Goal: Information Seeking & Learning: Learn about a topic

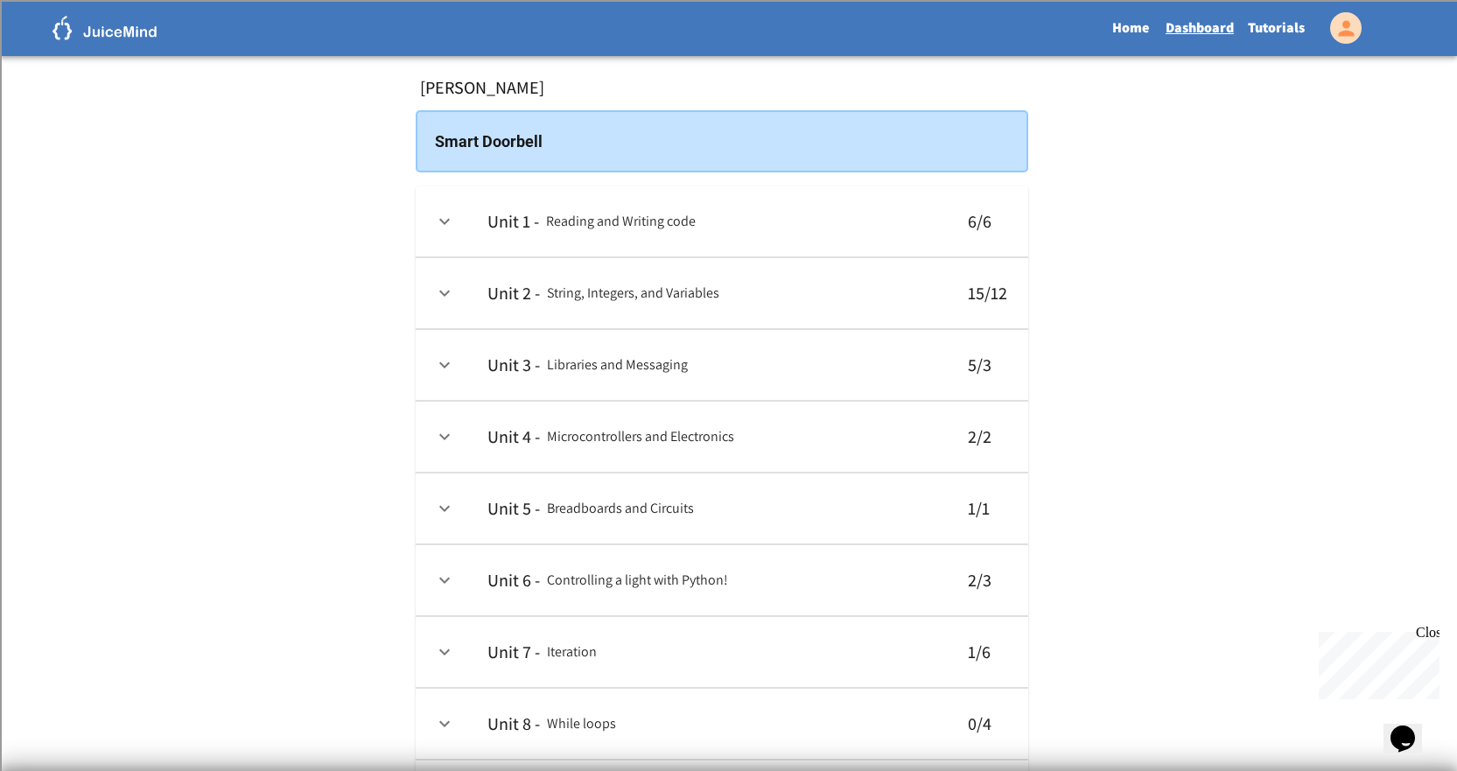
click at [1277, 52] on div "Home Dashboard Tutorials" at bounding box center [728, 28] width 1457 height 56
click at [1294, 33] on link "Tutorials" at bounding box center [1276, 28] width 71 height 40
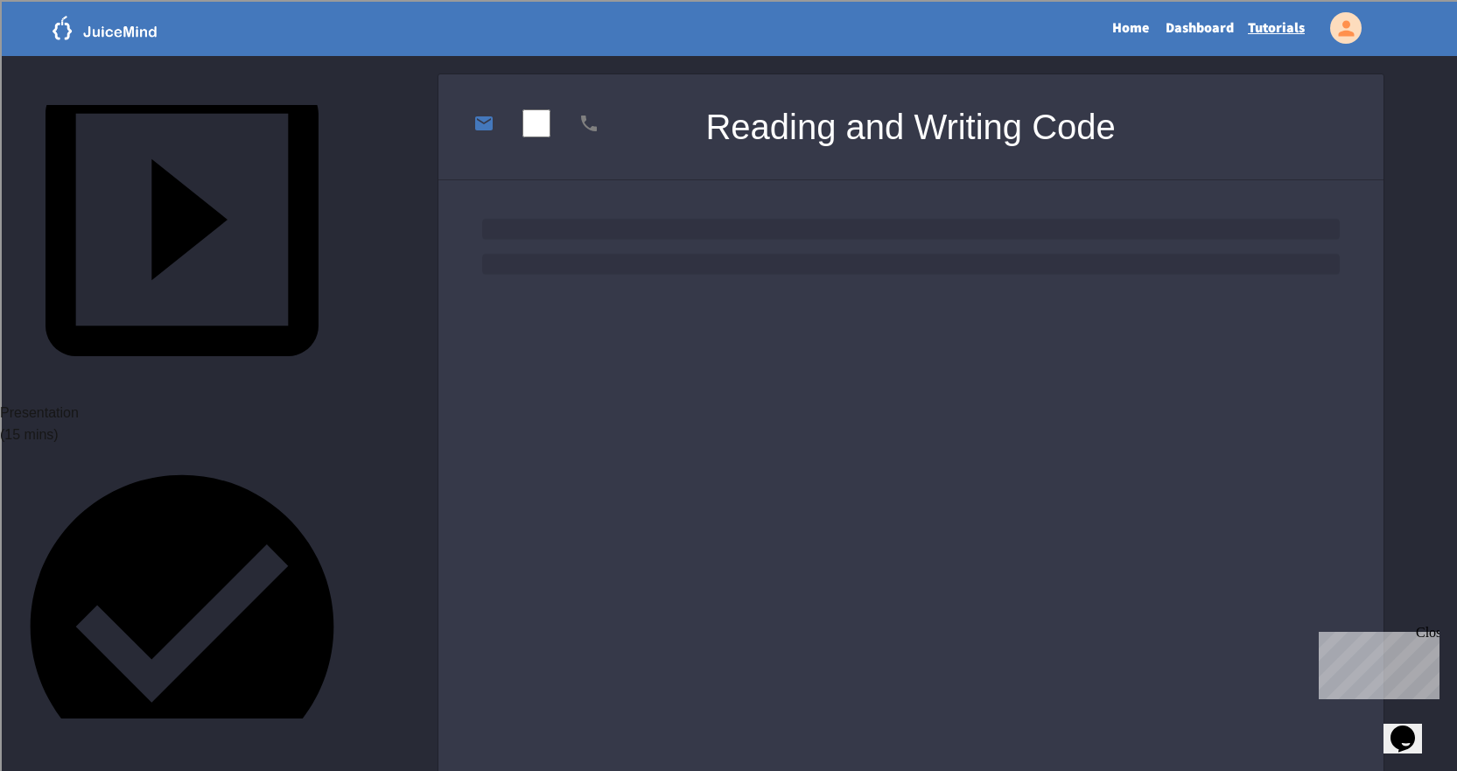
scroll to position [262, 0]
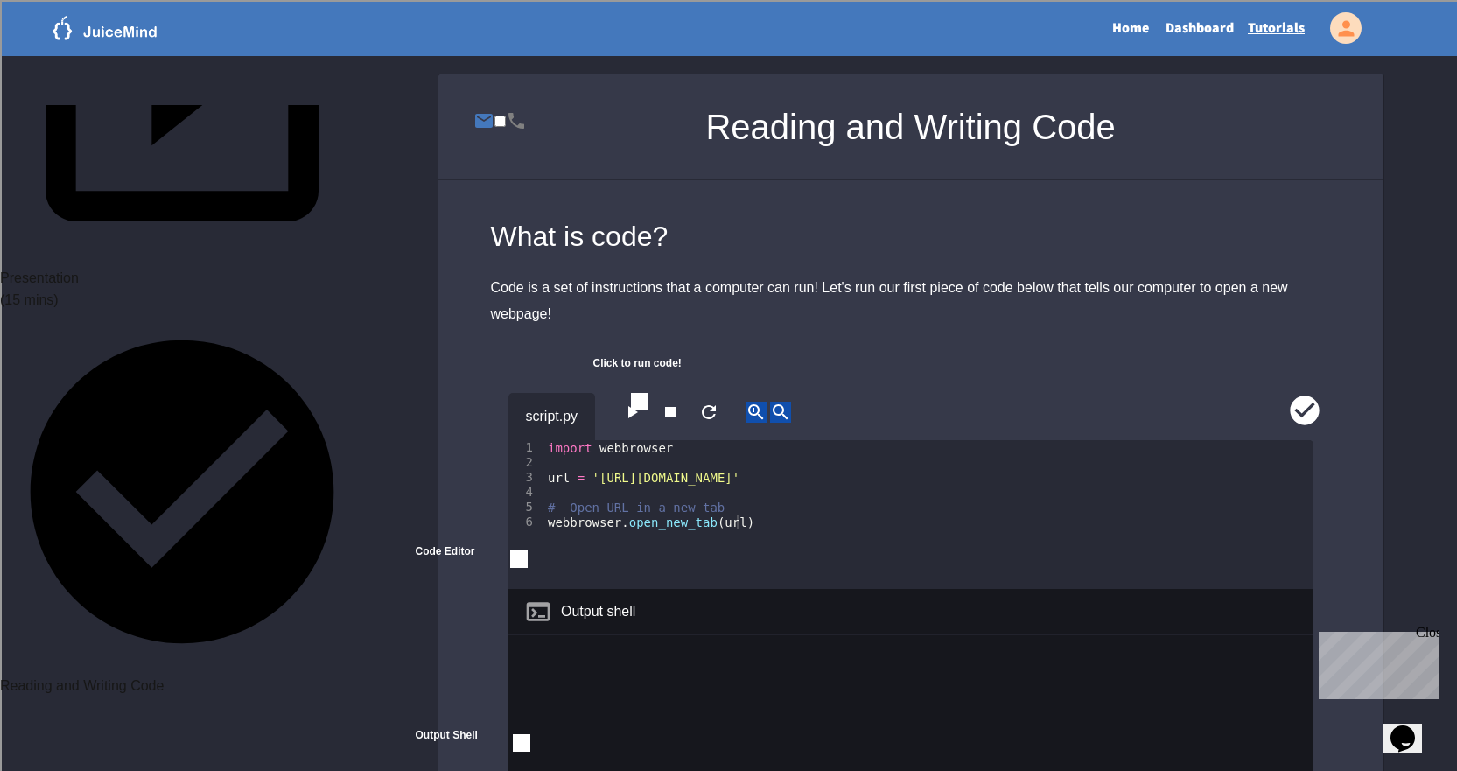
scroll to position [437, 0]
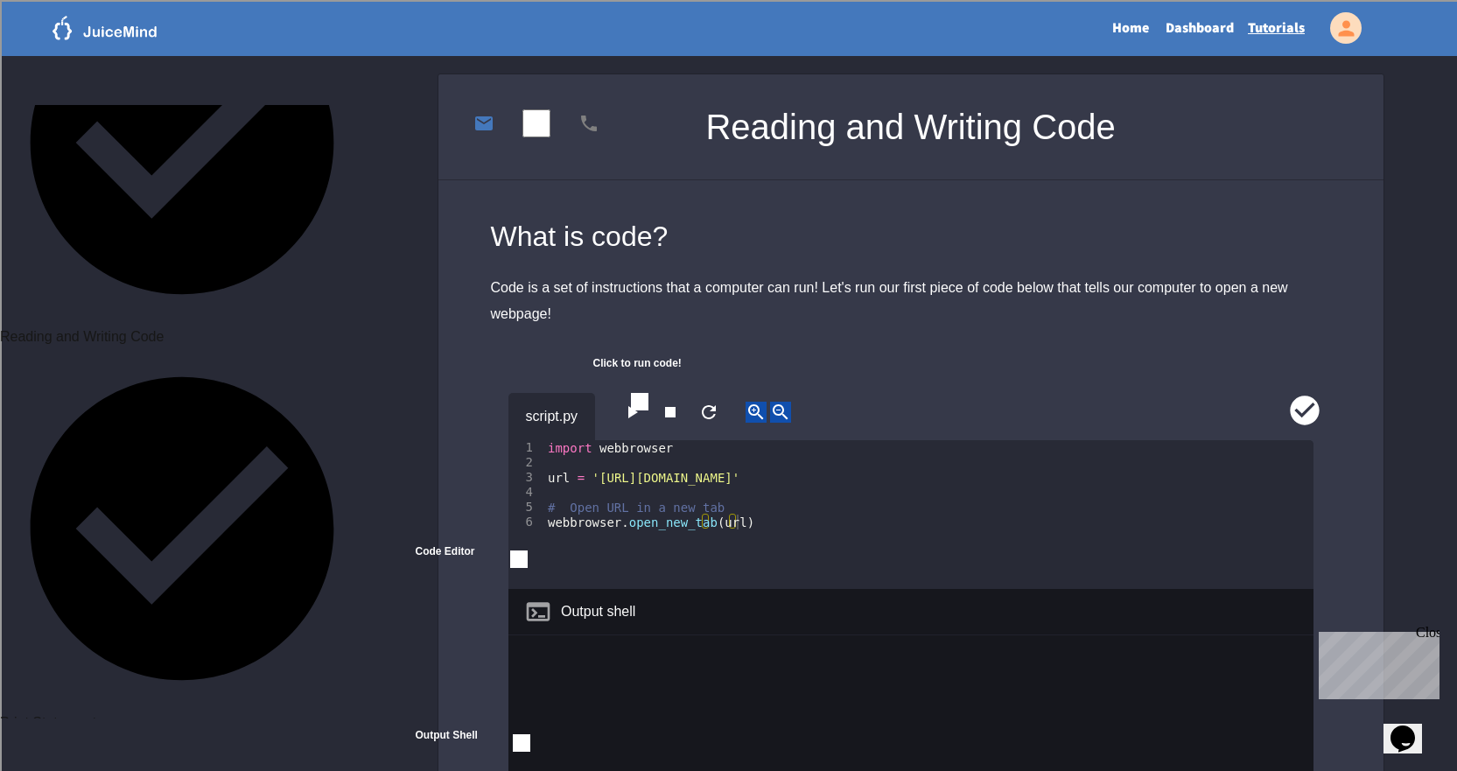
scroll to position [700, 0]
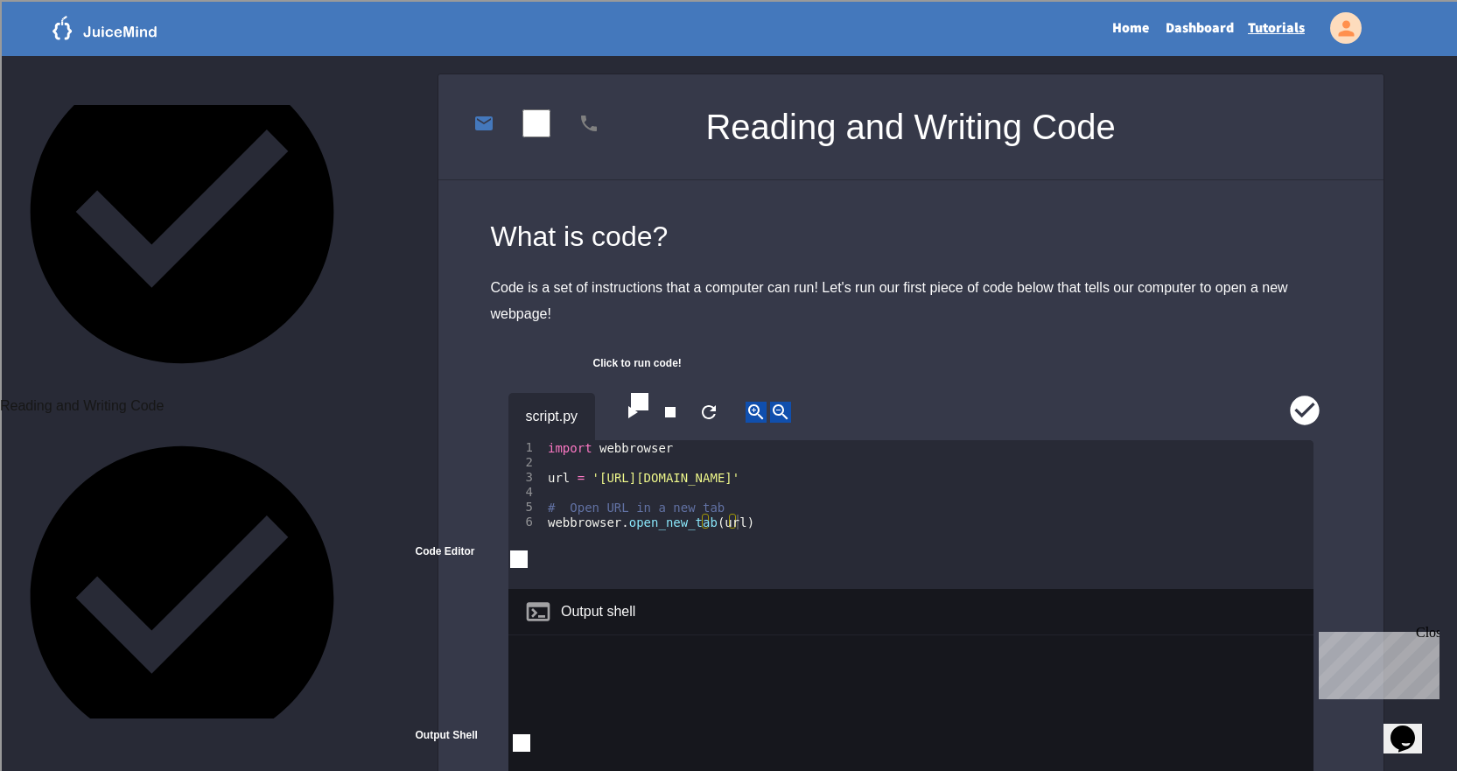
click at [1213, 53] on div "Home Dashboard Tutorials" at bounding box center [728, 28] width 1457 height 56
click at [1212, 49] on div "Home Dashboard Tutorials" at bounding box center [728, 28] width 1457 height 56
click at [1188, 35] on link "Dashboard" at bounding box center [1199, 28] width 82 height 40
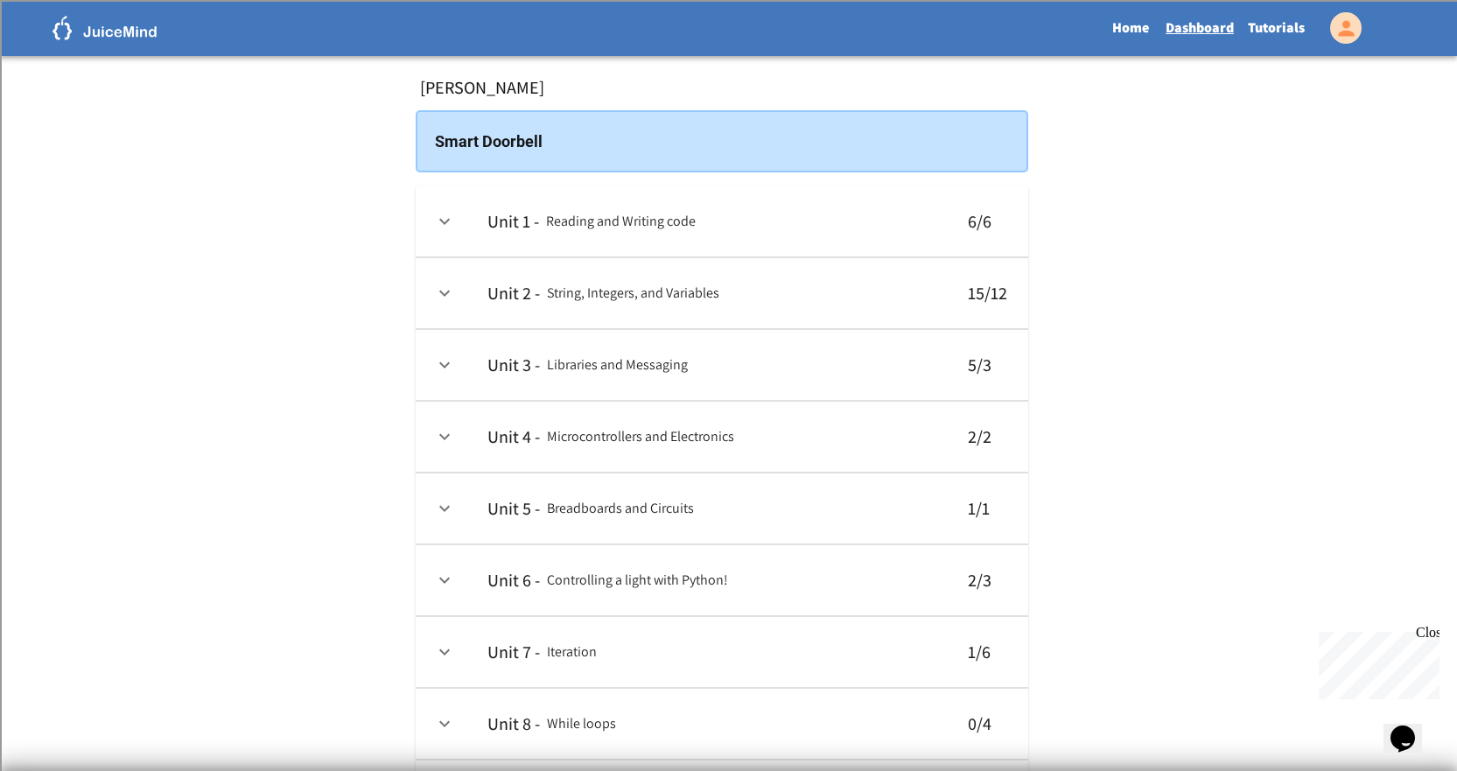
click at [453, 504] on icon "expand row" at bounding box center [444, 508] width 21 height 21
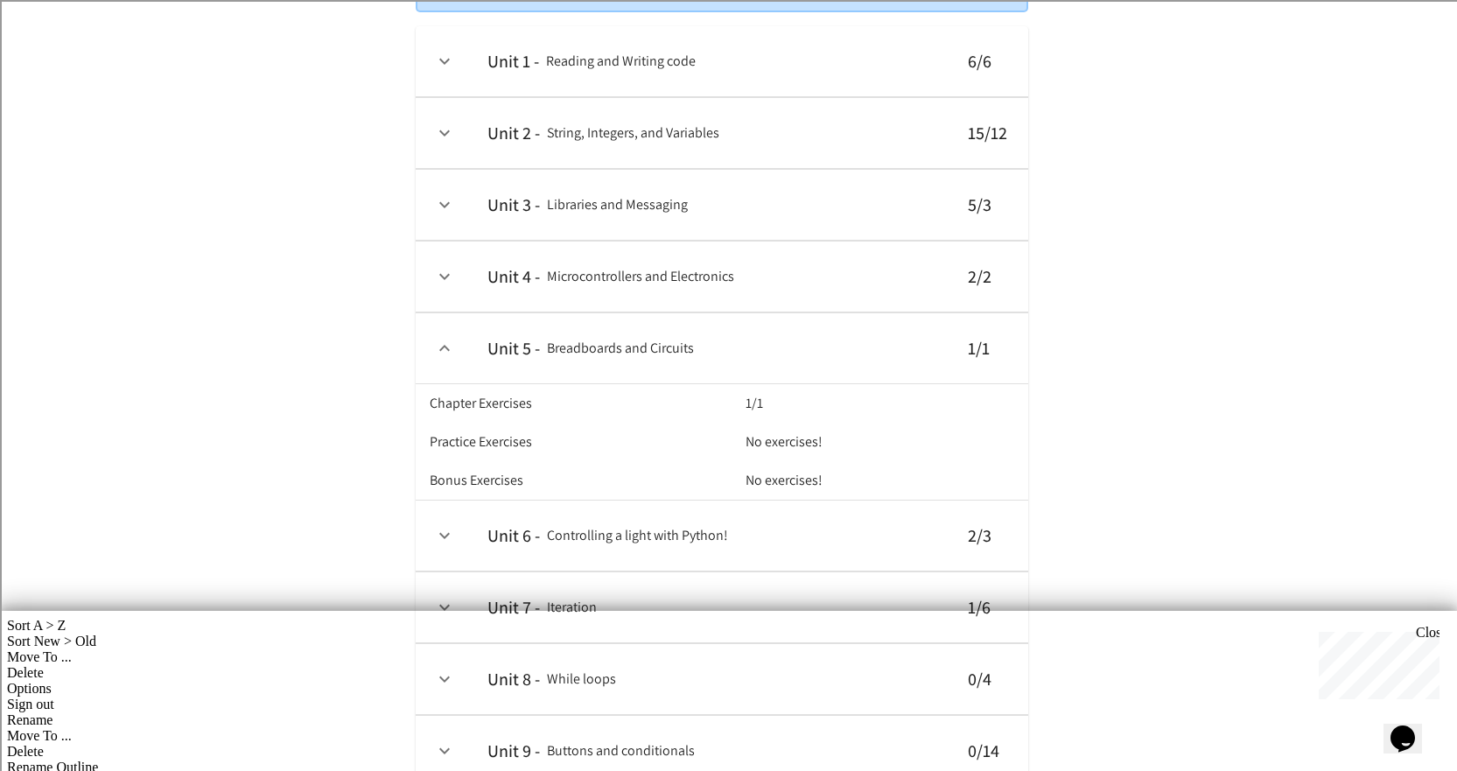
scroll to position [175, 0]
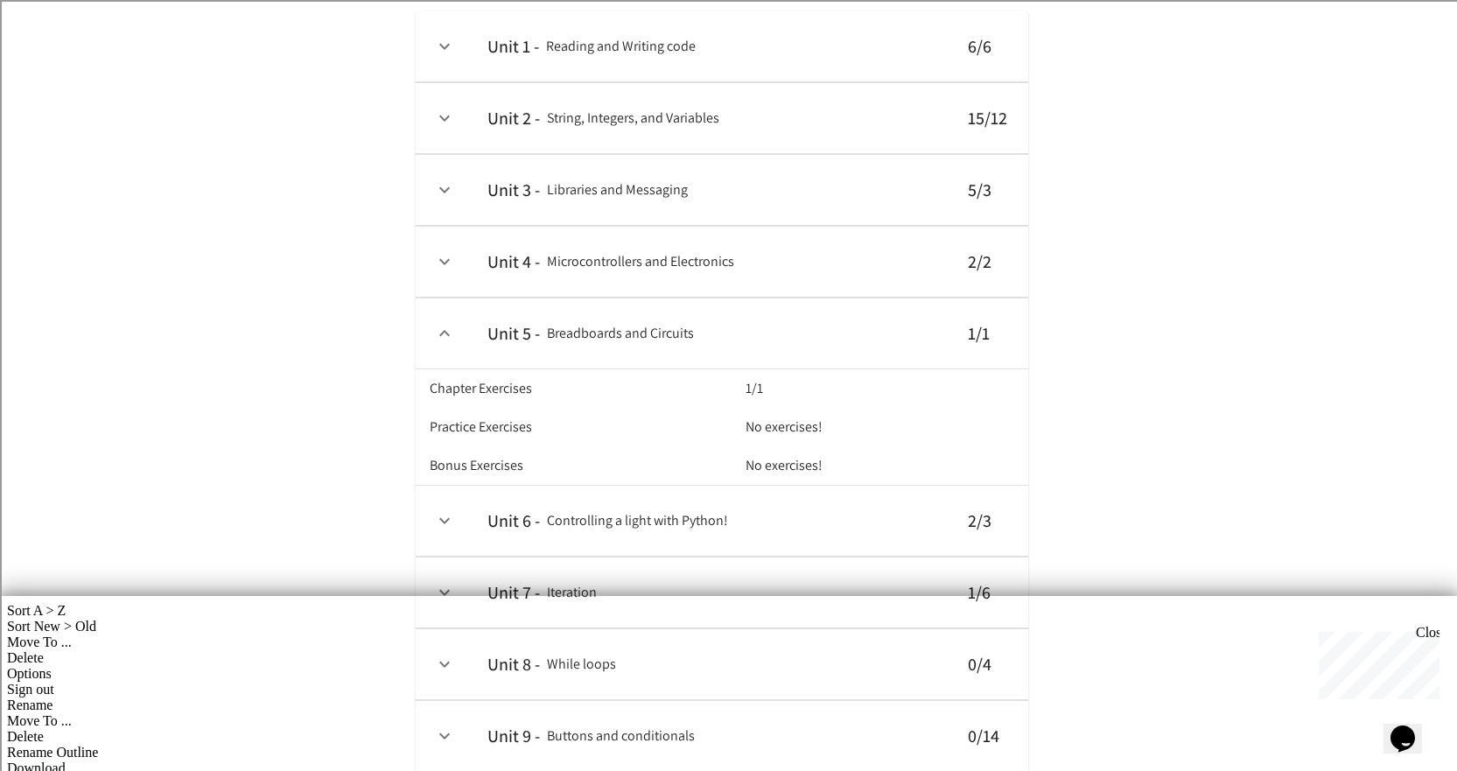
click at [450, 531] on icon "expand row" at bounding box center [444, 520] width 21 height 21
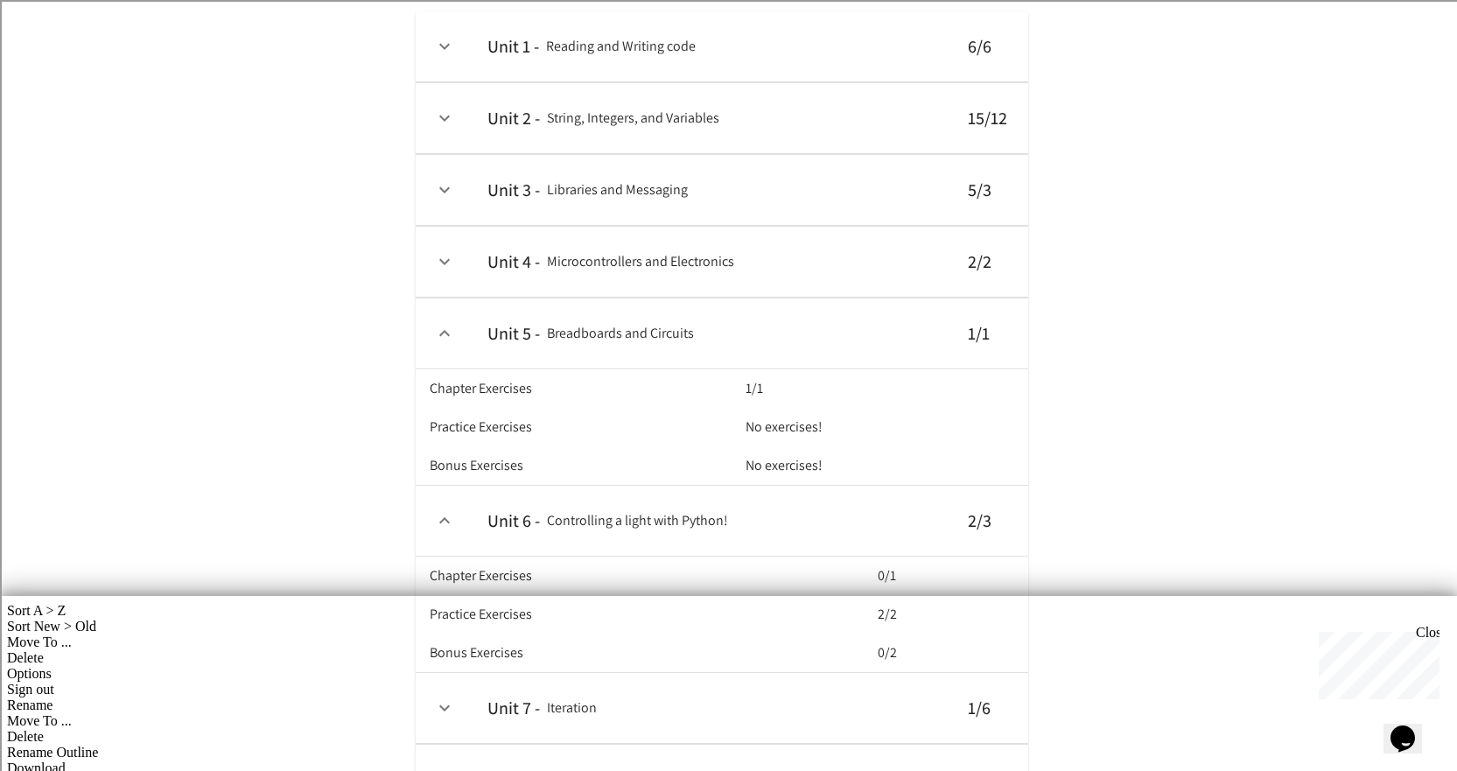
click at [466, 248] on td "collapsible table" at bounding box center [445, 262] width 58 height 71
click at [454, 252] on icon "expand row" at bounding box center [444, 261] width 21 height 21
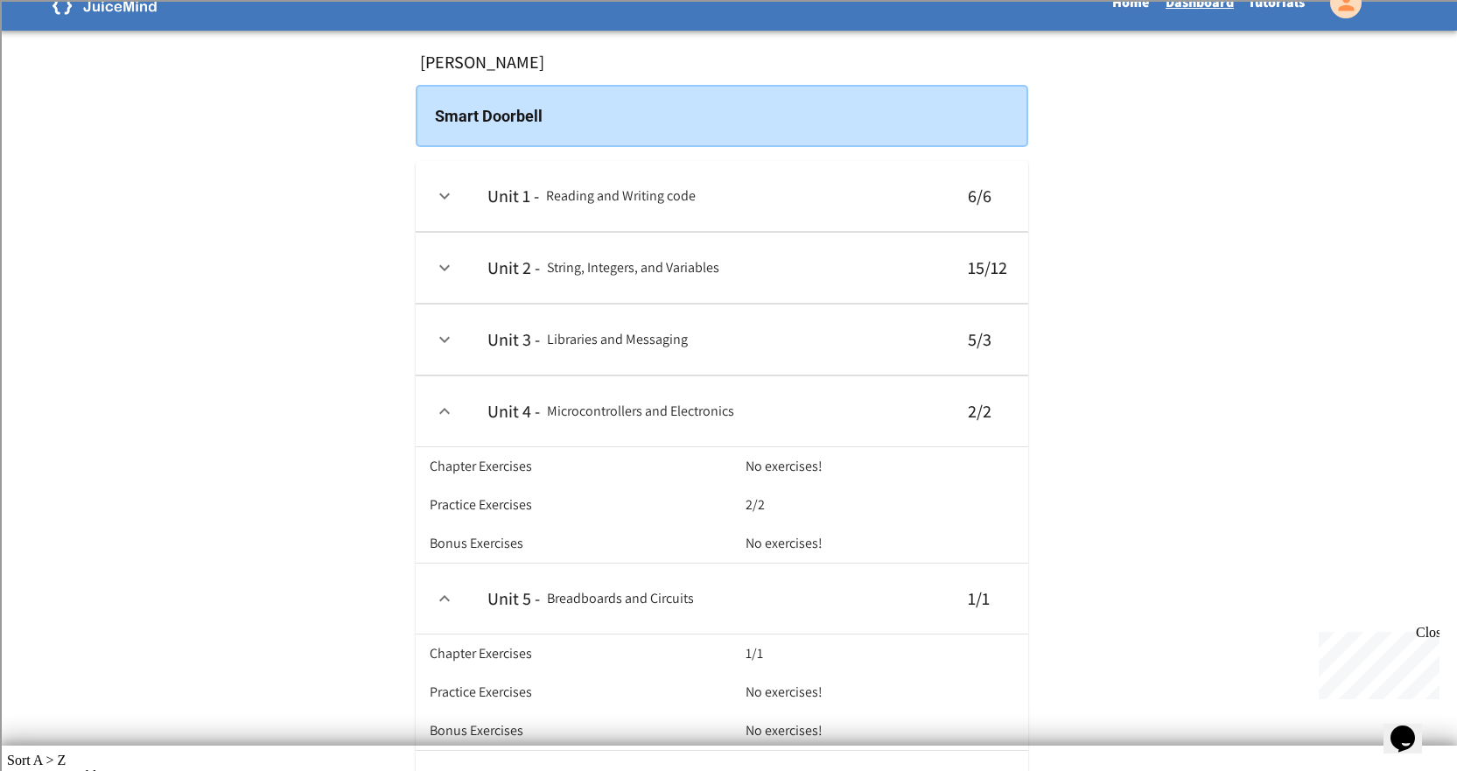
scroll to position [0, 0]
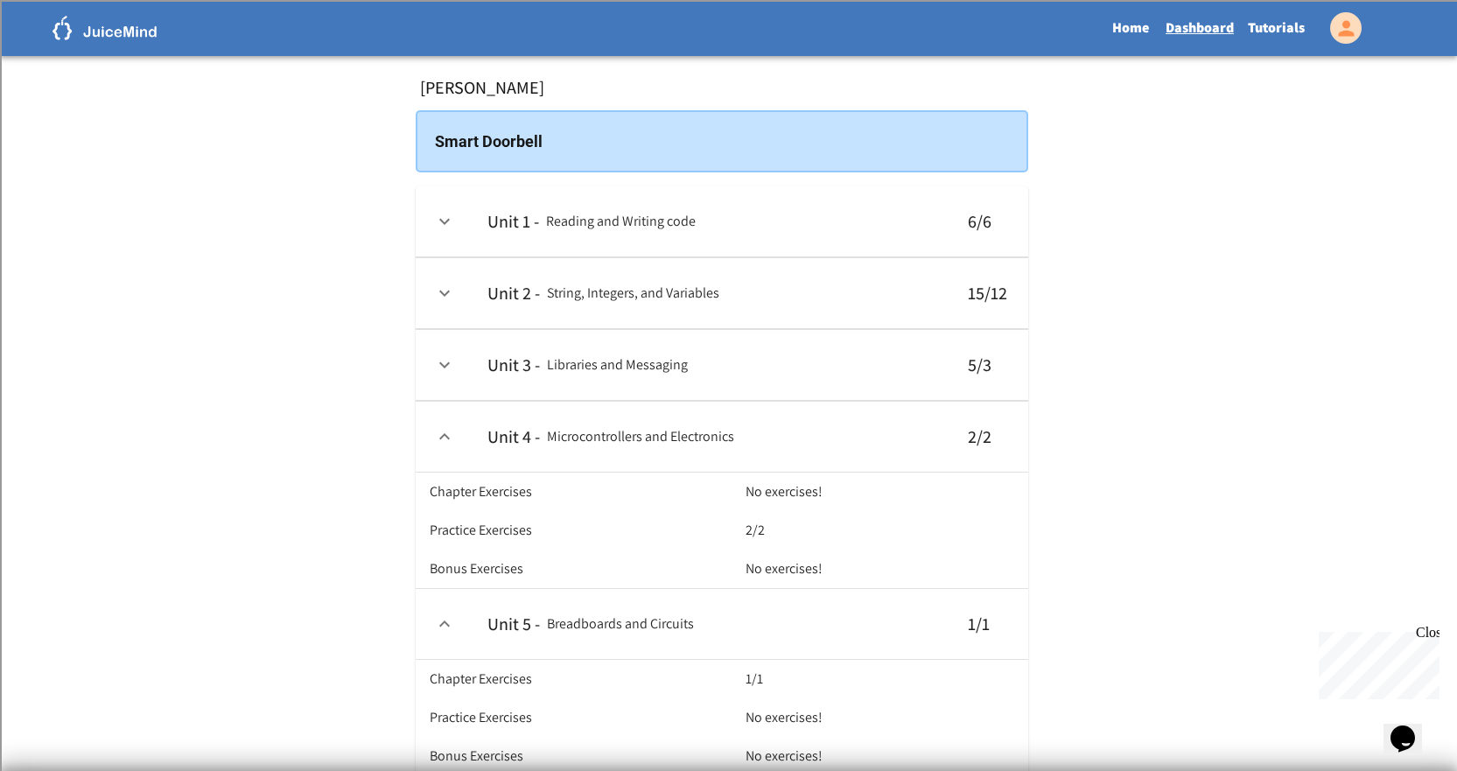
click at [1256, 17] on link "Tutorials" at bounding box center [1276, 28] width 71 height 40
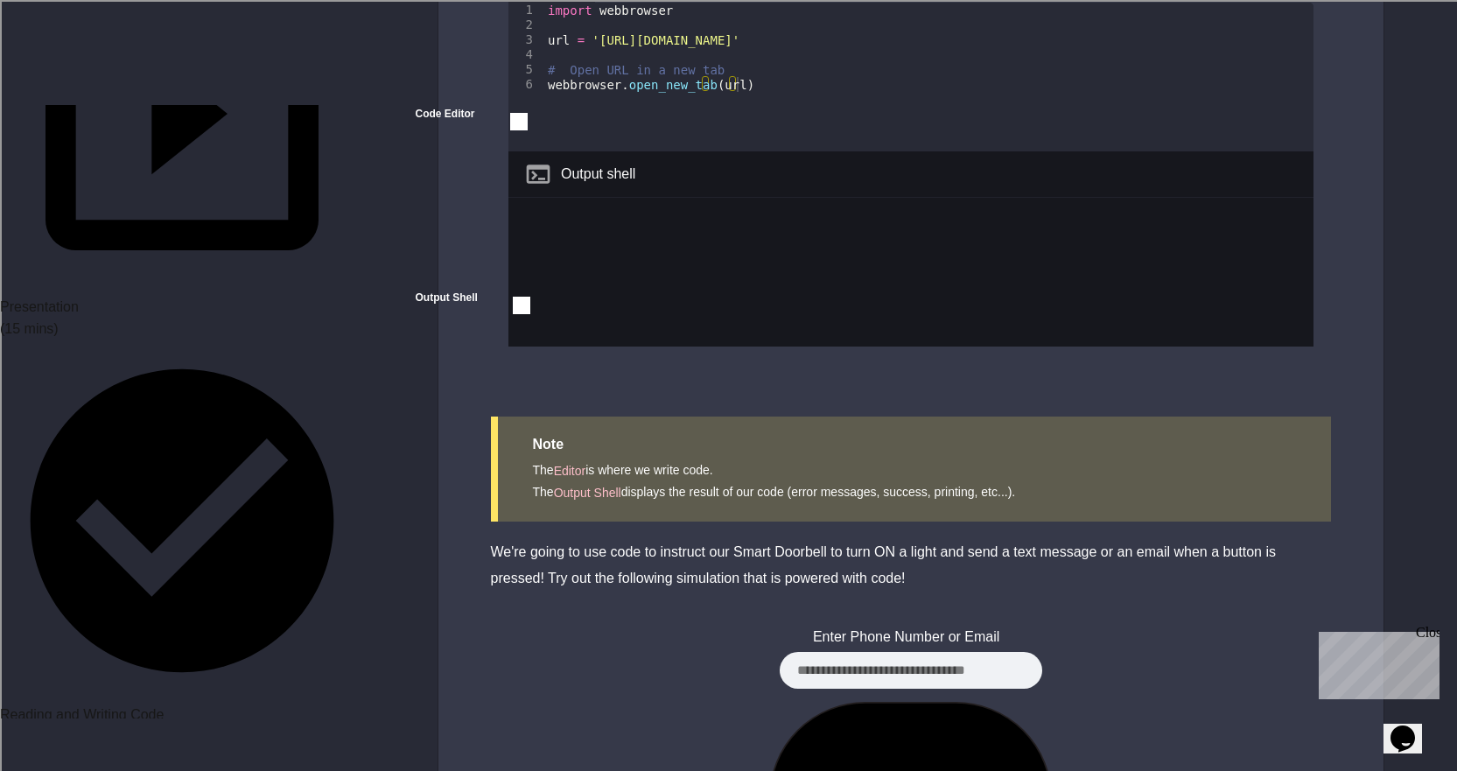
scroll to position [350, 0]
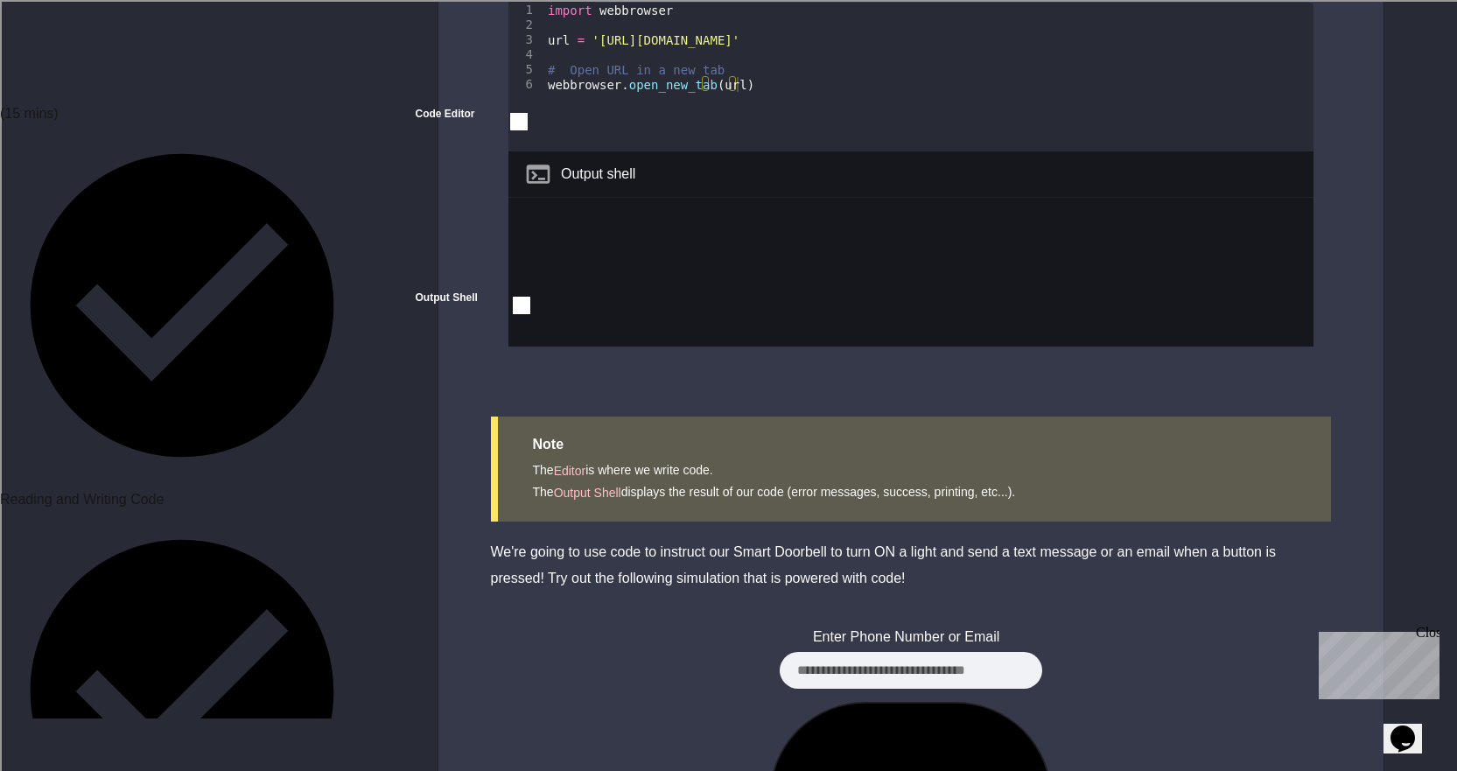
scroll to position [525, 0]
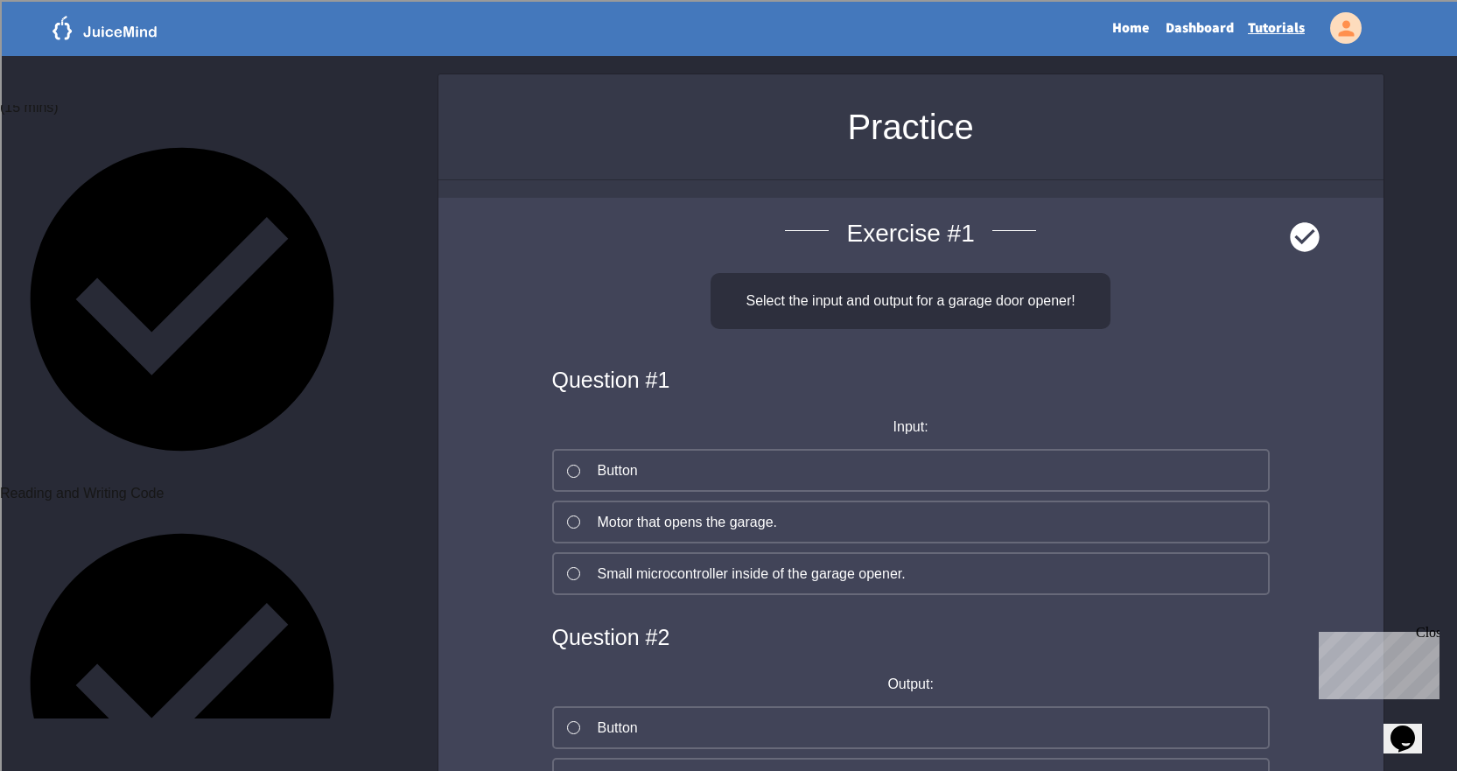
scroll to position [612, 0]
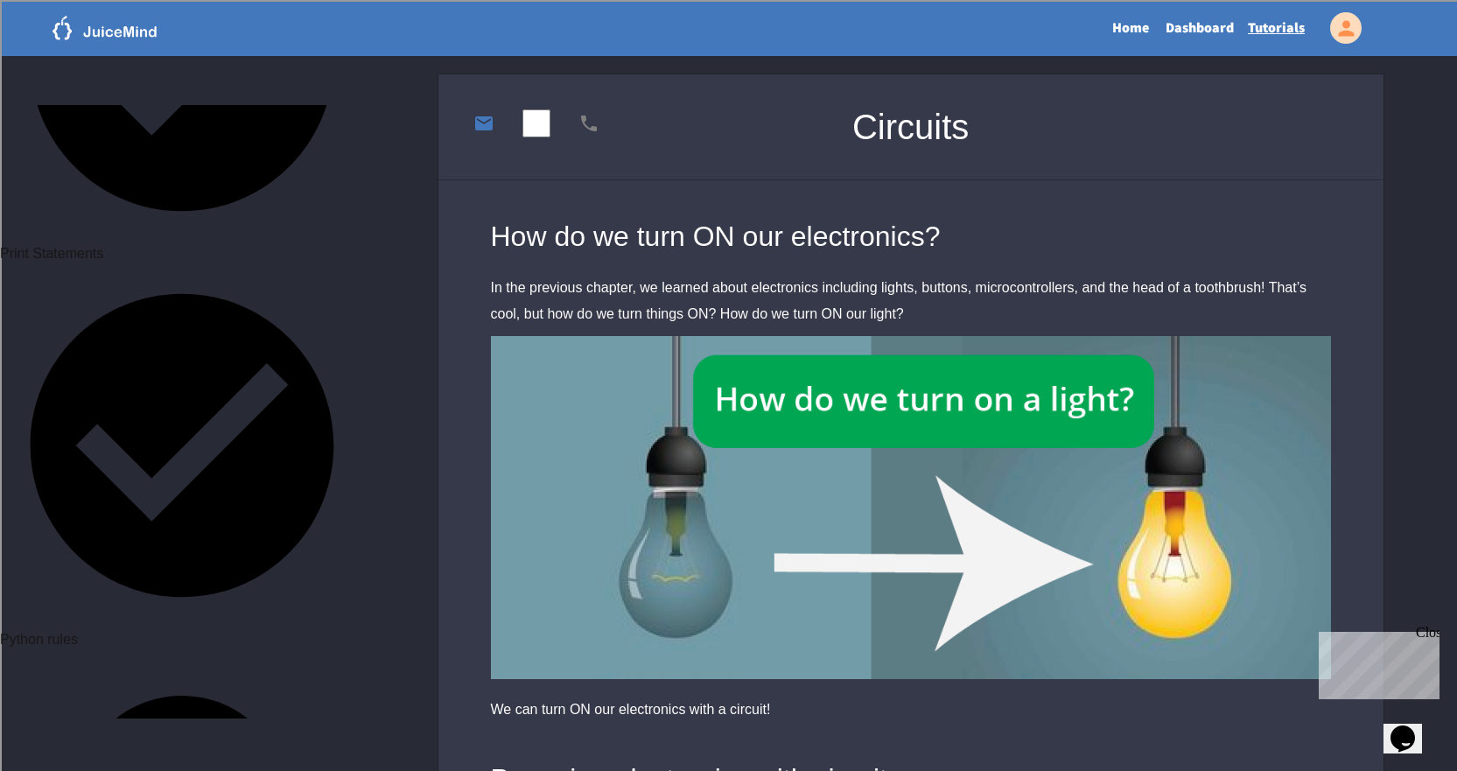
scroll to position [801, 0]
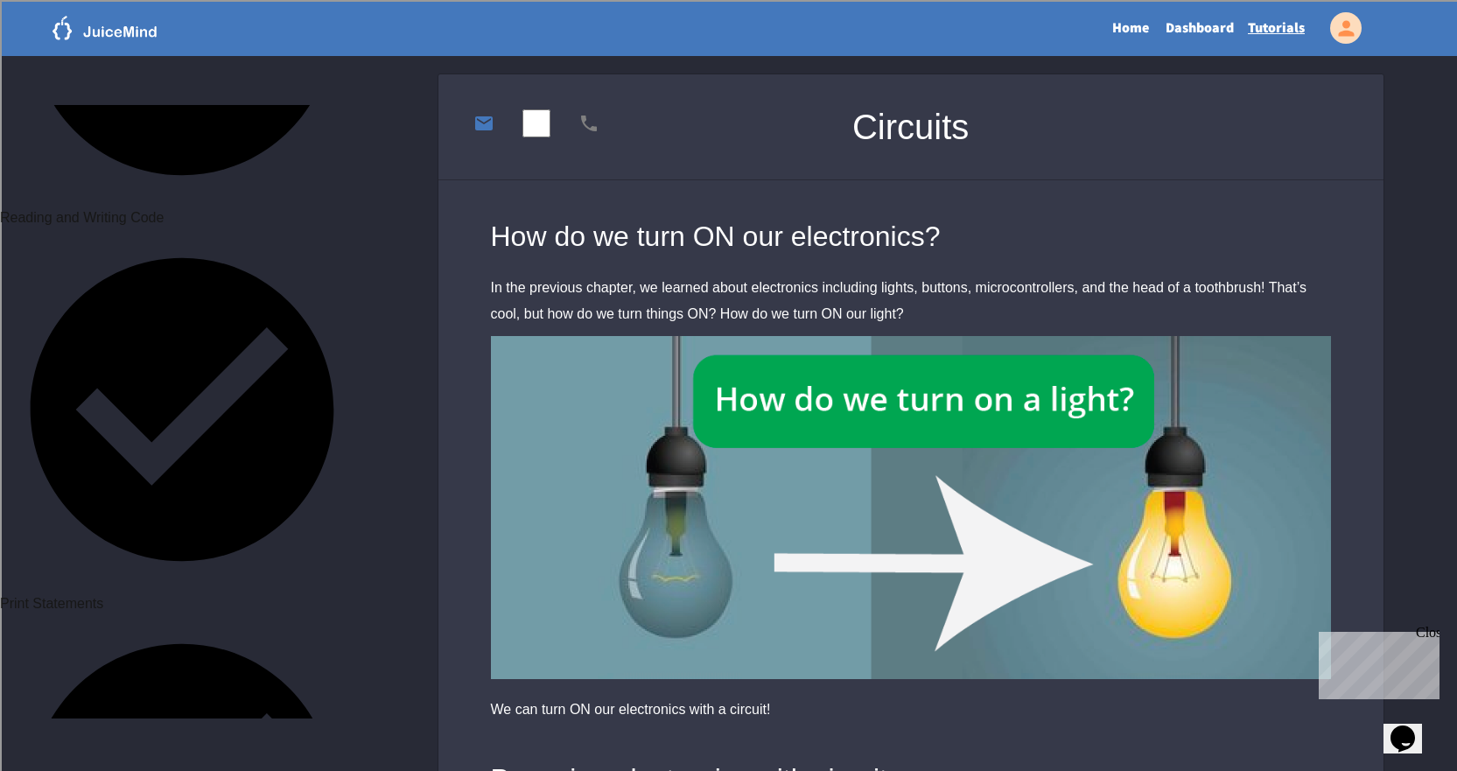
drag, startPoint x: 223, startPoint y: 530, endPoint x: 224, endPoint y: 619, distance: 88.4
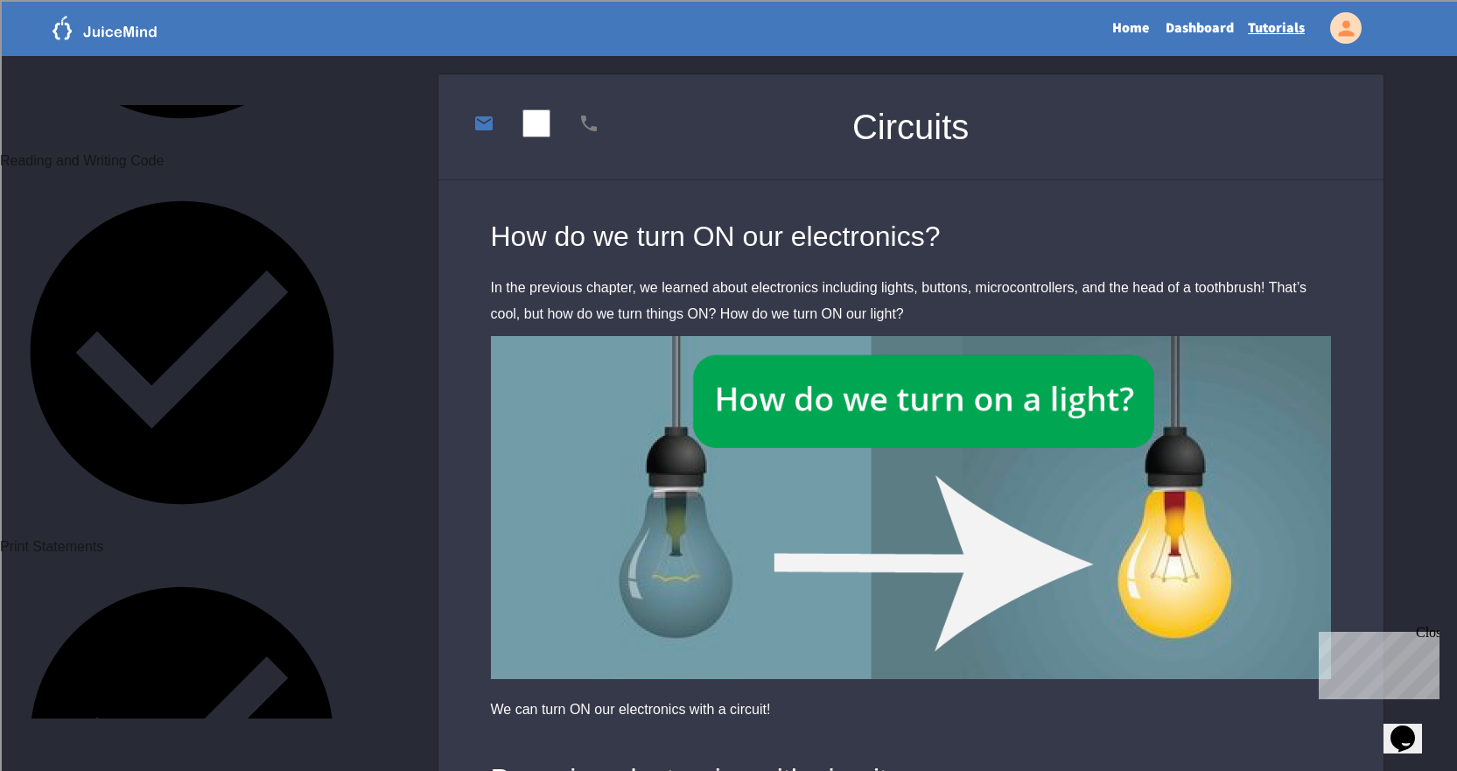
scroll to position [888, 0]
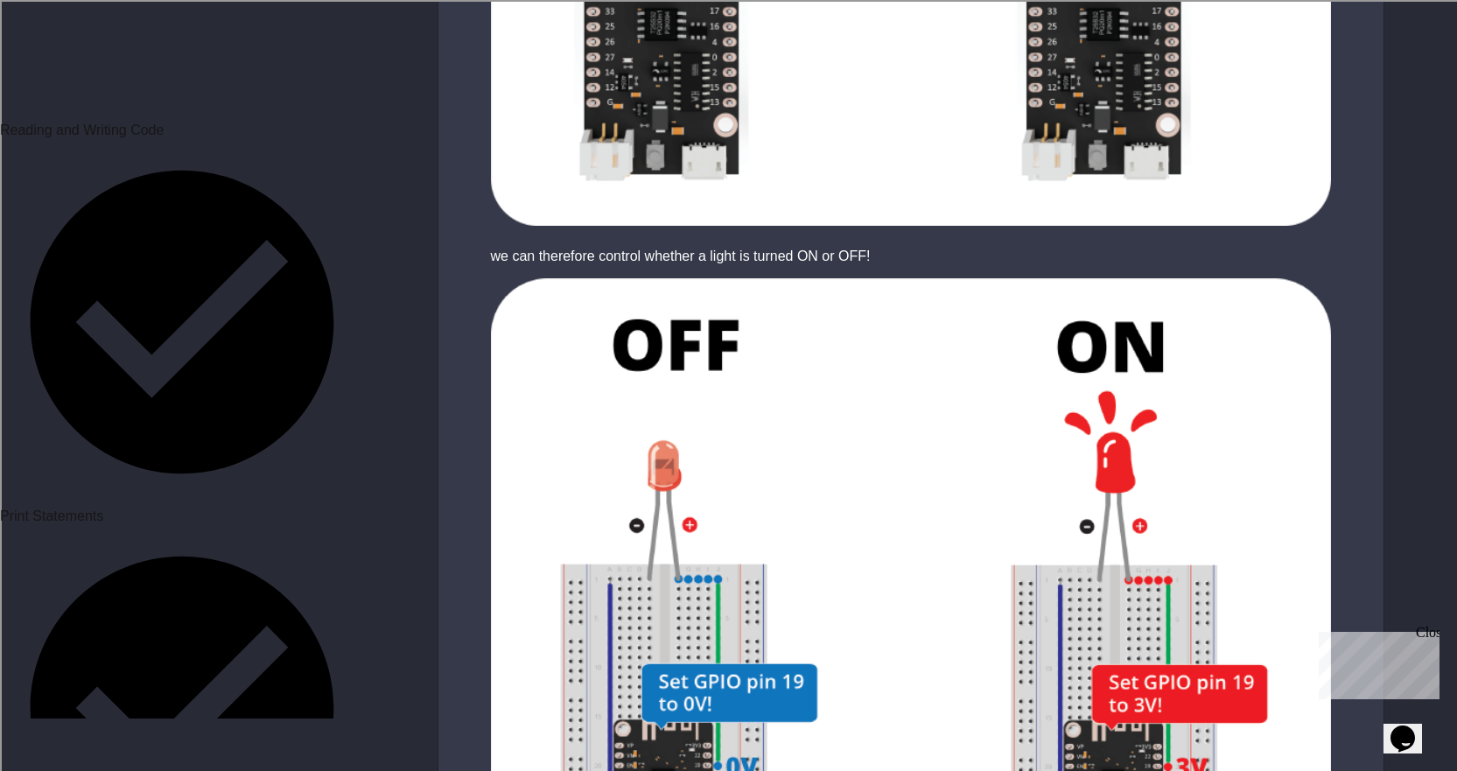
scroll to position [3237, 0]
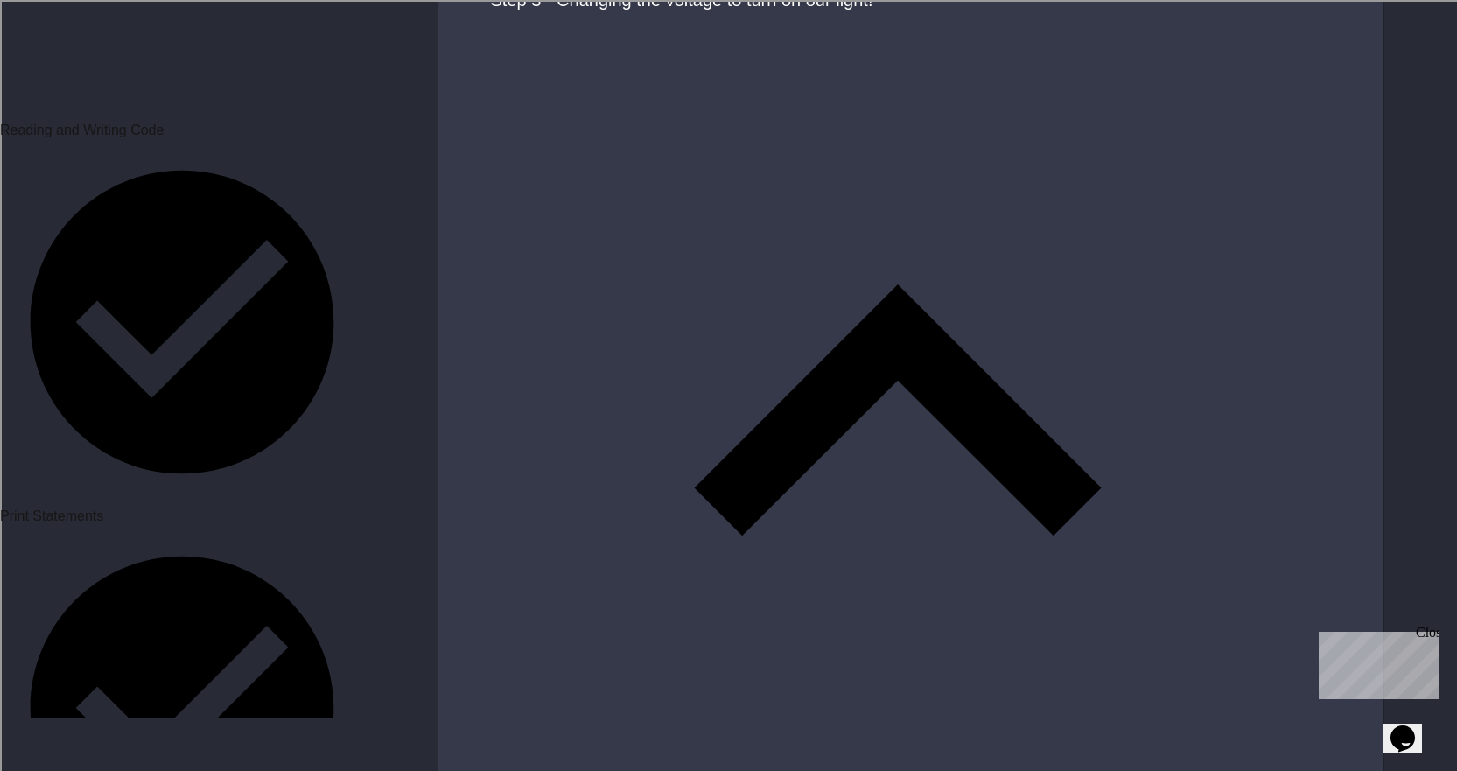
scroll to position [1151, 0]
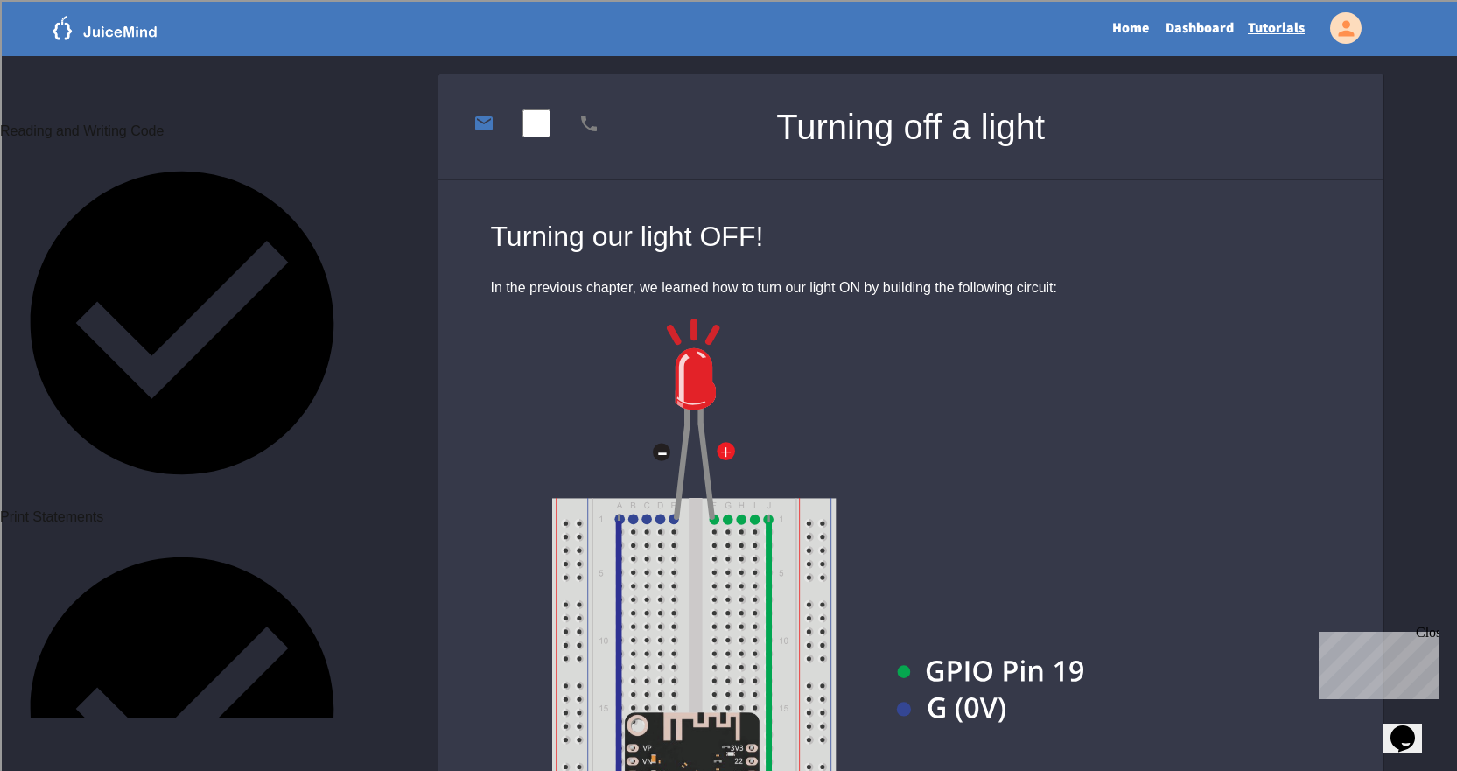
scroll to position [906, 0]
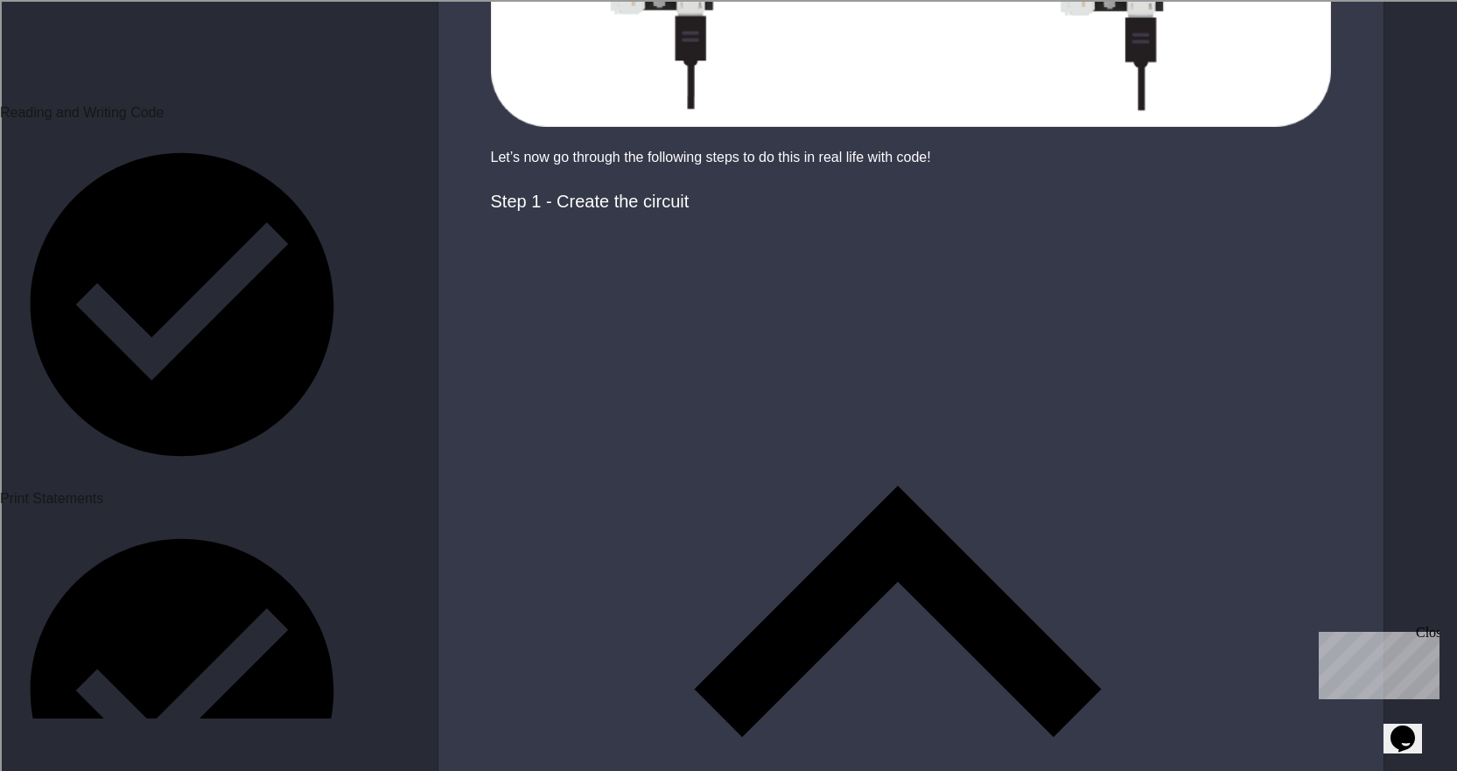
scroll to position [612, 0]
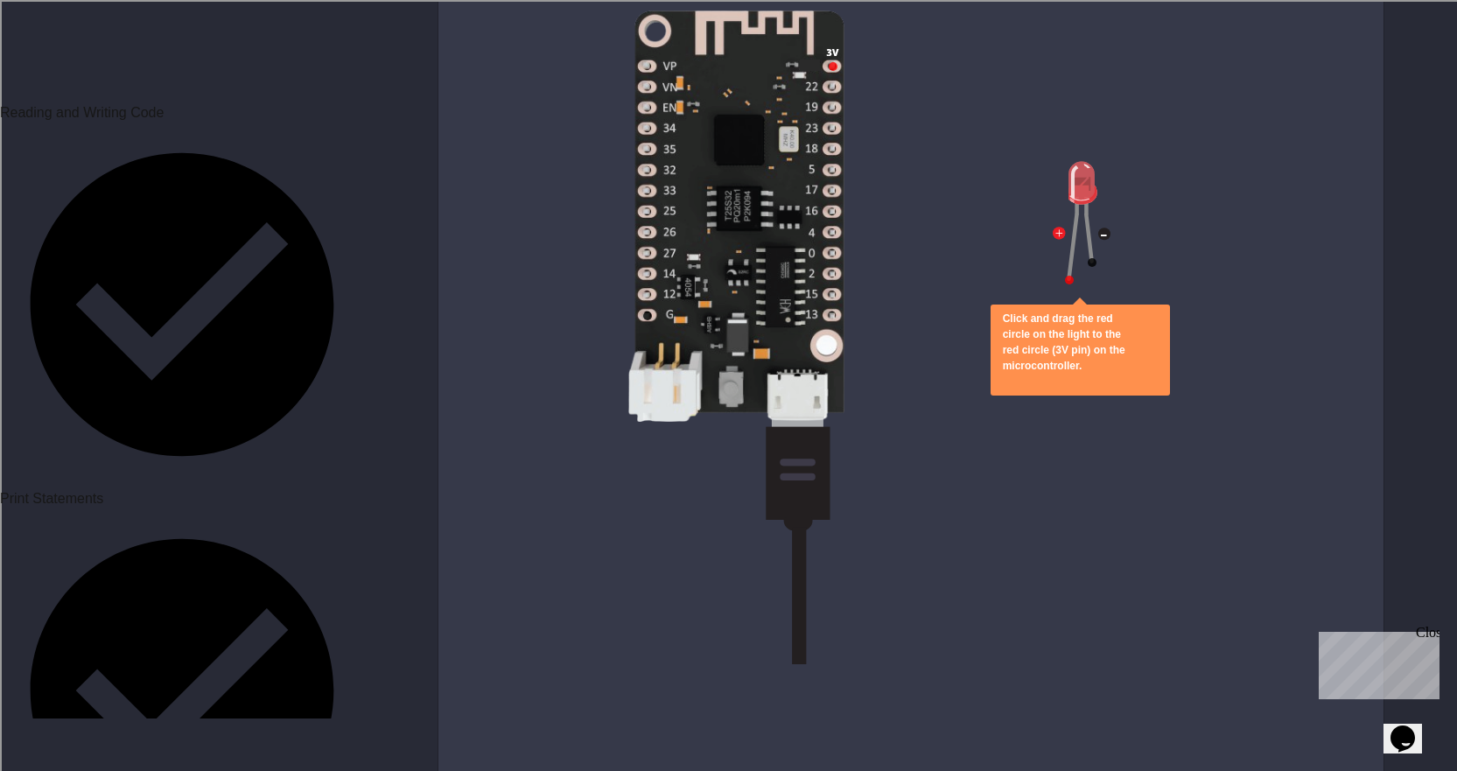
scroll to position [1750, 0]
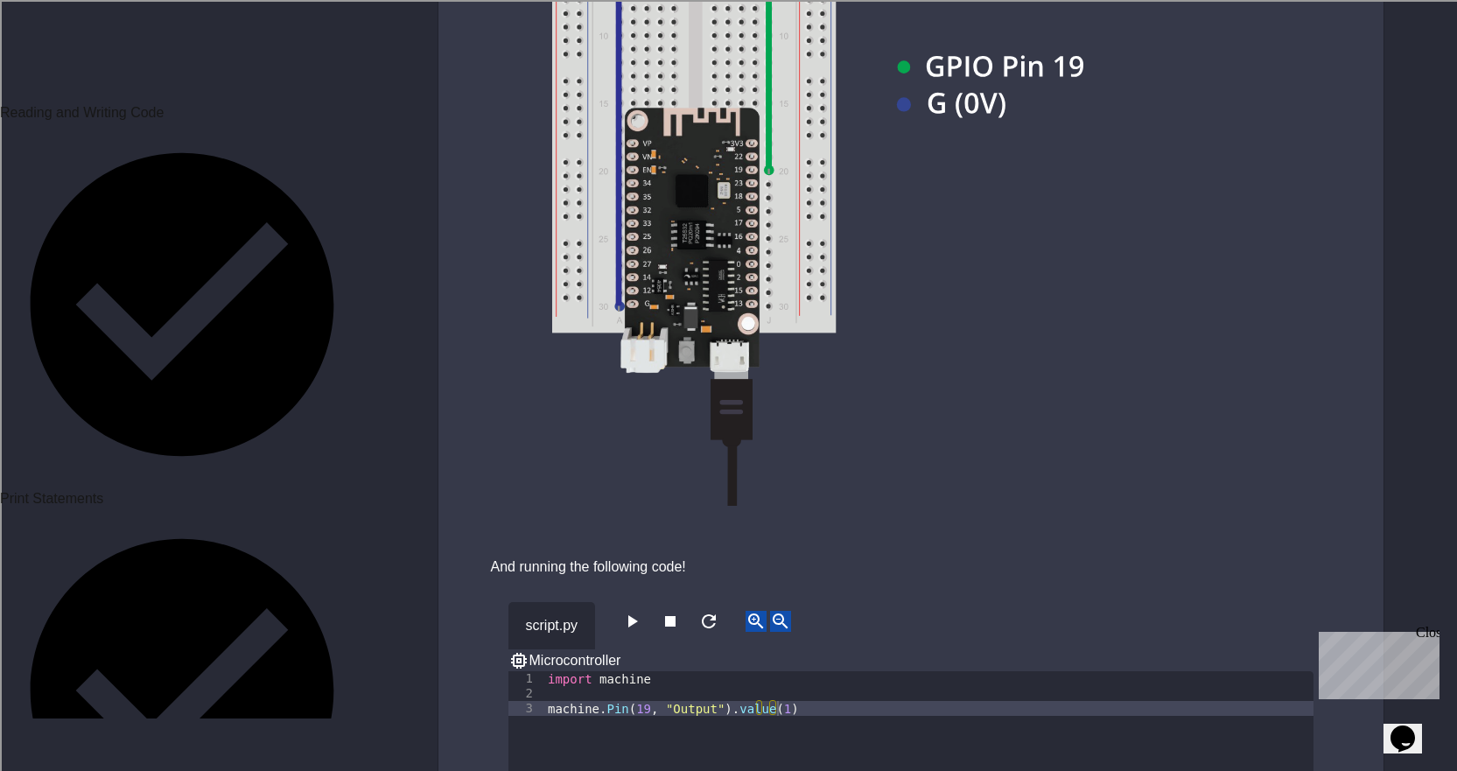
scroll to position [700, 0]
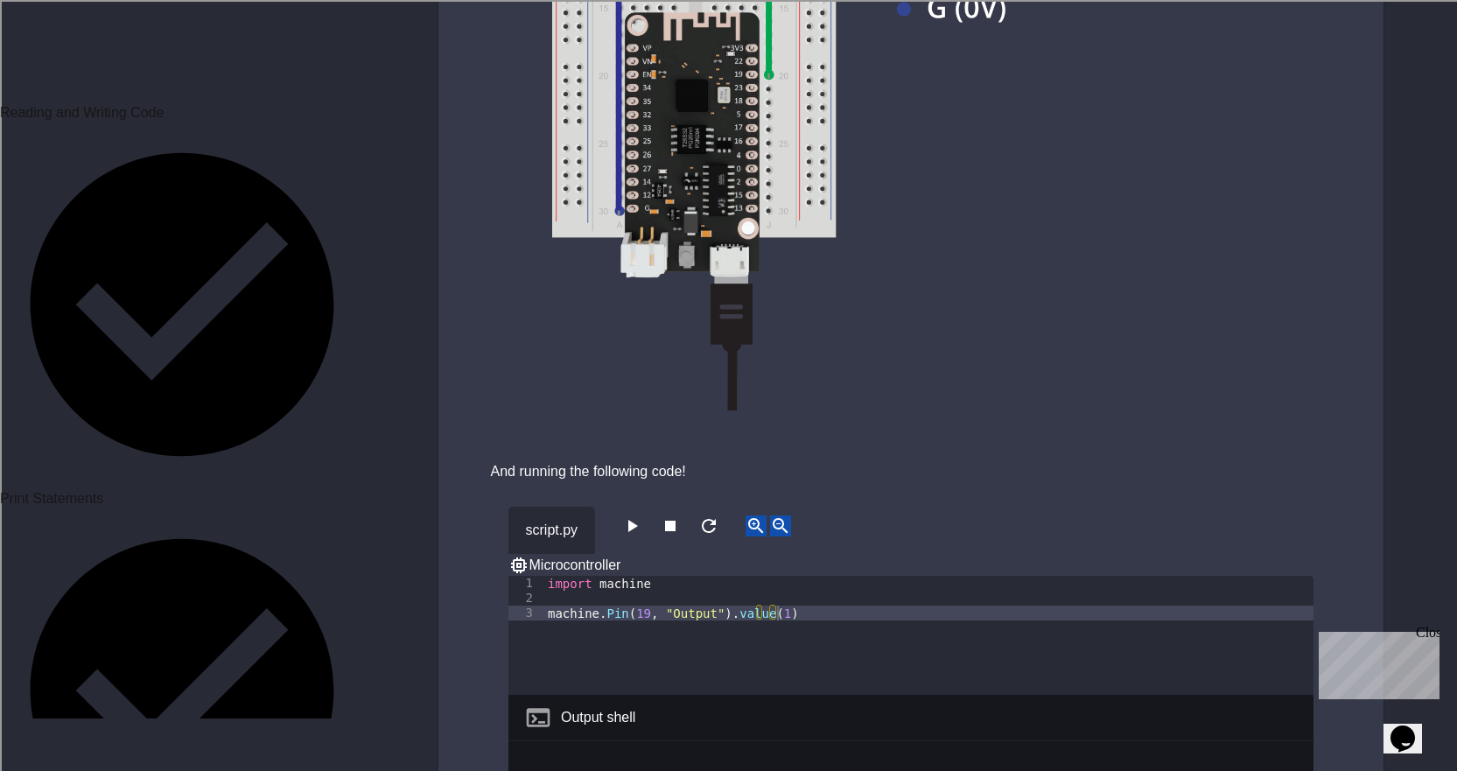
click at [642, 536] on button "button" at bounding box center [631, 526] width 21 height 22
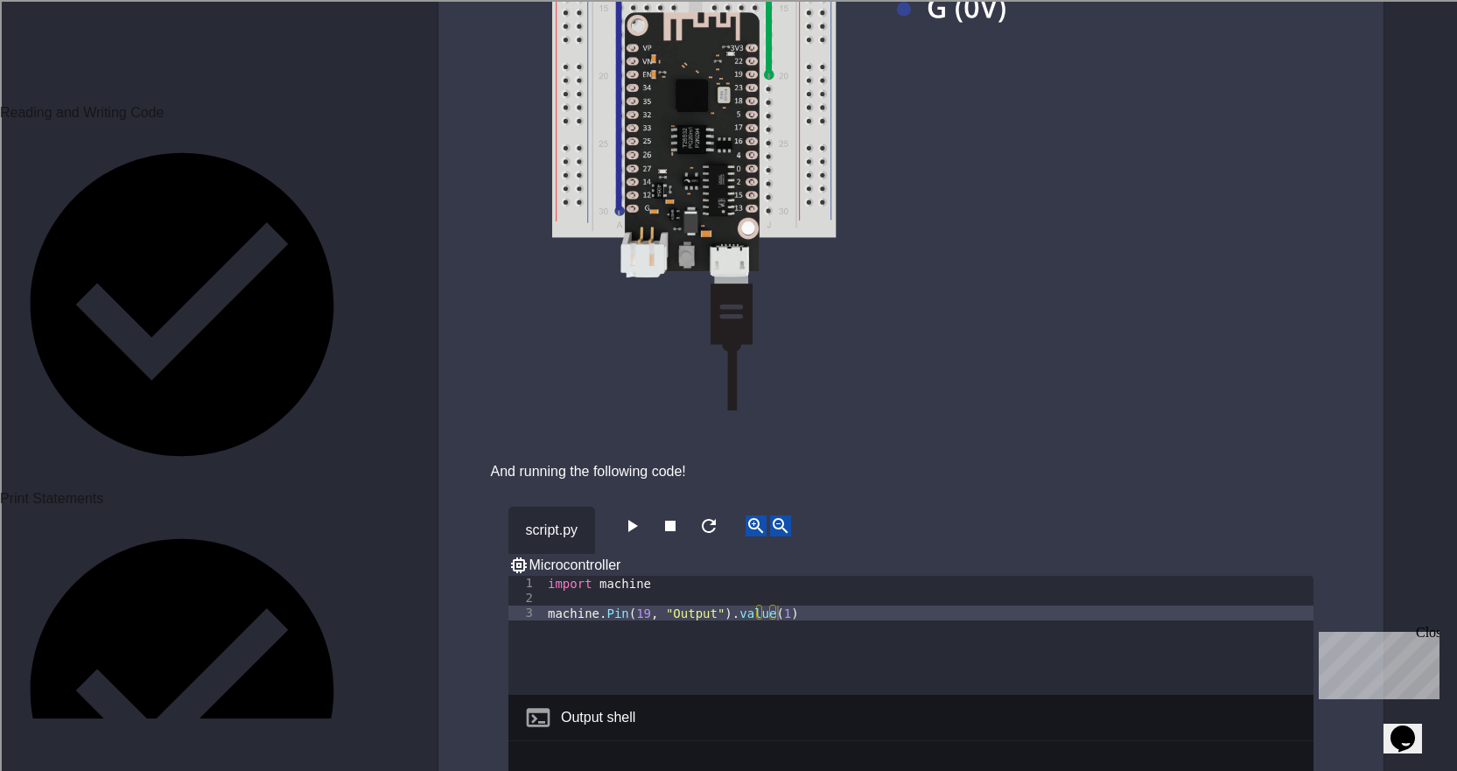
click at [618, 516] on div "script.py Microcontroller" at bounding box center [910, 541] width 805 height 69
click at [642, 533] on icon "button" at bounding box center [631, 525] width 21 height 21
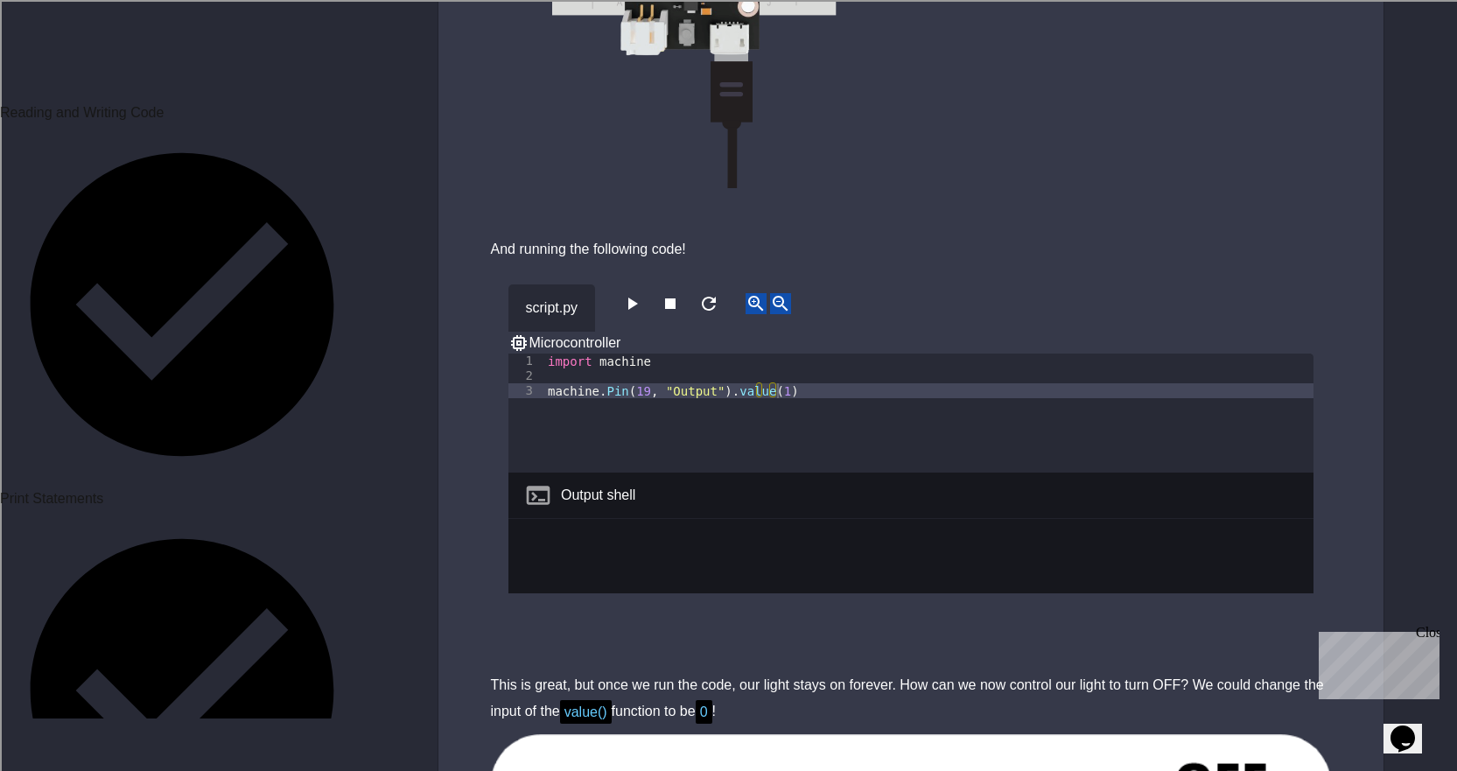
scroll to position [962, 0]
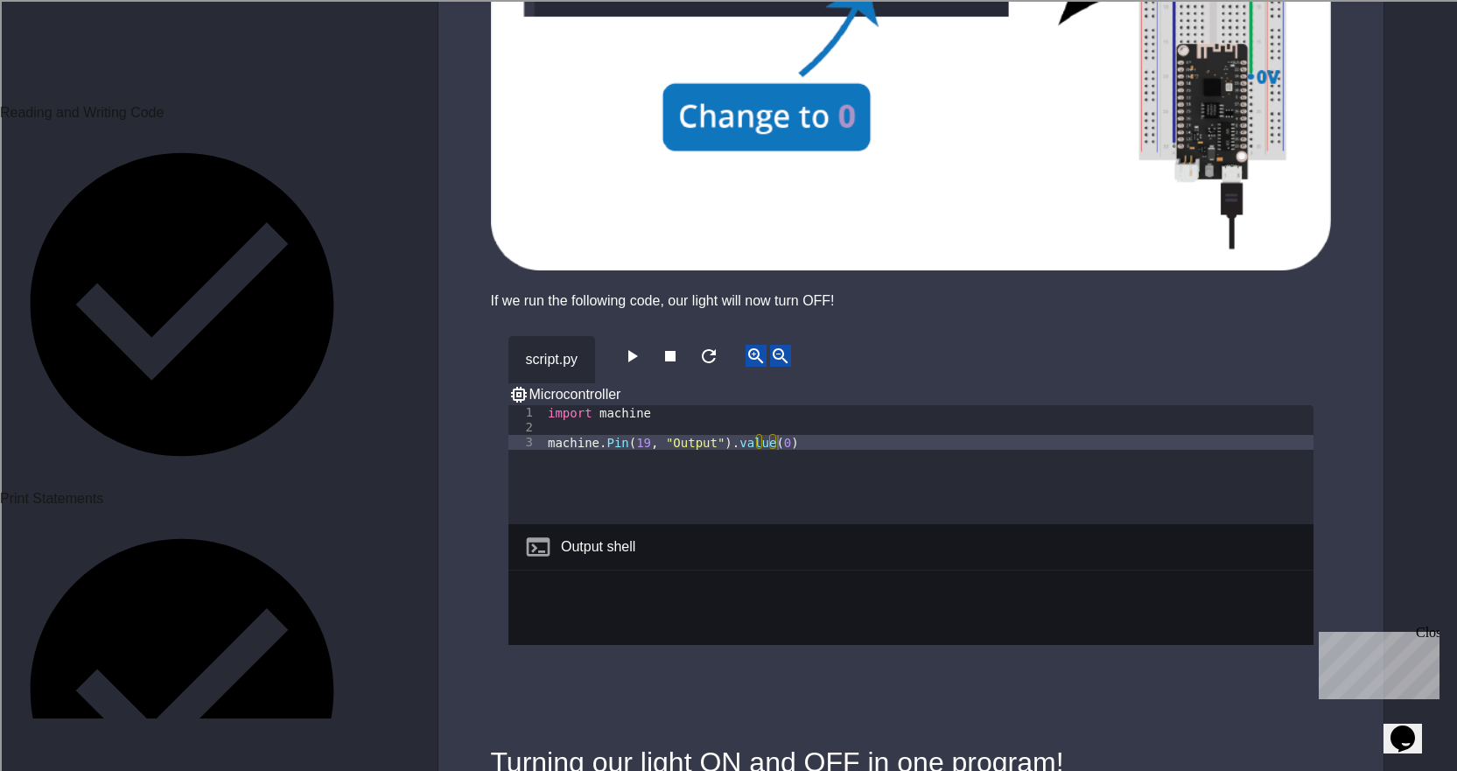
click at [631, 346] on icon "button" at bounding box center [631, 356] width 21 height 21
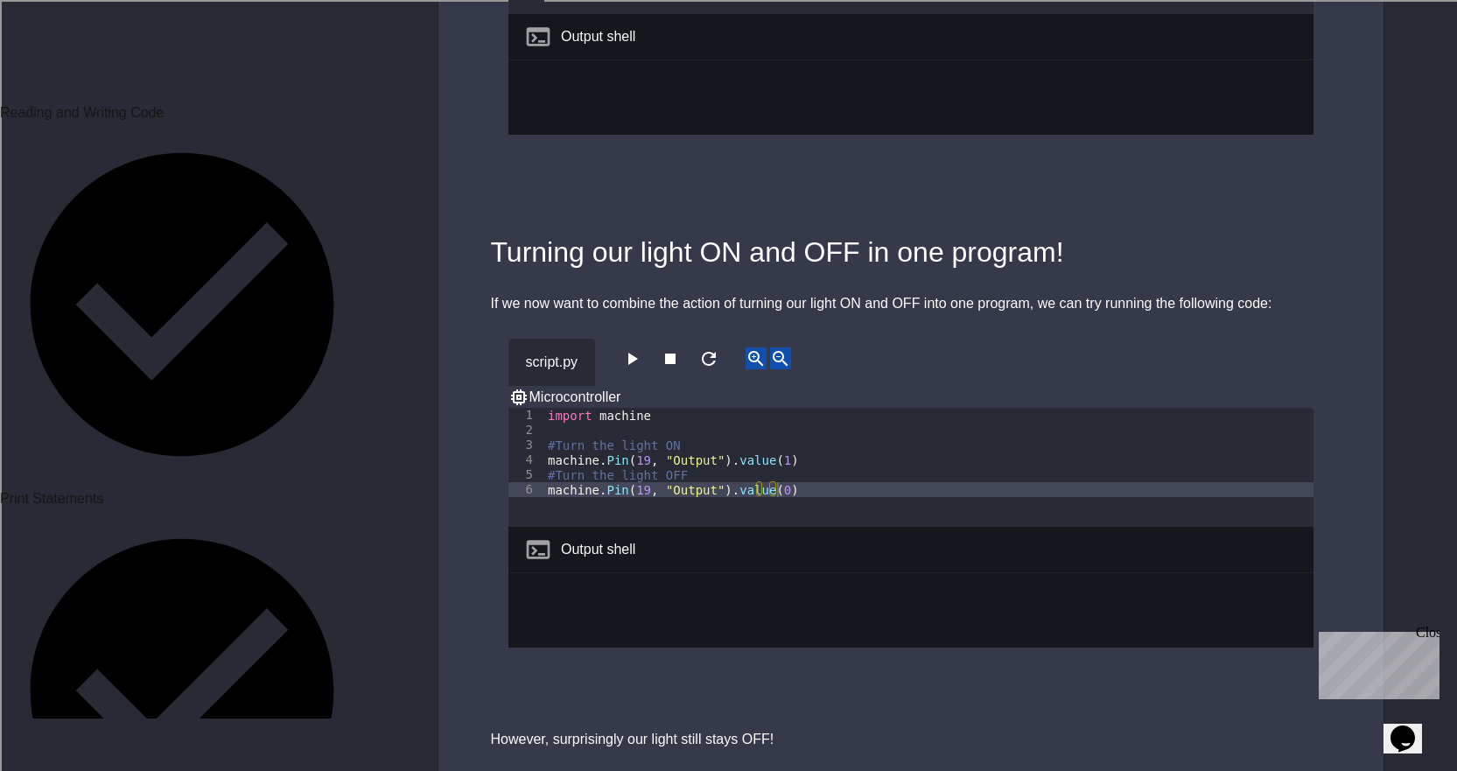
scroll to position [2450, 0]
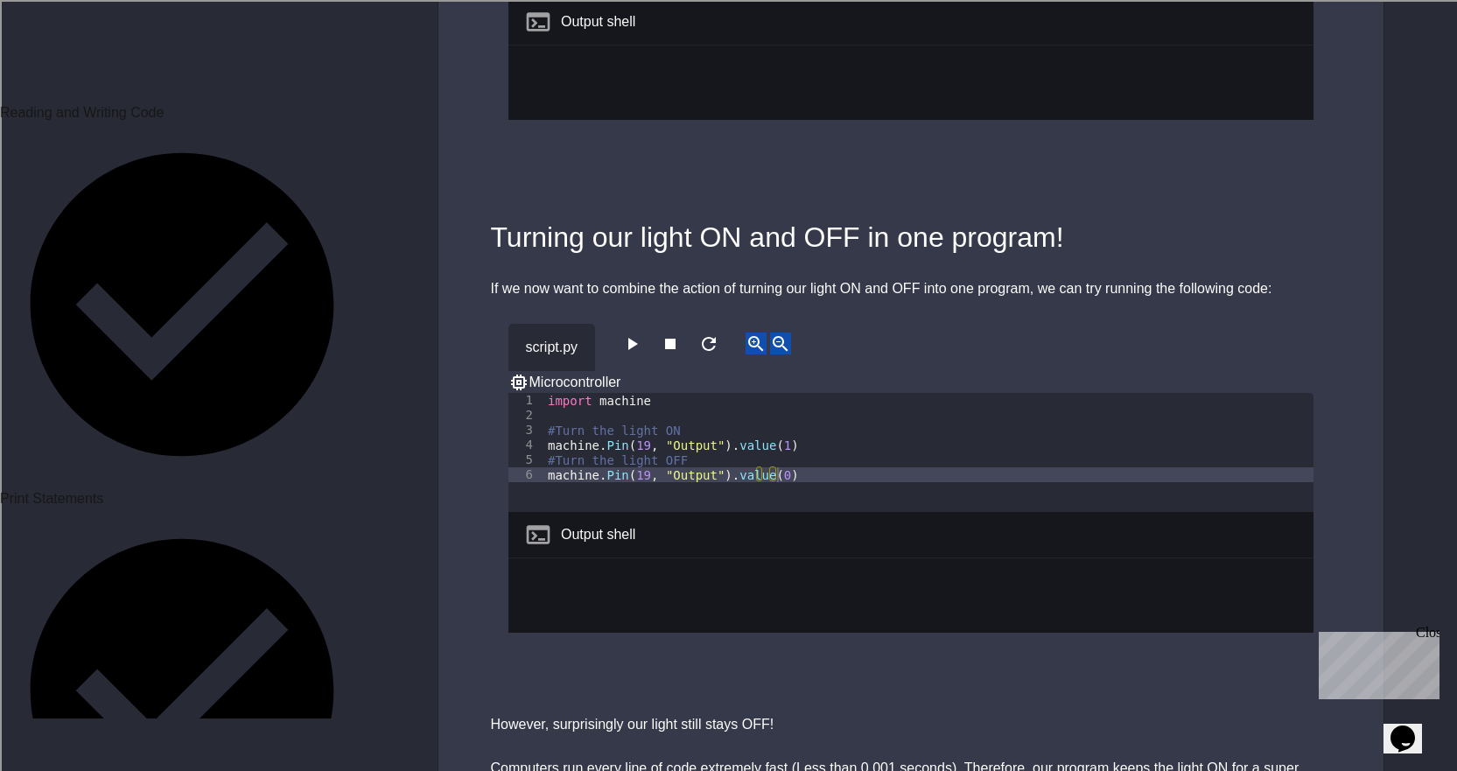
click at [635, 333] on icon "button" at bounding box center [631, 343] width 21 height 21
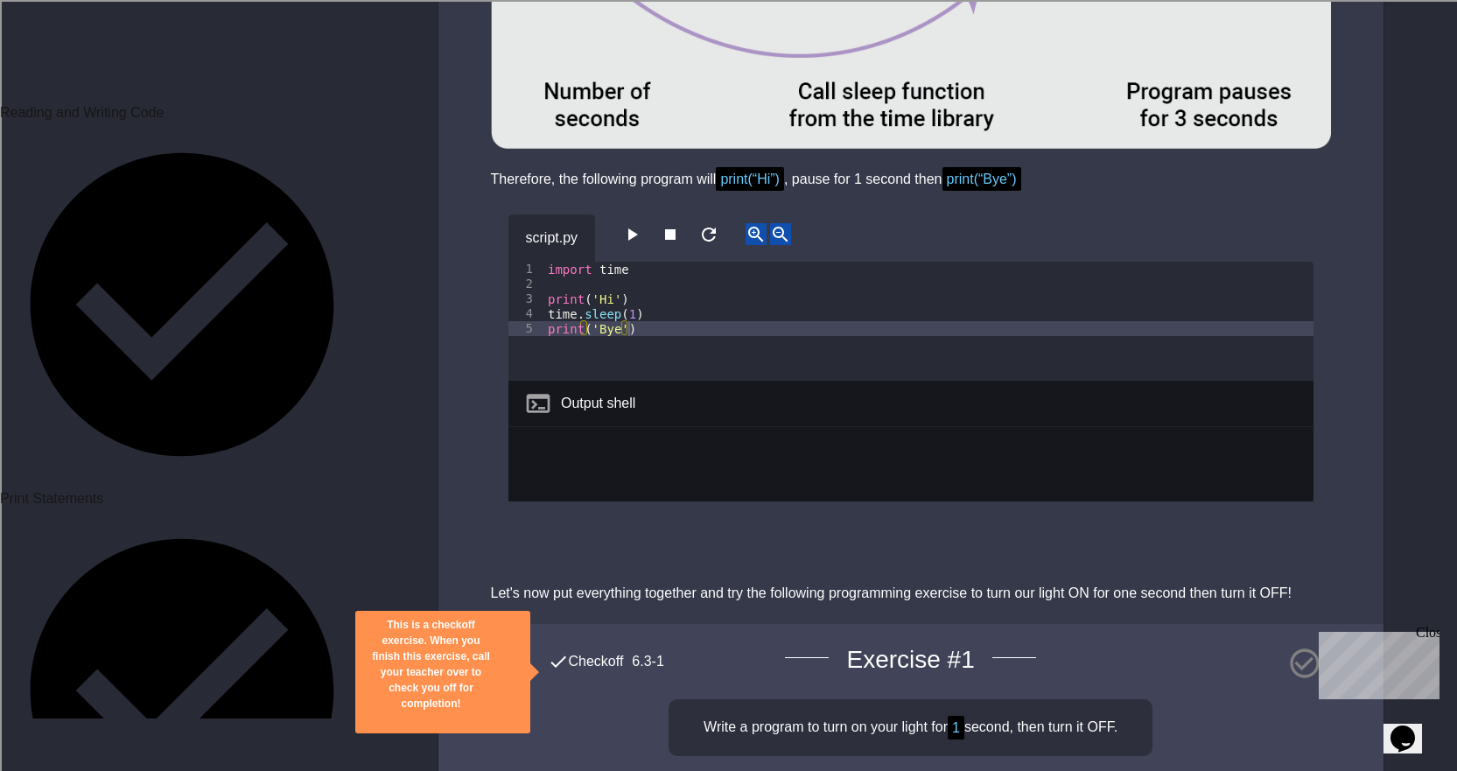
scroll to position [4287, 0]
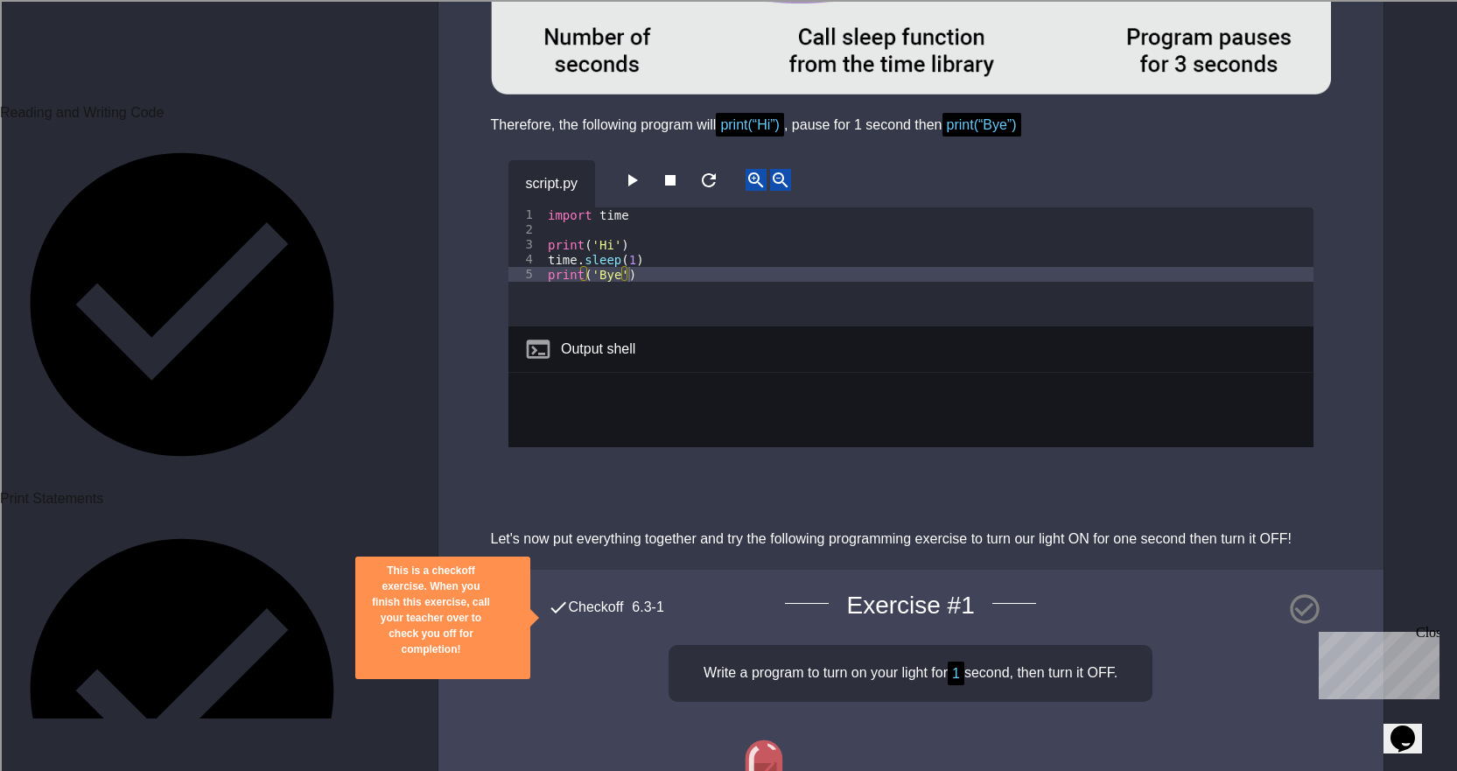
click at [642, 170] on icon "button" at bounding box center [631, 180] width 21 height 21
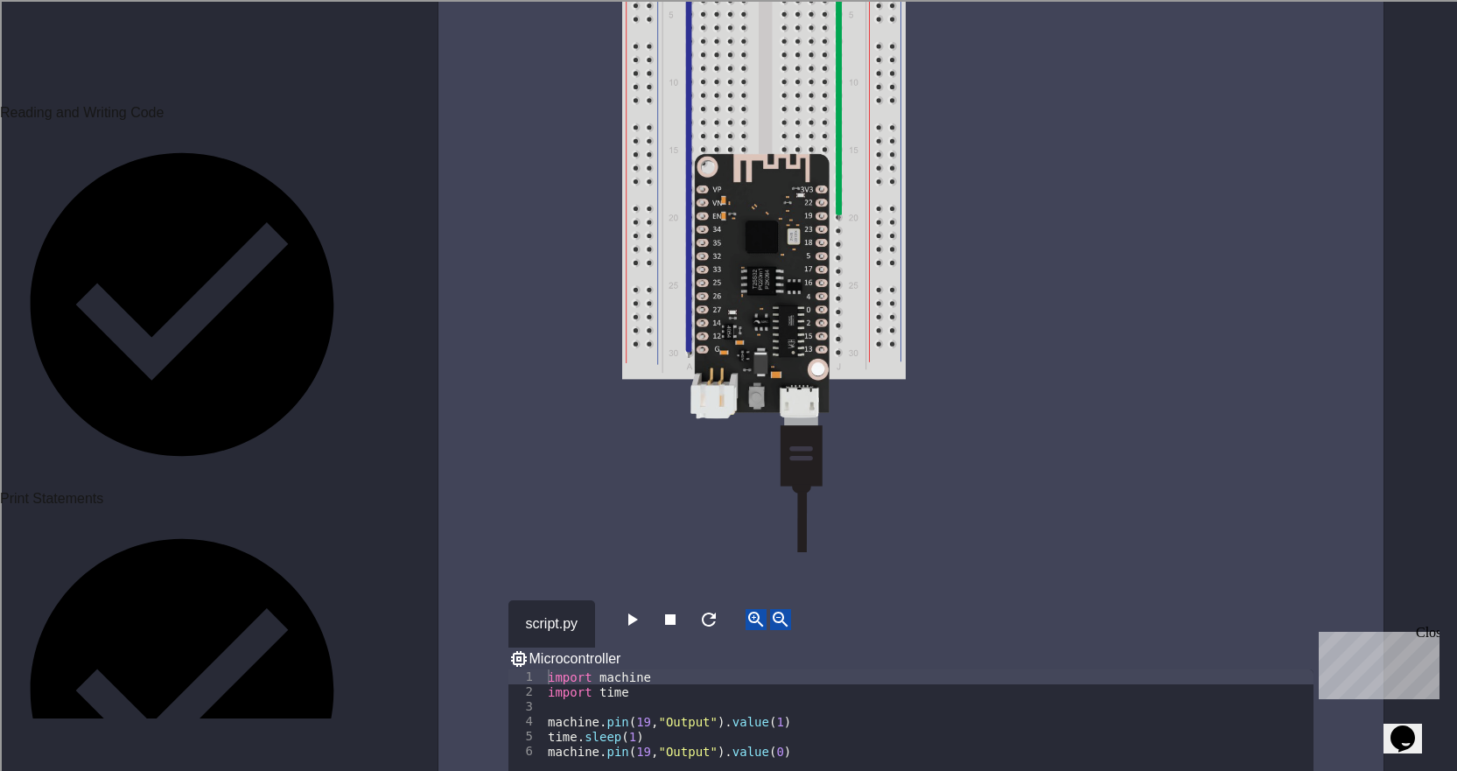
scroll to position [5250, 0]
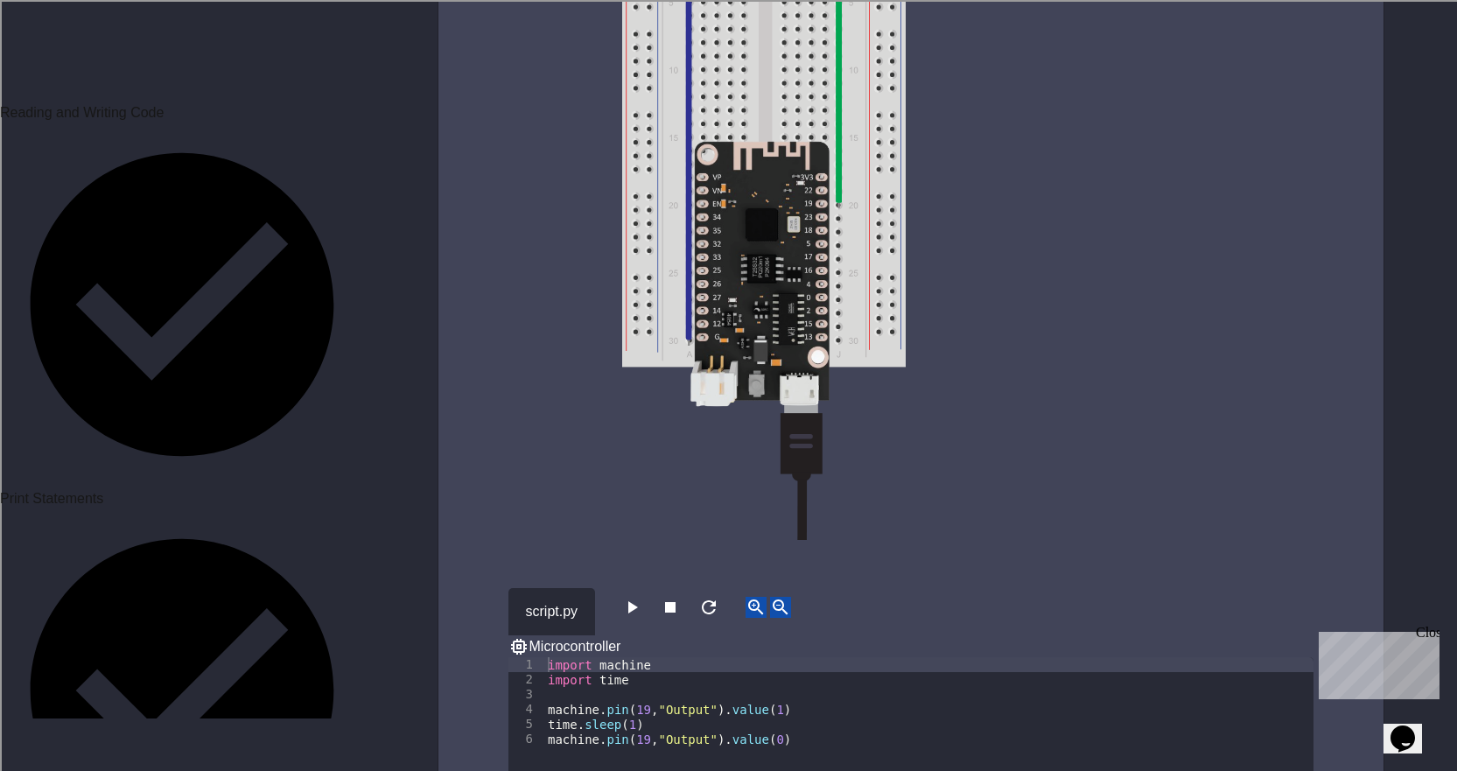
click at [631, 597] on icon "button" at bounding box center [631, 607] width 21 height 21
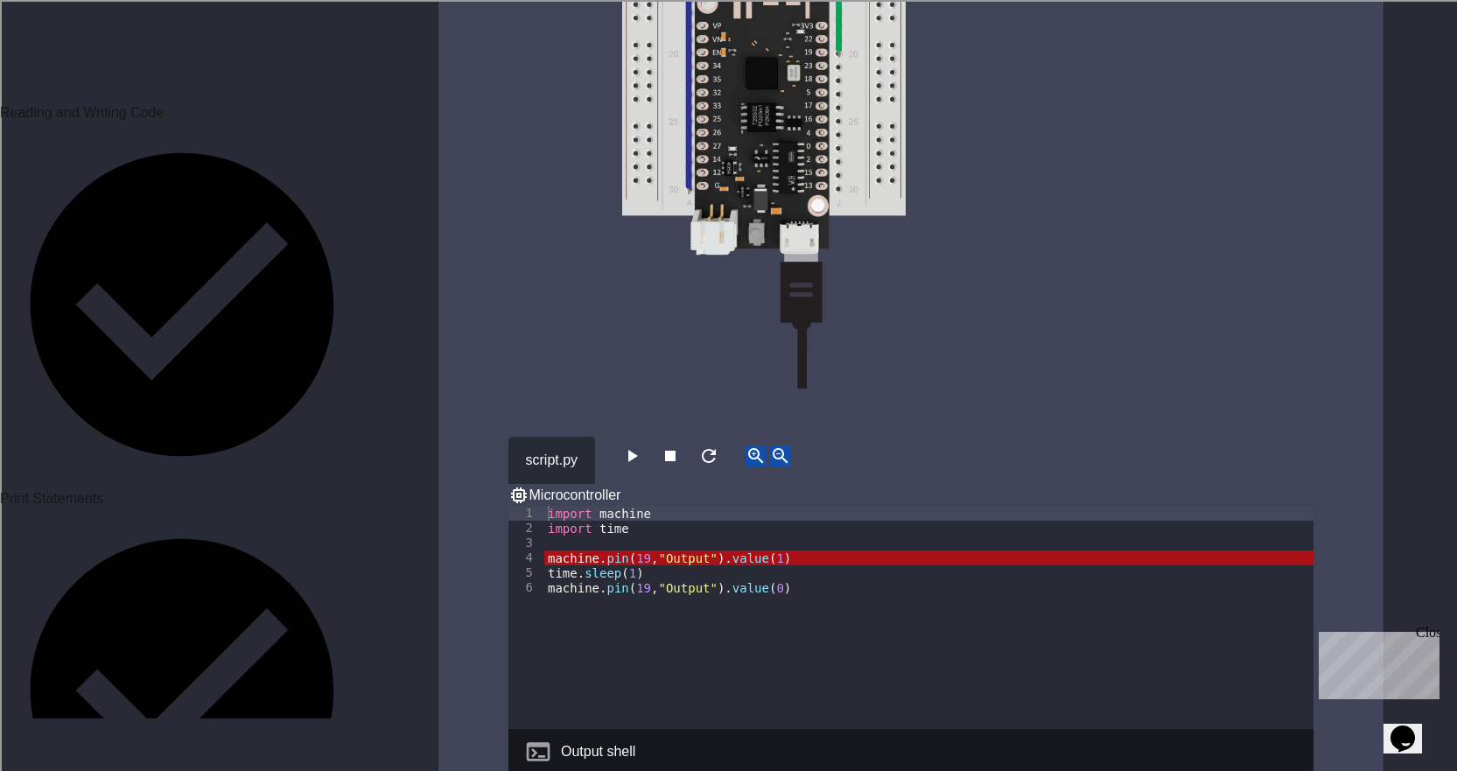
scroll to position [5425, 0]
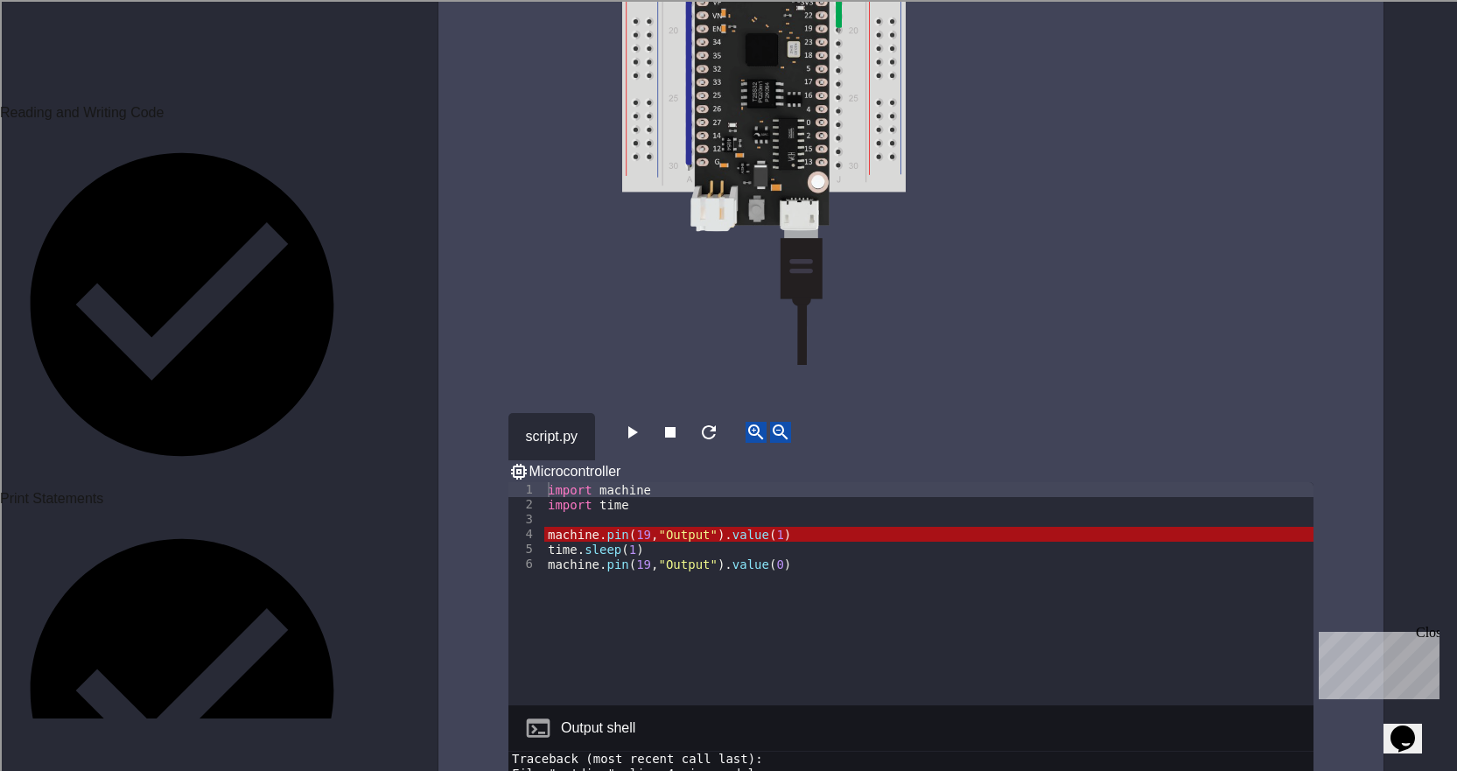
click at [632, 422] on icon "button" at bounding box center [631, 432] width 21 height 21
click at [624, 413] on div "script.py Microcontroller" at bounding box center [910, 447] width 805 height 69
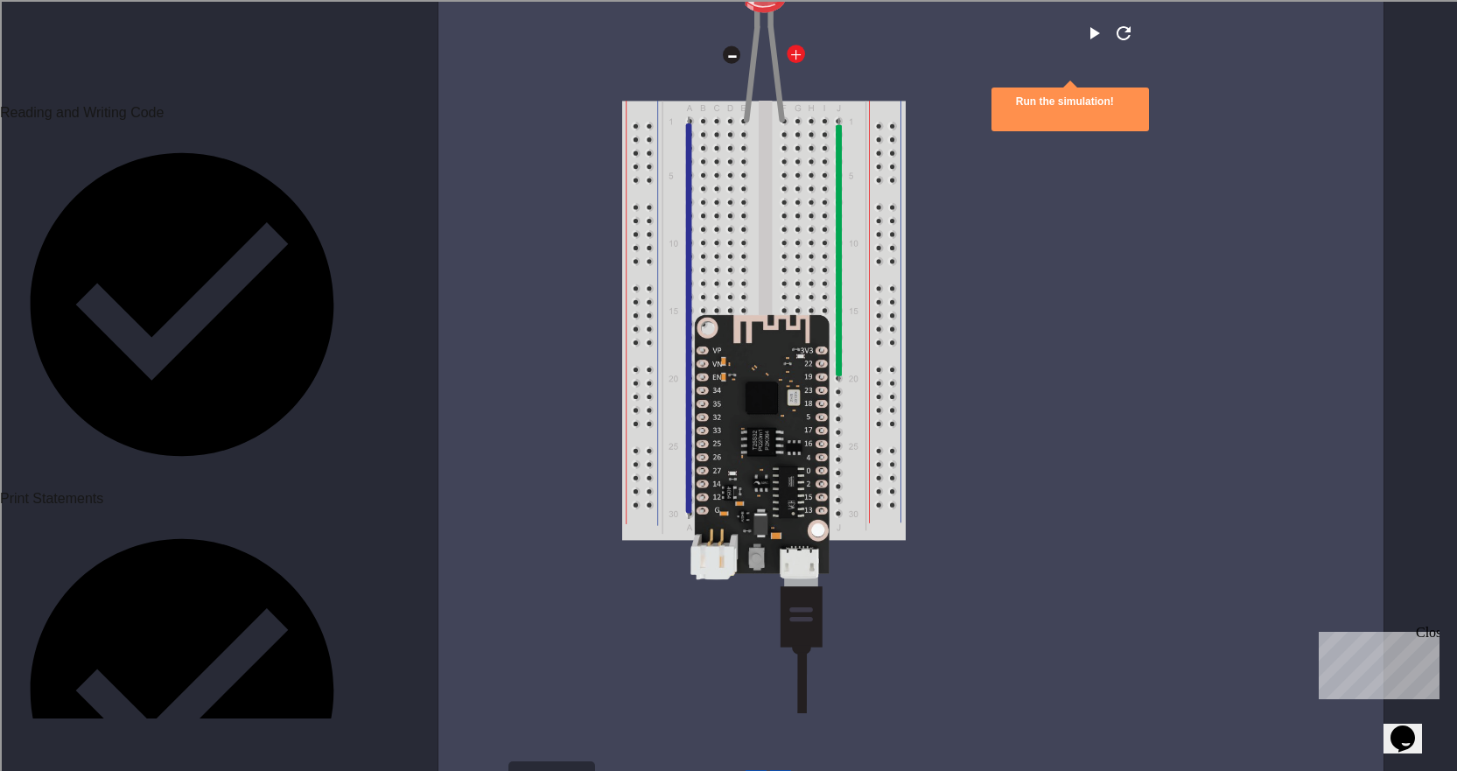
scroll to position [5250, 0]
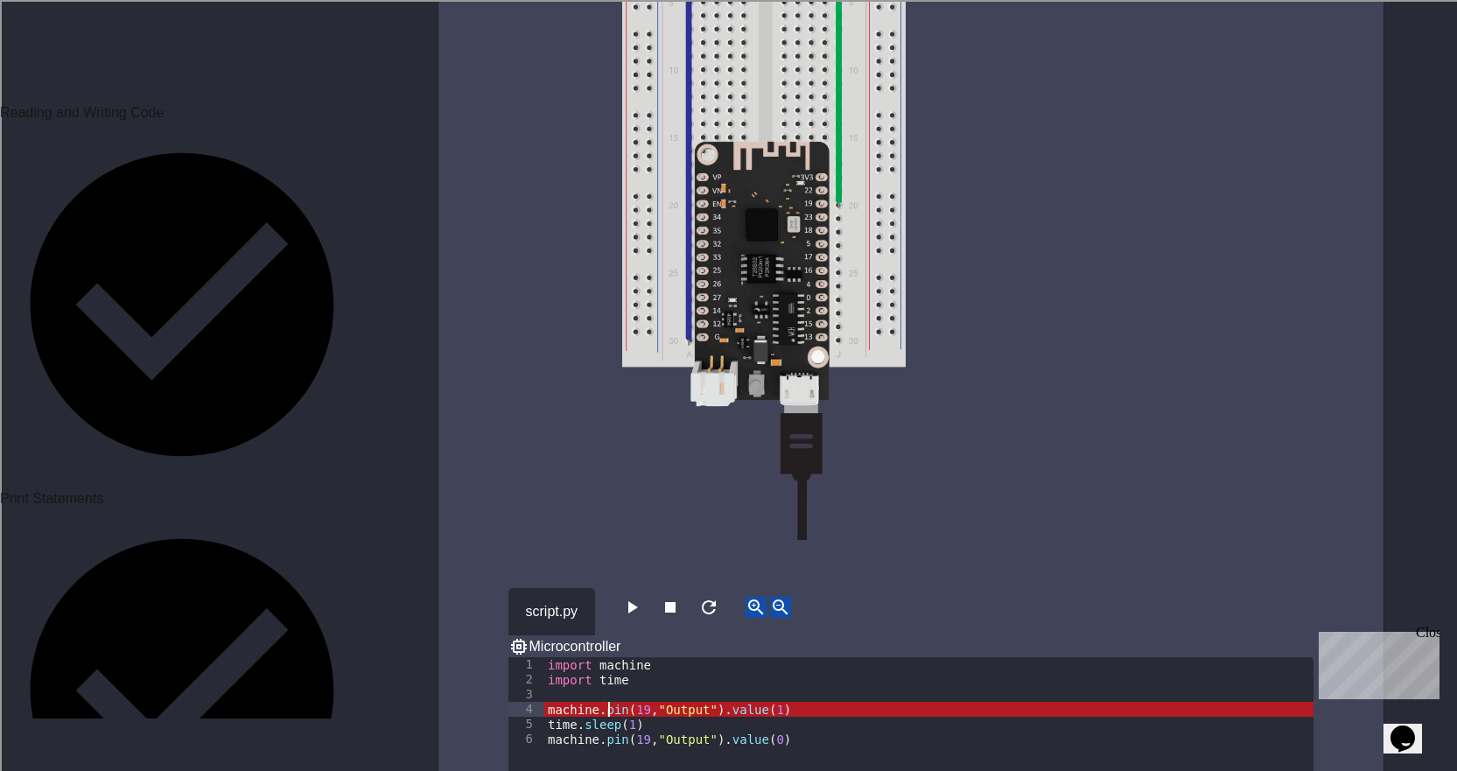
click at [609, 657] on div "import machine import time machine . pin ( 19 , "Output" ) . value ( 1 ) time .…" at bounding box center [928, 783] width 769 height 253
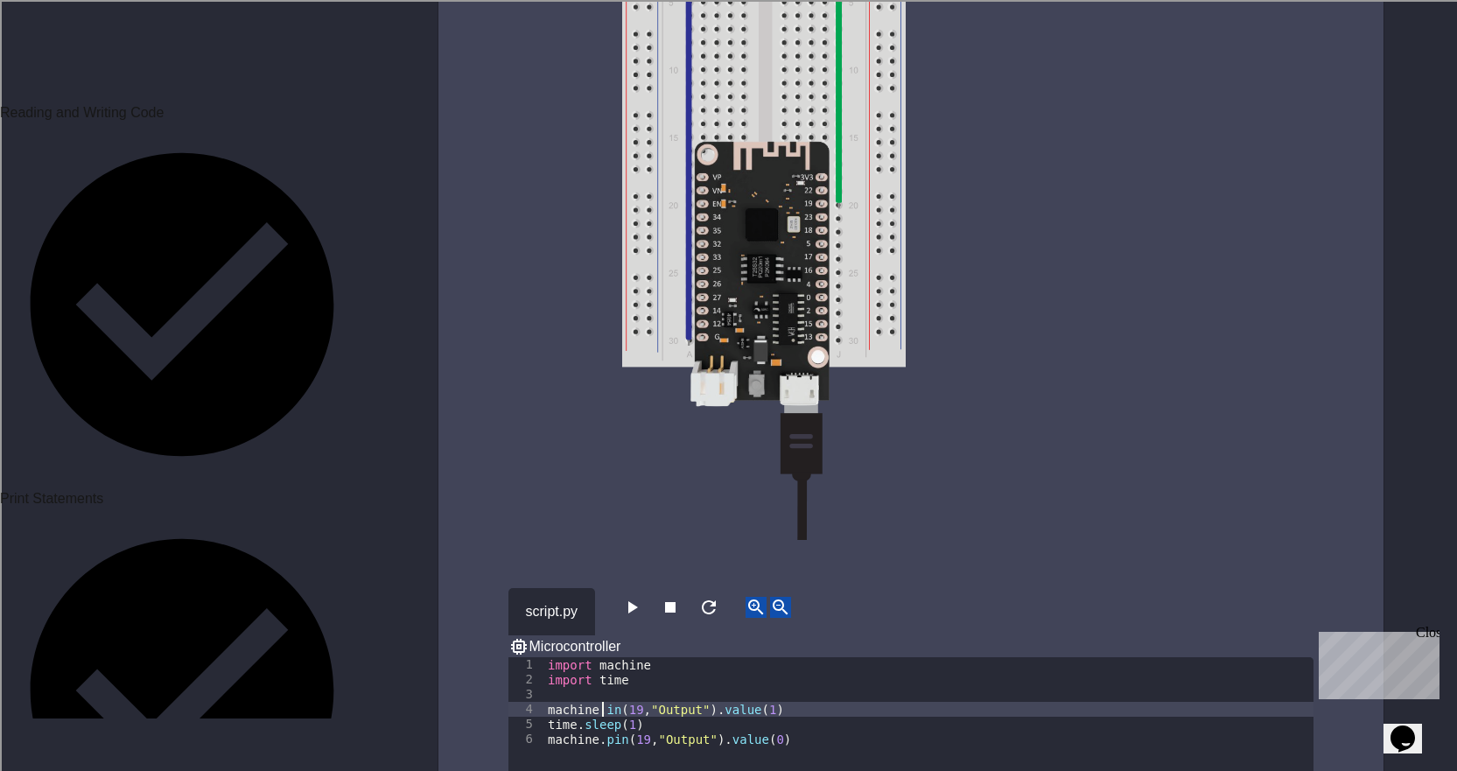
scroll to position [0, 4]
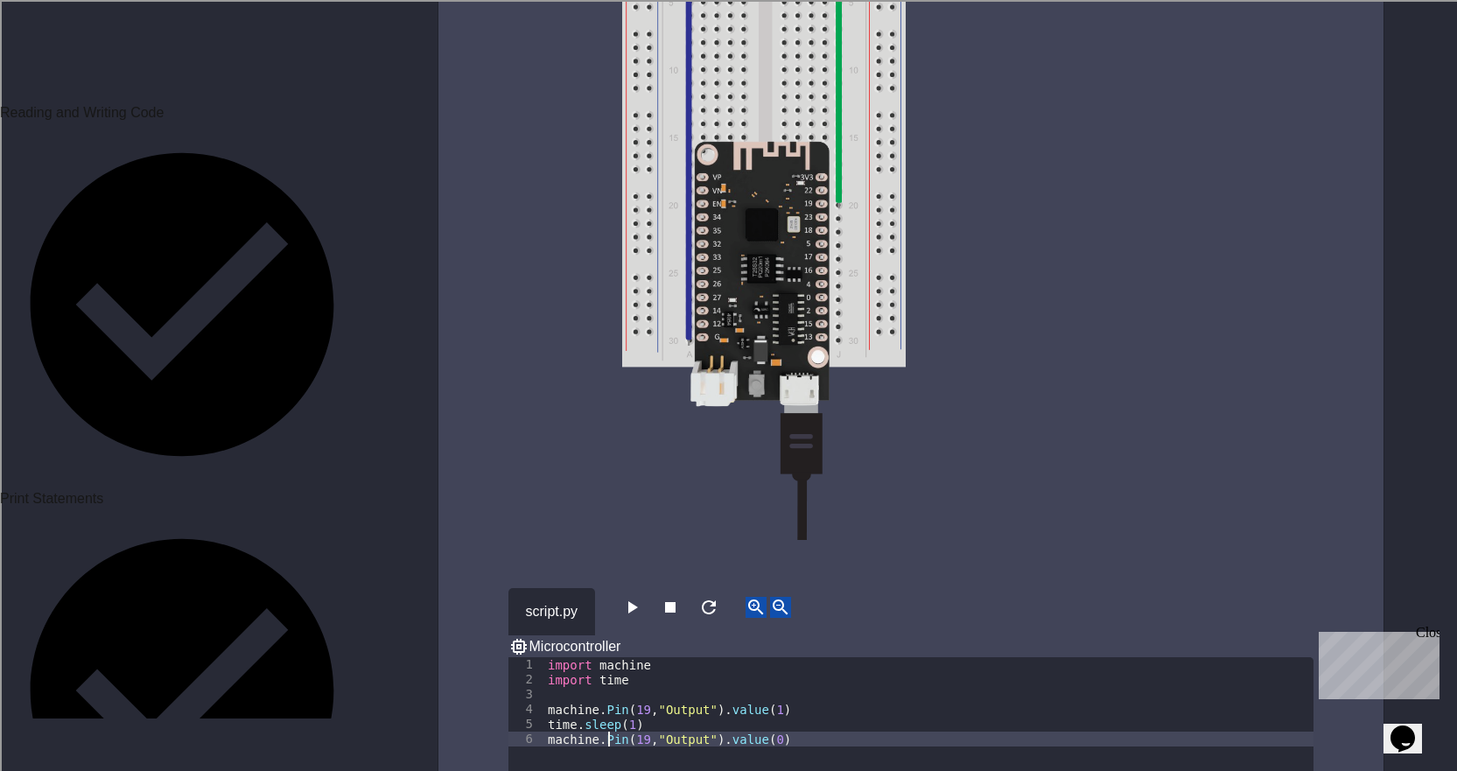
type textarea "**********"
click at [634, 497] on div "**********" at bounding box center [910, 683] width 945 height 2153
click at [633, 597] on button "button" at bounding box center [631, 608] width 21 height 22
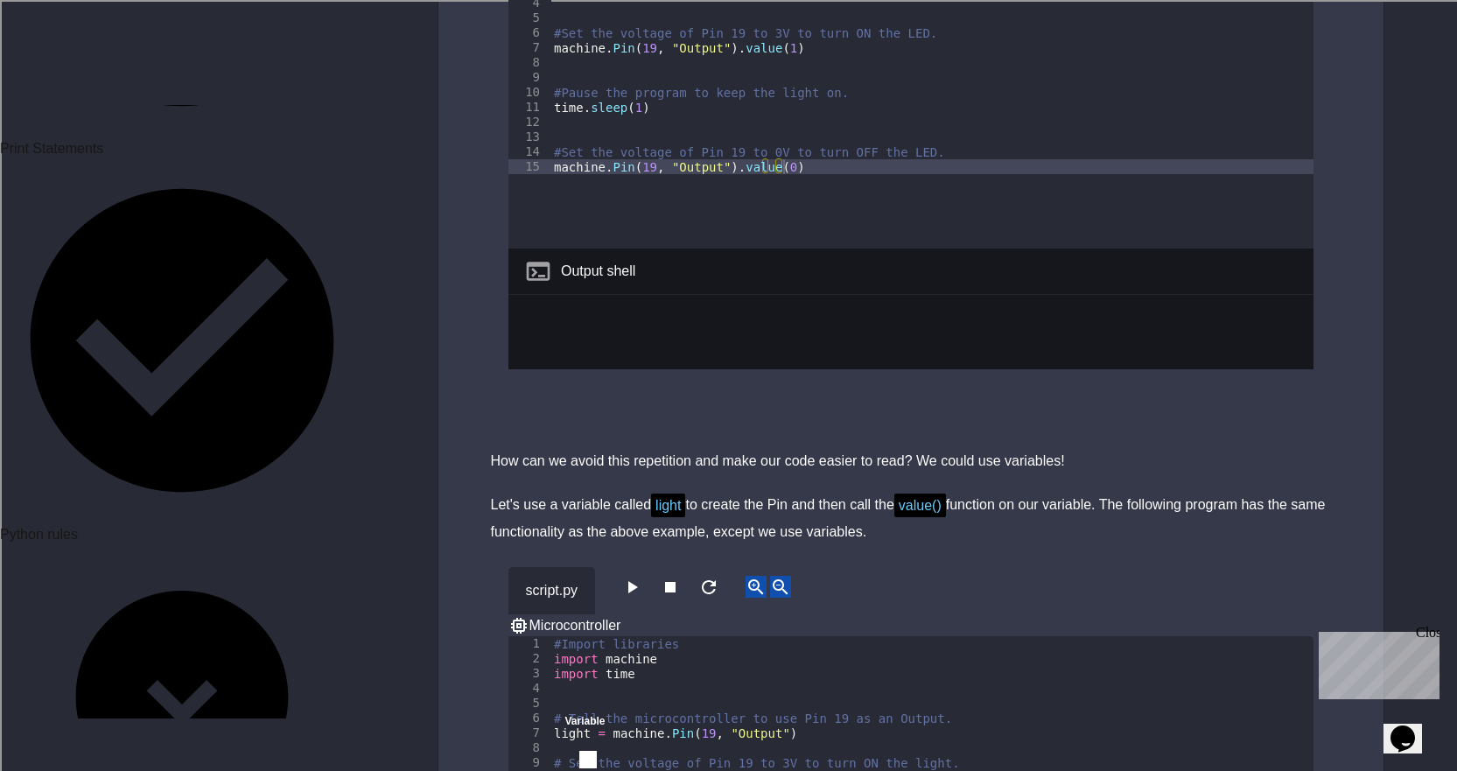
scroll to position [7350, 0]
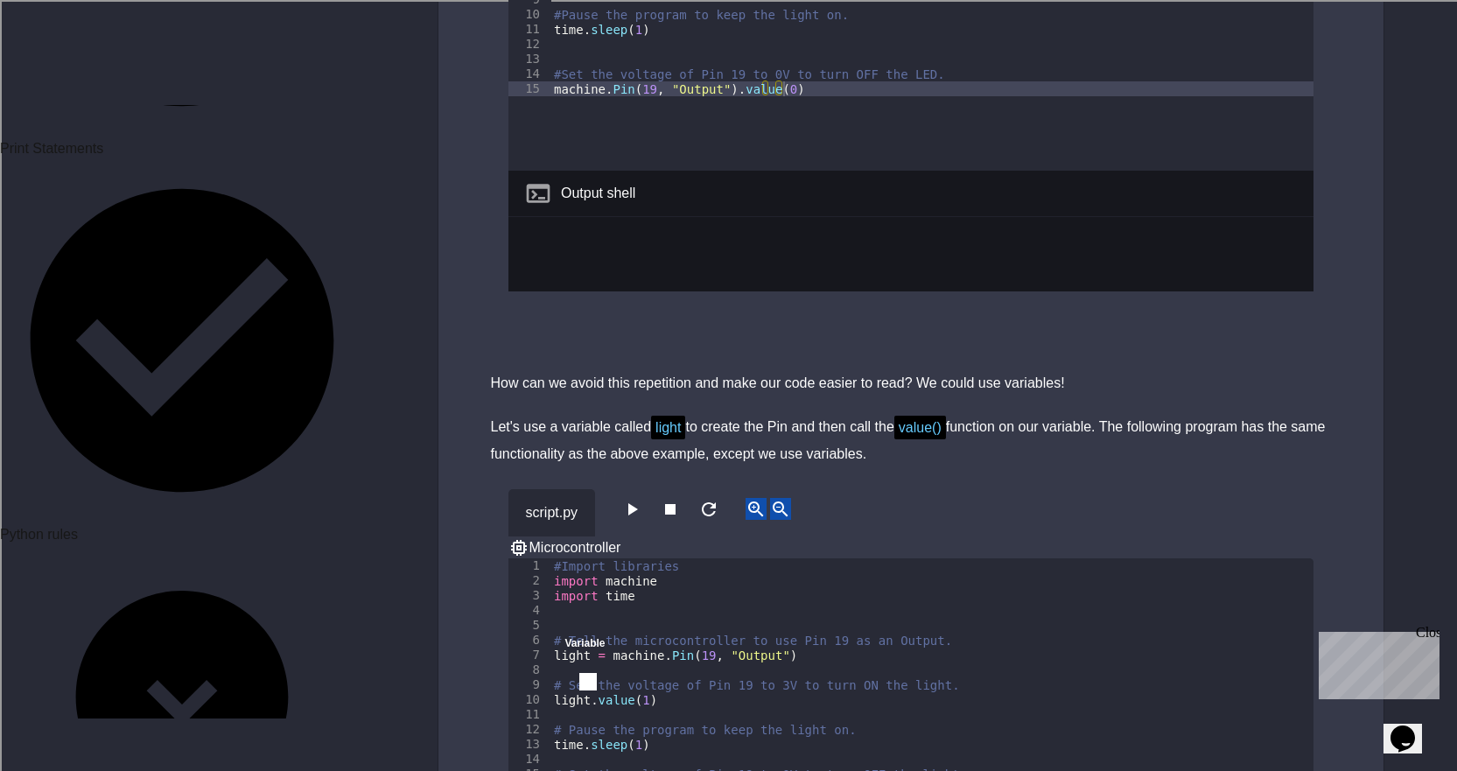
click at [642, 499] on icon "button" at bounding box center [631, 509] width 21 height 21
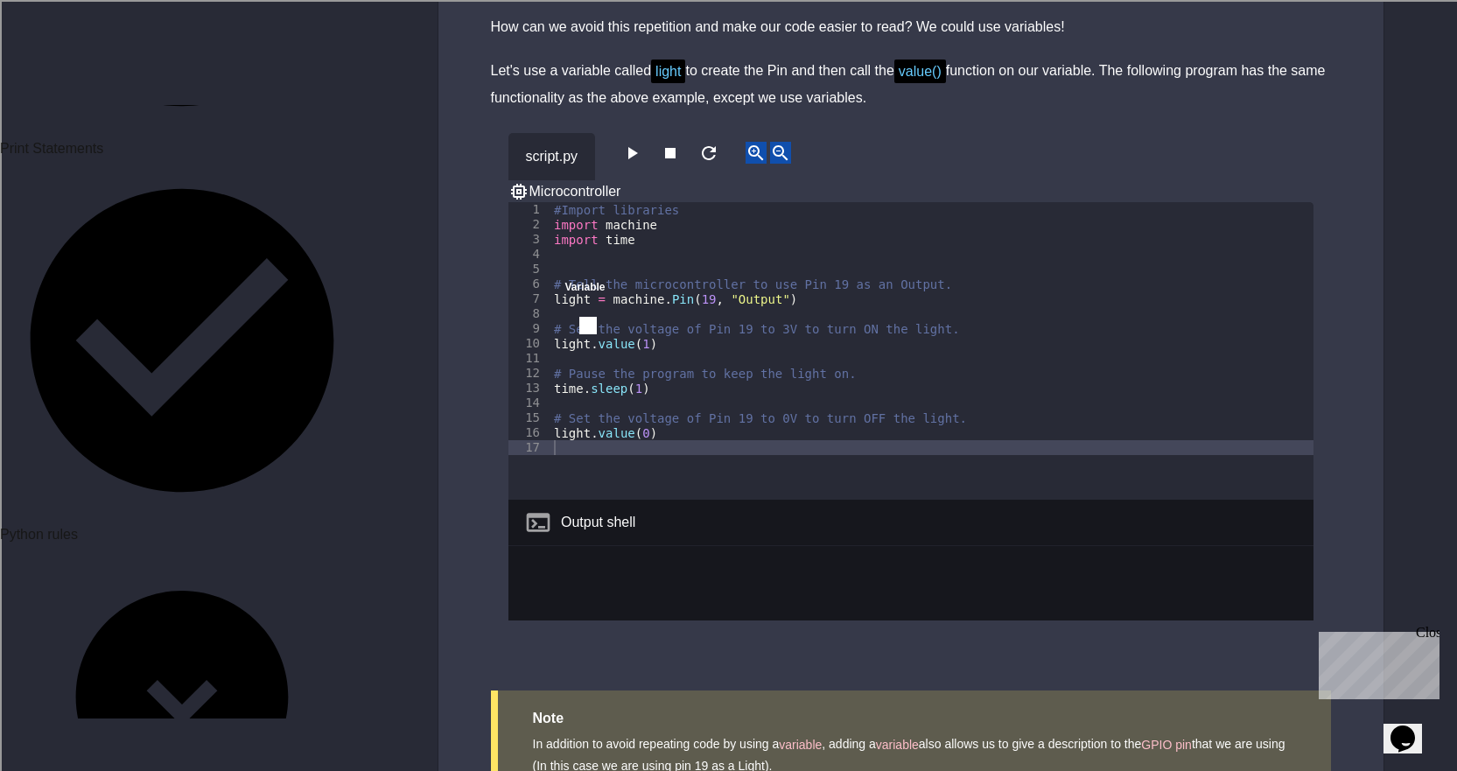
scroll to position [7715, 0]
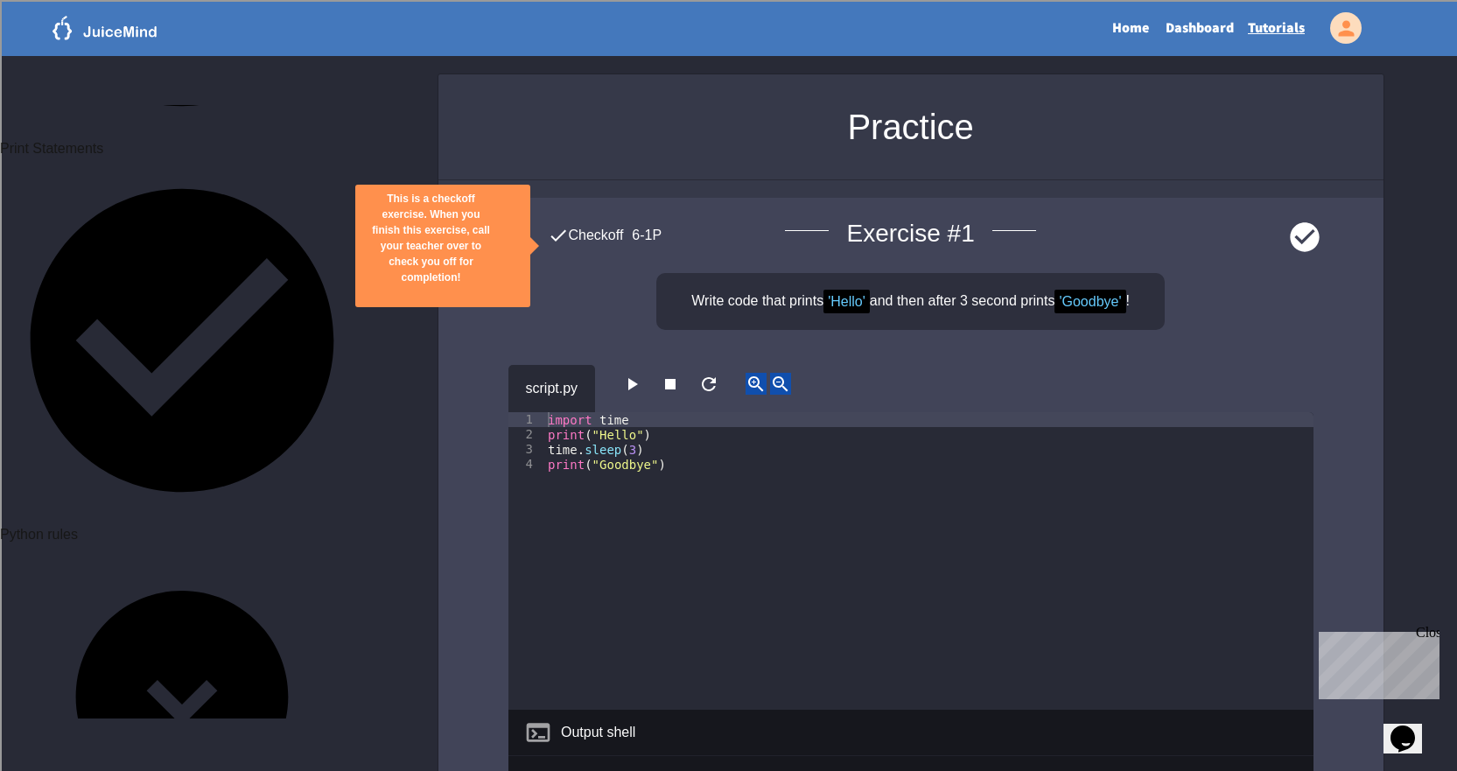
click at [640, 376] on icon "button" at bounding box center [631, 384] width 21 height 21
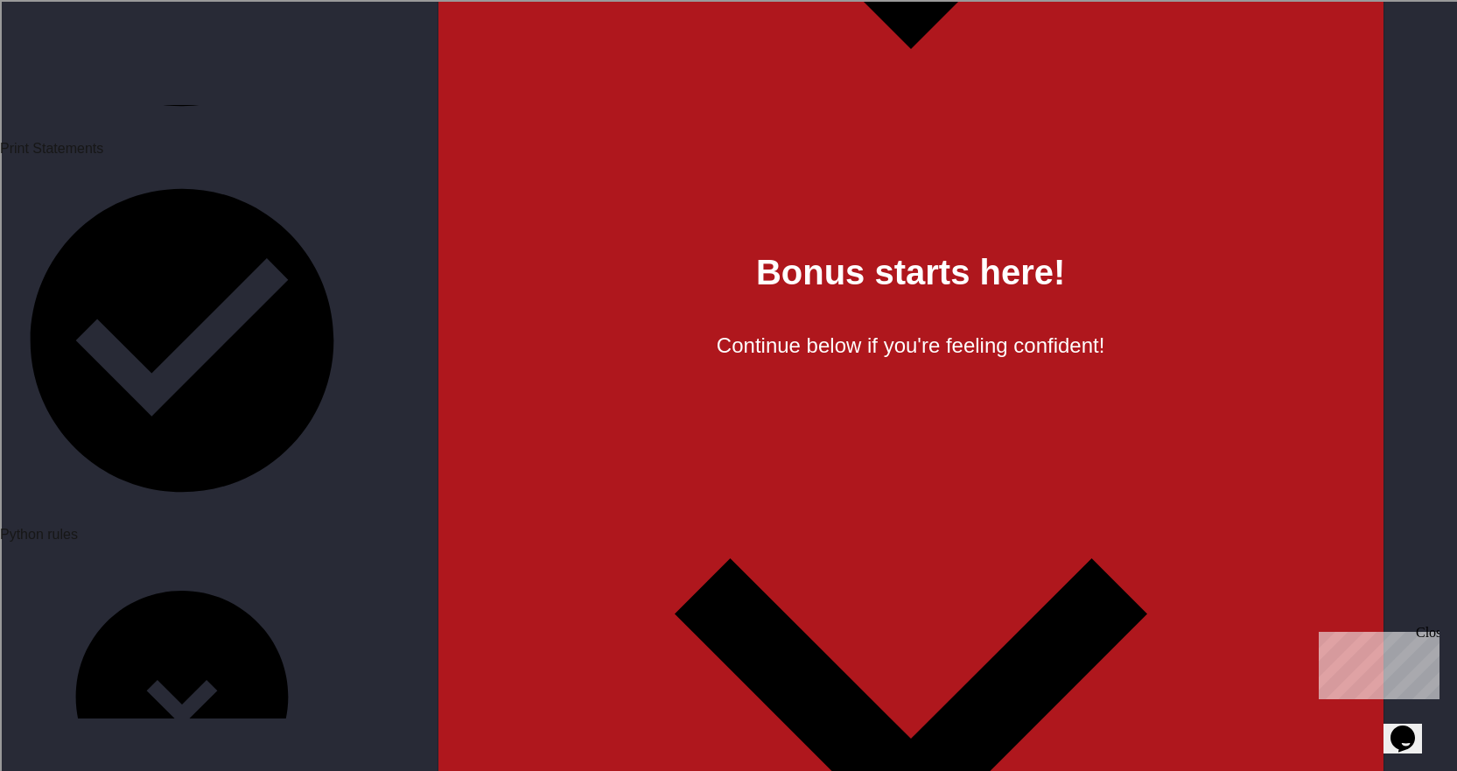
scroll to position [2712, 0]
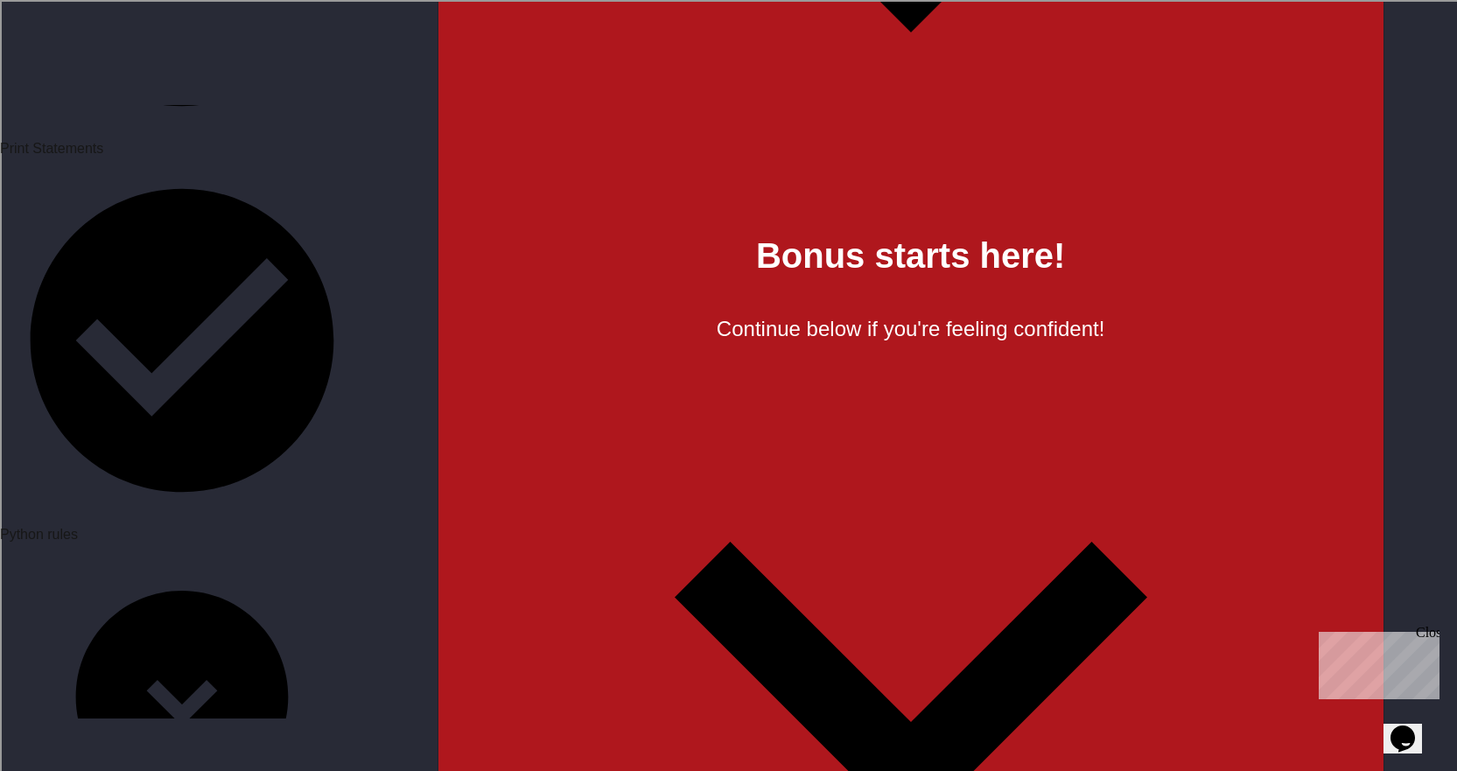
type textarea "**********"
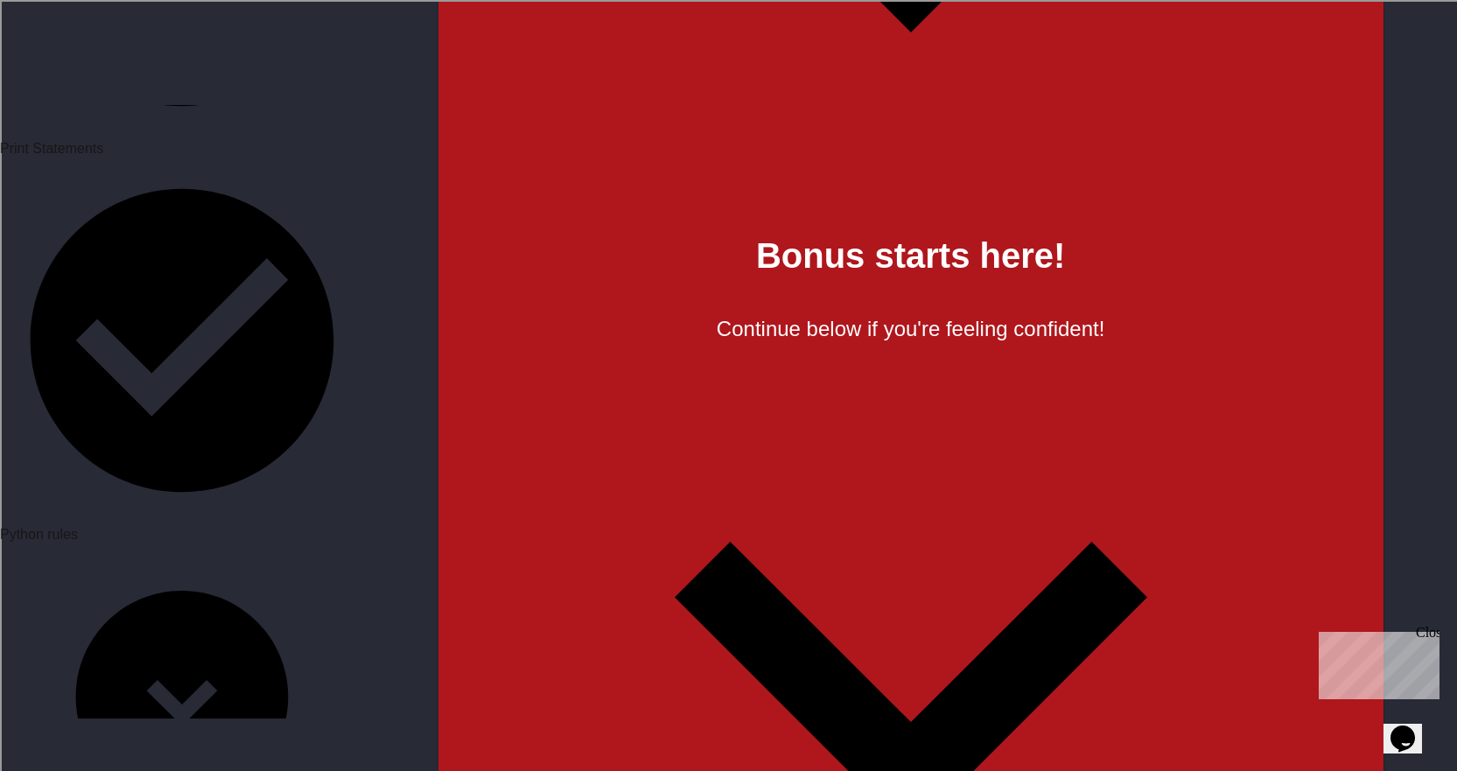
scroll to position [0, 14]
type textarea "**********"
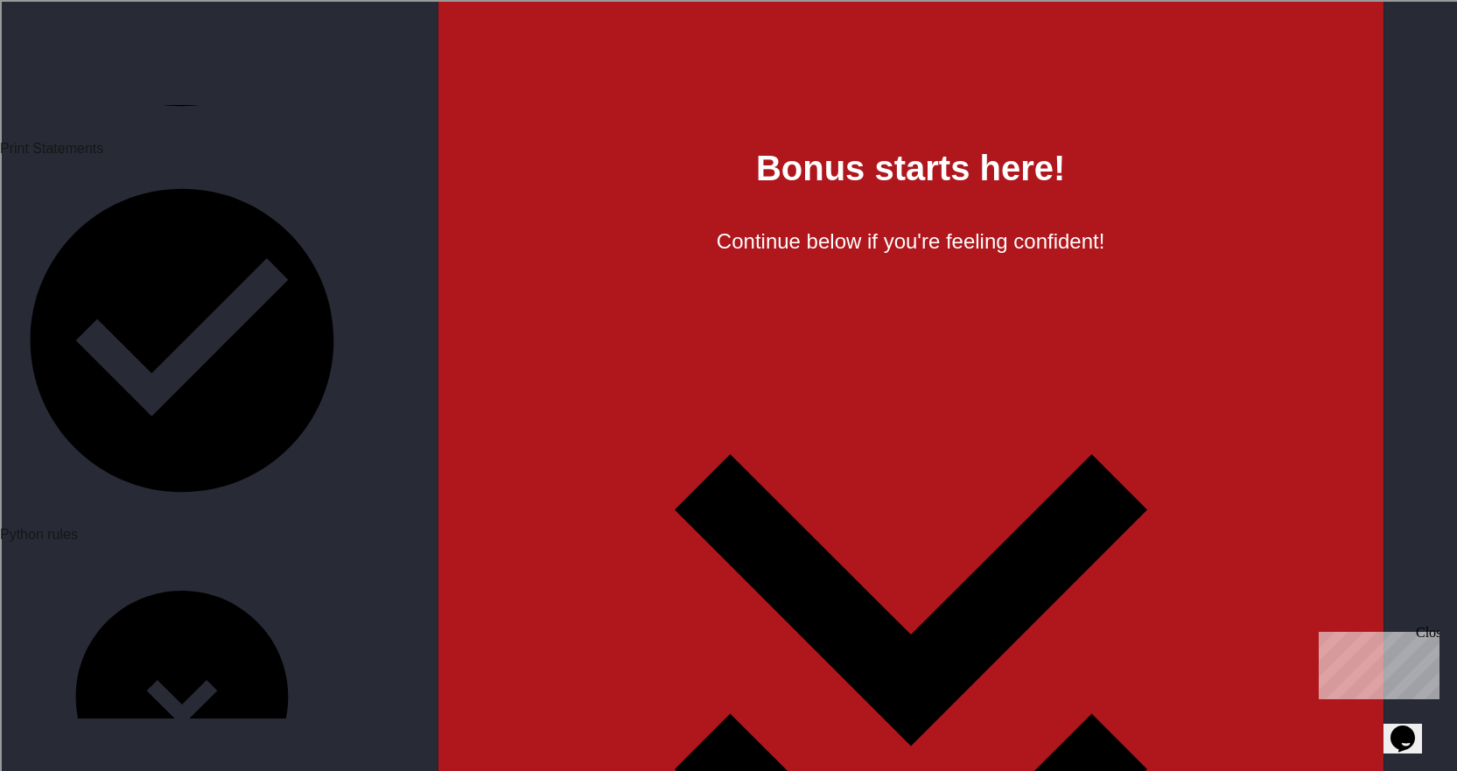
scroll to position [0, 5]
type textarea "**********"
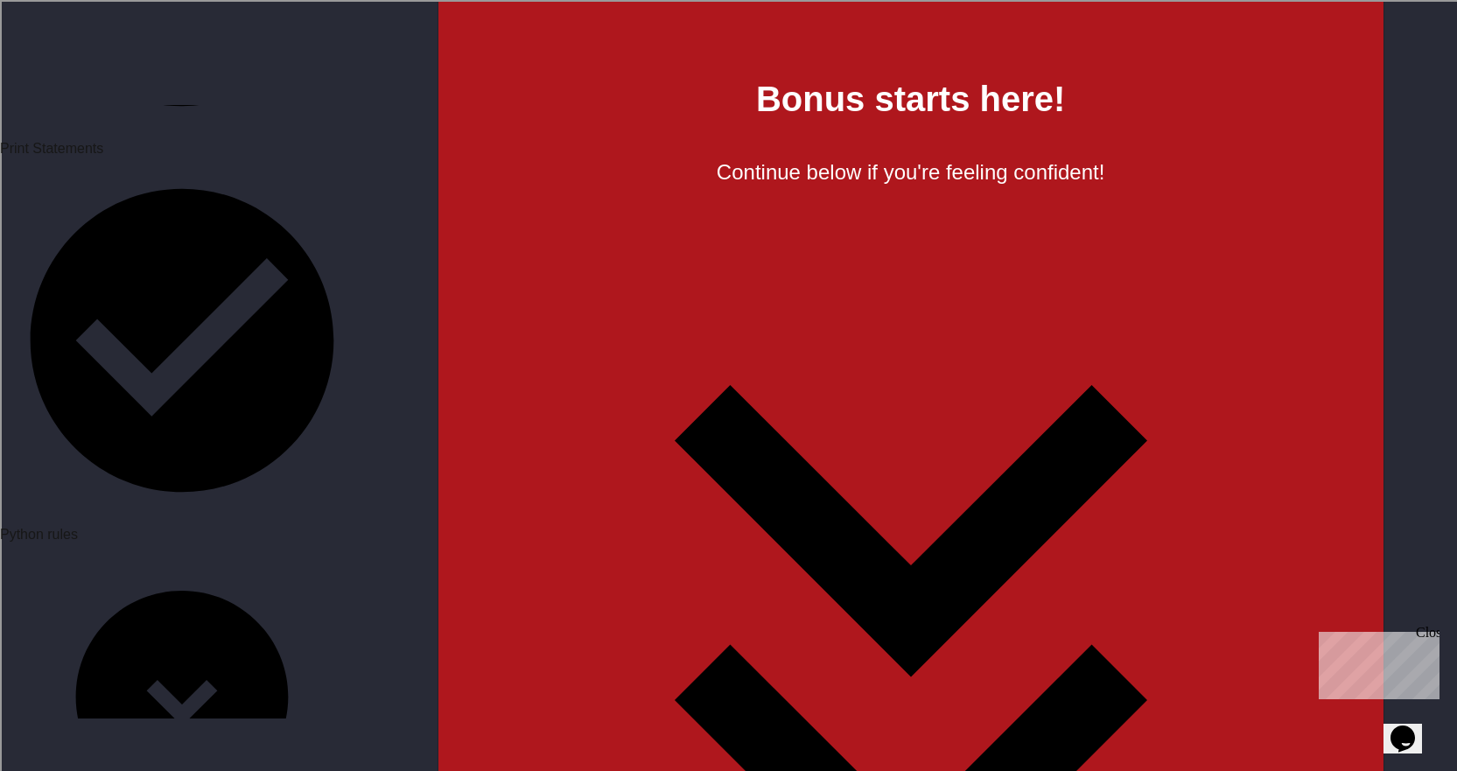
scroll to position [2887, 0]
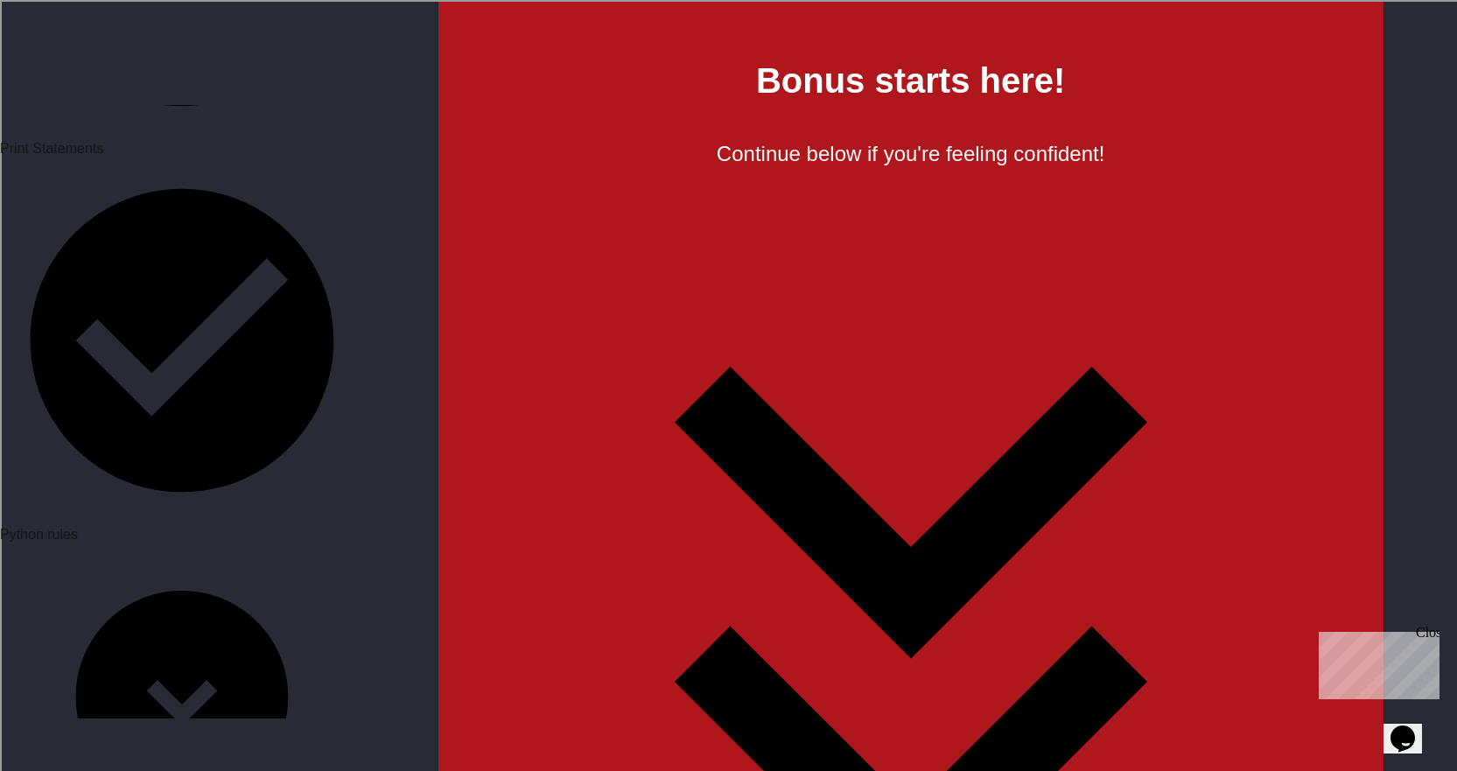
paste textarea "*"
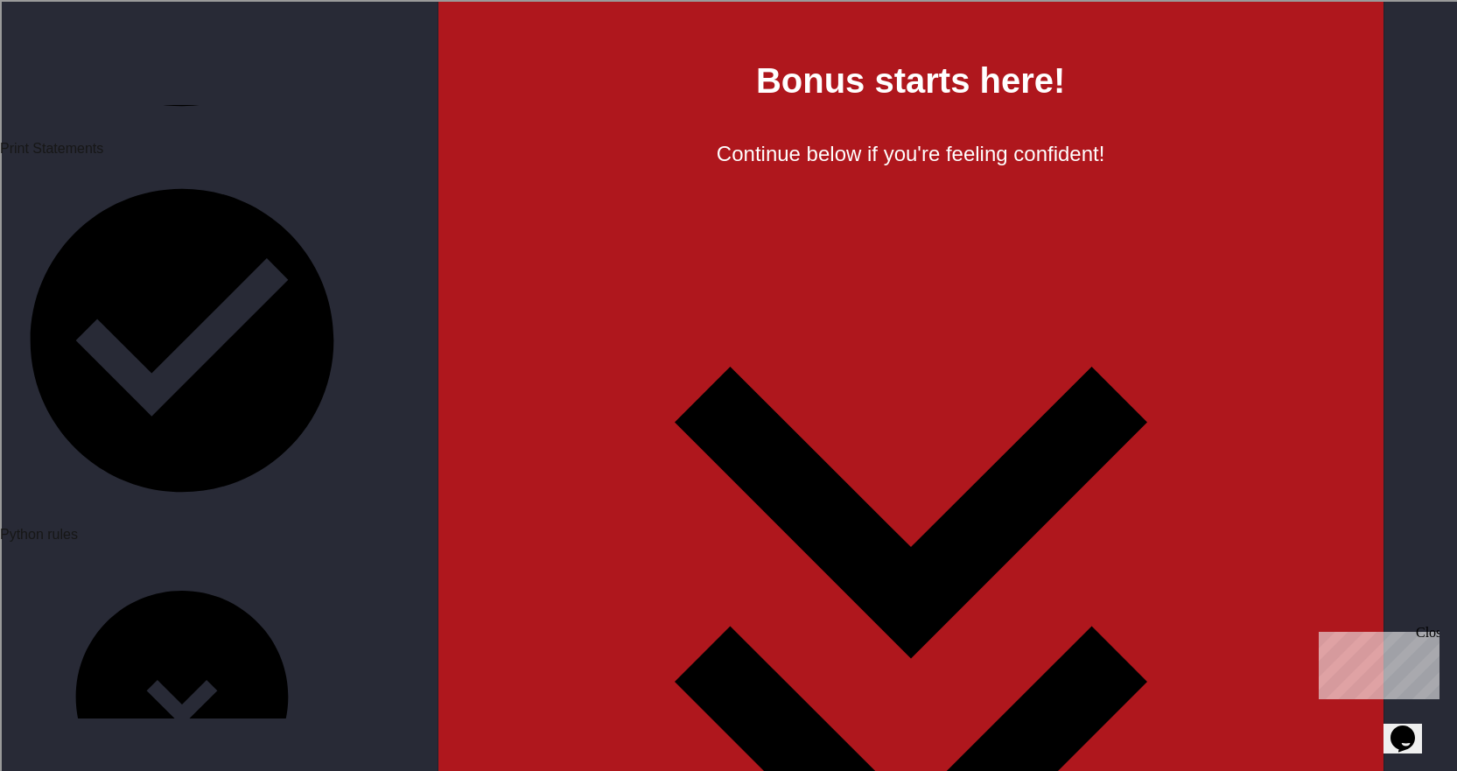
scroll to position [0, 3]
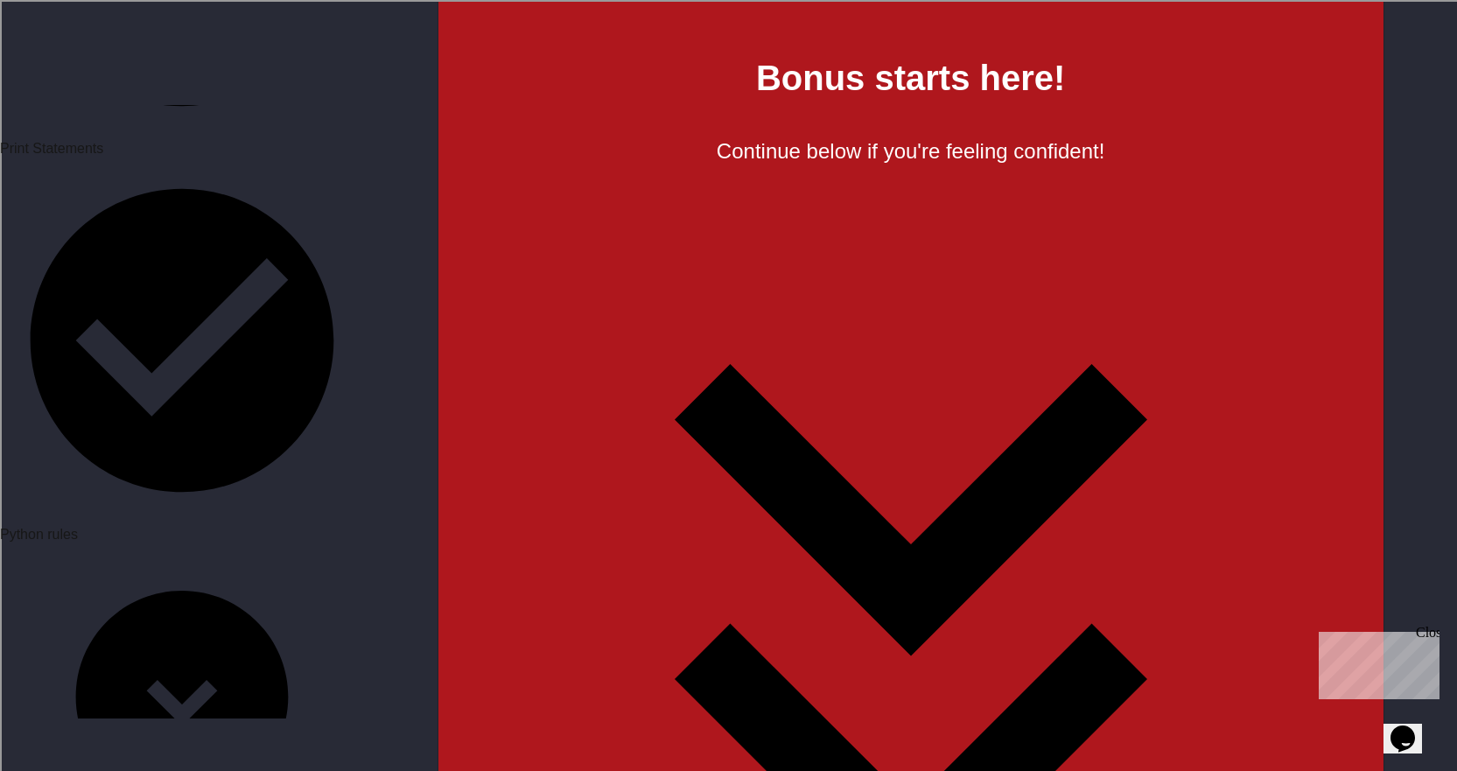
scroll to position [2887, 0]
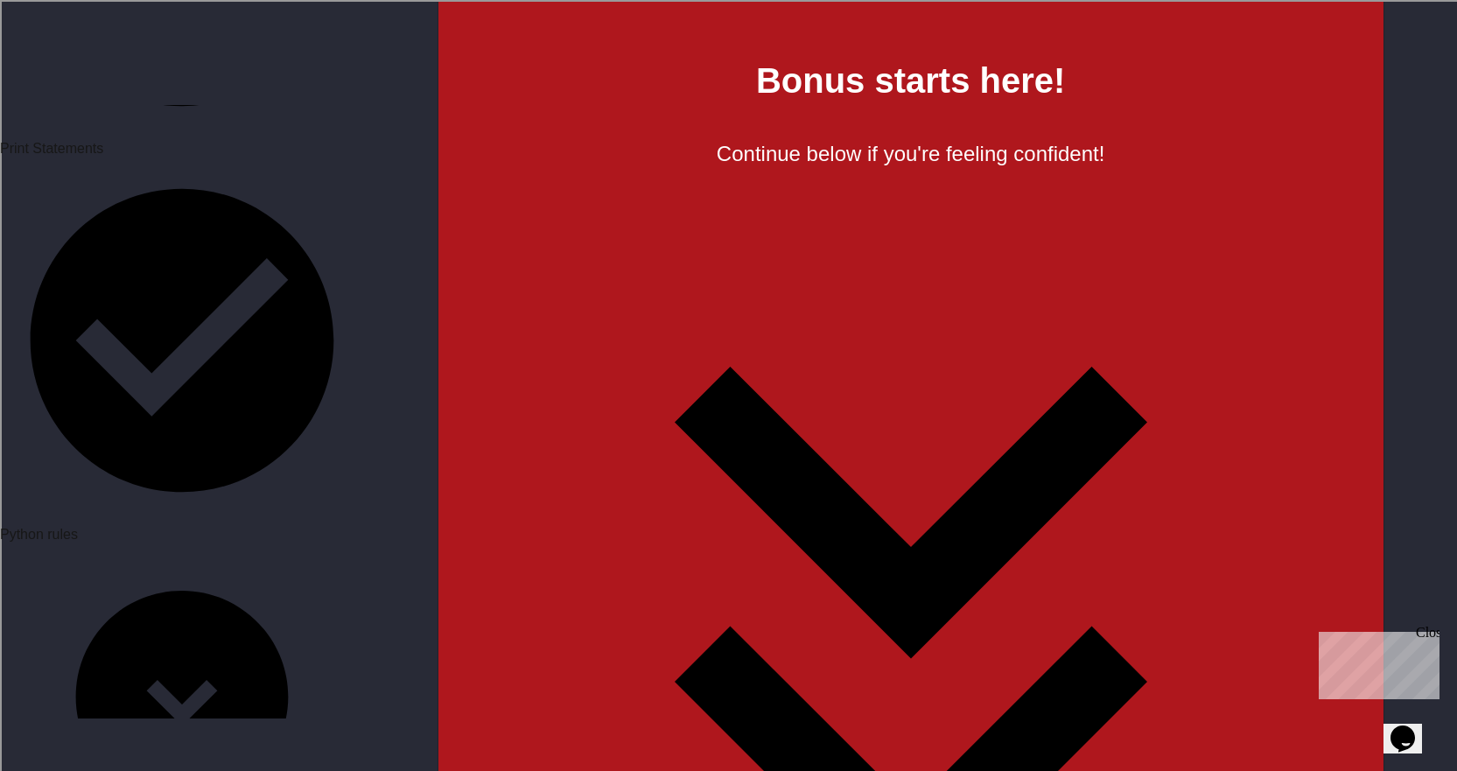
drag, startPoint x: 617, startPoint y: 365, endPoint x: 642, endPoint y: 366, distance: 25.4
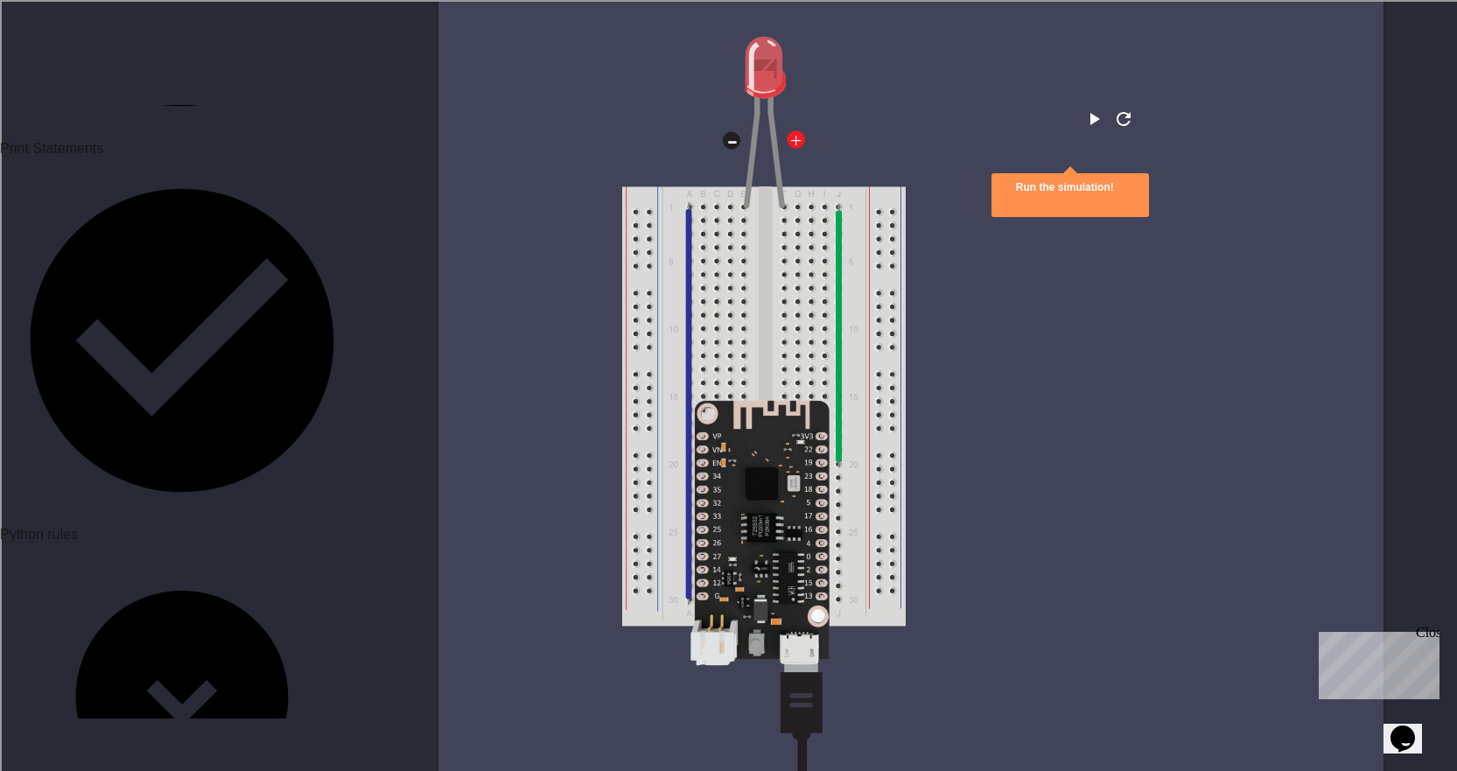
scroll to position [4375, 0]
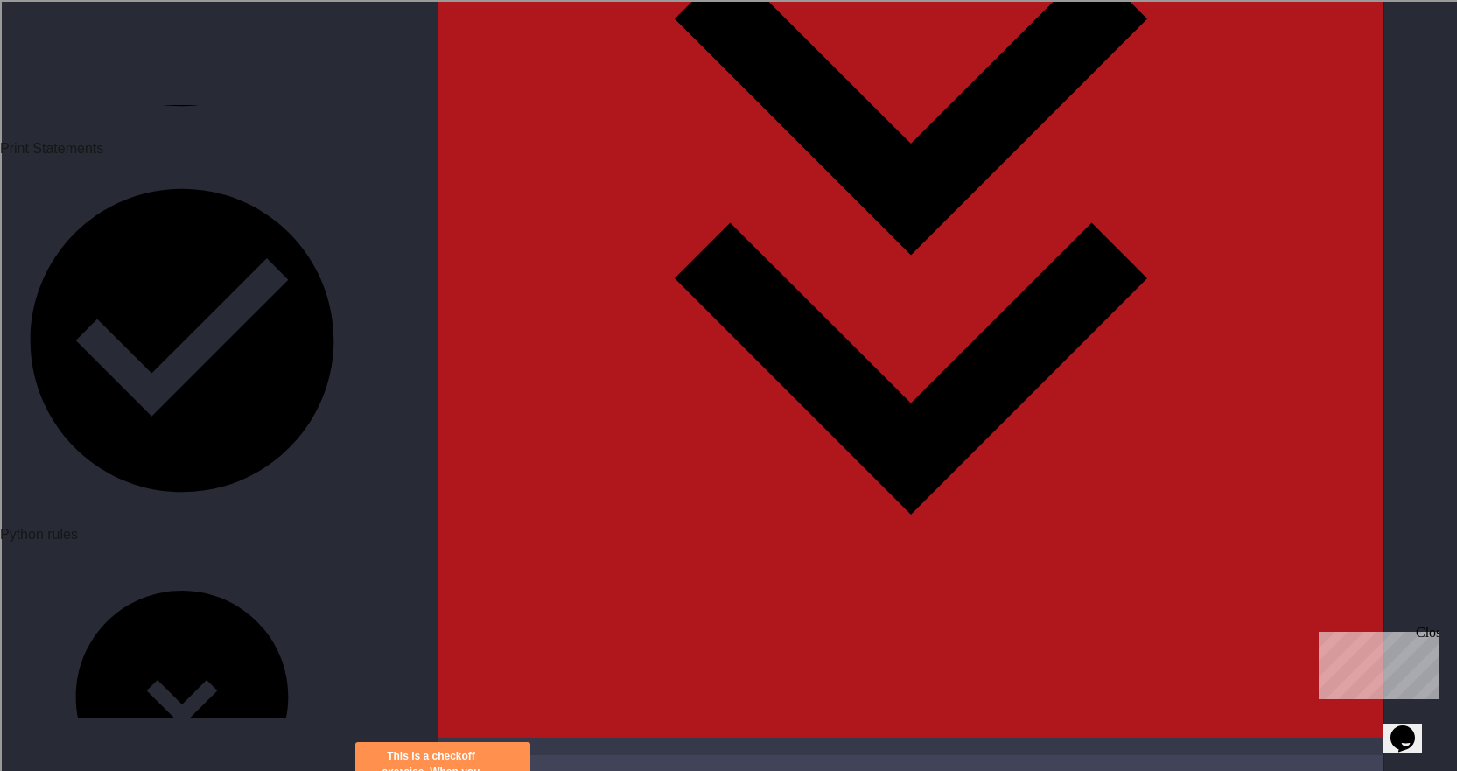
scroll to position [3062, 0]
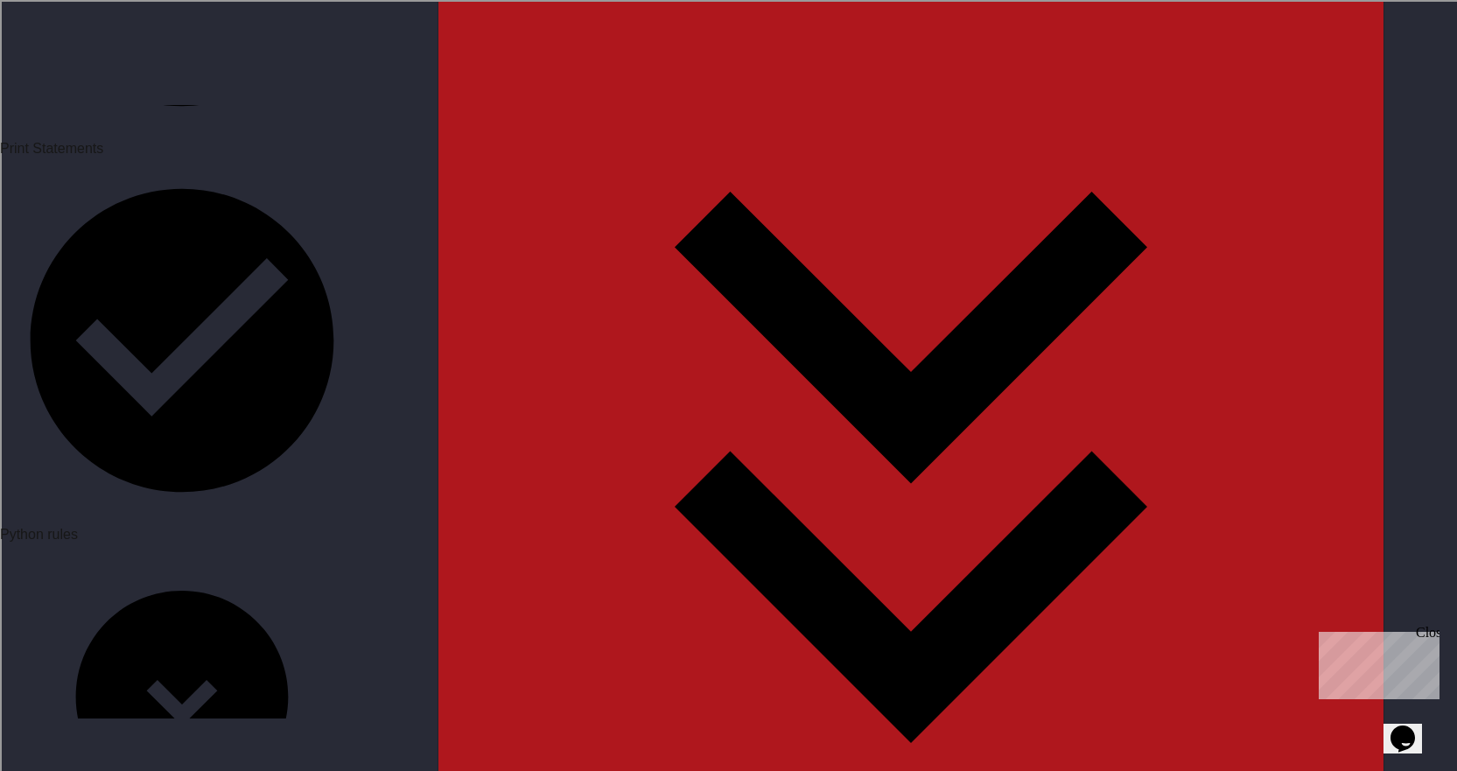
type textarea "**********"
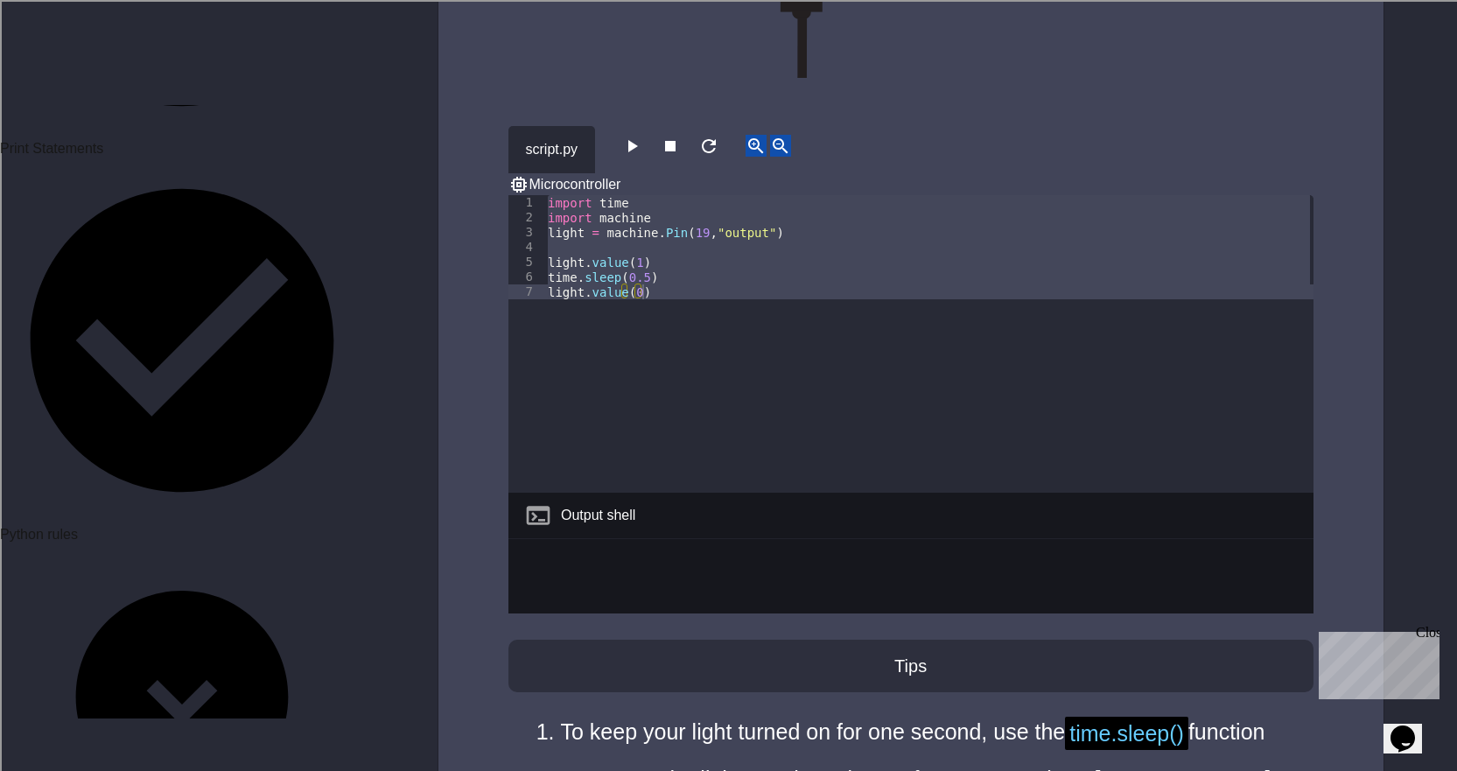
paste textarea "**********"
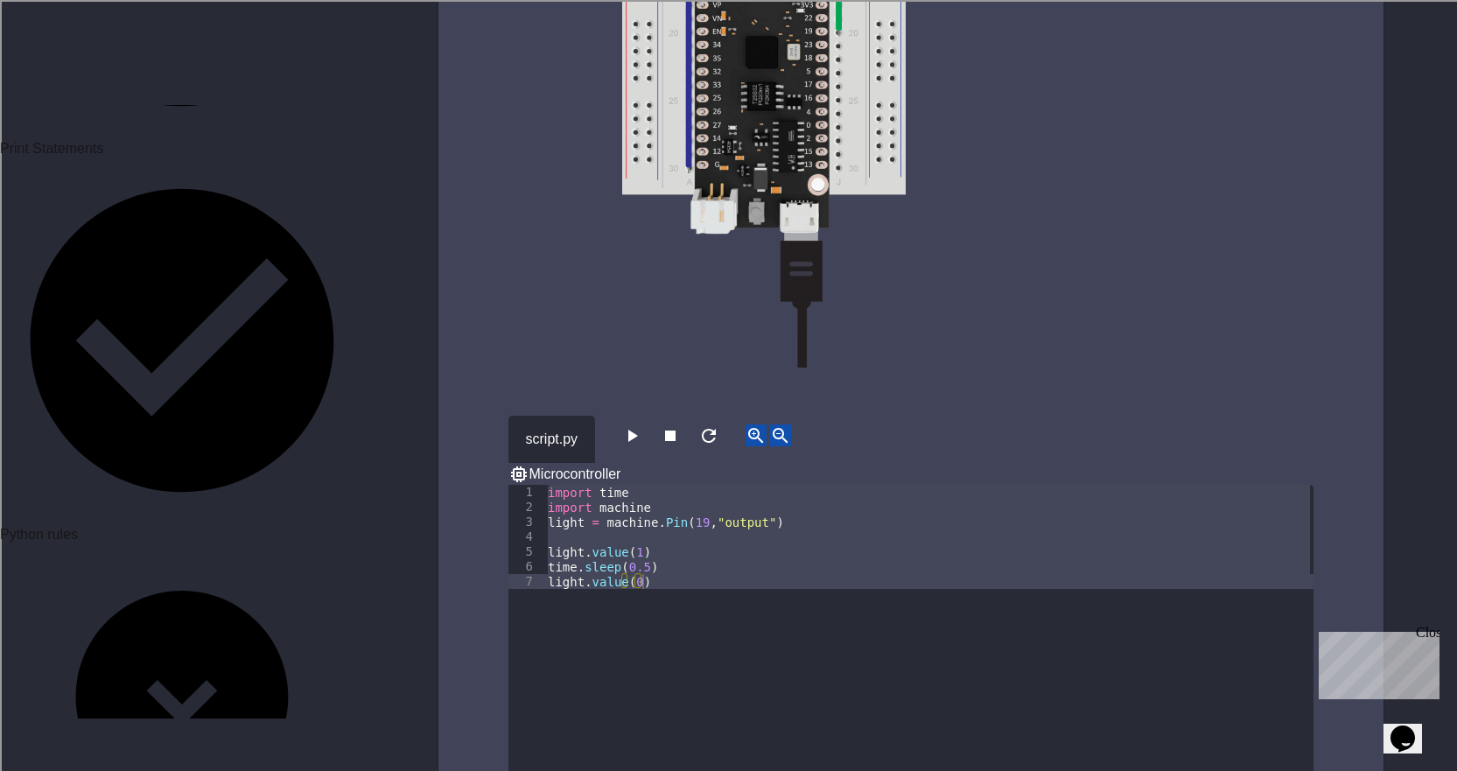
scroll to position [4900, 0]
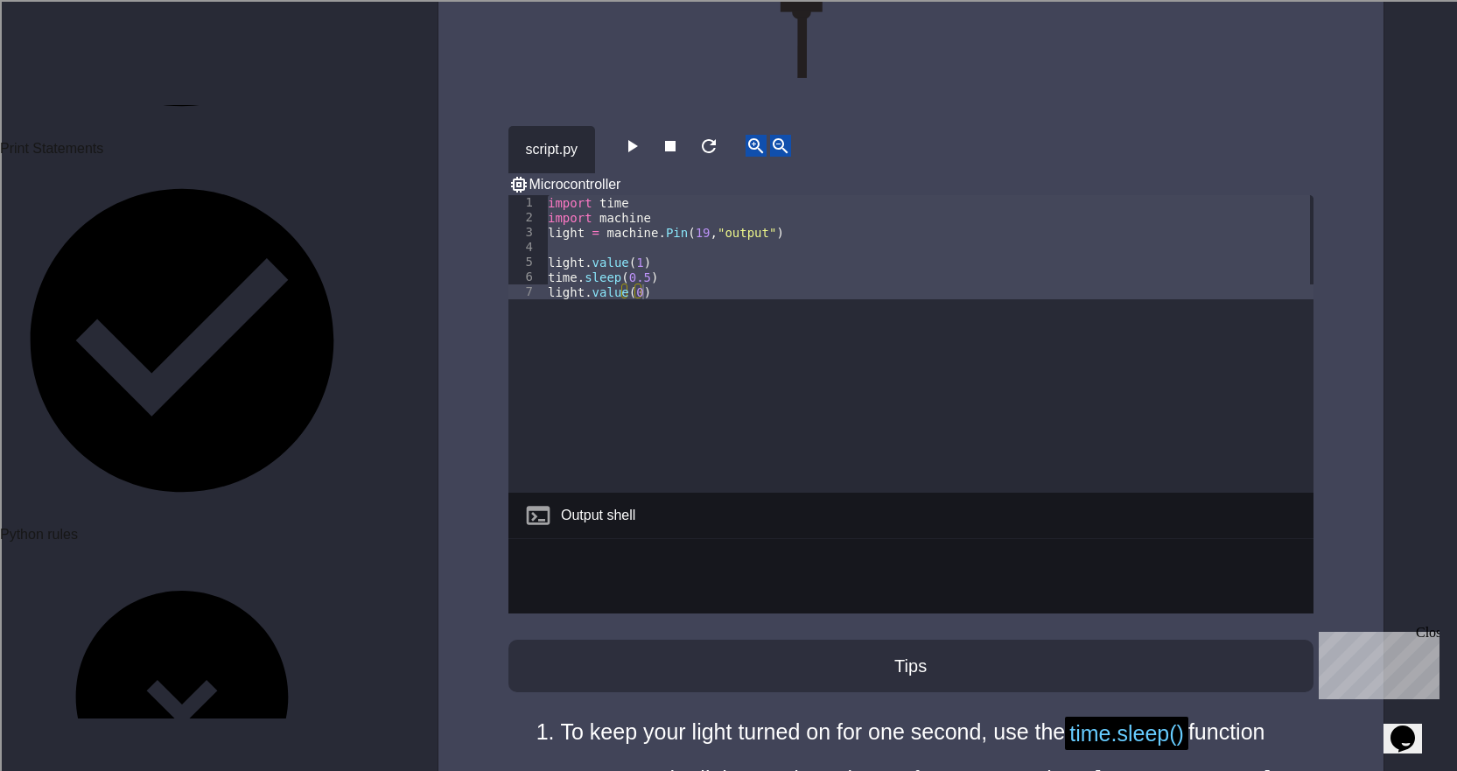
type textarea "**********"
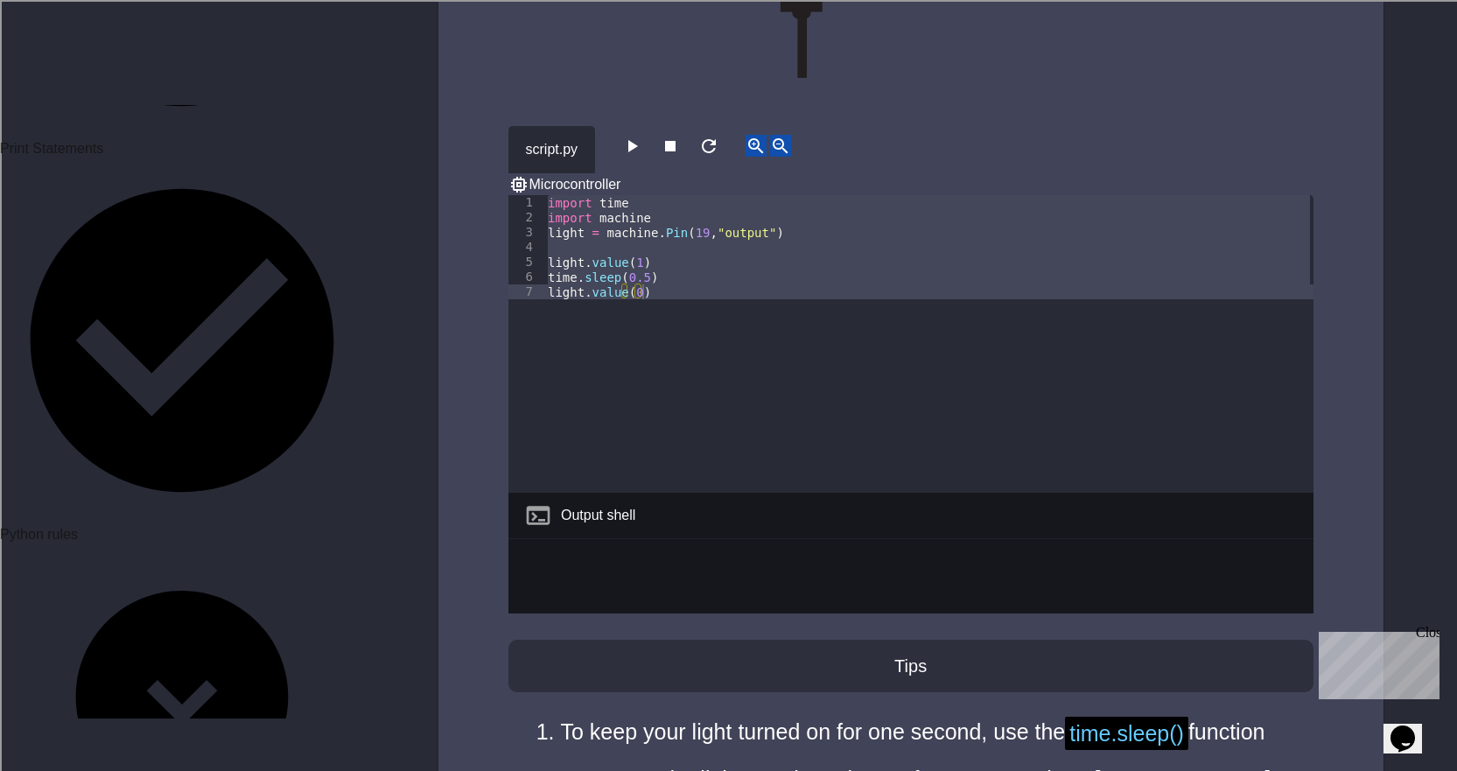
type textarea "**********"
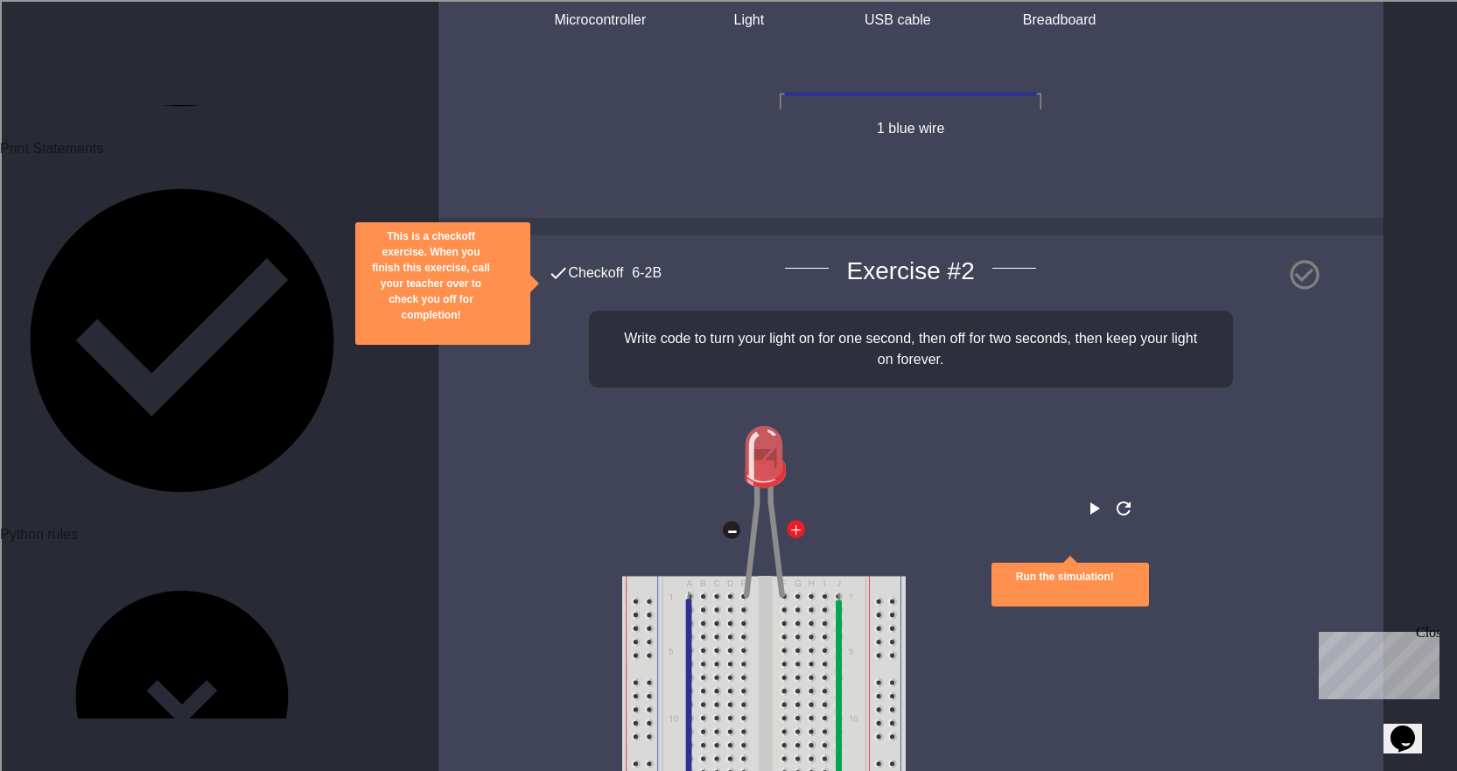
scroll to position [6060, 0]
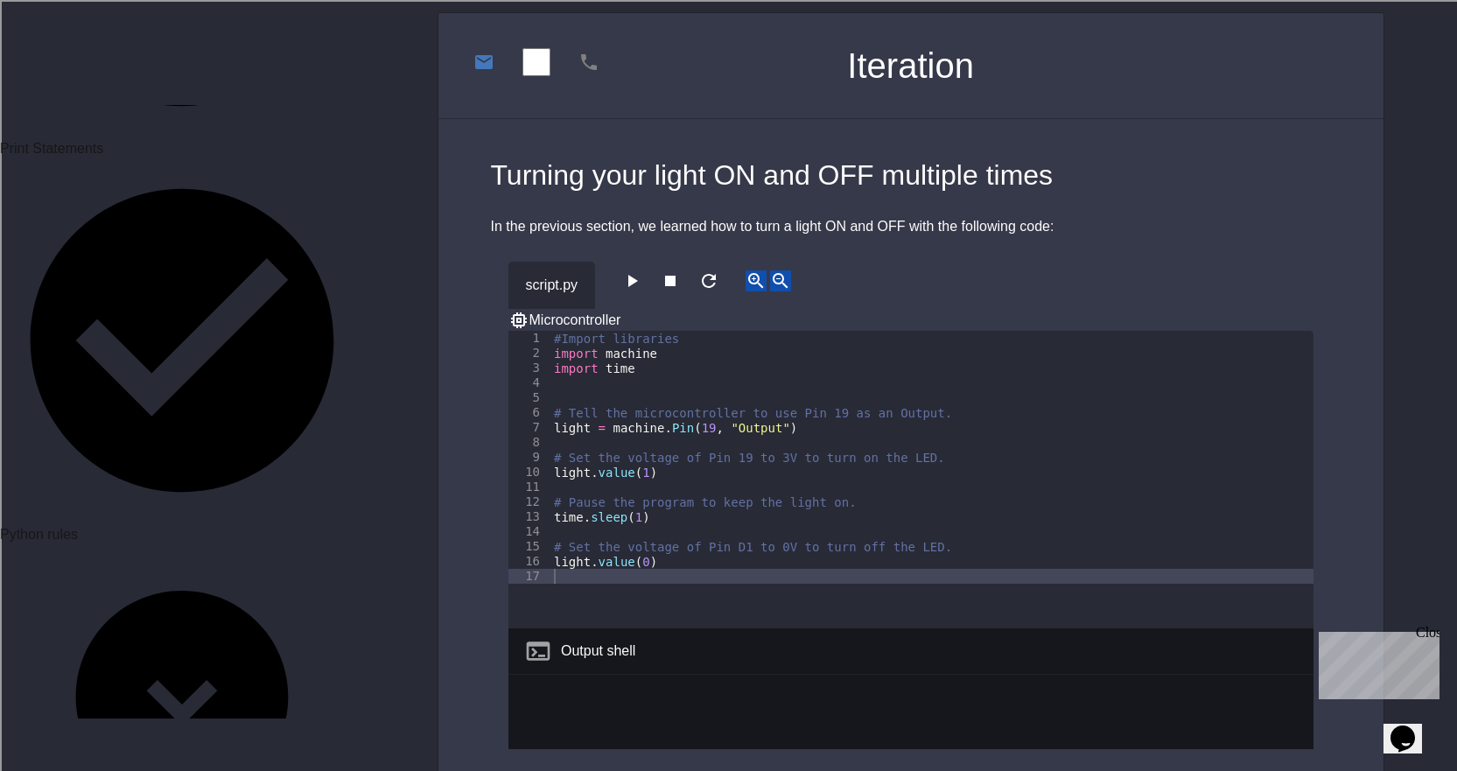
scroll to position [87, 0]
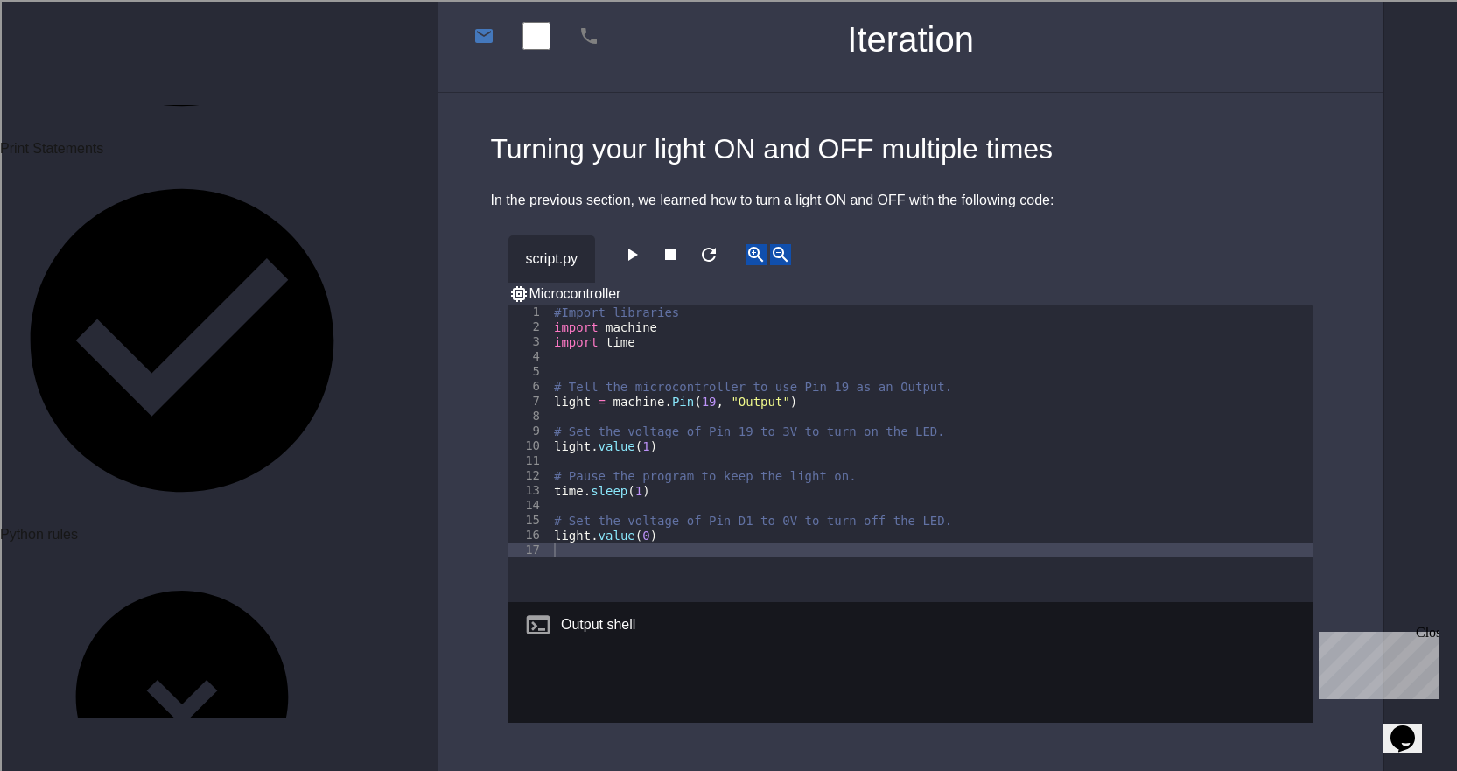
click at [642, 248] on icon "button" at bounding box center [631, 254] width 21 height 21
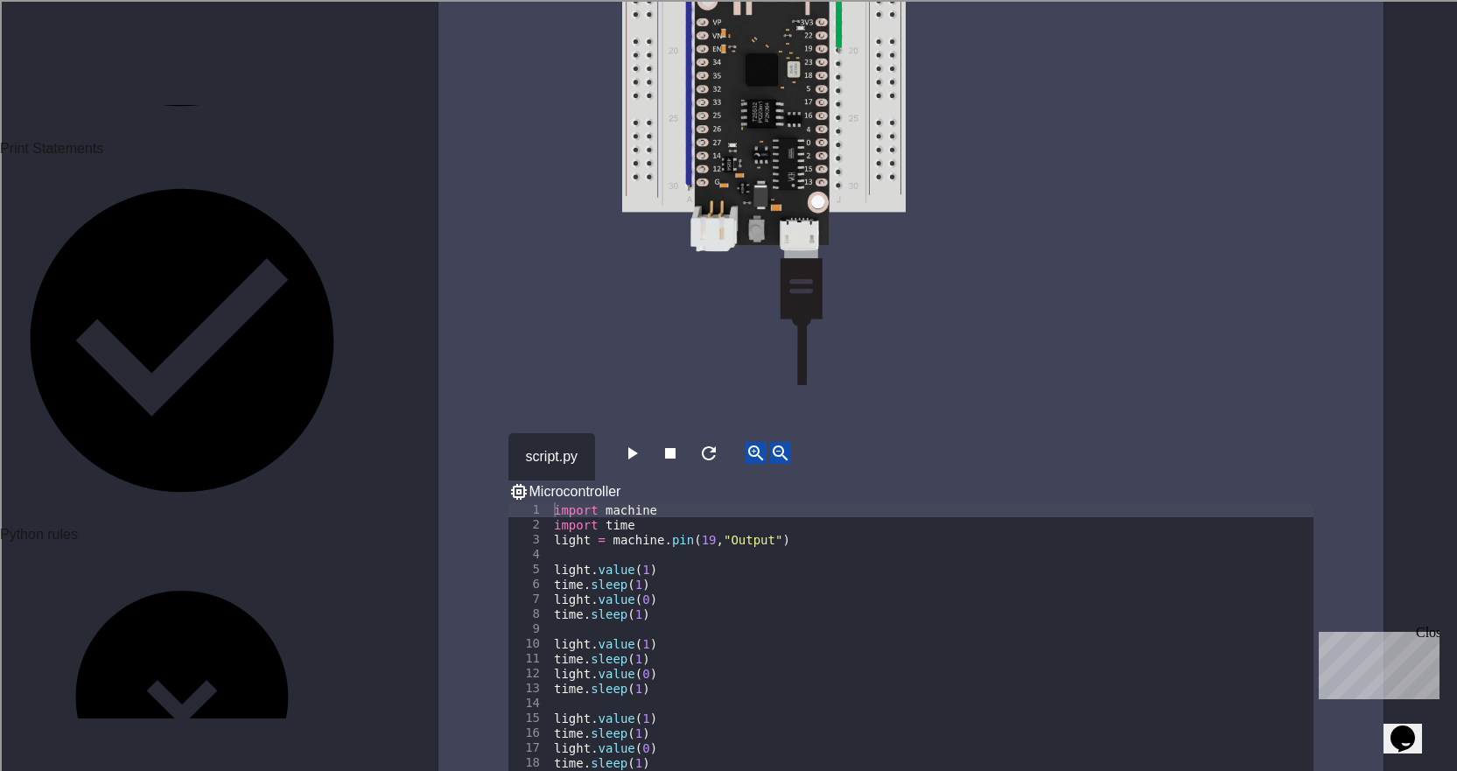
scroll to position [2975, 0]
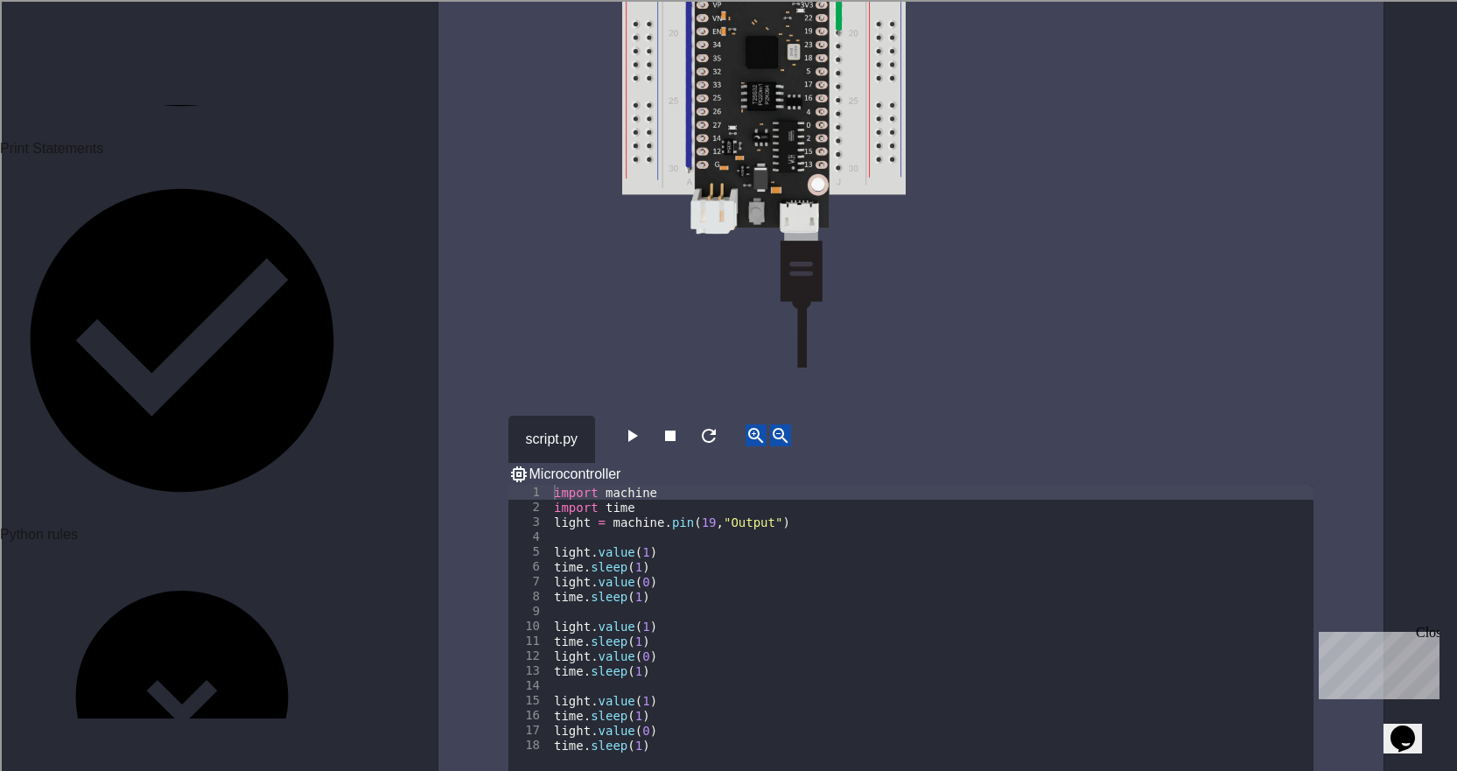
drag, startPoint x: 674, startPoint y: 430, endPoint x: 648, endPoint y: 425, distance: 25.9
click at [674, 432] on div "script.py Microcontroller" at bounding box center [910, 450] width 805 height 69
click at [642, 425] on button "button" at bounding box center [631, 435] width 21 height 22
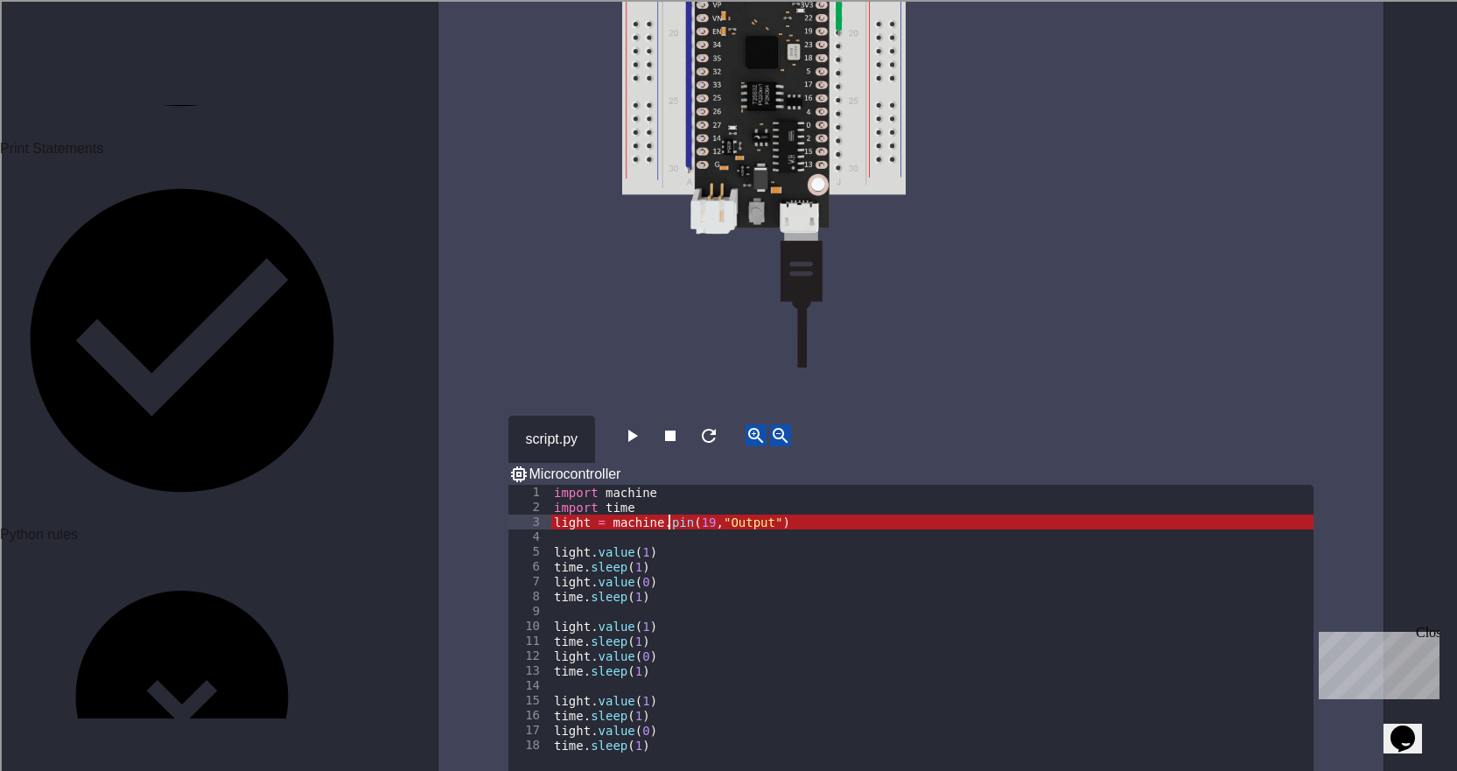
click at [667, 485] on div "import machine import time light = machine . pin ( 19 , "Output" ) light . valu…" at bounding box center [931, 671] width 763 height 372
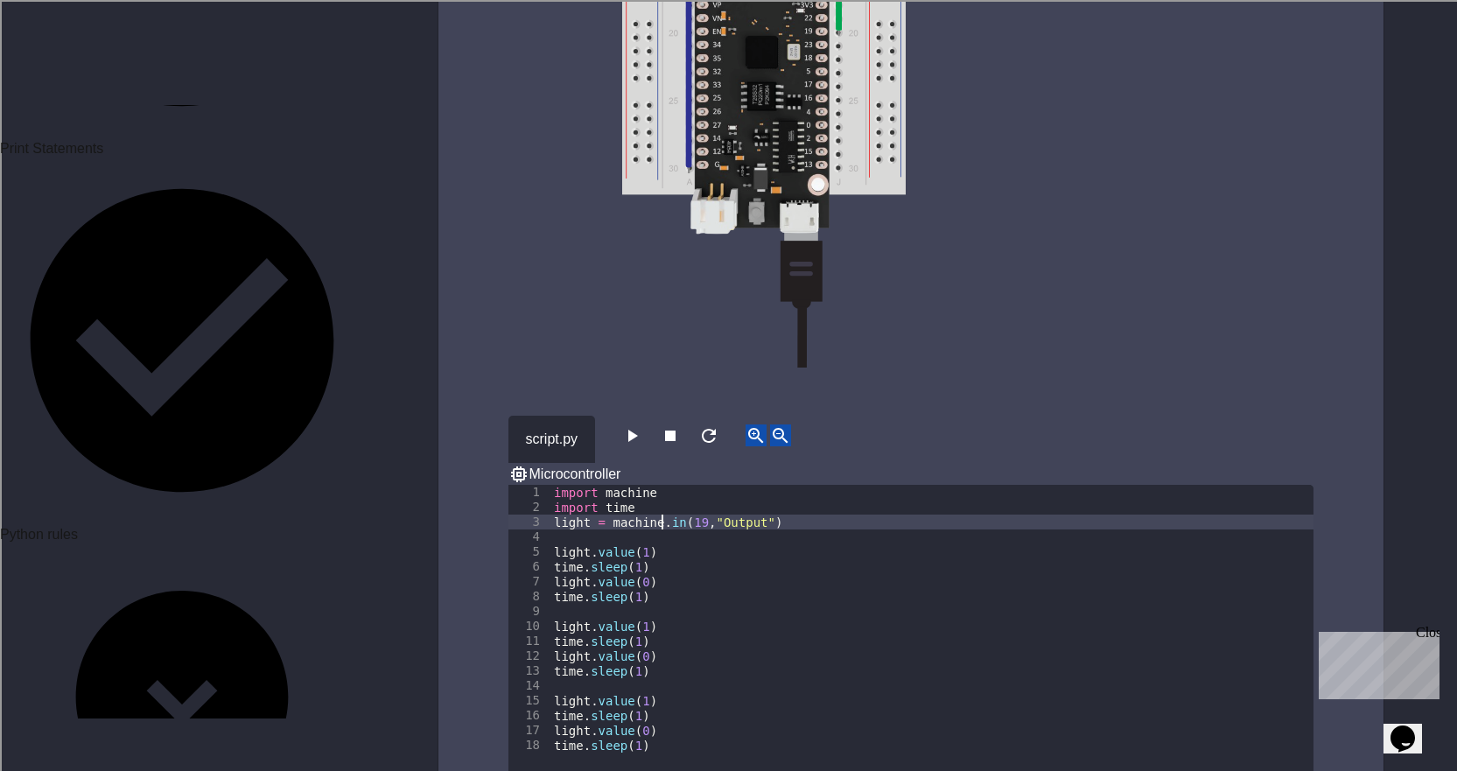
scroll to position [0, 9]
type textarea "**********"
click at [638, 424] on button "button" at bounding box center [631, 435] width 21 height 22
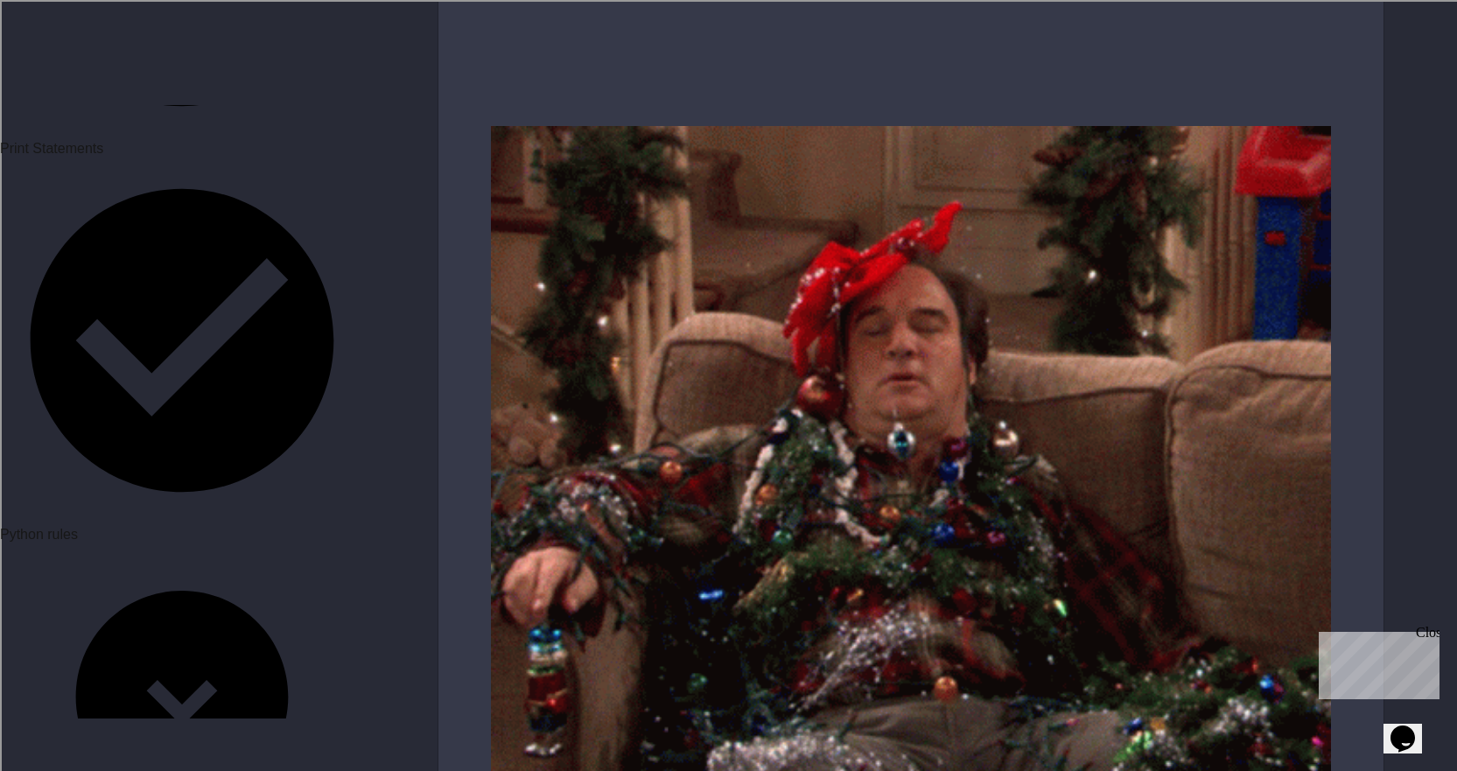
scroll to position [5665, 0]
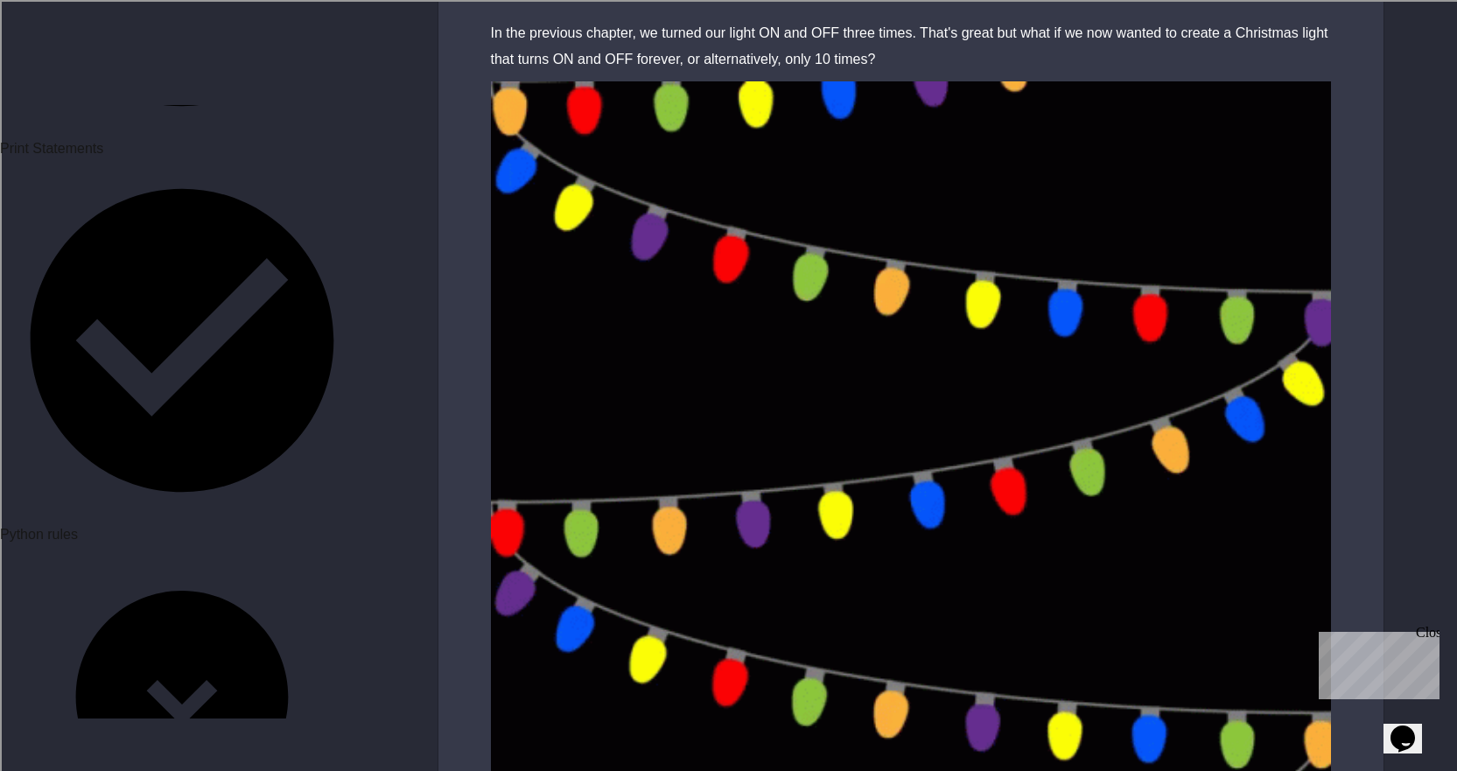
scroll to position [525, 0]
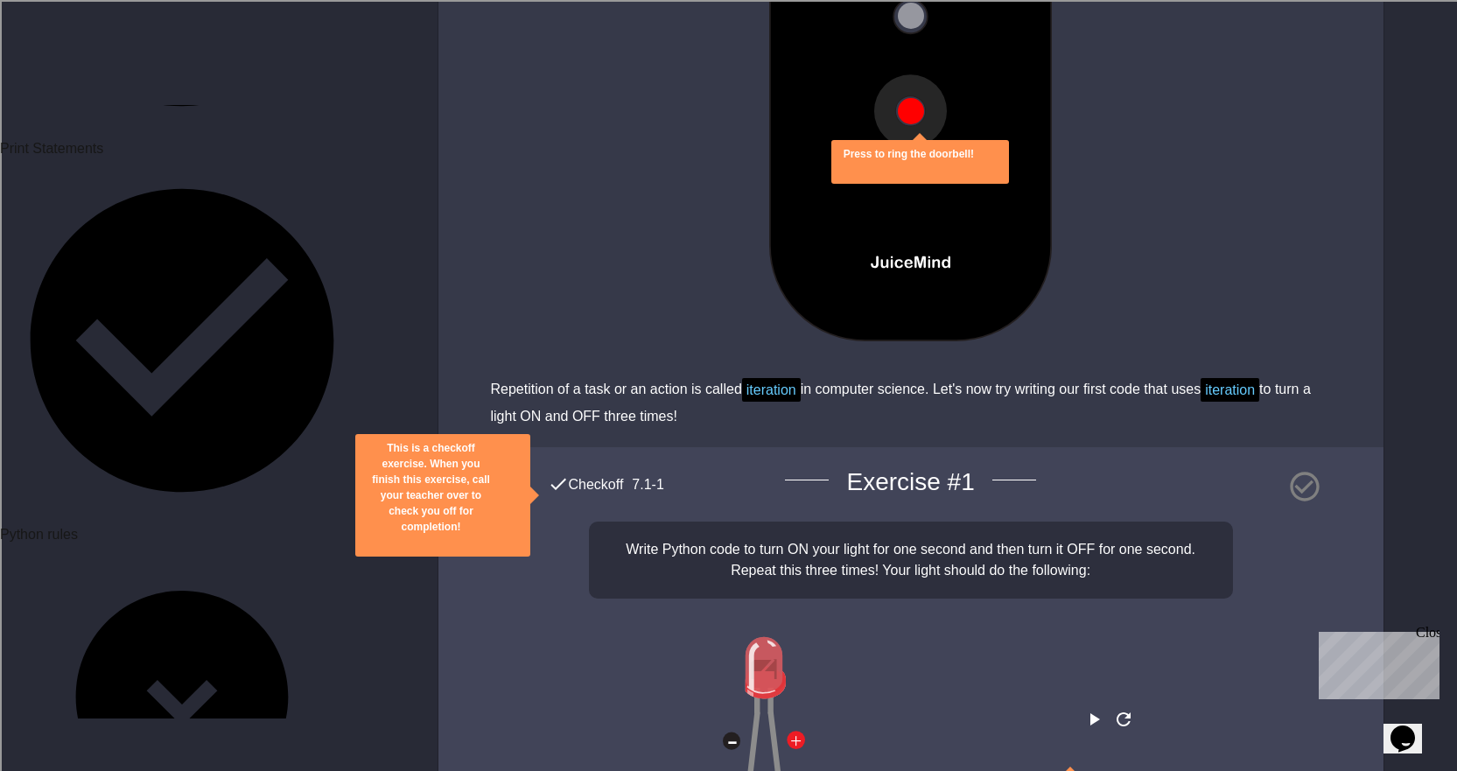
scroll to position [2012, 0]
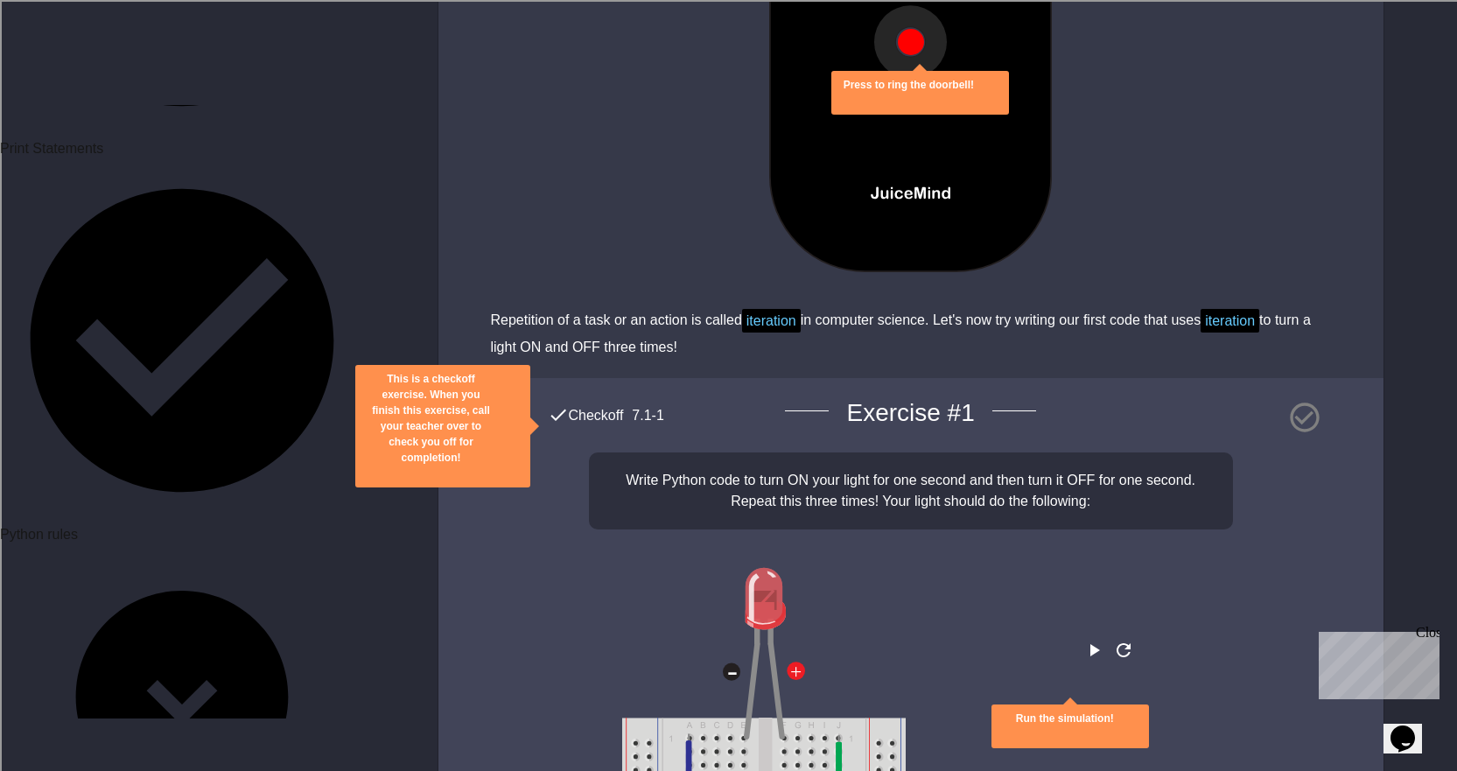
click at [600, 404] on div "Checkoff" at bounding box center [586, 415] width 76 height 22
click at [431, 473] on button "close" at bounding box center [431, 473] width 0 height 0
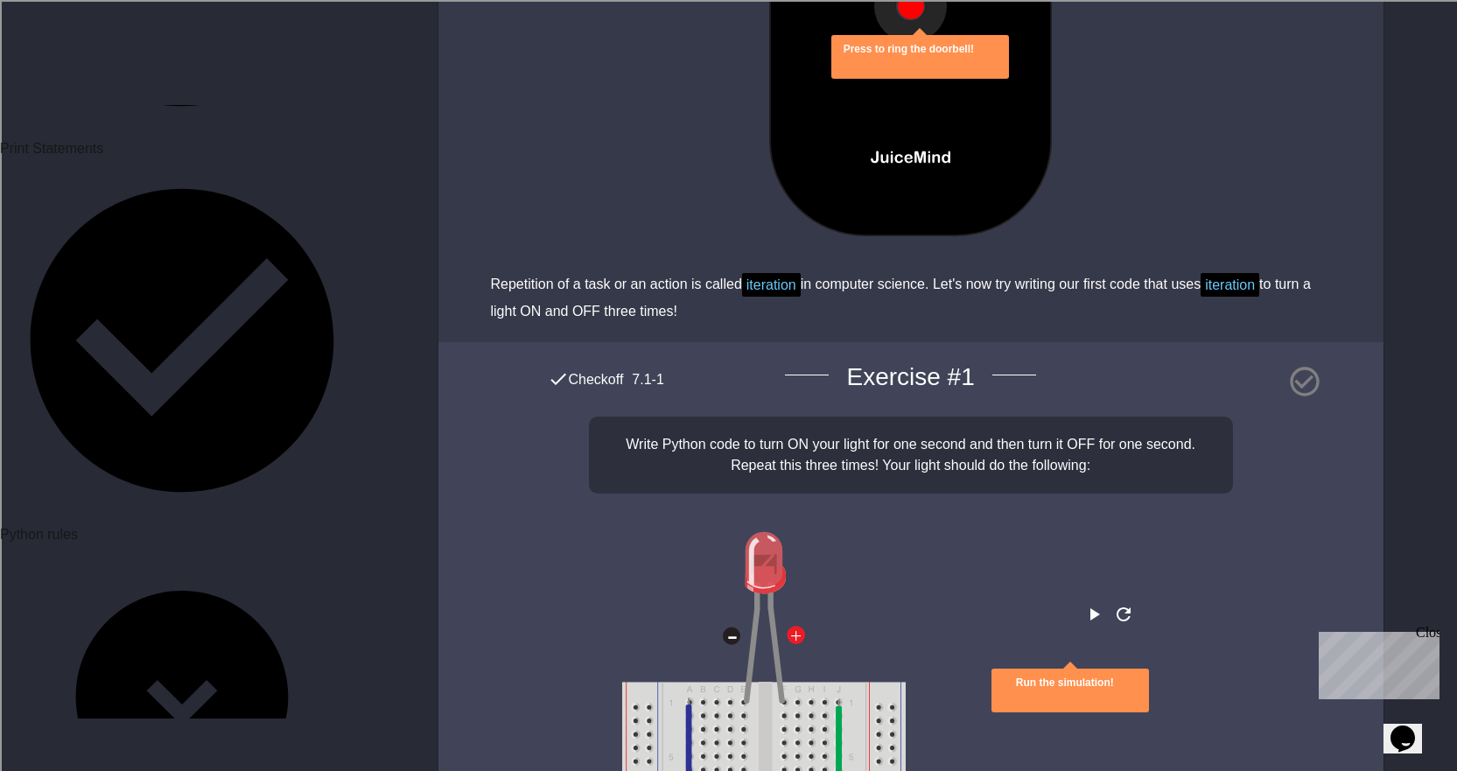
scroll to position [2362, 0]
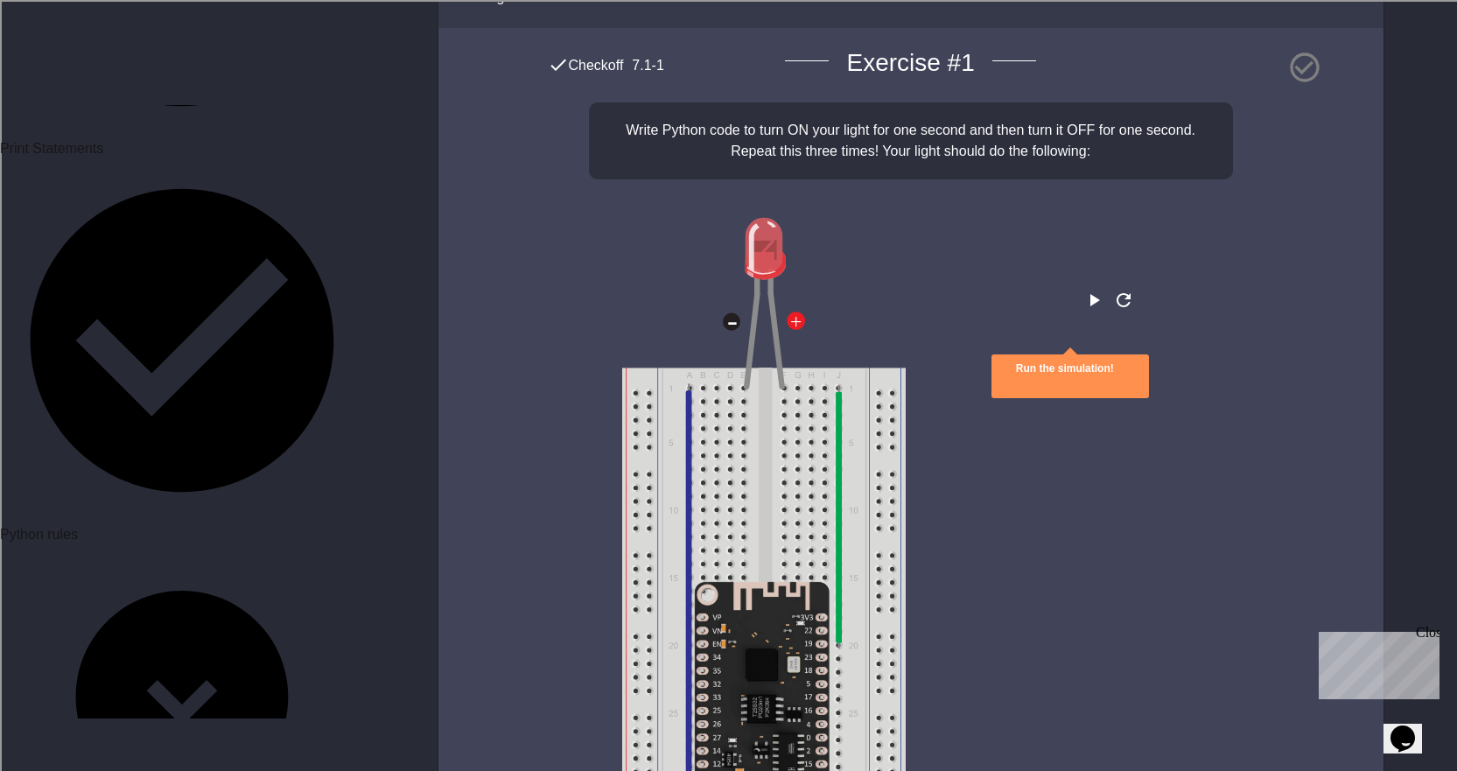
click at [1084, 296] on div "Run the simulation!" at bounding box center [910, 299] width 805 height 31
click at [1083, 294] on button "play" at bounding box center [1093, 300] width 21 height 22
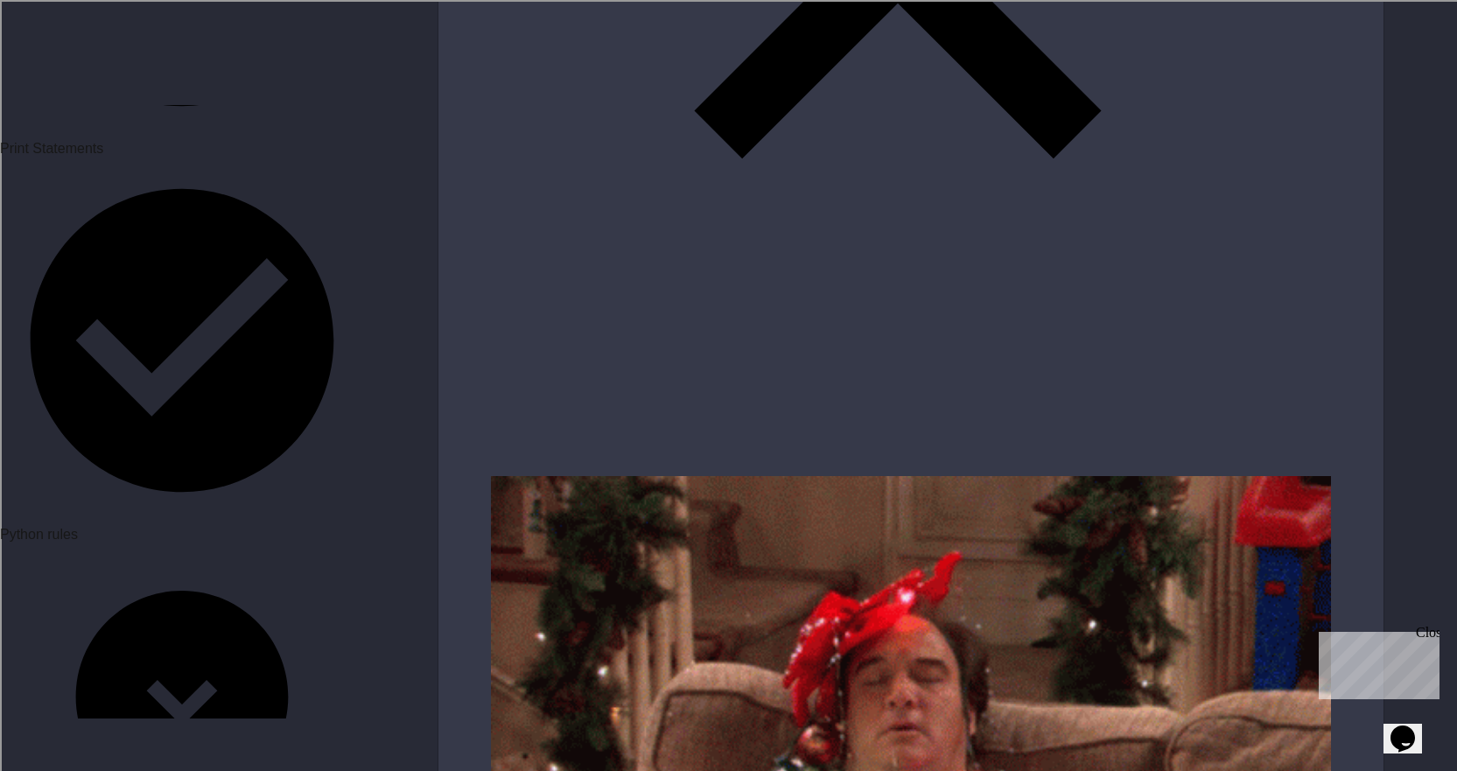
scroll to position [5665, 0]
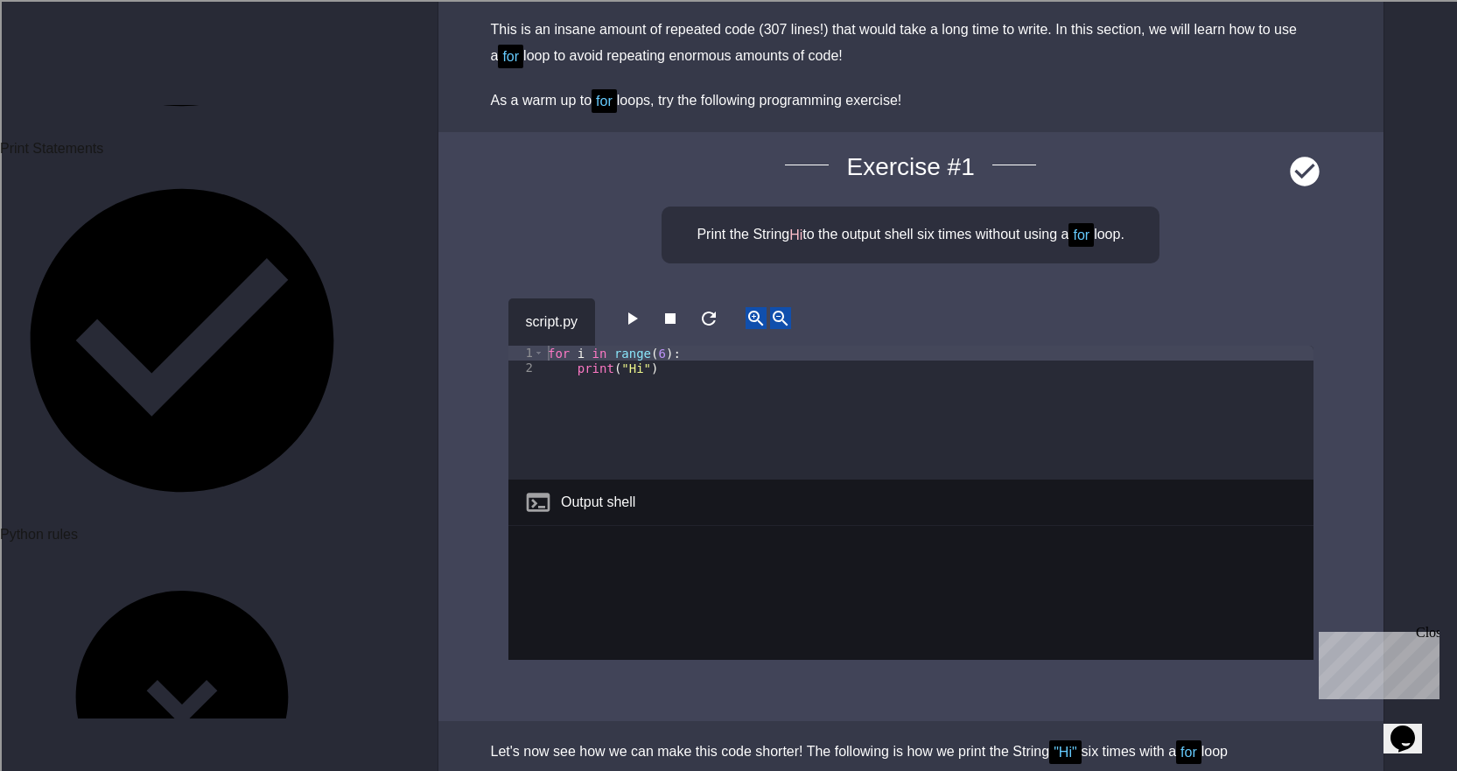
scroll to position [1925, 0]
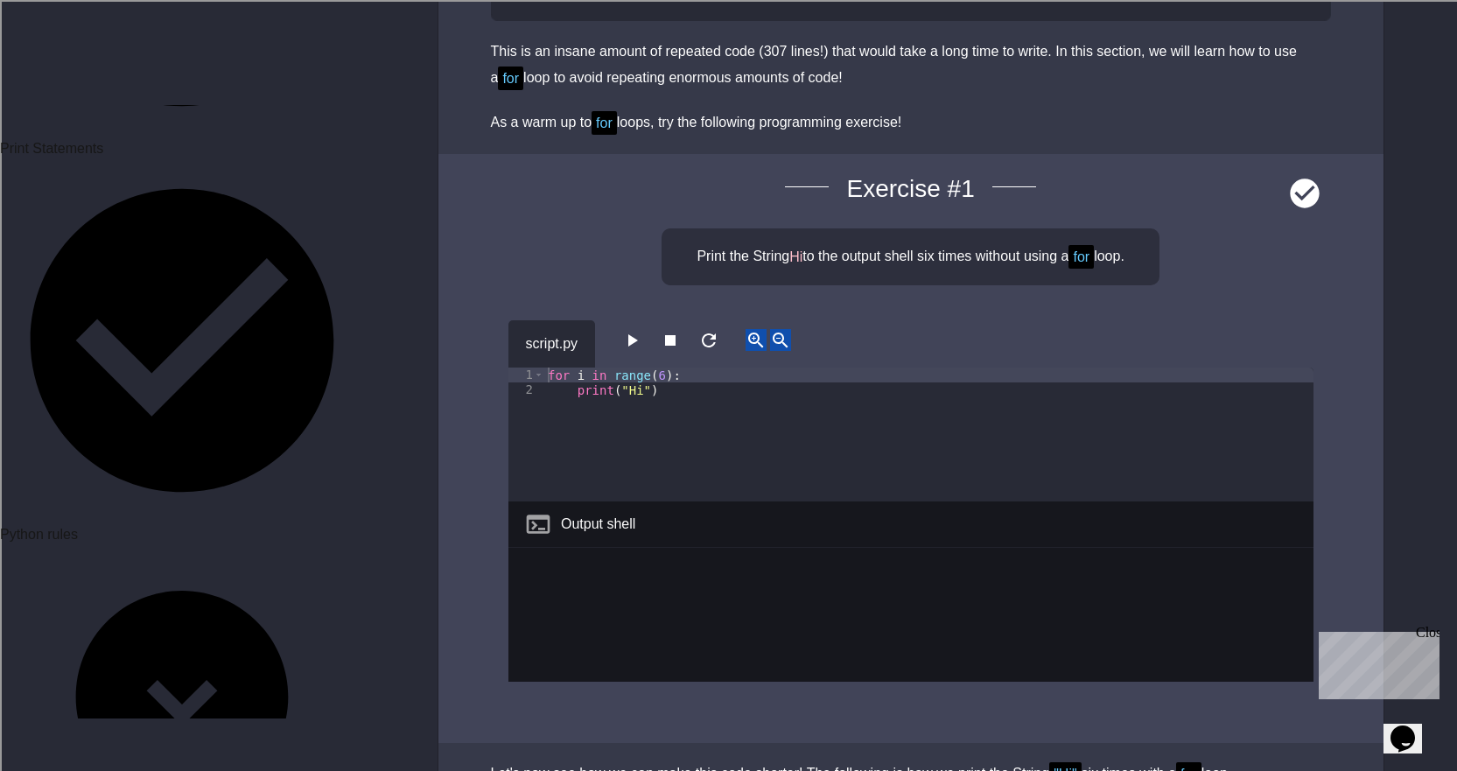
click at [642, 345] on icon "button" at bounding box center [631, 340] width 21 height 21
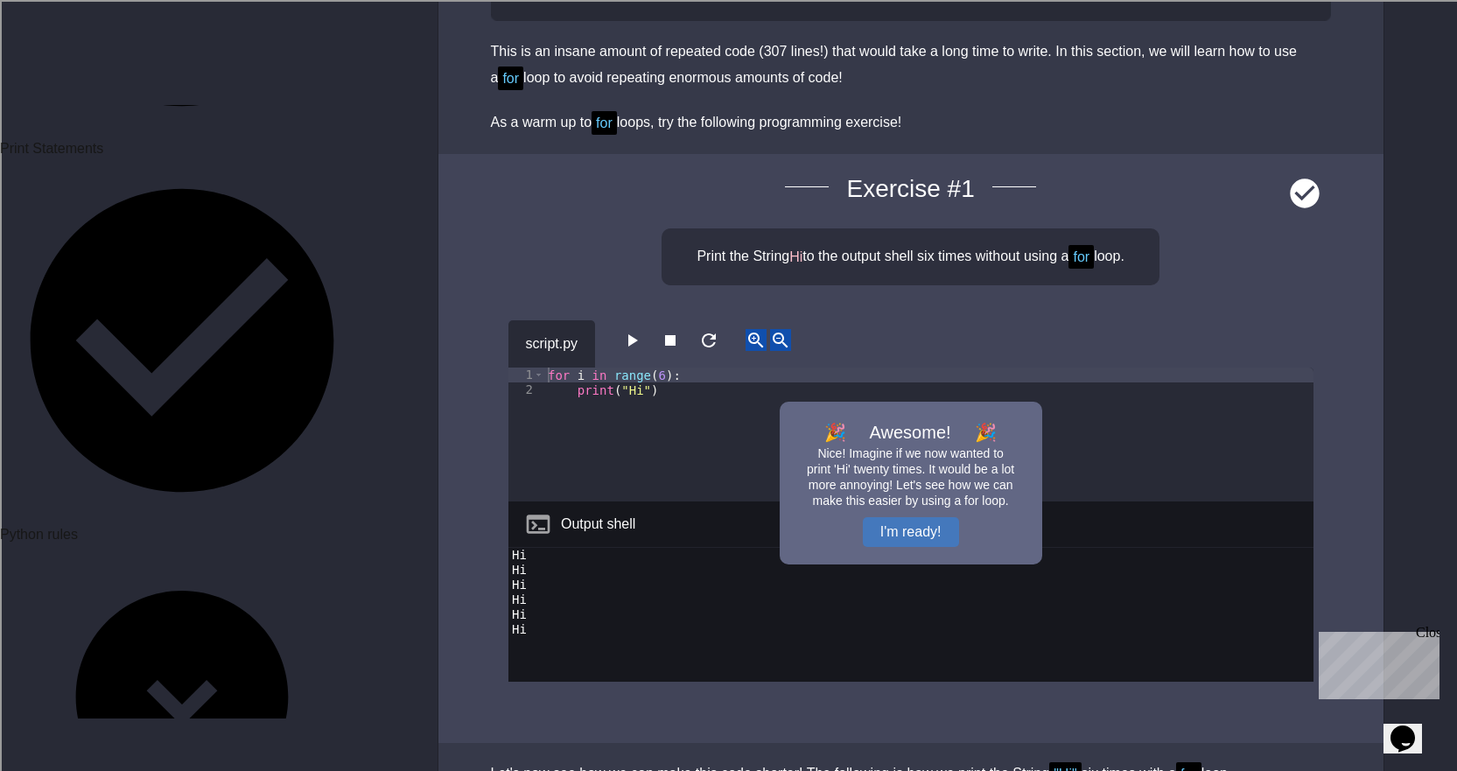
scroll to position [2362, 0]
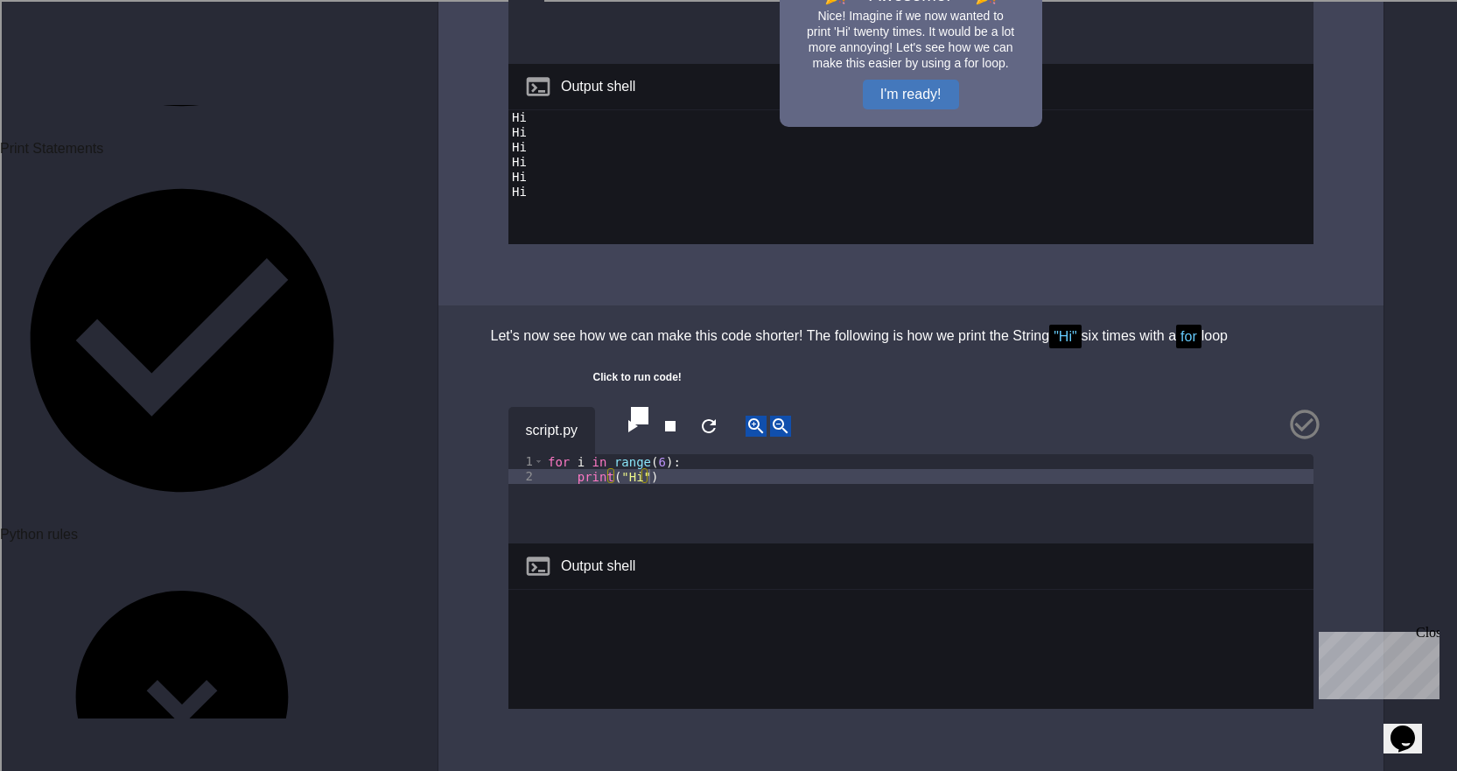
click at [642, 430] on icon "button" at bounding box center [631, 426] width 21 height 21
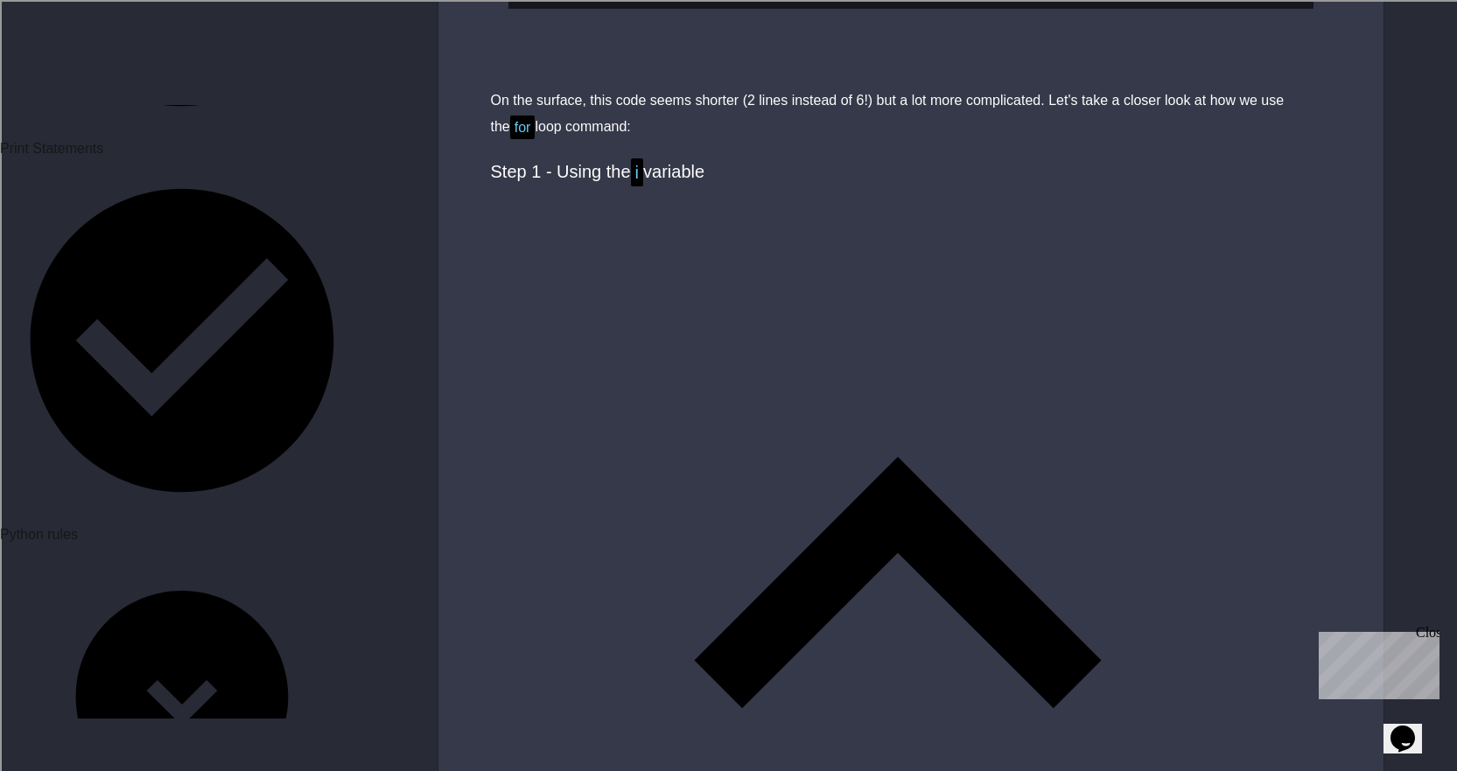
scroll to position [3412, 0]
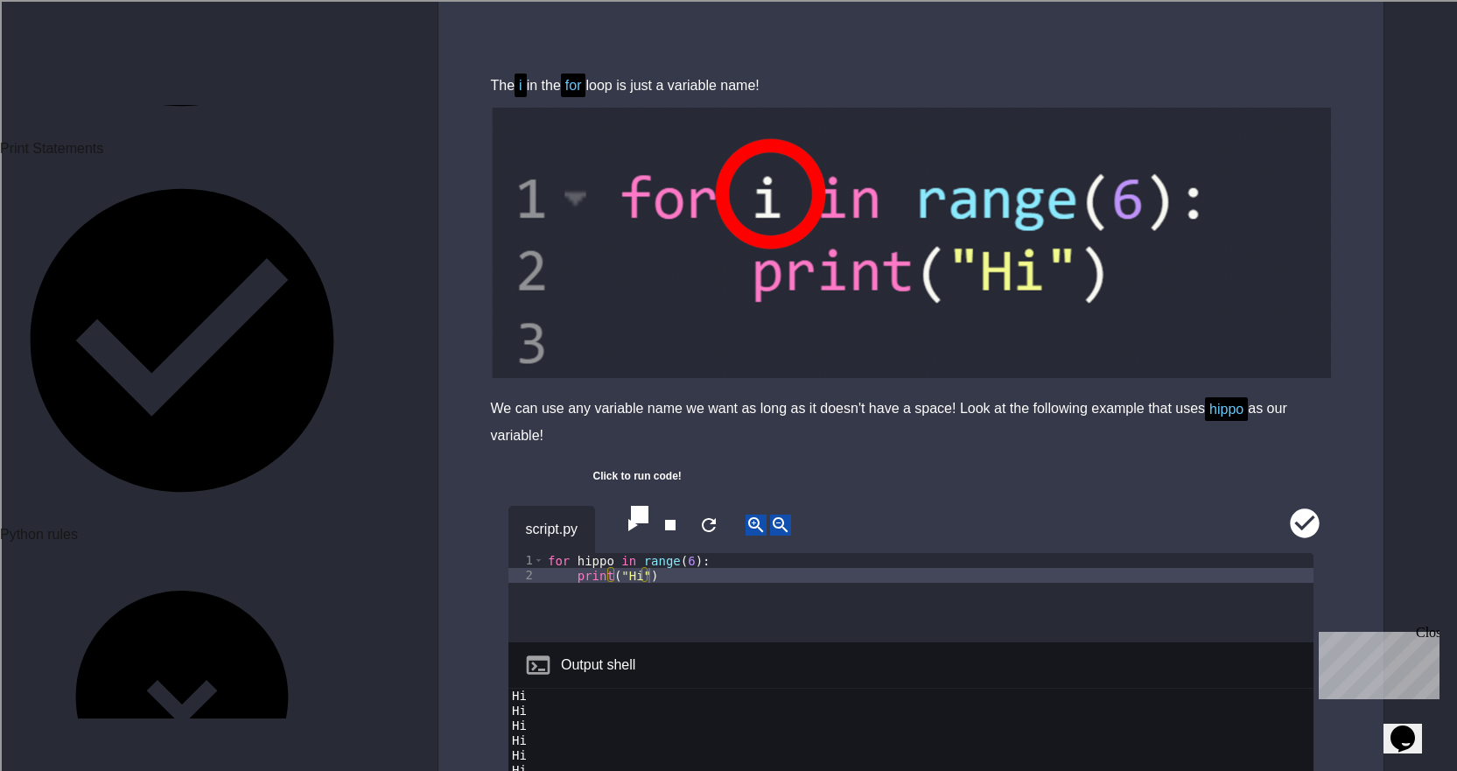
scroll to position [4112, 0]
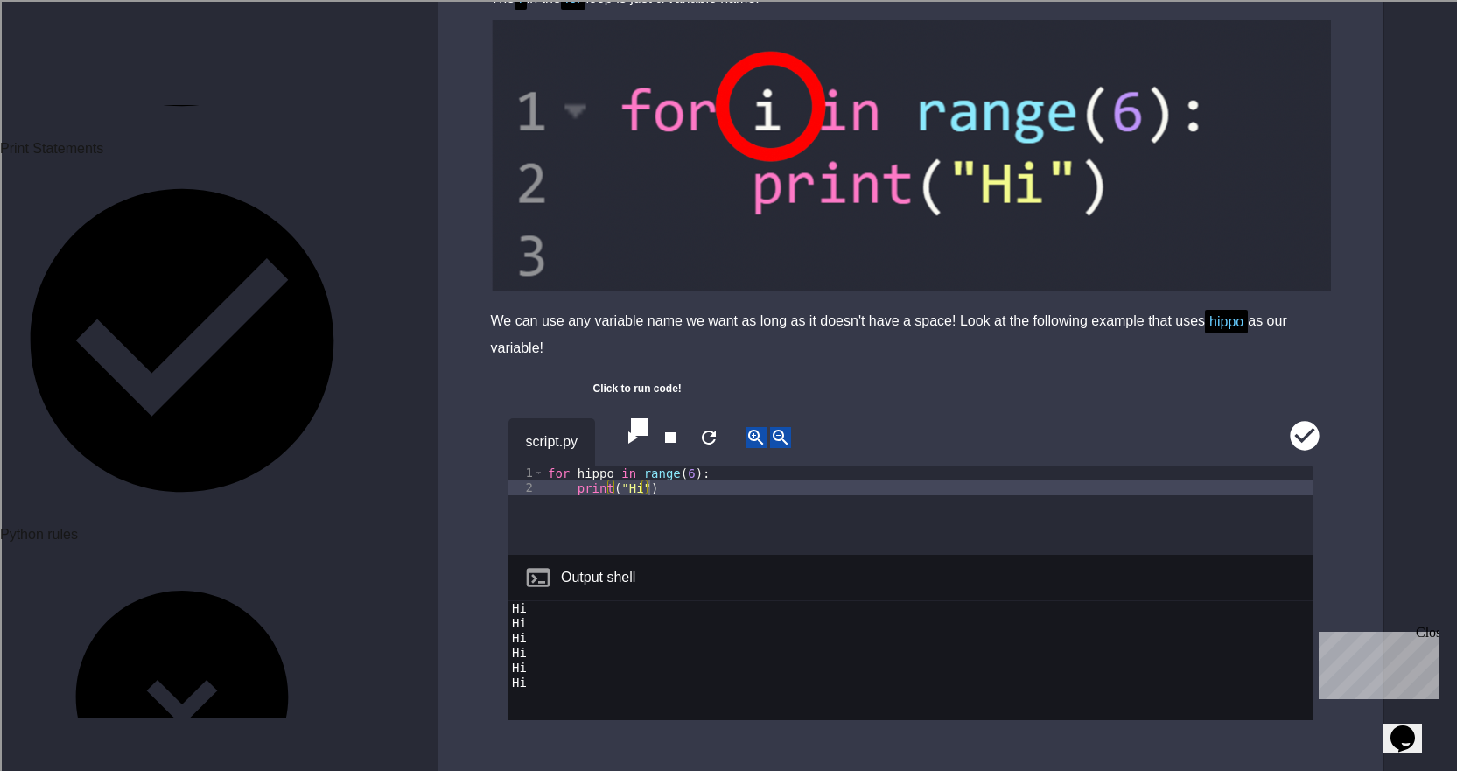
type textarea "**********"
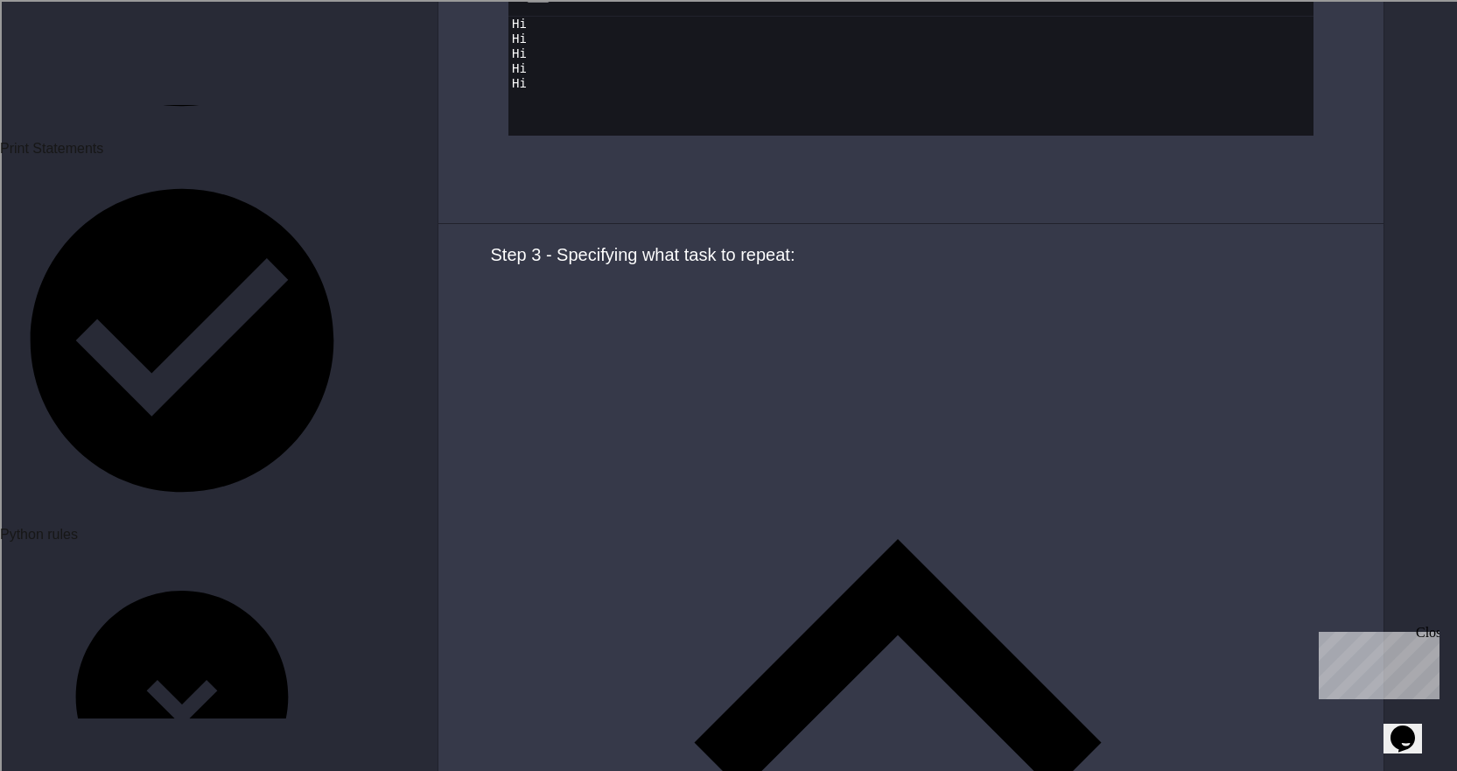
scroll to position [6825, 0]
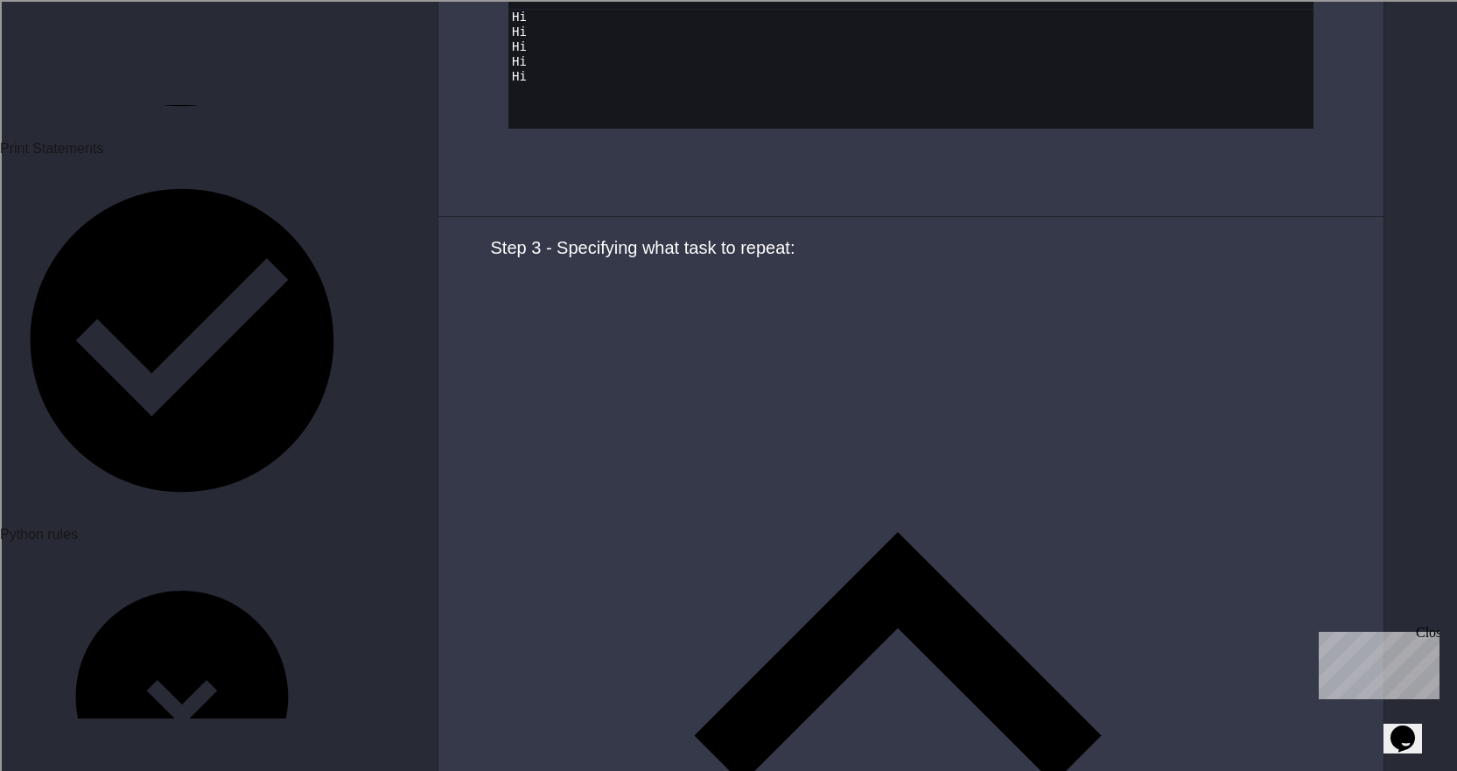
scroll to position [6650, 0]
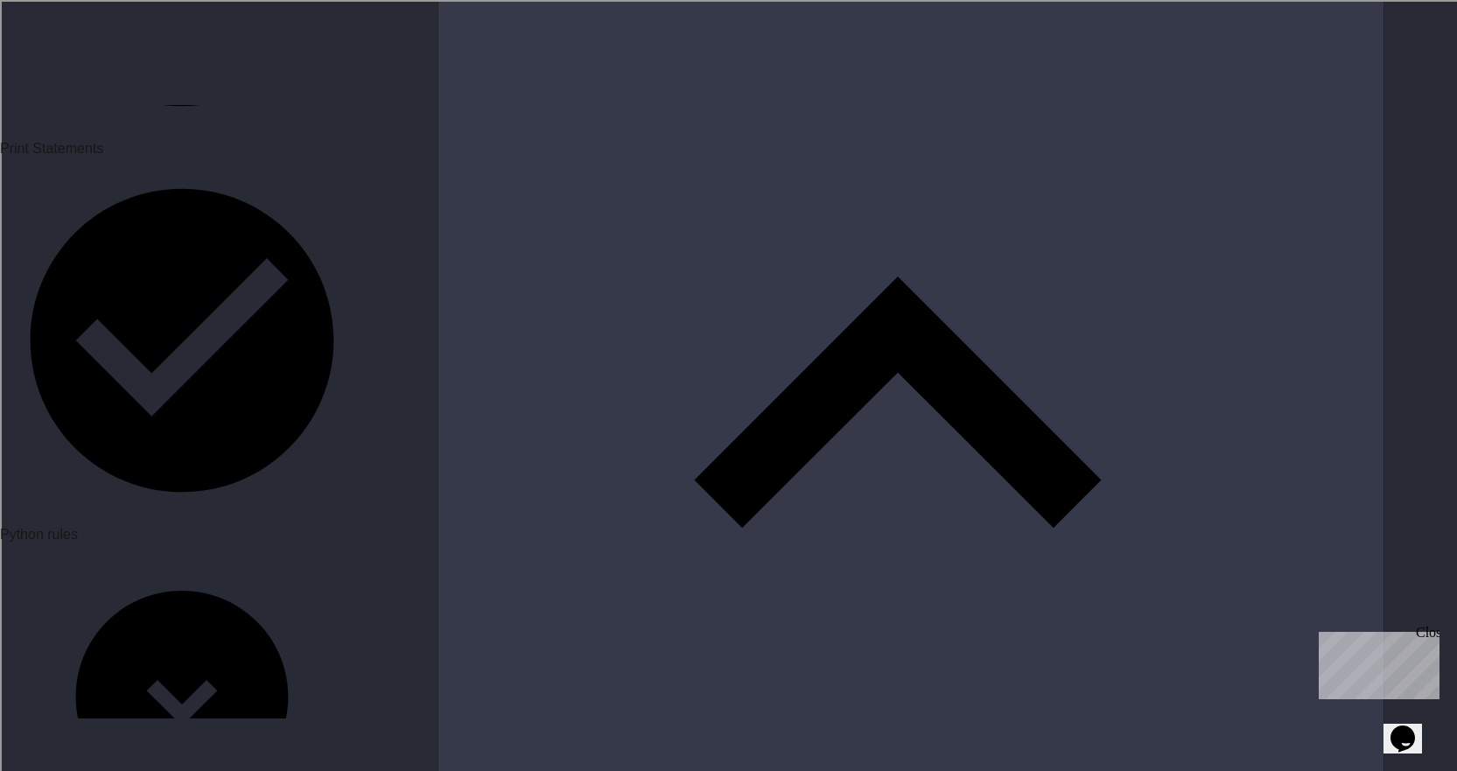
type textarea "**********"
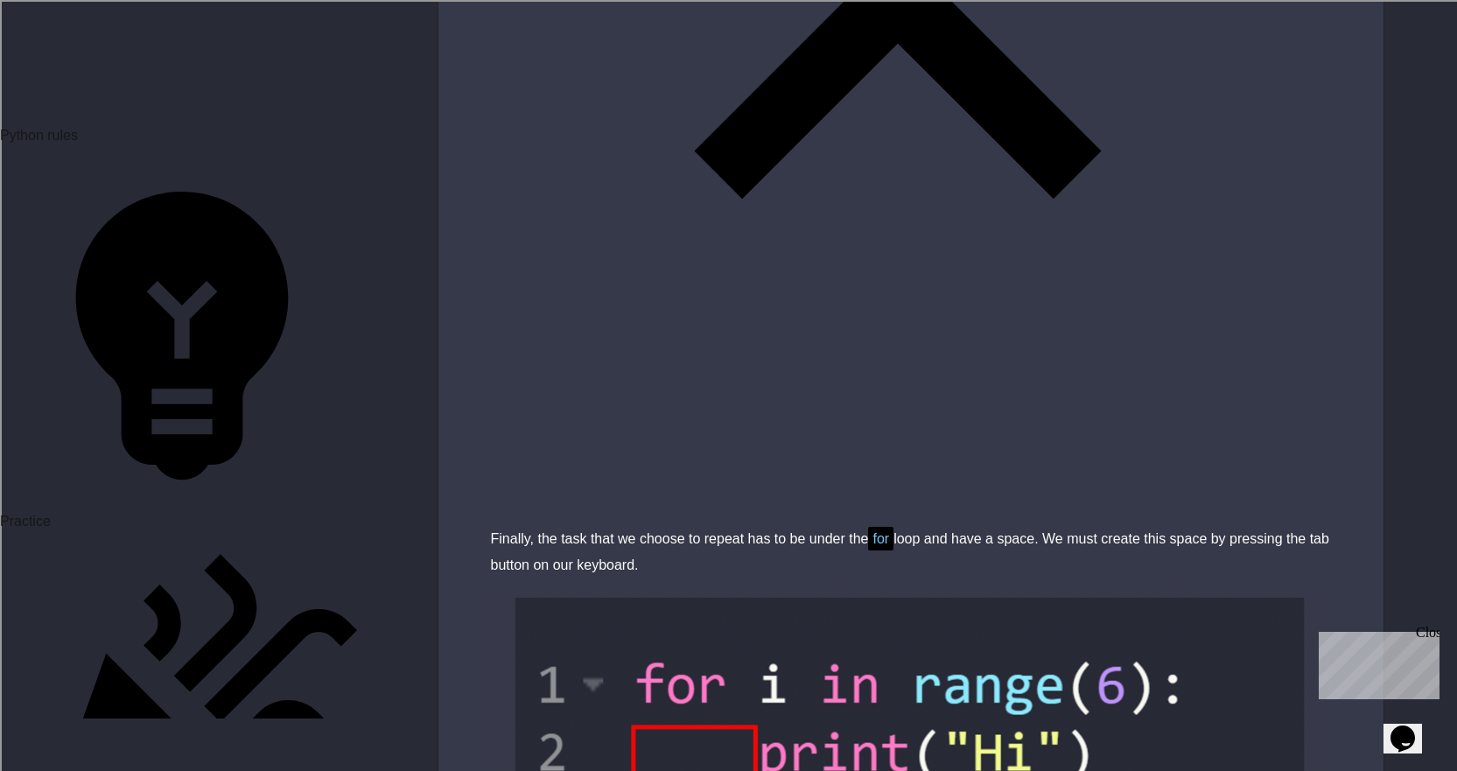
scroll to position [6968, 0]
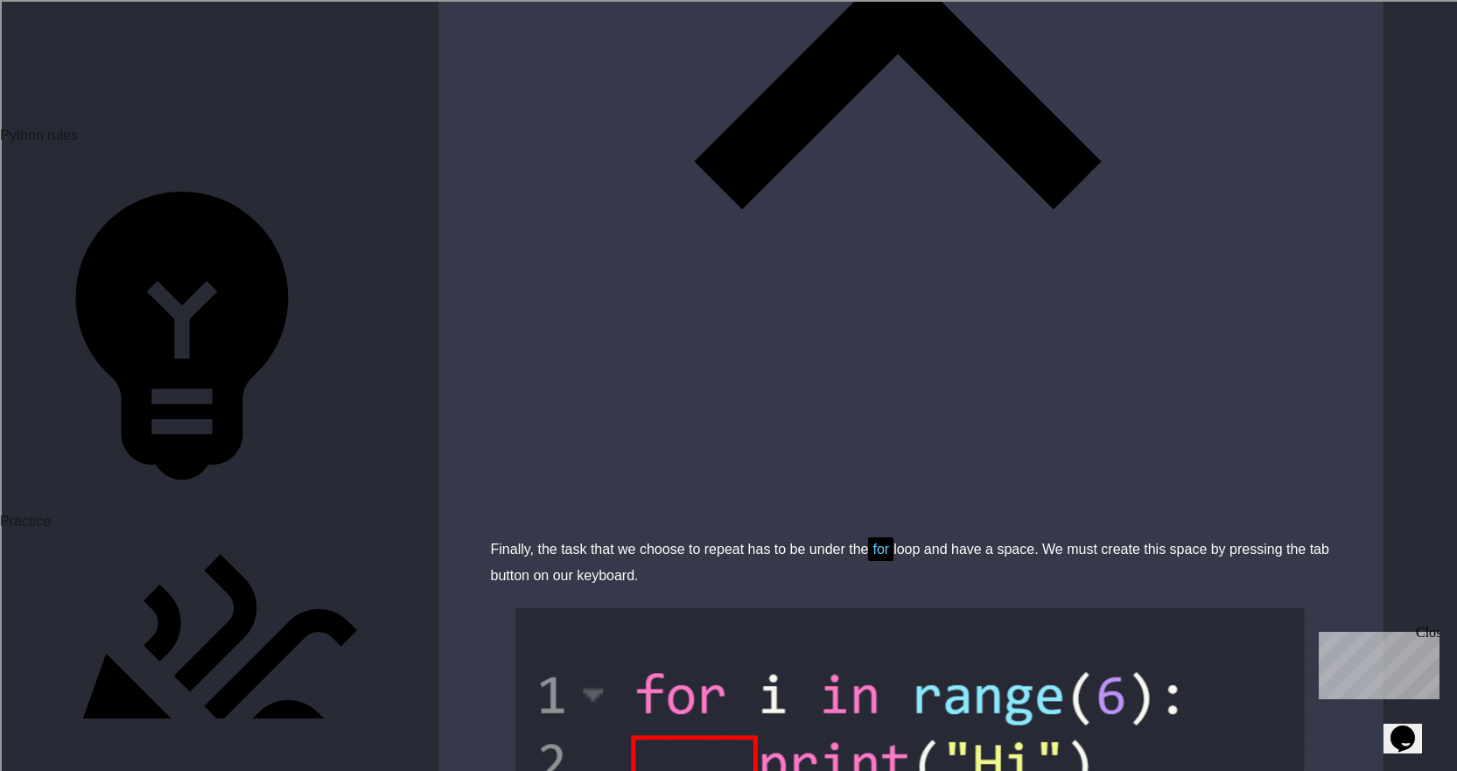
drag, startPoint x: 262, startPoint y: 314, endPoint x: 300, endPoint y: 348, distance: 50.8
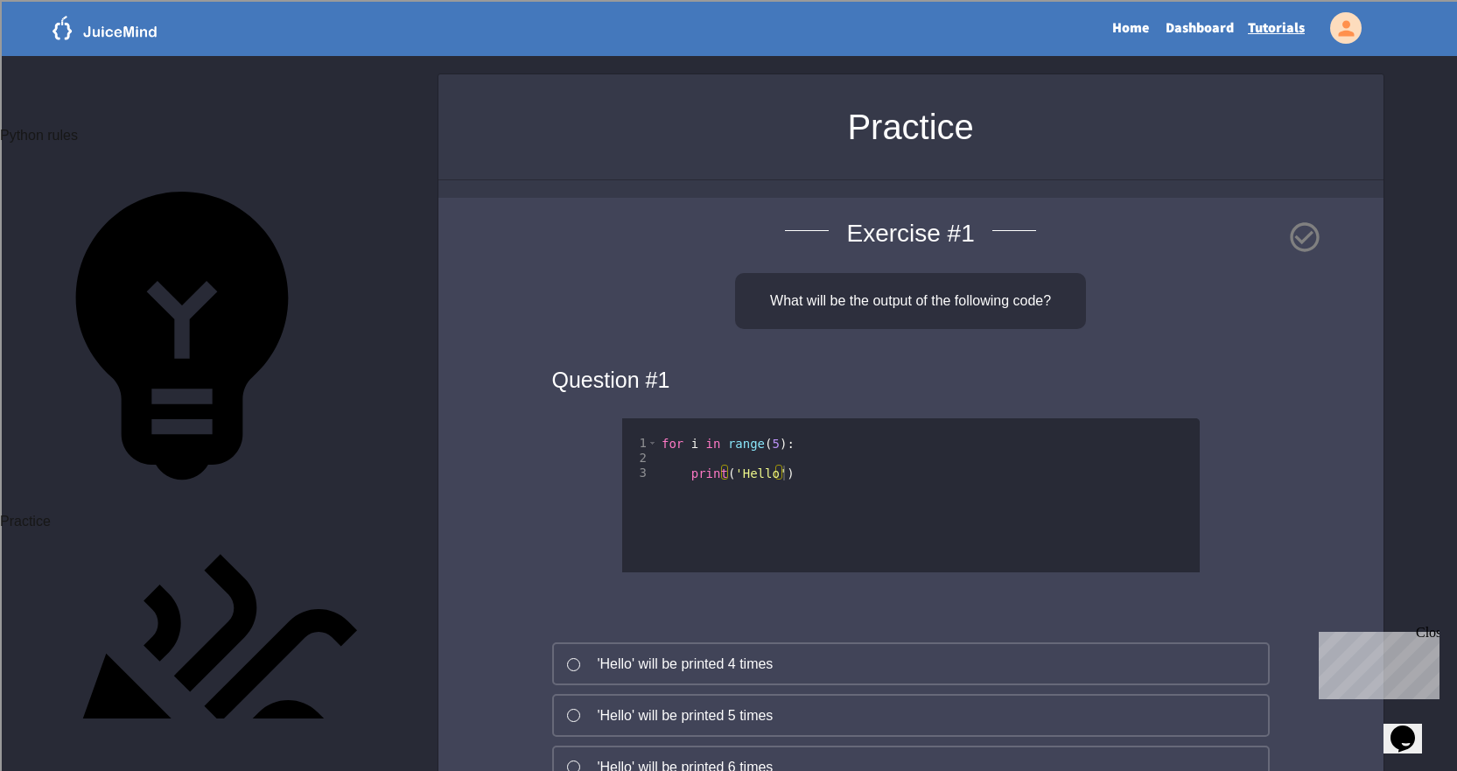
scroll to position [87, 0]
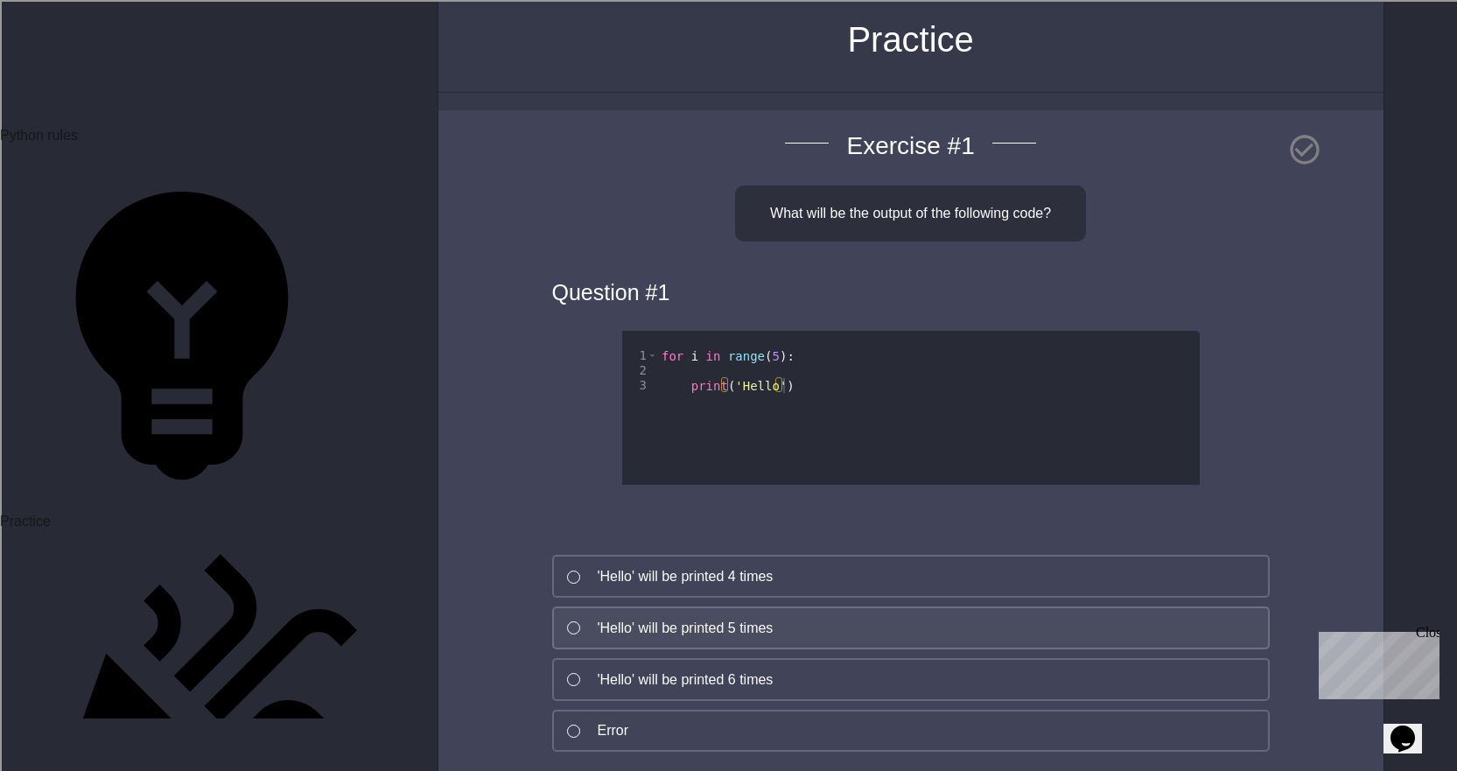
click at [592, 610] on button "'Hello' will be printed 5 times" at bounding box center [910, 627] width 717 height 43
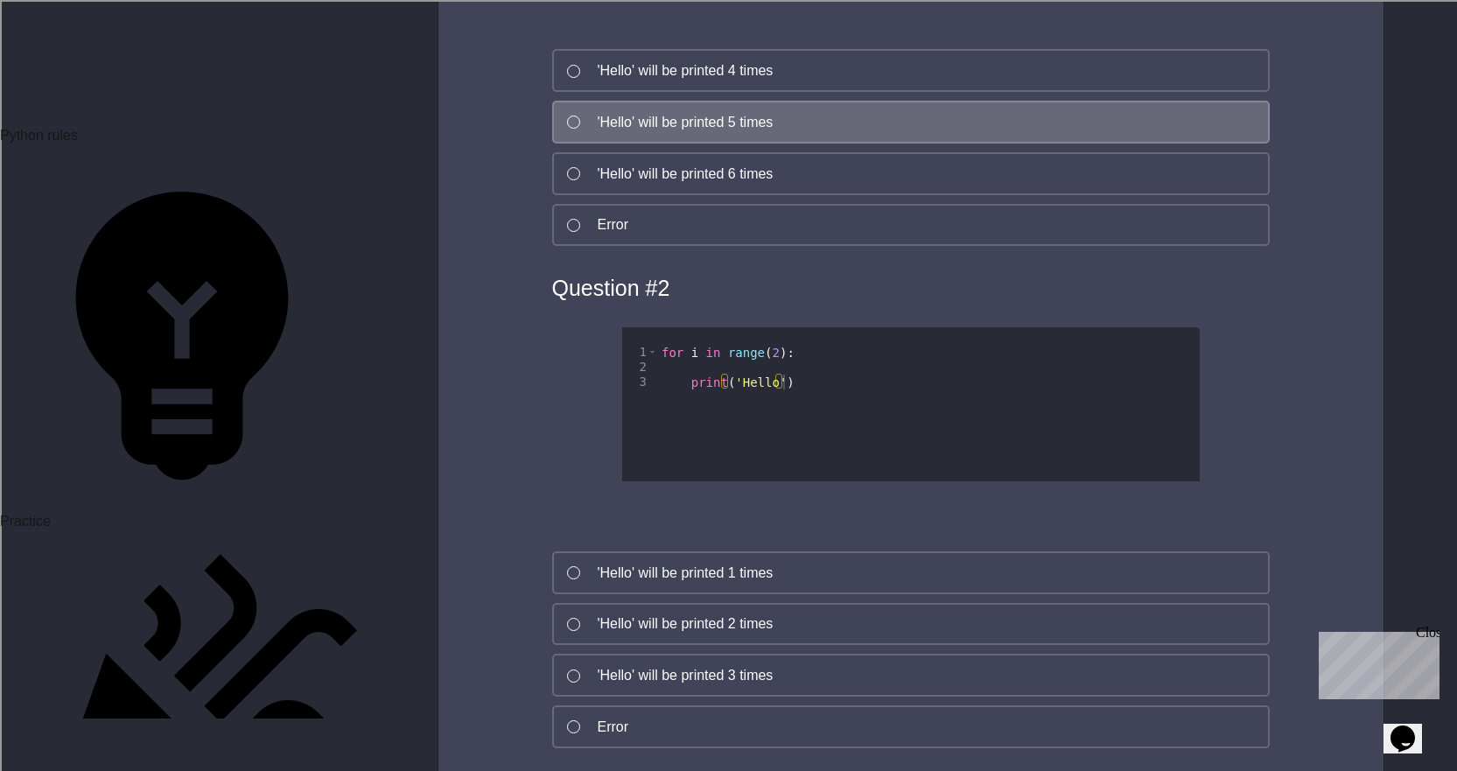
scroll to position [612, 0]
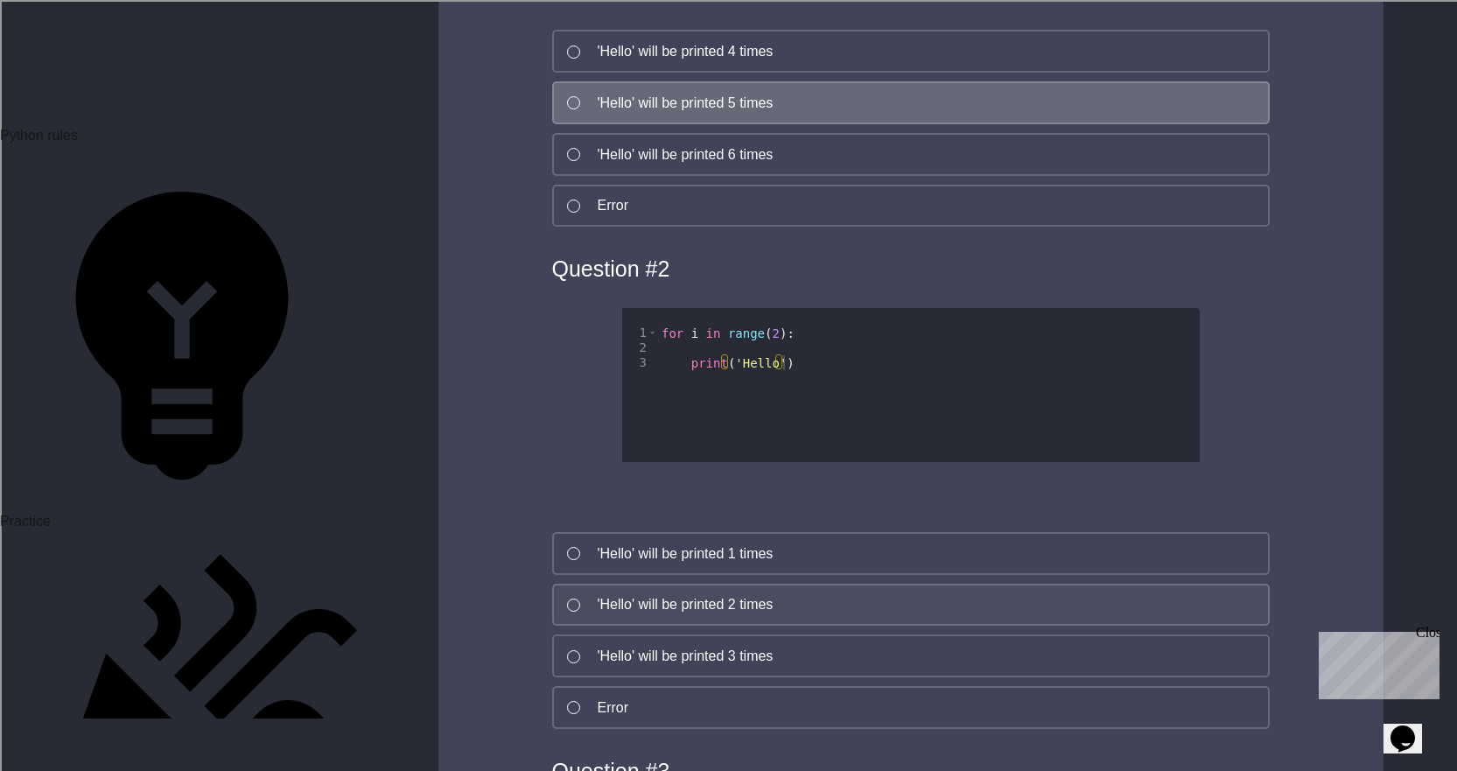
click at [576, 603] on div at bounding box center [573, 604] width 13 height 13
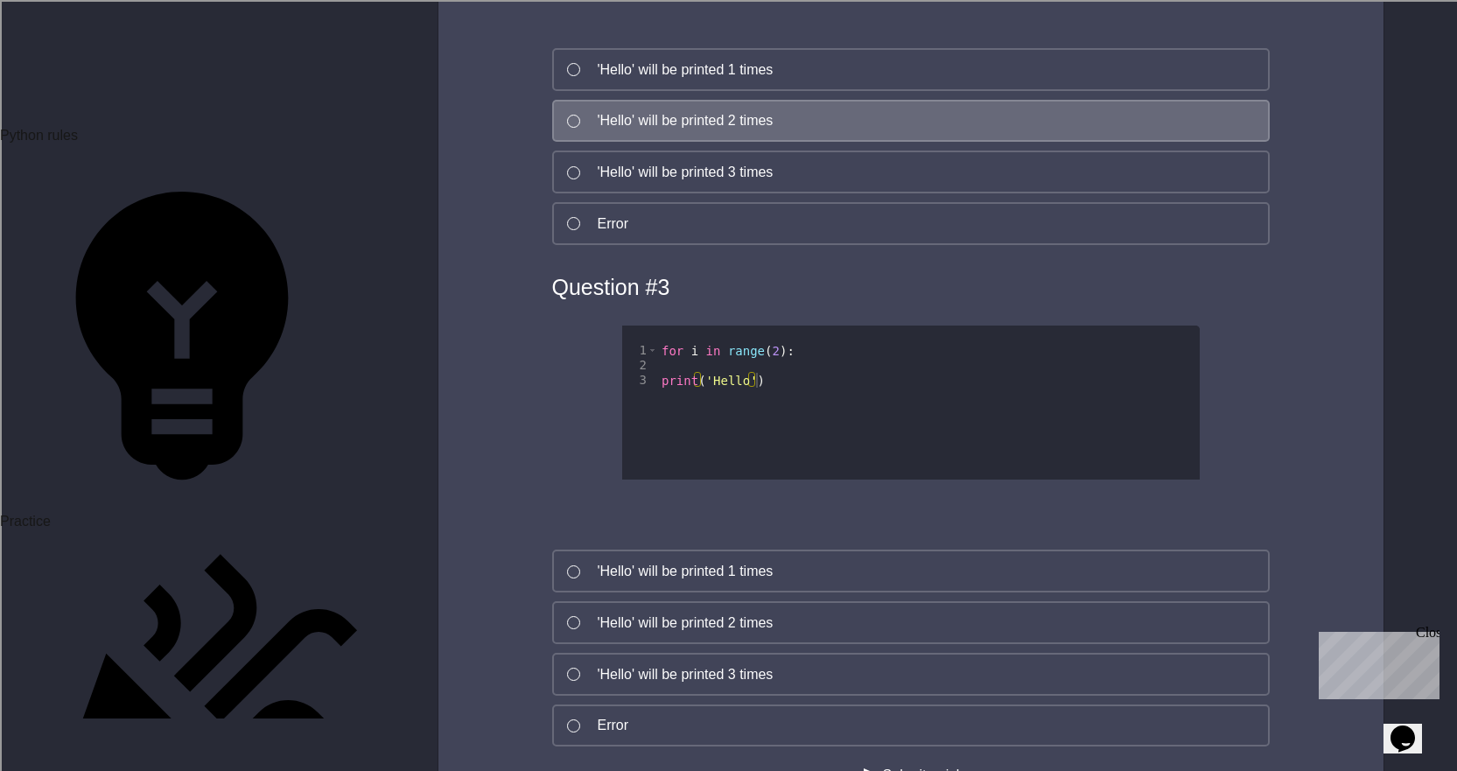
scroll to position [1225, 0]
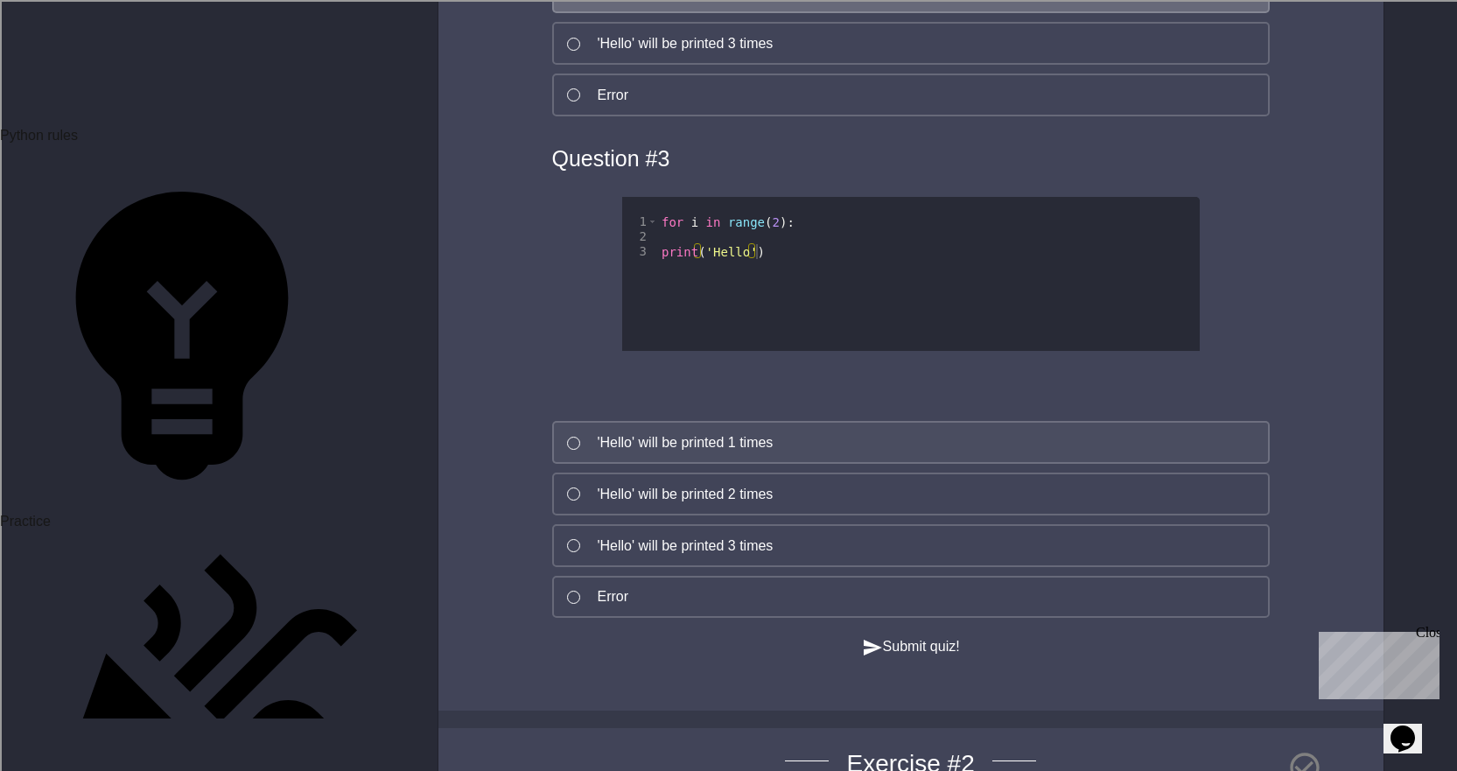
click at [642, 440] on div "'Hello' will be printed 1 times" at bounding box center [686, 442] width 176 height 21
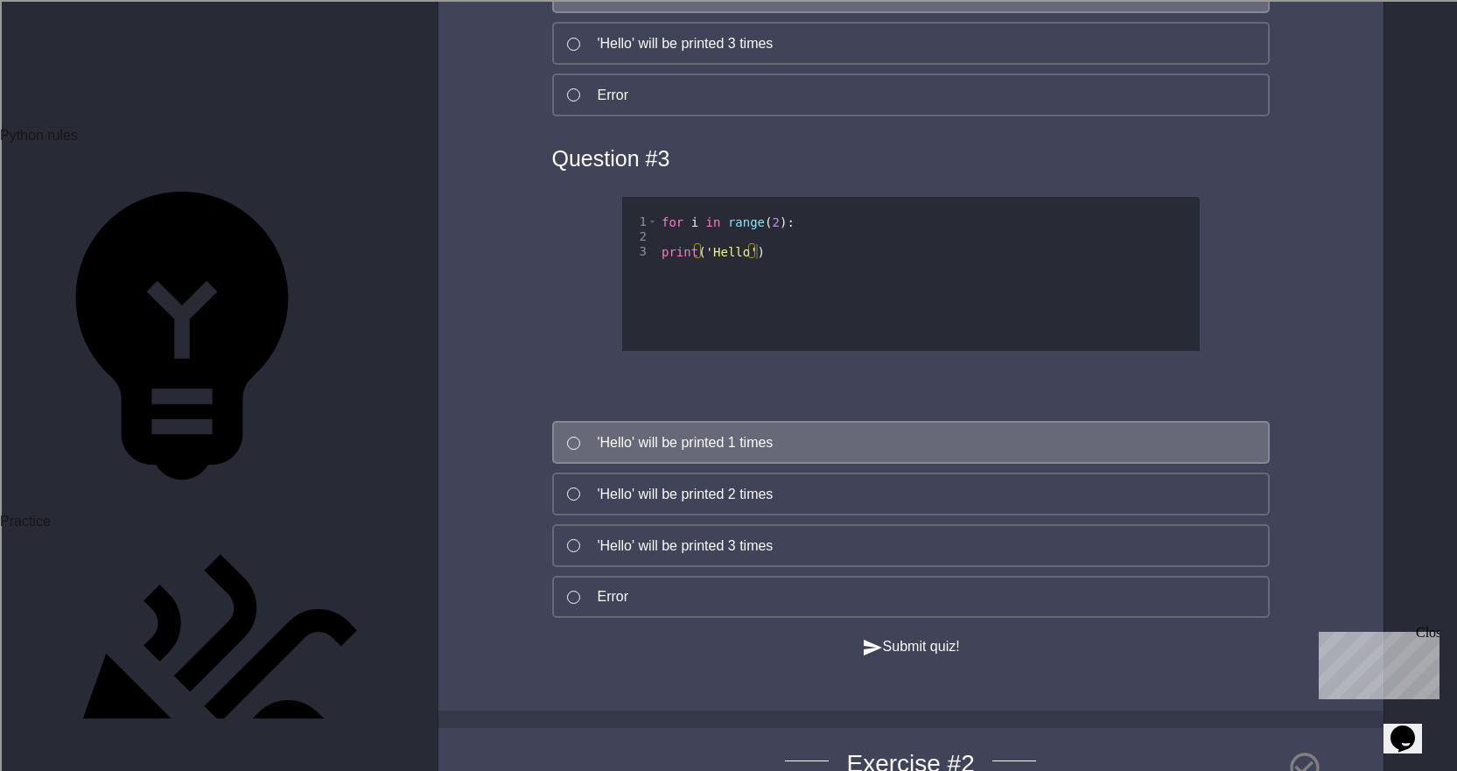
drag, startPoint x: 1053, startPoint y: 689, endPoint x: 892, endPoint y: 623, distance: 174.2
click at [1053, 657] on div "Submit quiz!" at bounding box center [910, 646] width 805 height 22
click at [923, 658] on button "Submit quiz!" at bounding box center [911, 647] width 98 height 22
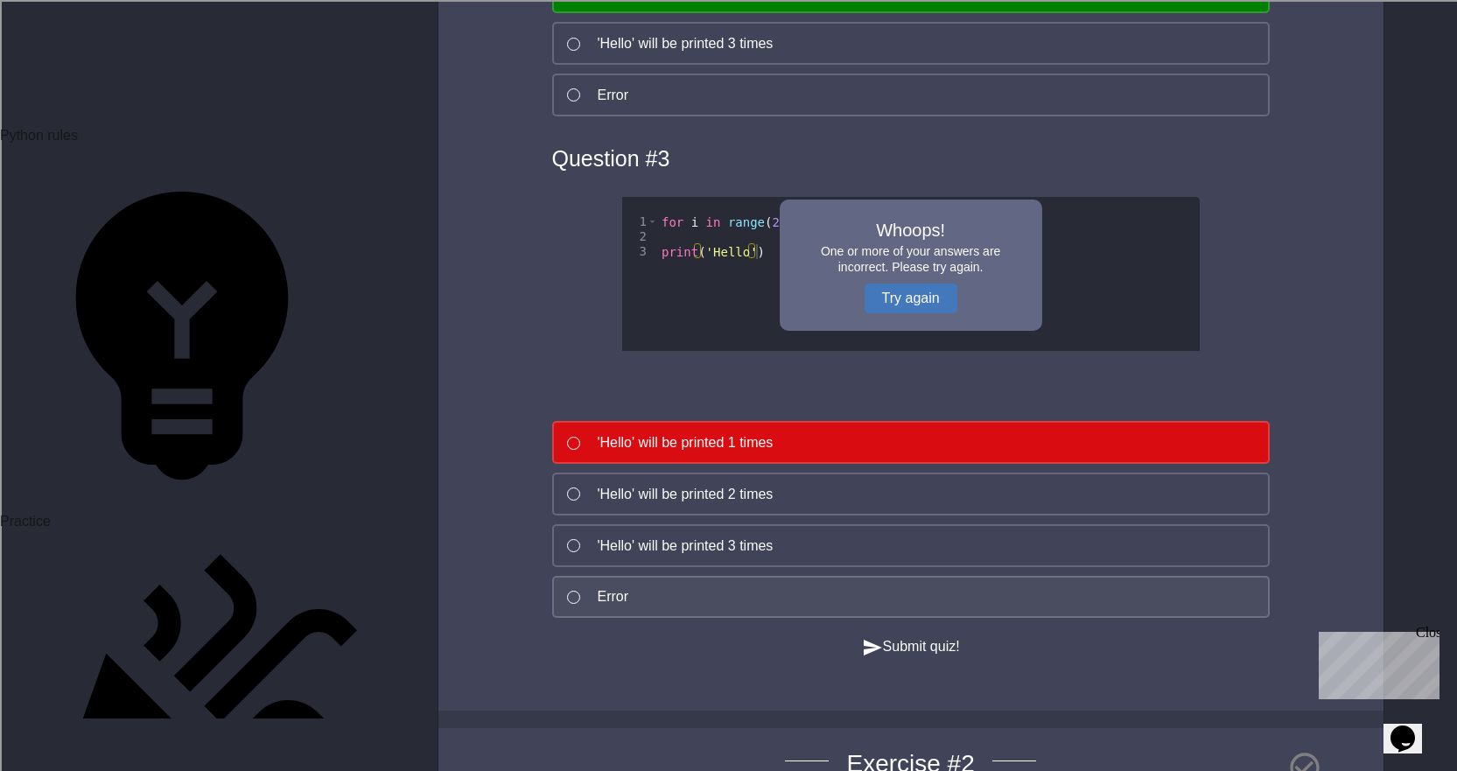
click at [799, 614] on button "Error" at bounding box center [910, 597] width 717 height 43
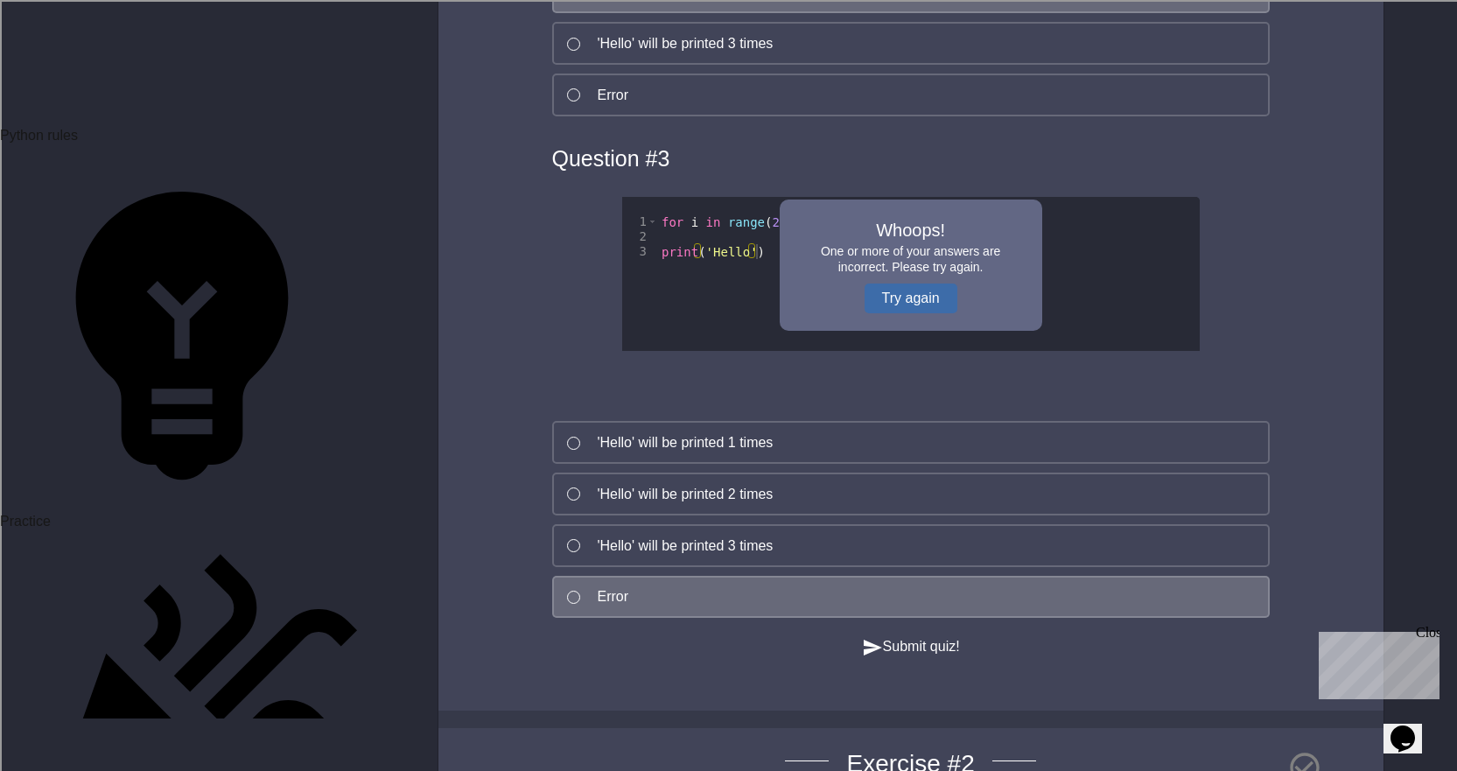
click at [915, 297] on button "Try again" at bounding box center [910, 298] width 93 height 30
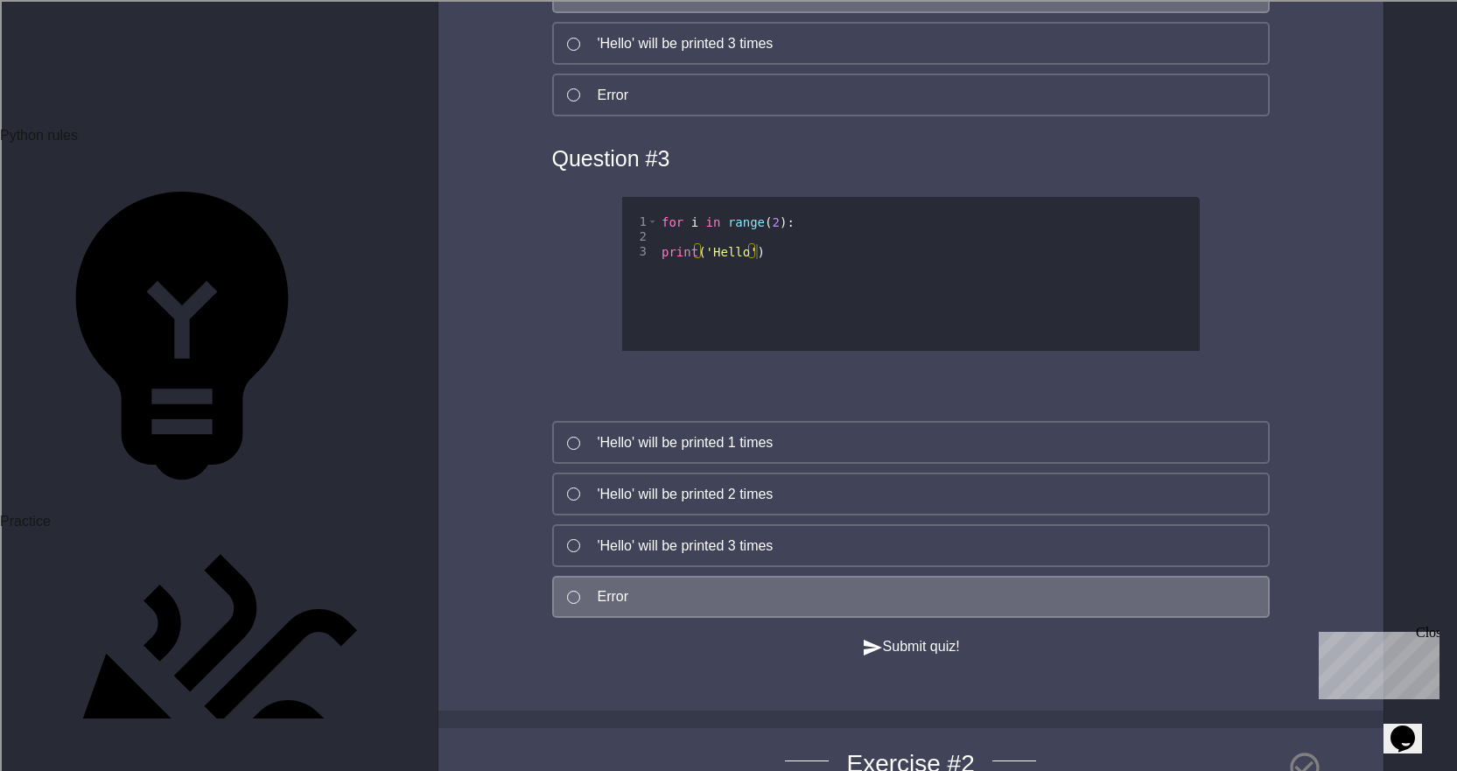
click at [934, 658] on button "Submit quiz!" at bounding box center [911, 647] width 98 height 22
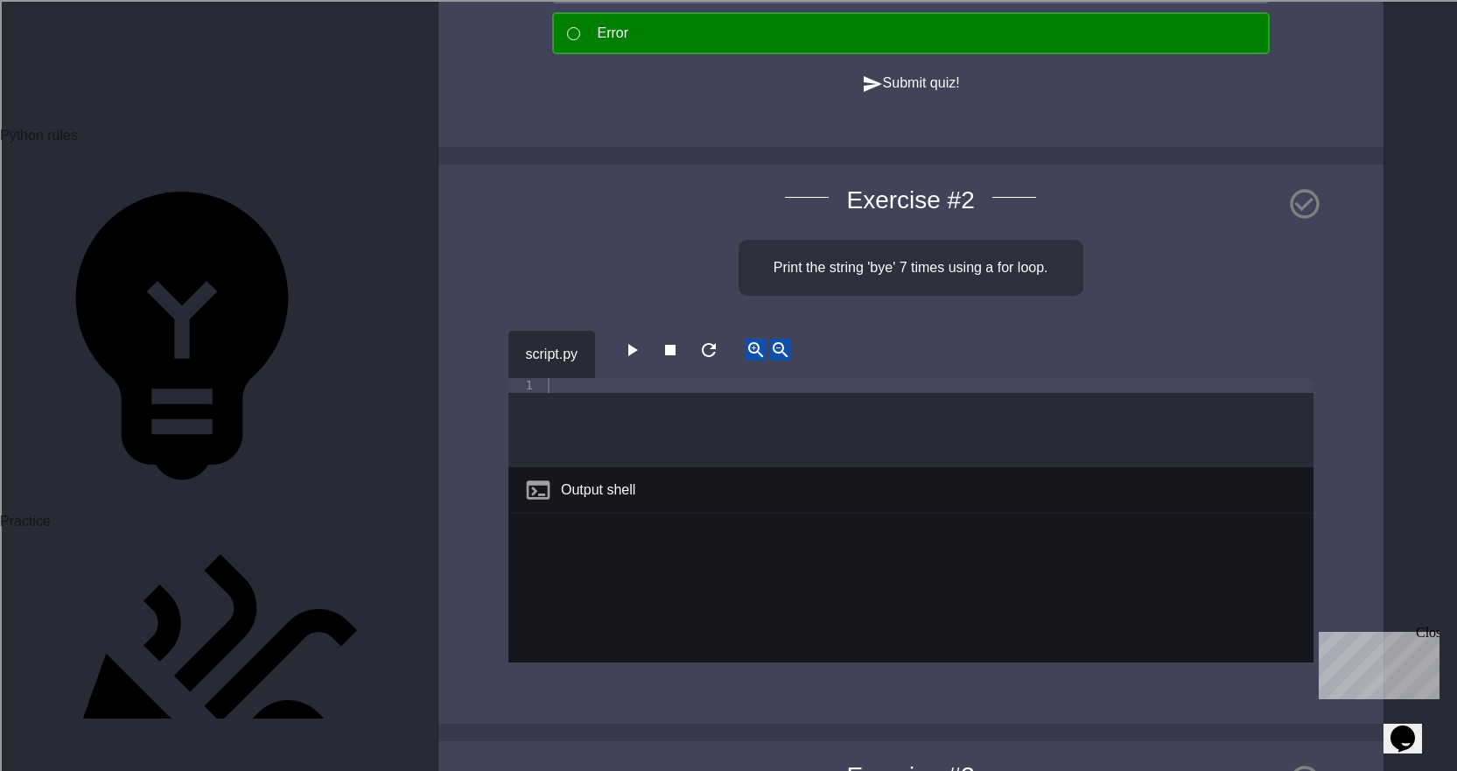
scroll to position [1925, 0]
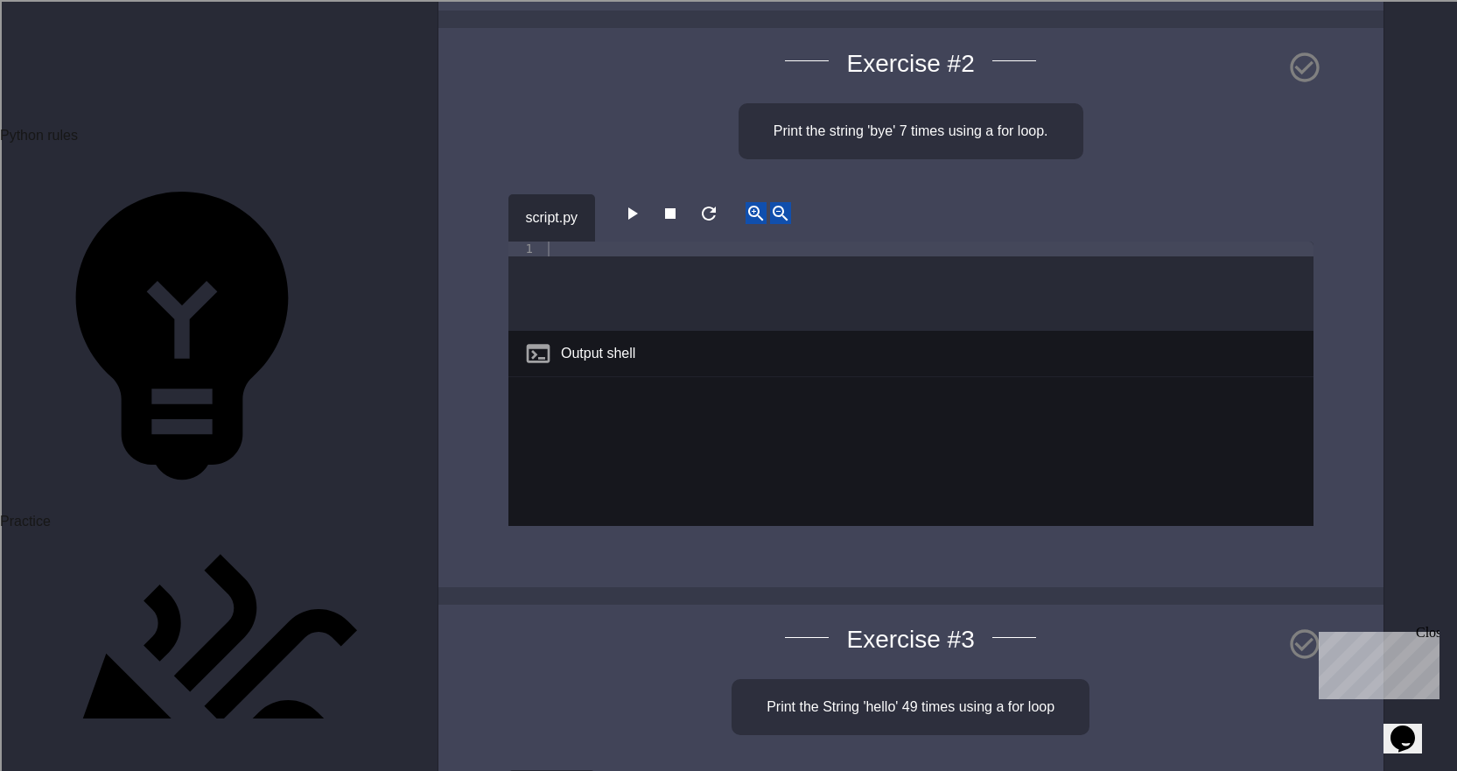
click at [633, 360] on div at bounding box center [928, 300] width 769 height 119
type textarea "**********"
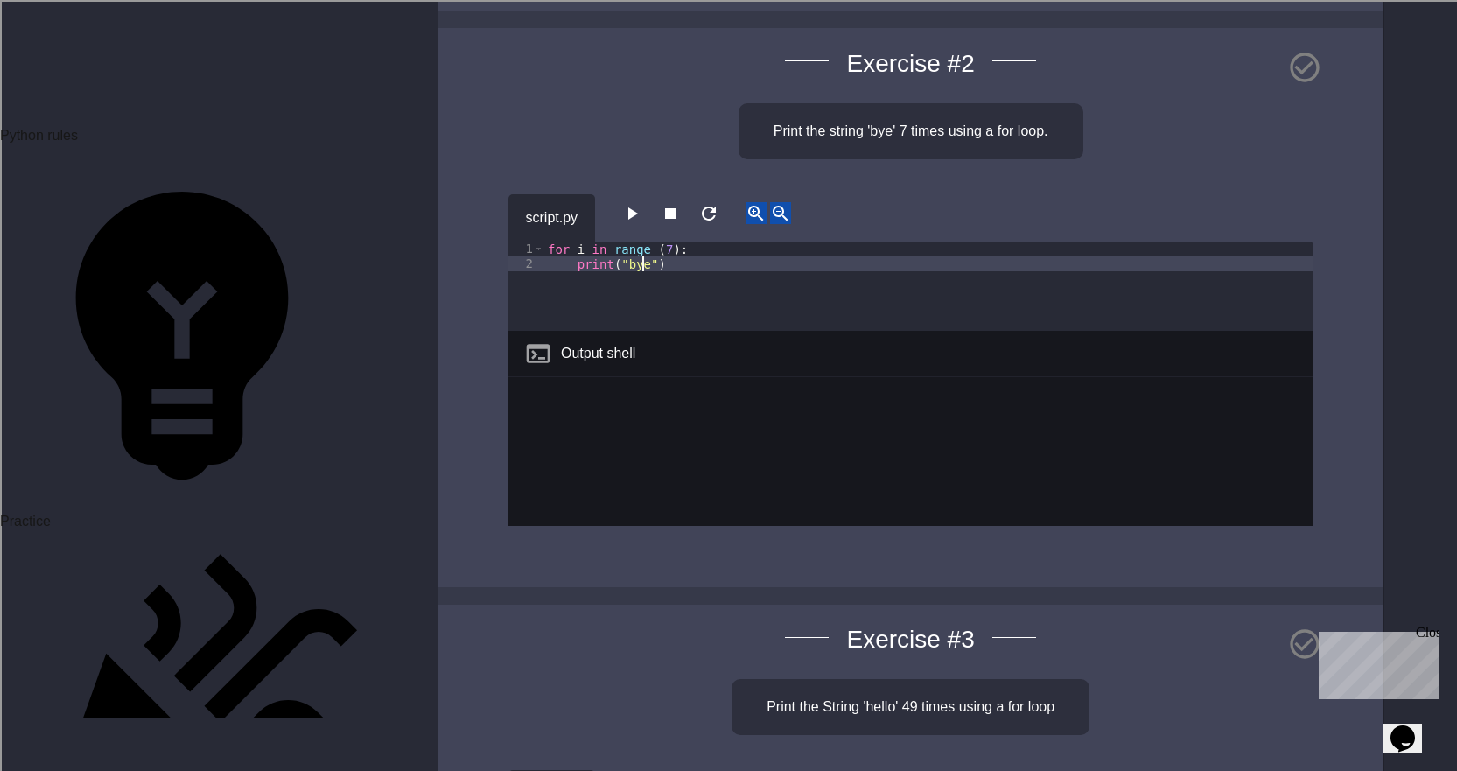
type textarea "**********"
click at [632, 224] on icon "button" at bounding box center [631, 213] width 21 height 21
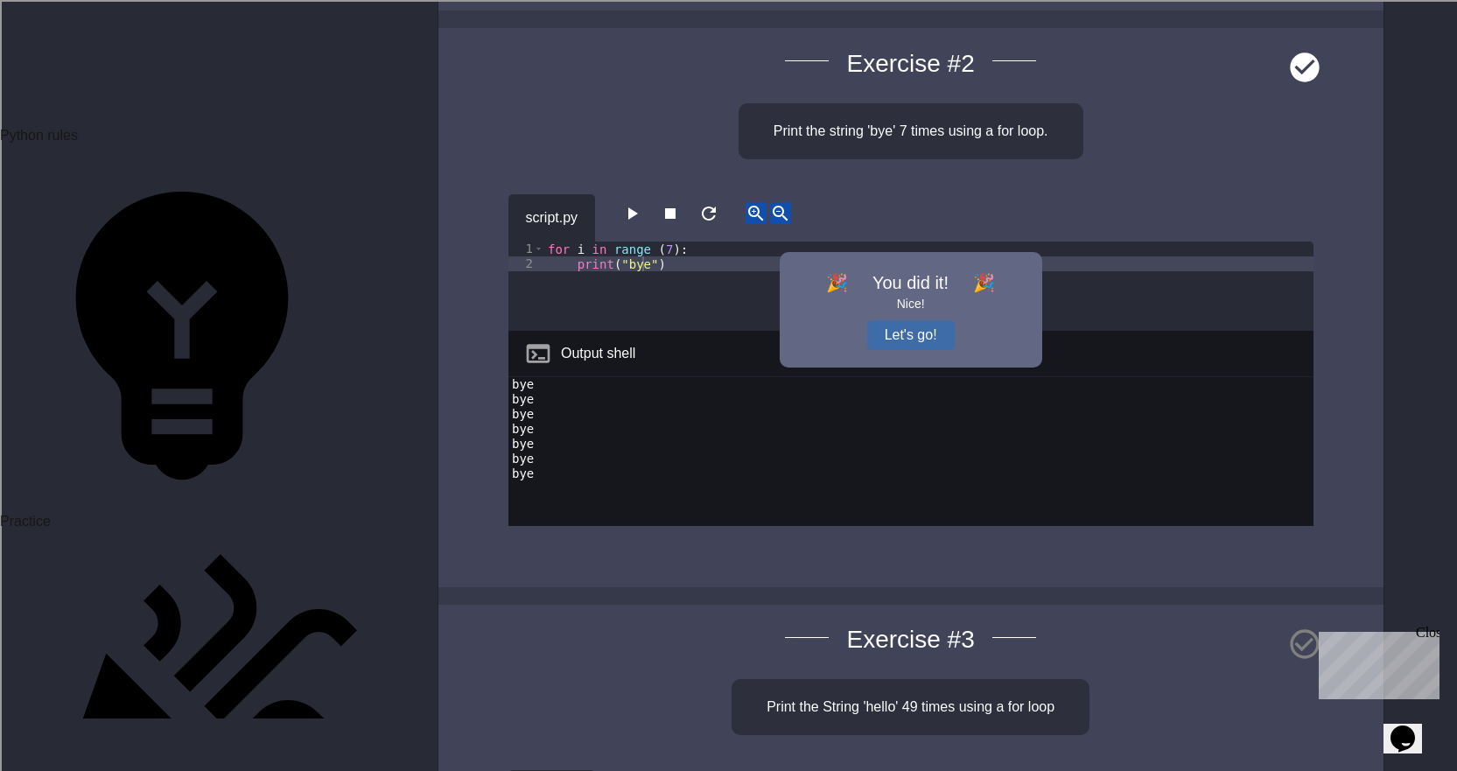
click at [907, 350] on button "Let's go!" at bounding box center [910, 335] width 87 height 30
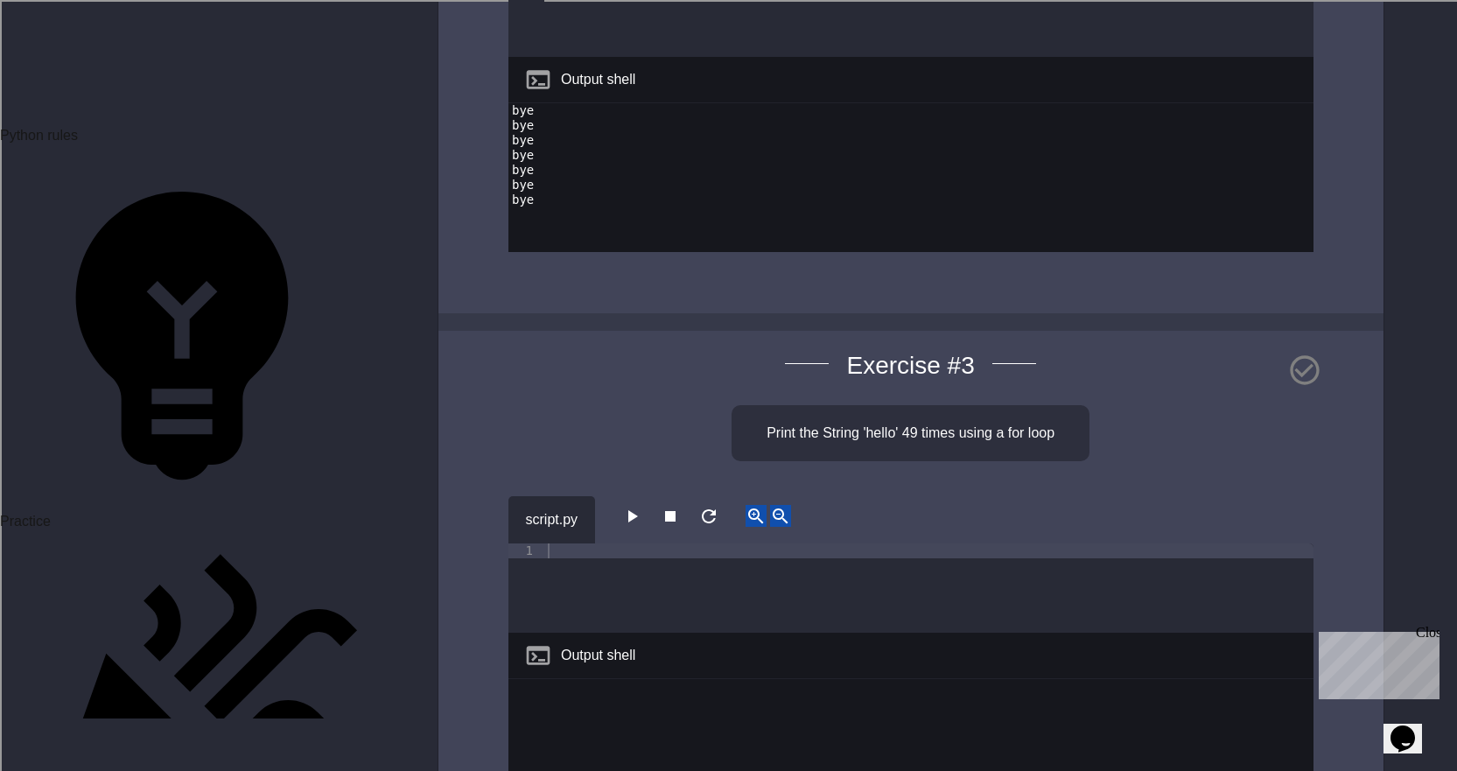
scroll to position [2362, 0]
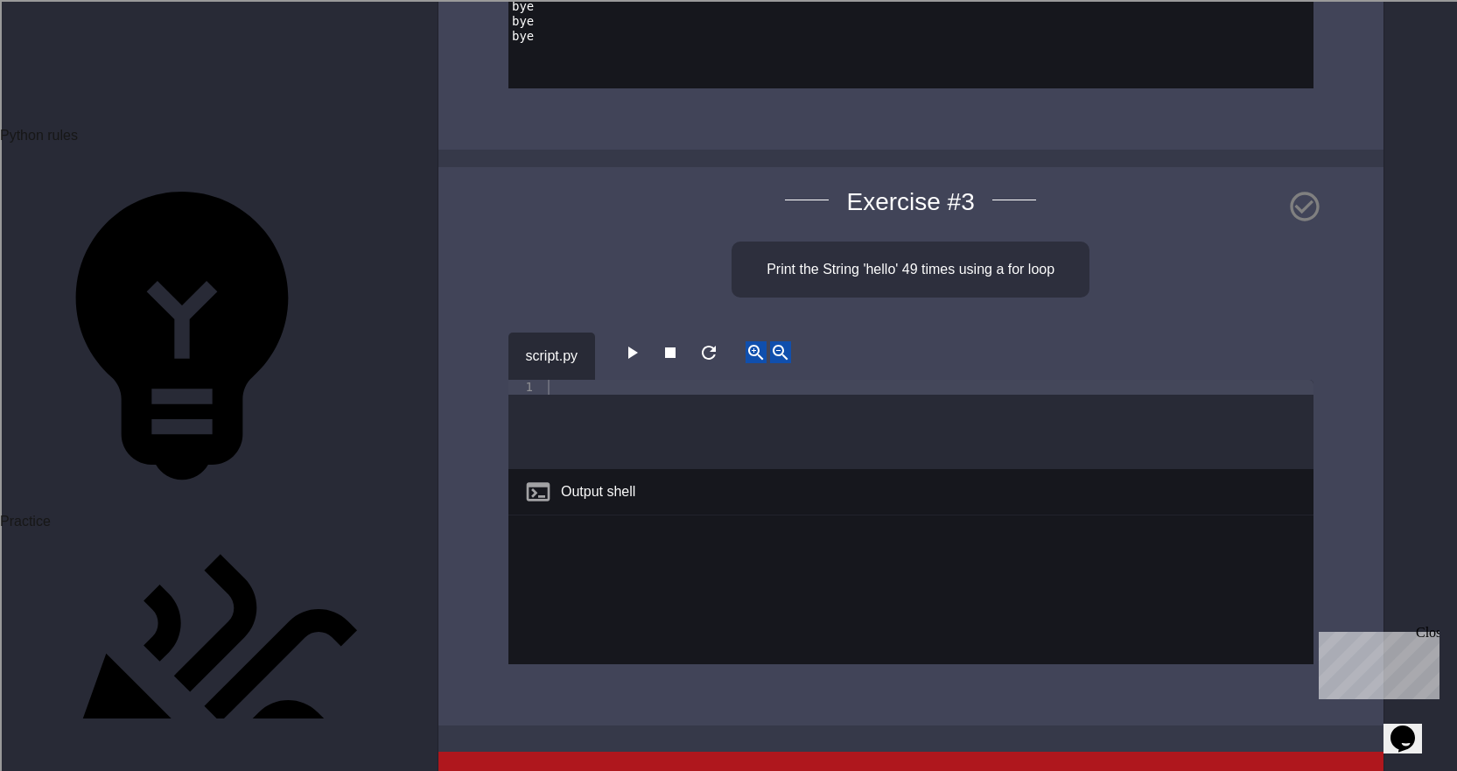
type textarea "**********"
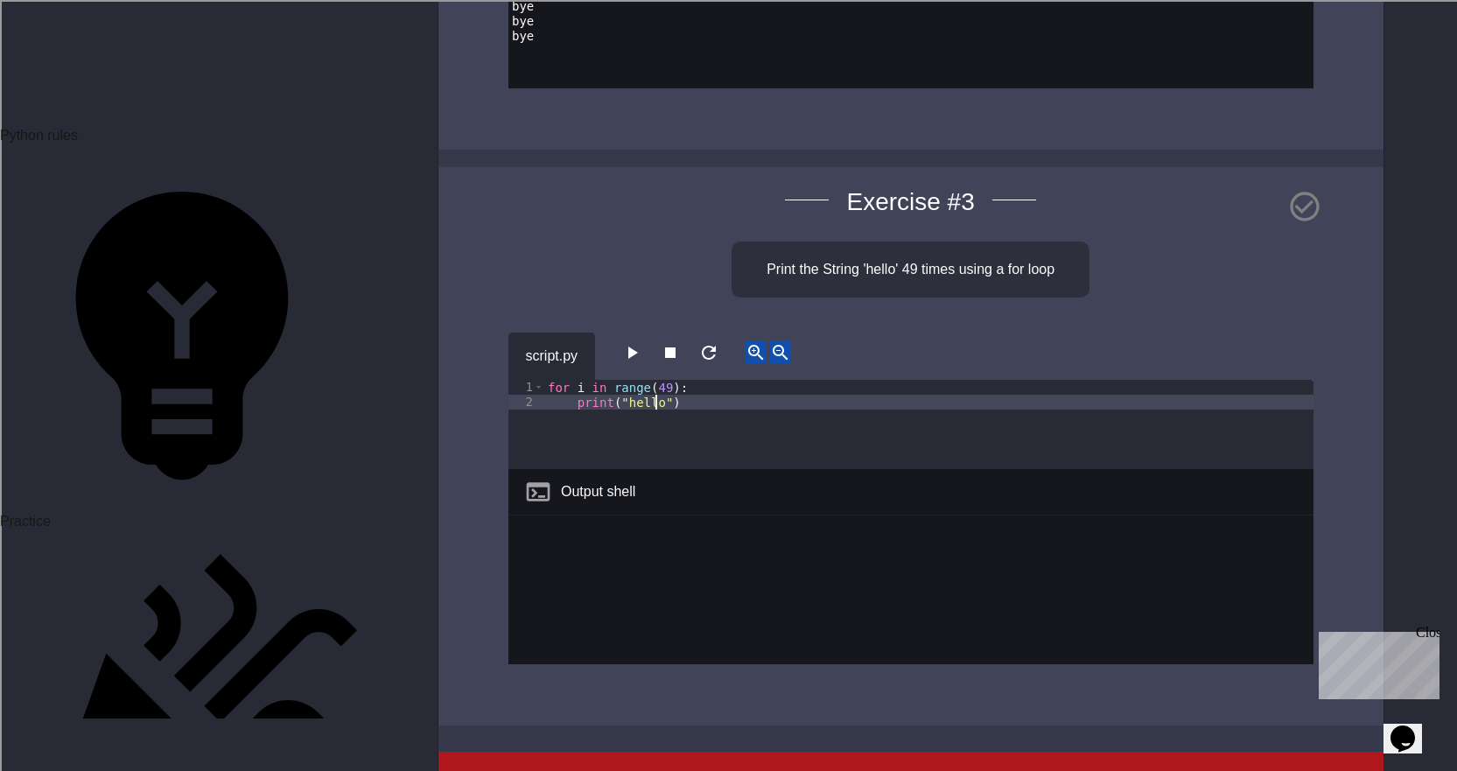
type textarea "**********"
click at [629, 363] on icon "button" at bounding box center [631, 352] width 21 height 21
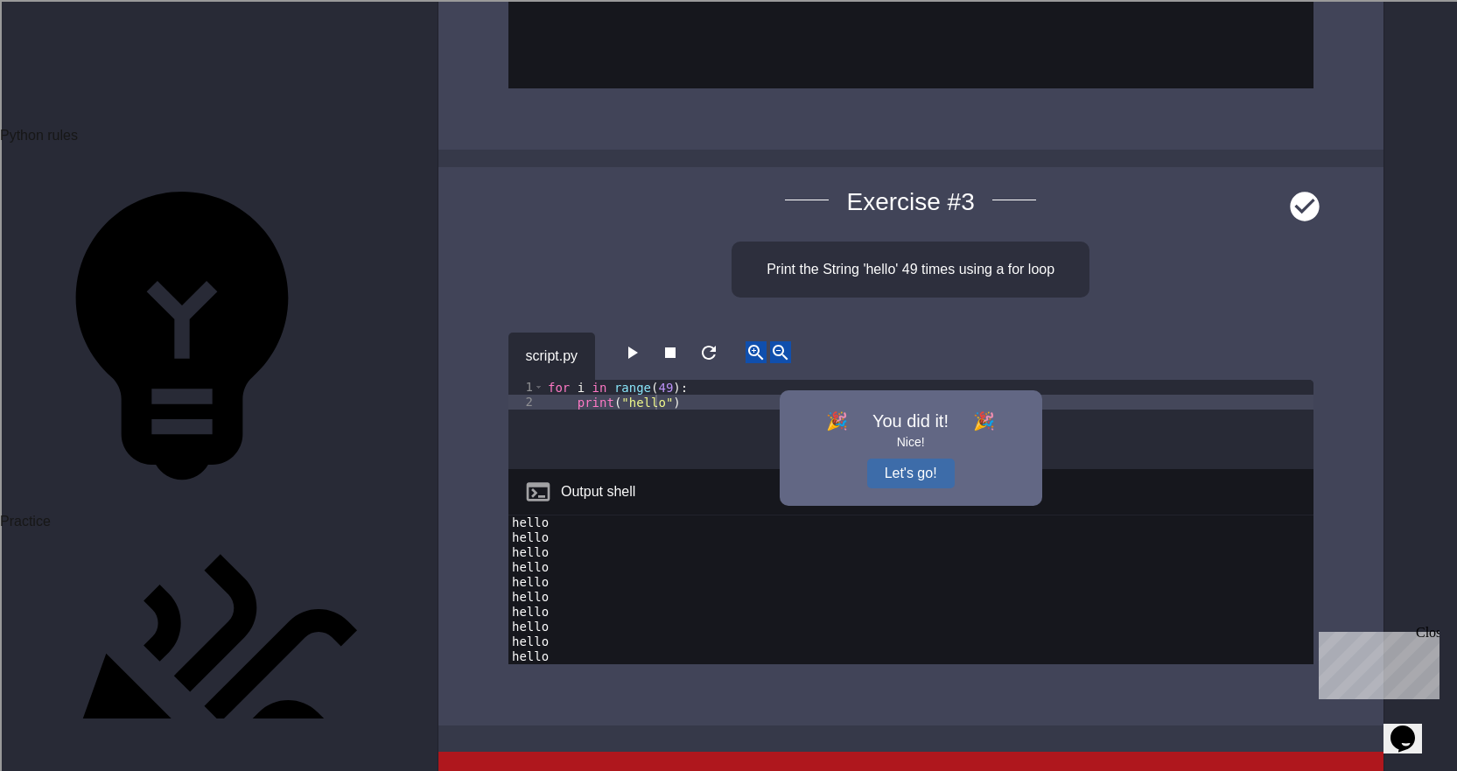
click at [912, 488] on button "Let's go!" at bounding box center [910, 473] width 87 height 30
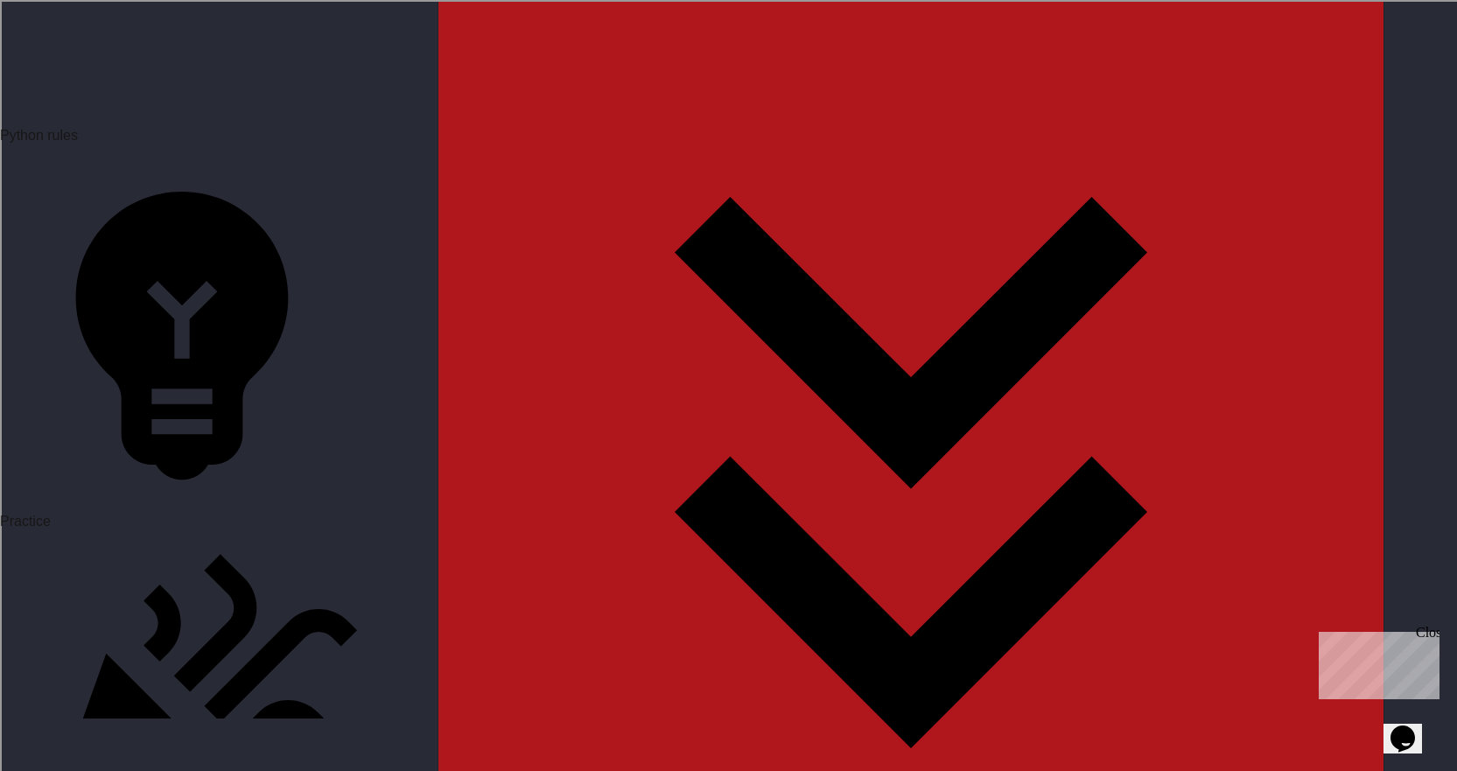
scroll to position [3150, 0]
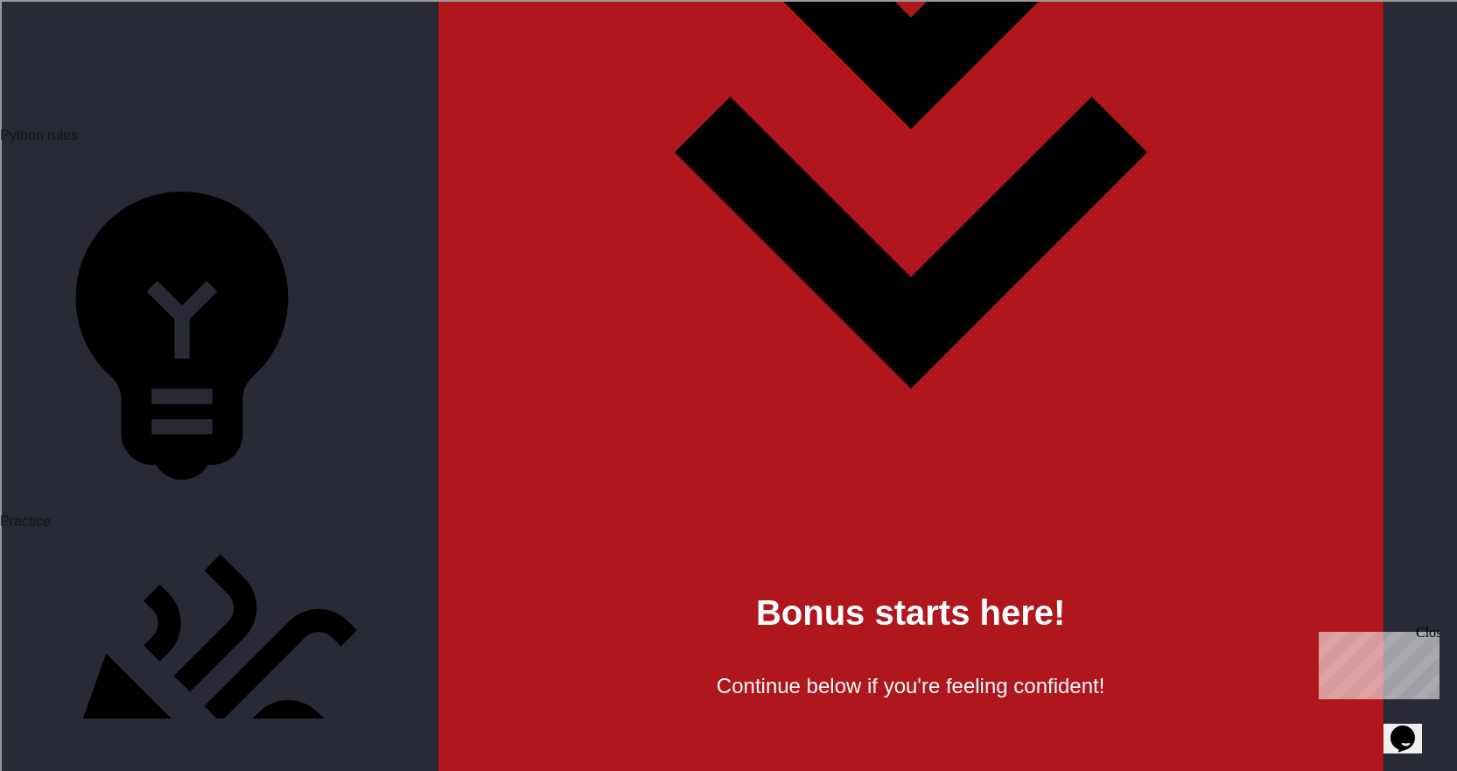
scroll to position [3675, 0]
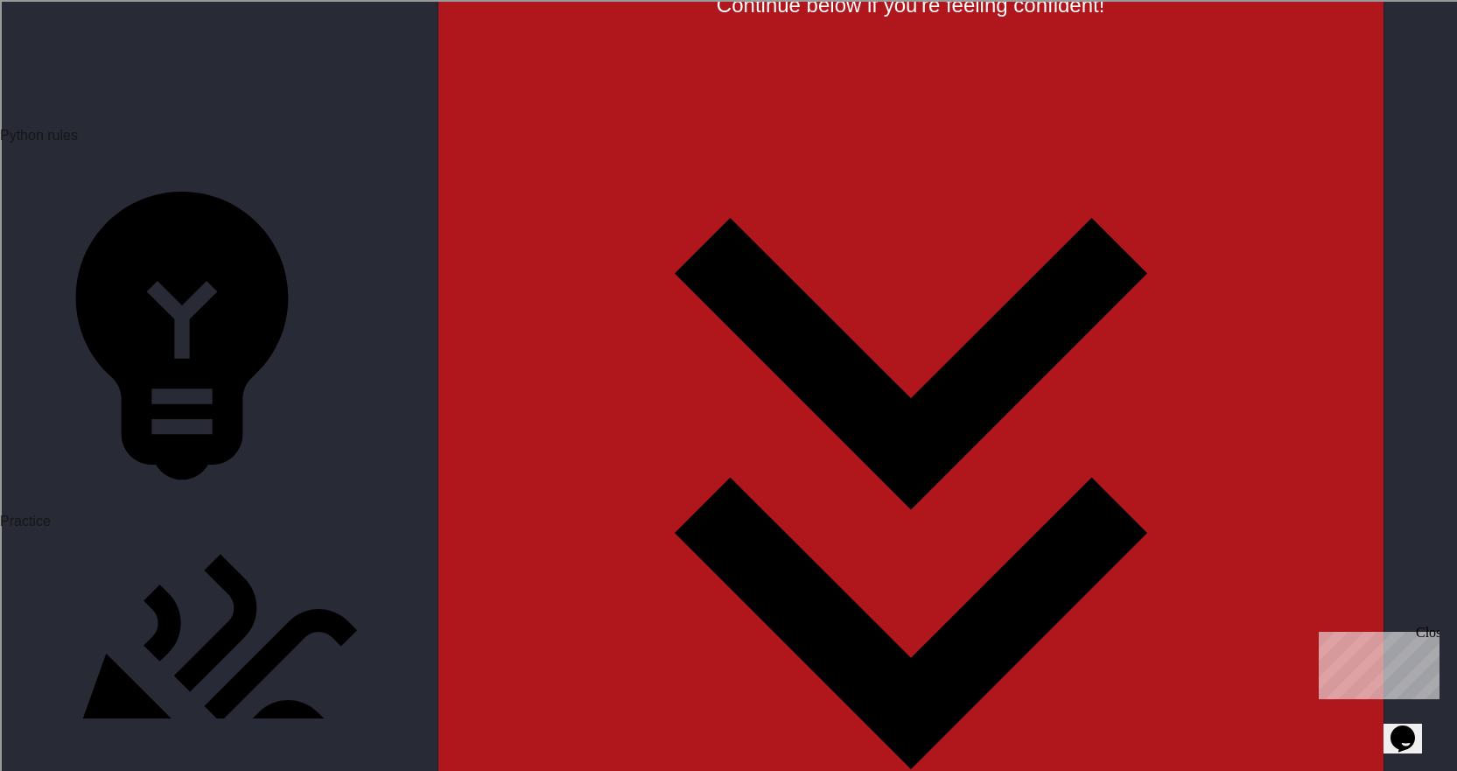
scroll to position [4200, 0]
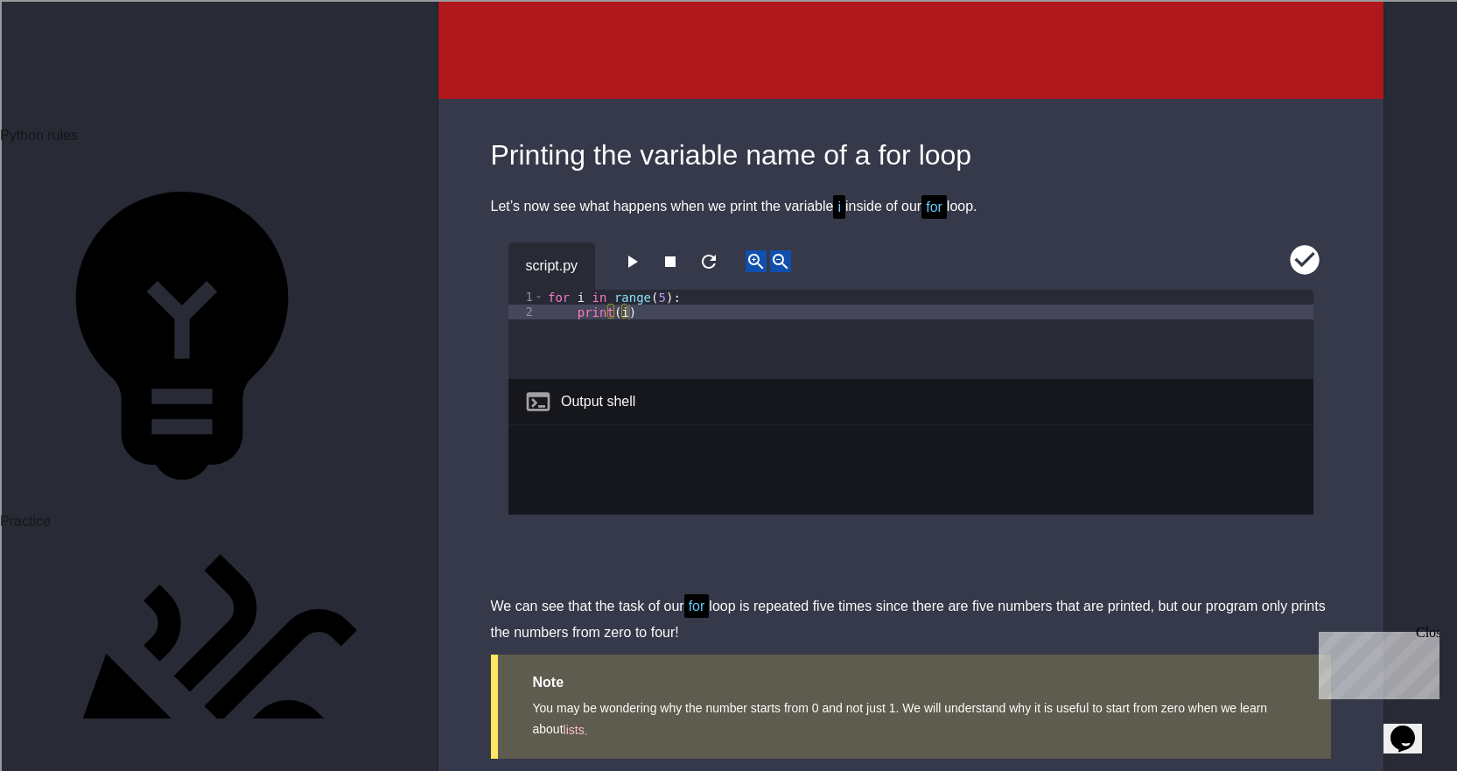
scroll to position [5075, 0]
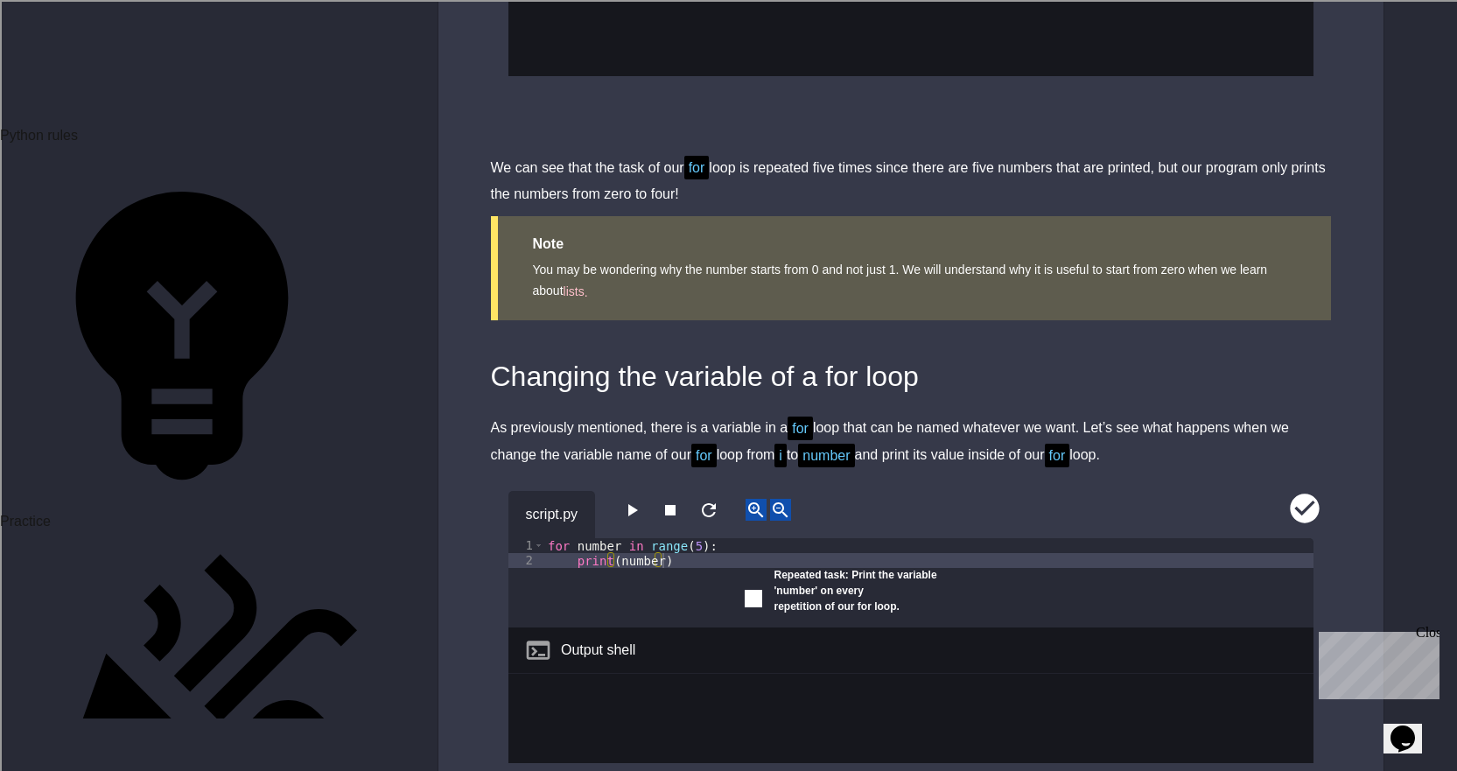
scroll to position [5600, 0]
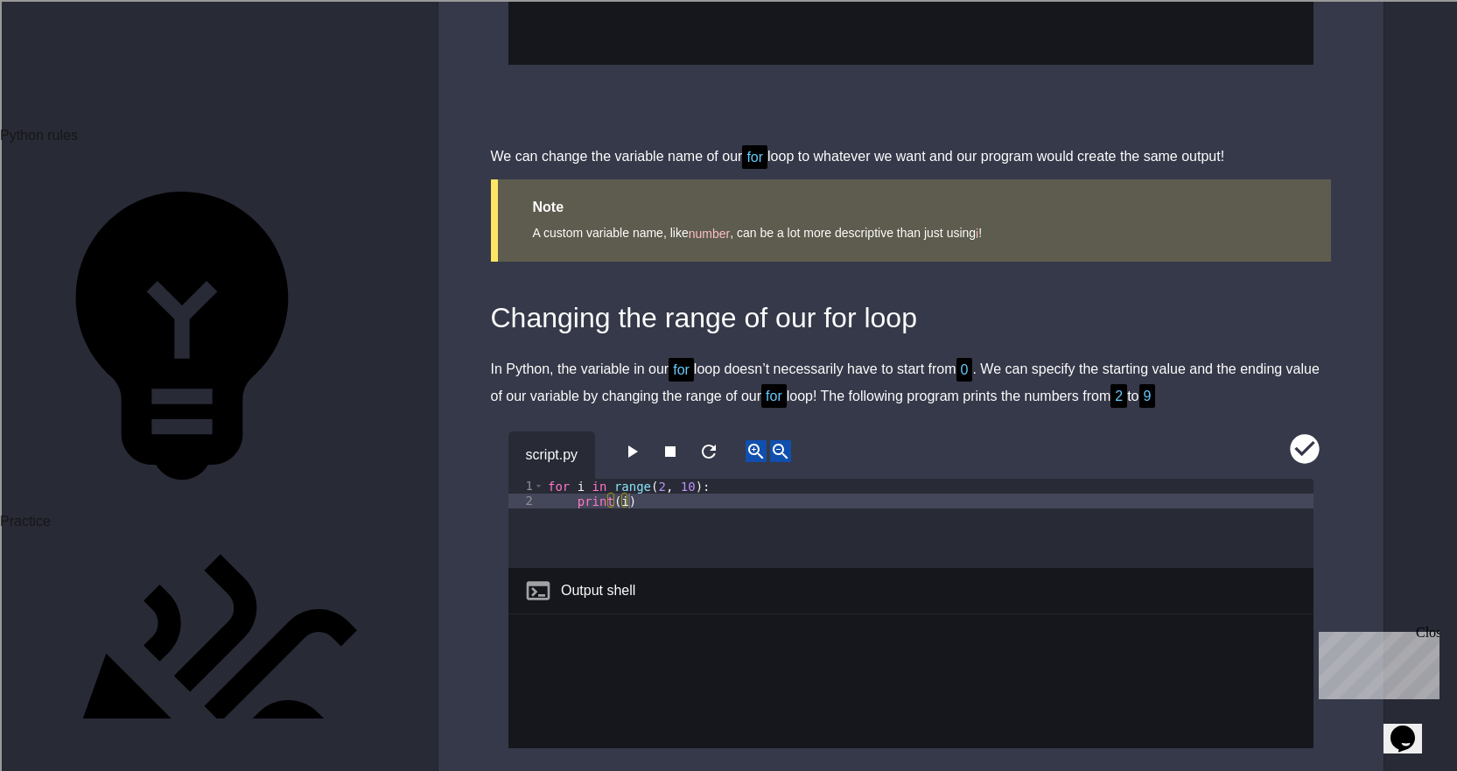
scroll to position [6212, 0]
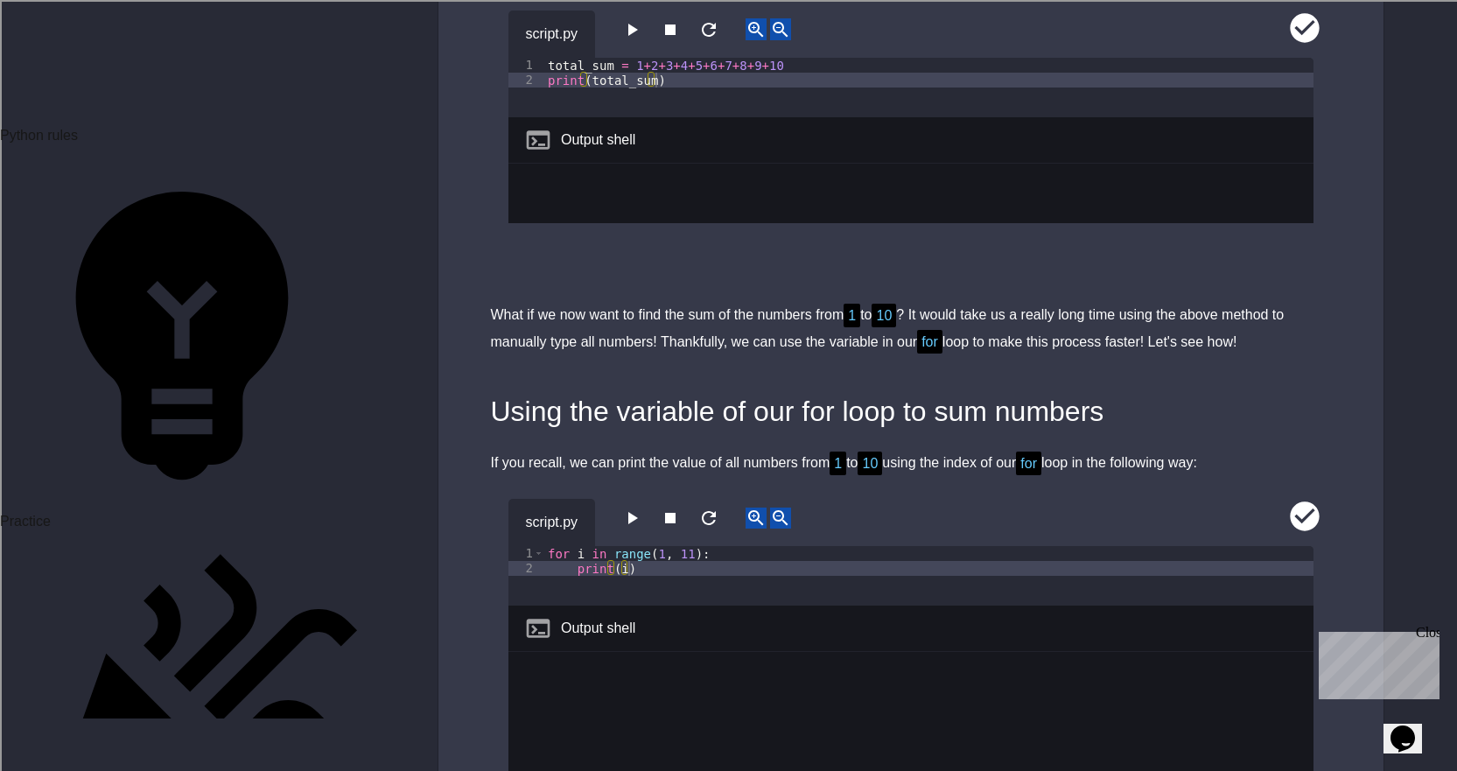
scroll to position [7525, 0]
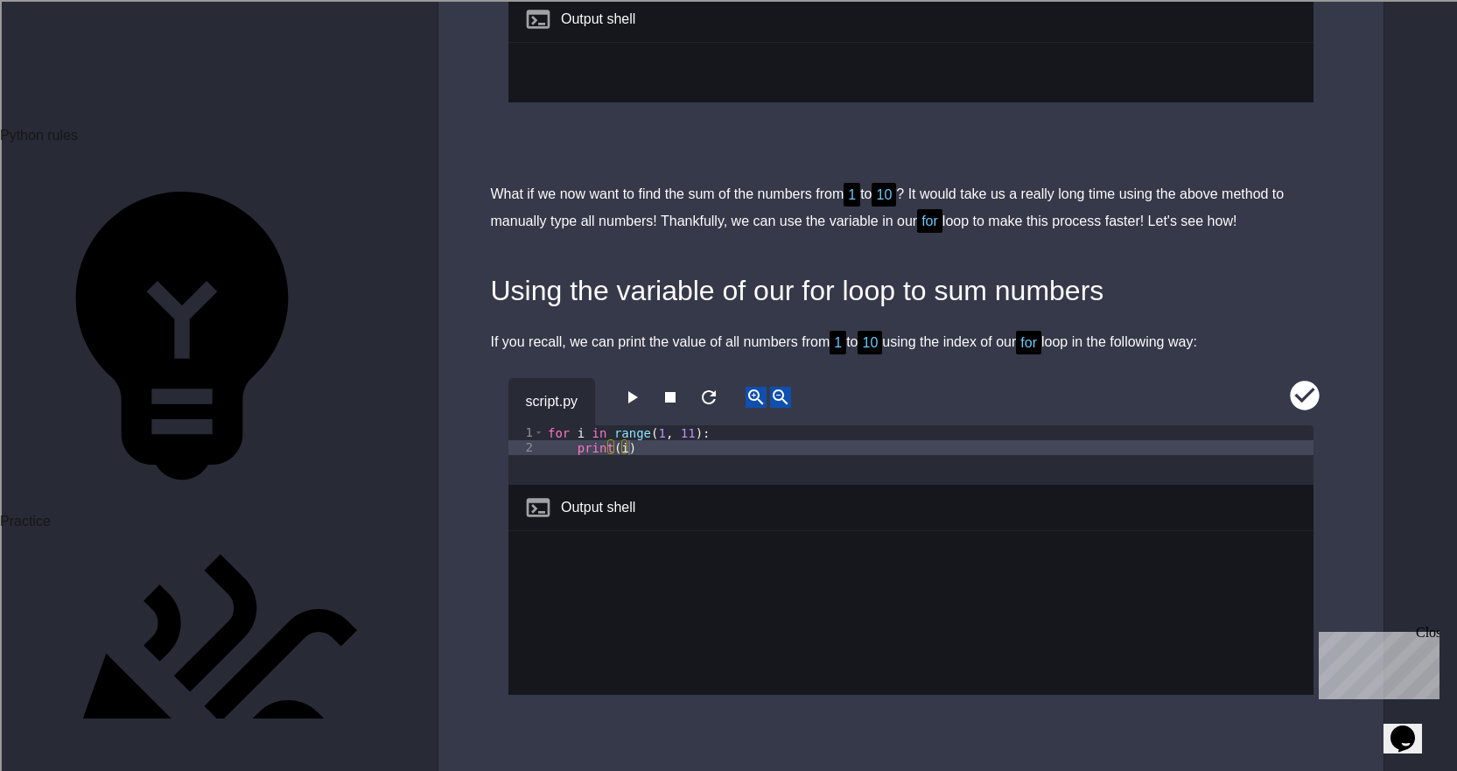
type textarea "**********"
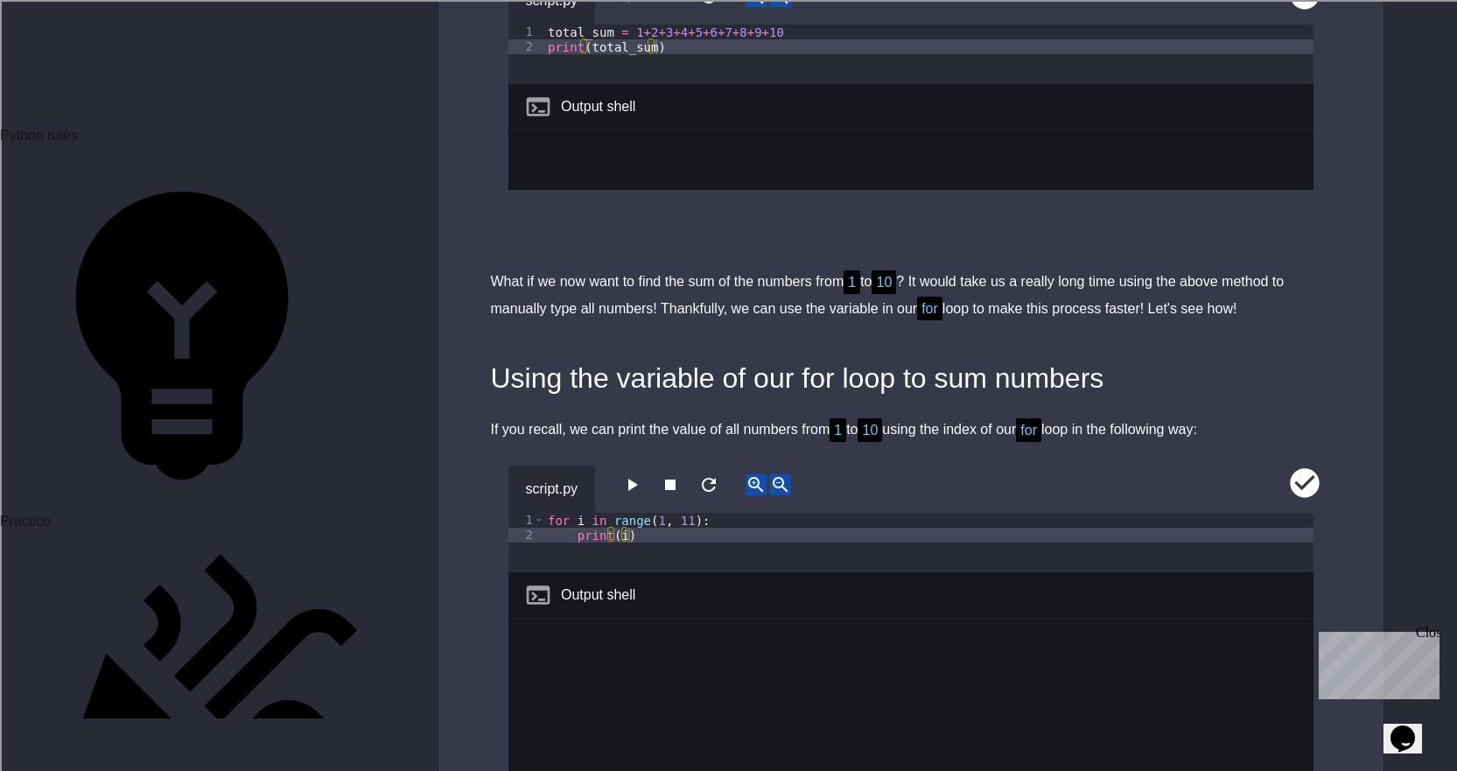
scroll to position [0, 9]
type textarea "**********"
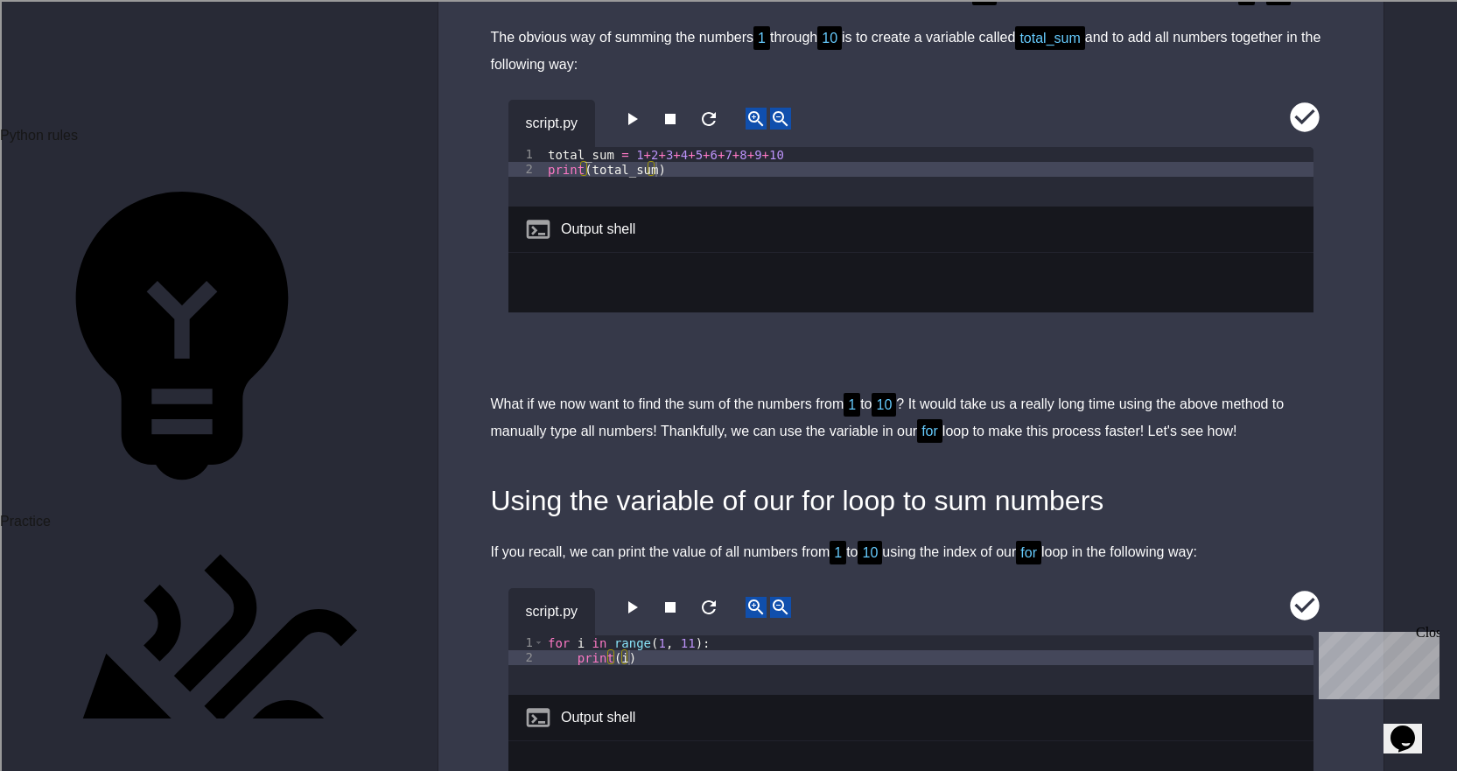
scroll to position [7525, 0]
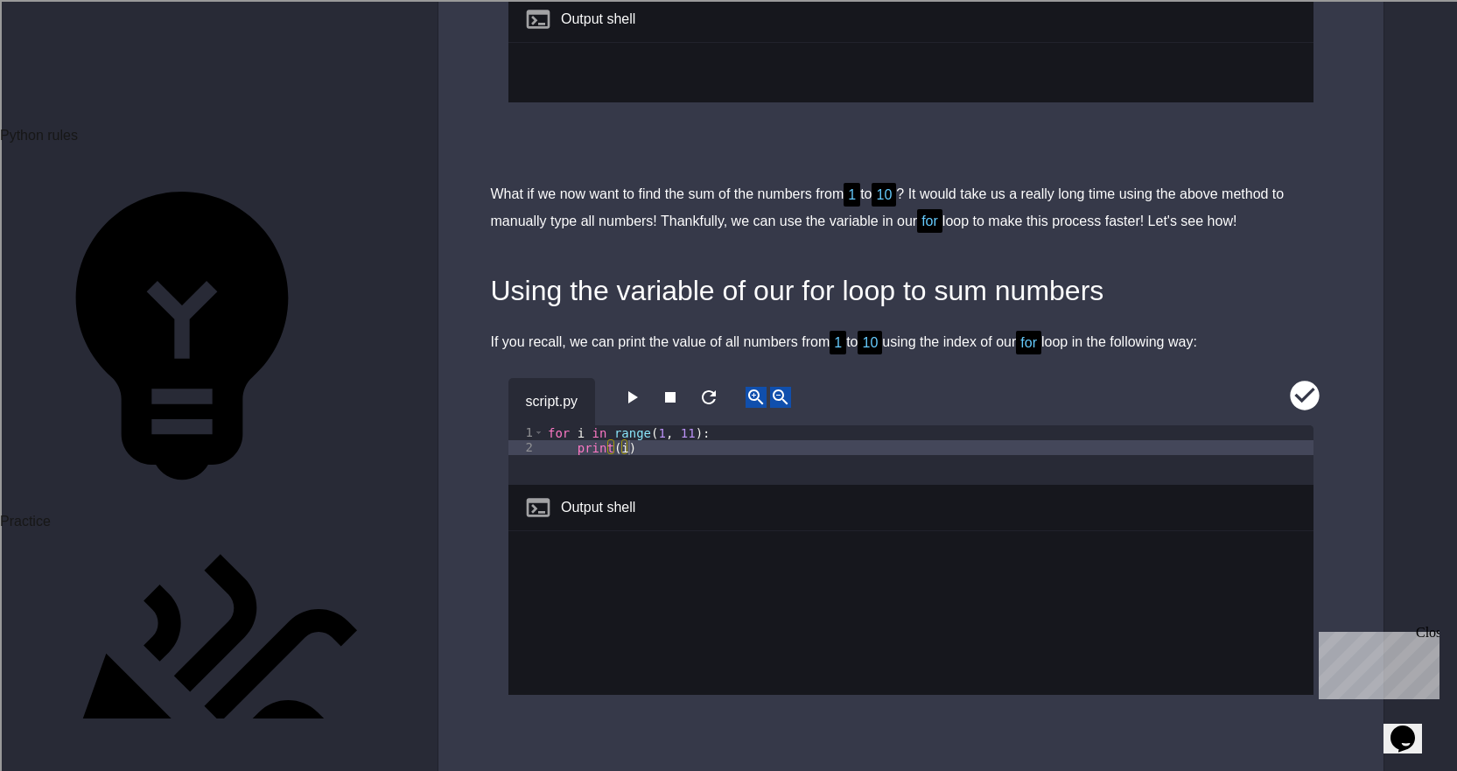
type textarea "**********"
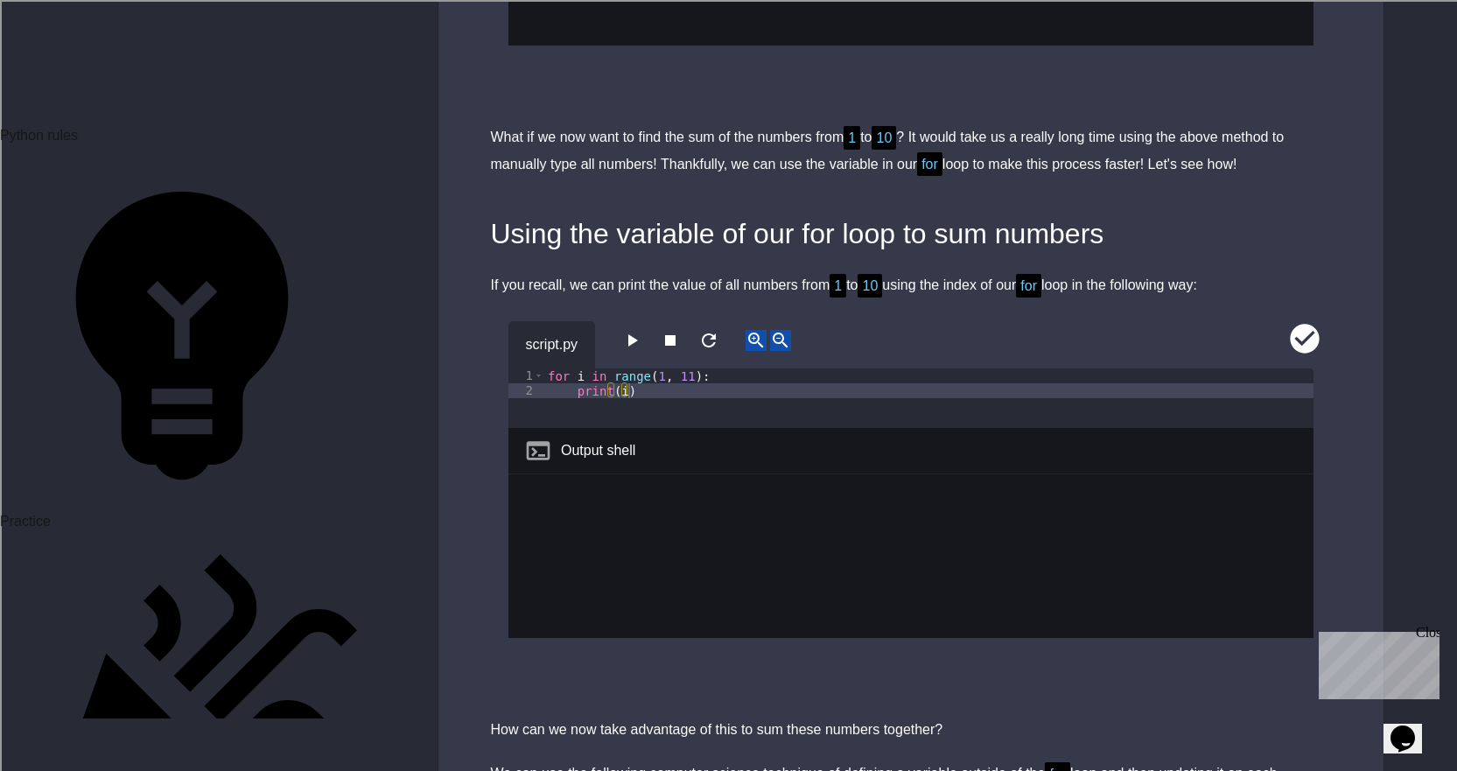
scroll to position [7612, 0]
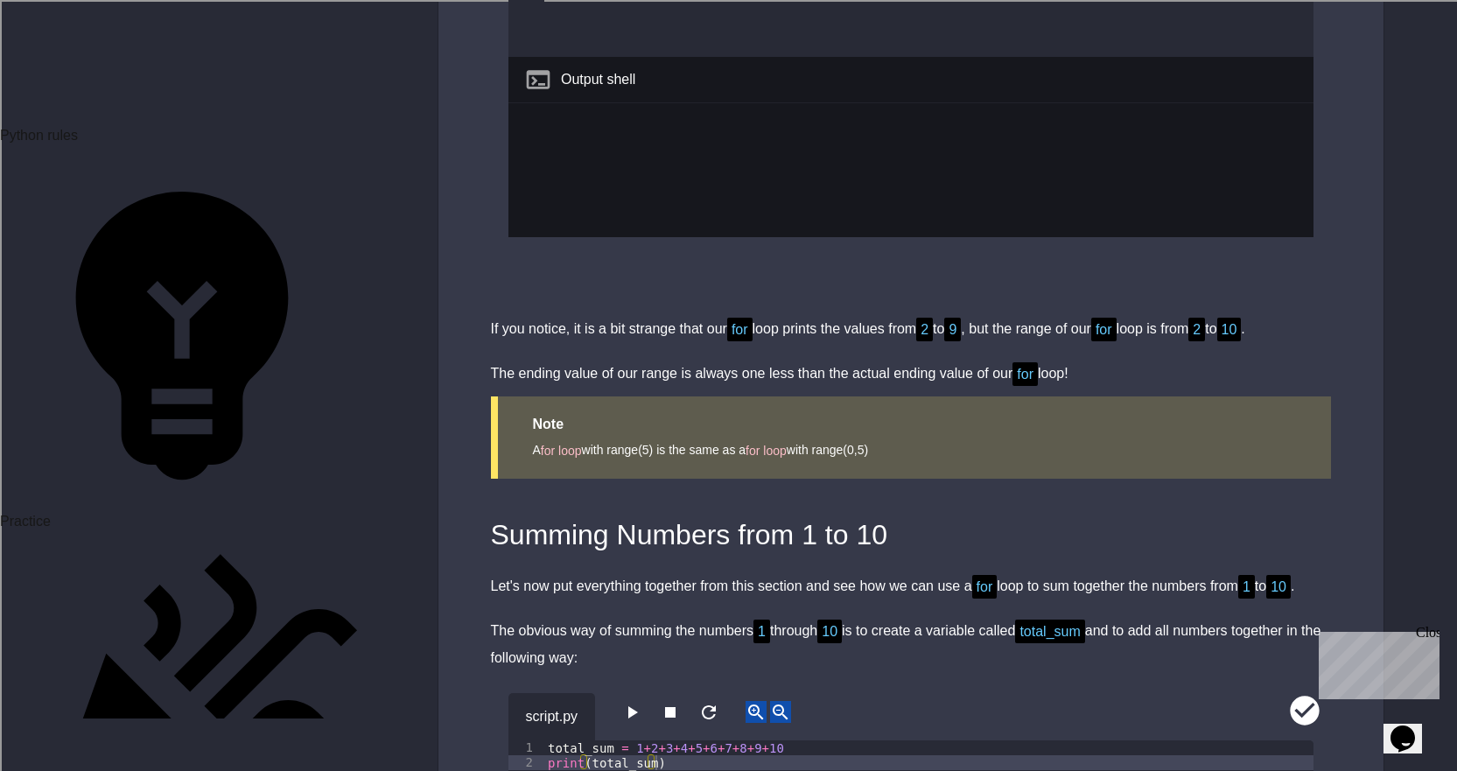
scroll to position [6475, 0]
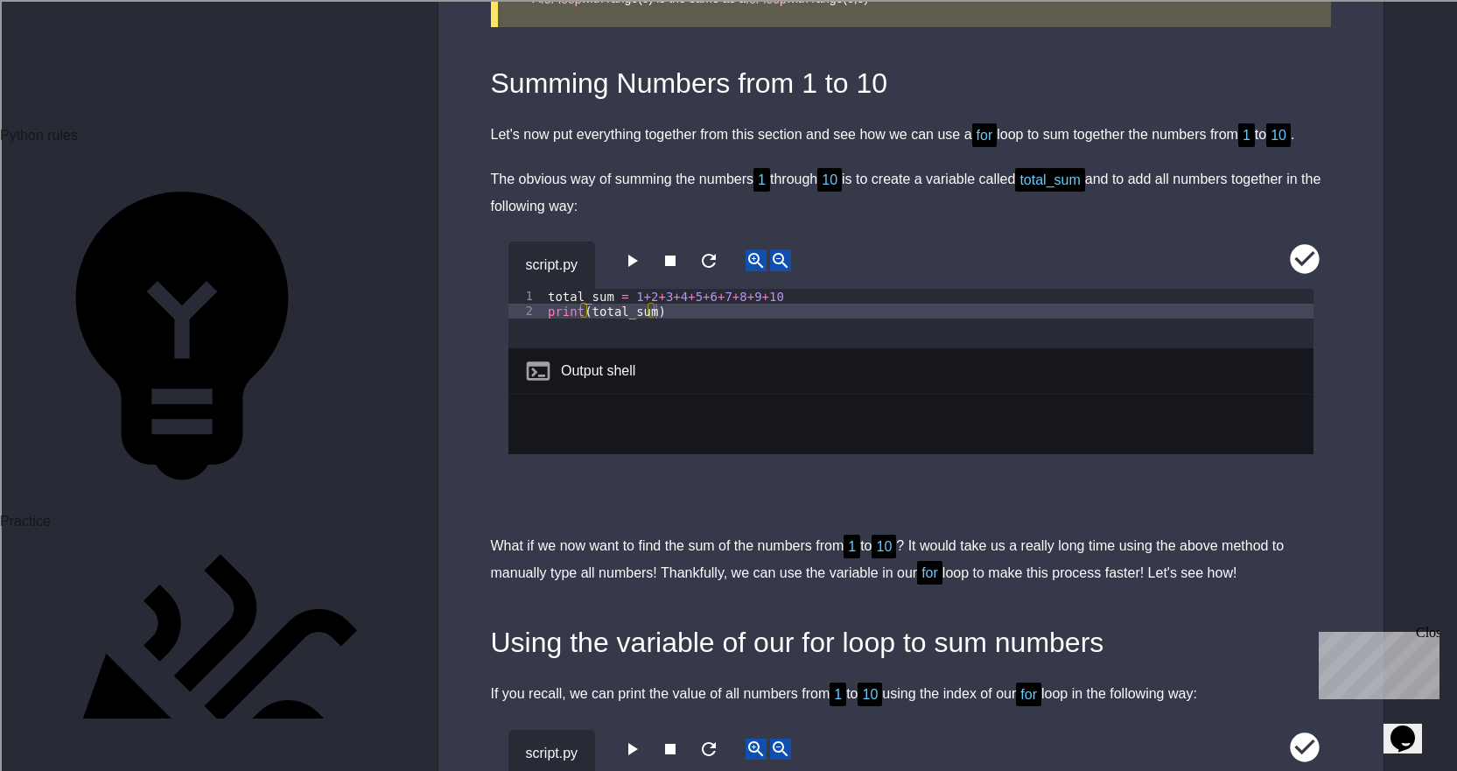
scroll to position [7437, 0]
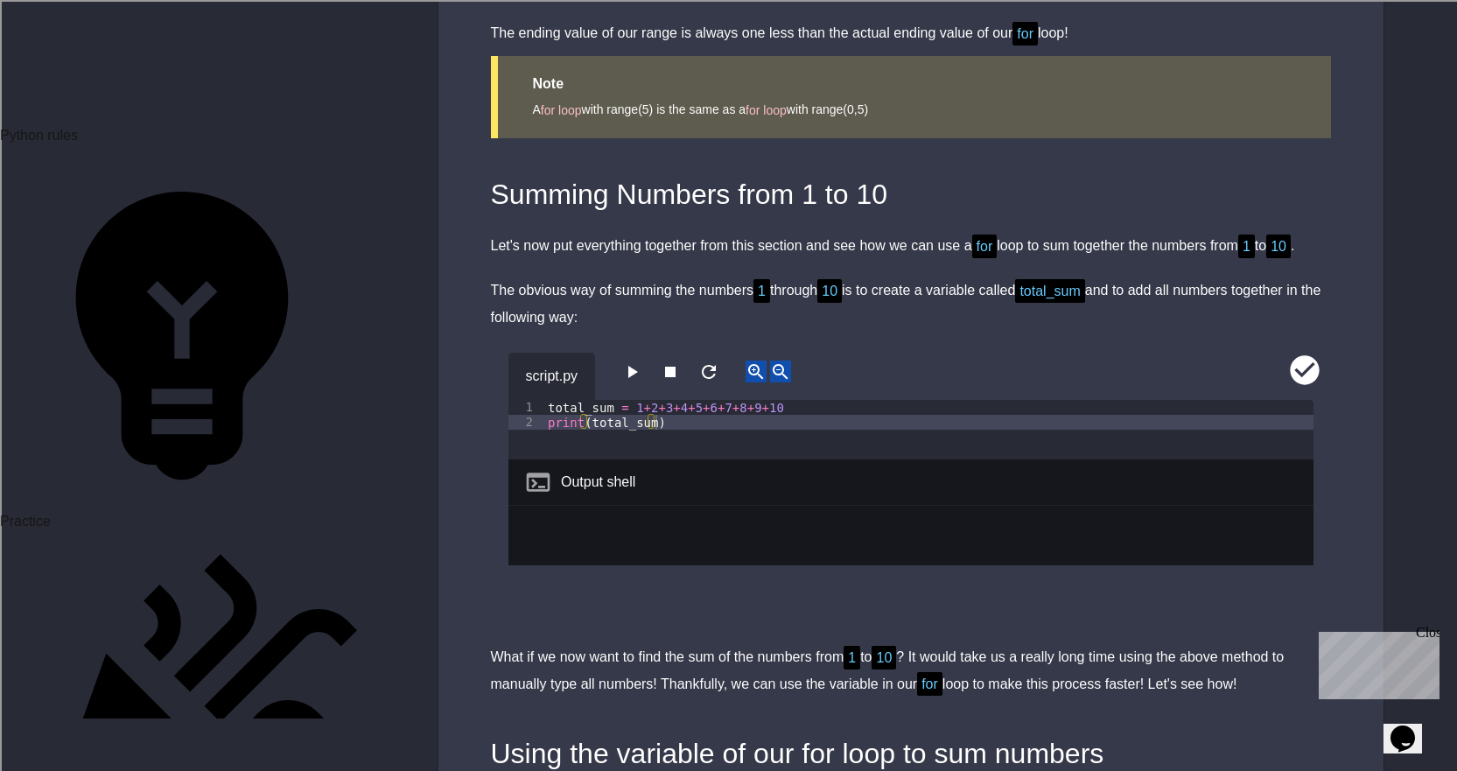
scroll to position [7350, 0]
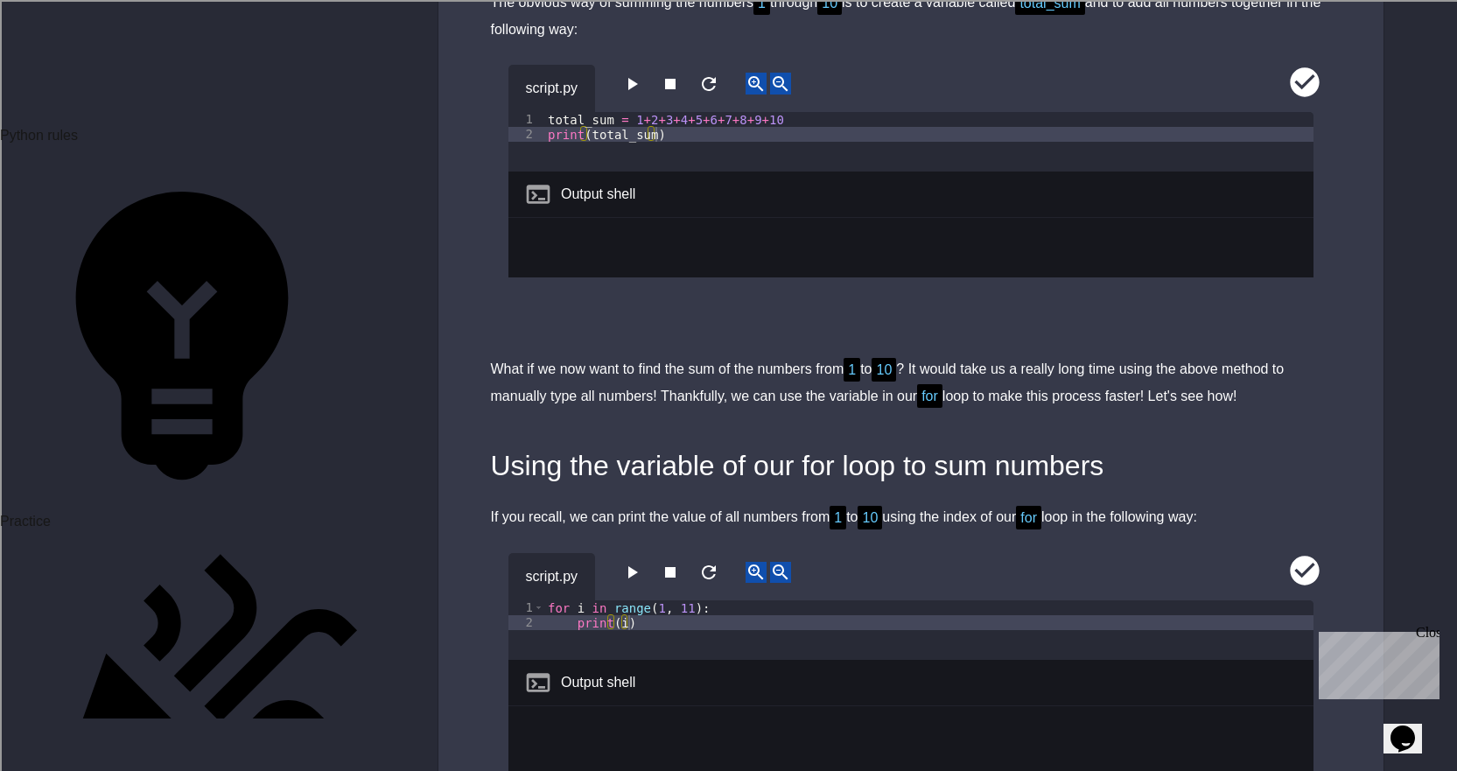
type textarea "**********"
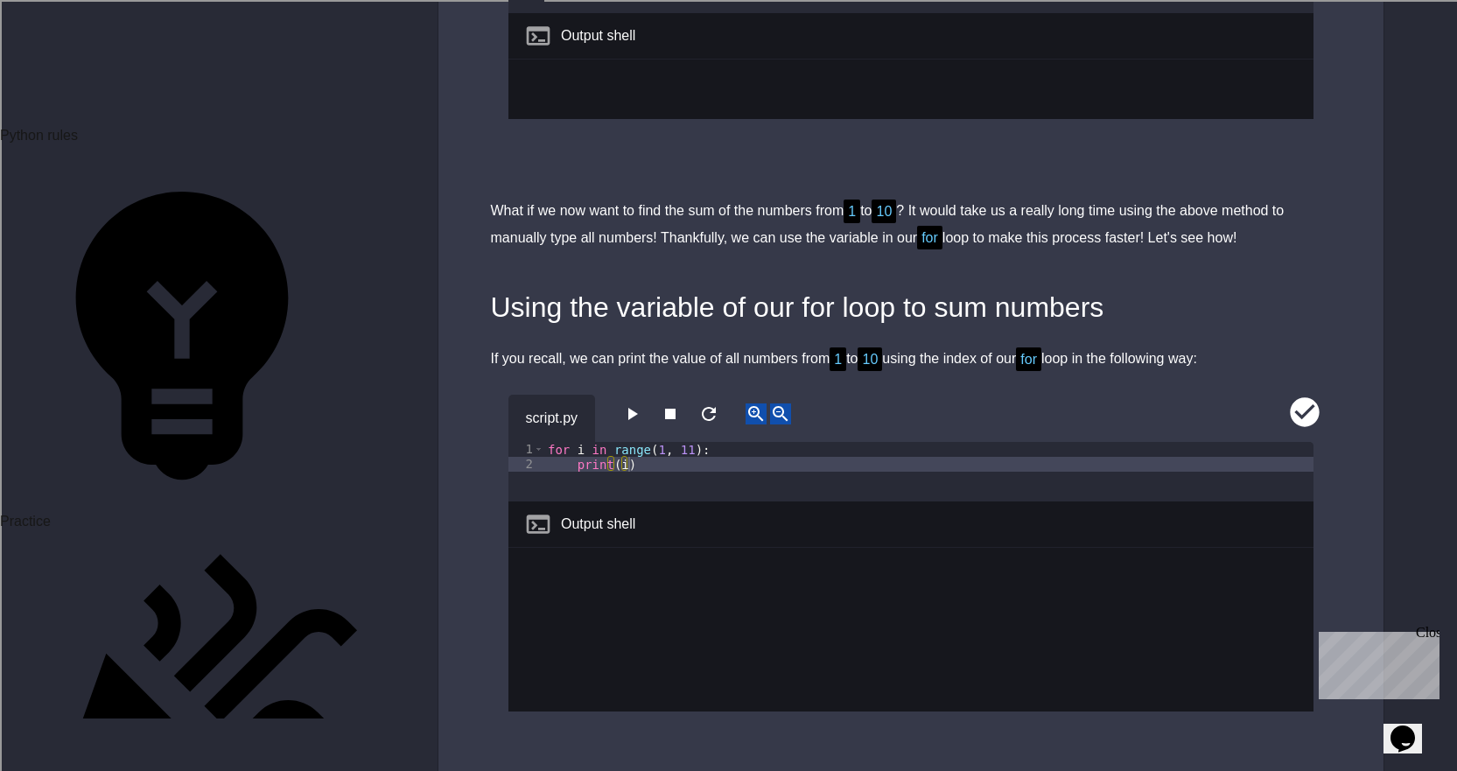
scroll to position [7525, 0]
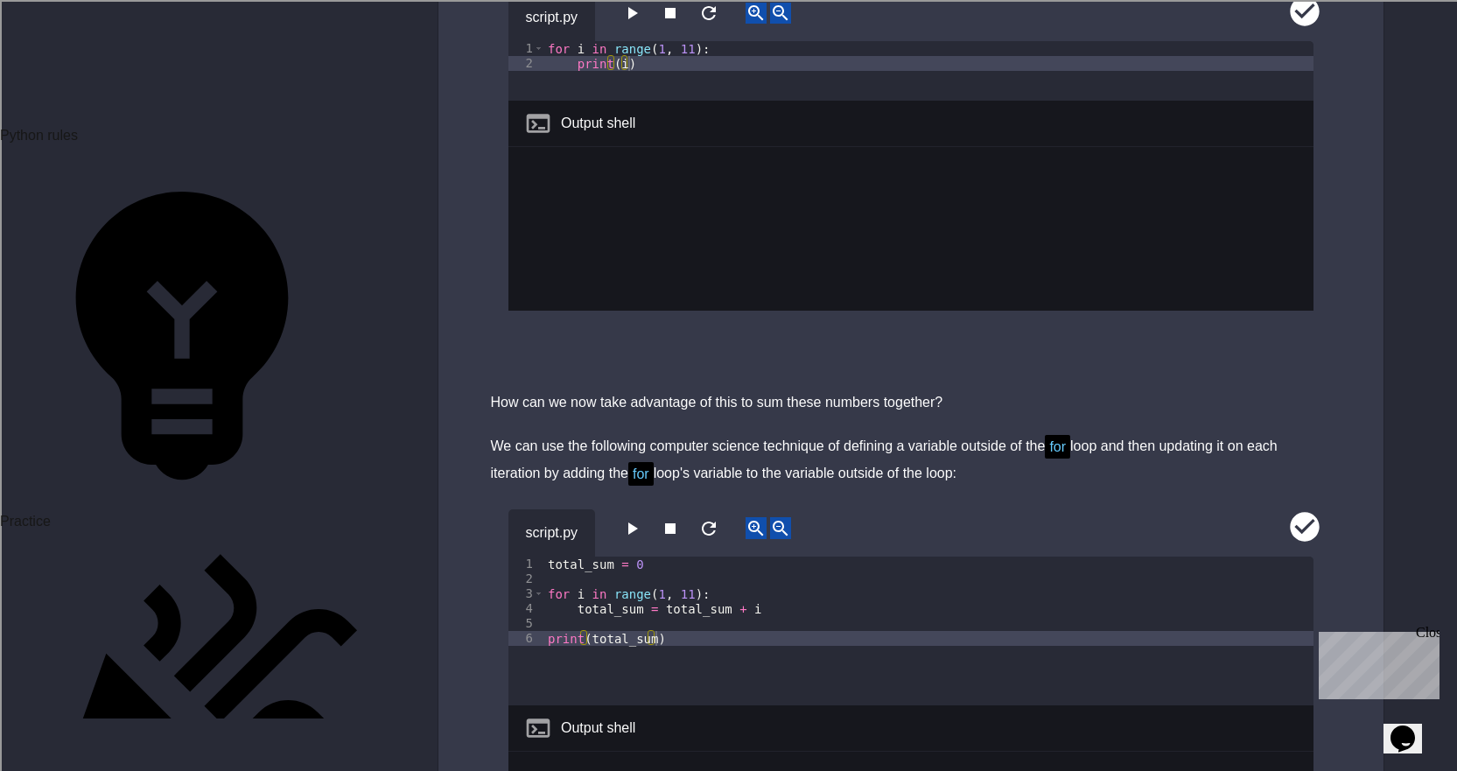
scroll to position [8050, 0]
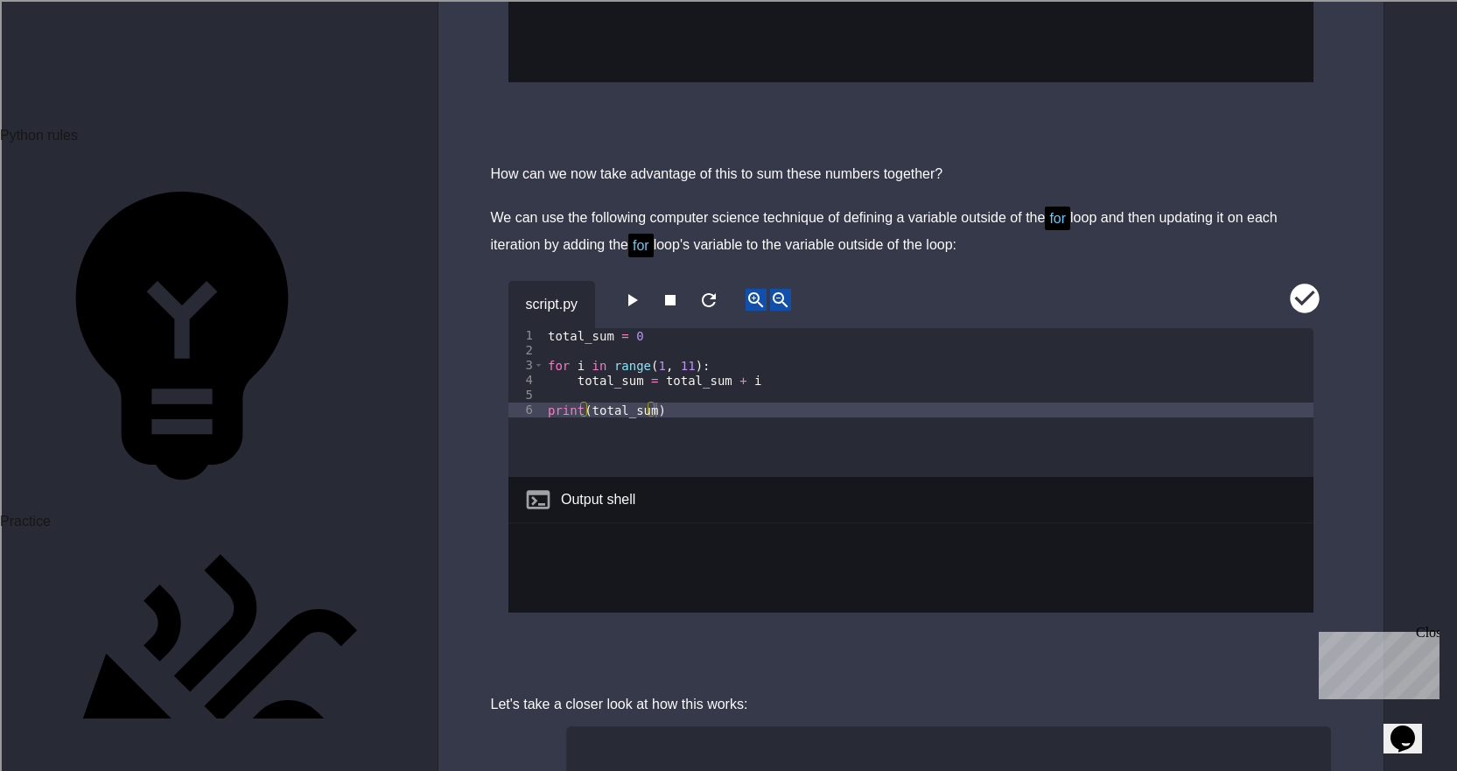
scroll to position [0, 7]
type textarea "**********"
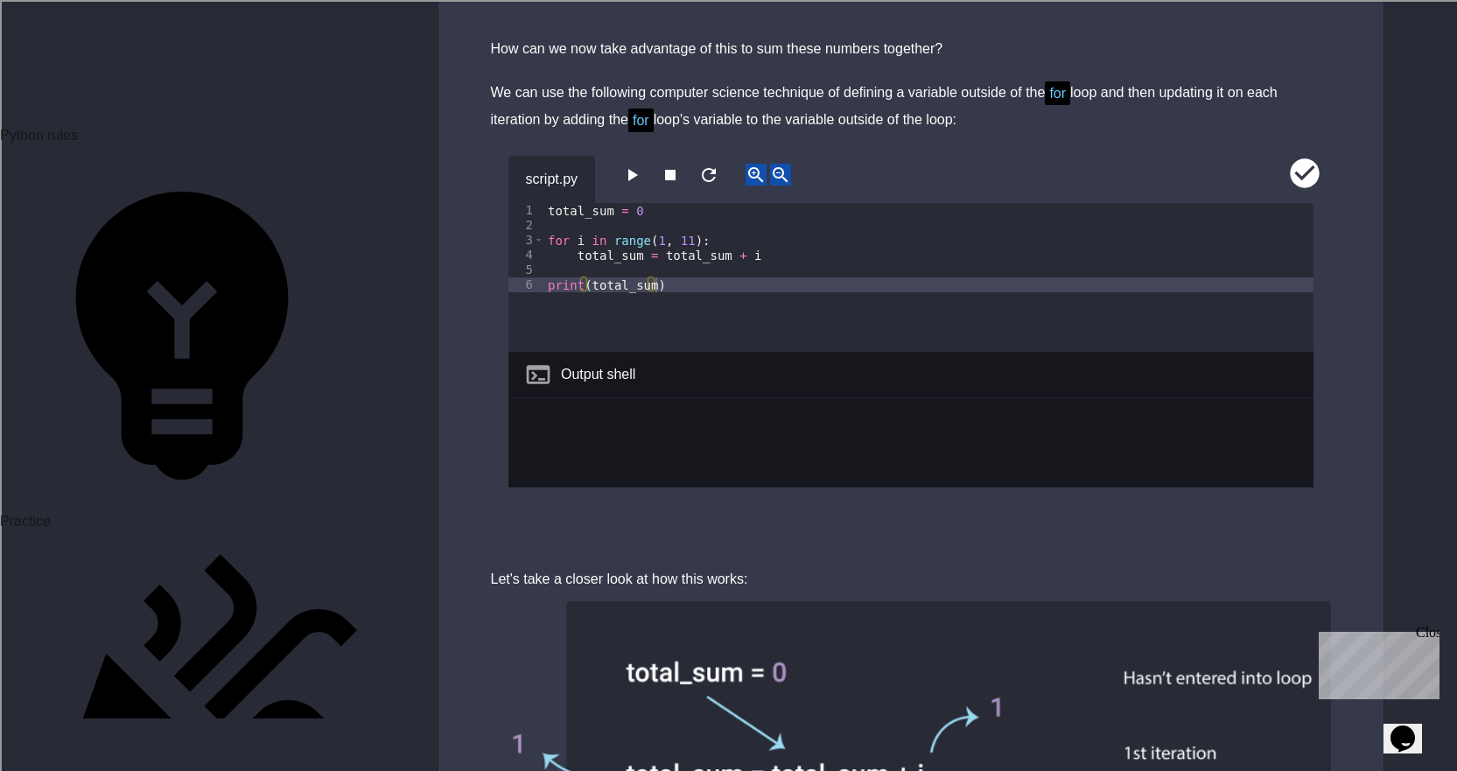
scroll to position [8137, 0]
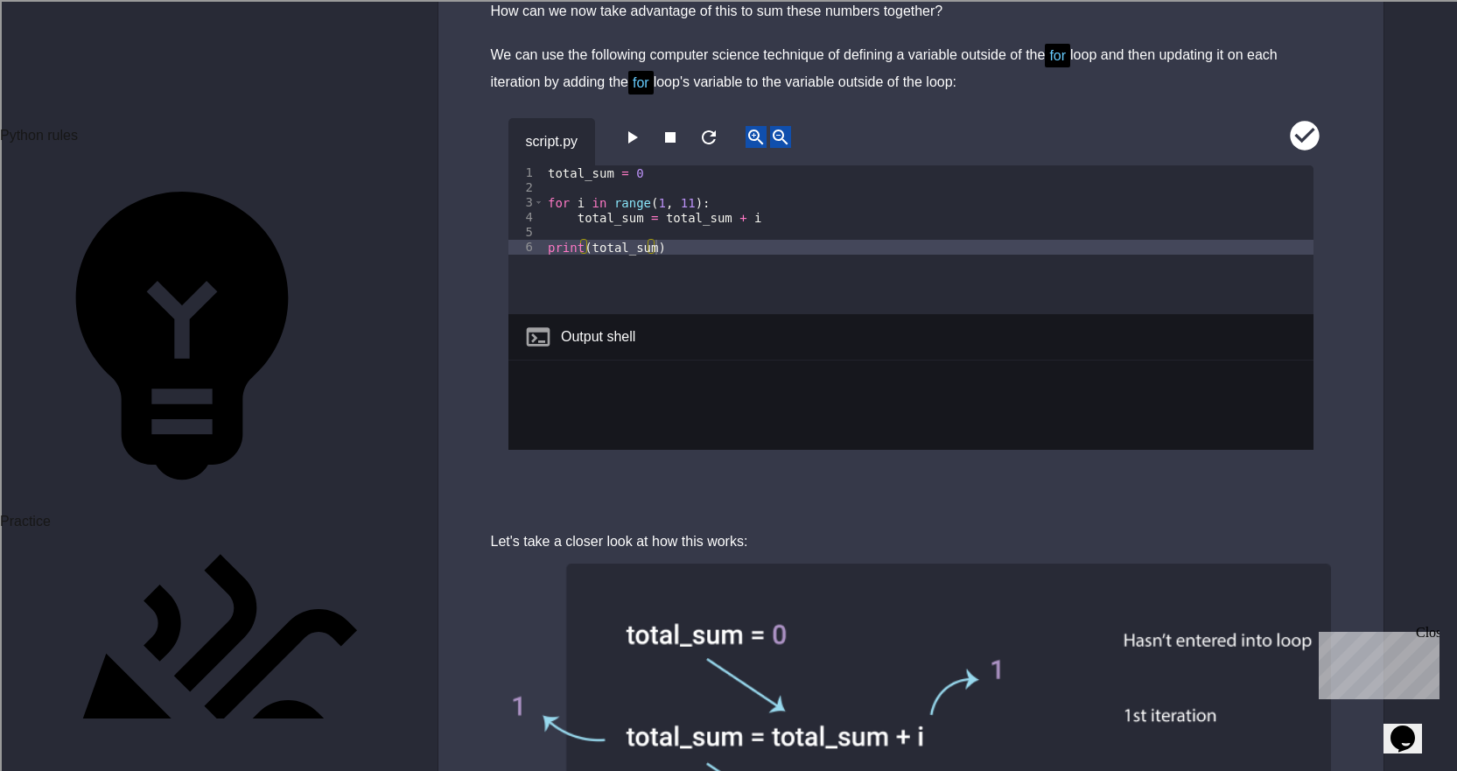
scroll to position [8400, 0]
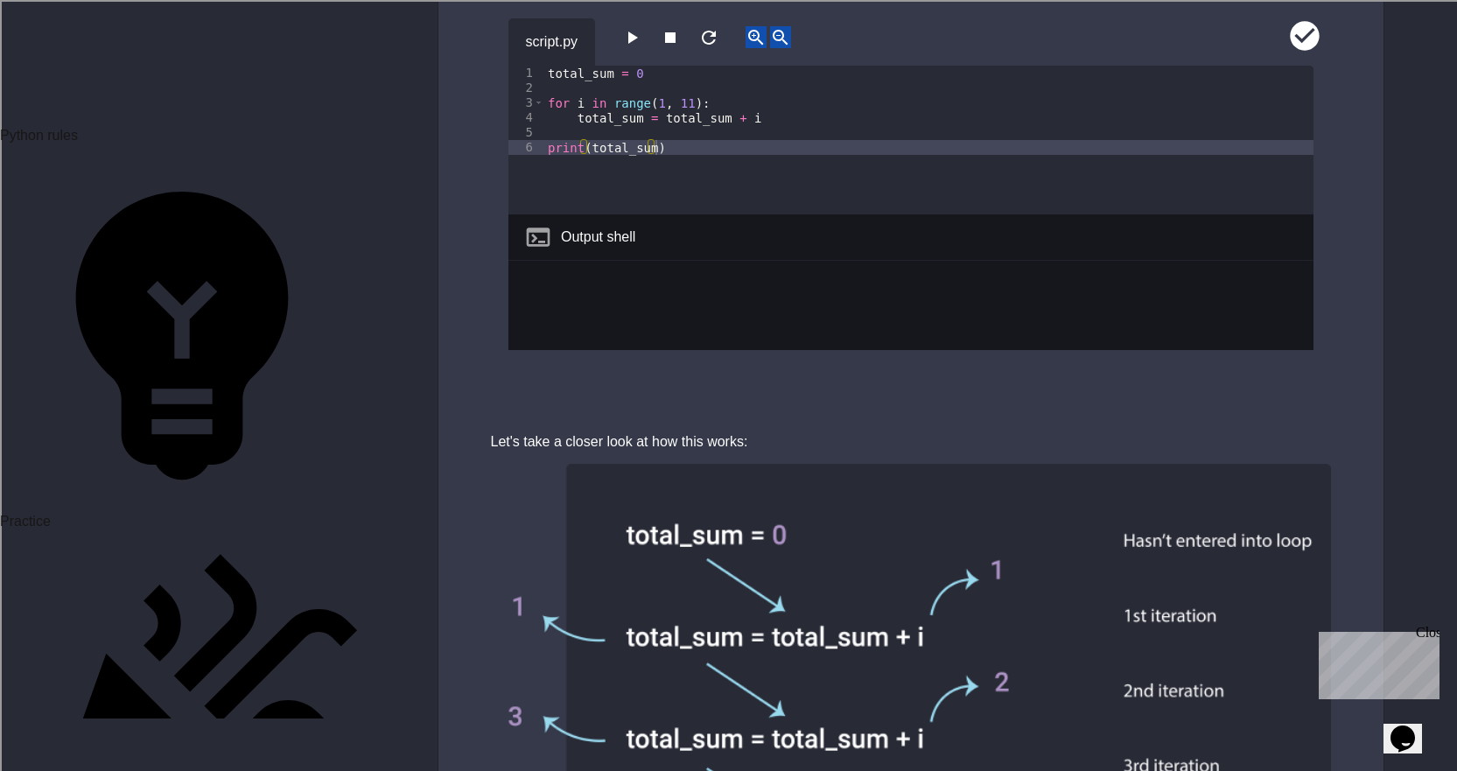
type textarea "**********"
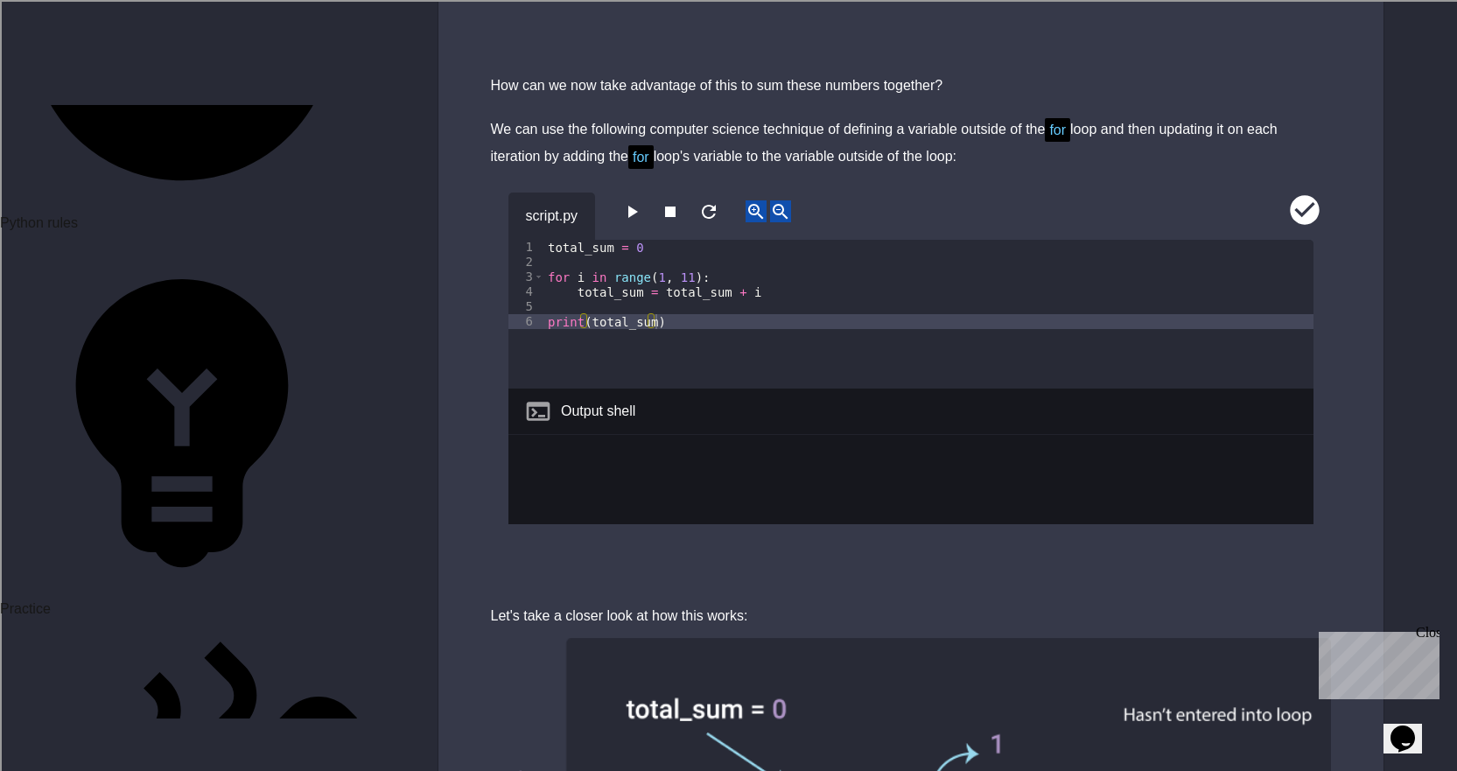
scroll to position [8225, 0]
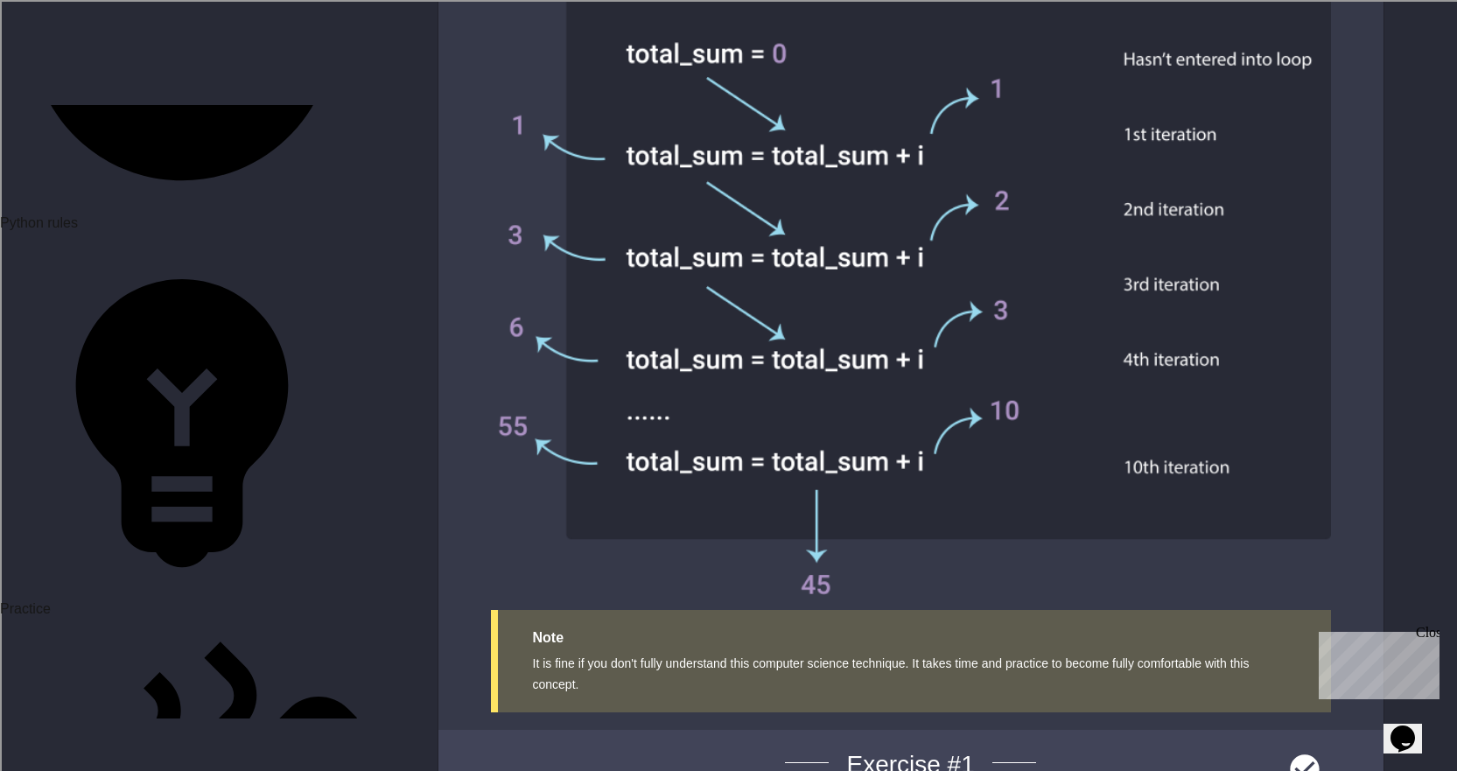
scroll to position [8925, 0]
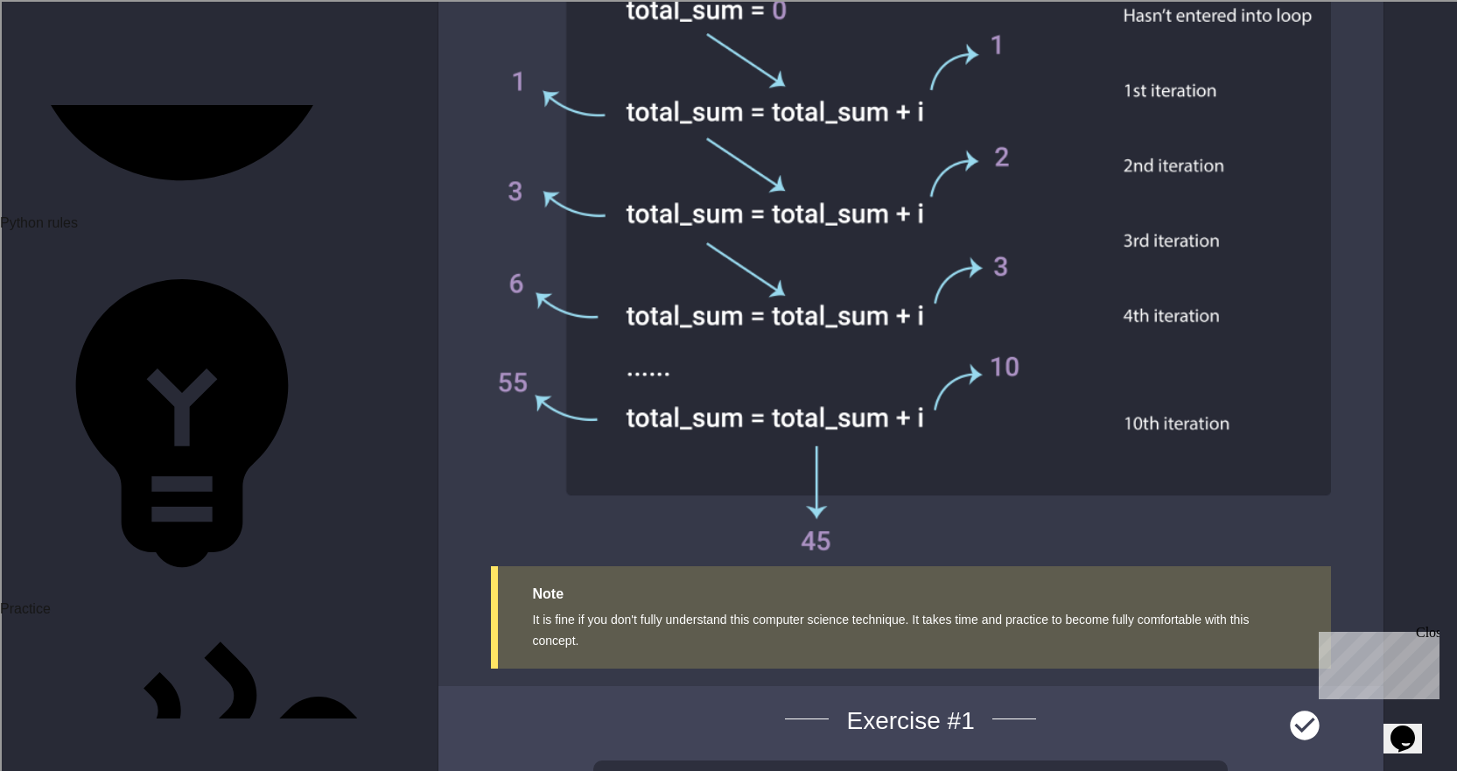
type textarea "**********"
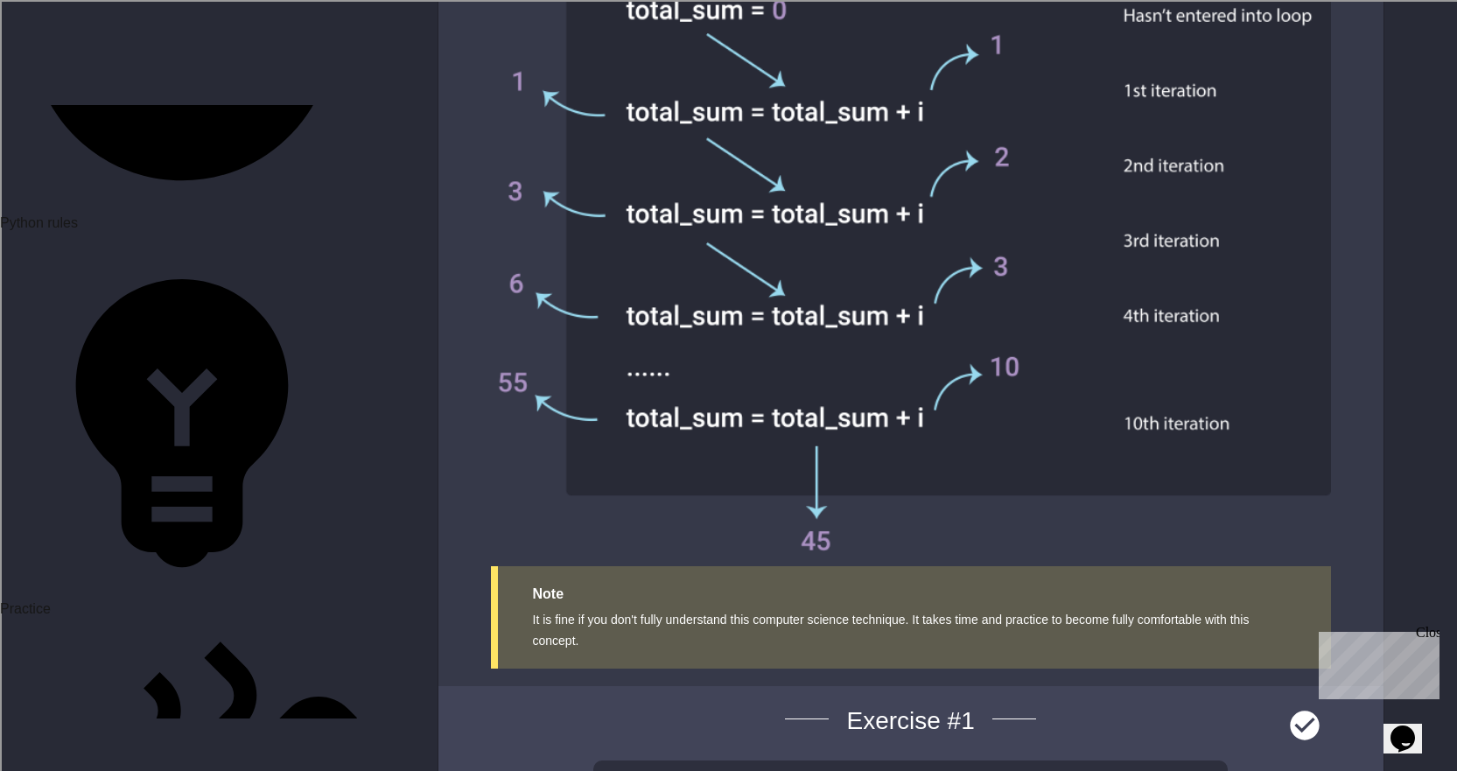
type textarea "**********"
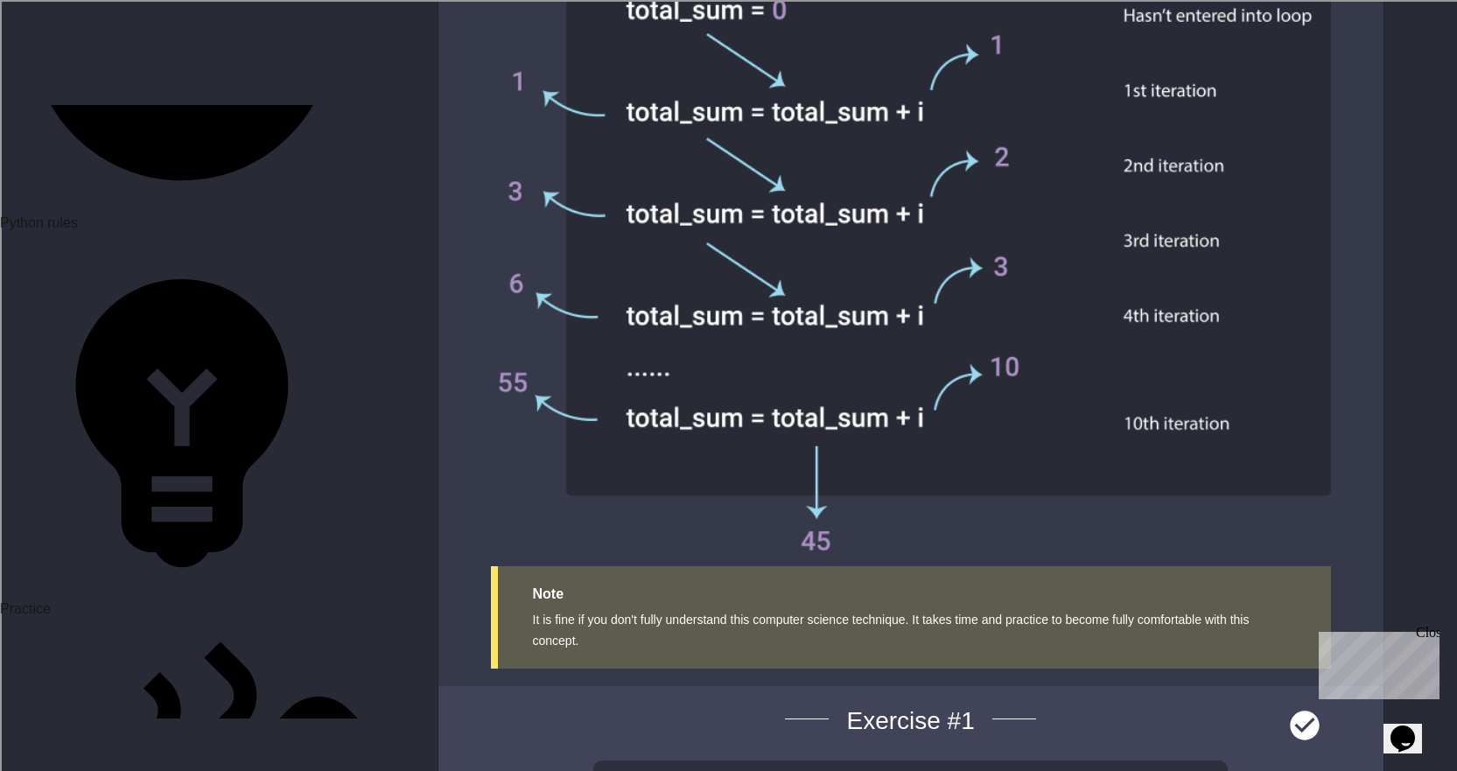
type textarea "**********"
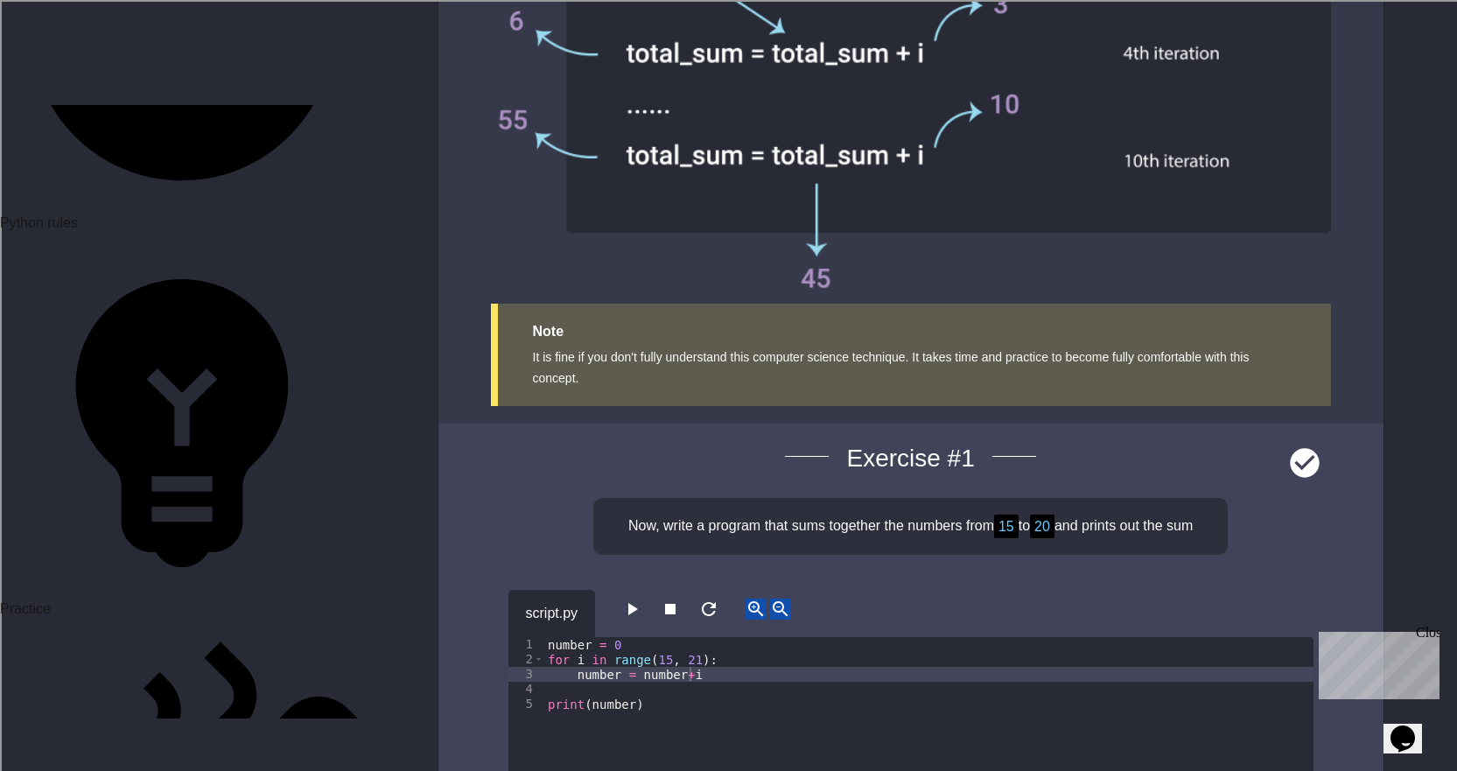
type textarea "**********"
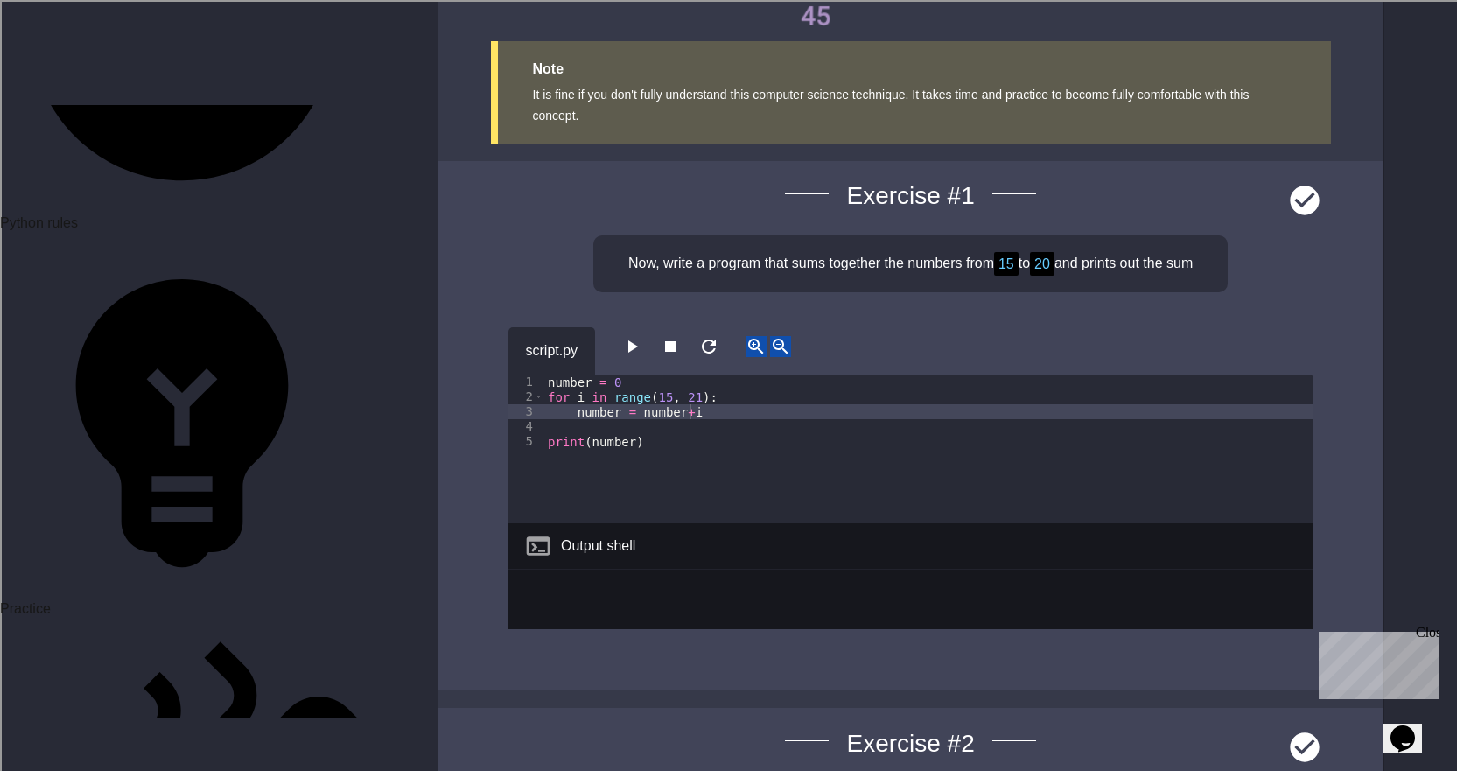
paste textarea "**********"
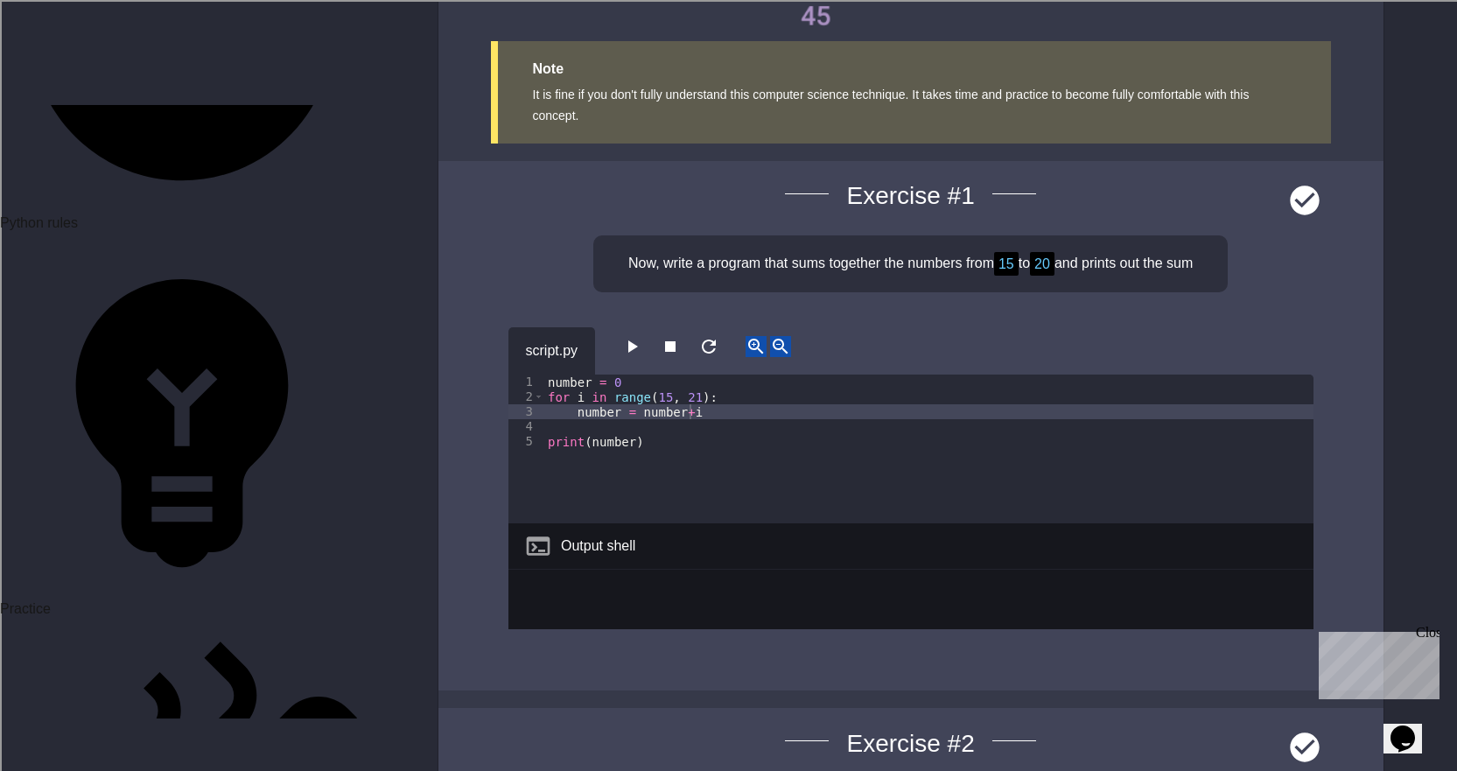
scroll to position [0, 5]
drag, startPoint x: 684, startPoint y: 551, endPoint x: 535, endPoint y: 520, distance: 152.0
type textarea "**********"
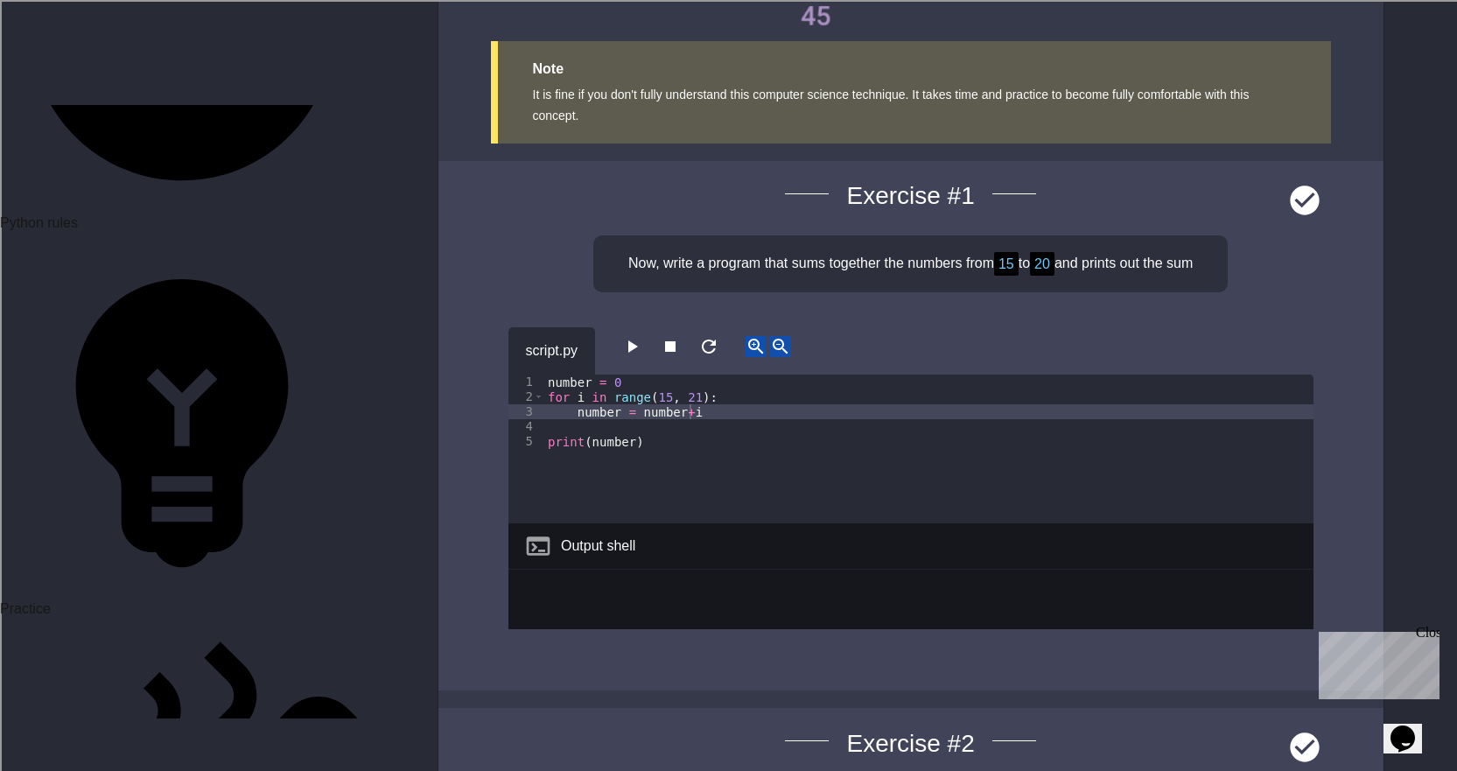
scroll to position [0, 0]
type textarea "**********"
paste textarea "**********"
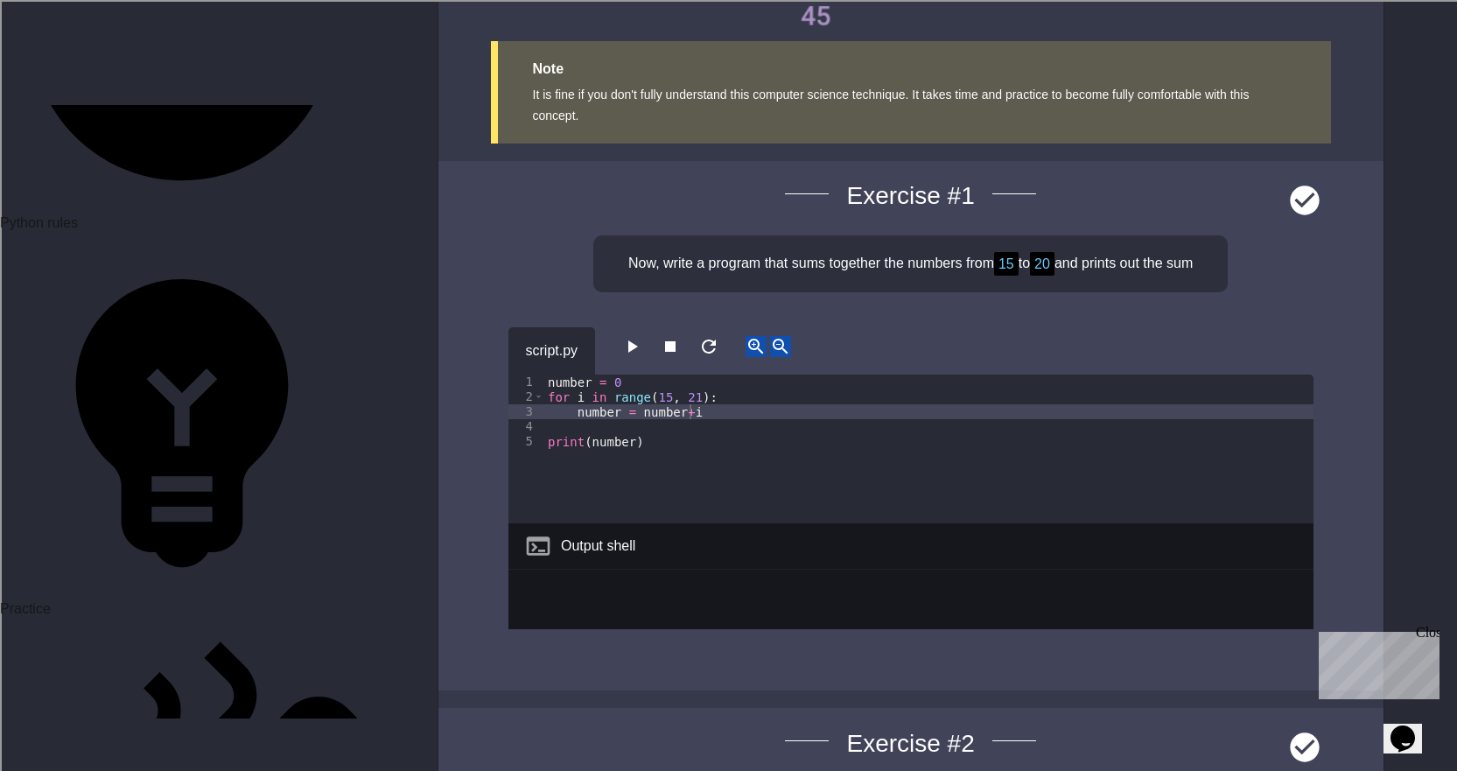
scroll to position [0, 9]
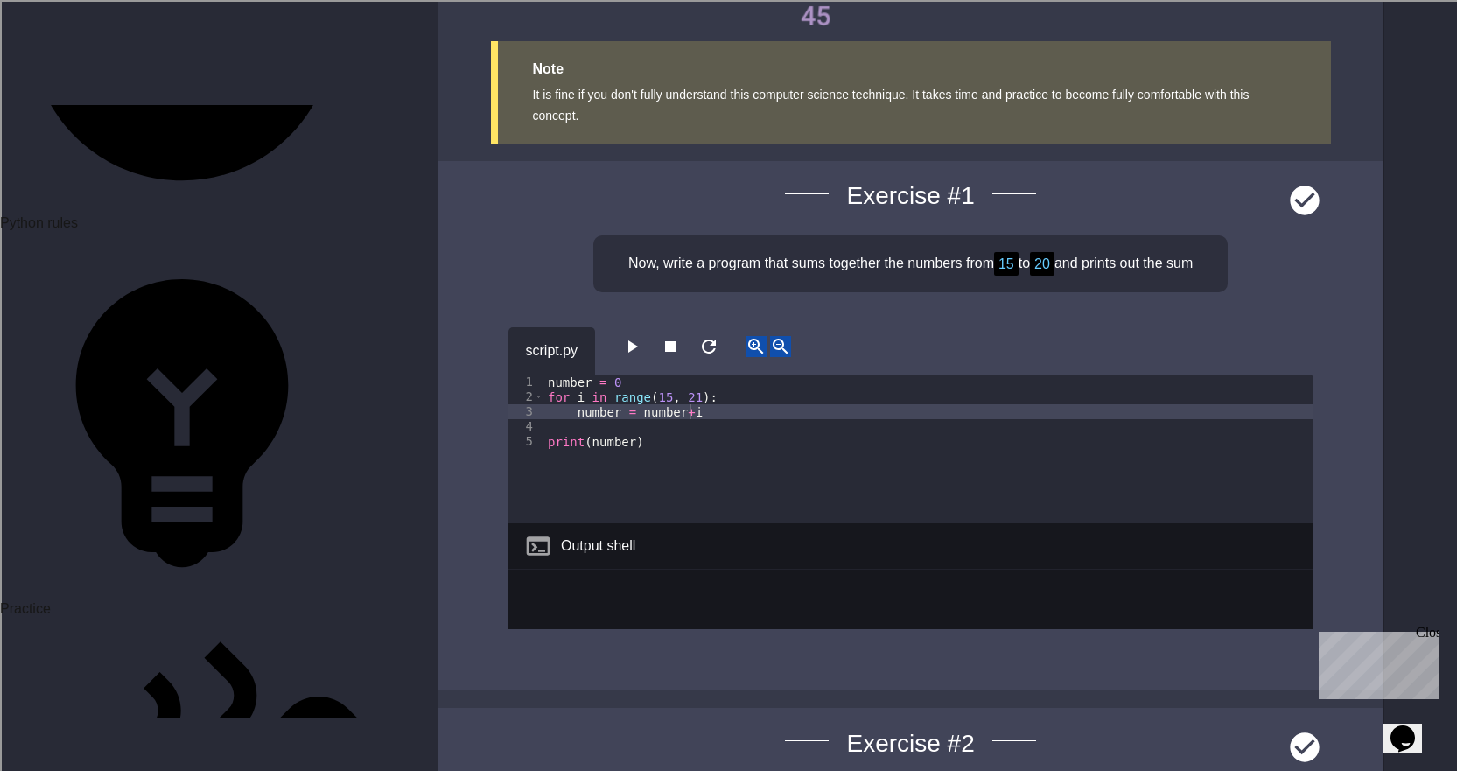
scroll to position [9625, 0]
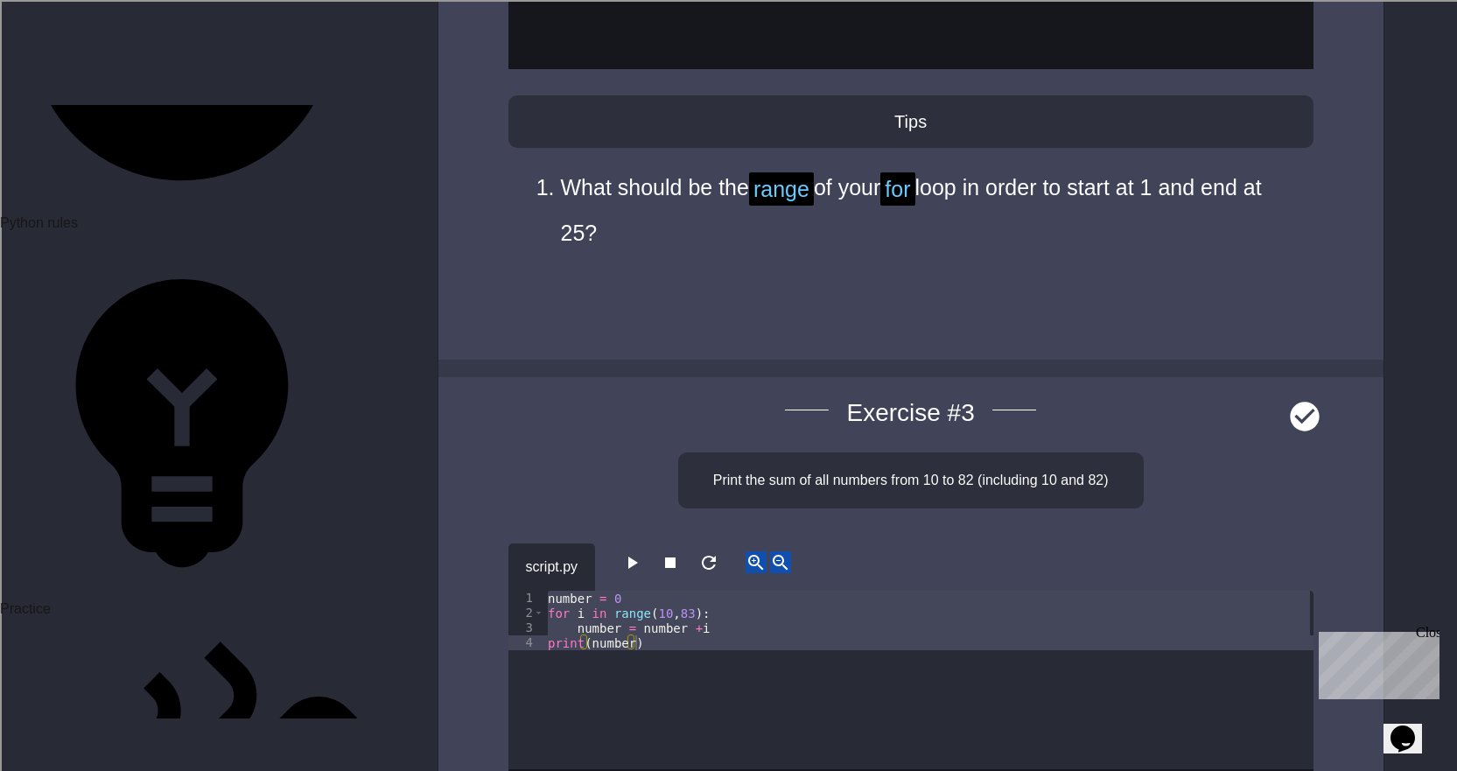
scroll to position [10500, 0]
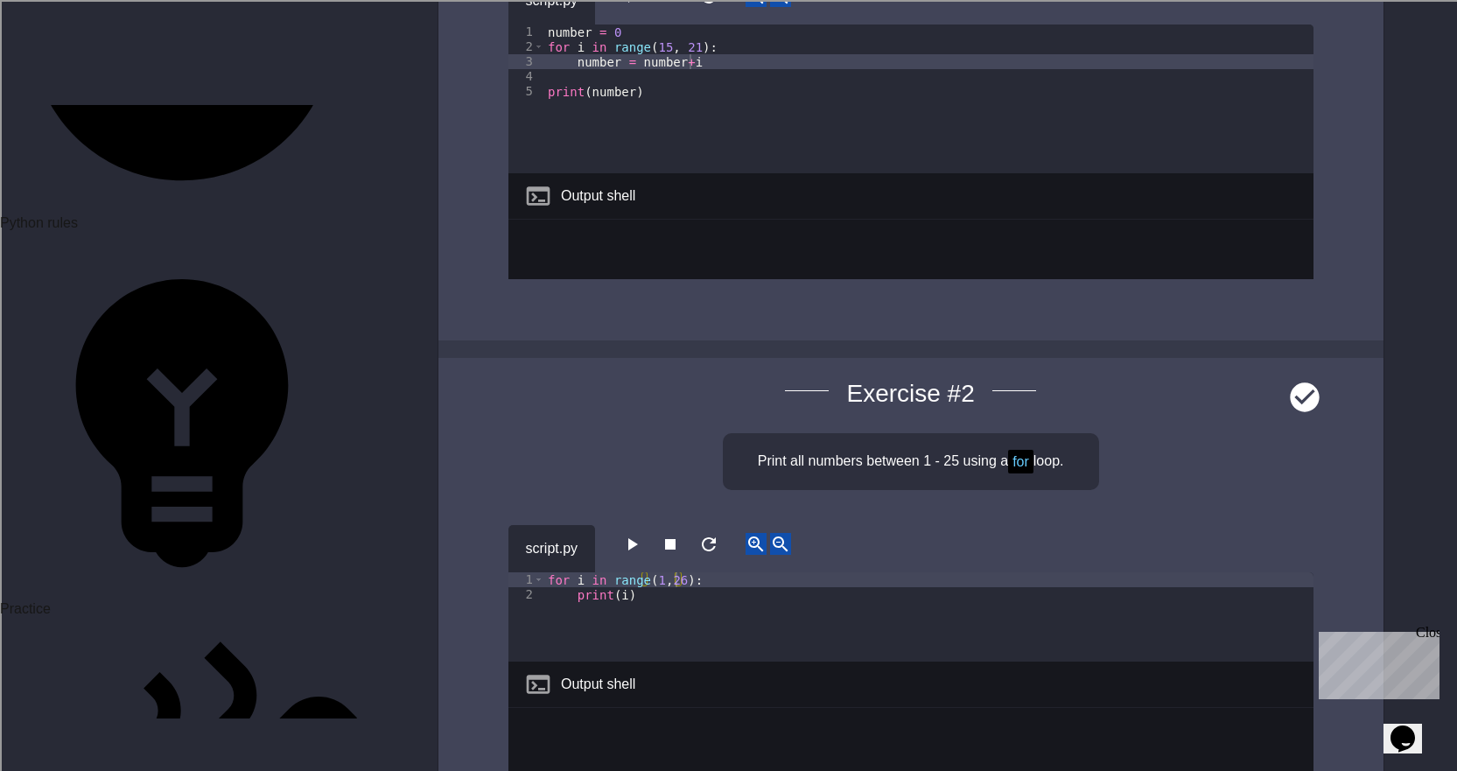
scroll to position [0, 5]
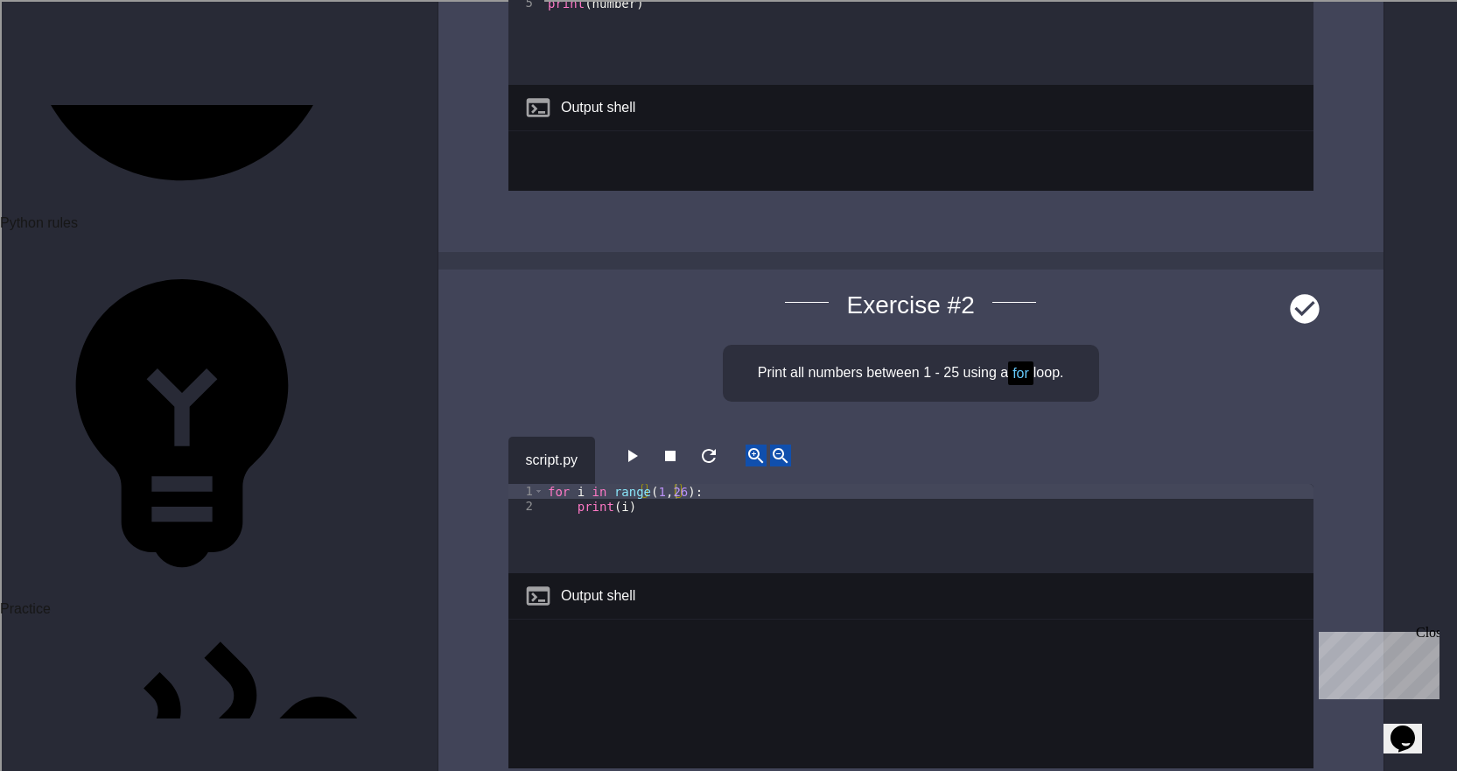
scroll to position [9887, 0]
type textarea "**********"
type textarea "*****"
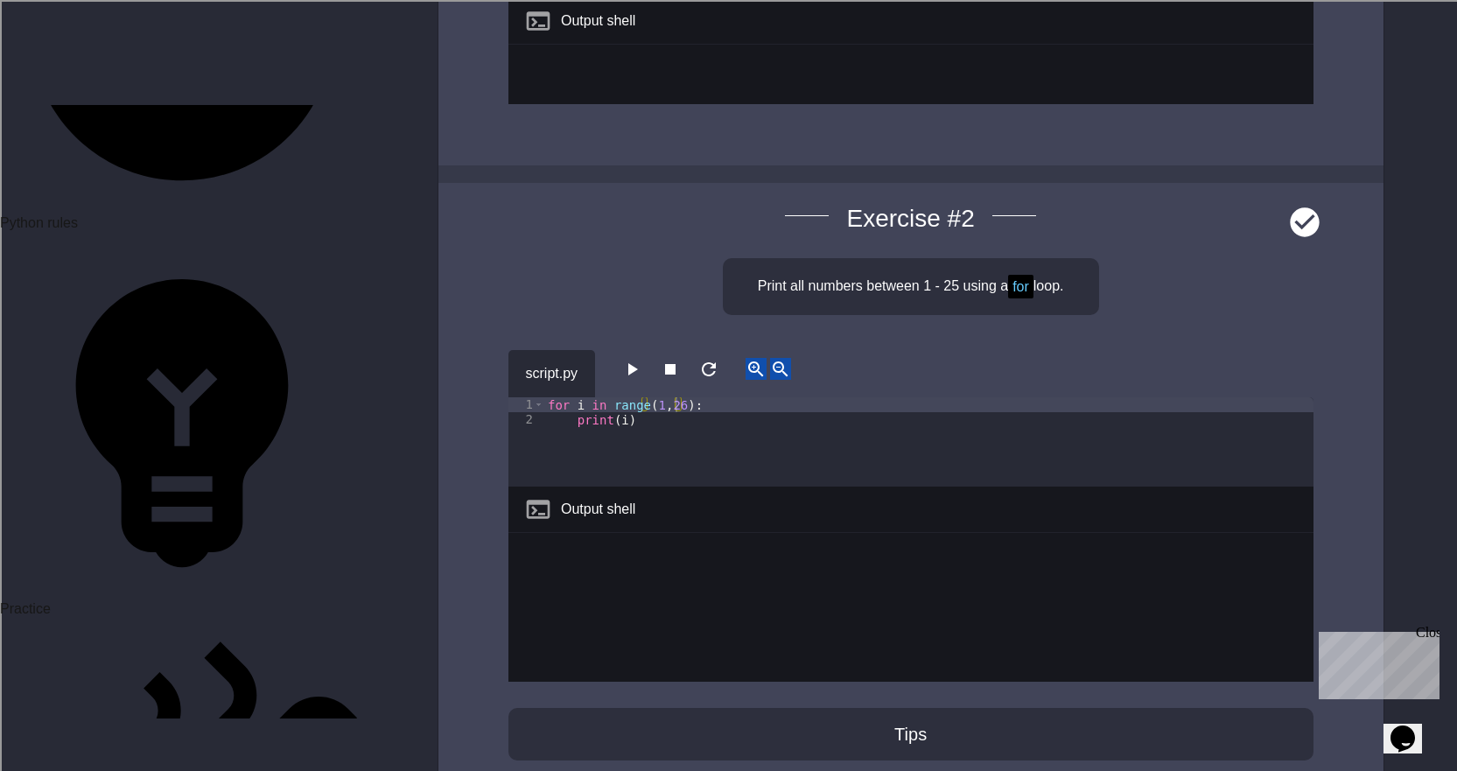
scroll to position [0, 1]
type textarea "*****"
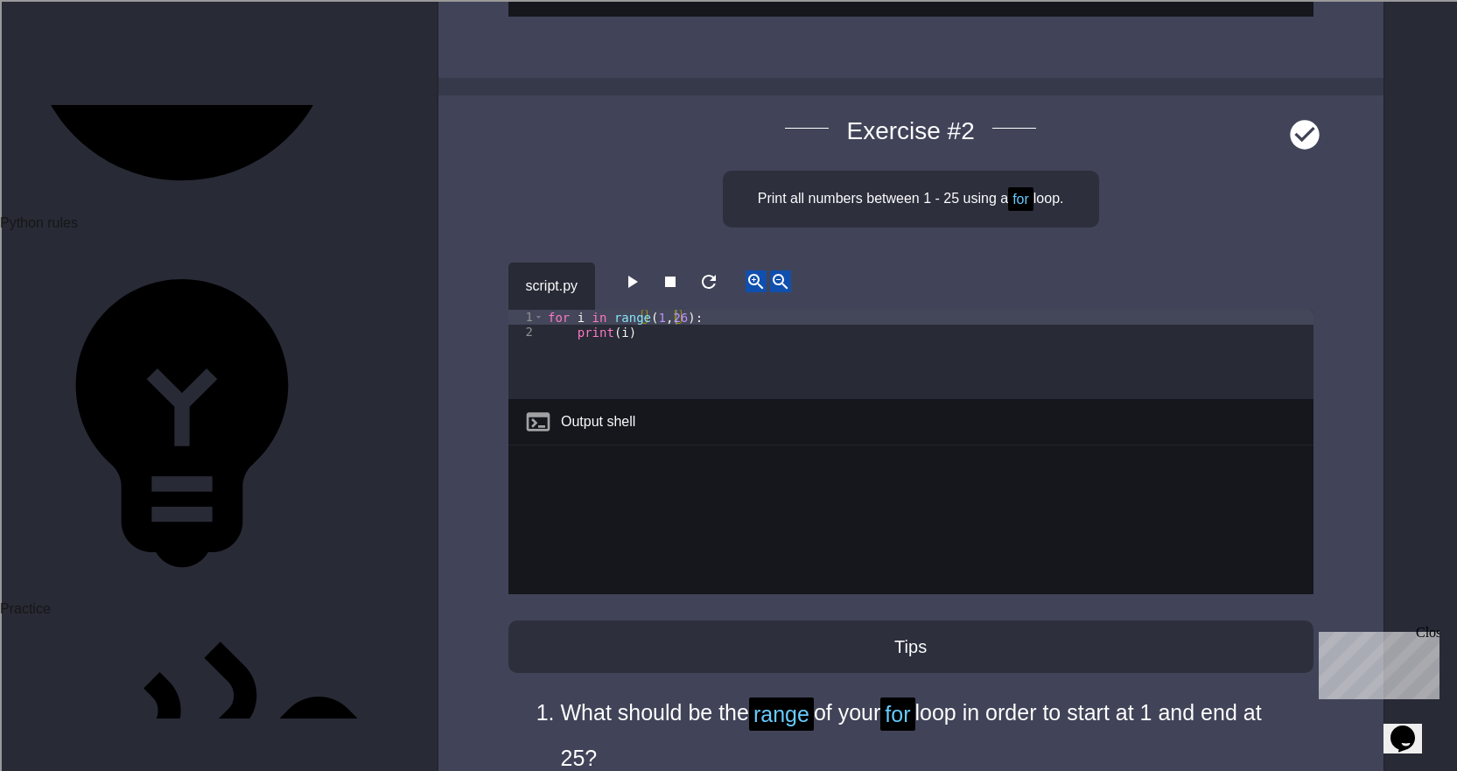
scroll to position [0, 0]
type textarea "**********"
type textarea "*****"
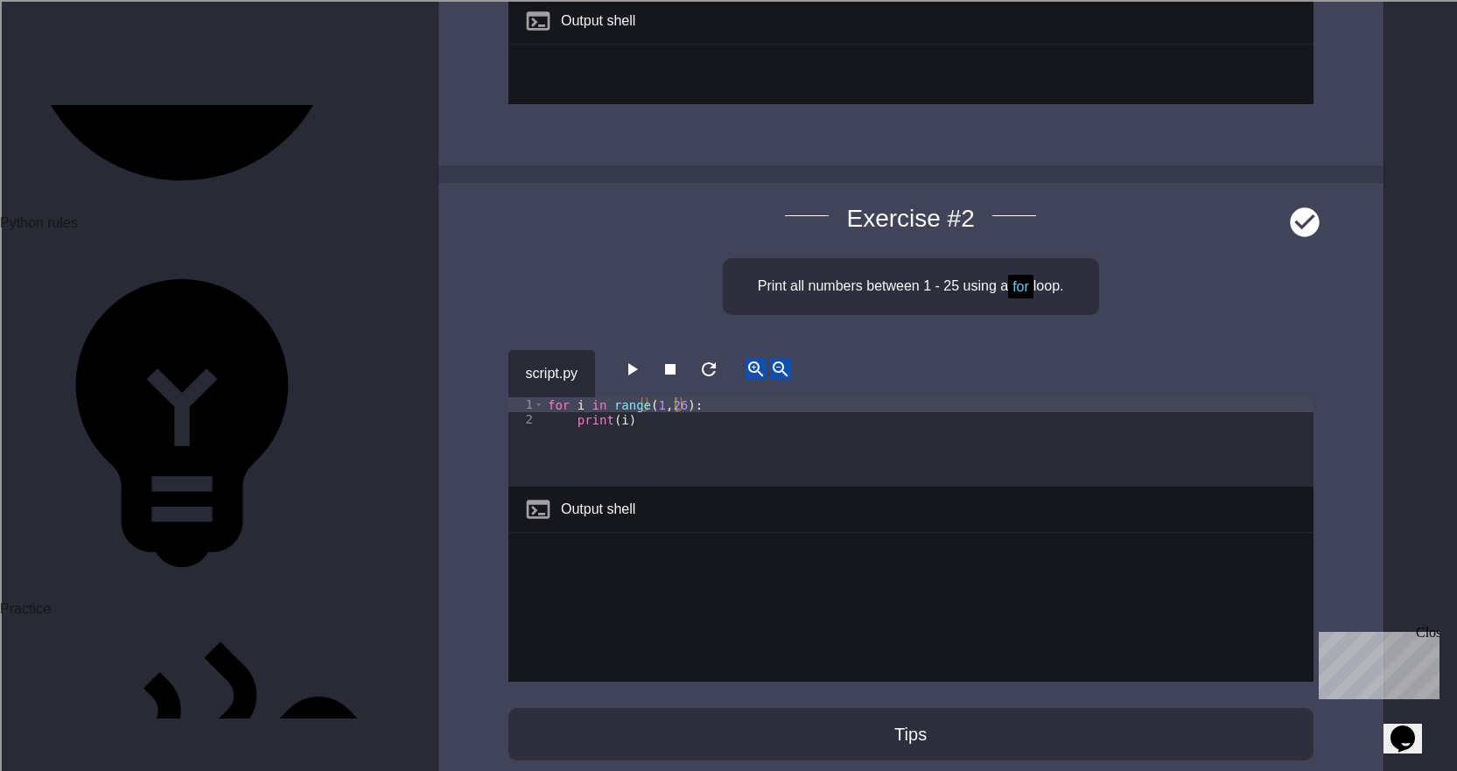
type textarea "********"
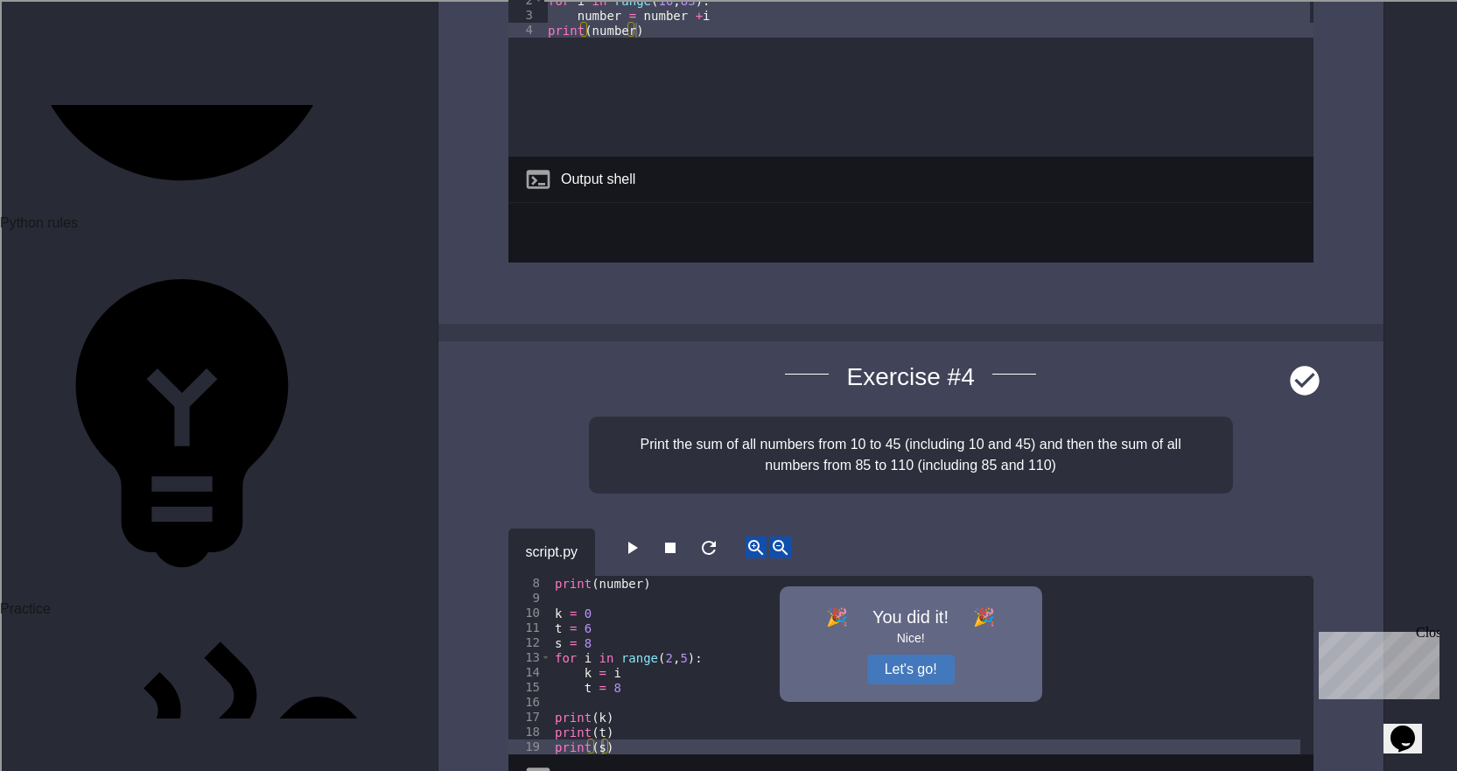
drag, startPoint x: 984, startPoint y: 684, endPoint x: 950, endPoint y: 687, distance: 34.2
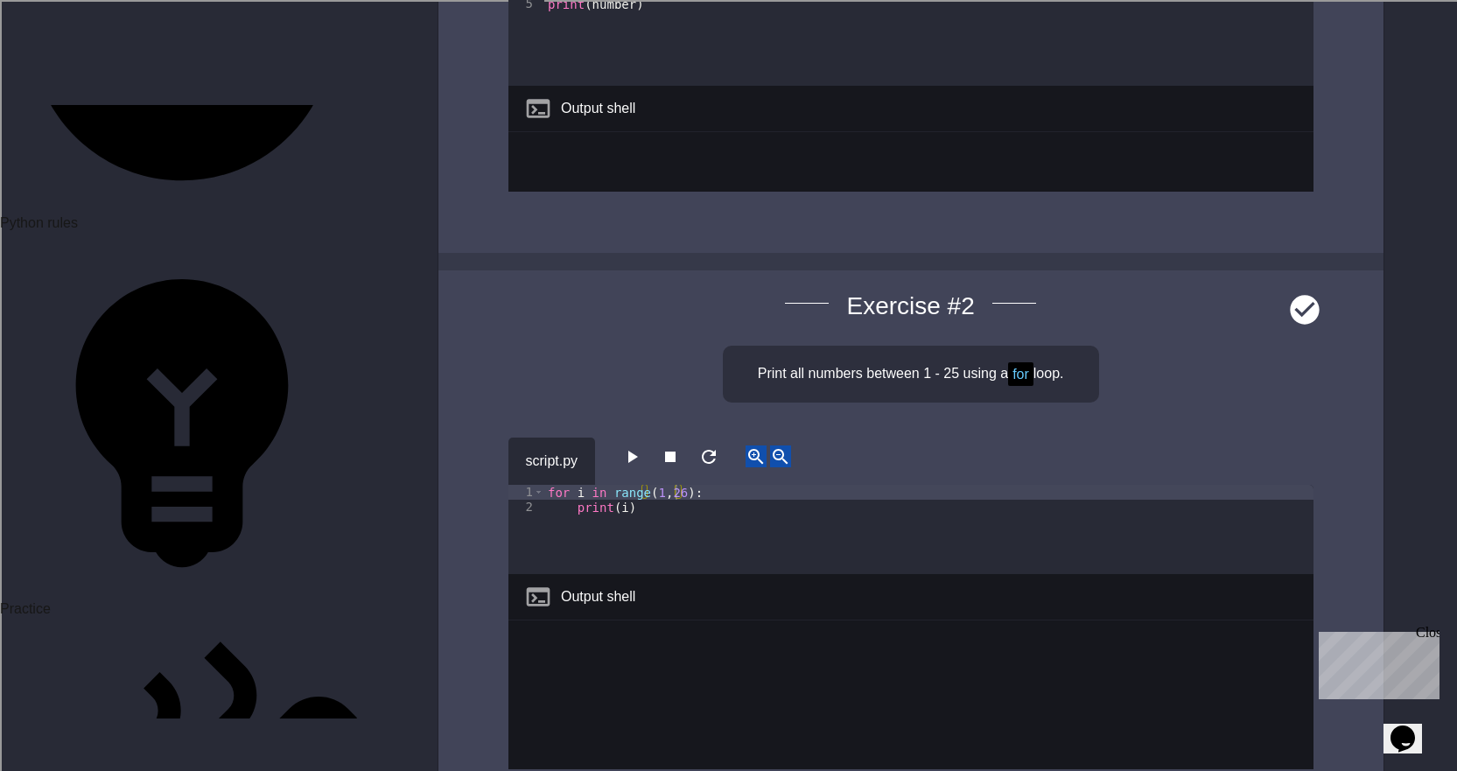
drag, startPoint x: 633, startPoint y: 234, endPoint x: 551, endPoint y: 100, distance: 157.4
type textarea "***** *****"
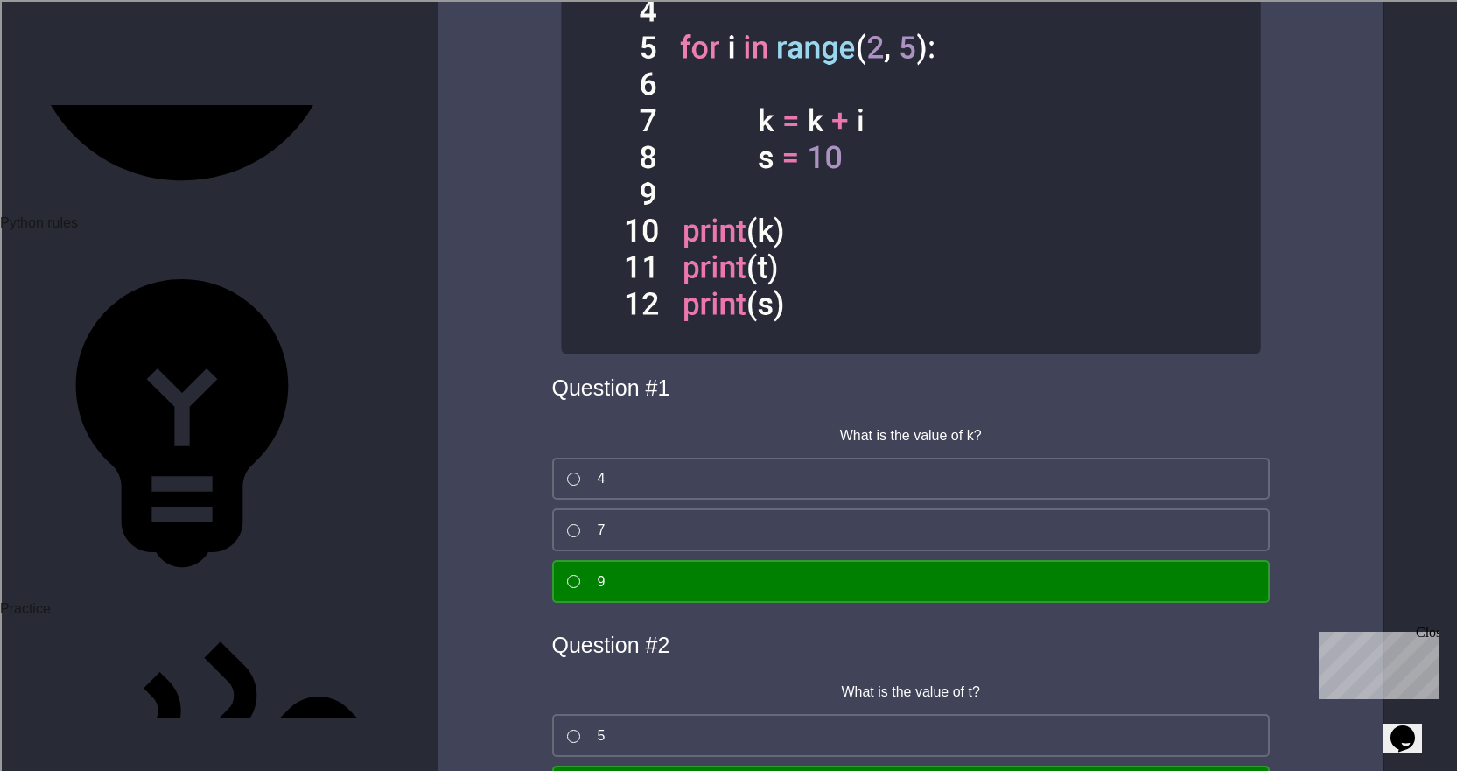
drag, startPoint x: 612, startPoint y: 373, endPoint x: 602, endPoint y: 416, distance: 45.0
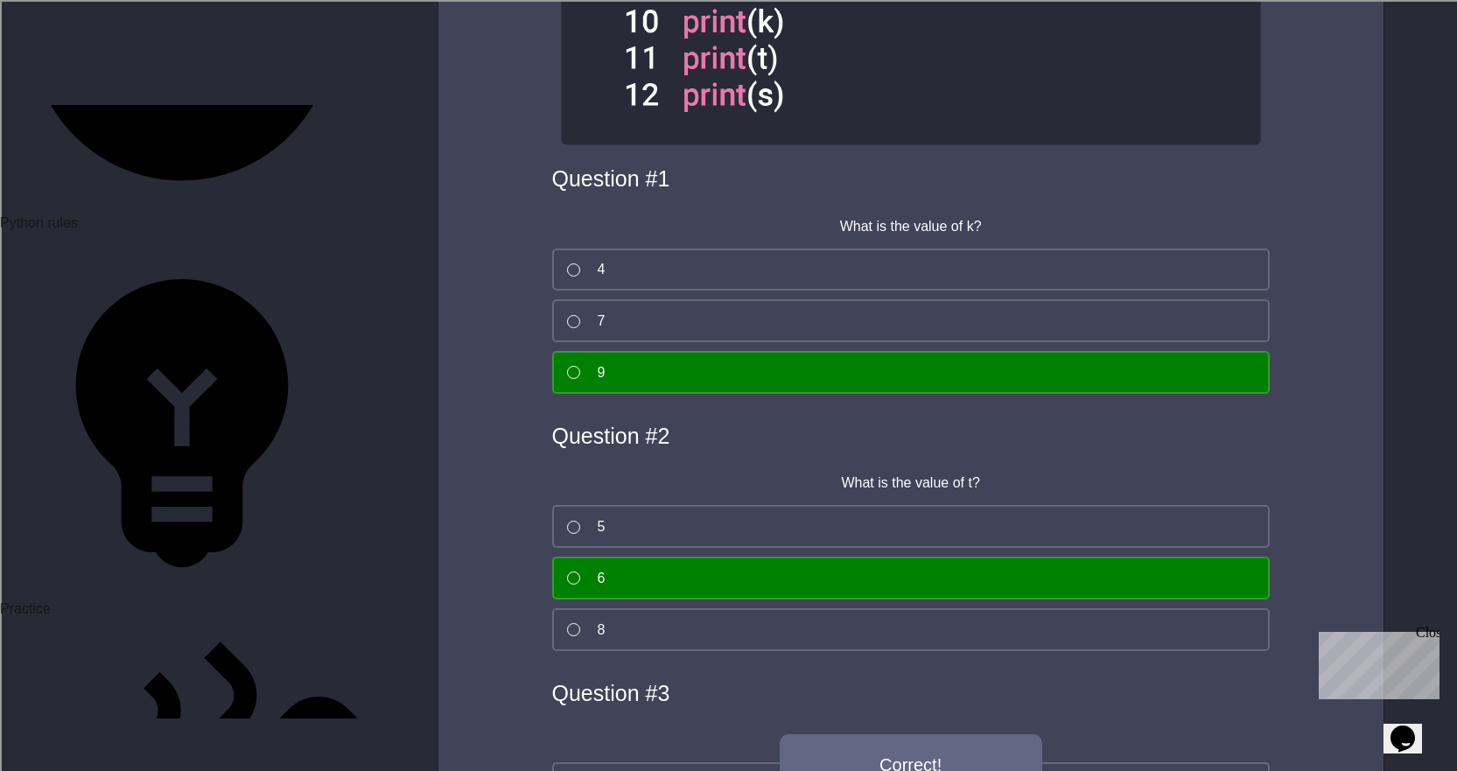
scroll to position [14350, 0]
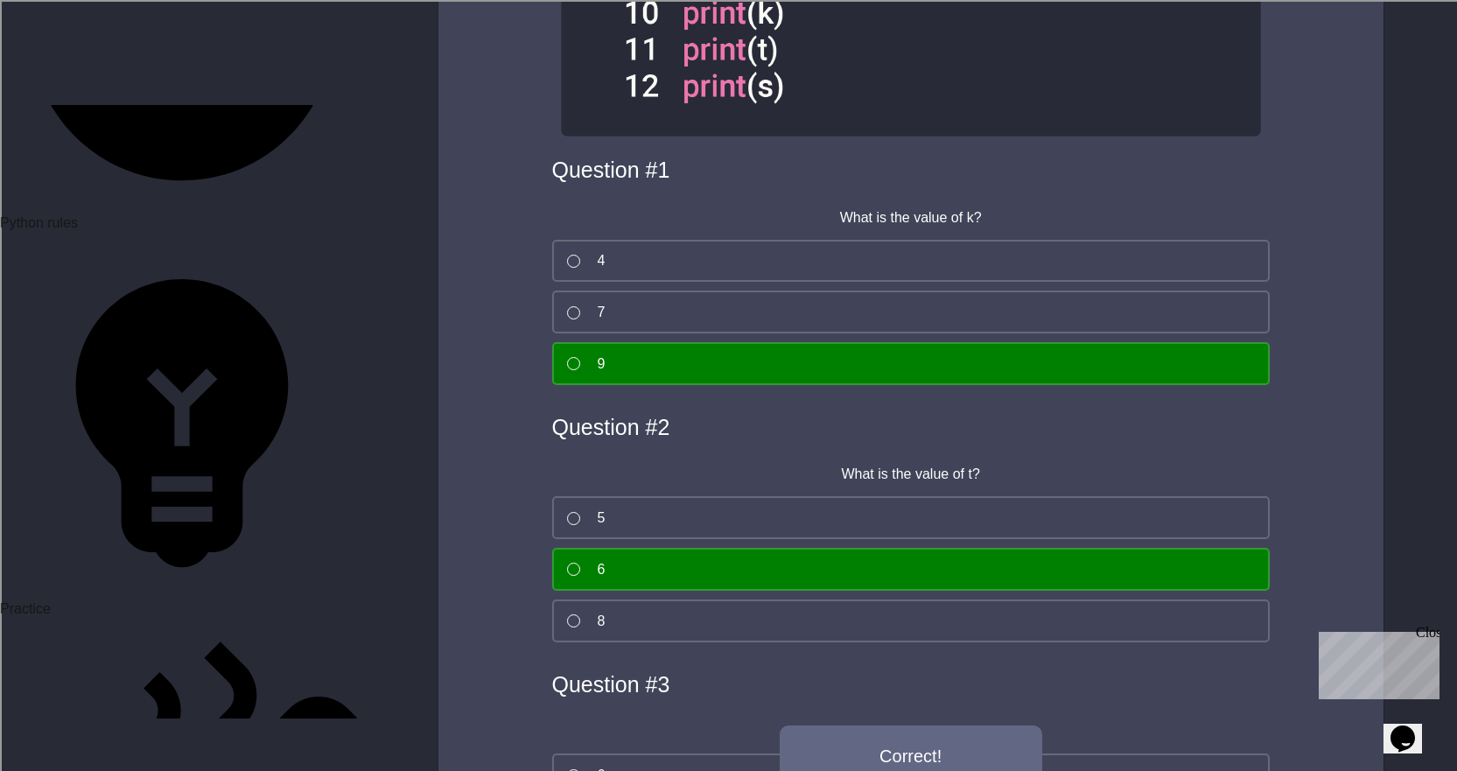
scroll to position [14262, 0]
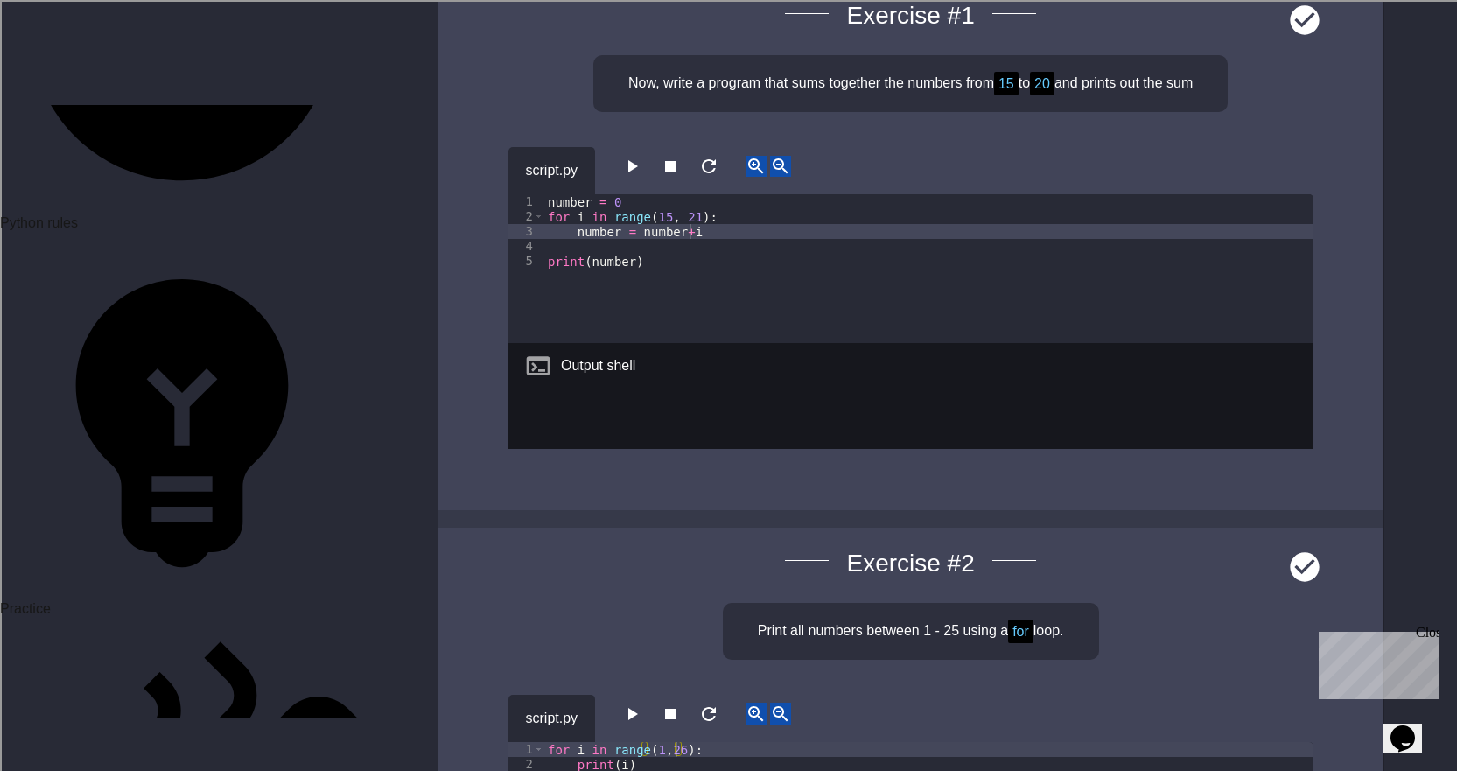
scroll to position [30, 0]
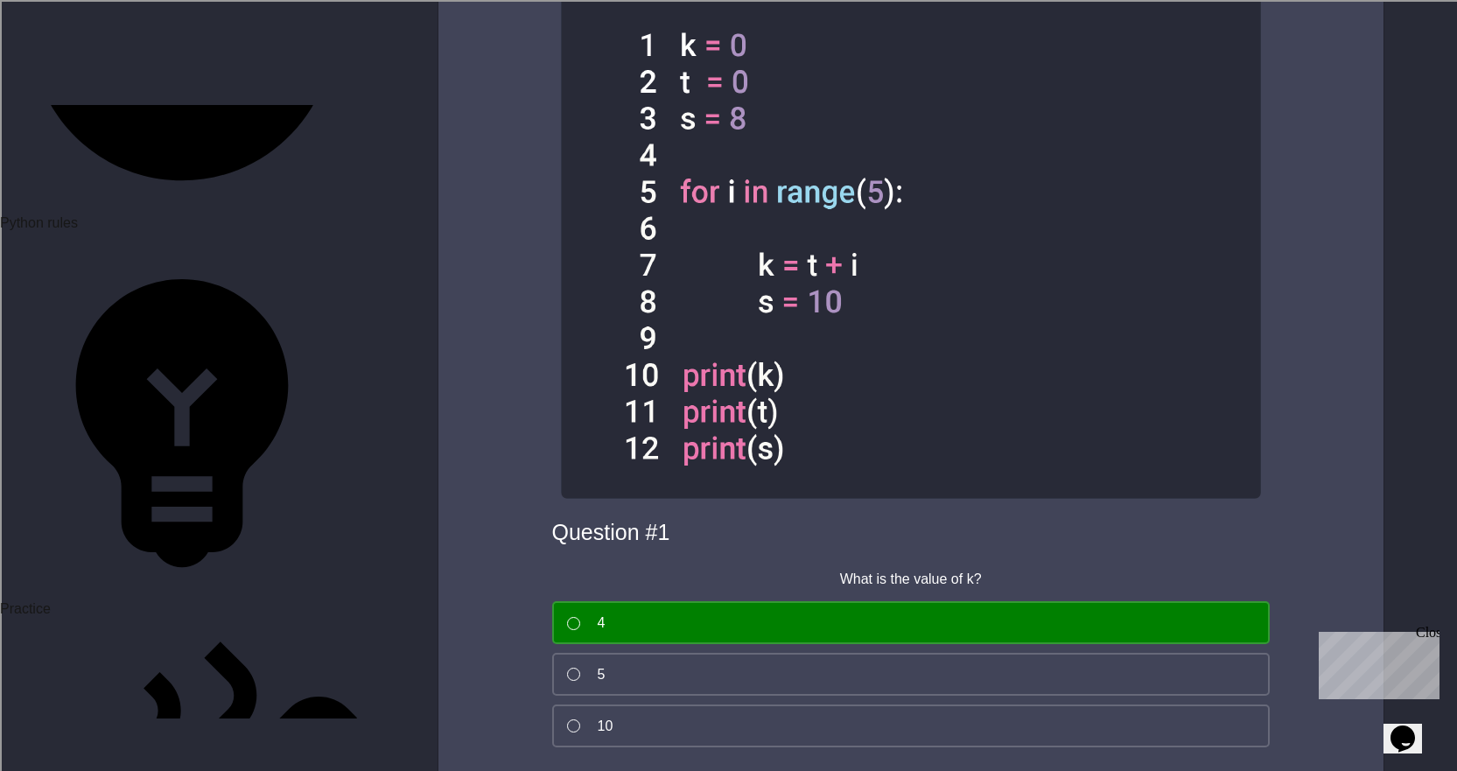
scroll to position [16018, 0]
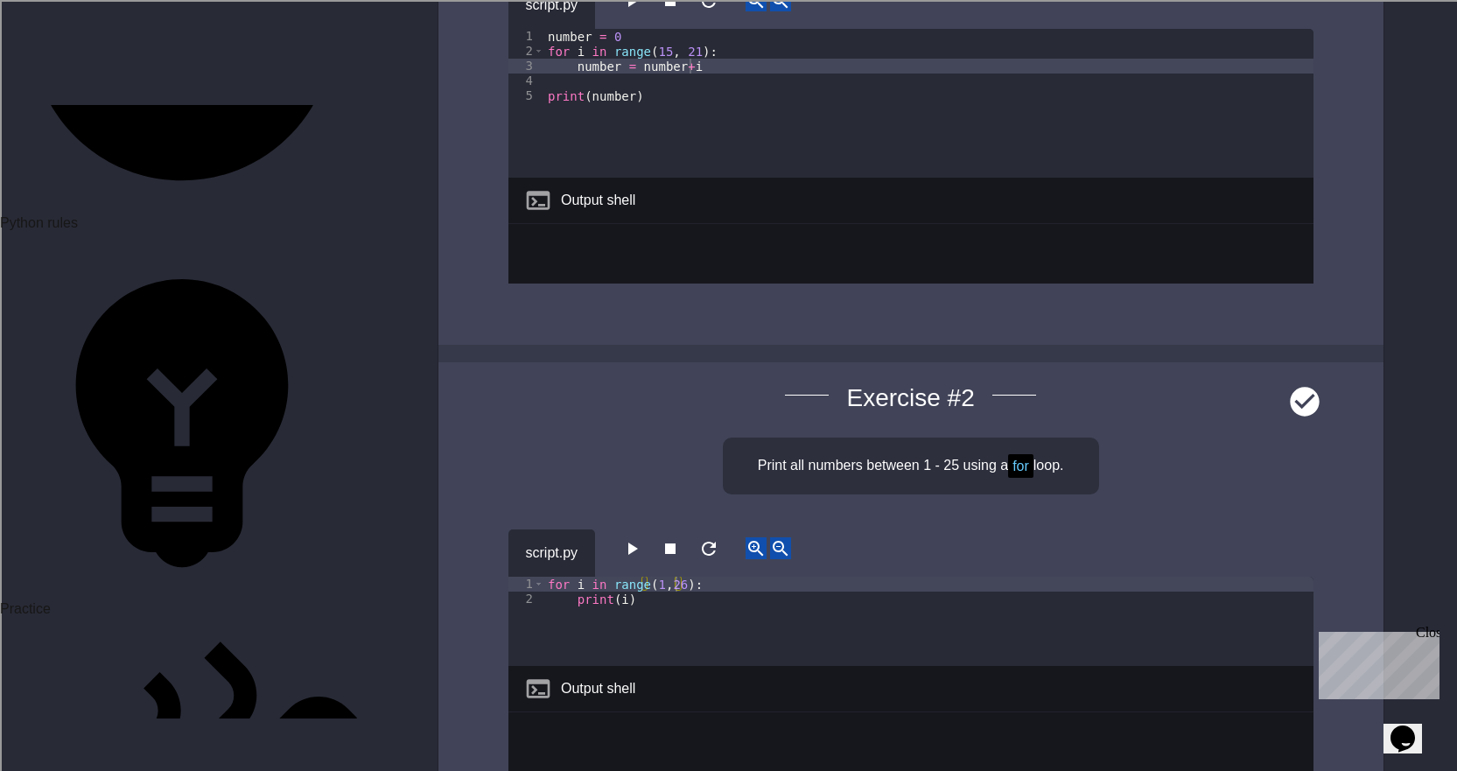
scroll to position [9718, 0]
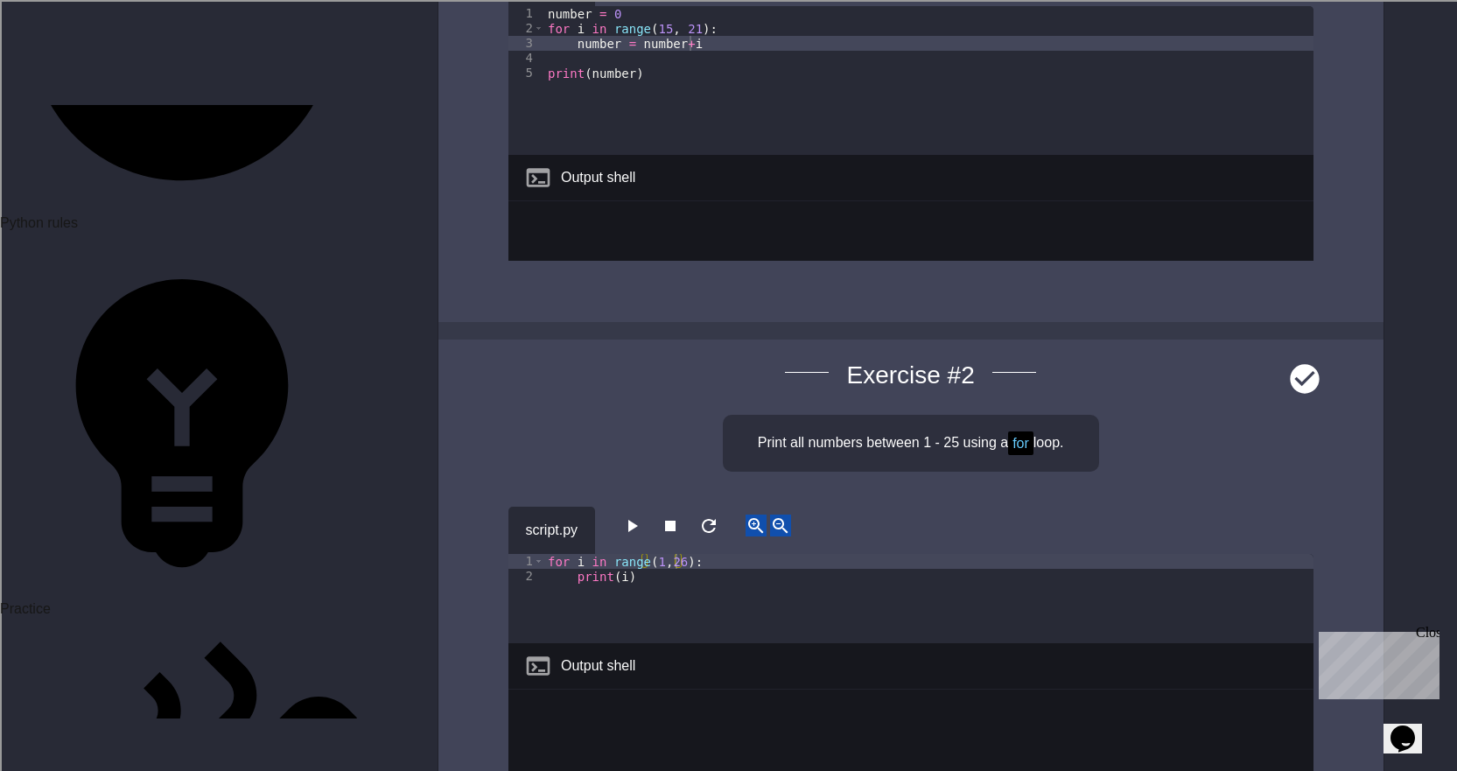
scroll to position [9543, 0]
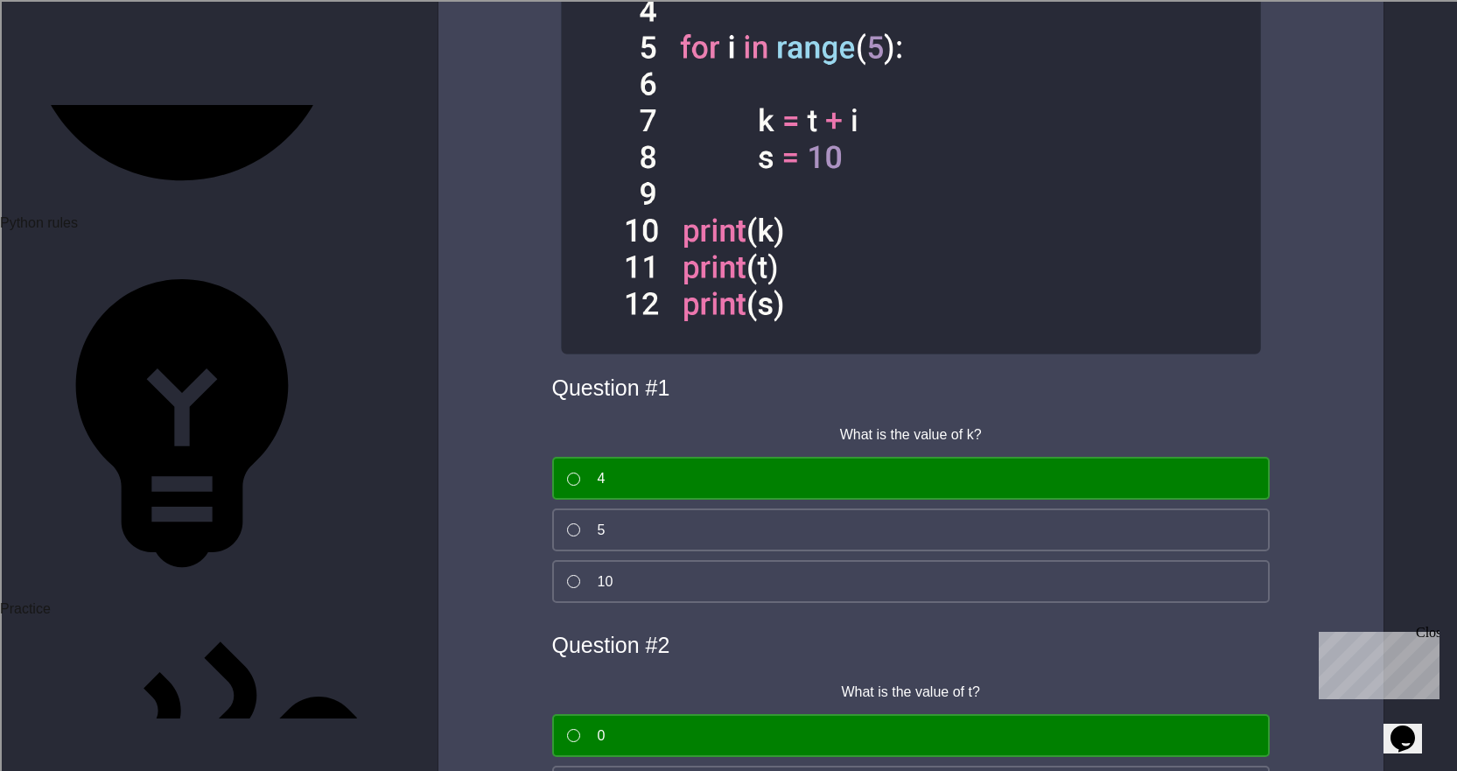
scroll to position [16105, 0]
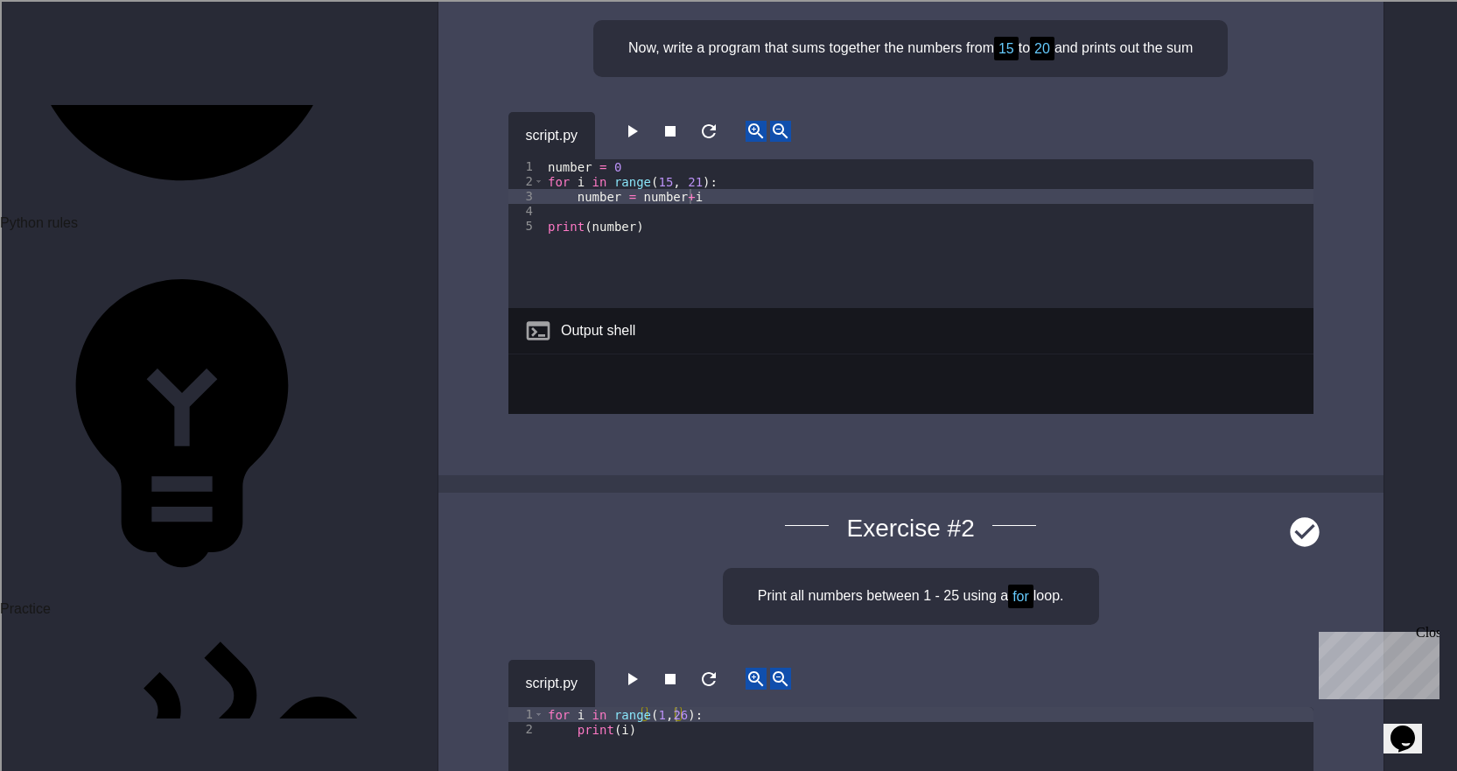
scroll to position [9543, 0]
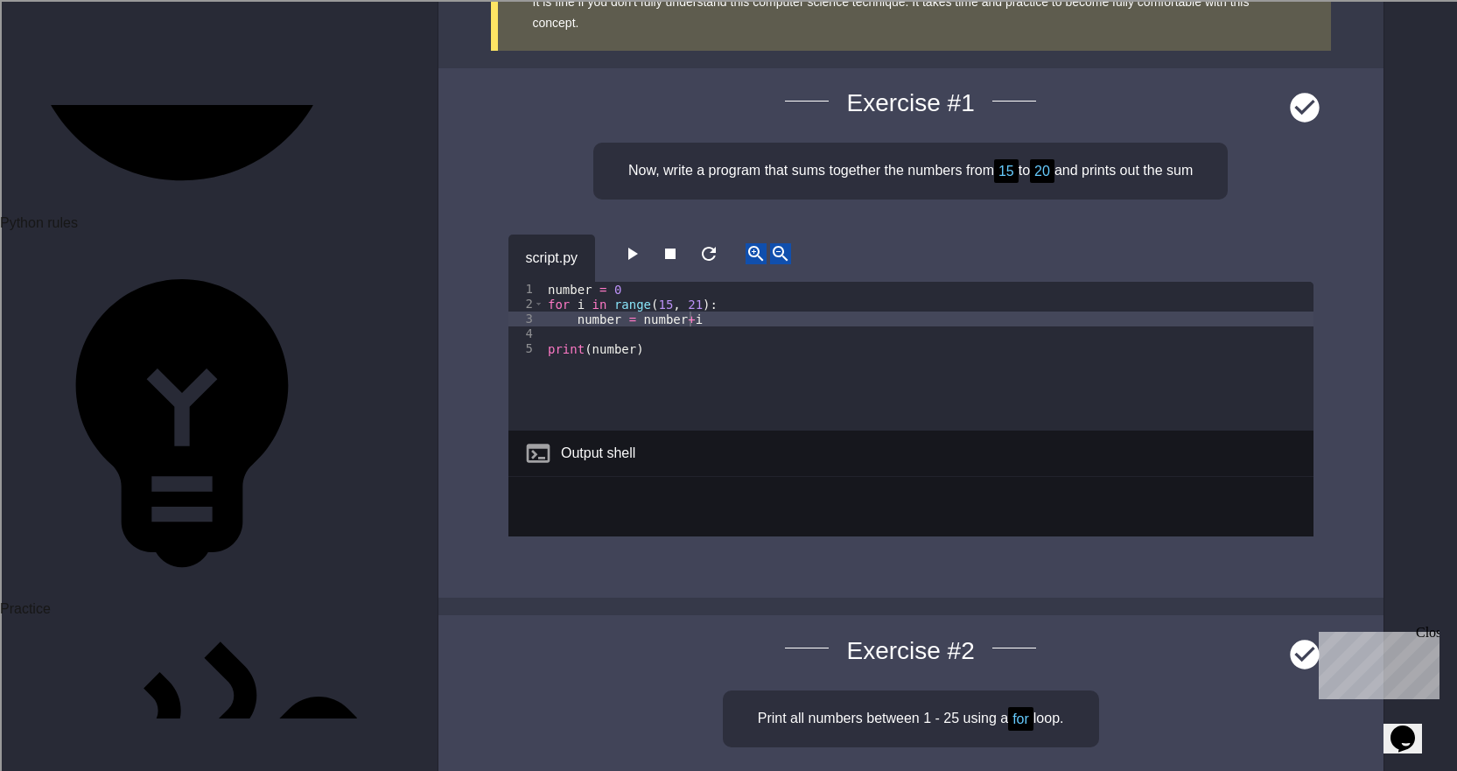
drag, startPoint x: 929, startPoint y: 500, endPoint x: 563, endPoint y: 545, distance: 368.6
drag, startPoint x: 548, startPoint y: 444, endPoint x: 558, endPoint y: 444, distance: 10.5
drag, startPoint x: 556, startPoint y: 442, endPoint x: 688, endPoint y: 591, distance: 199.6
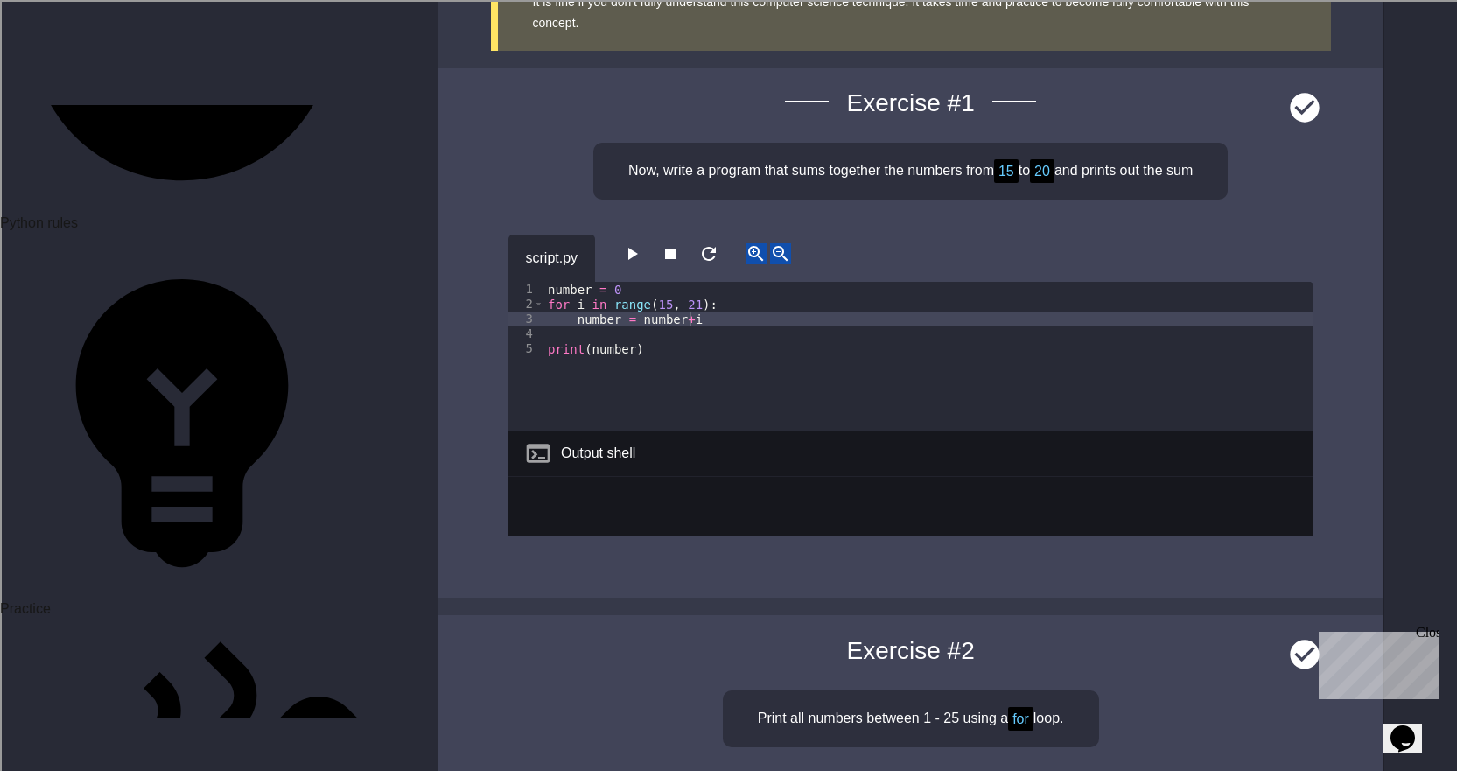
type textarea "******** ********"
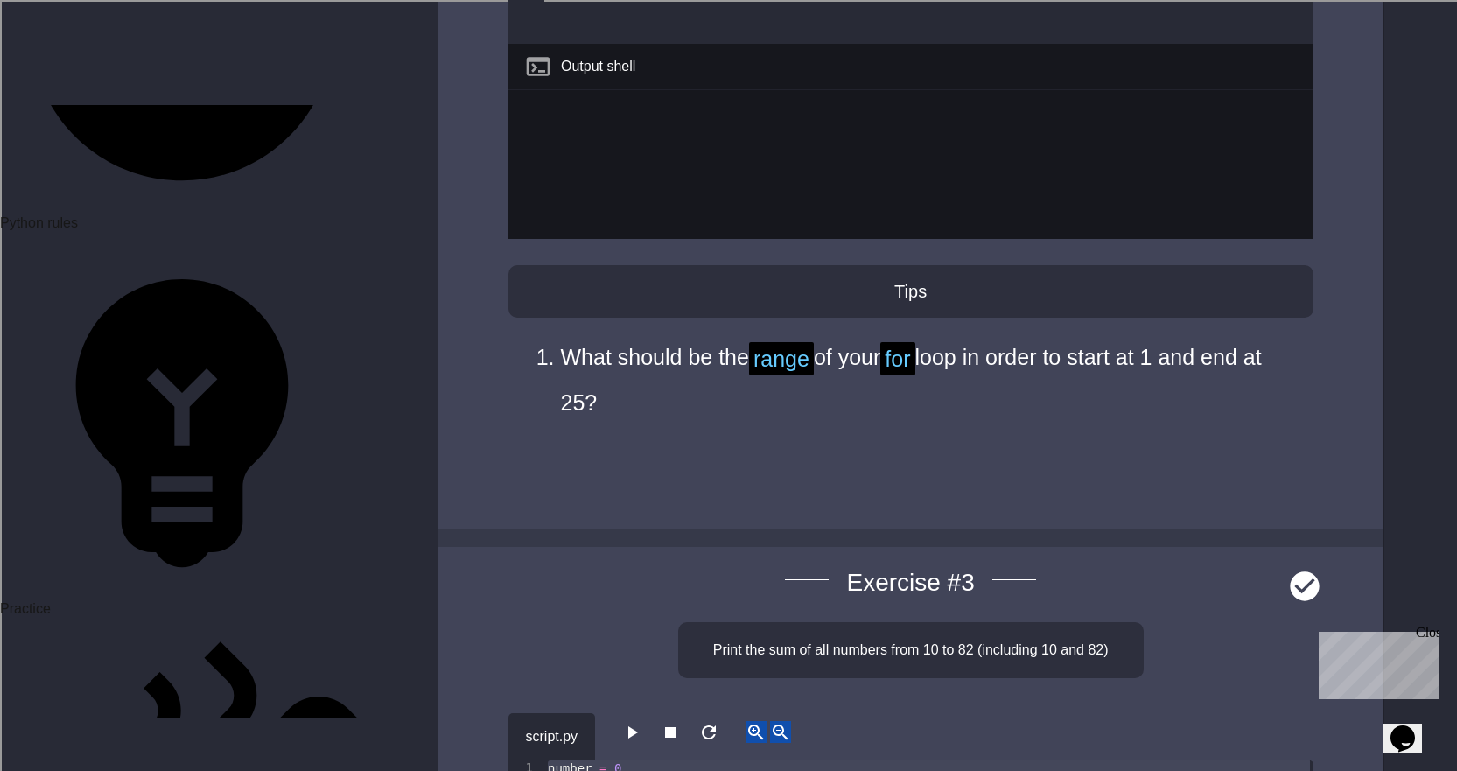
scroll to position [16105, 0]
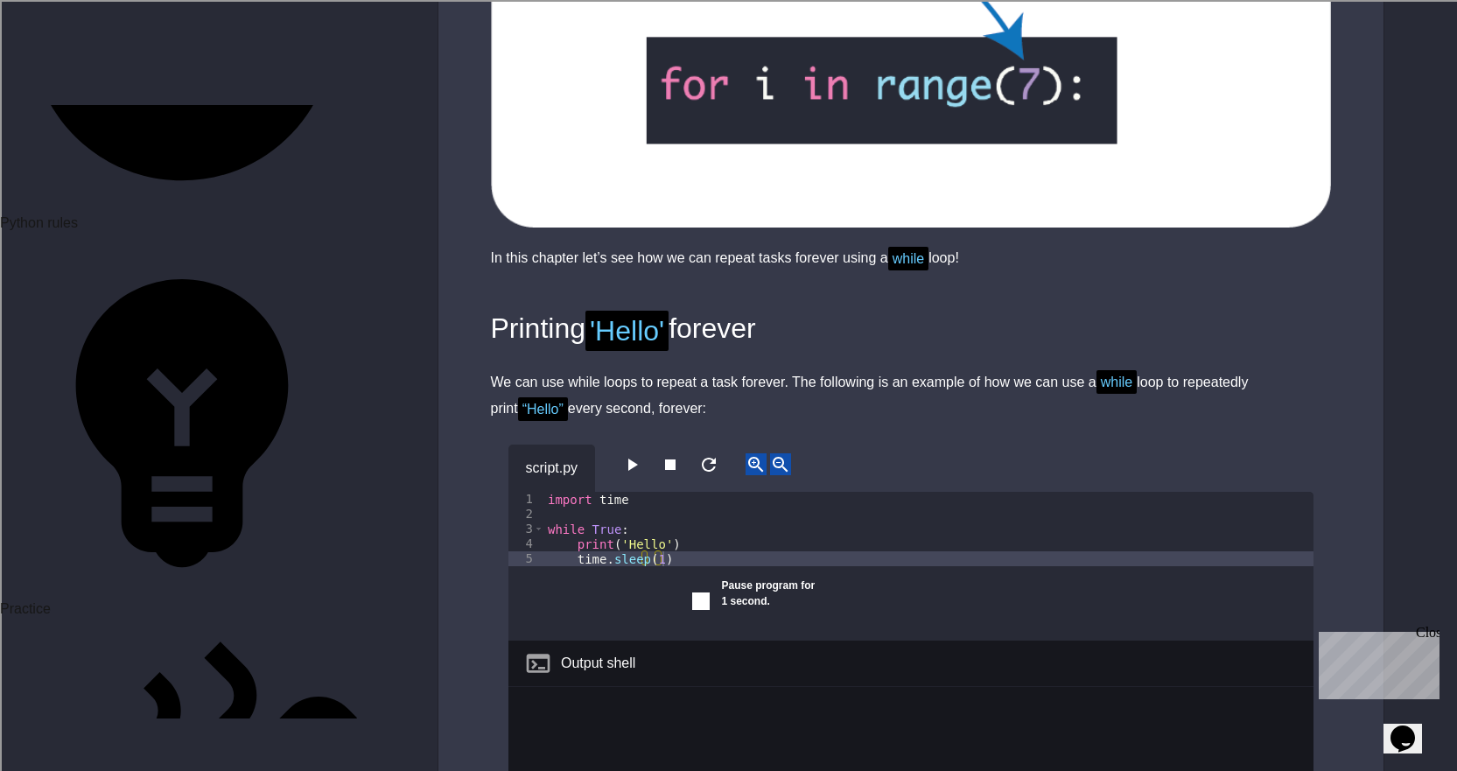
scroll to position [2012, 0]
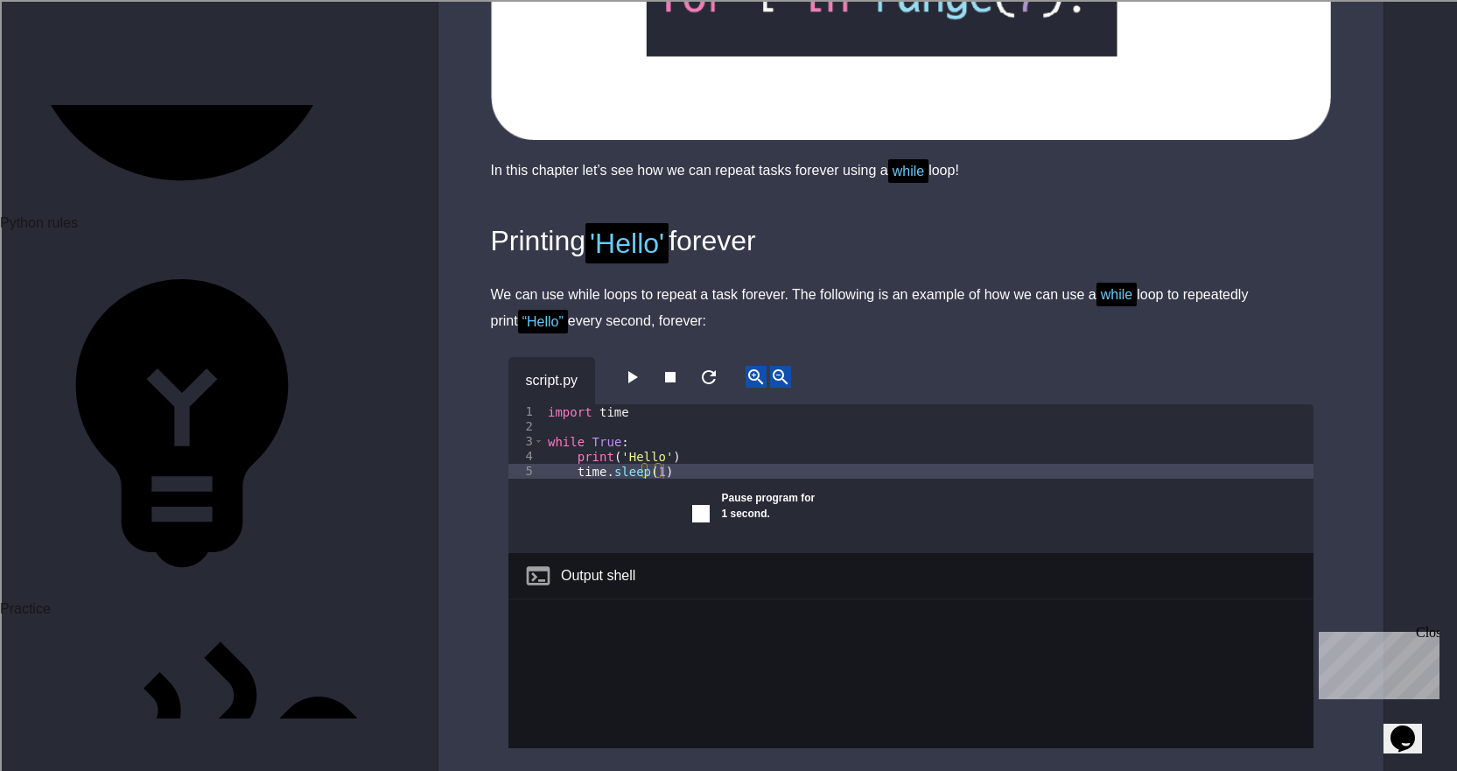
click at [633, 375] on icon "button" at bounding box center [631, 377] width 21 height 21
click at [681, 373] on icon "button" at bounding box center [670, 377] width 21 height 21
click at [722, 530] on icon "close" at bounding box center [722, 530] width 0 height 0
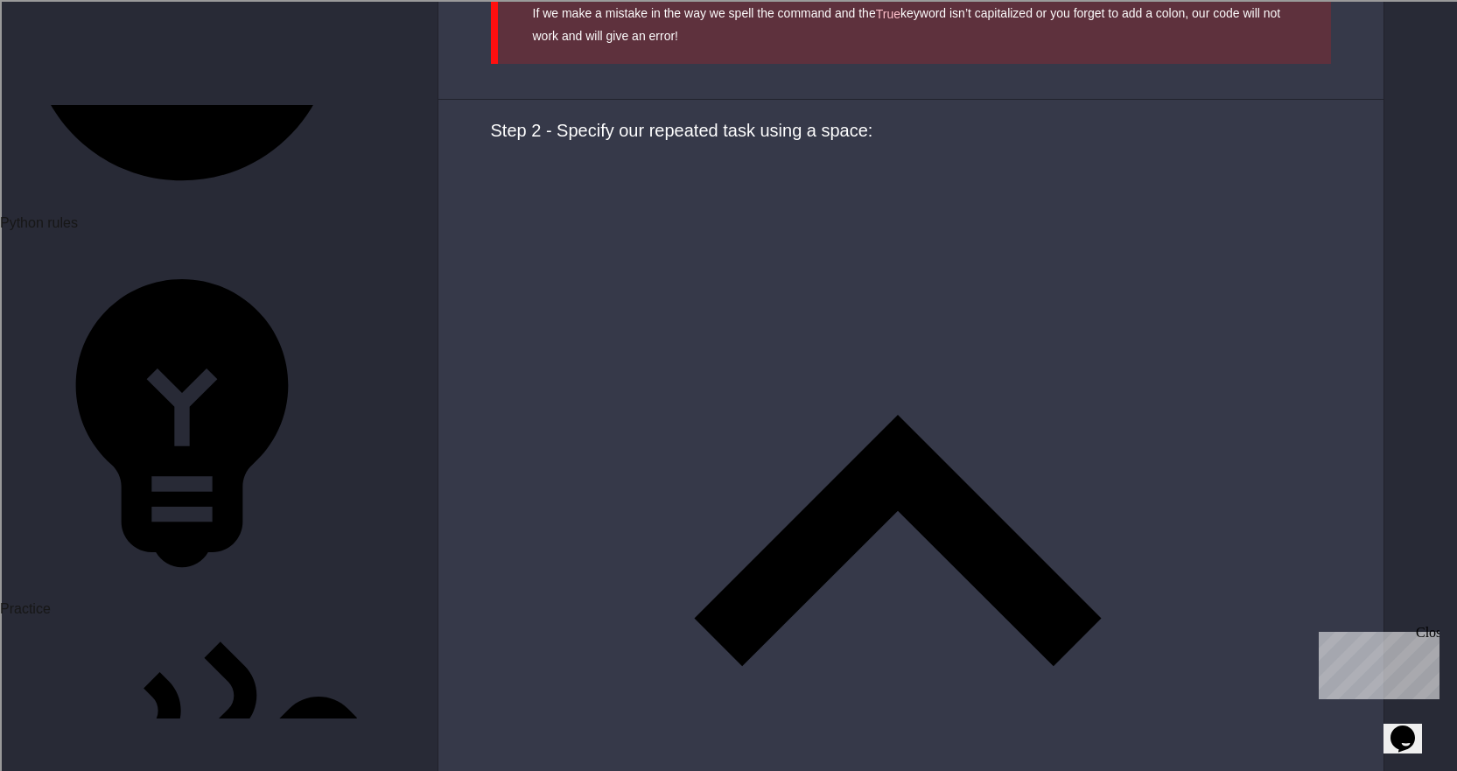
scroll to position [4287, 0]
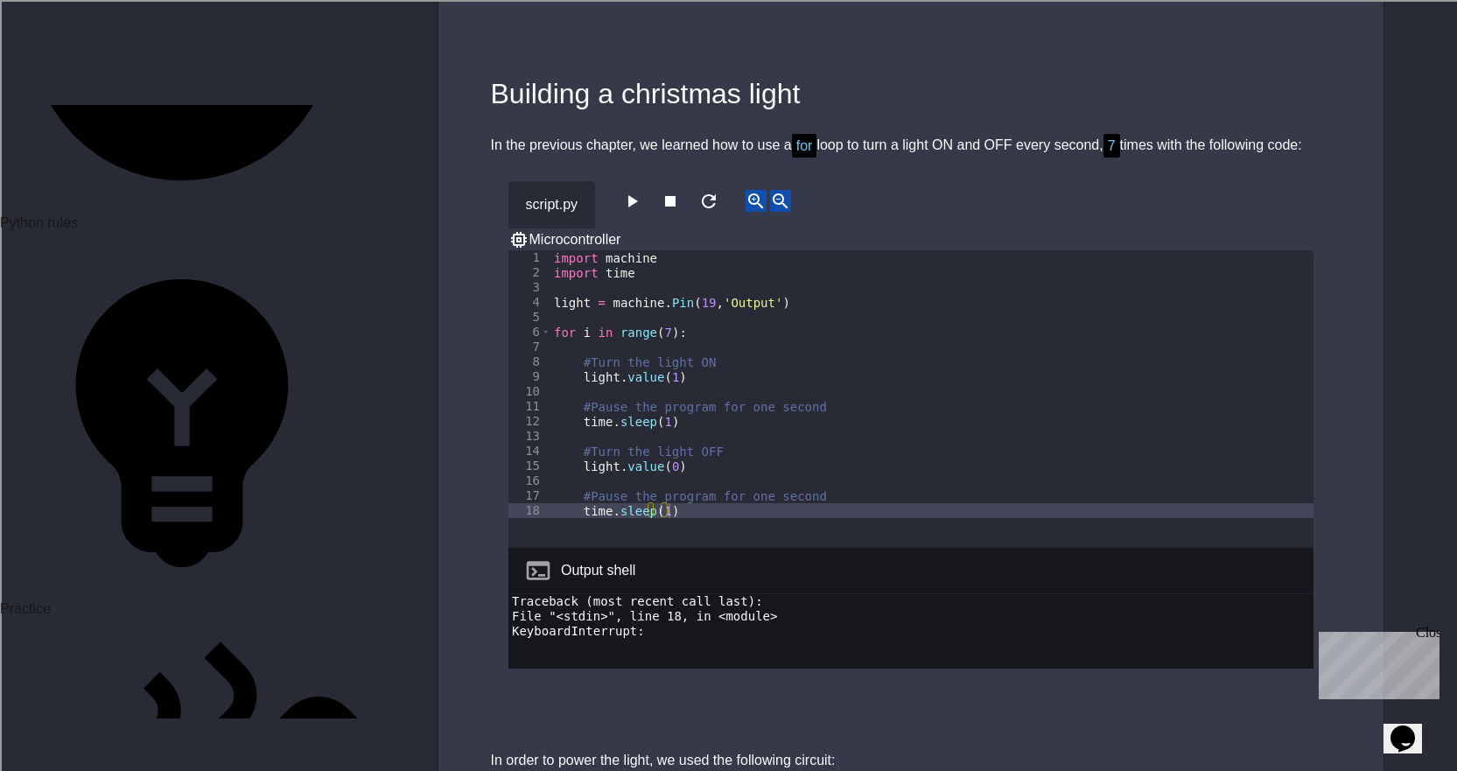
scroll to position [6475, 0]
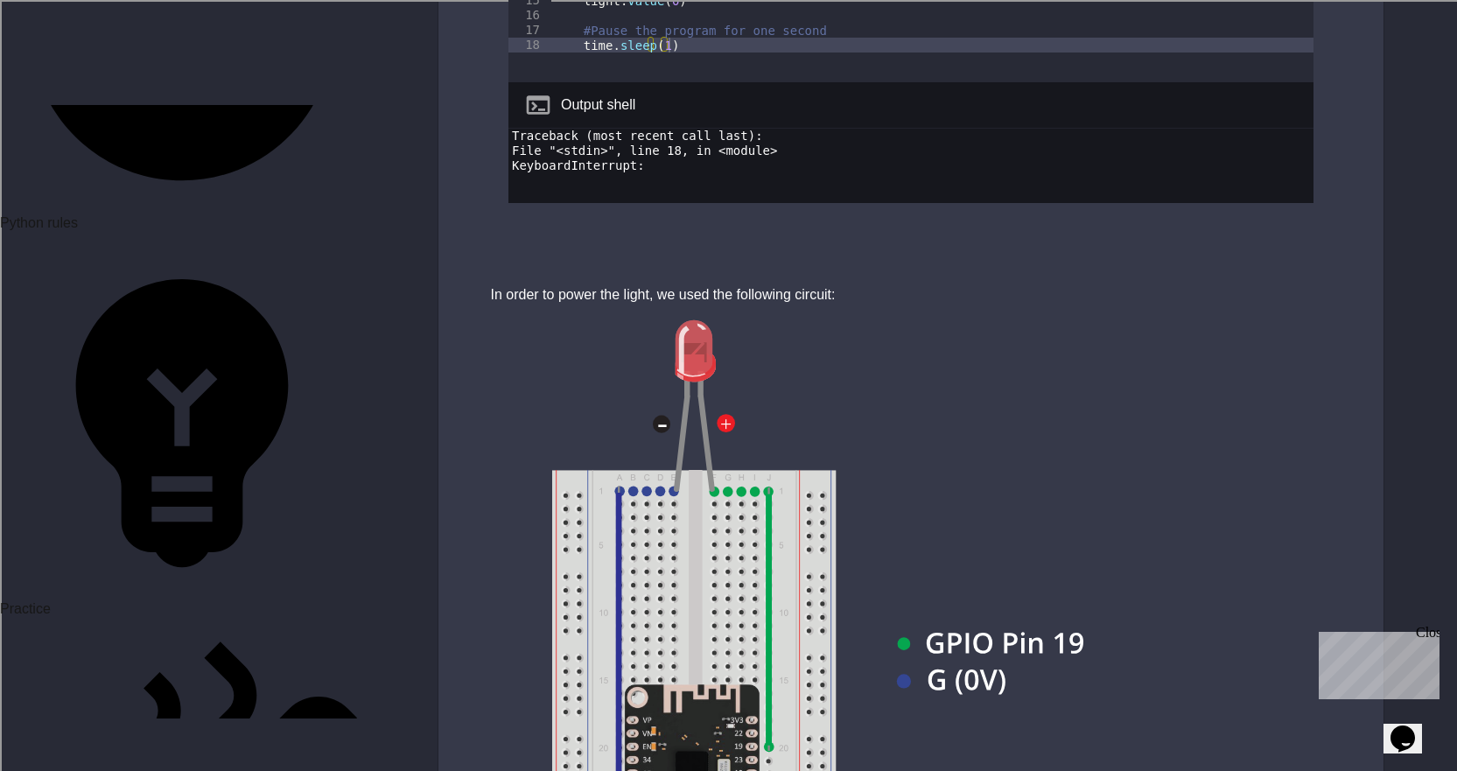
type textarea "**********"
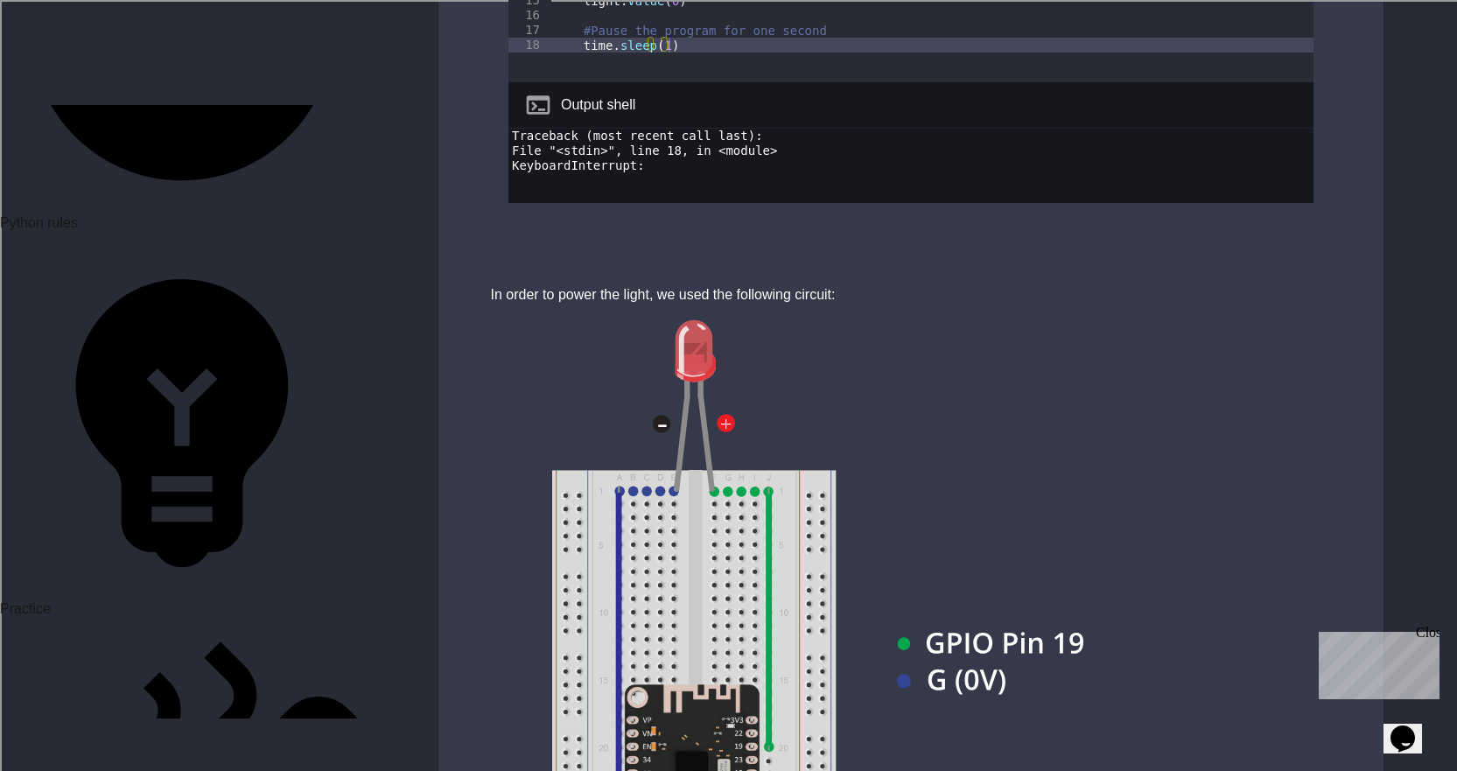
type textarea "**********"
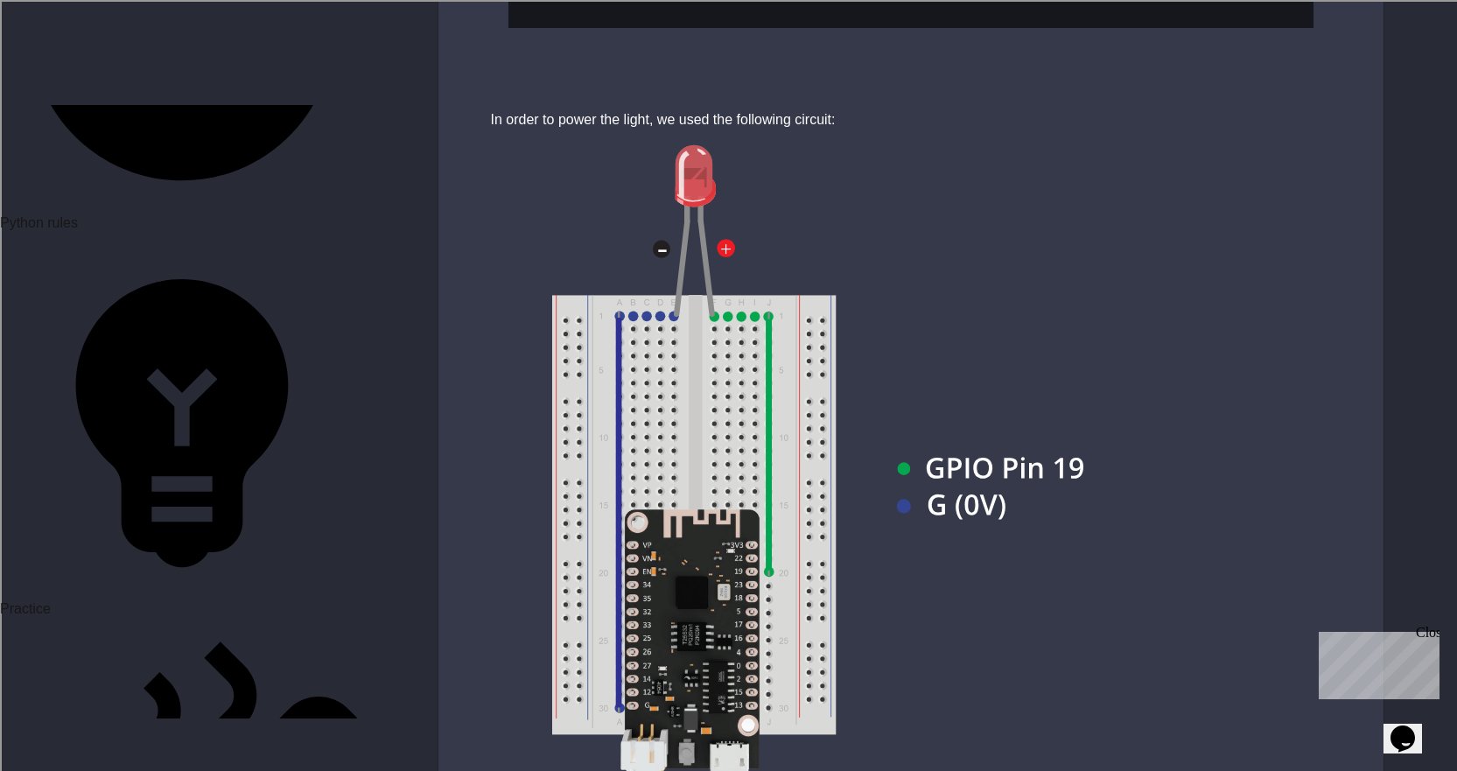
scroll to position [0, 7]
type textarea "**********"
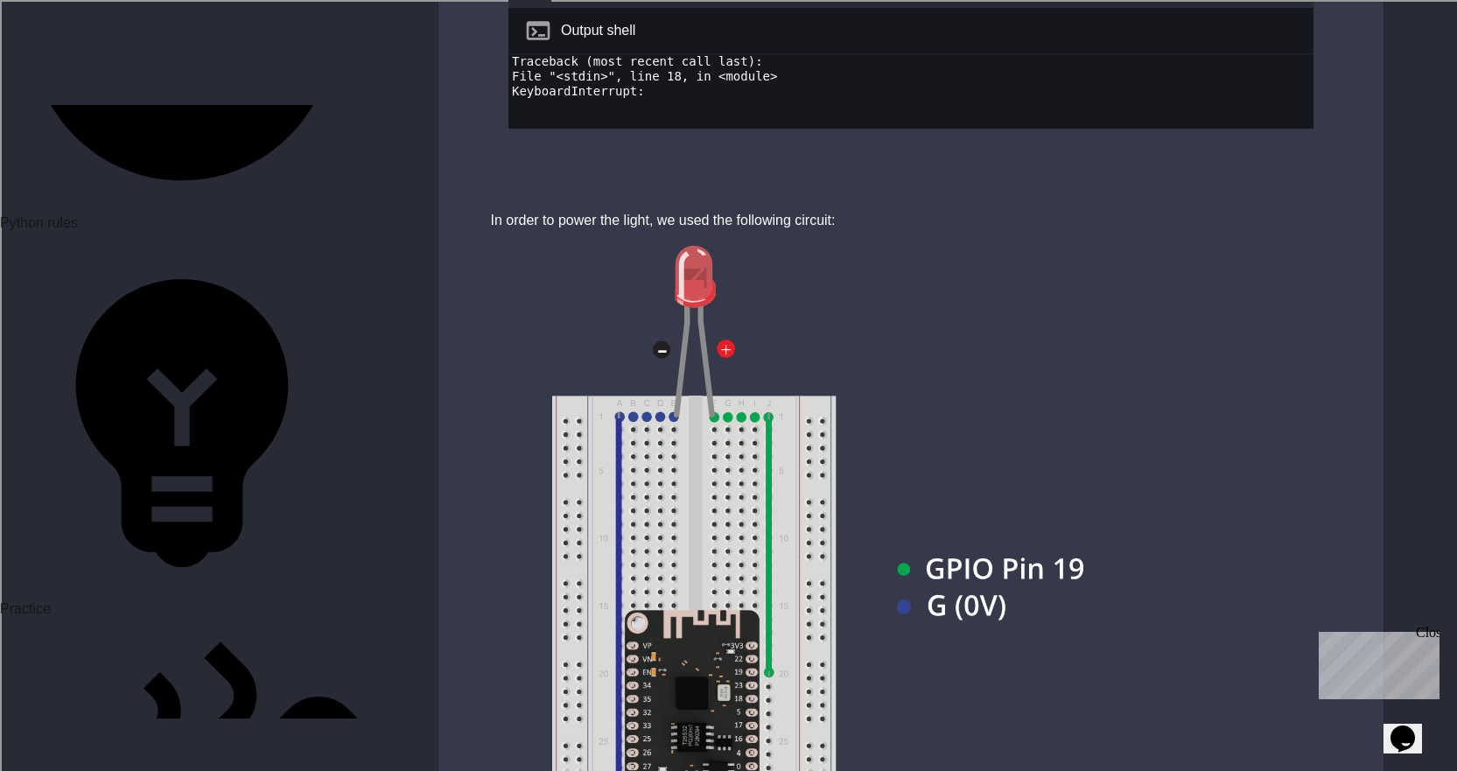
scroll to position [6650, 0]
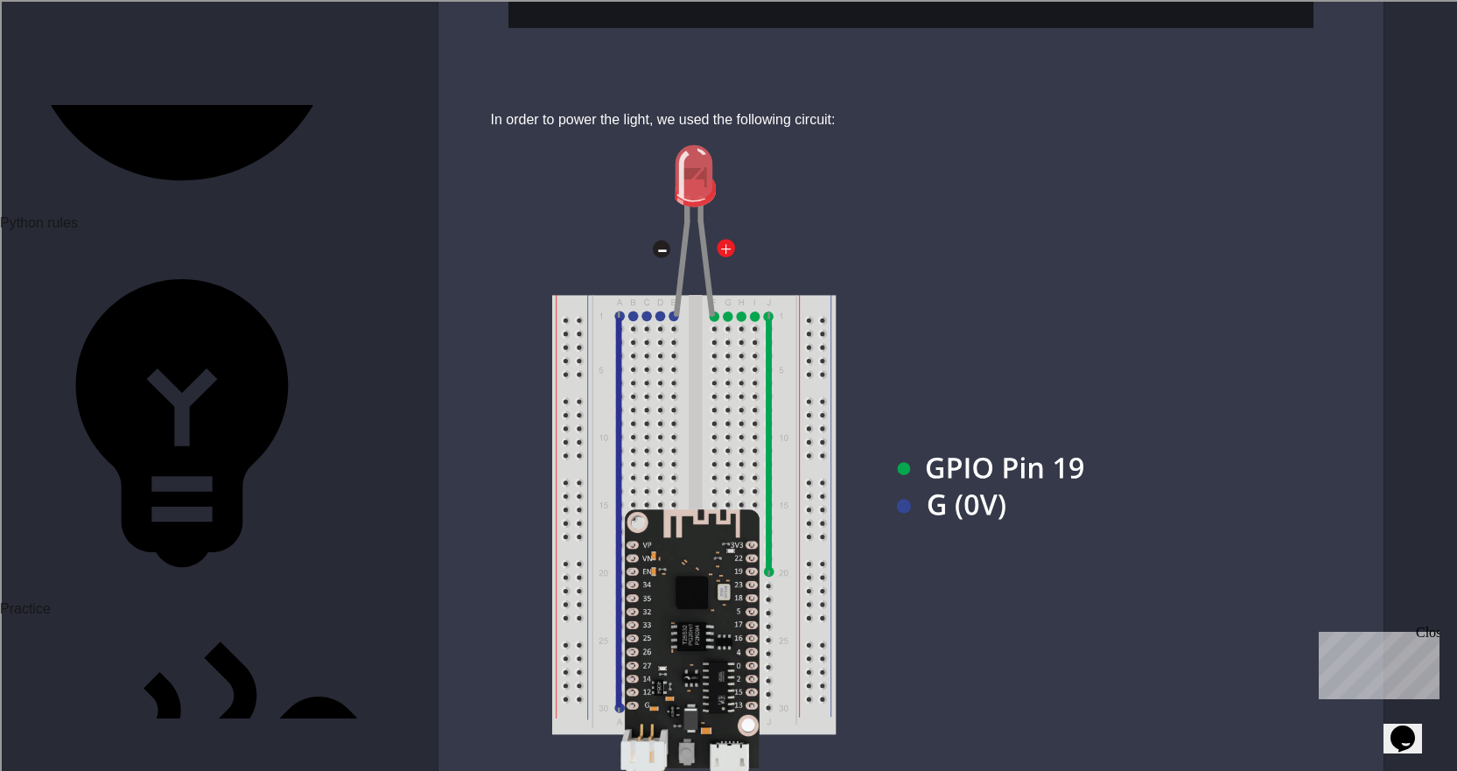
type textarea "**********"
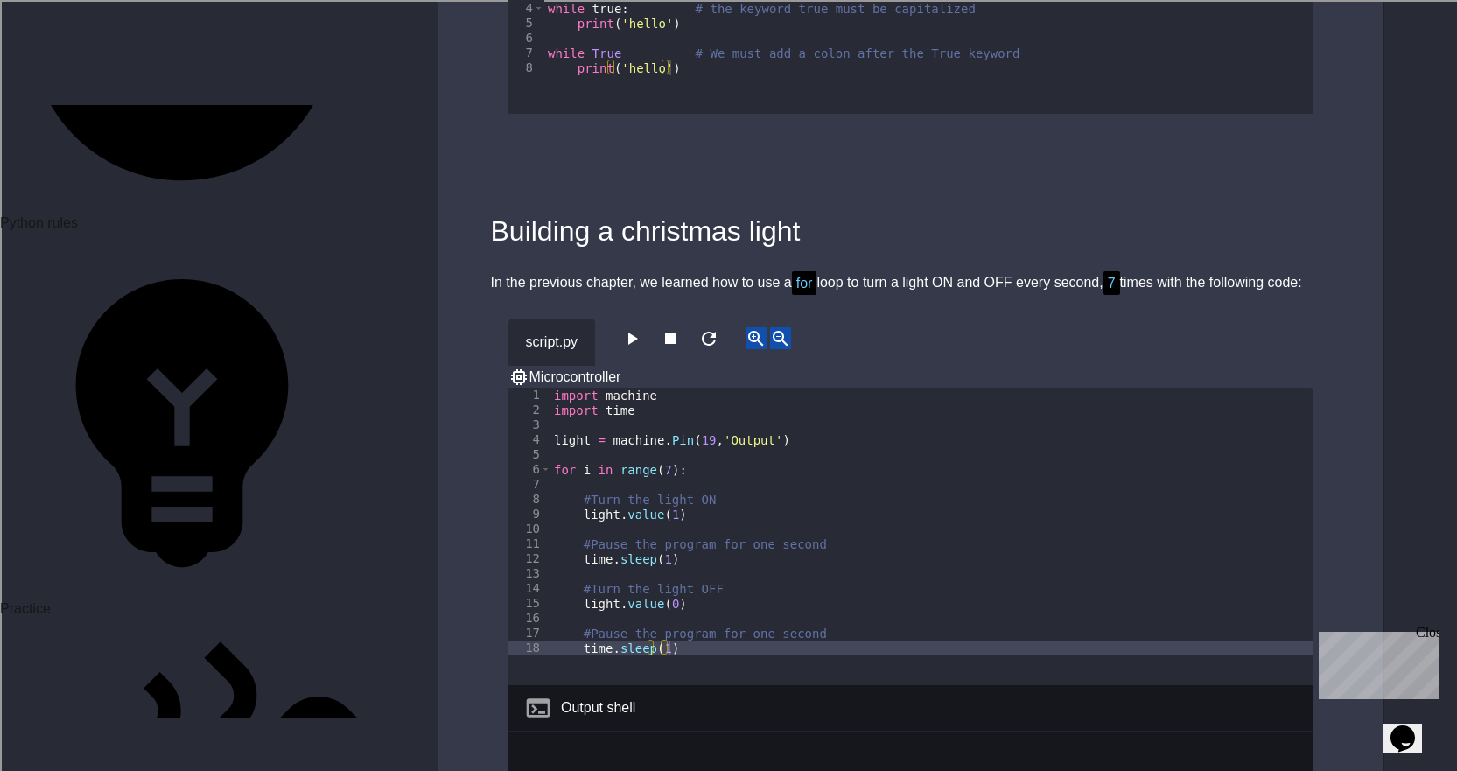
scroll to position [5862, 0]
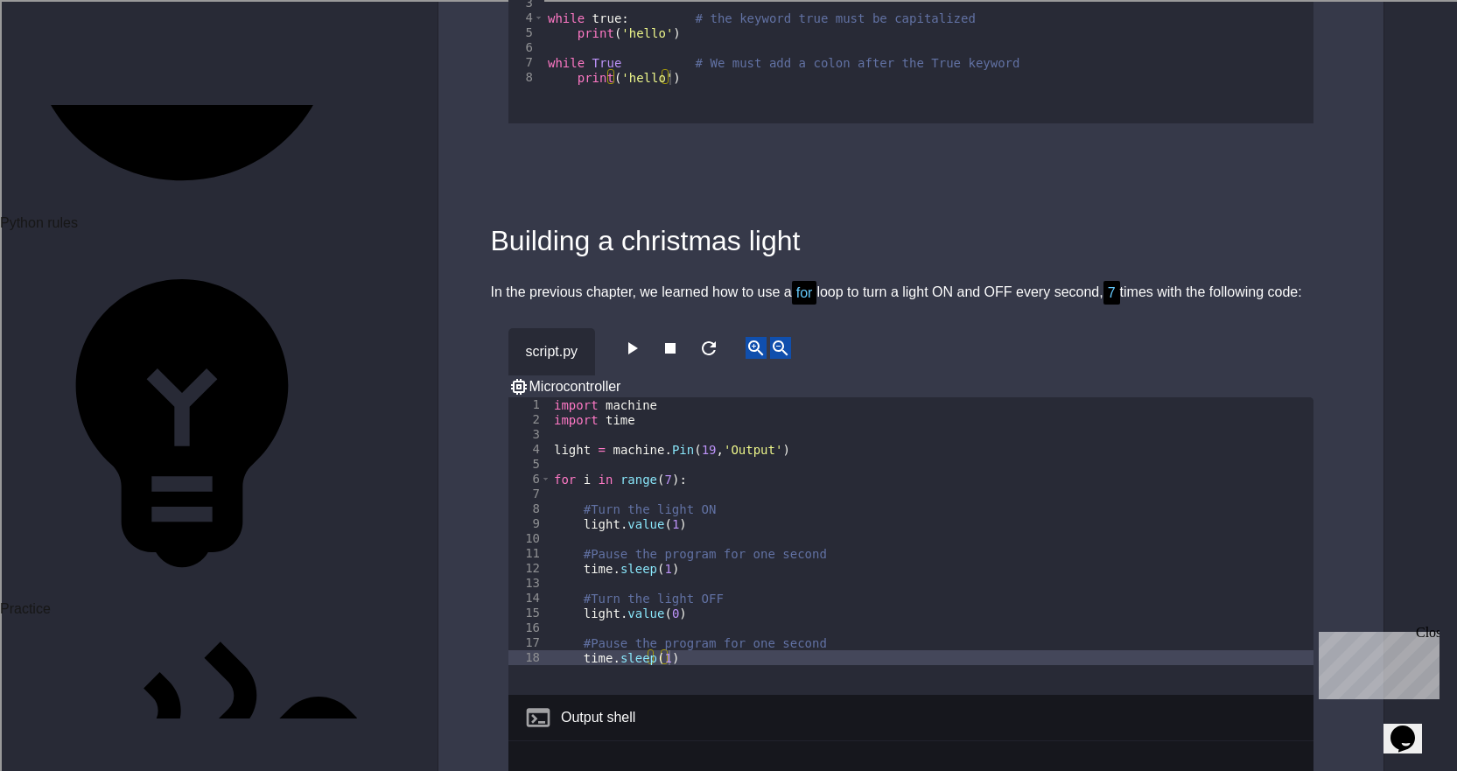
drag, startPoint x: 593, startPoint y: 185, endPoint x: 493, endPoint y: 140, distance: 109.3
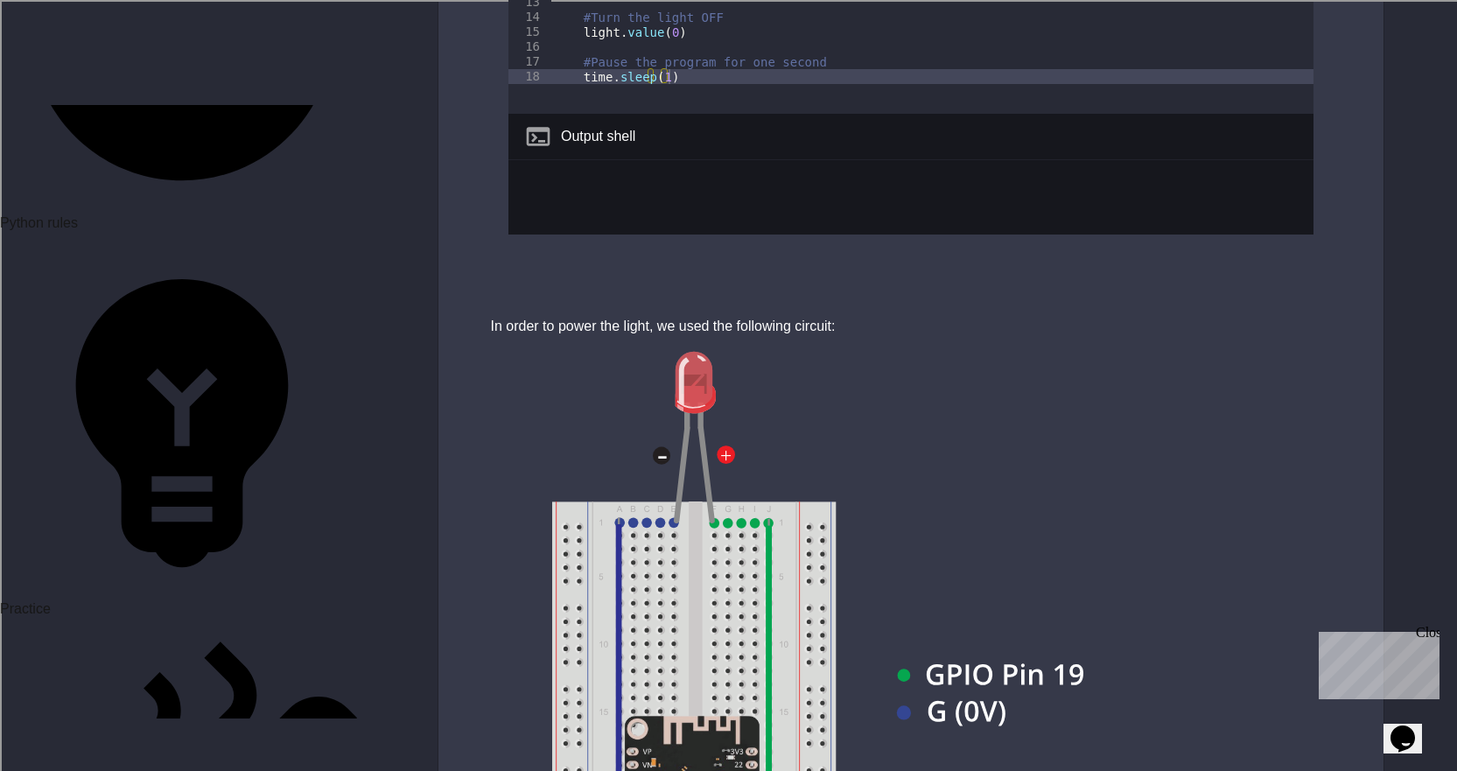
scroll to position [6737, 0]
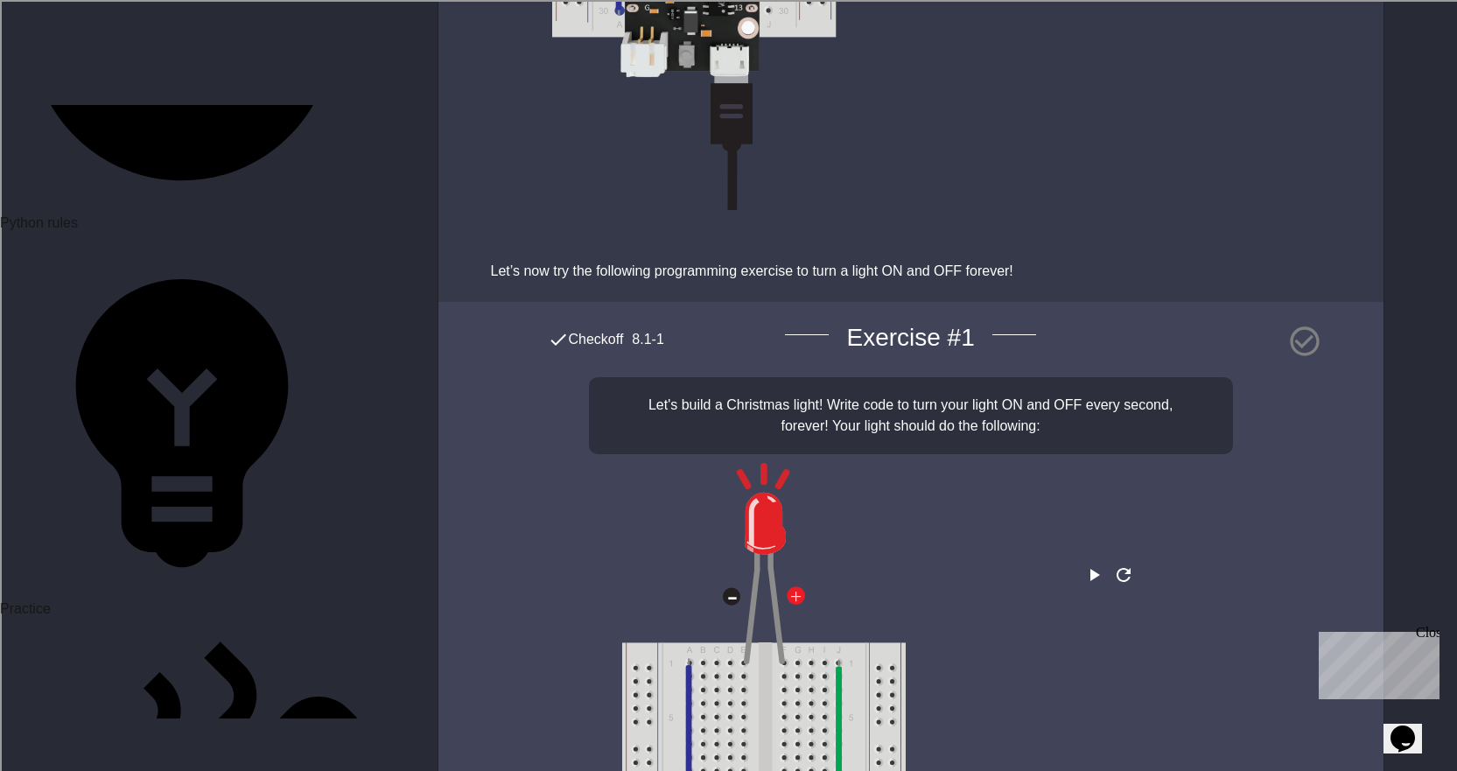
scroll to position [7469, 0]
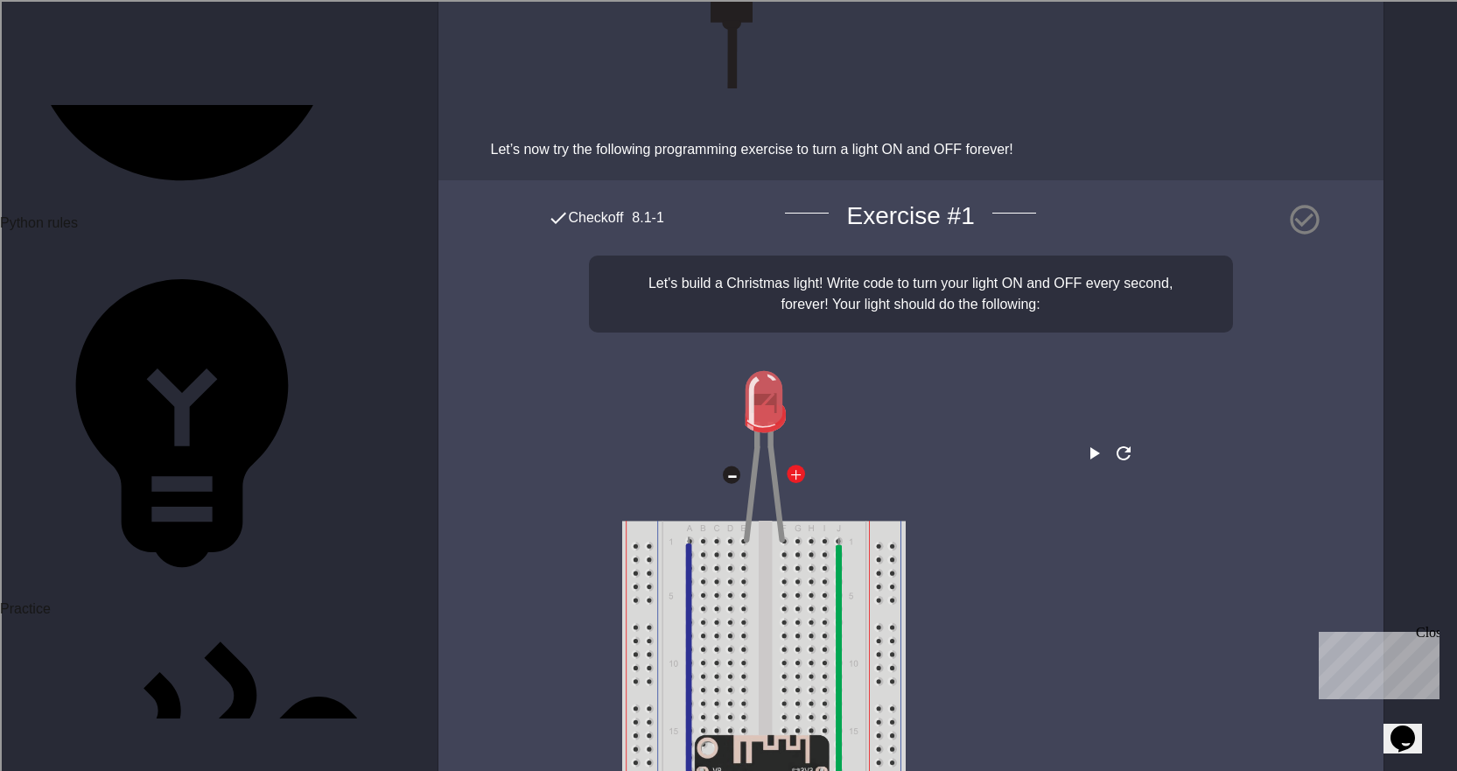
drag, startPoint x: 255, startPoint y: 646, endPoint x: 323, endPoint y: 607, distance: 78.4
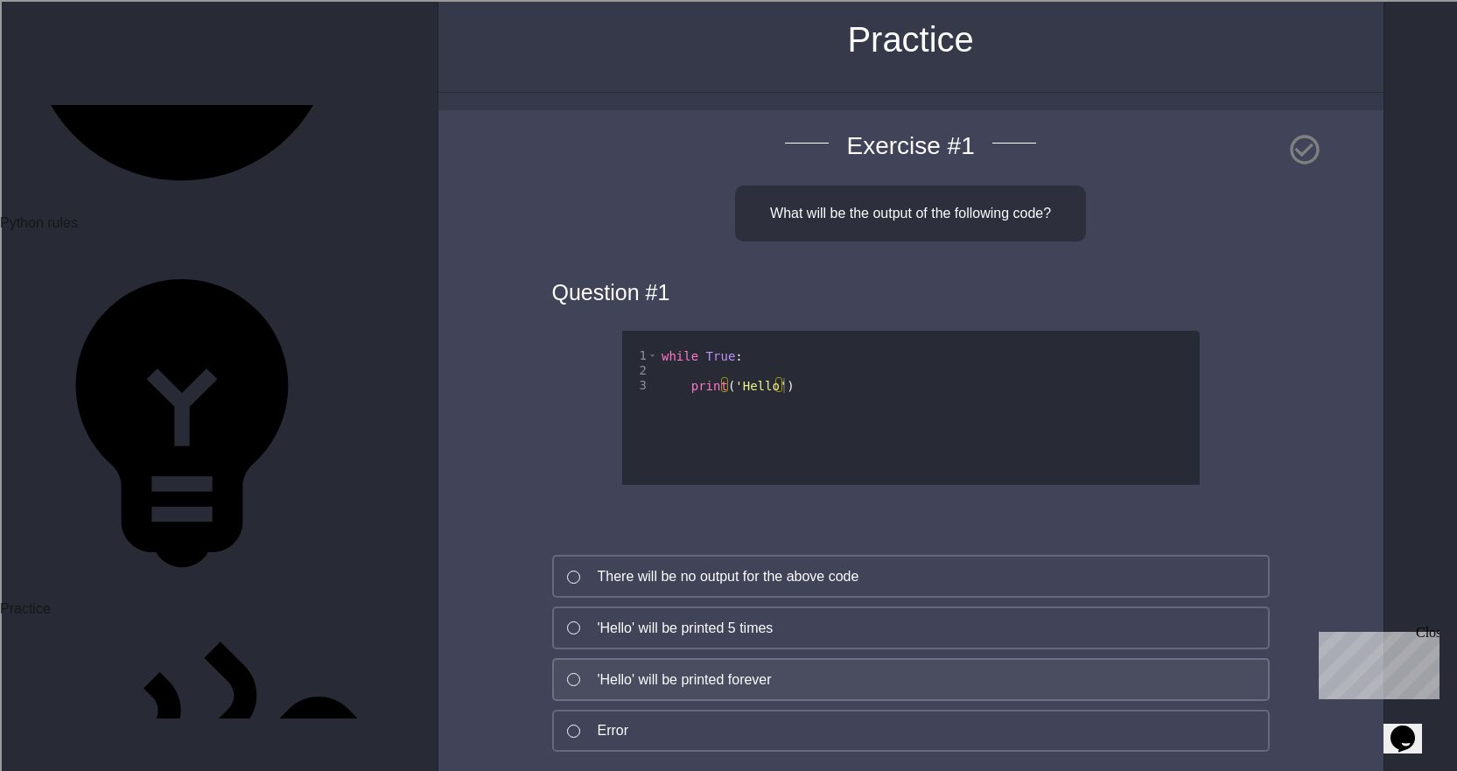
click at [572, 664] on button "'Hello' will be printed forever" at bounding box center [910, 679] width 717 height 43
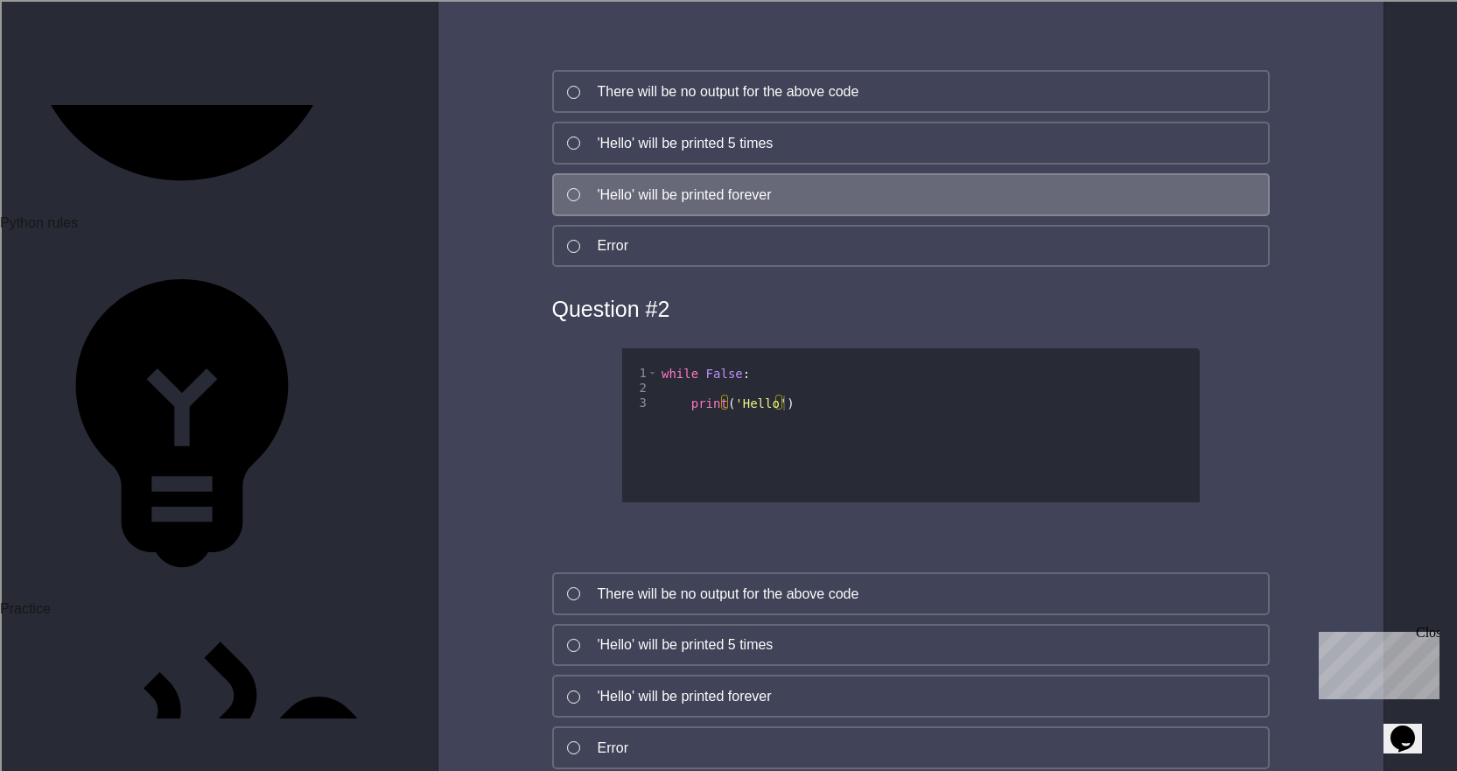
scroll to position [612, 0]
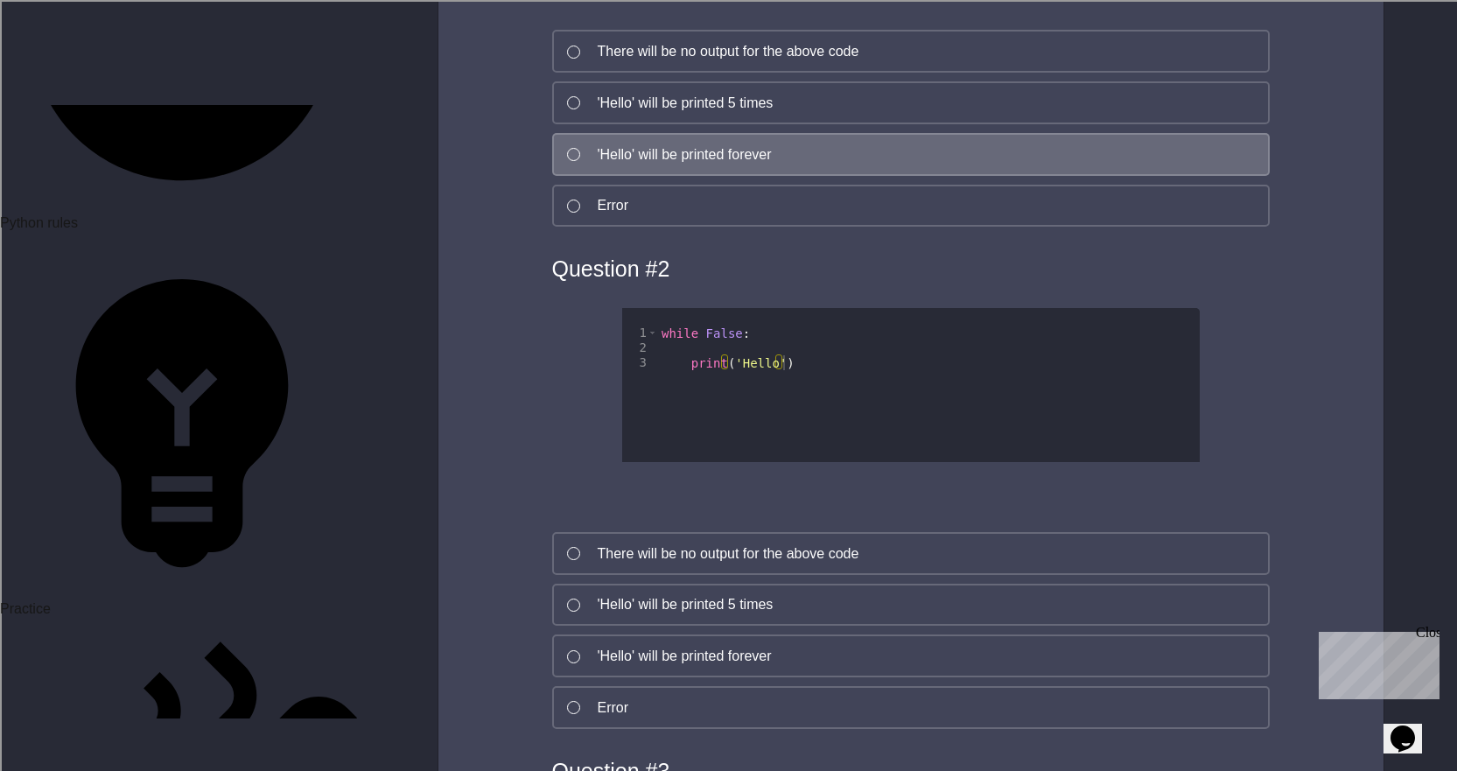
click at [550, 563] on div "Question # 2 1 2 3 while False : print ( 'Hello' ) XXXXXXXXXXXXXXXXXXXXXXXXXXXX…" at bounding box center [910, 495] width 805 height 502
click at [549, 551] on div "Question # 2 1 2 3 while False : print ( 'Hello' ) XXXXXXXXXXXXXXXXXXXXXXXXXXXX…" at bounding box center [910, 495] width 805 height 502
click at [581, 558] on button "There will be no output for the above code" at bounding box center [910, 553] width 717 height 43
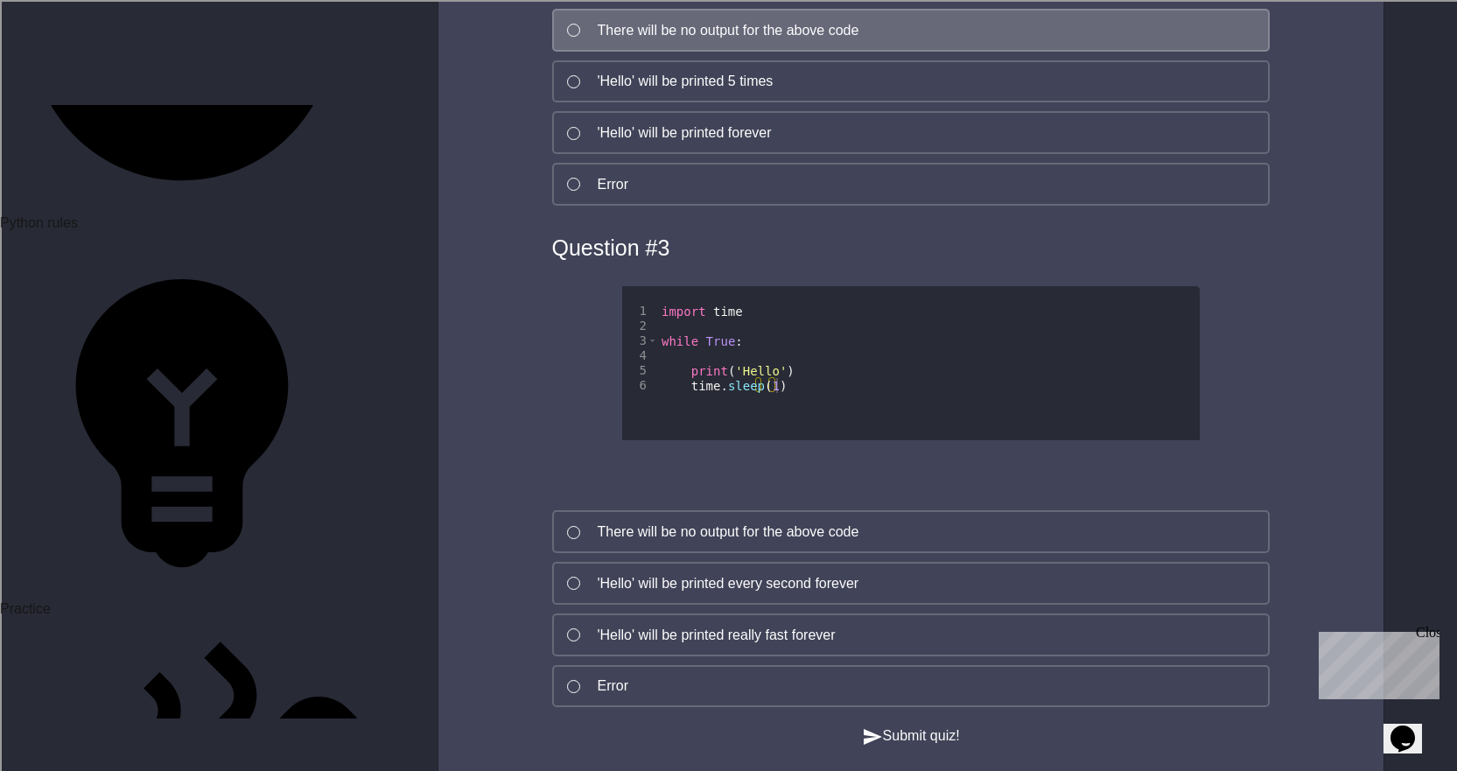
scroll to position [1137, 0]
click at [580, 569] on button "'Hello' will be printed every second forever" at bounding box center [910, 581] width 717 height 43
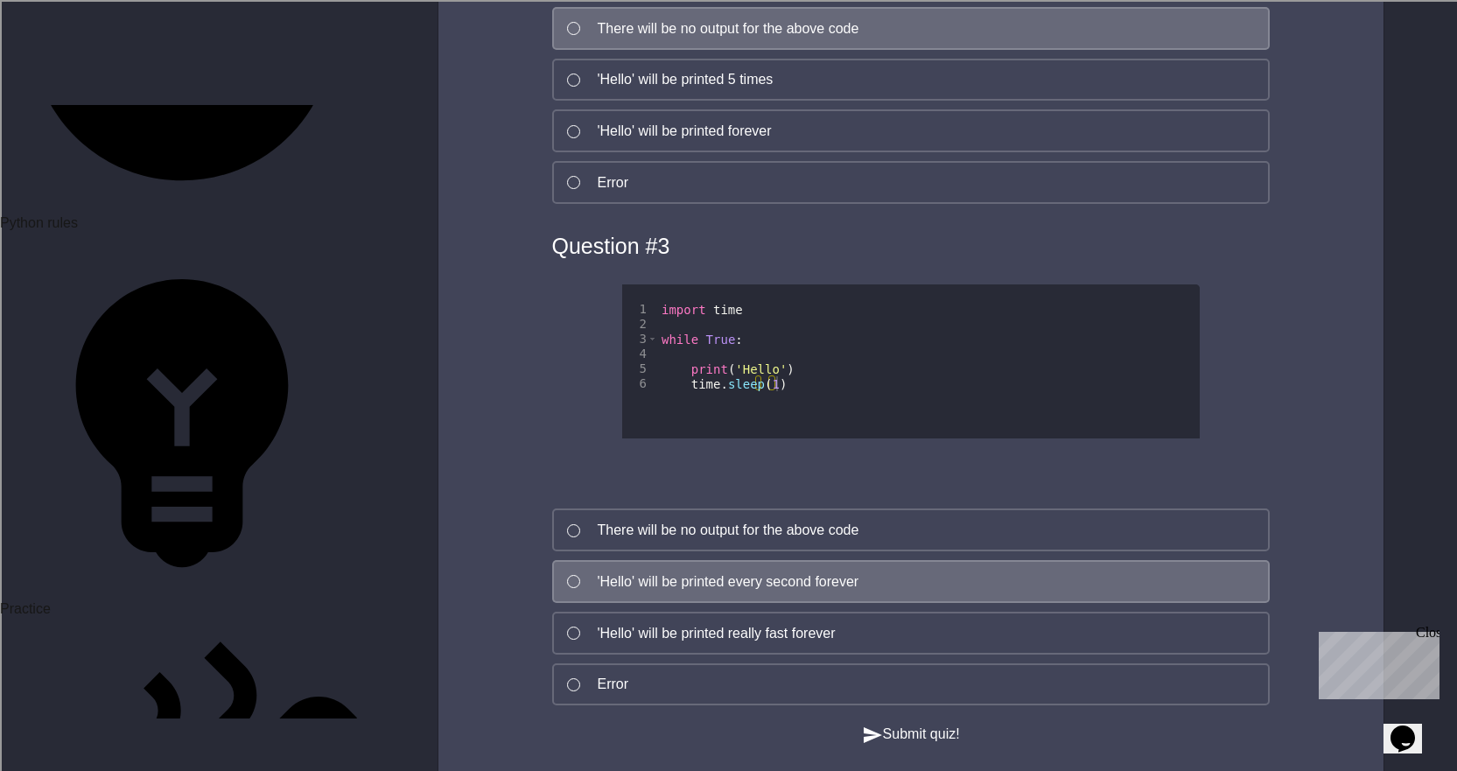
click at [960, 745] on button "Submit quiz!" at bounding box center [911, 735] width 98 height 22
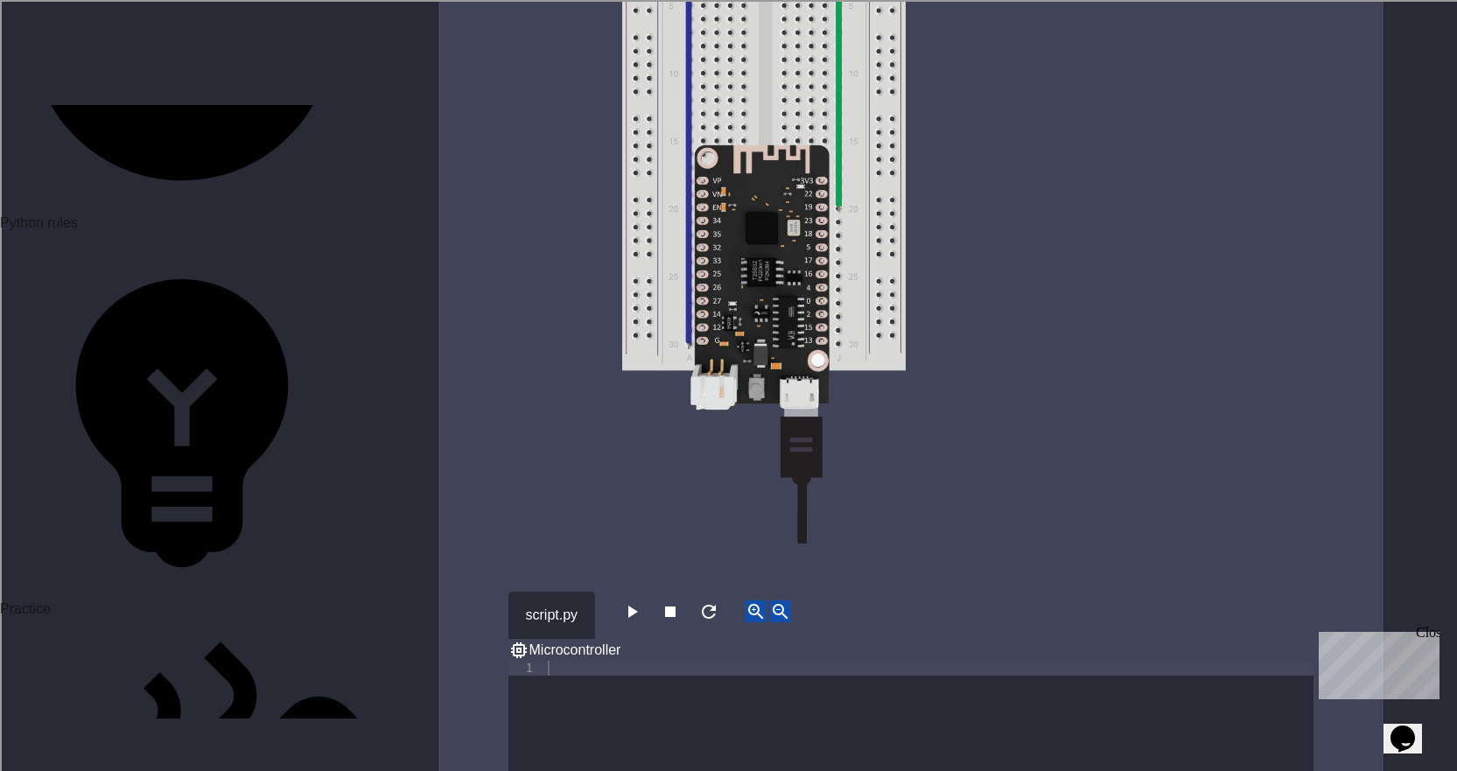
scroll to position [2712, 0]
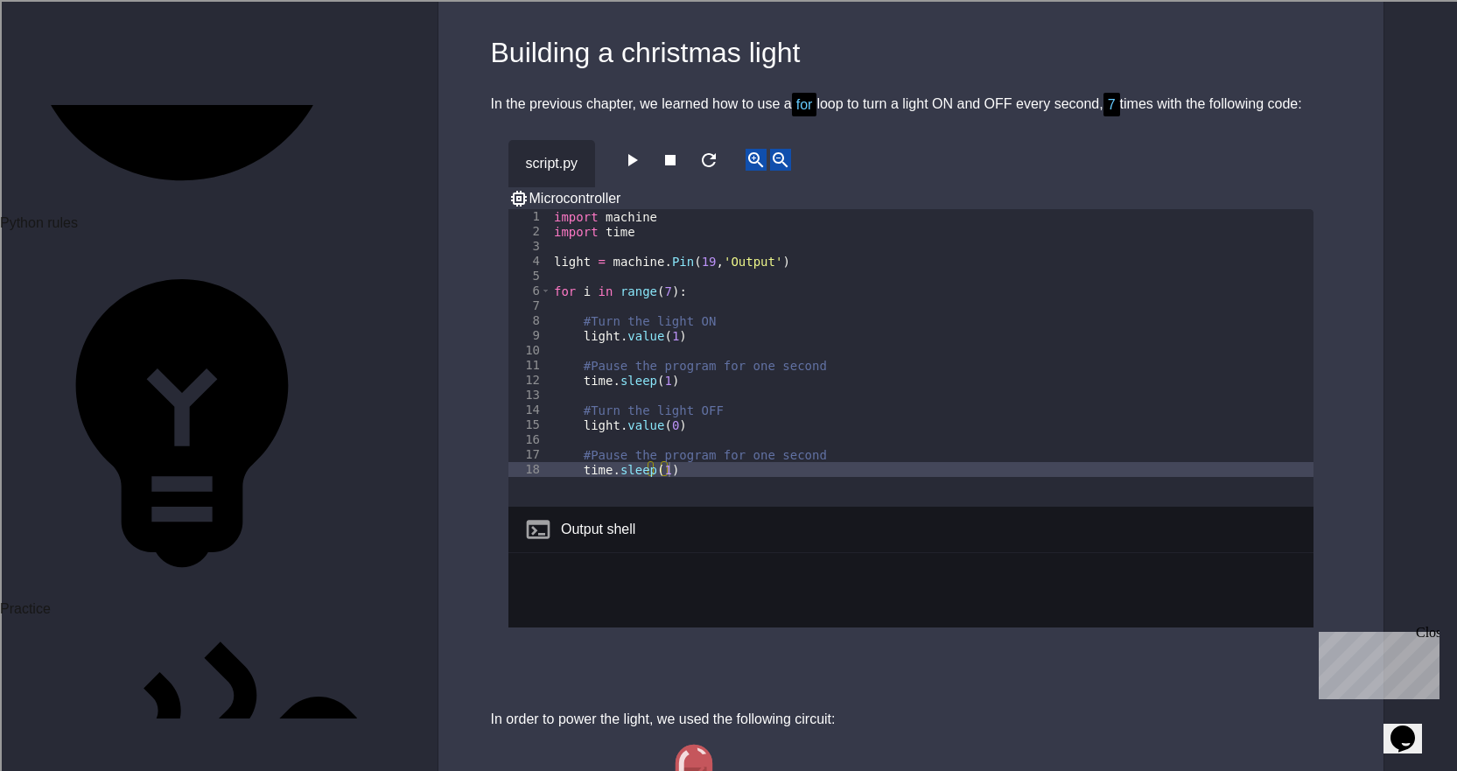
scroll to position [6576, 0]
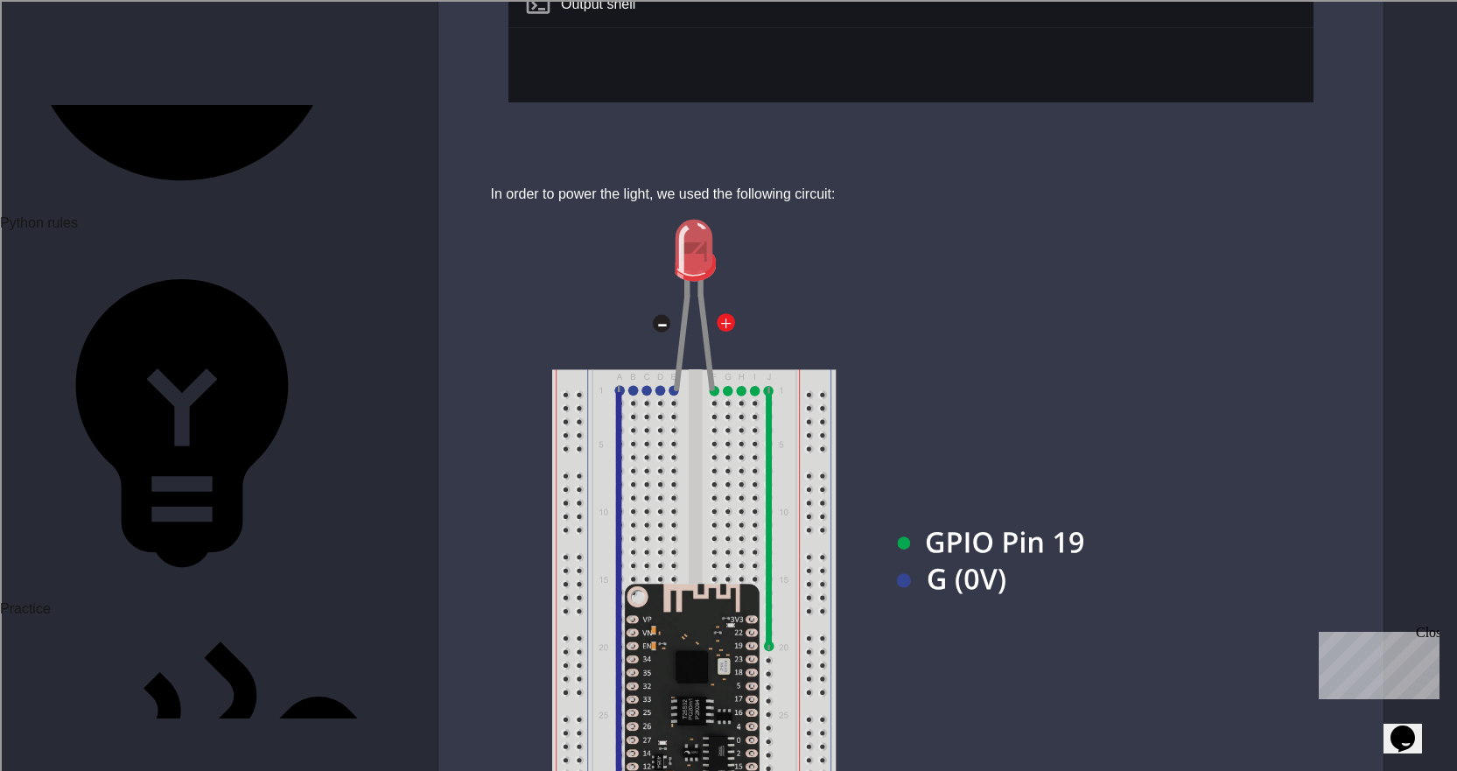
type textarea "**********"
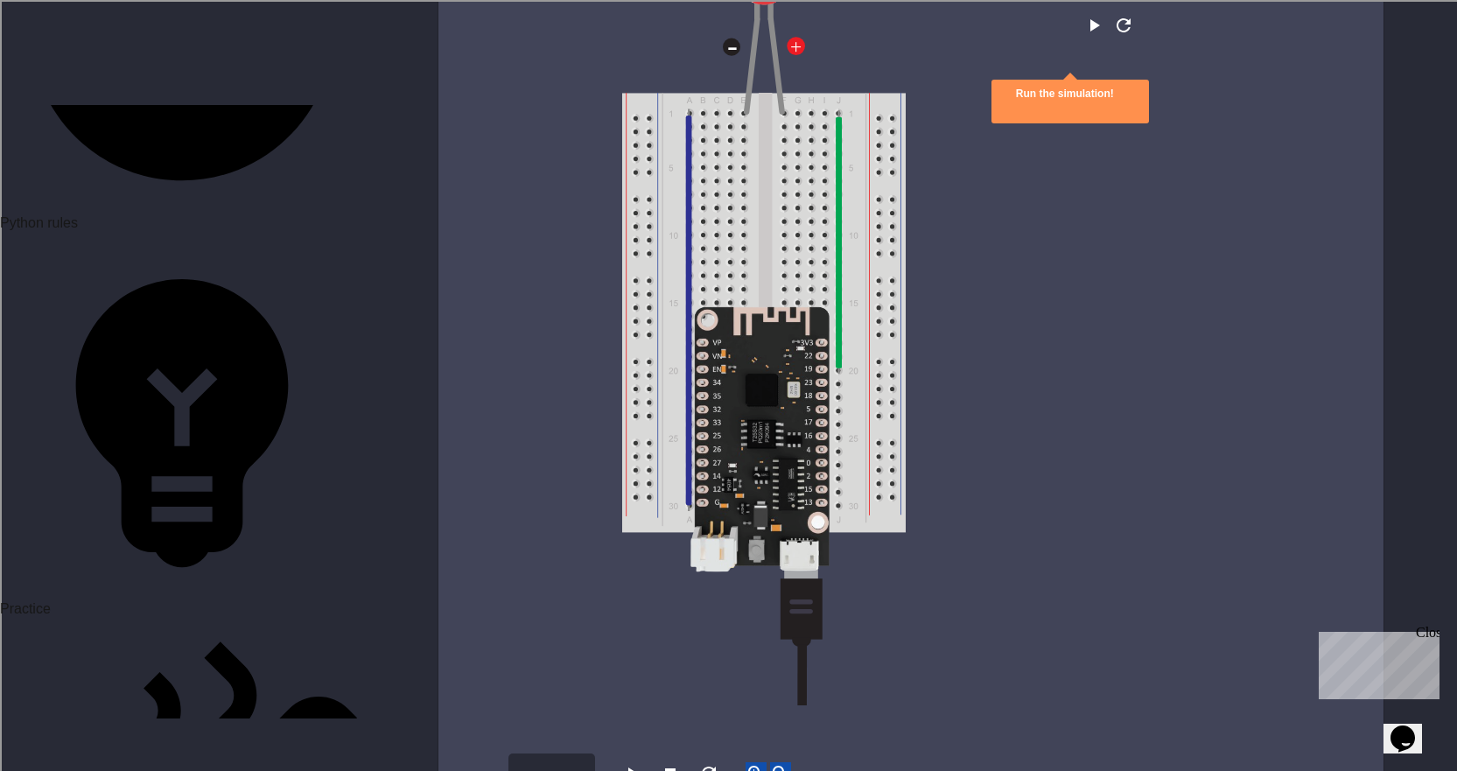
scroll to position [2800, 0]
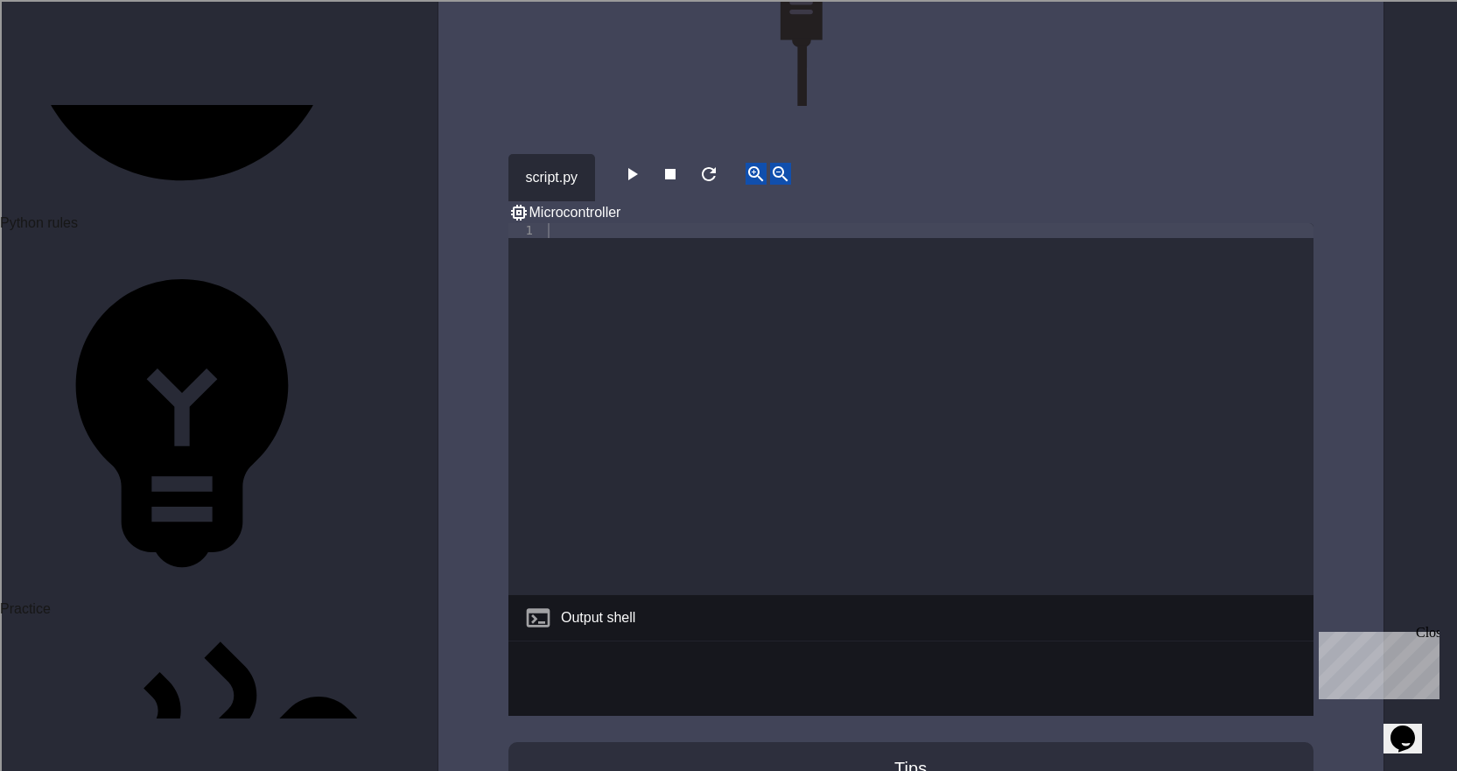
click at [558, 504] on div at bounding box center [928, 424] width 769 height 402
paste textarea "**********"
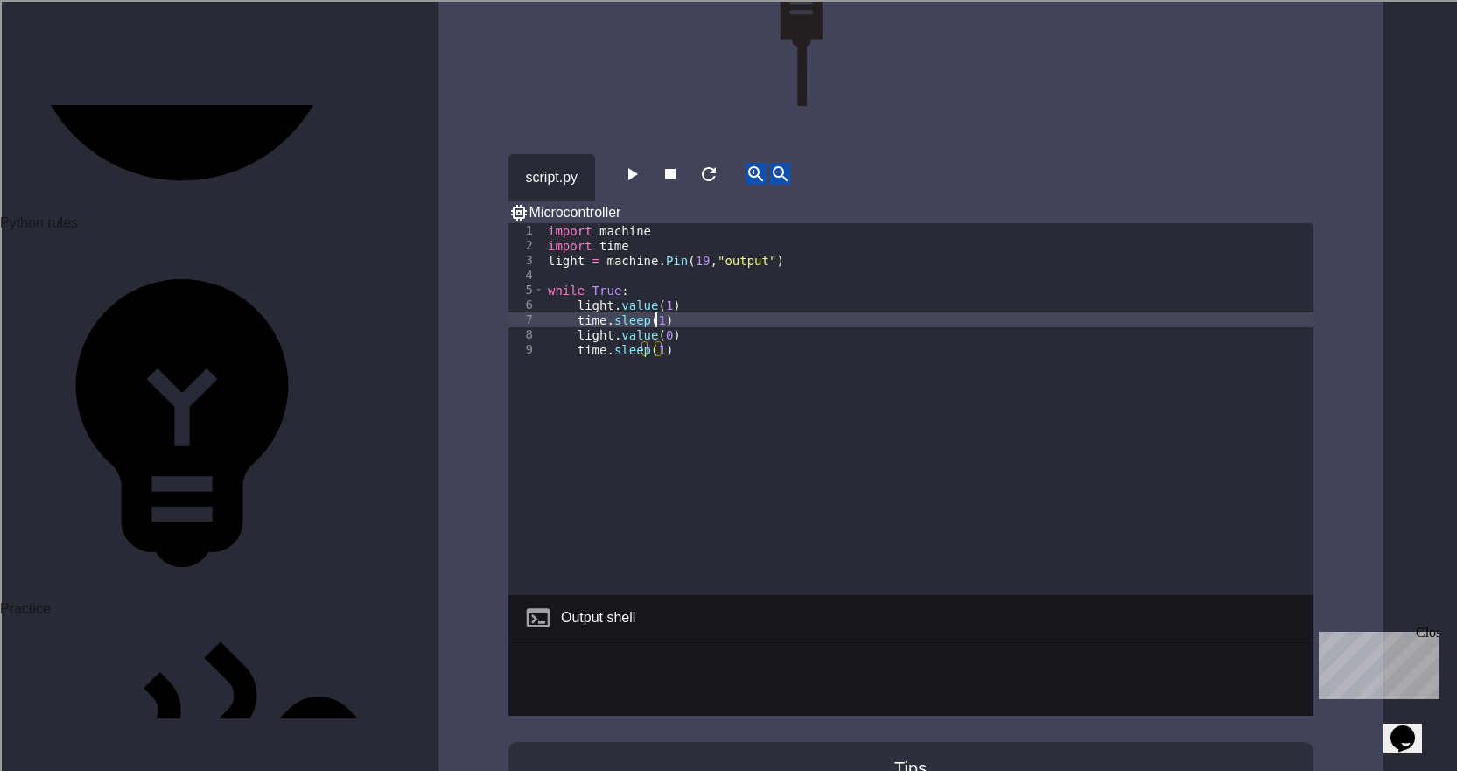
click at [653, 341] on div "import machine import time light = machine . Pin ( 19 , "output" ) while True :…" at bounding box center [928, 424] width 769 height 402
click at [654, 371] on div "import machine import time light = machine . Pin ( 19 , "output" ) while True :…" at bounding box center [928, 424] width 769 height 402
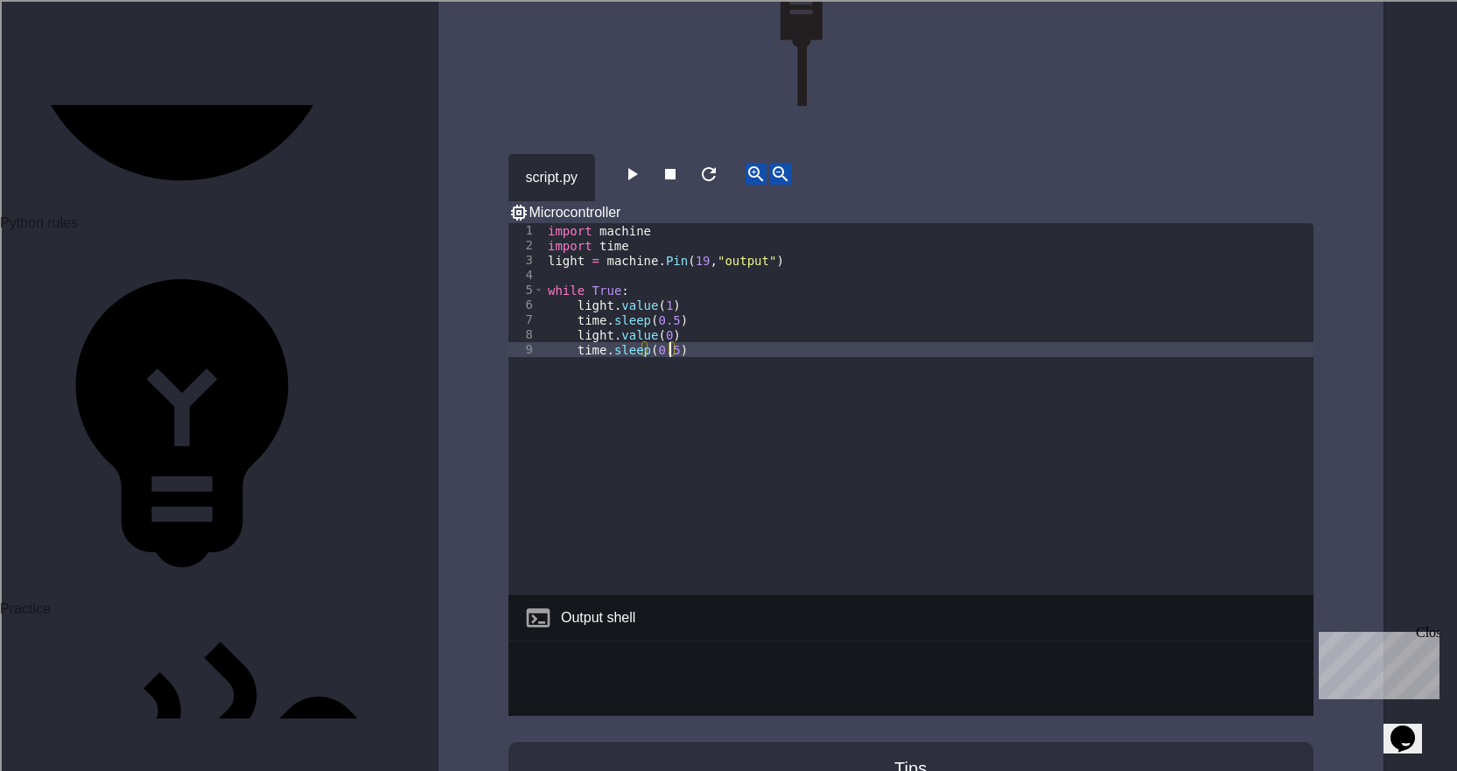
type textarea "**********"
click at [627, 185] on button "button" at bounding box center [631, 174] width 21 height 22
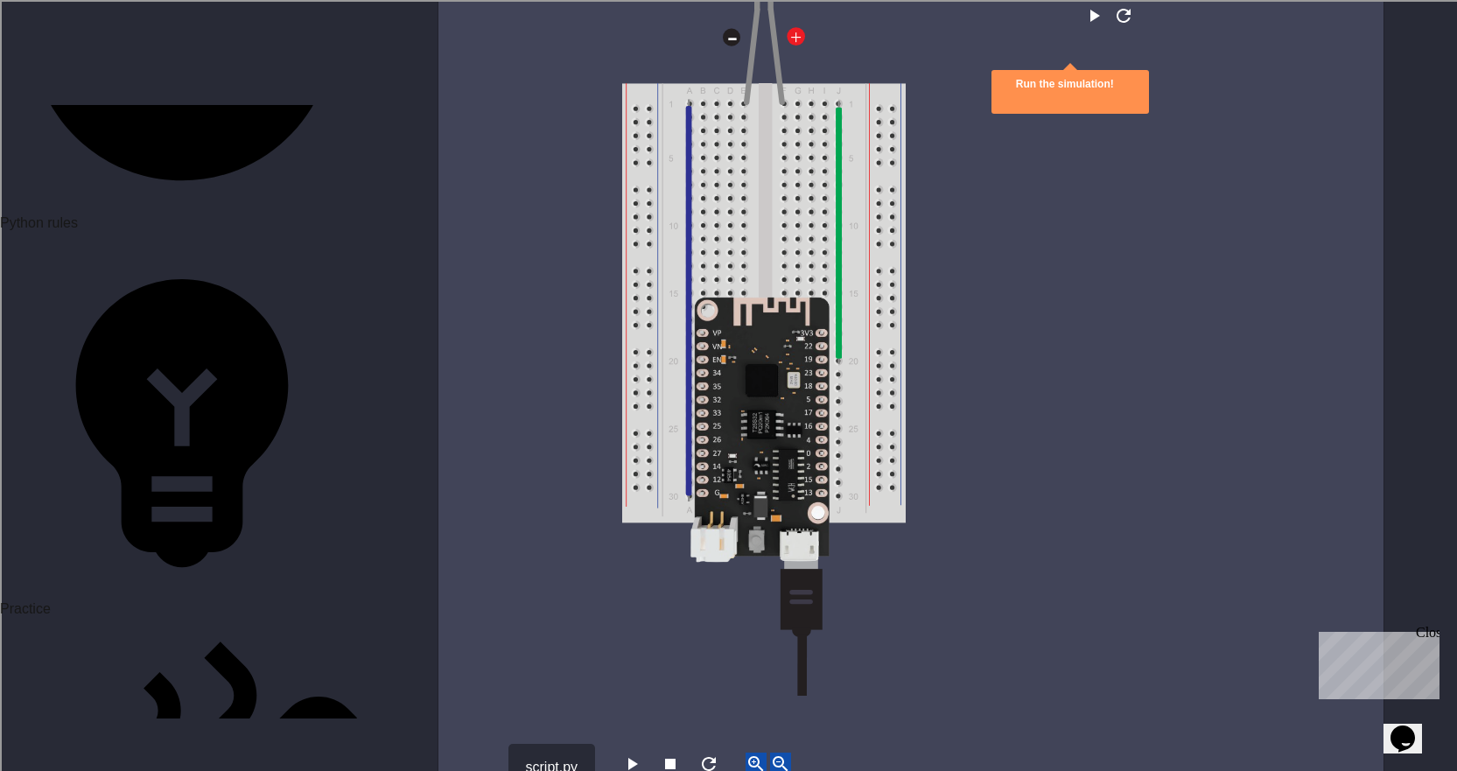
scroll to position [2100, 0]
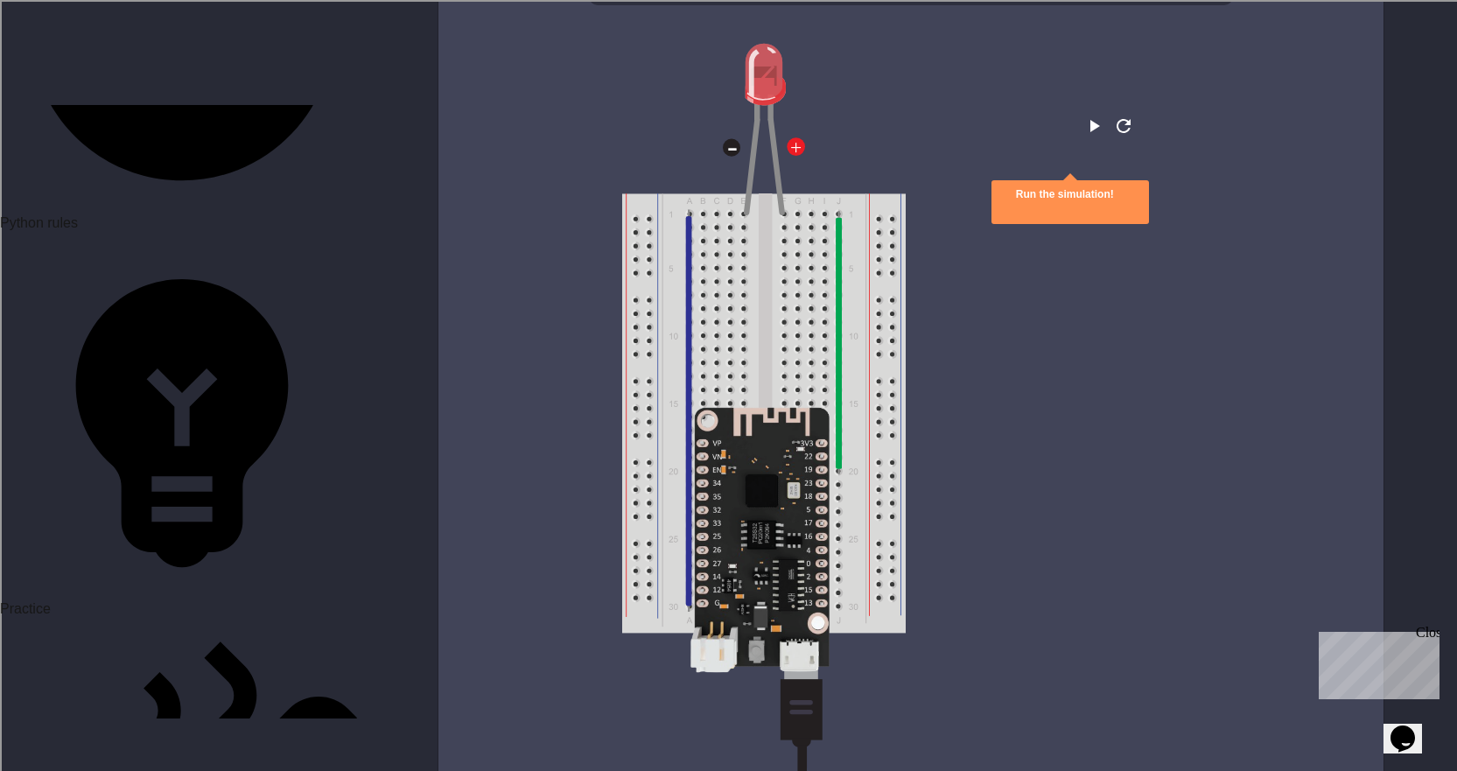
click at [1083, 136] on button "play" at bounding box center [1093, 126] width 21 height 22
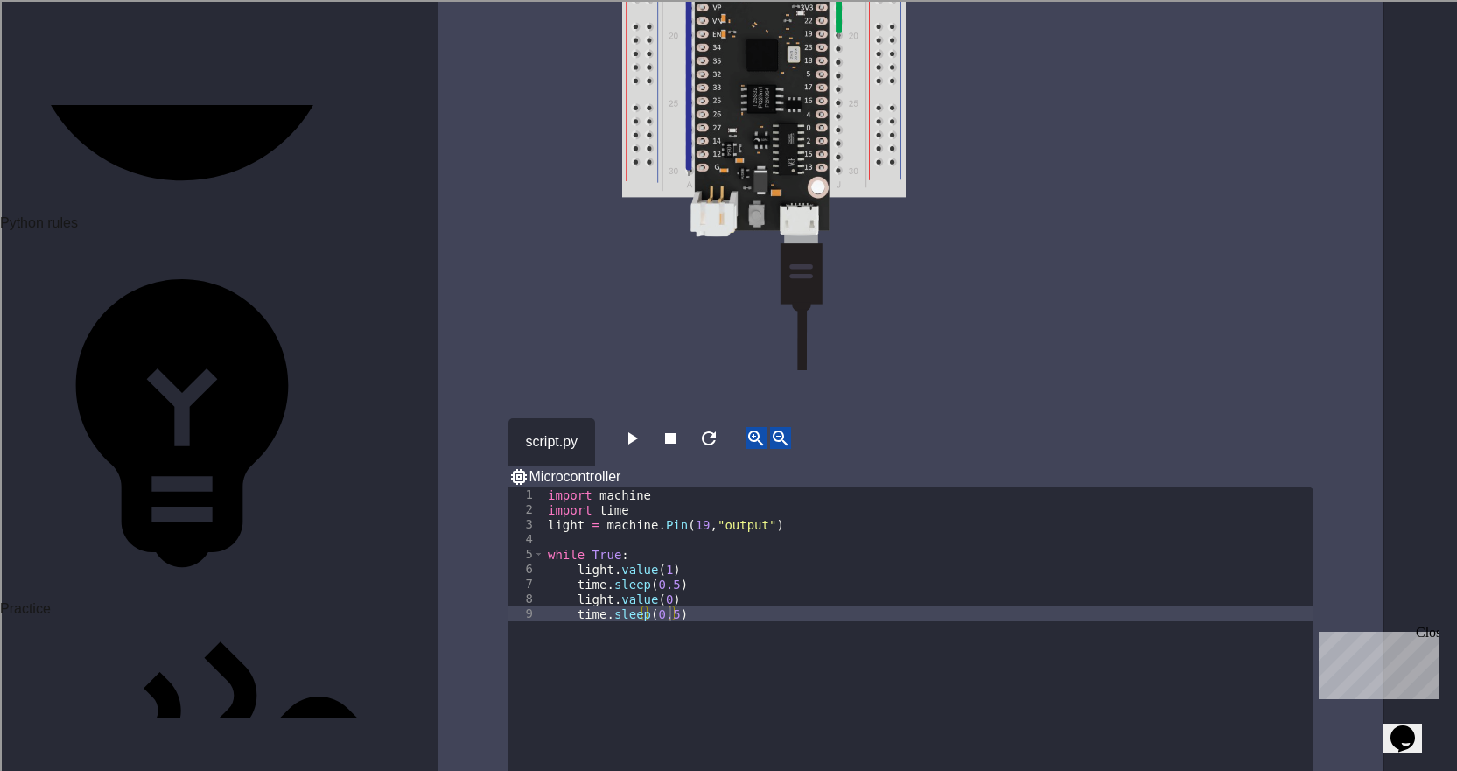
scroll to position [2537, 0]
click at [681, 447] on icon "button" at bounding box center [670, 436] width 21 height 21
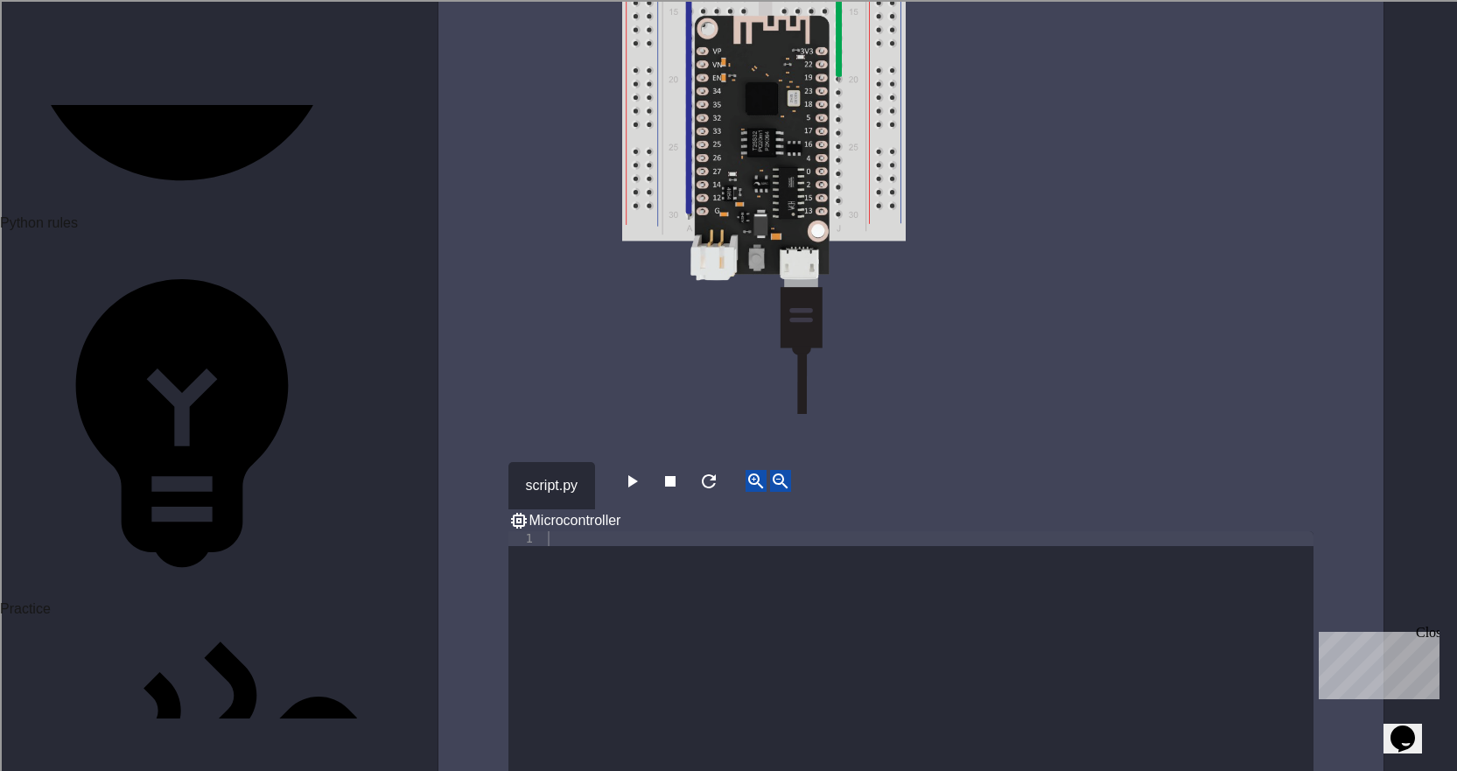
scroll to position [5075, 0]
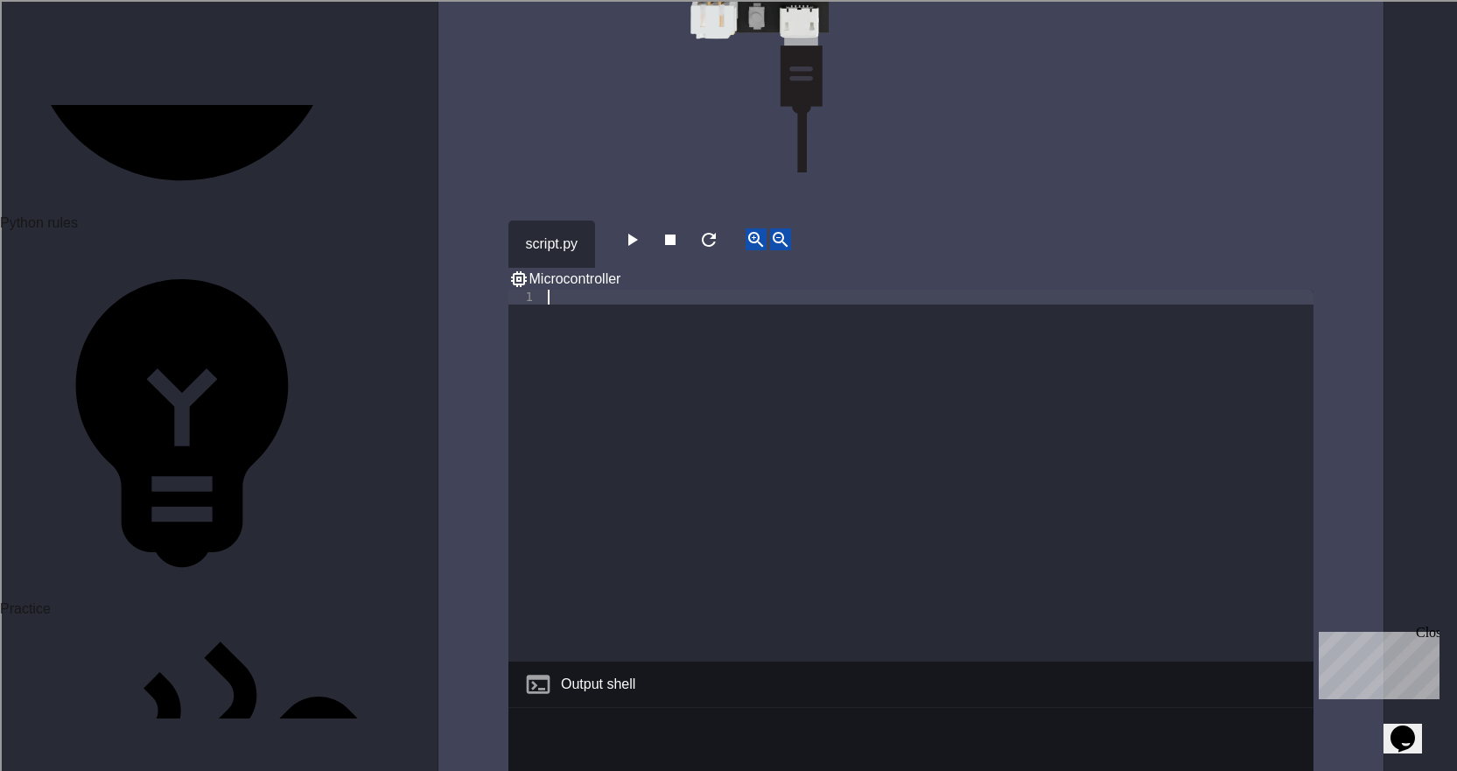
click at [612, 517] on div at bounding box center [928, 491] width 769 height 402
paste textarea "**********"
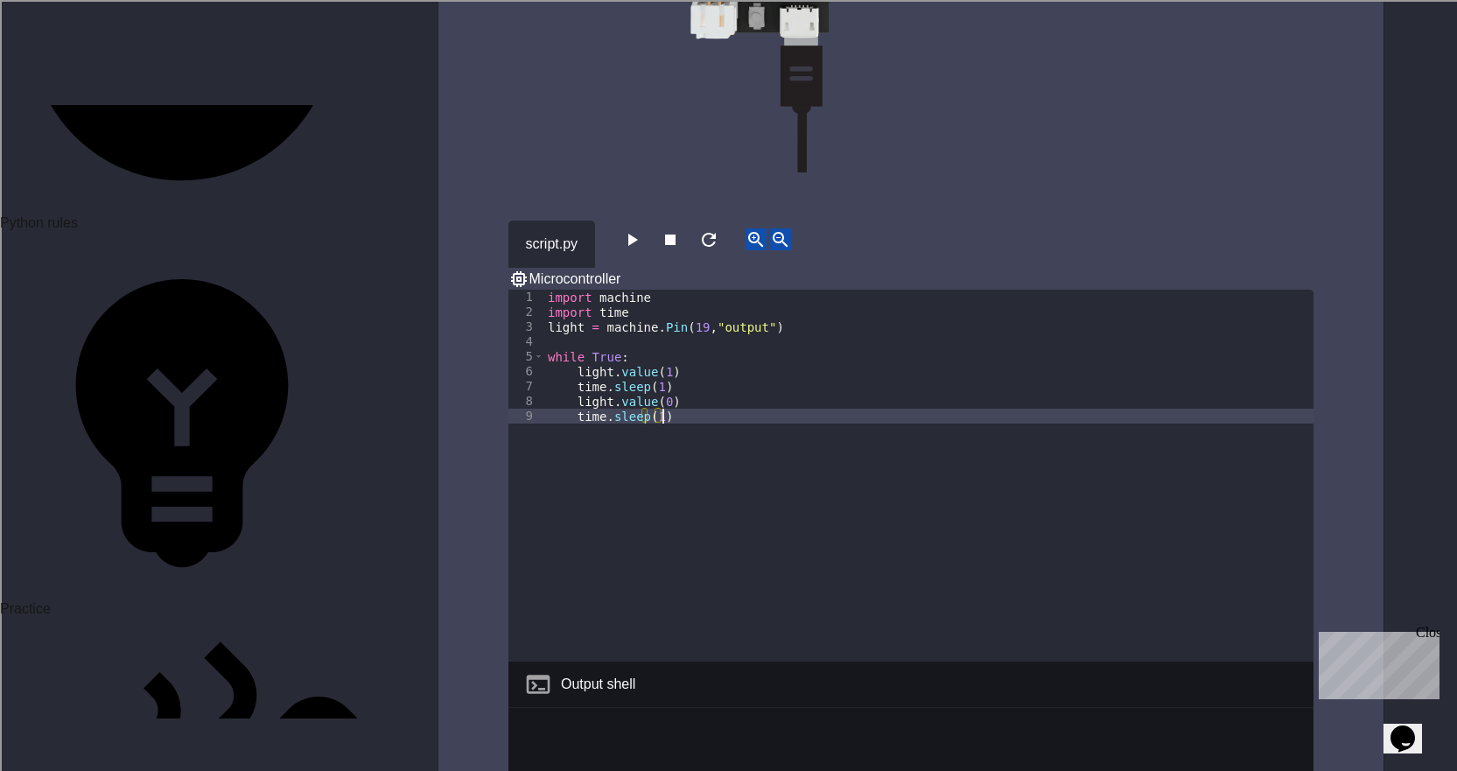
click at [654, 432] on div "import machine import time light = machine . Pin ( 19 , "output" ) while True :…" at bounding box center [928, 491] width 769 height 402
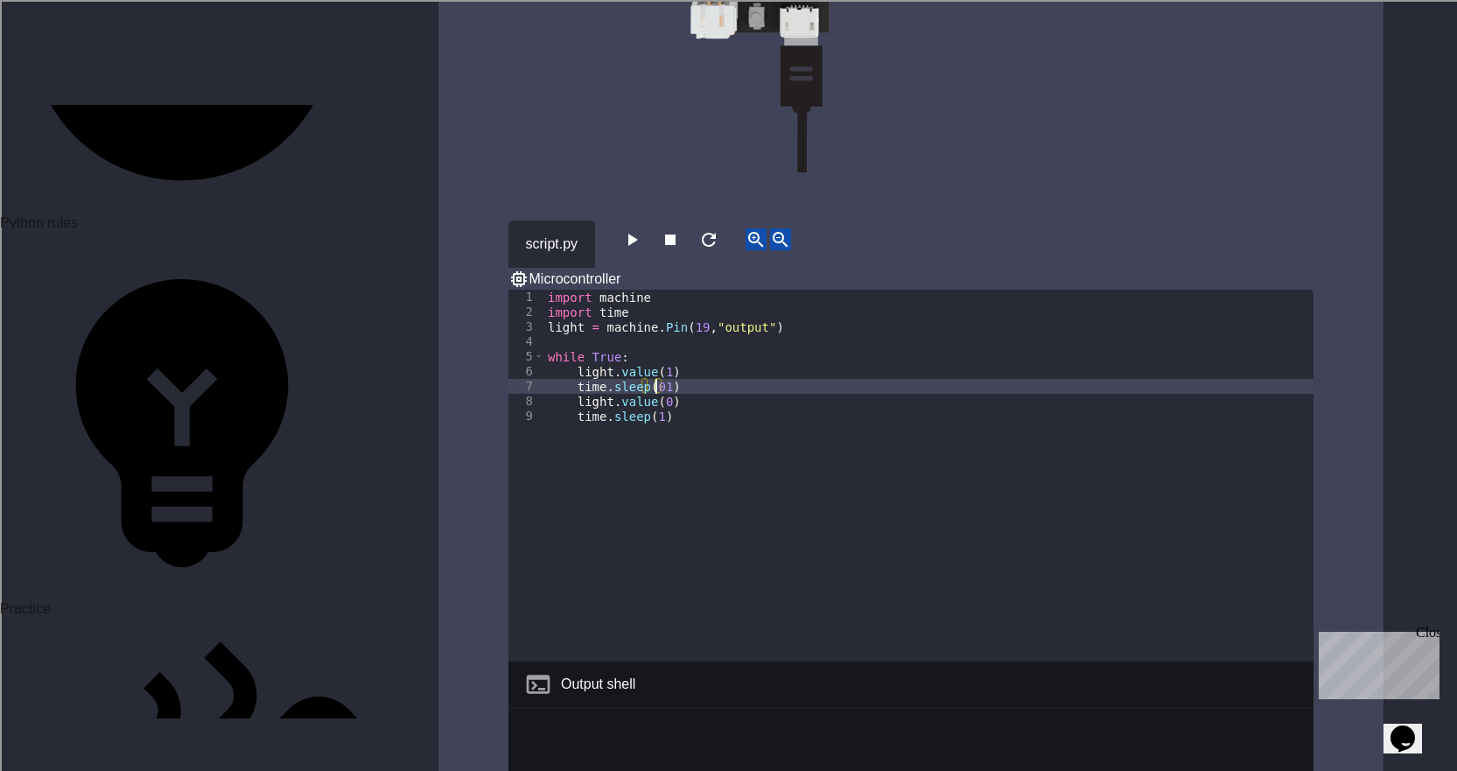
scroll to position [0, 8]
click at [646, 460] on div "import machine import time light = machine . Pin ( 19 , "output" ) while True :…" at bounding box center [928, 491] width 769 height 402
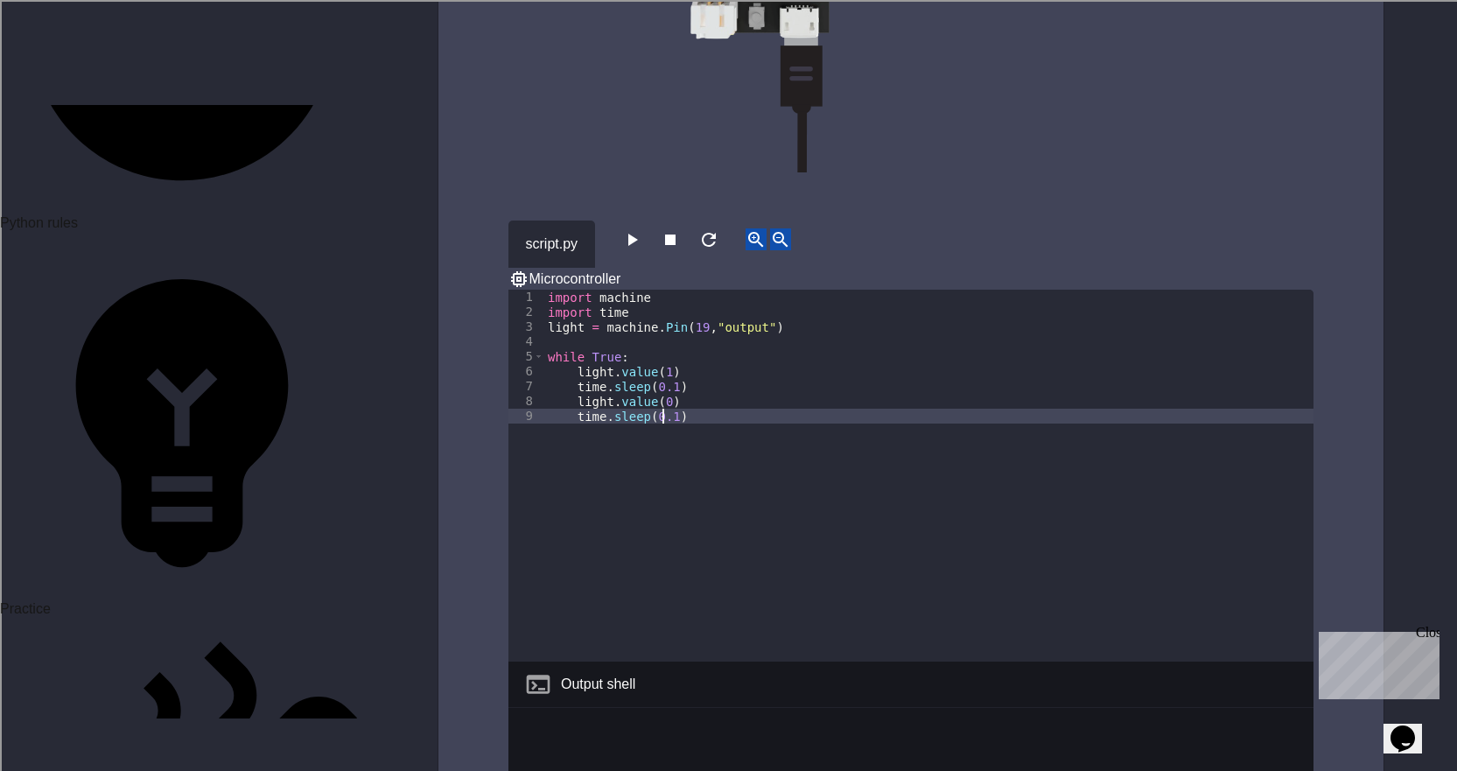
type textarea "**********"
click at [640, 250] on icon "button" at bounding box center [631, 239] width 21 height 21
click at [681, 250] on icon "button" at bounding box center [670, 239] width 21 height 21
click at [642, 250] on icon "button" at bounding box center [631, 239] width 21 height 21
click at [693, 283] on div "**********" at bounding box center [910, 380] width 945 height 2323
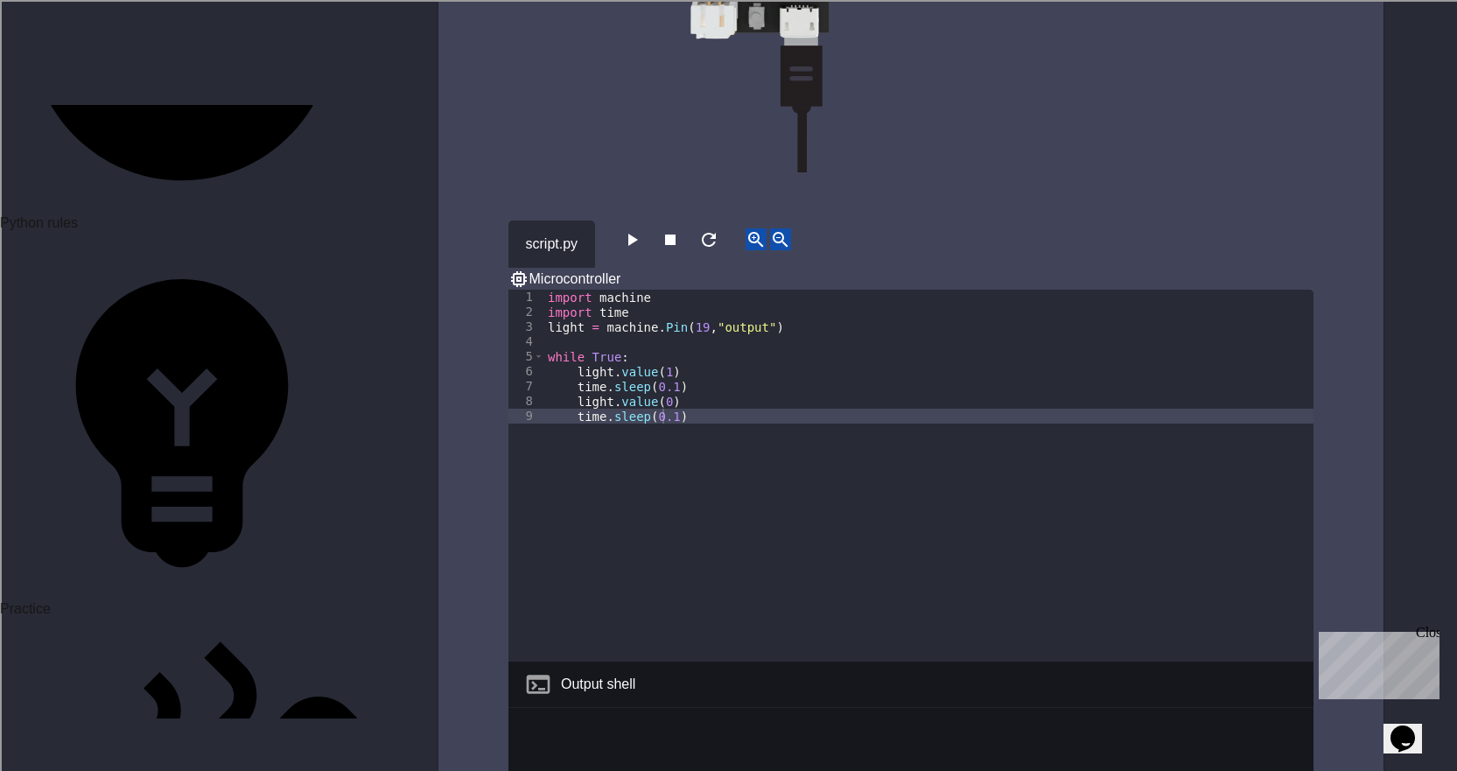
click at [681, 250] on button "button" at bounding box center [670, 239] width 21 height 22
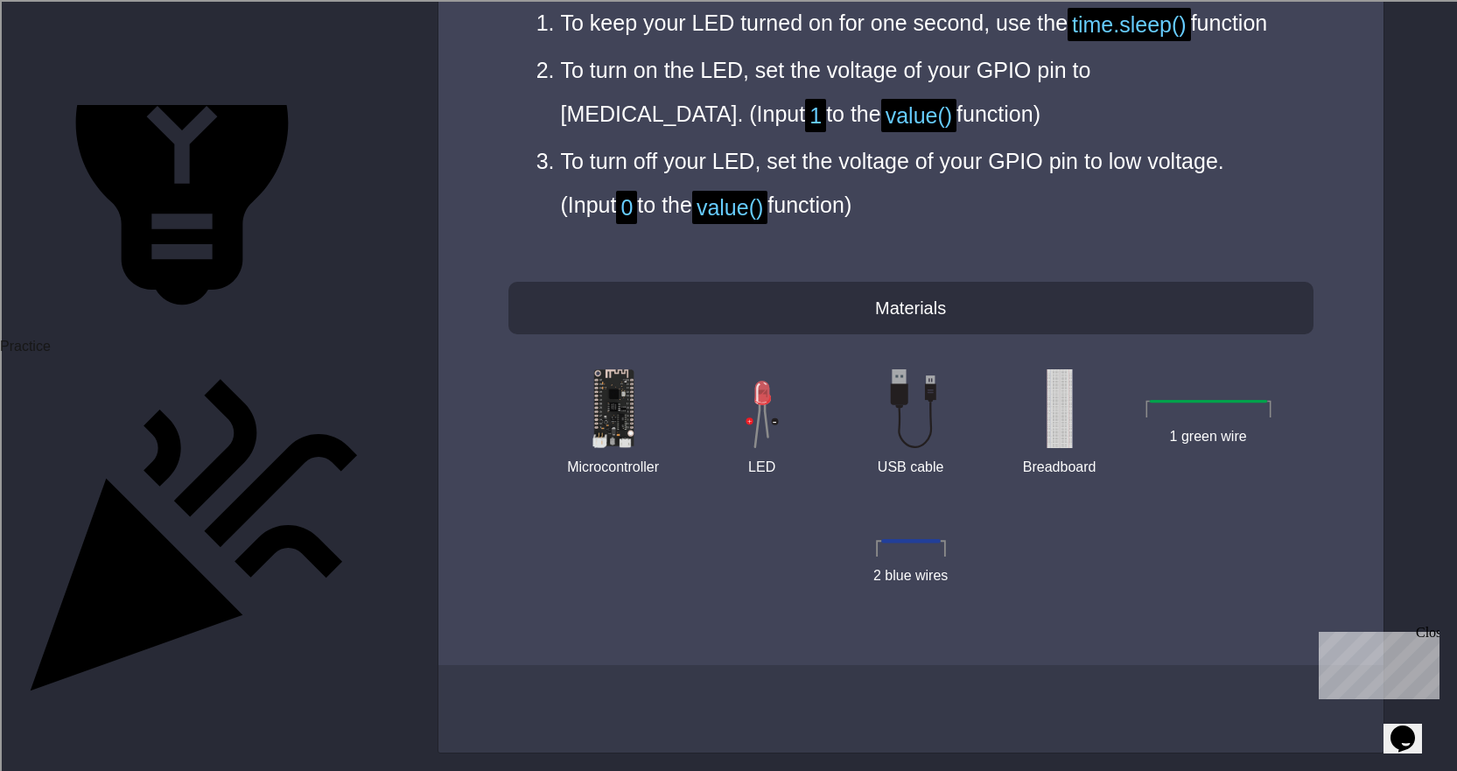
scroll to position [1879, 0]
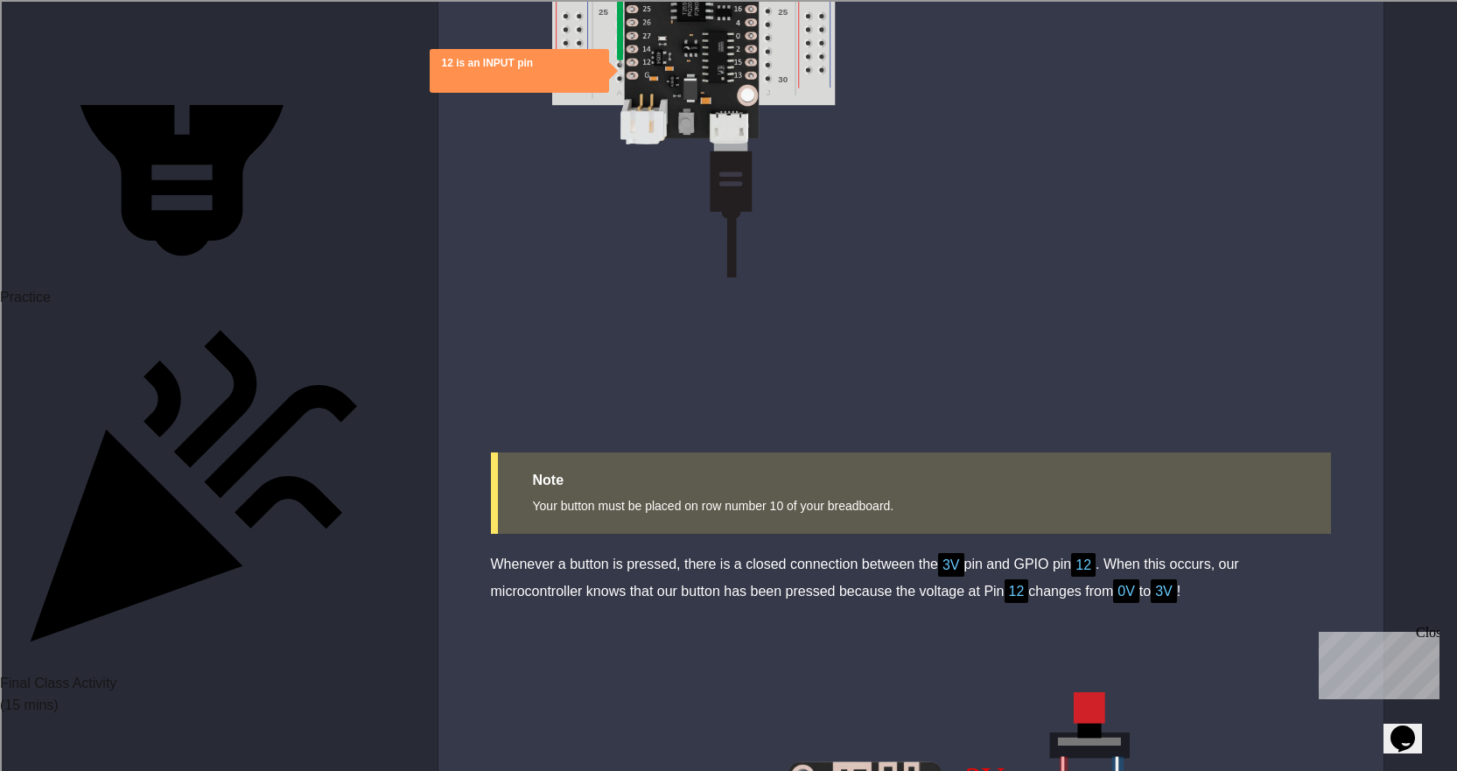
scroll to position [7350, 0]
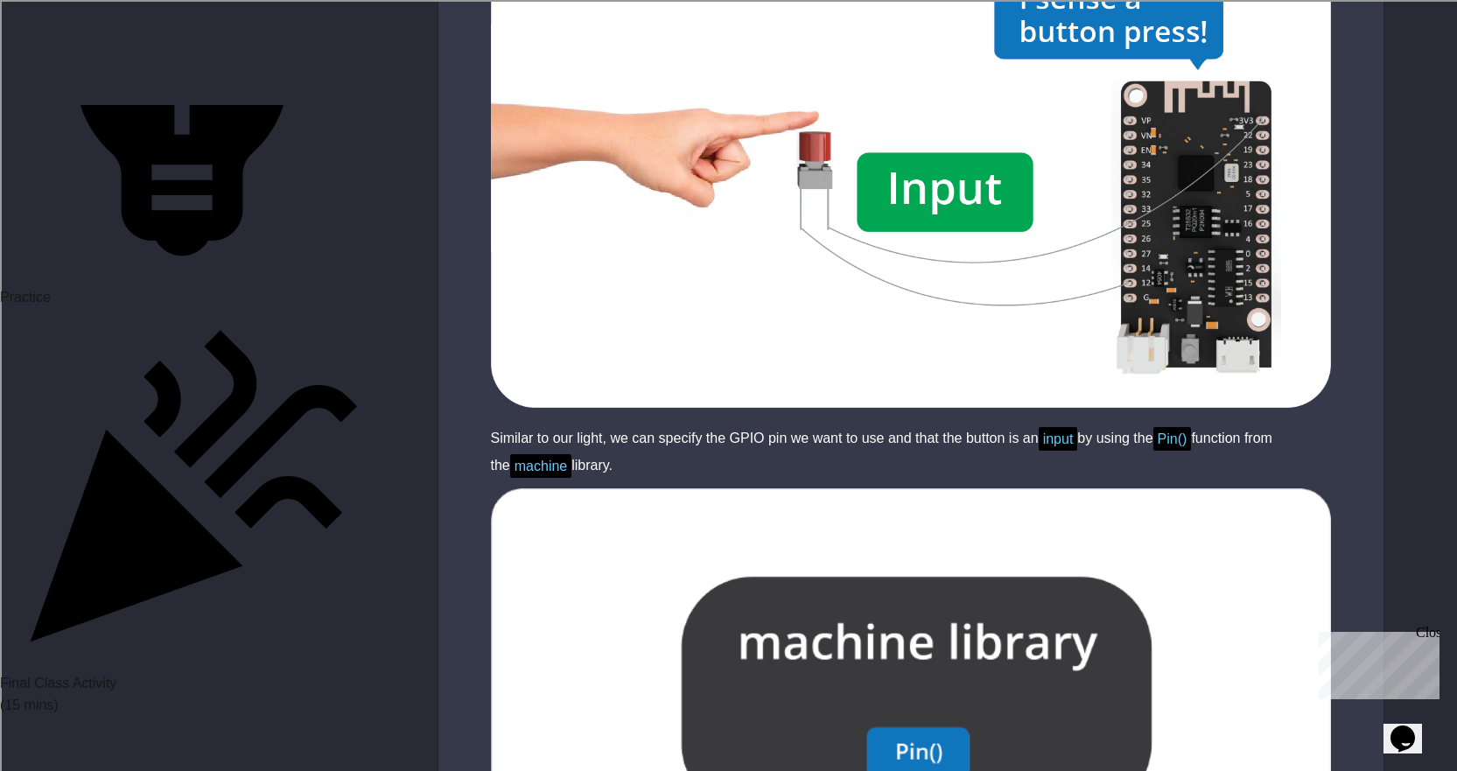
scroll to position [9800, 0]
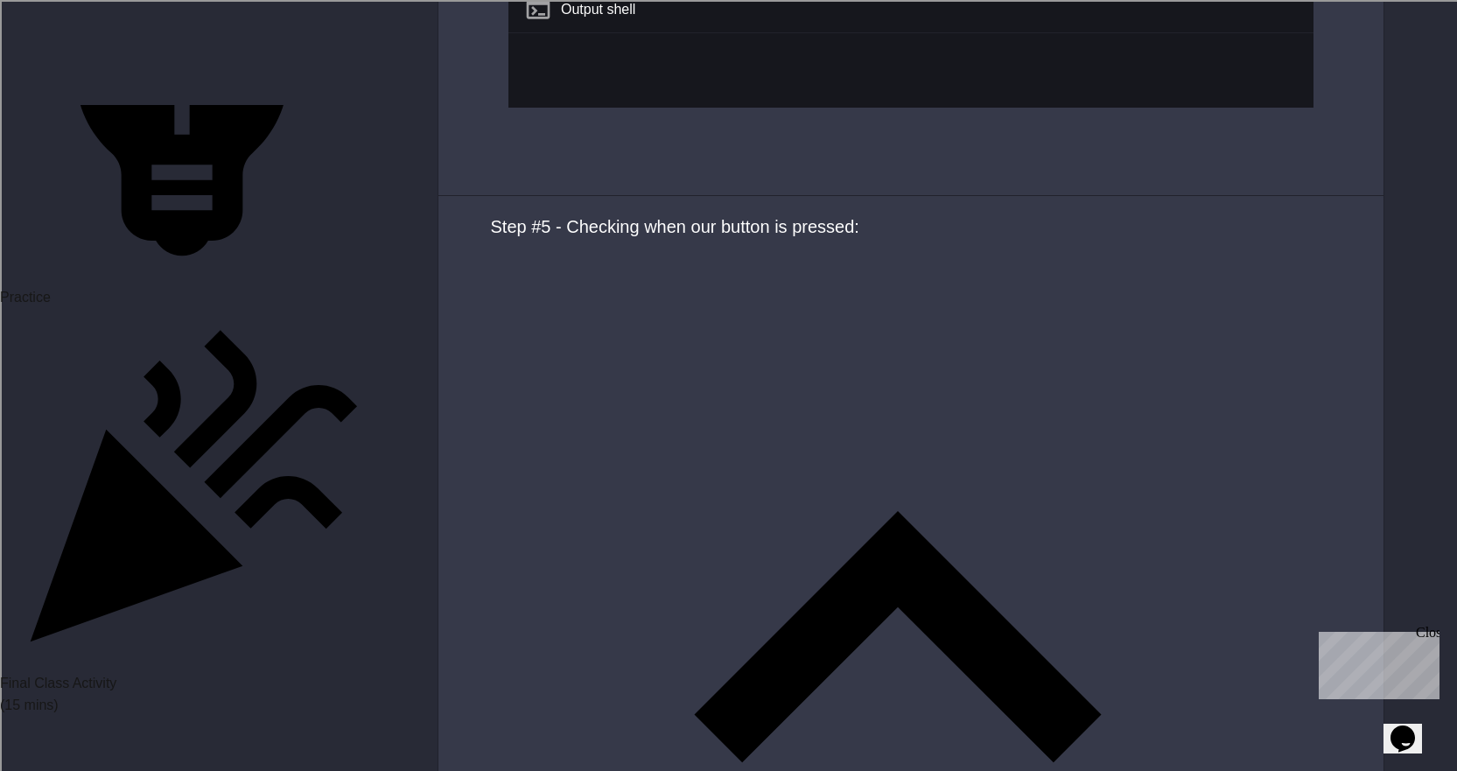
scroll to position [11200, 0]
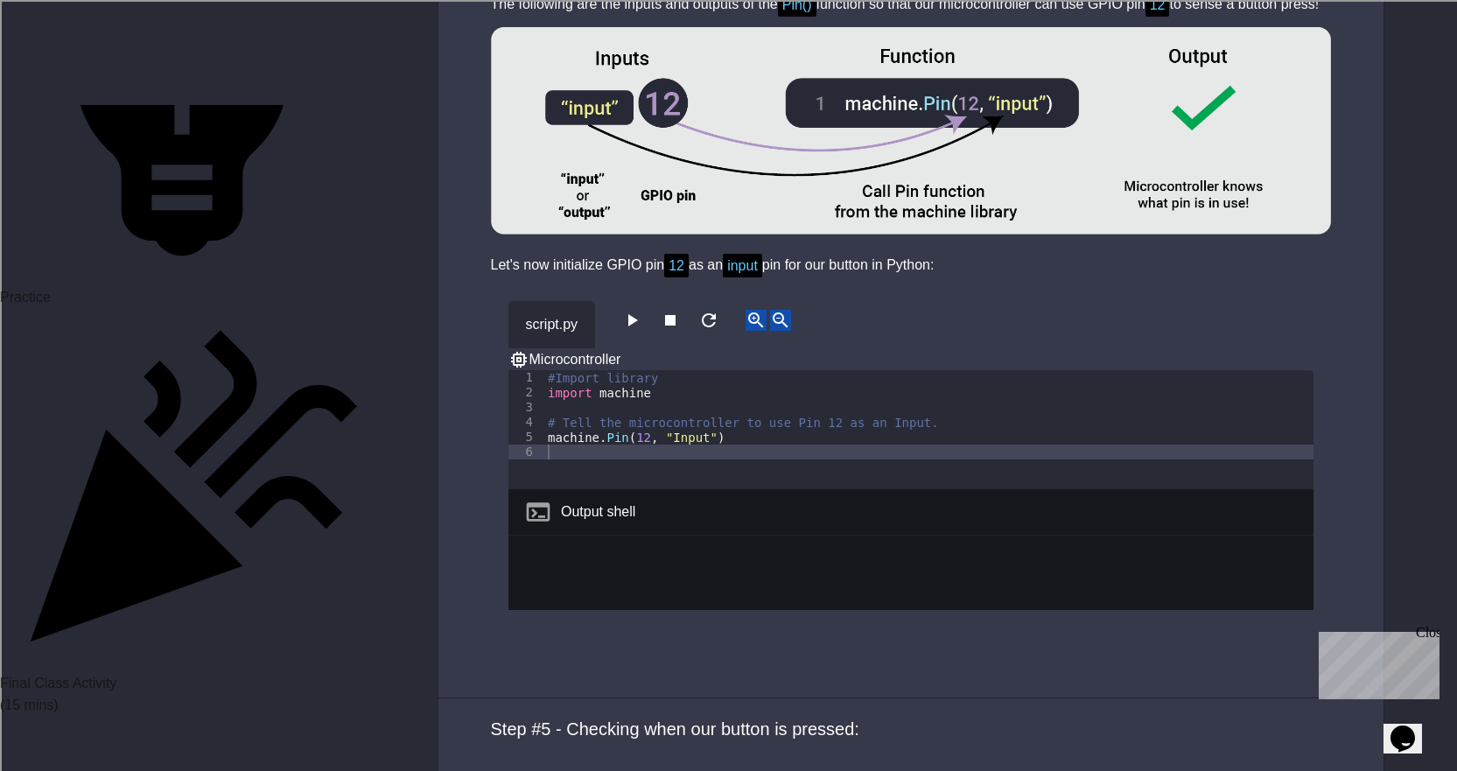
scroll to position [10412, 0]
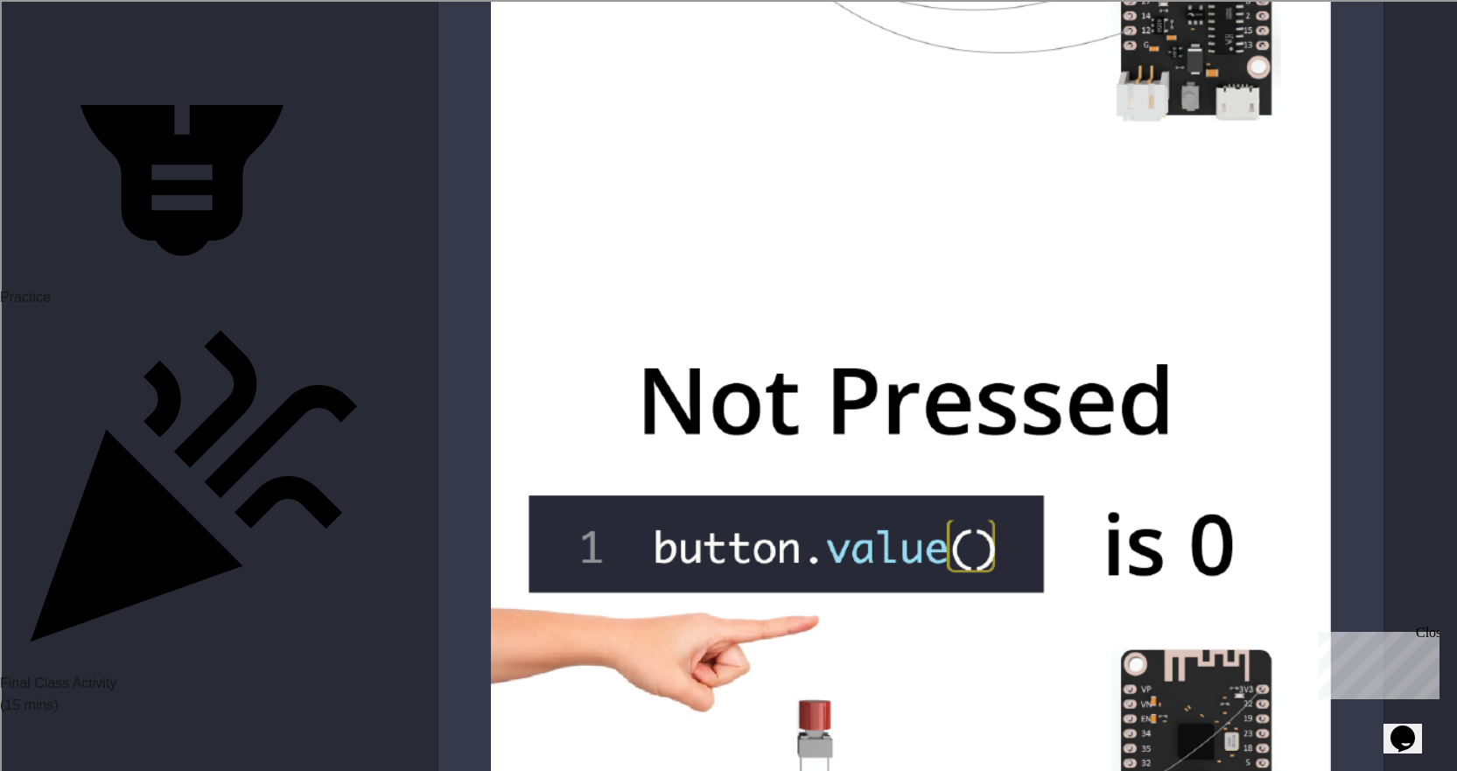
scroll to position [12950, 0]
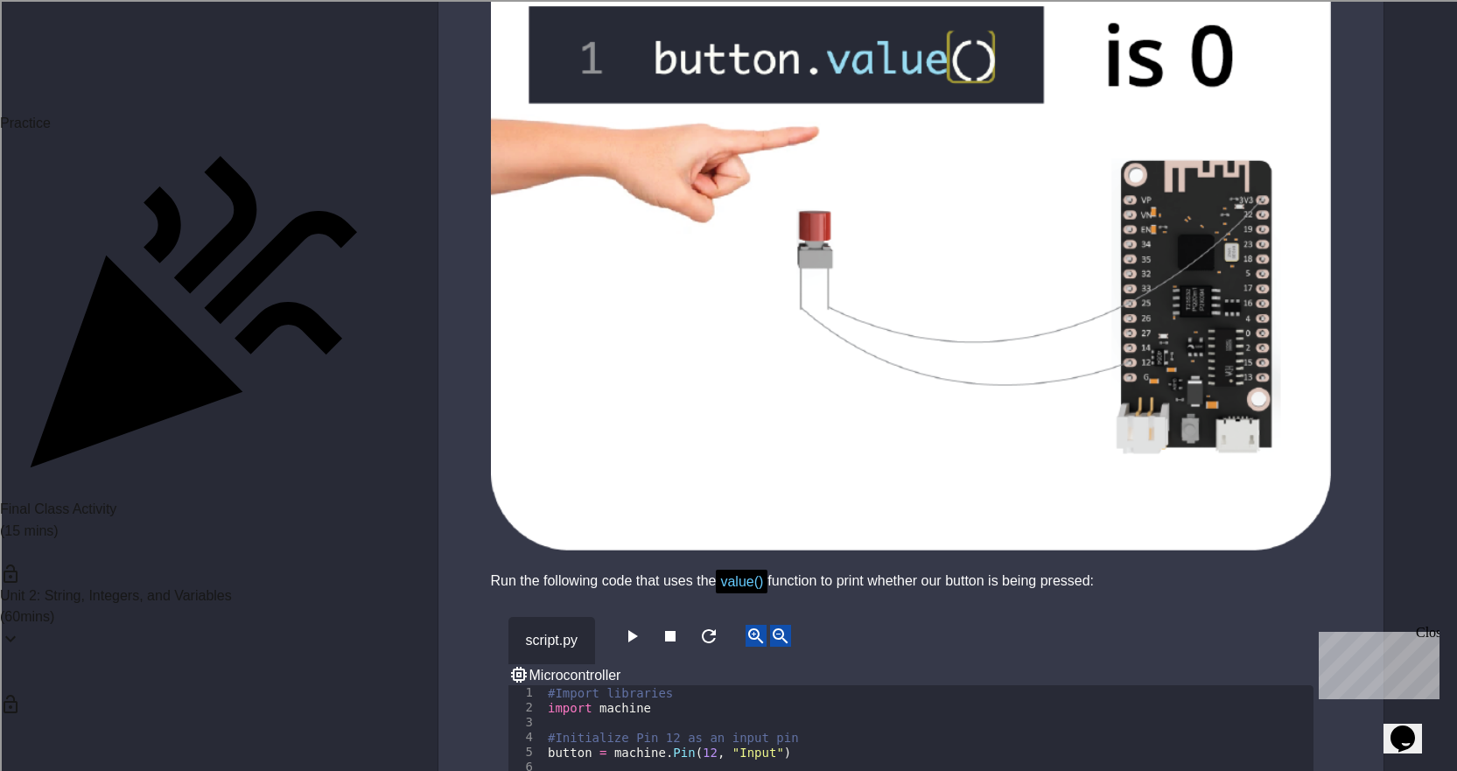
scroll to position [2054, 0]
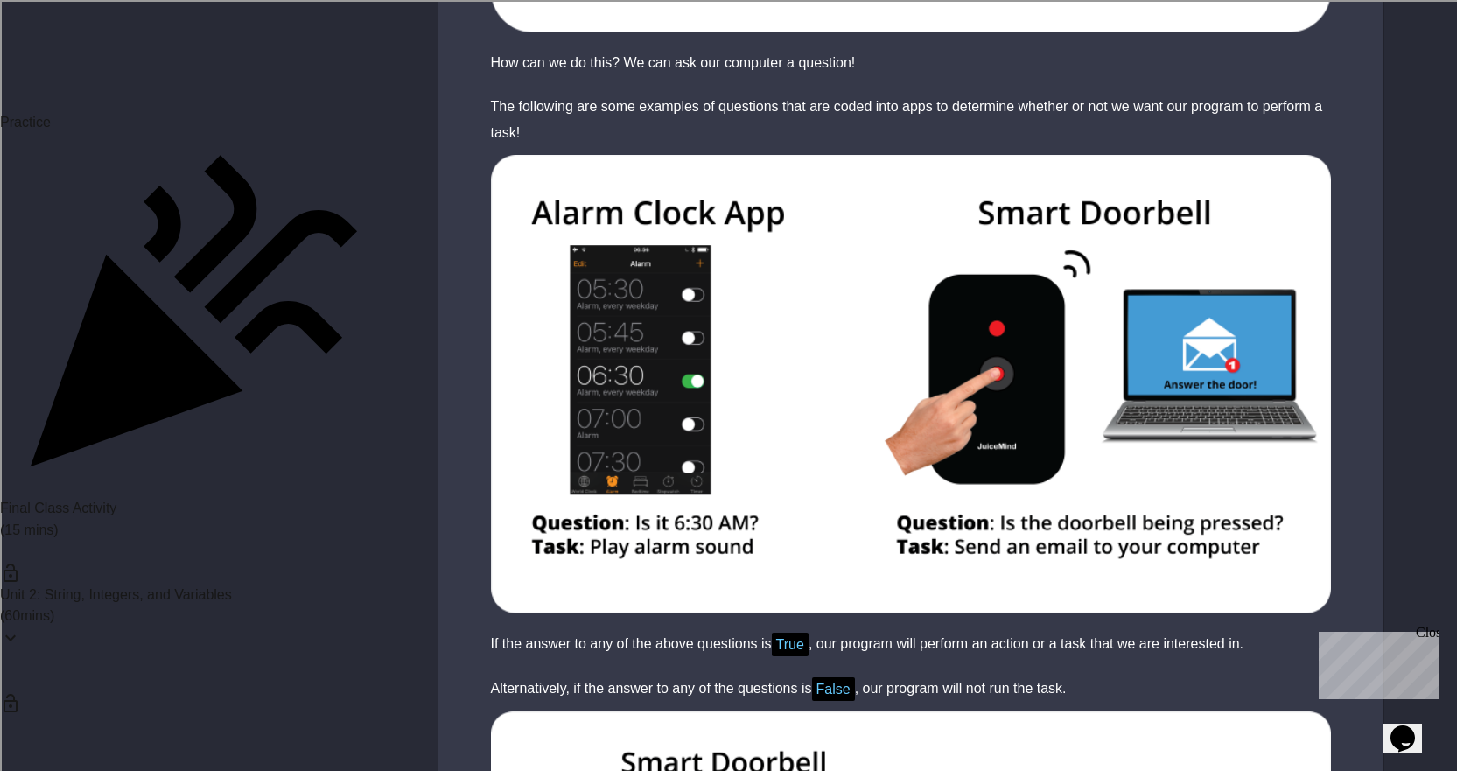
scroll to position [4462, 0]
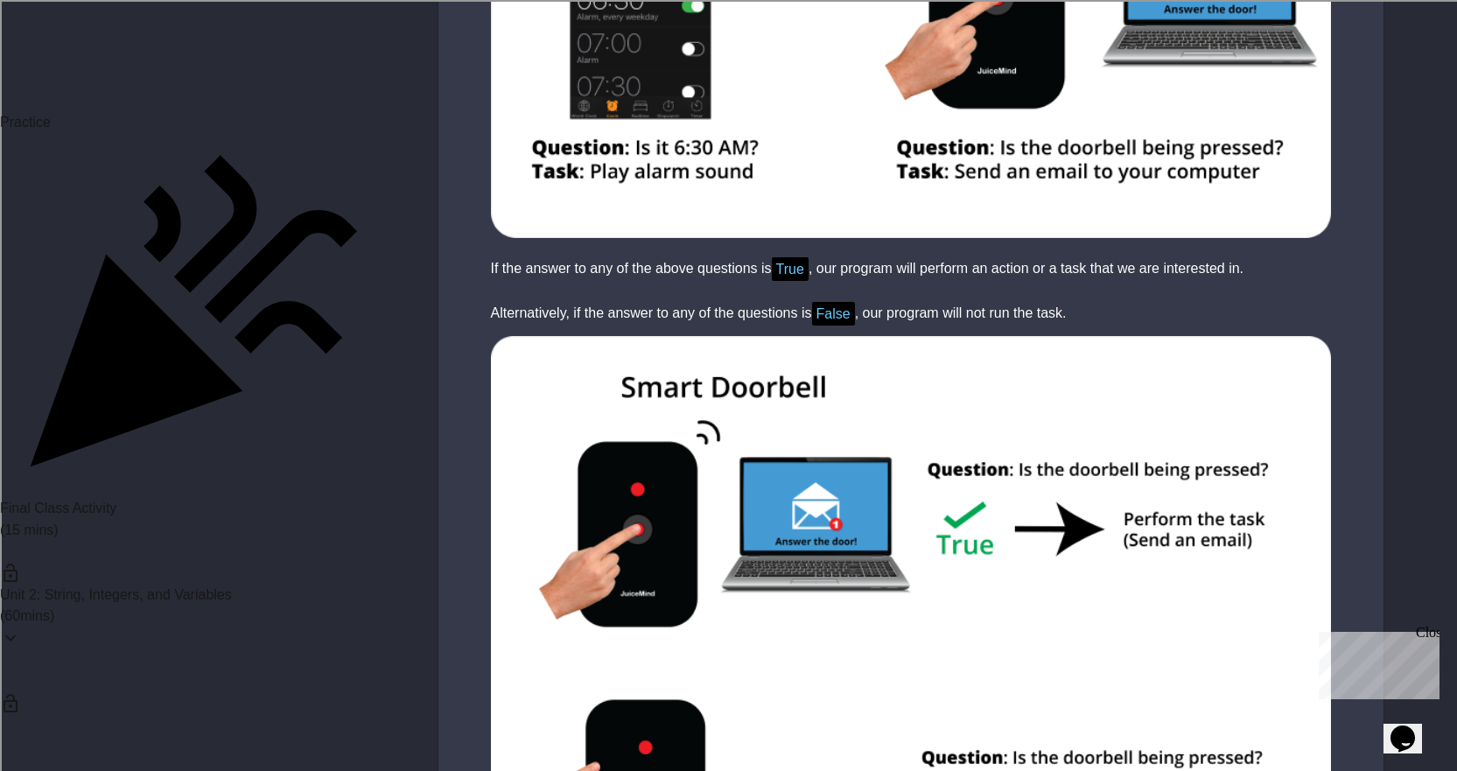
scroll to position [4637, 0]
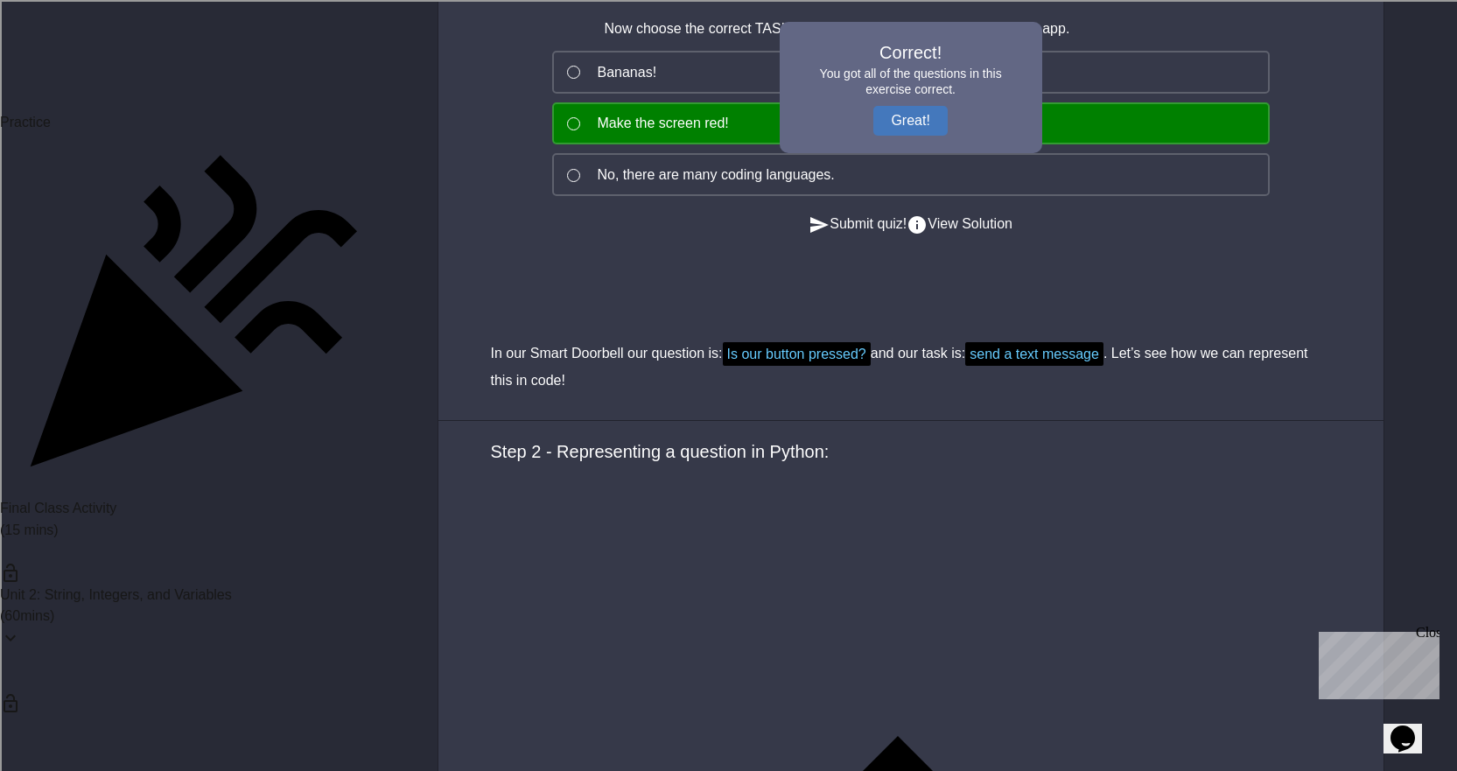
scroll to position [5950, 0]
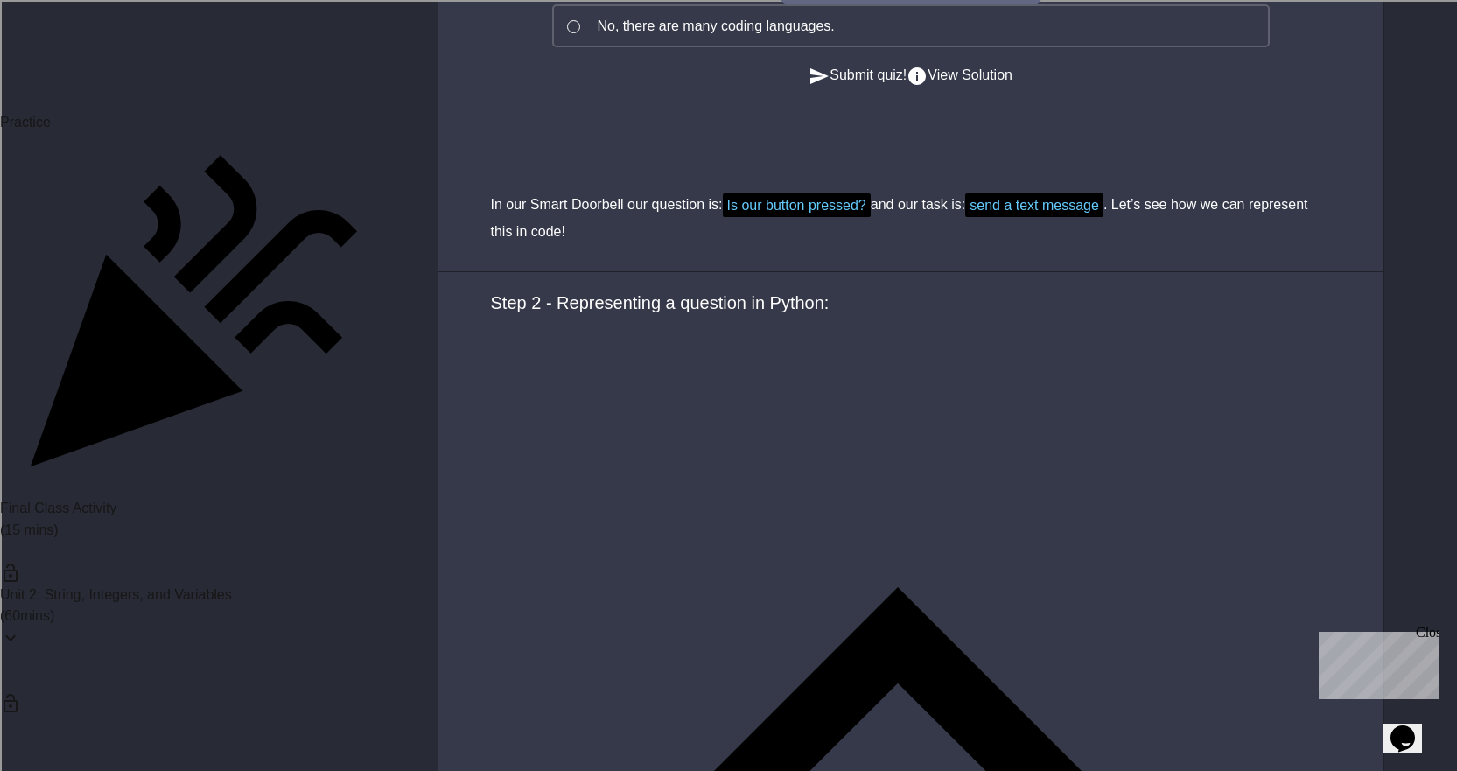
scroll to position [6387, 0]
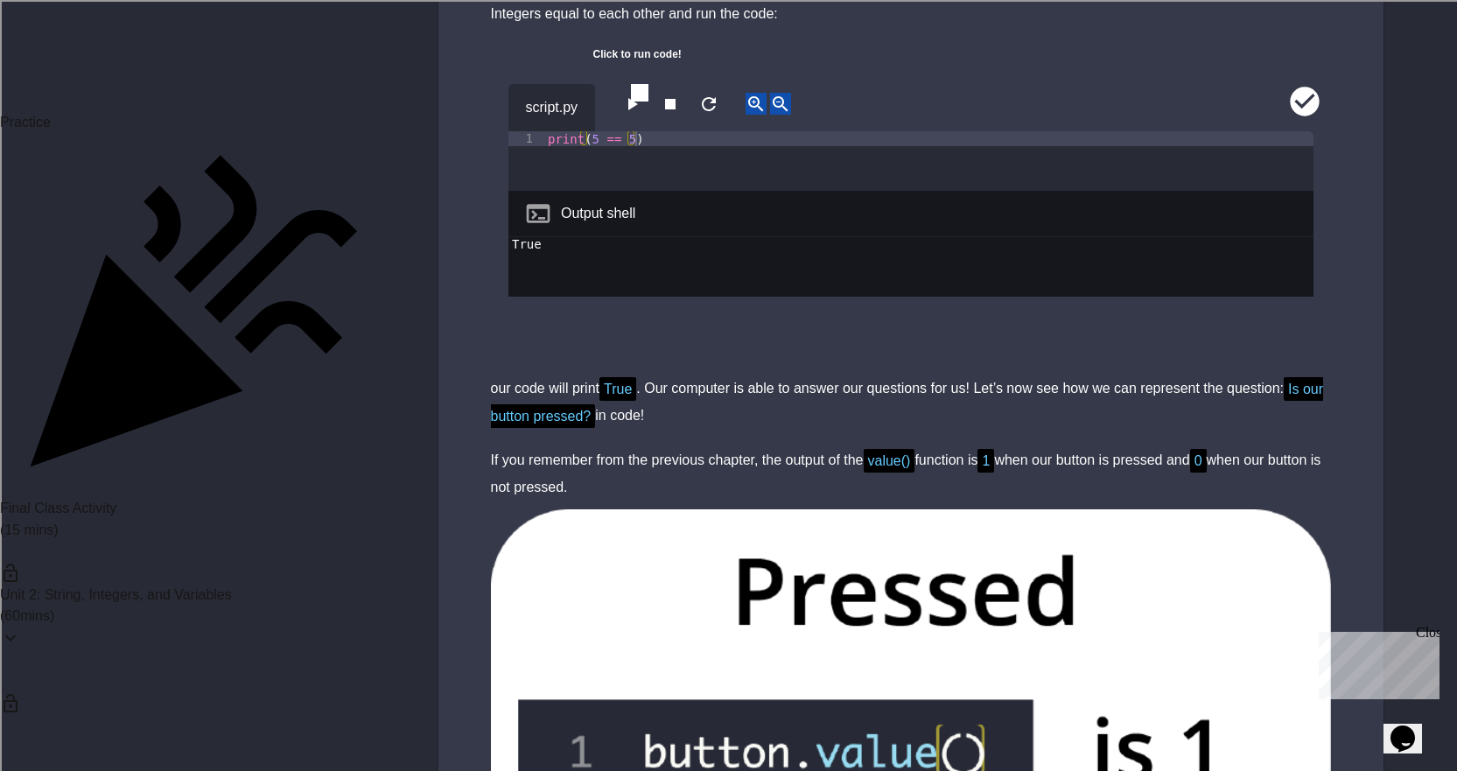
scroll to position [8400, 0]
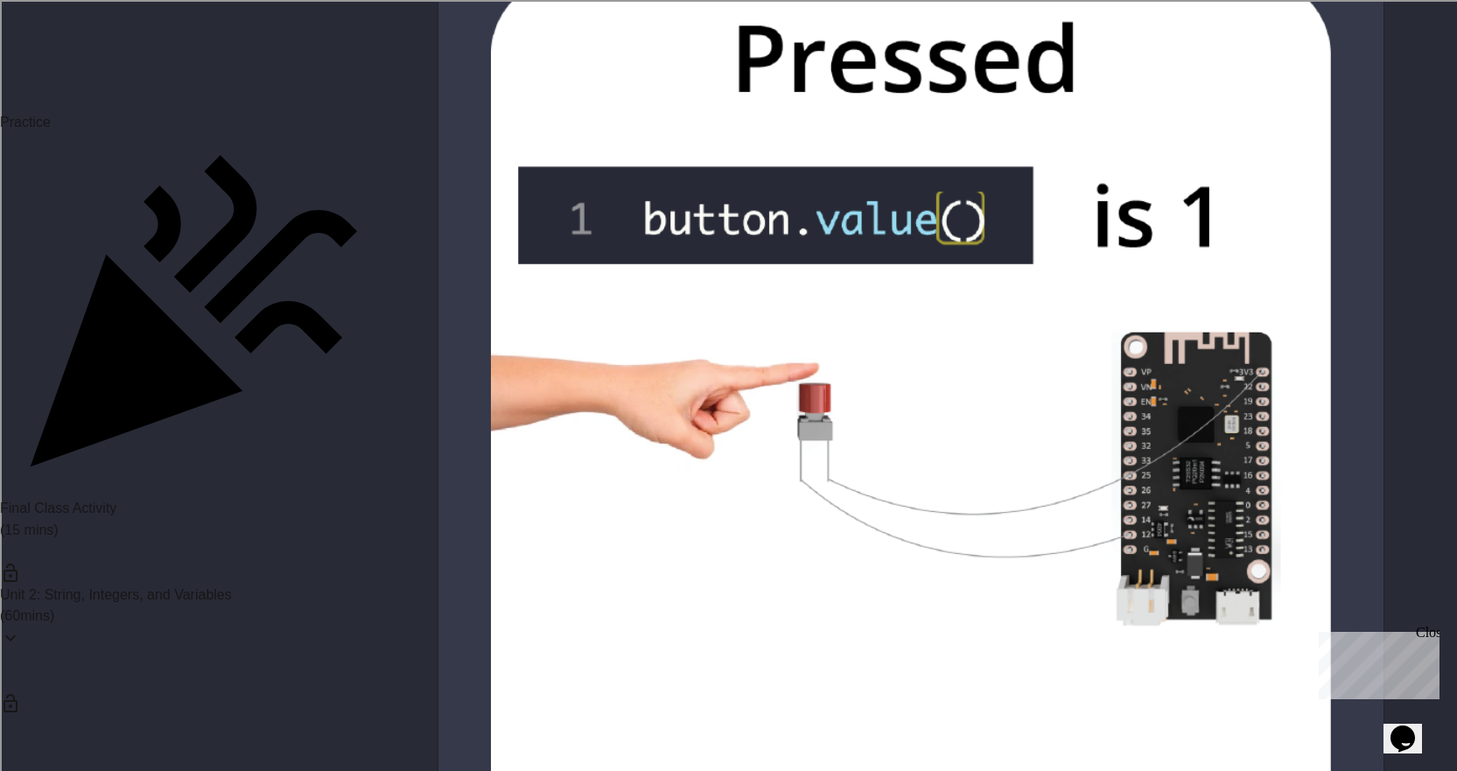
scroll to position [8925, 0]
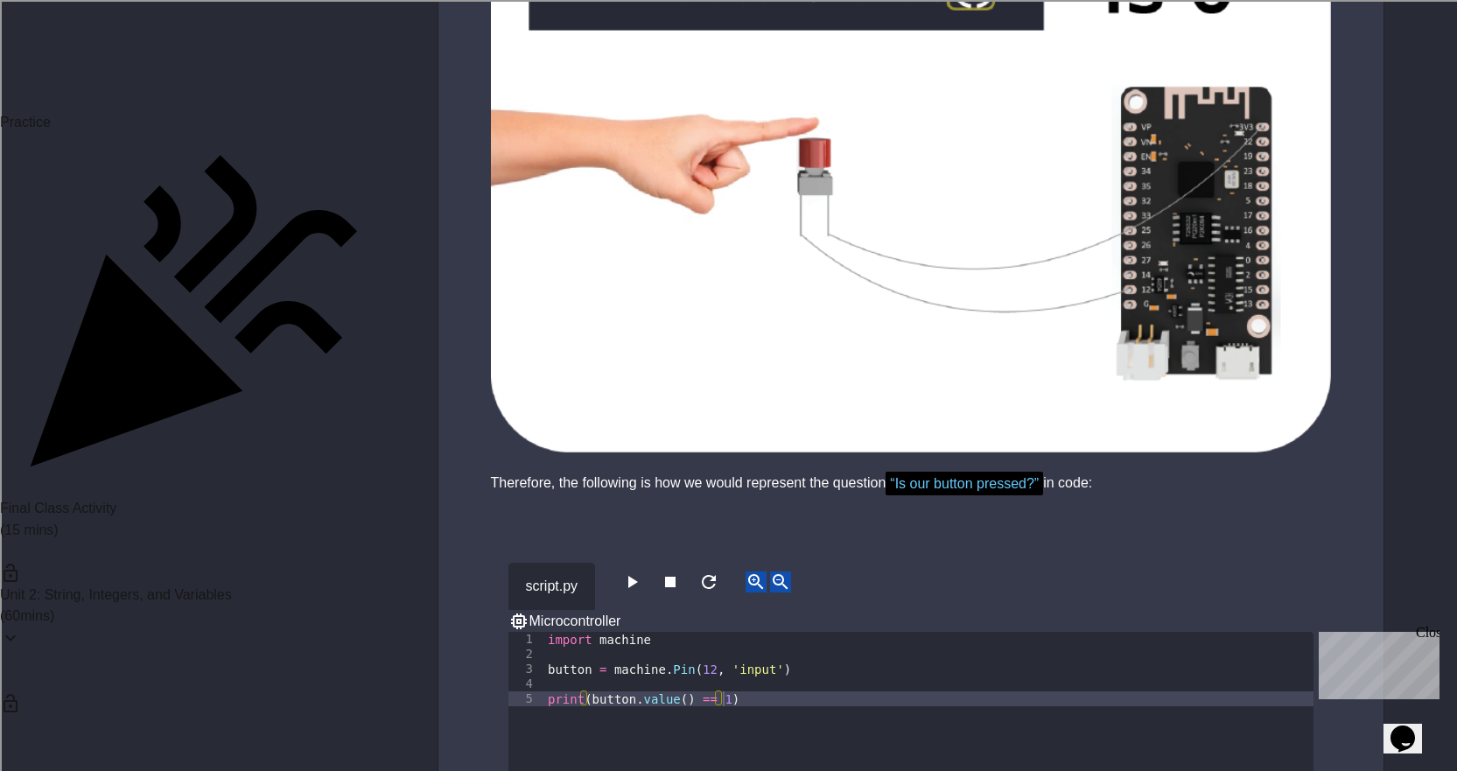
scroll to position [10062, 0]
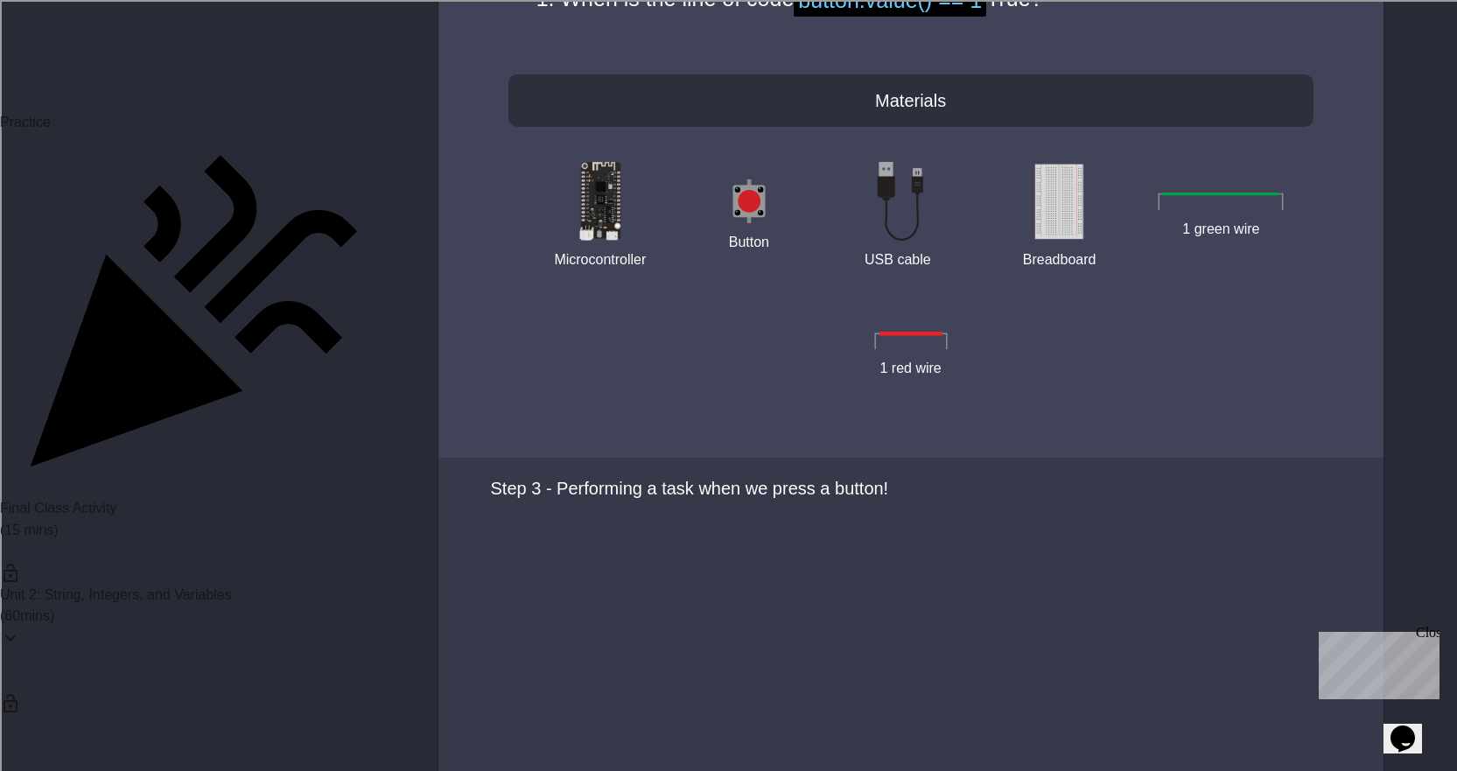
scroll to position [12862, 0]
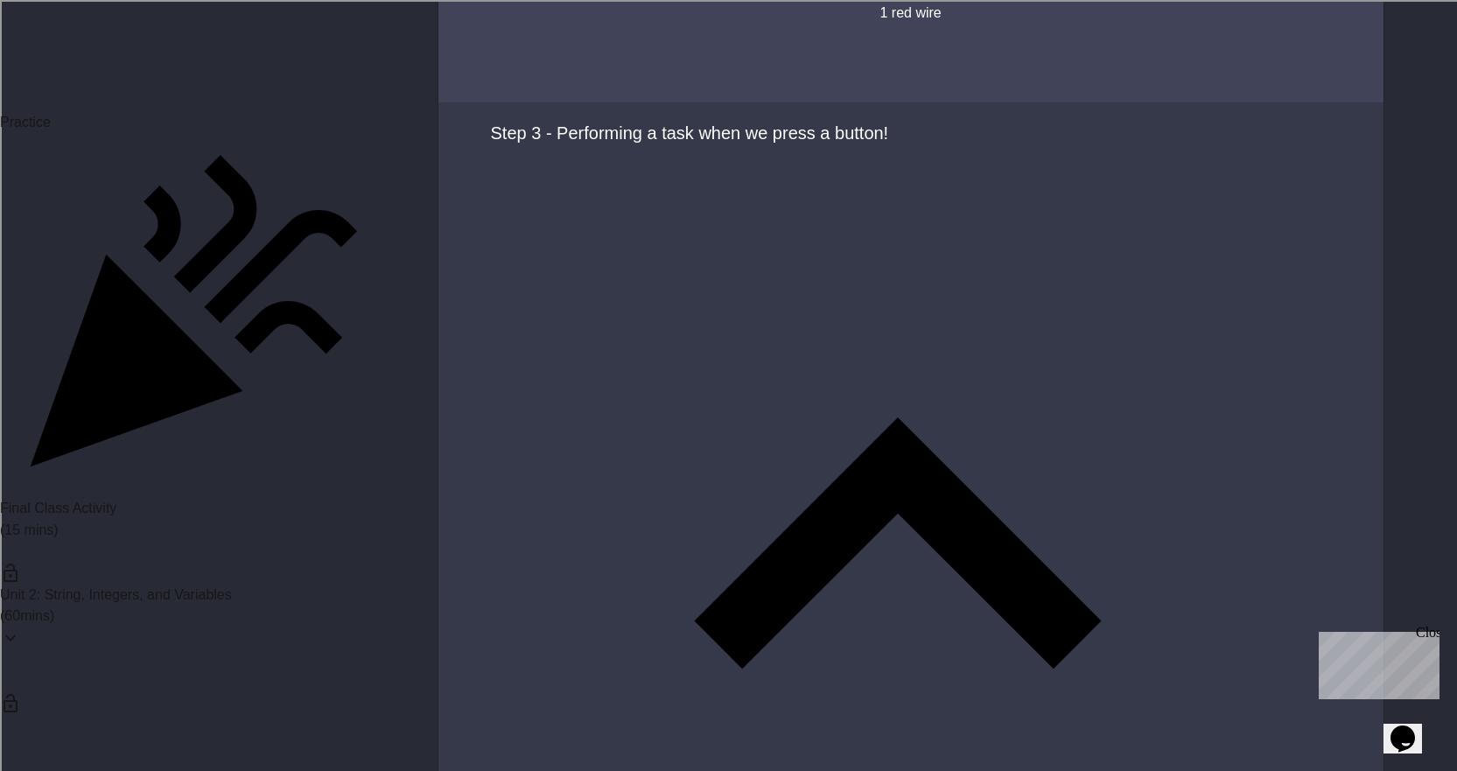
scroll to position [12950, 0]
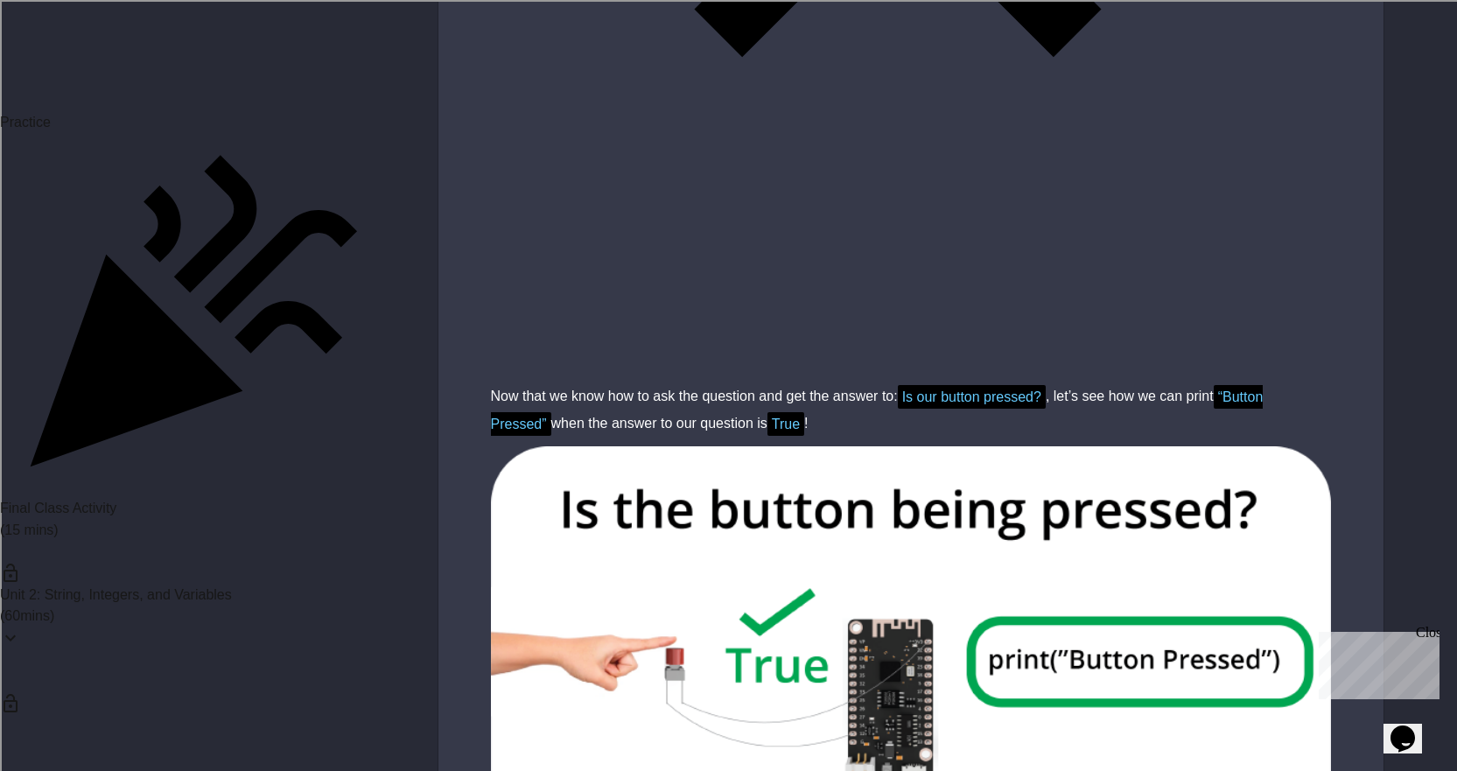
scroll to position [13562, 0]
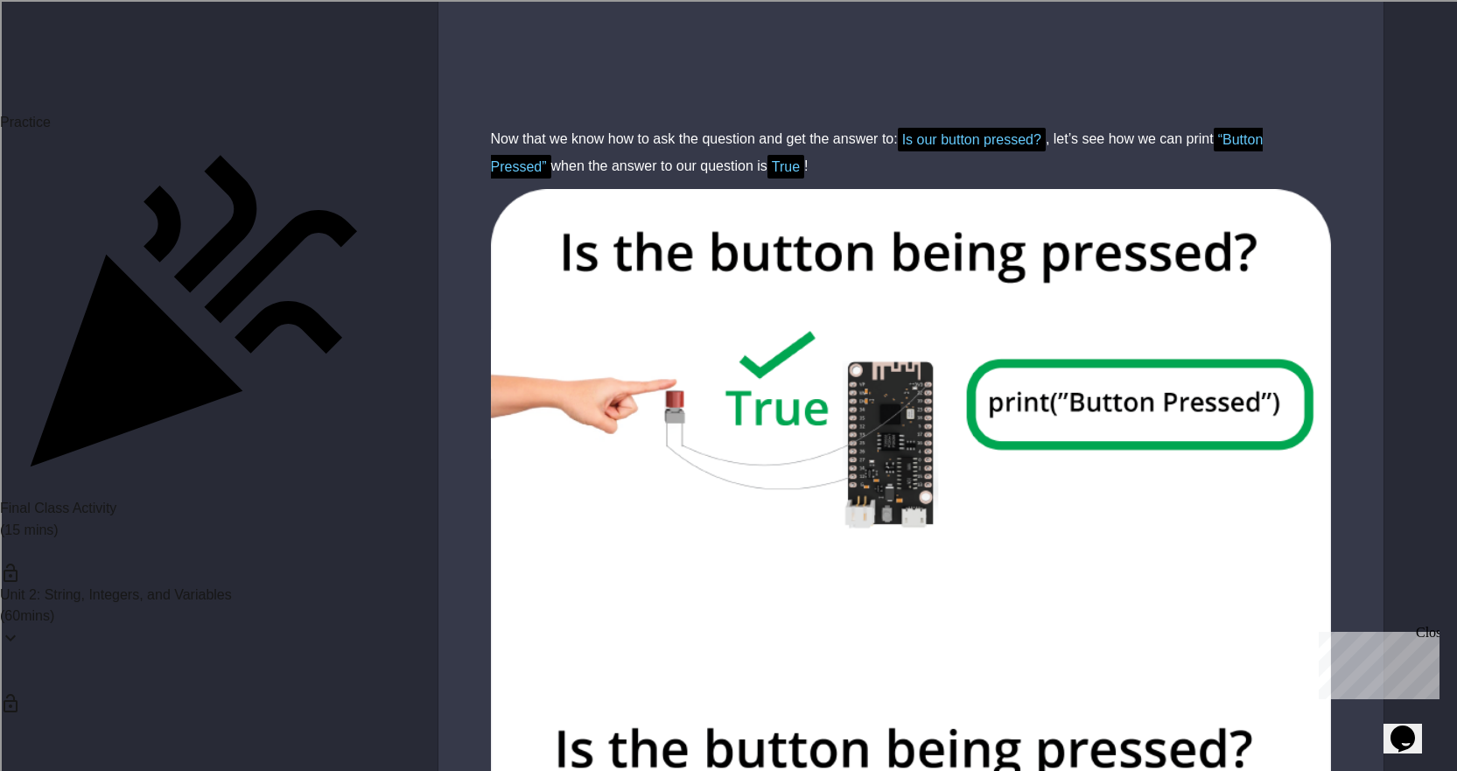
scroll to position [13737, 0]
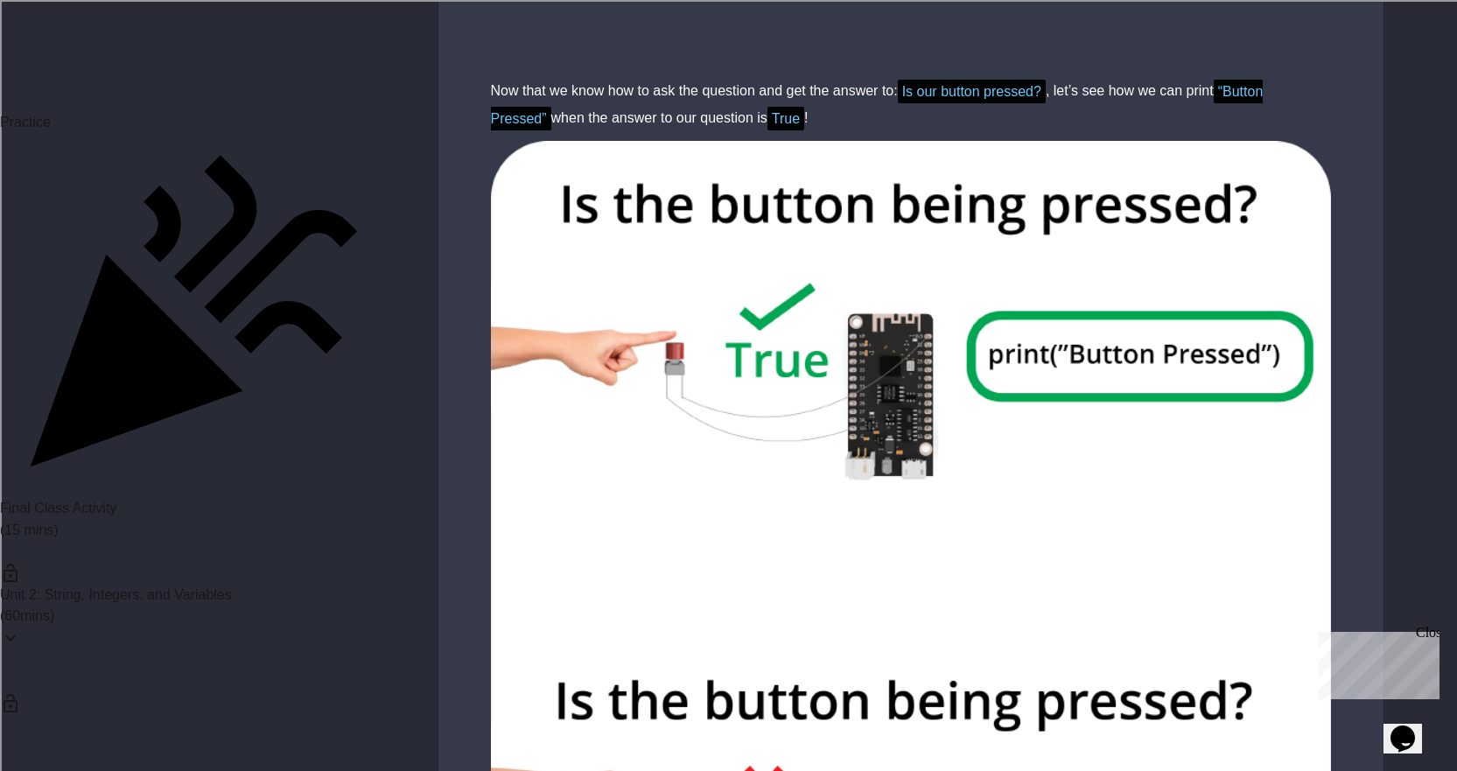
scroll to position [13912, 0]
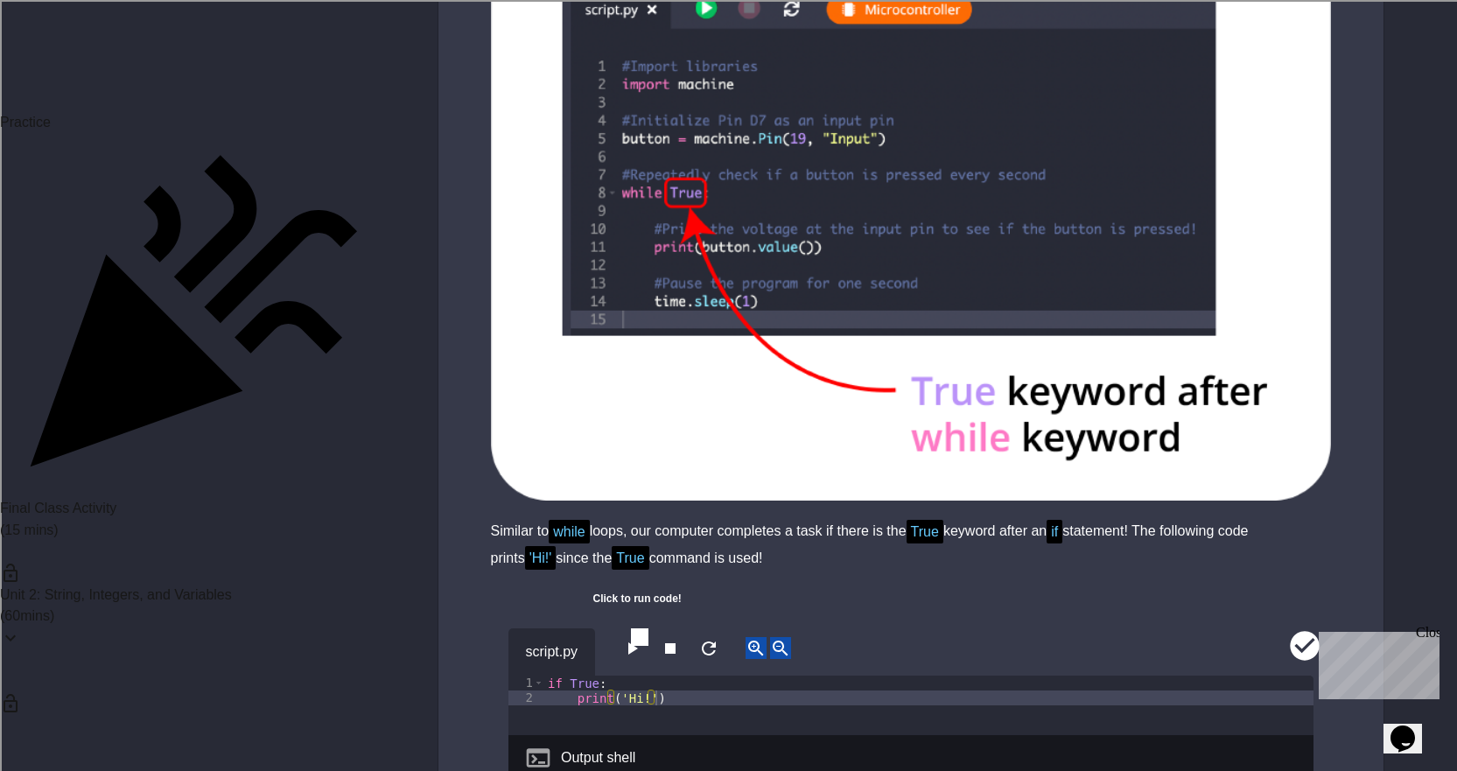
scroll to position [14962, 0]
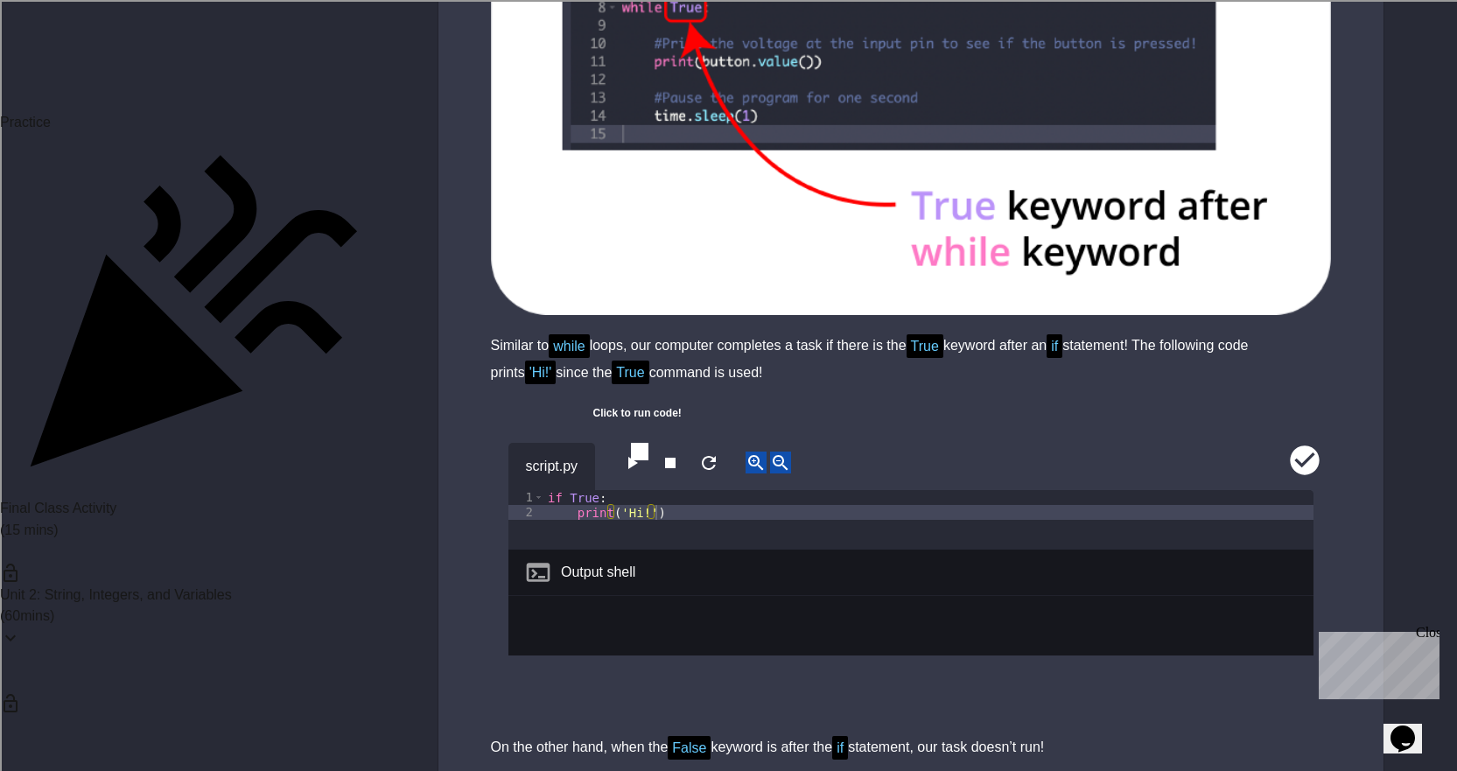
scroll to position [15137, 0]
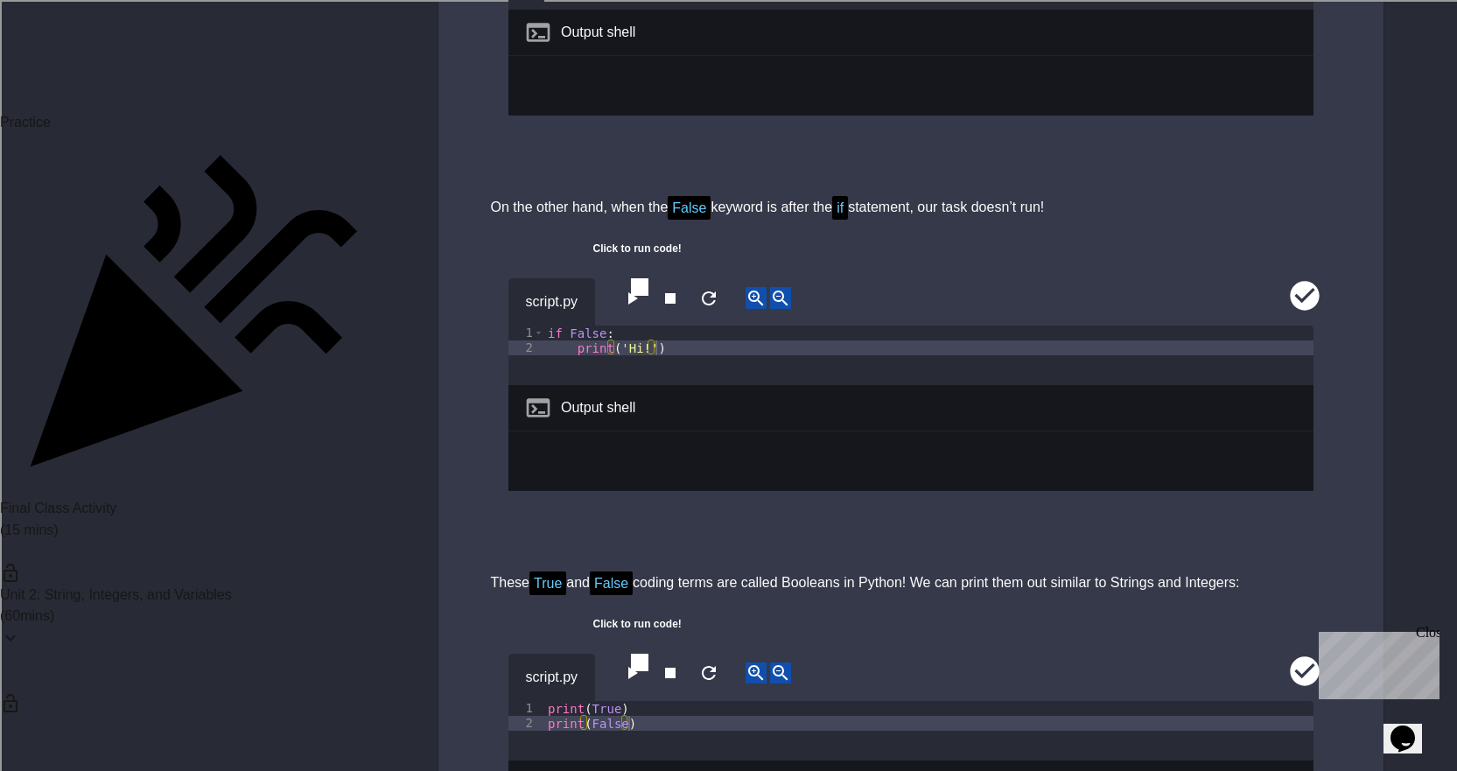
scroll to position [15750, 0]
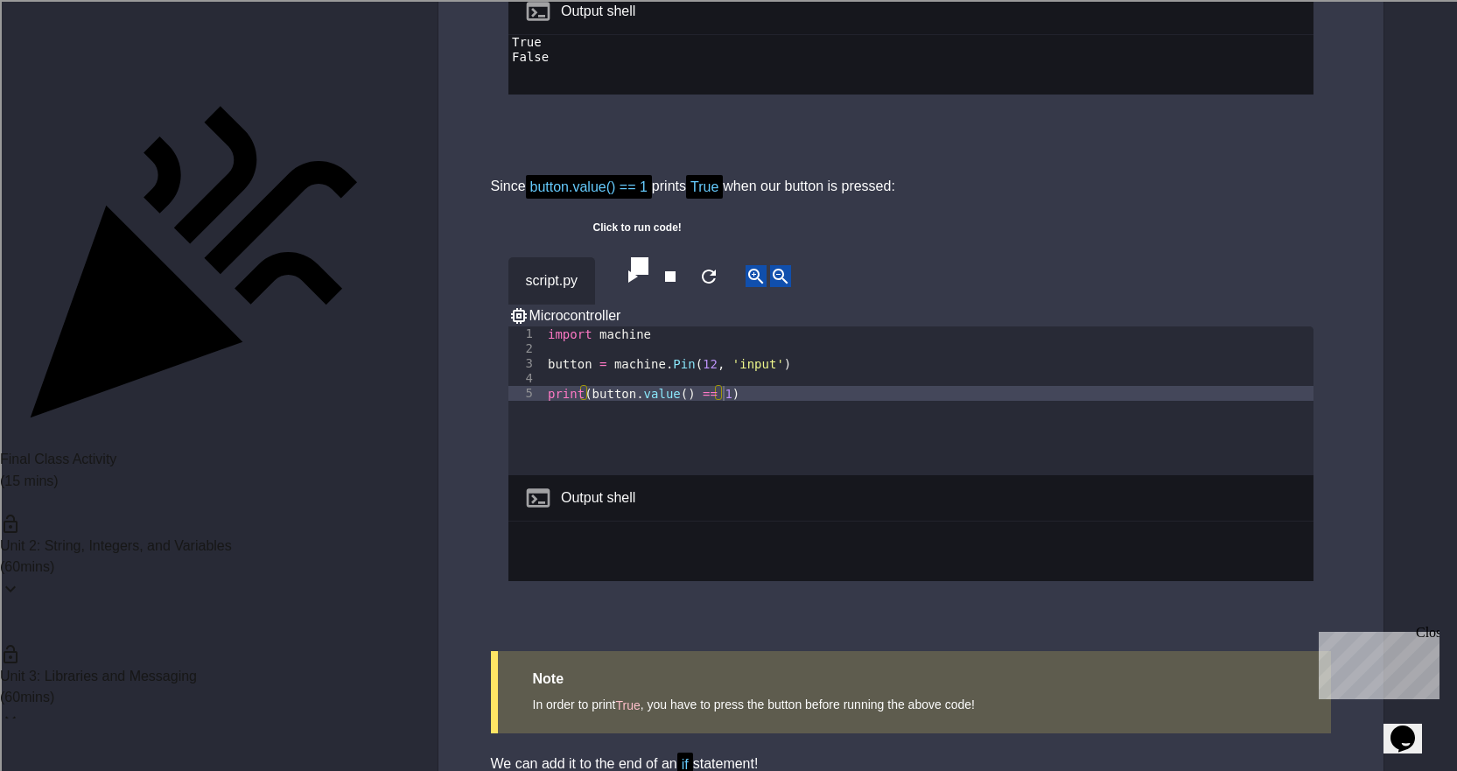
scroll to position [16450, 0]
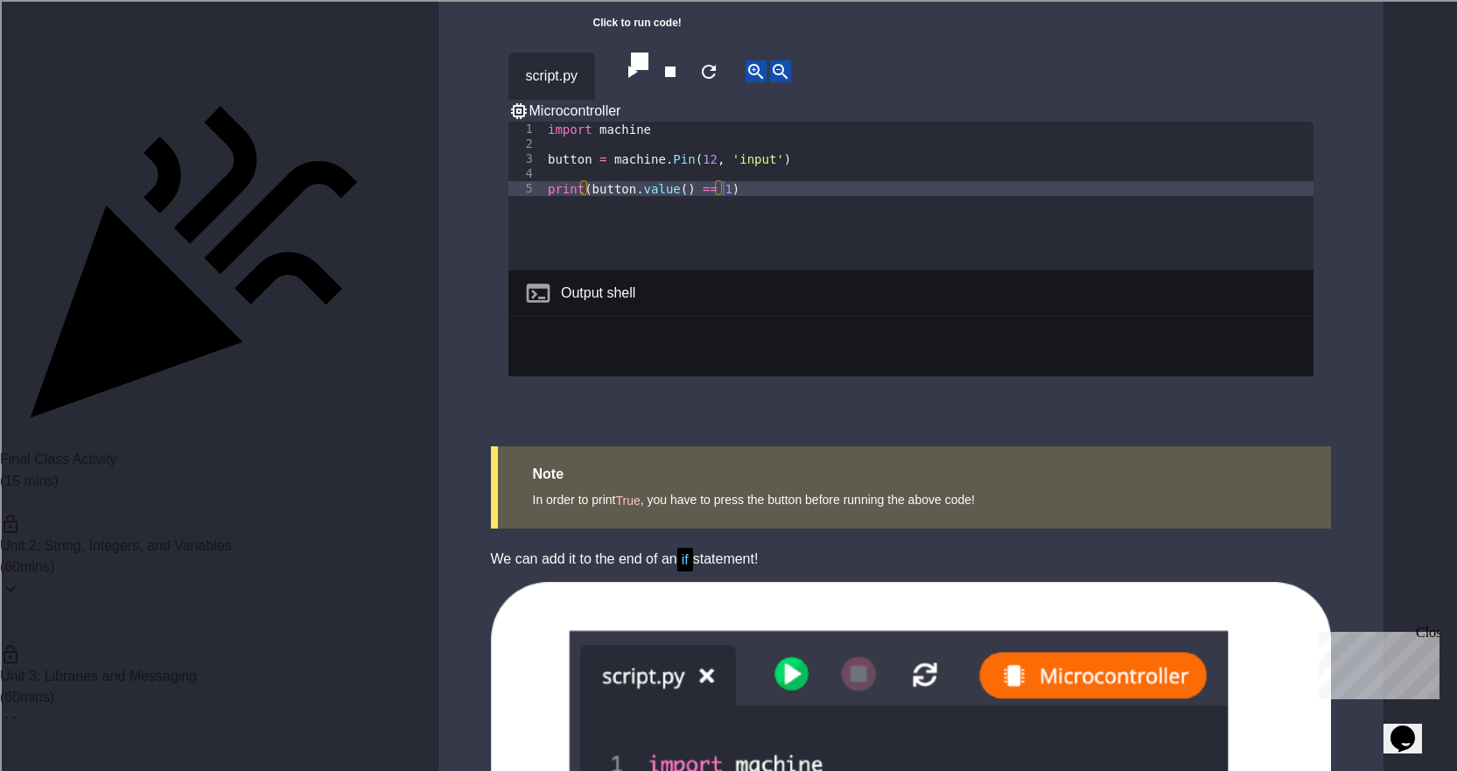
scroll to position [16625, 0]
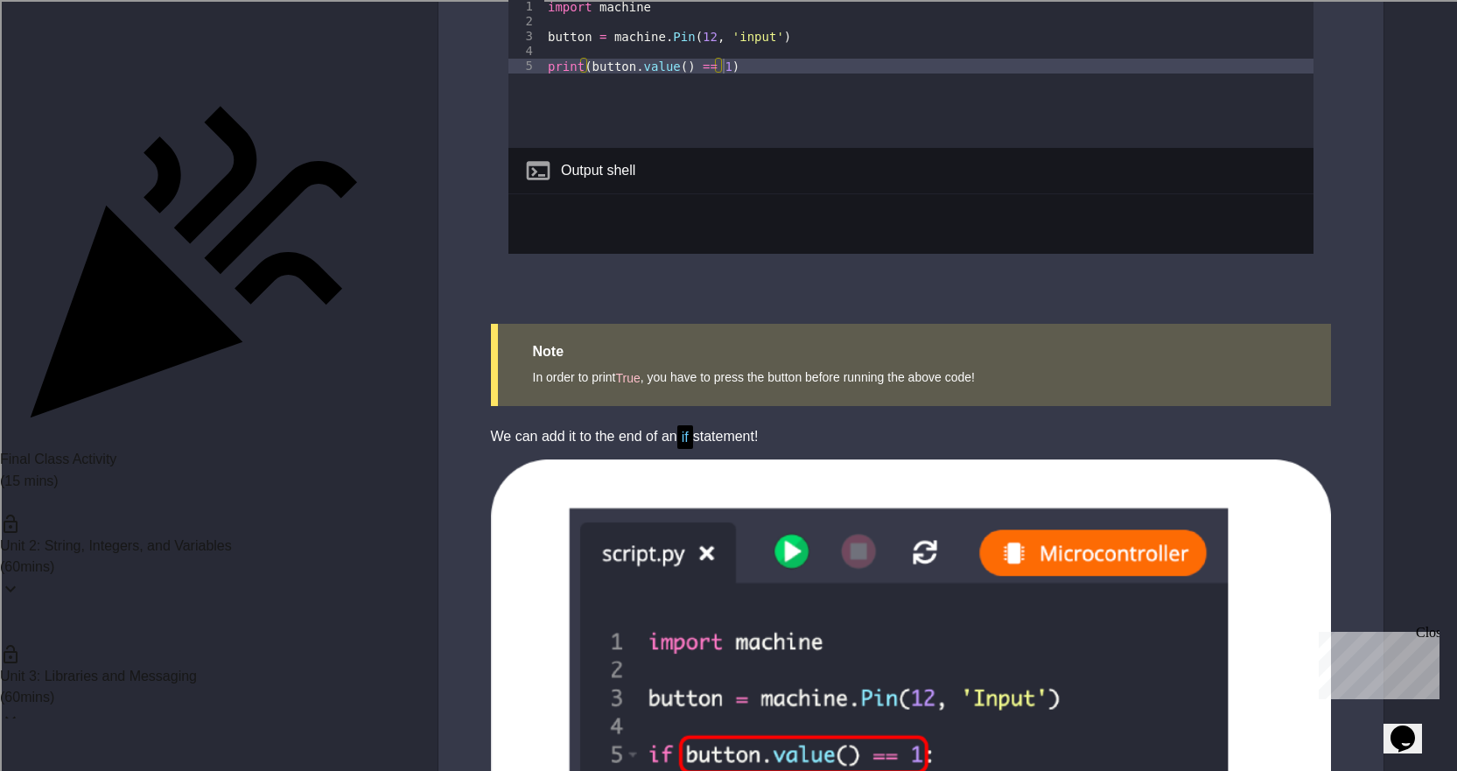
scroll to position [16793, 0]
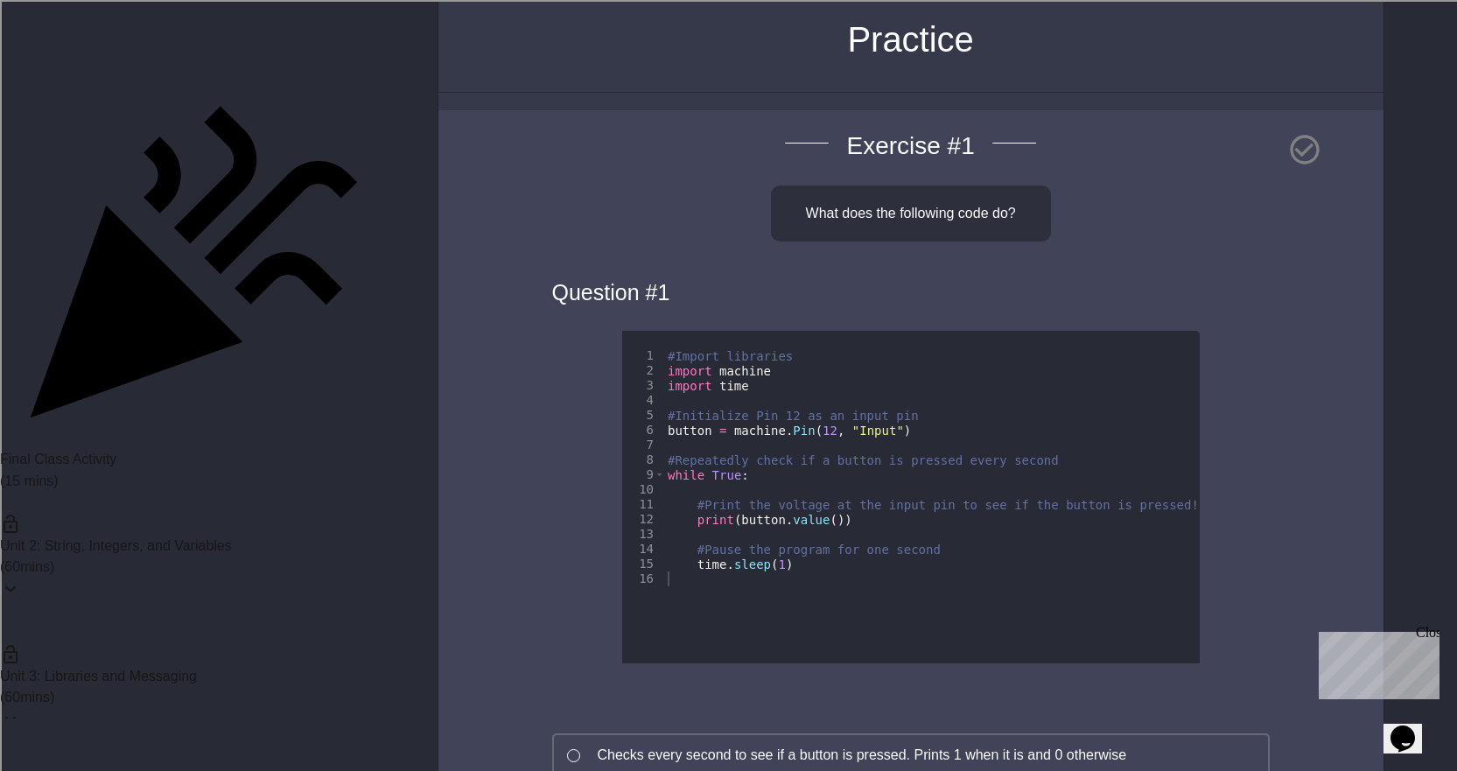
scroll to position [350, 0]
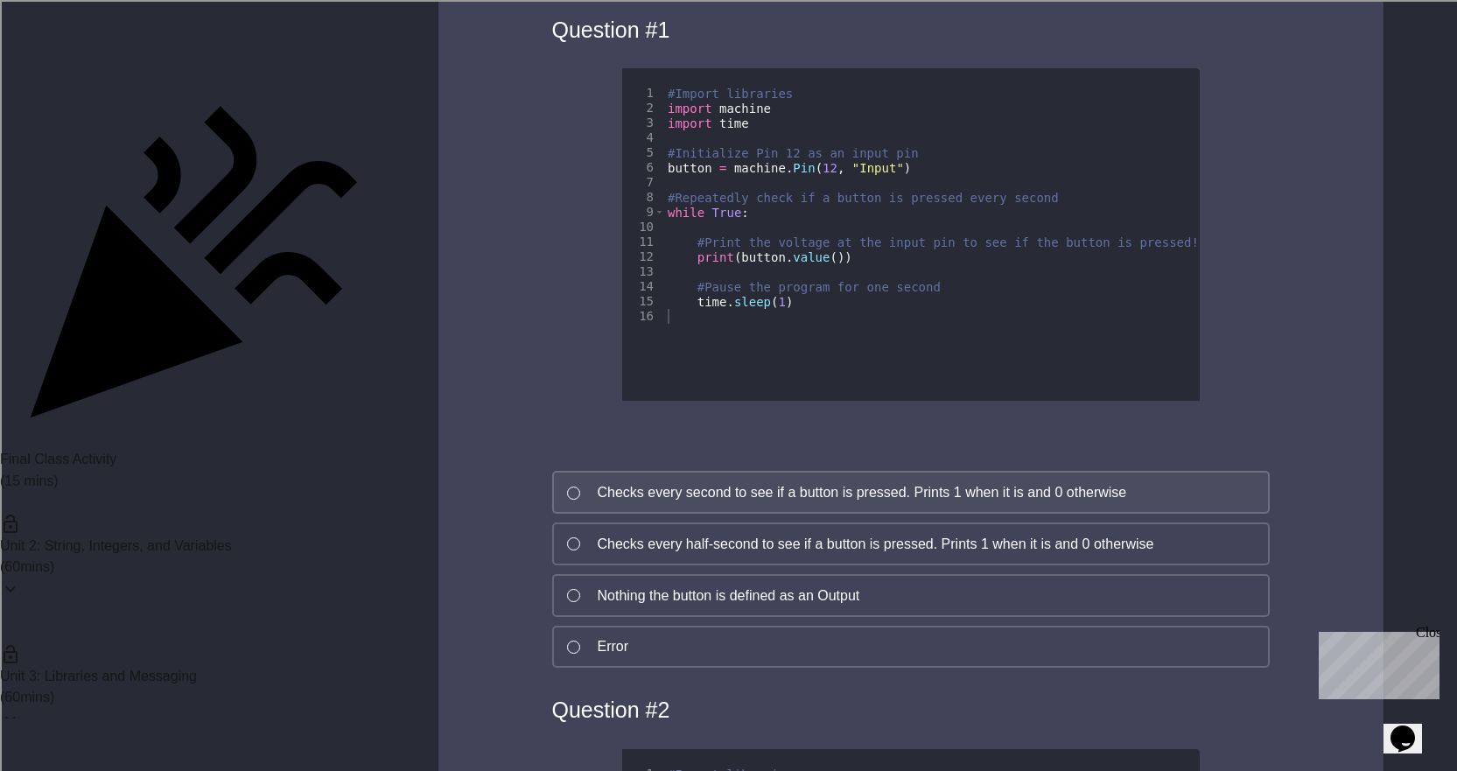
click at [598, 489] on div "Checks every second to see if a button is pressed. Prints 1 when it is and 0 ot…" at bounding box center [862, 492] width 529 height 21
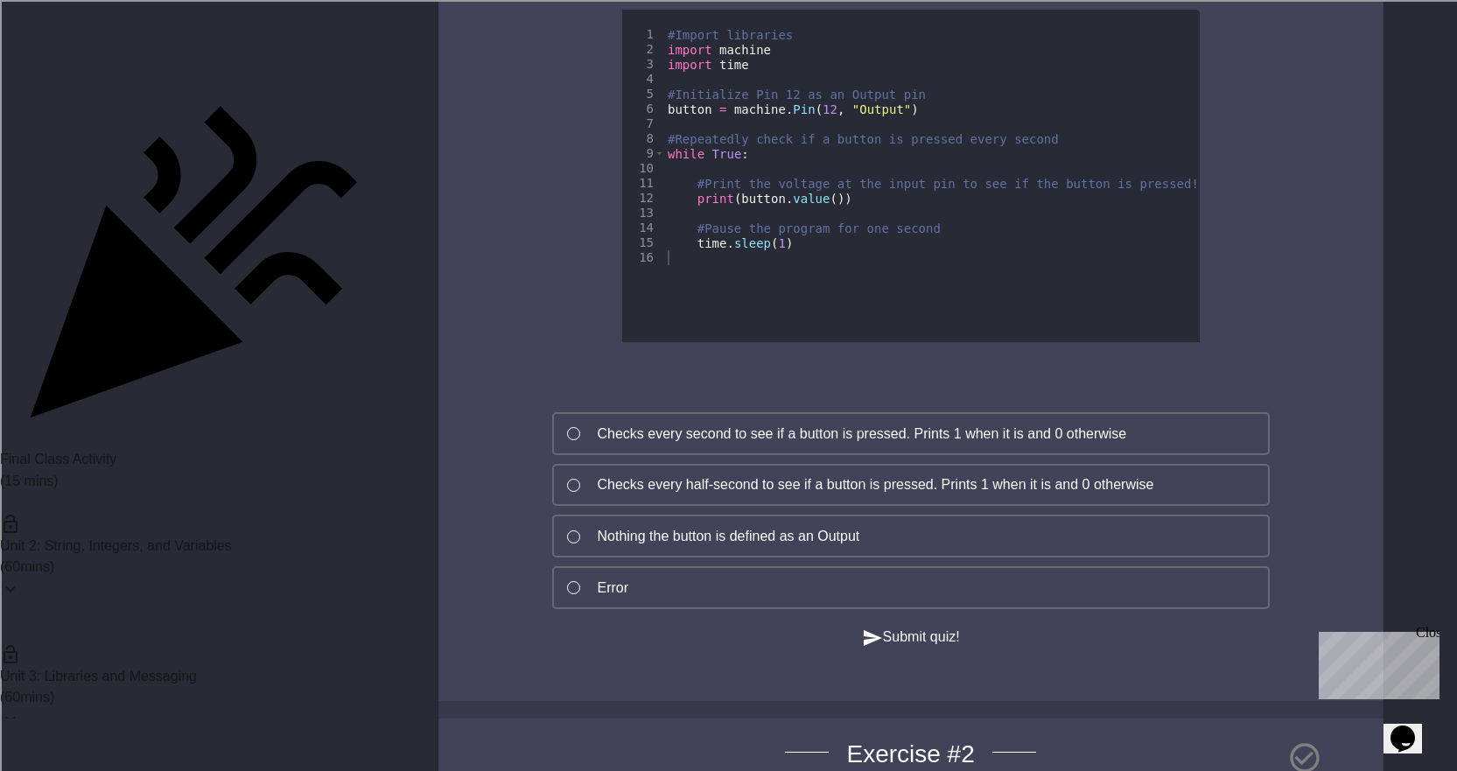
scroll to position [1050, 0]
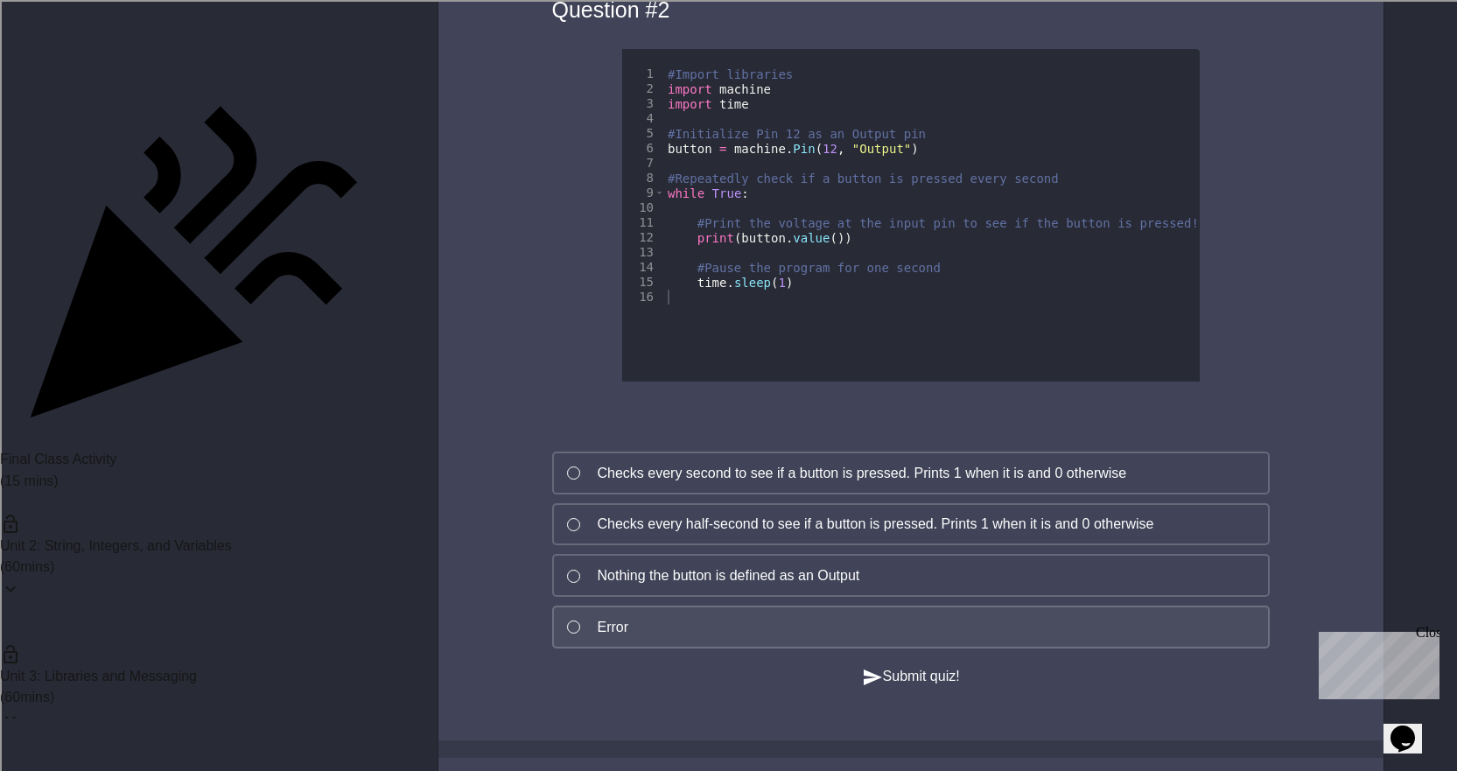
click at [641, 644] on button "Error" at bounding box center [910, 626] width 717 height 43
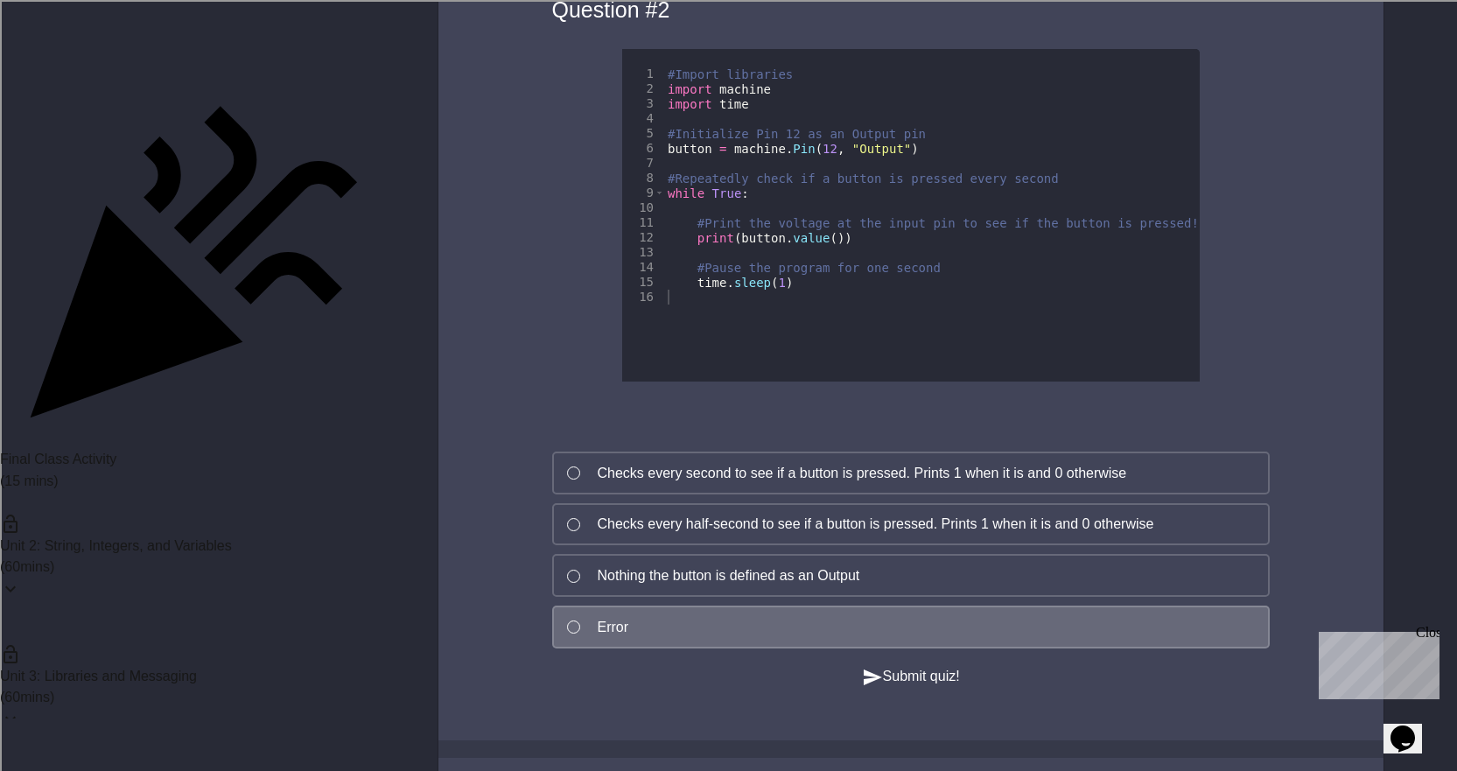
click at [843, 688] on div "Submit quiz!" at bounding box center [910, 677] width 805 height 22
click at [867, 685] on icon "button" at bounding box center [873, 677] width 18 height 16
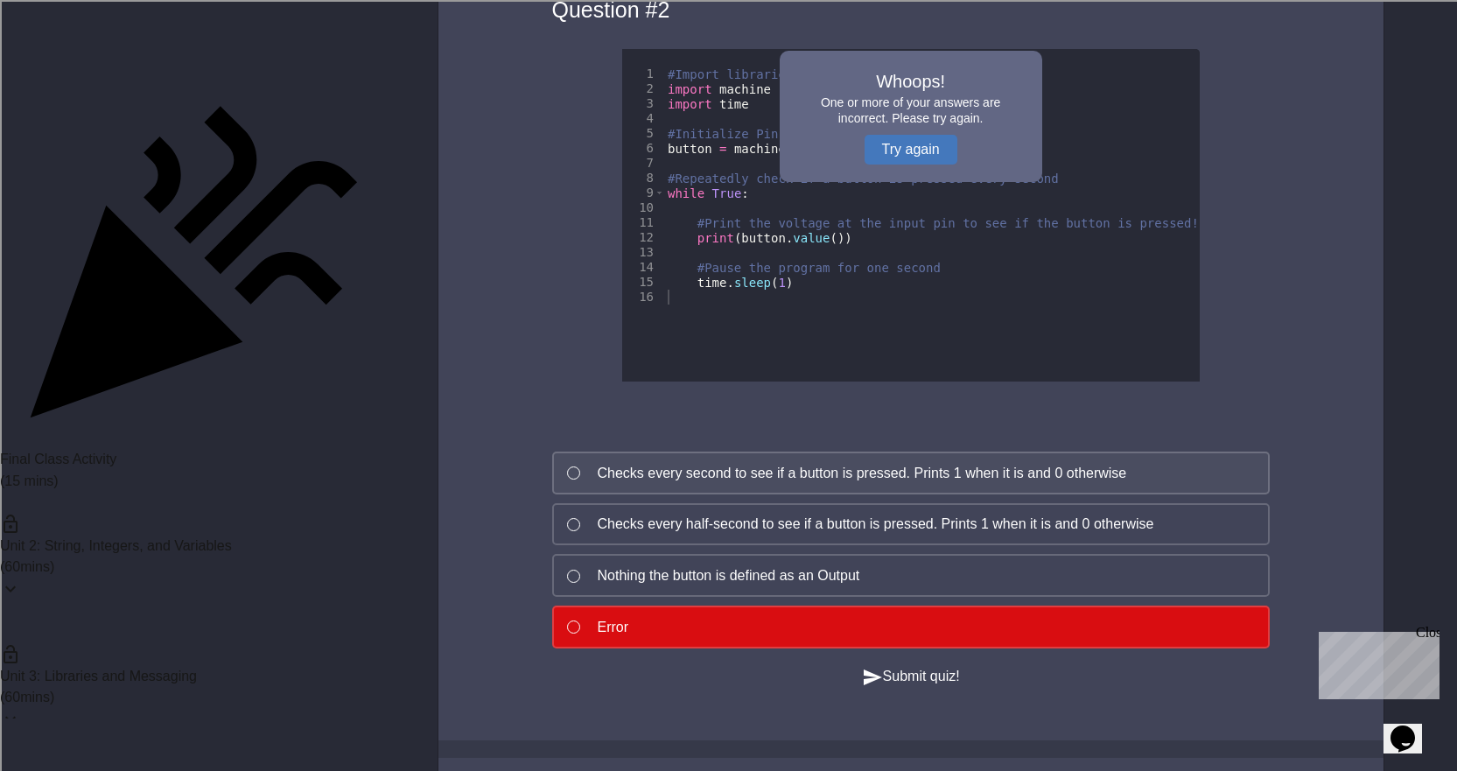
click at [706, 483] on div "Checks every second to see if a button is pressed. Prints 1 when it is and 0 ot…" at bounding box center [862, 473] width 529 height 21
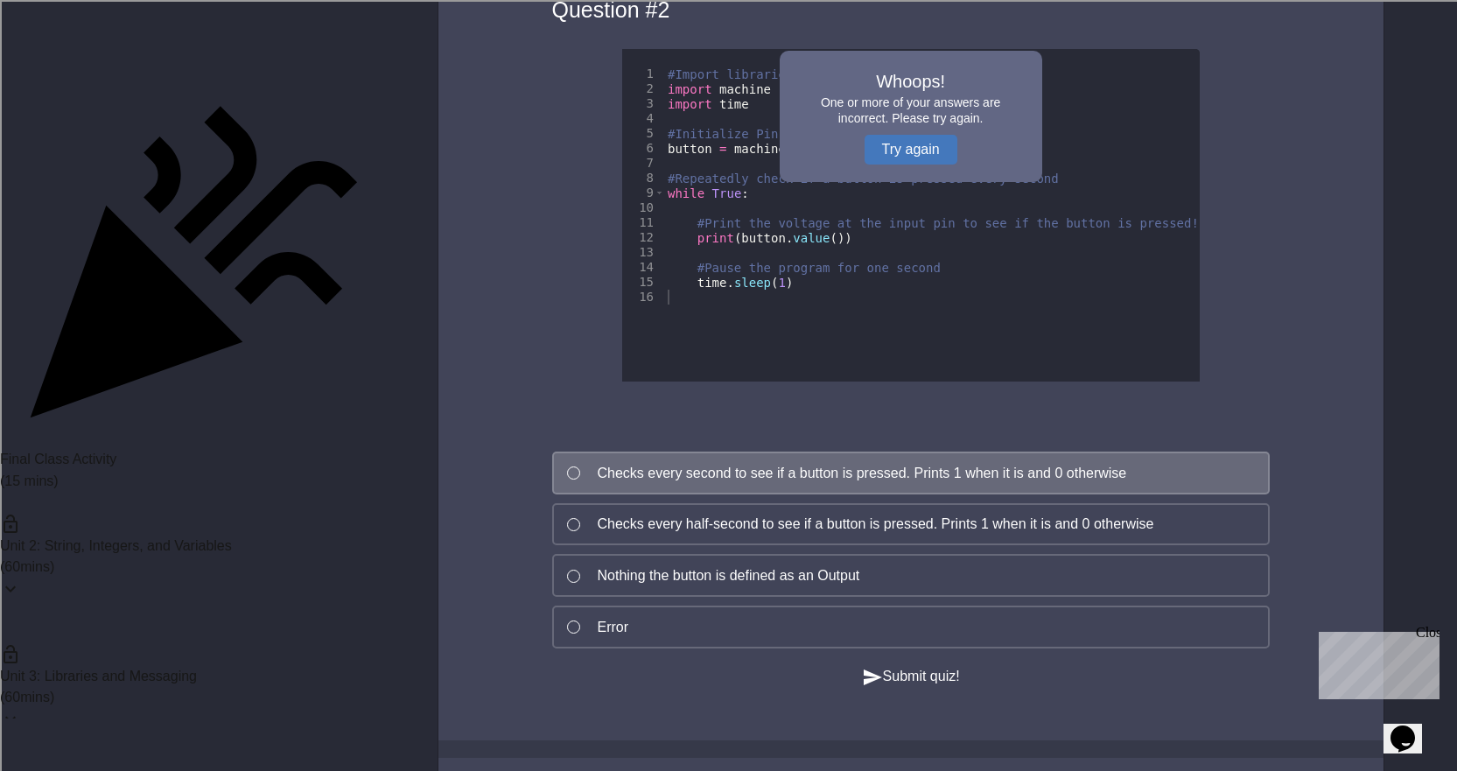
click at [900, 662] on div "Question # 2 1 2 3 4 5 6 7 8 9 10 11 12 13 14 15 16 #Import libraries import ma…" at bounding box center [910, 325] width 805 height 681
click at [920, 688] on button "Submit quiz!" at bounding box center [911, 677] width 98 height 22
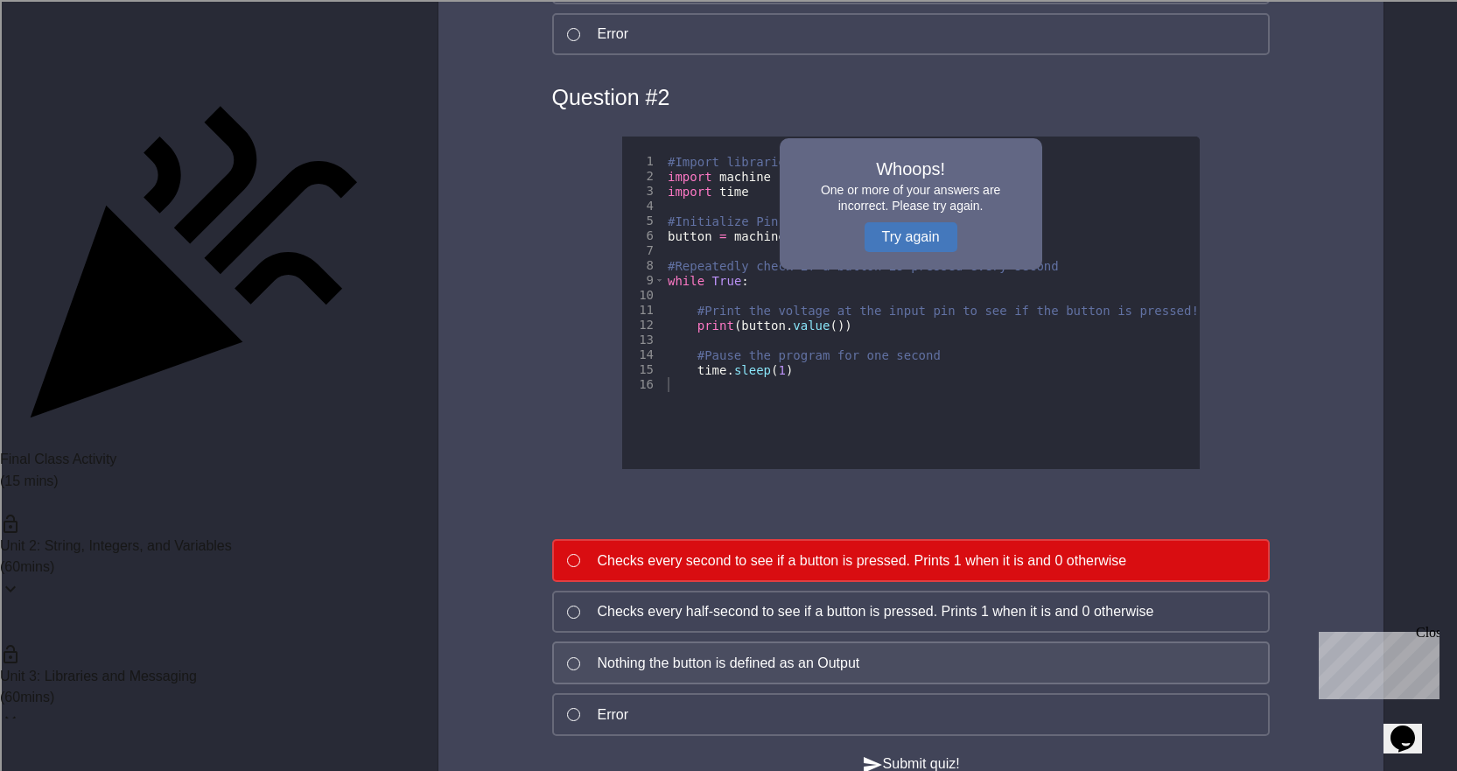
click at [797, 653] on div "Nothing the button is defined as an Output" at bounding box center [729, 663] width 262 height 21
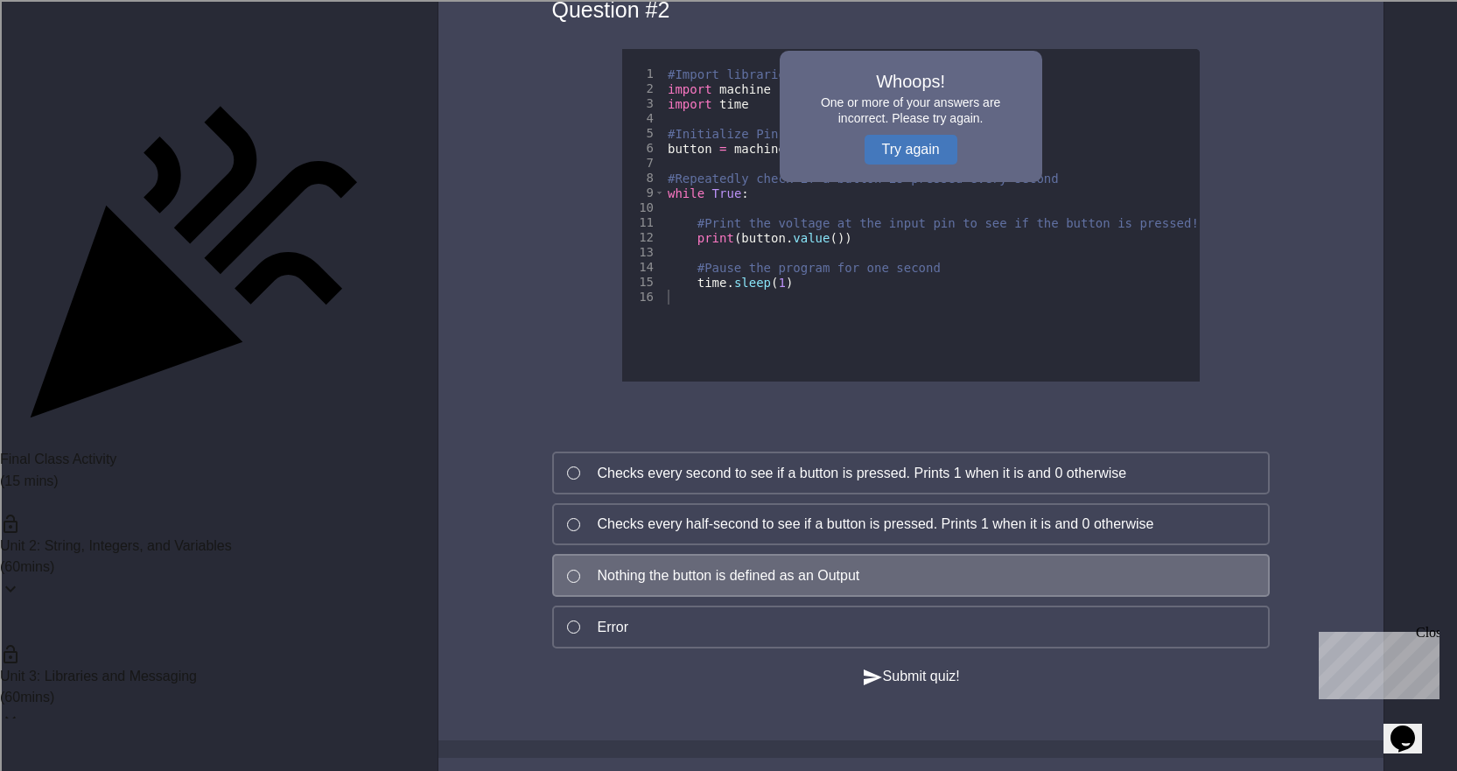
click at [908, 688] on button "Submit quiz!" at bounding box center [911, 677] width 98 height 22
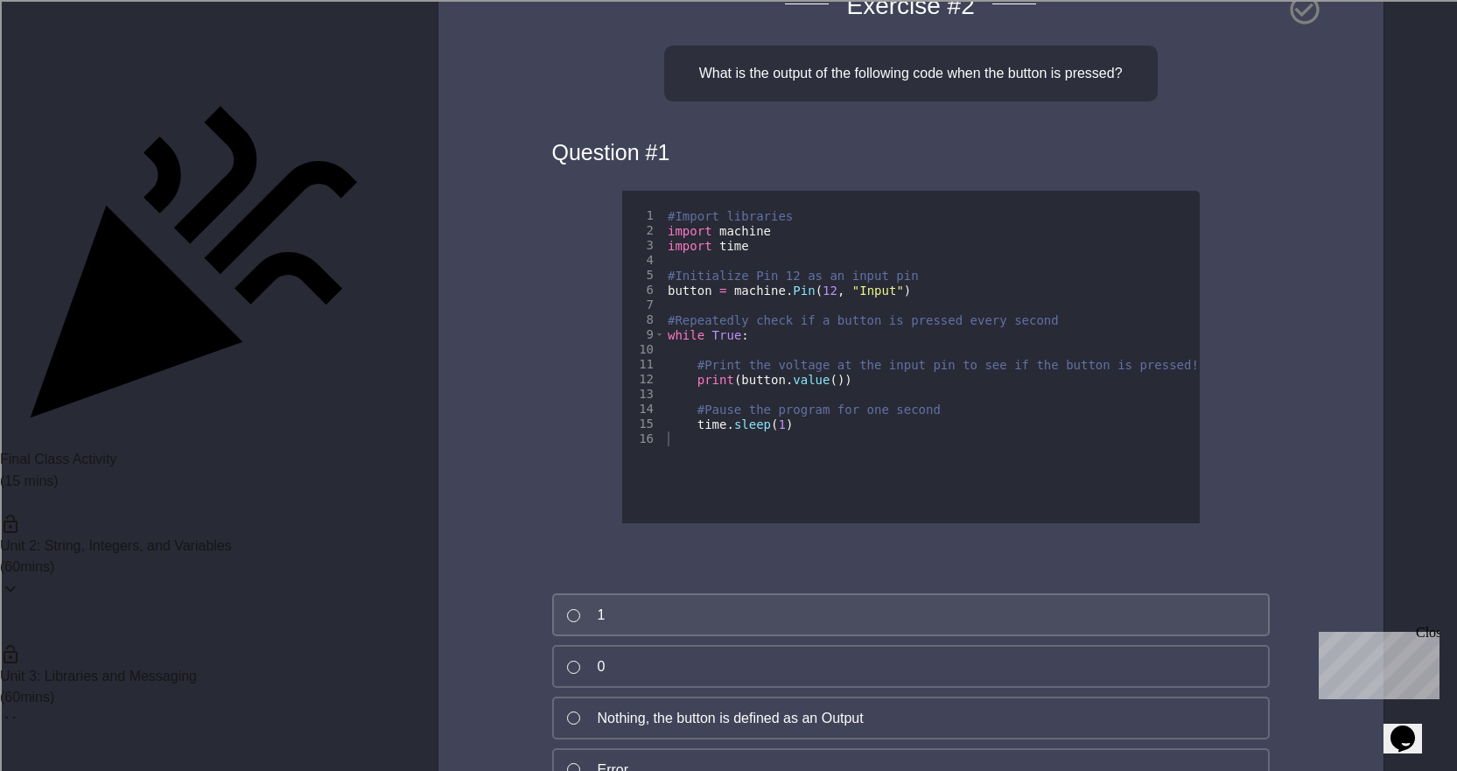
scroll to position [1925, 0]
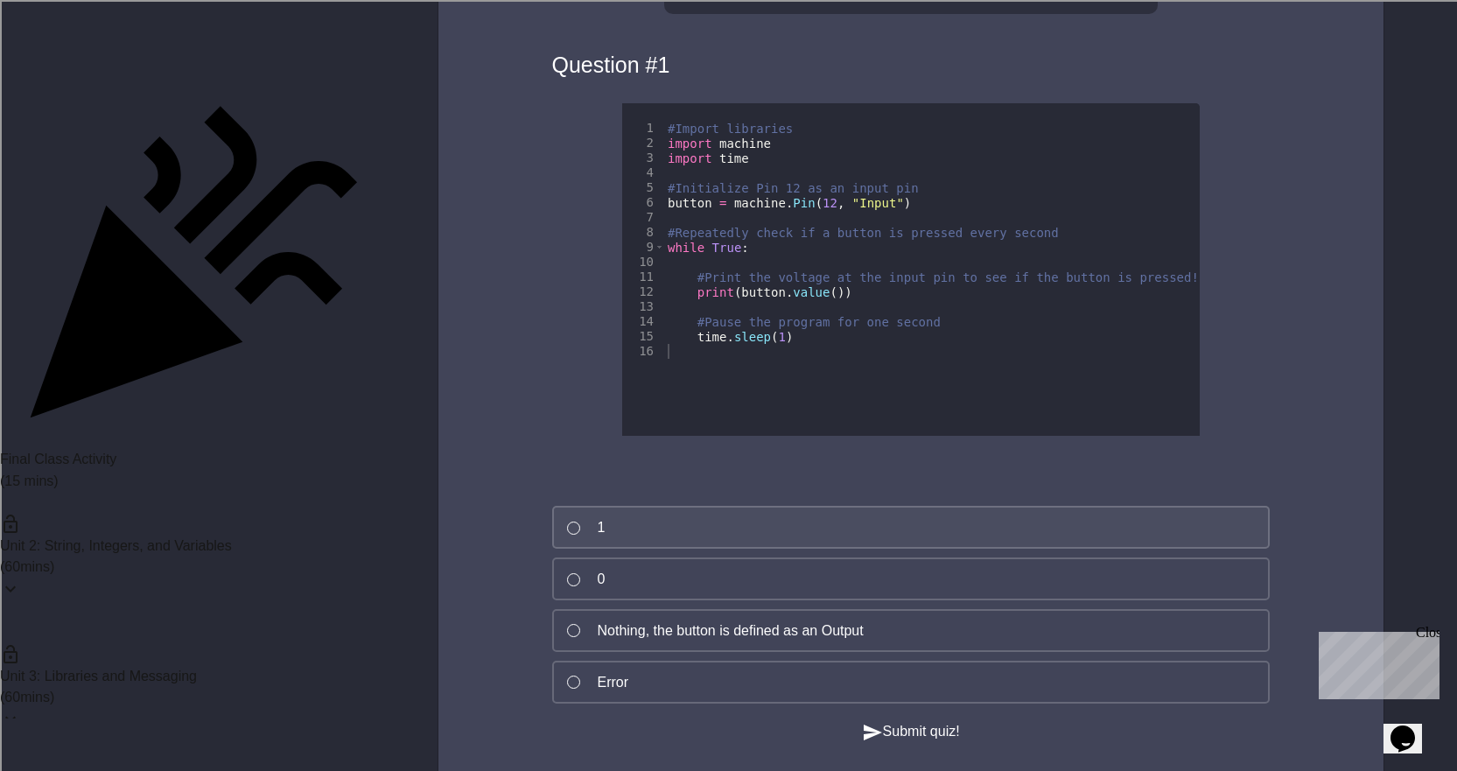
click at [584, 549] on button "1" at bounding box center [910, 527] width 717 height 43
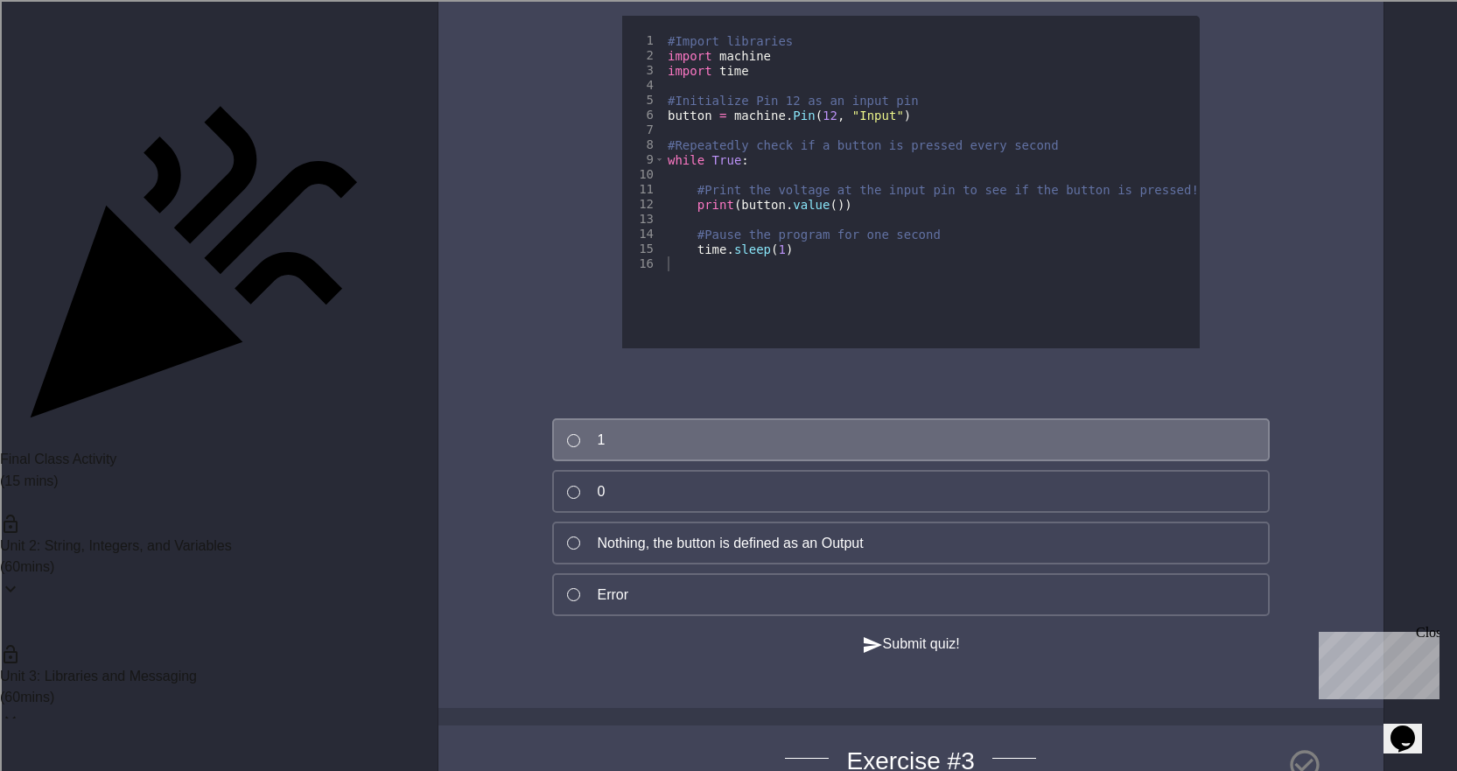
click at [895, 655] on button "Submit quiz!" at bounding box center [911, 644] width 98 height 22
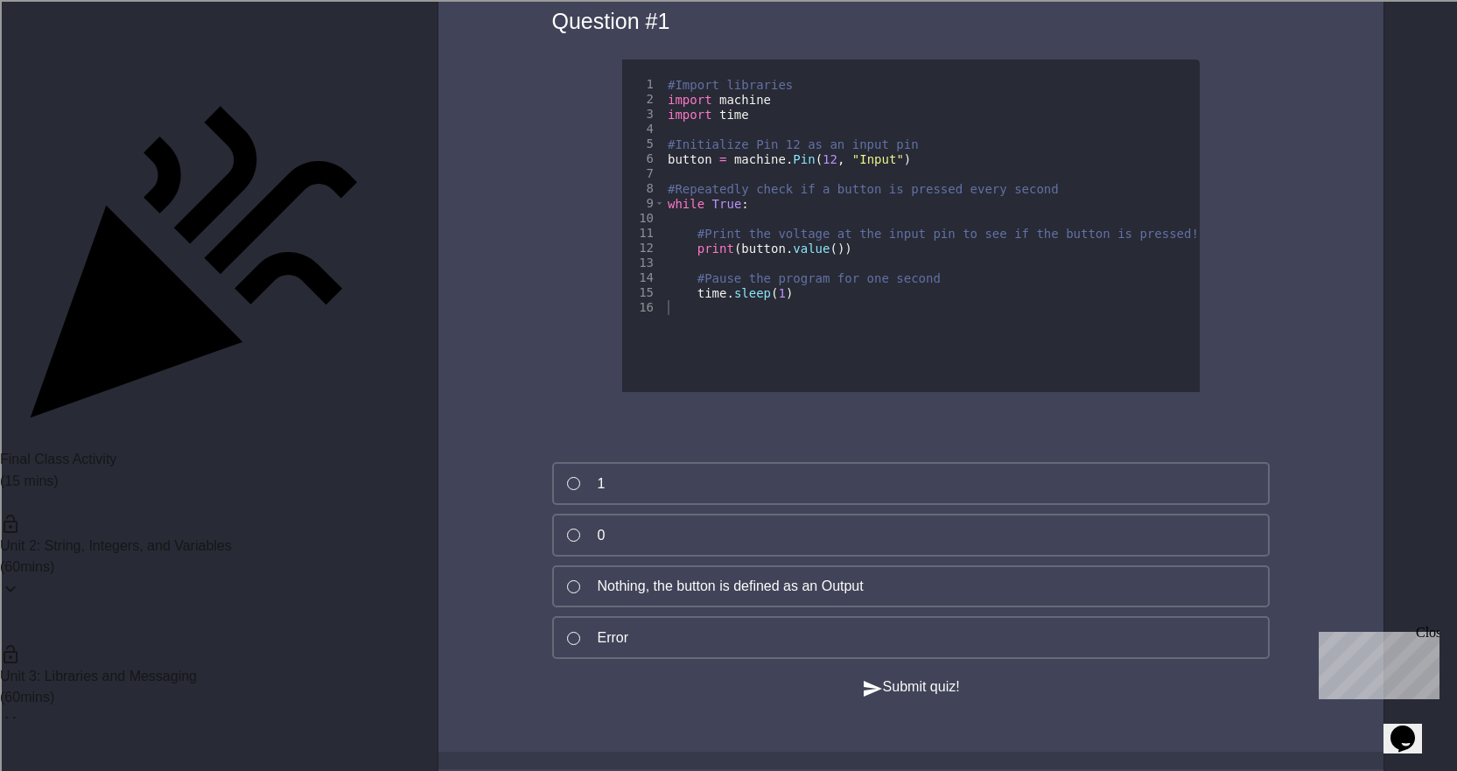
scroll to position [2975, 0]
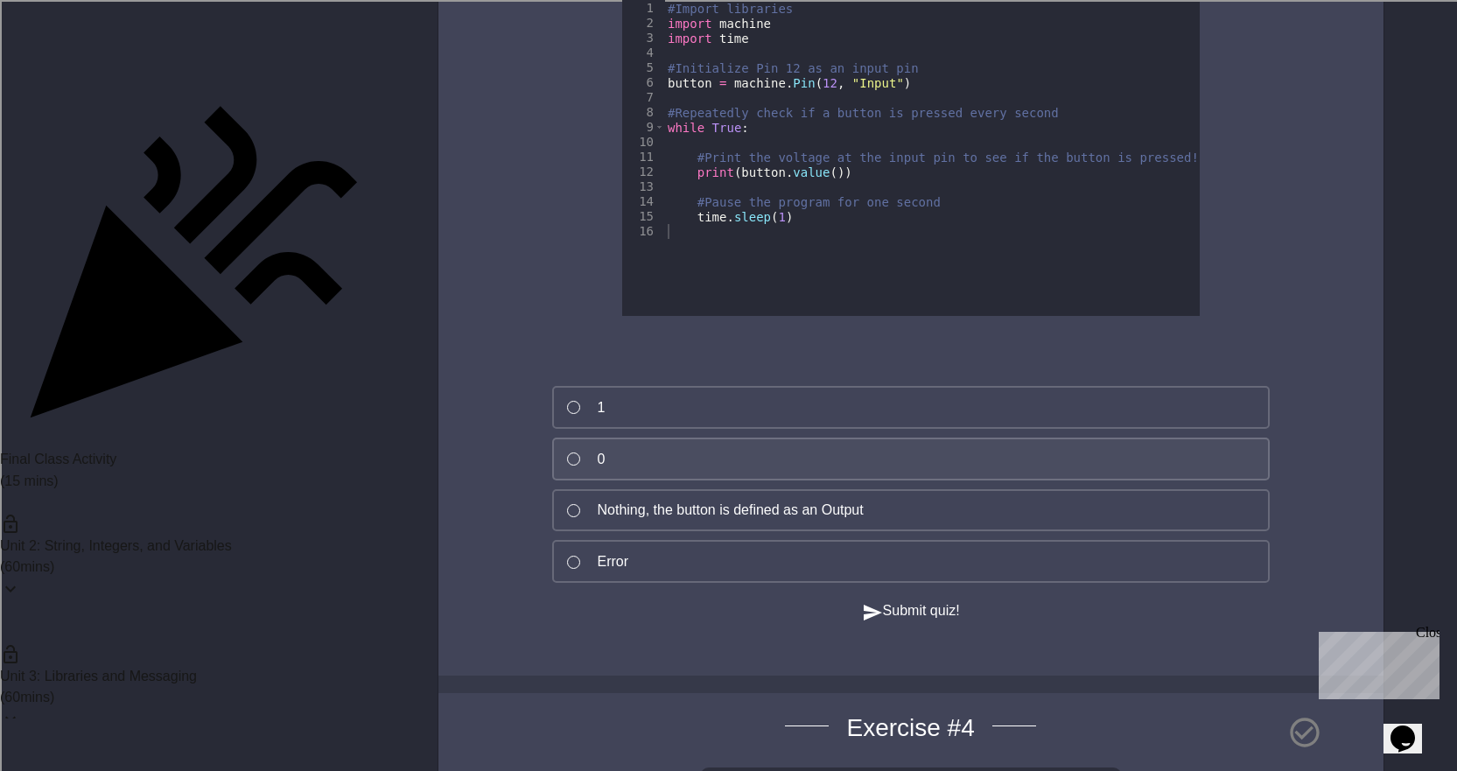
click at [753, 480] on button "0" at bounding box center [910, 458] width 717 height 43
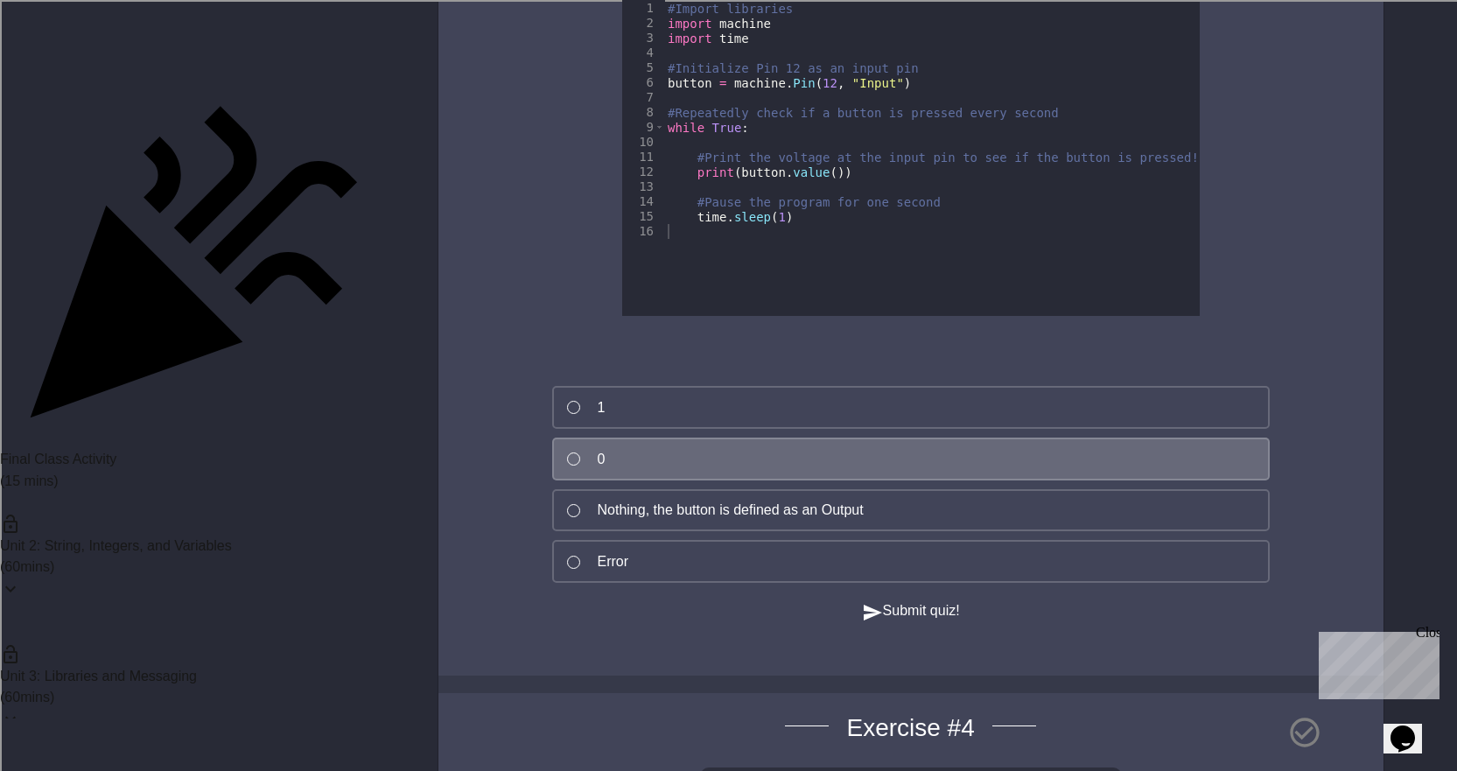
click at [883, 622] on div "Submit quiz!" at bounding box center [910, 611] width 805 height 22
click at [883, 622] on button "Submit quiz!" at bounding box center [911, 611] width 98 height 22
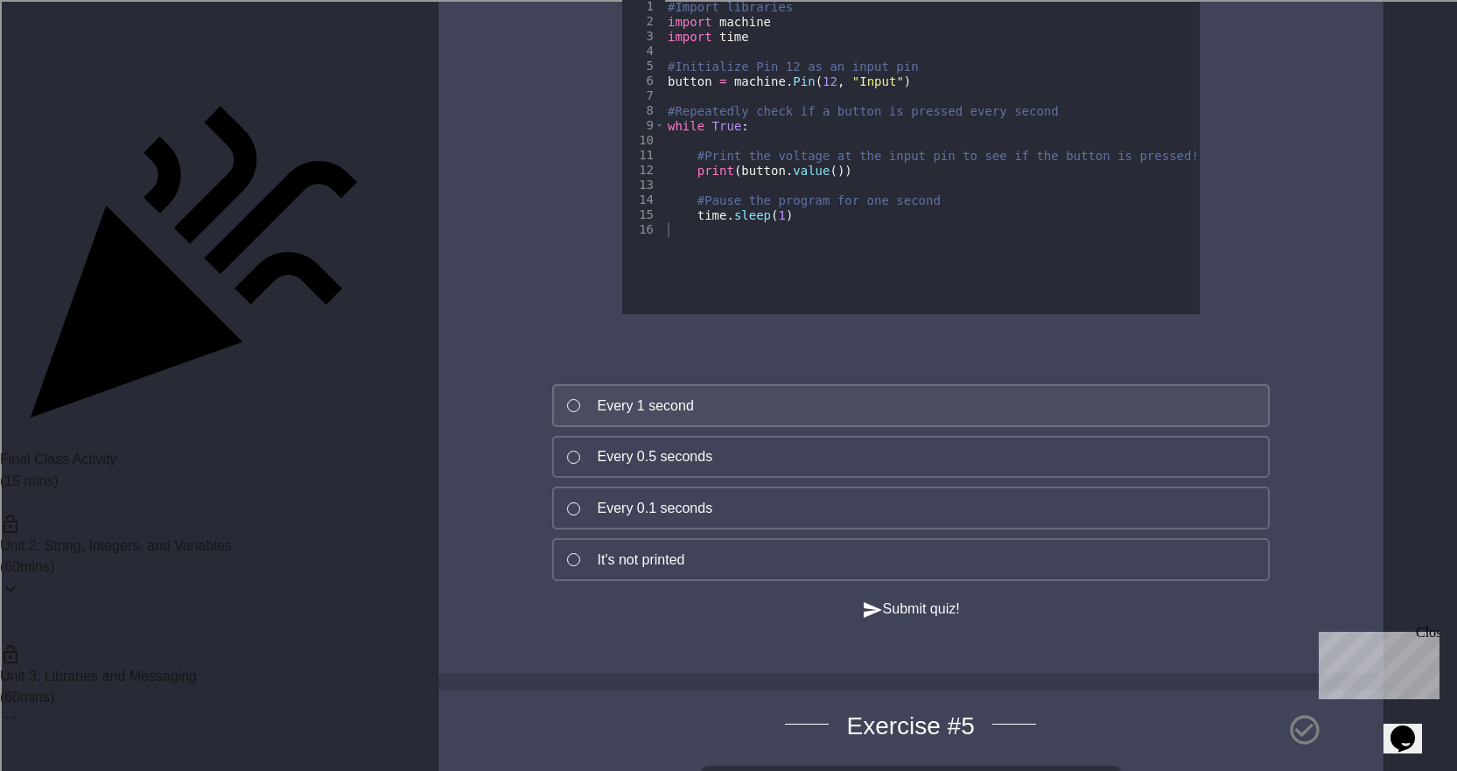
scroll to position [3937, 0]
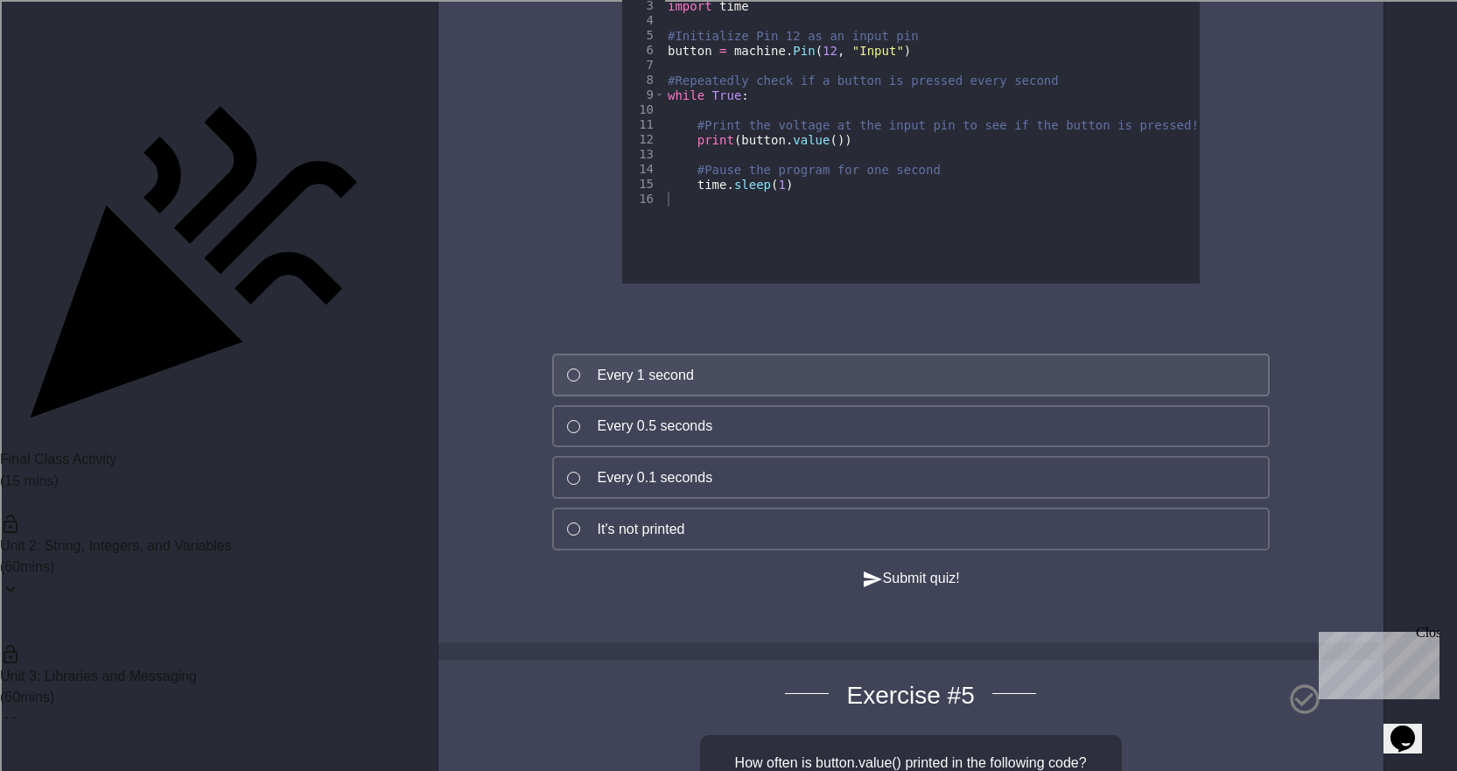
click at [618, 386] on div "Every 1 second" at bounding box center [646, 375] width 96 height 21
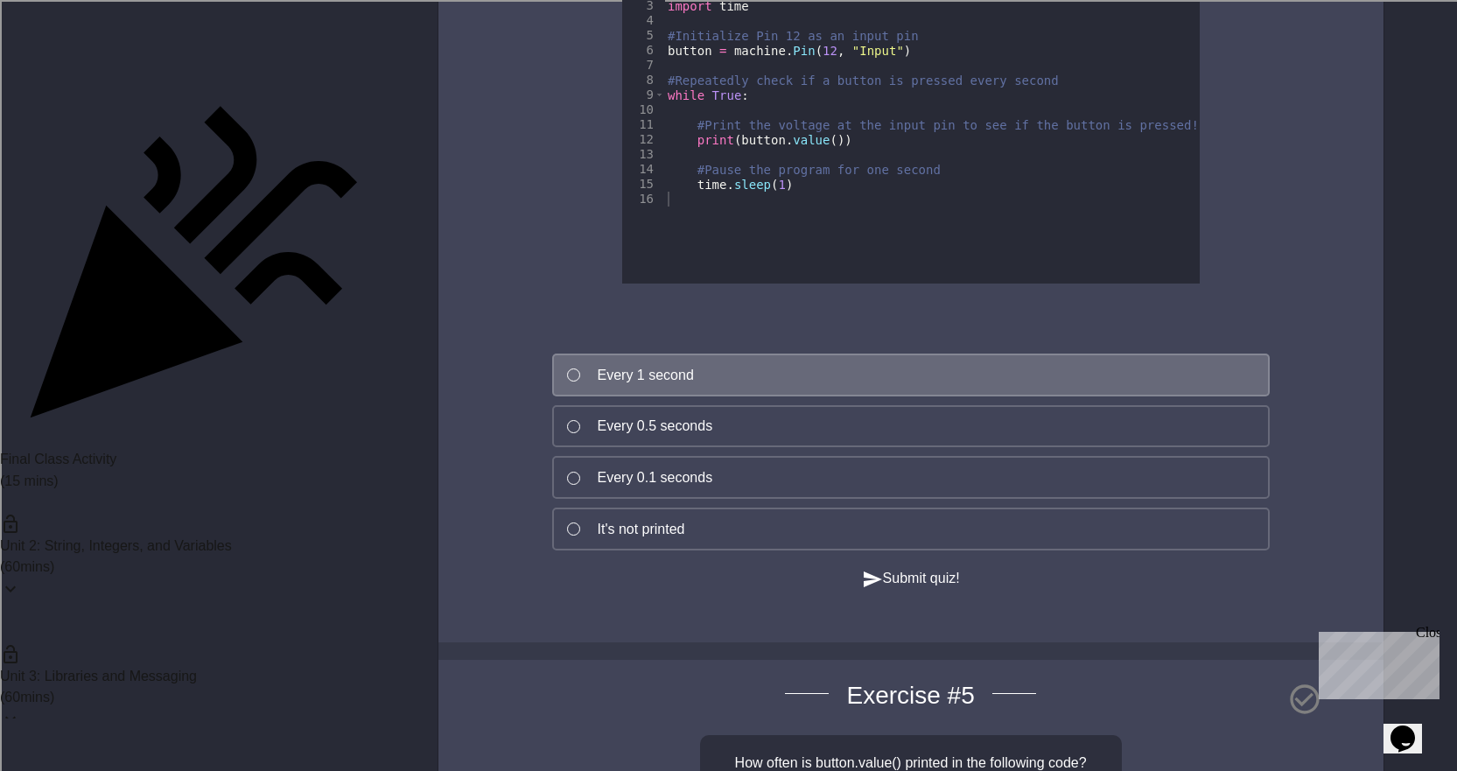
click at [871, 590] on icon "button" at bounding box center [872, 579] width 21 height 21
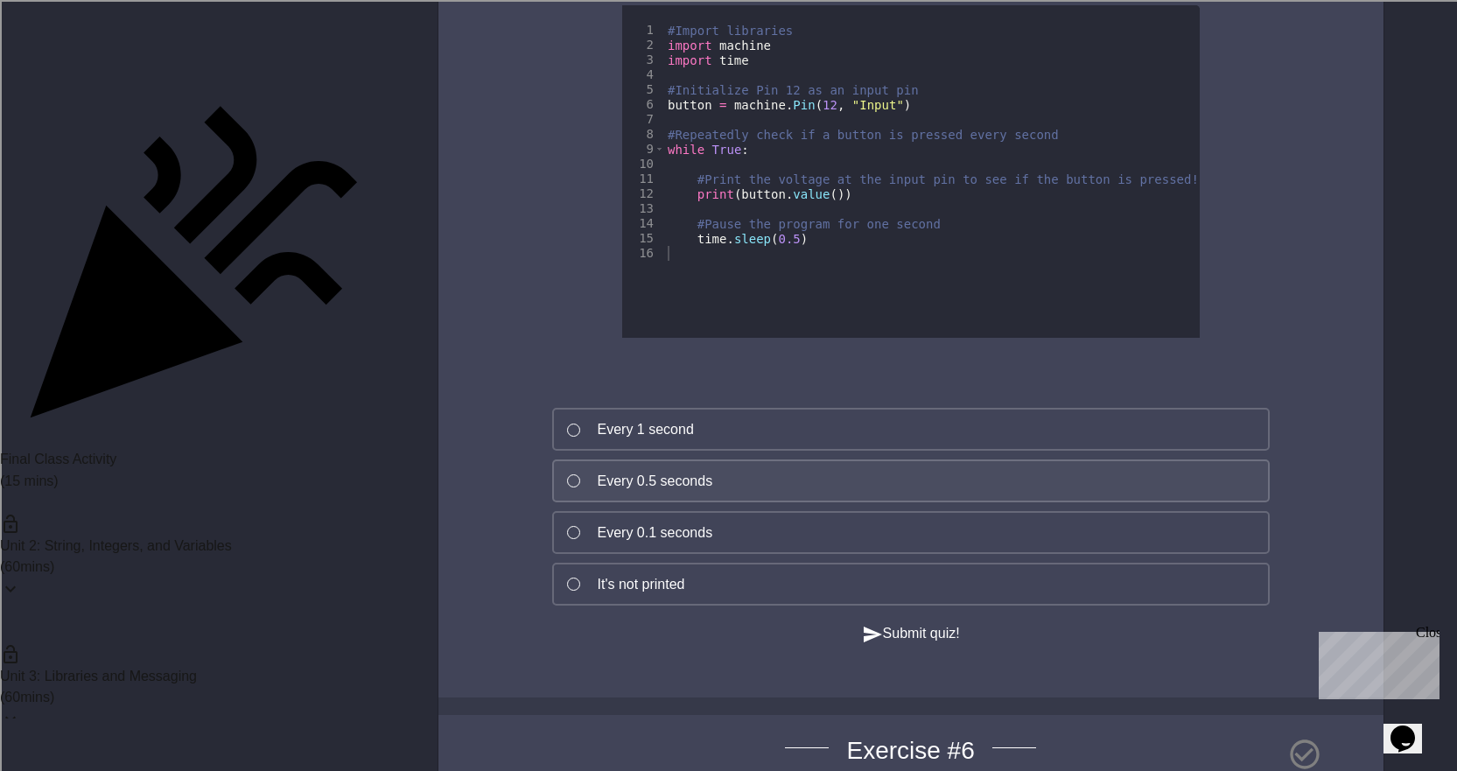
click at [563, 502] on button "Every 0.5 seconds" at bounding box center [910, 480] width 717 height 43
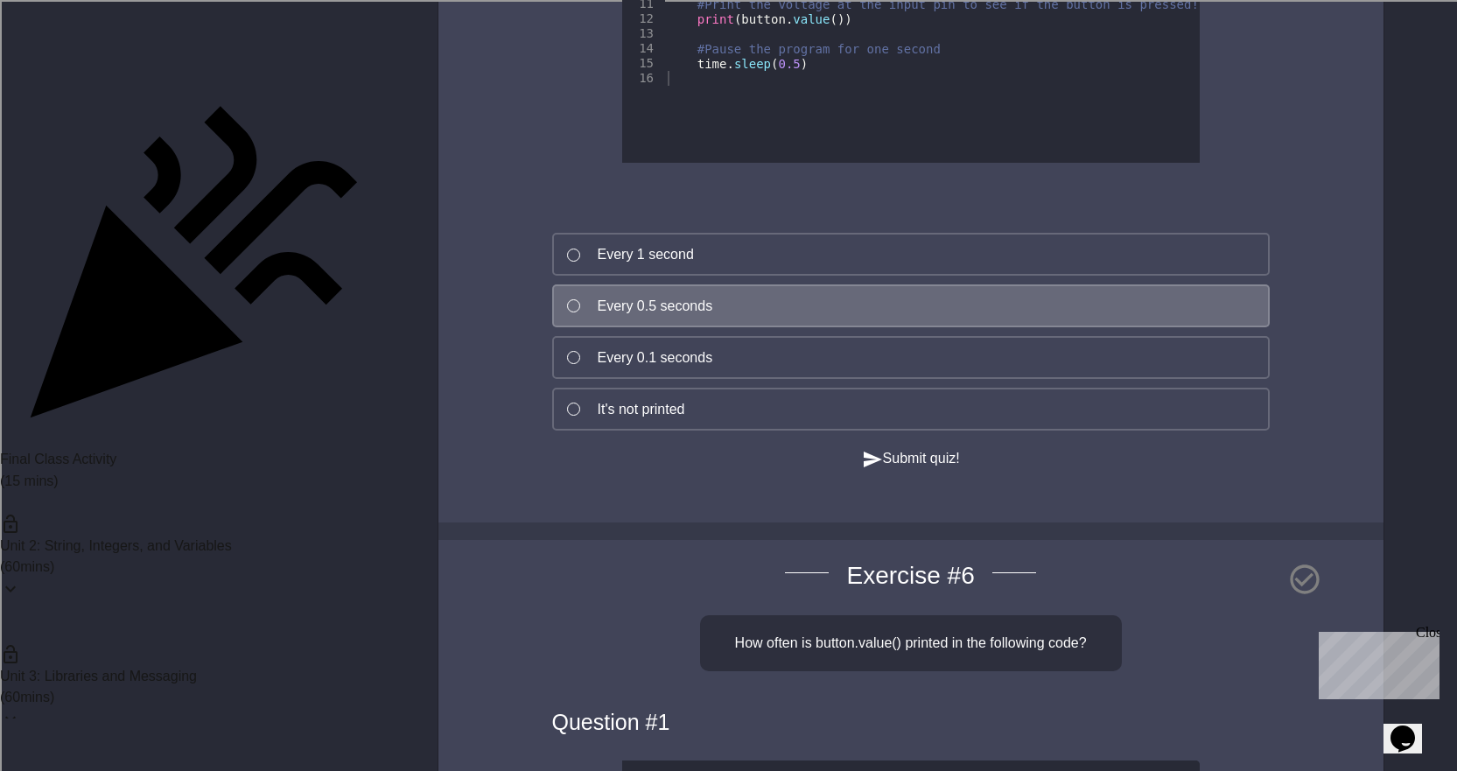
click at [939, 470] on div "Submit quiz!" at bounding box center [910, 459] width 805 height 22
click at [927, 470] on button "Submit quiz!" at bounding box center [911, 459] width 98 height 22
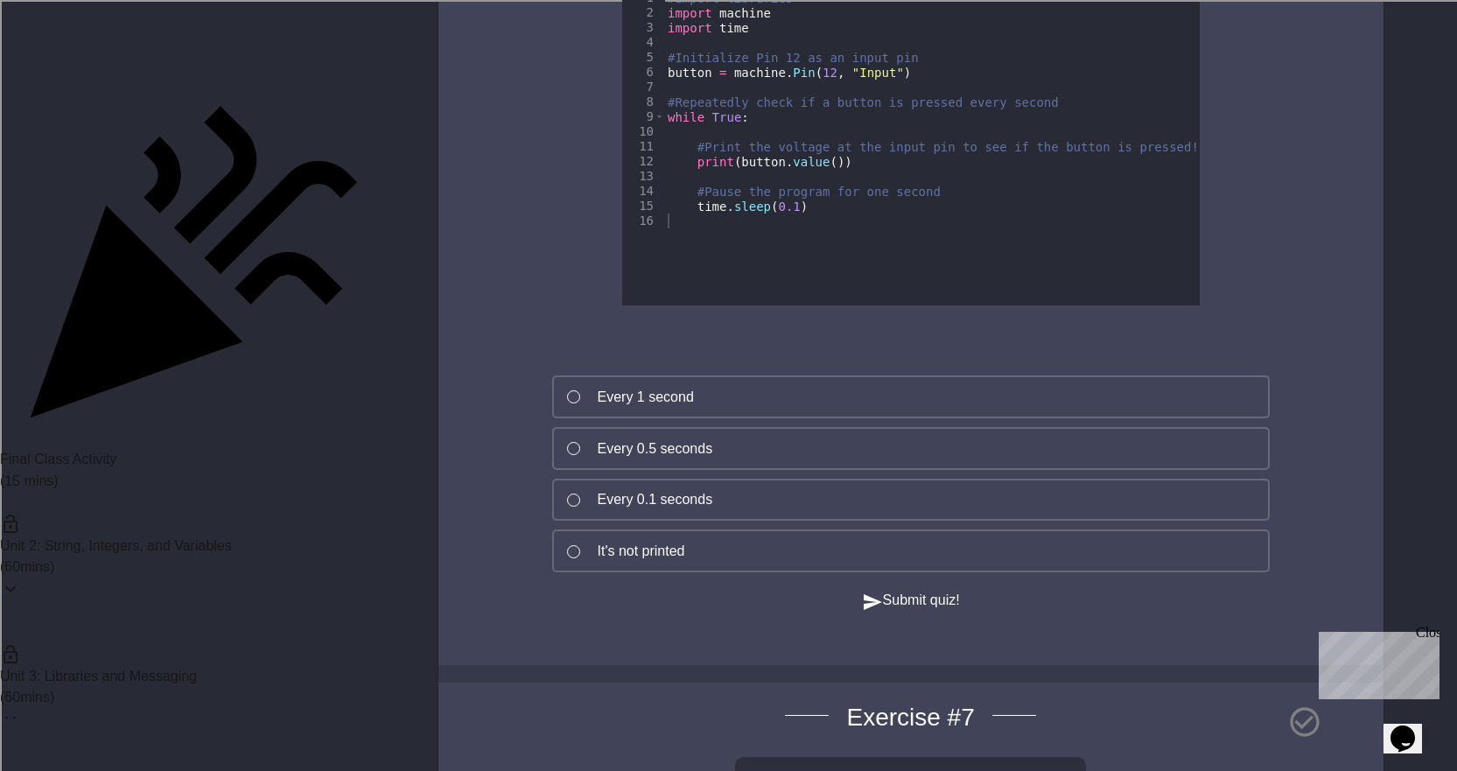
scroll to position [5862, 0]
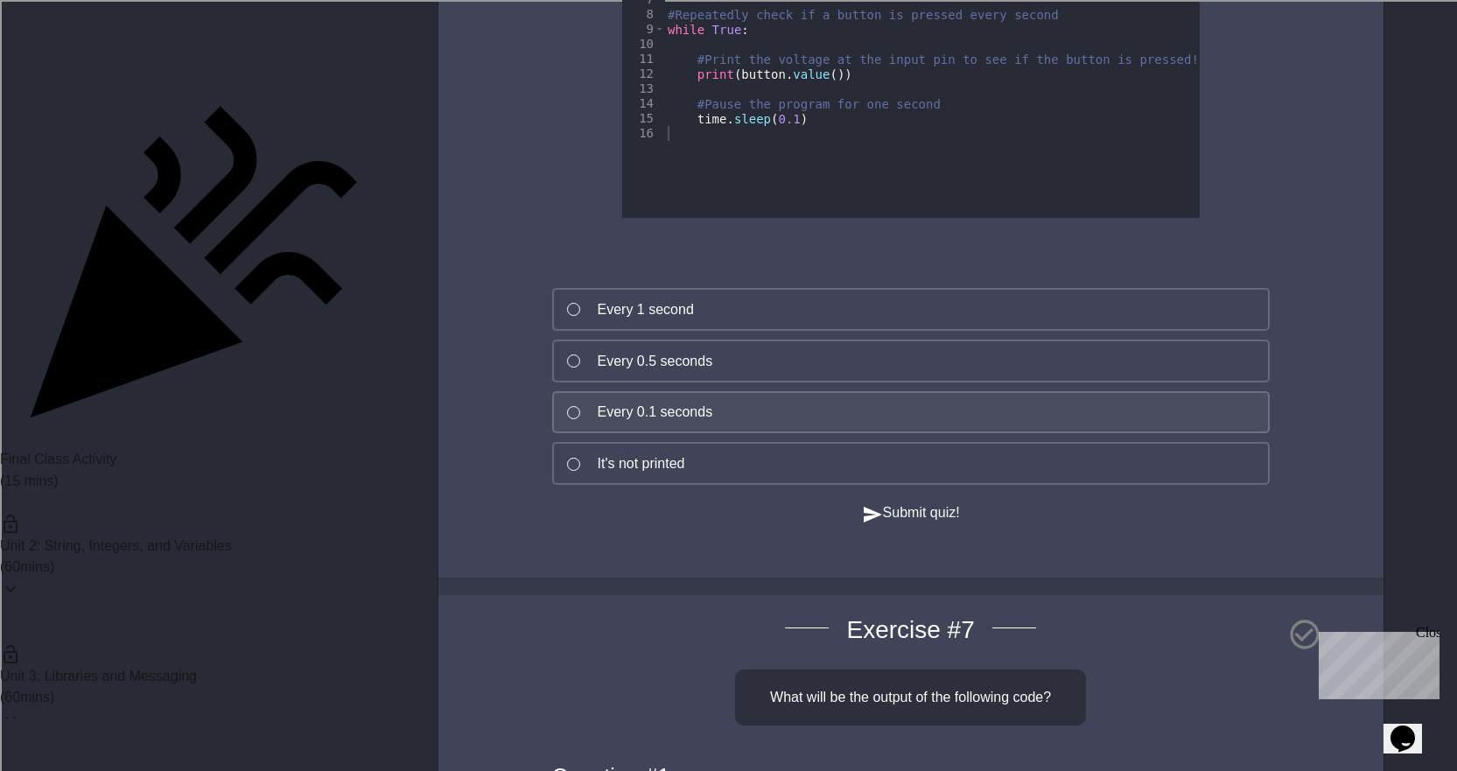
click at [717, 434] on button "Every 0.1 seconds" at bounding box center [910, 412] width 717 height 43
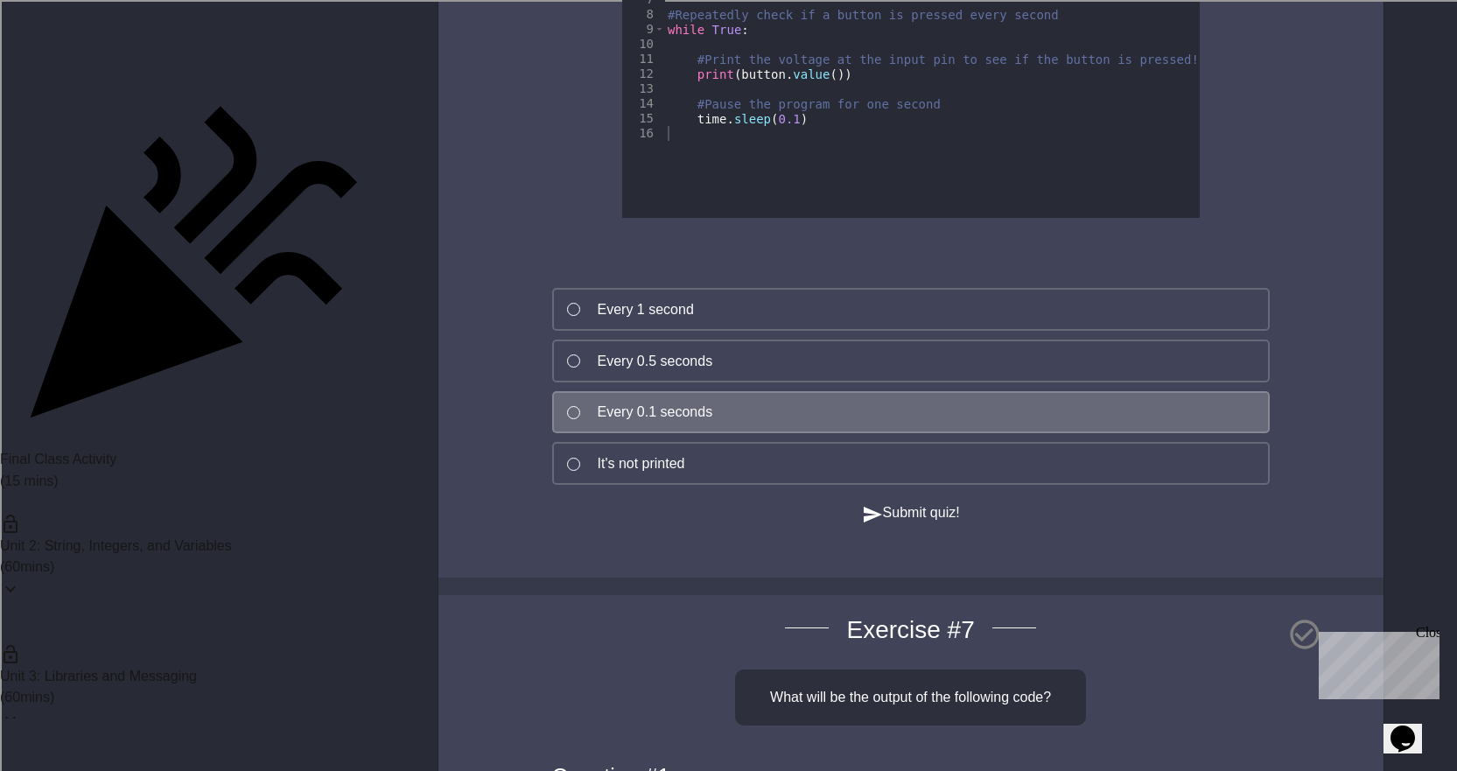
click at [845, 503] on div "Question # 1 1 2 3 4 5 6 7 8 9 10 11 12 13 14 15 16 #Import libraries import ma…" at bounding box center [910, 162] width 805 height 681
click at [869, 524] on button "Submit quiz!" at bounding box center [911, 513] width 98 height 22
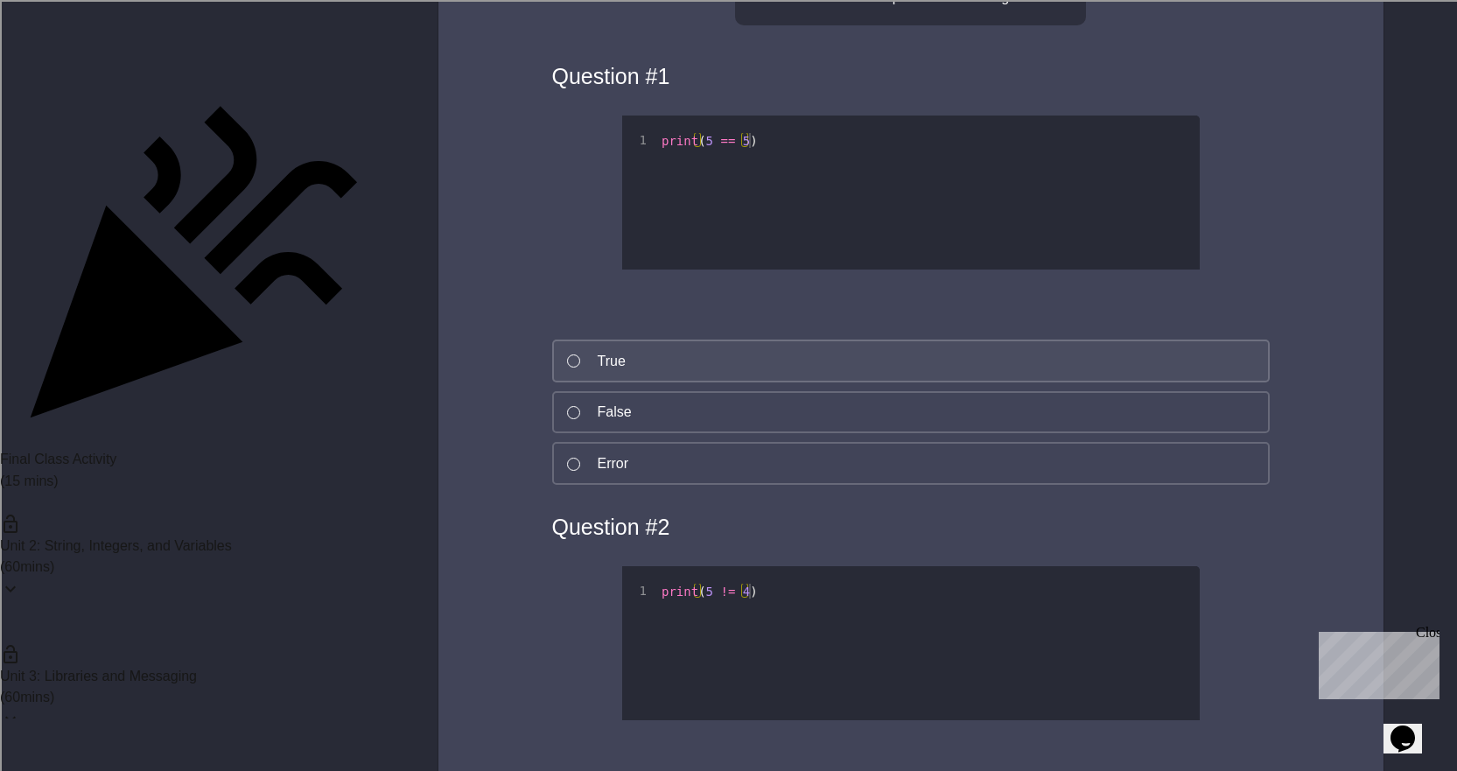
click at [605, 372] on div "True" at bounding box center [612, 361] width 28 height 21
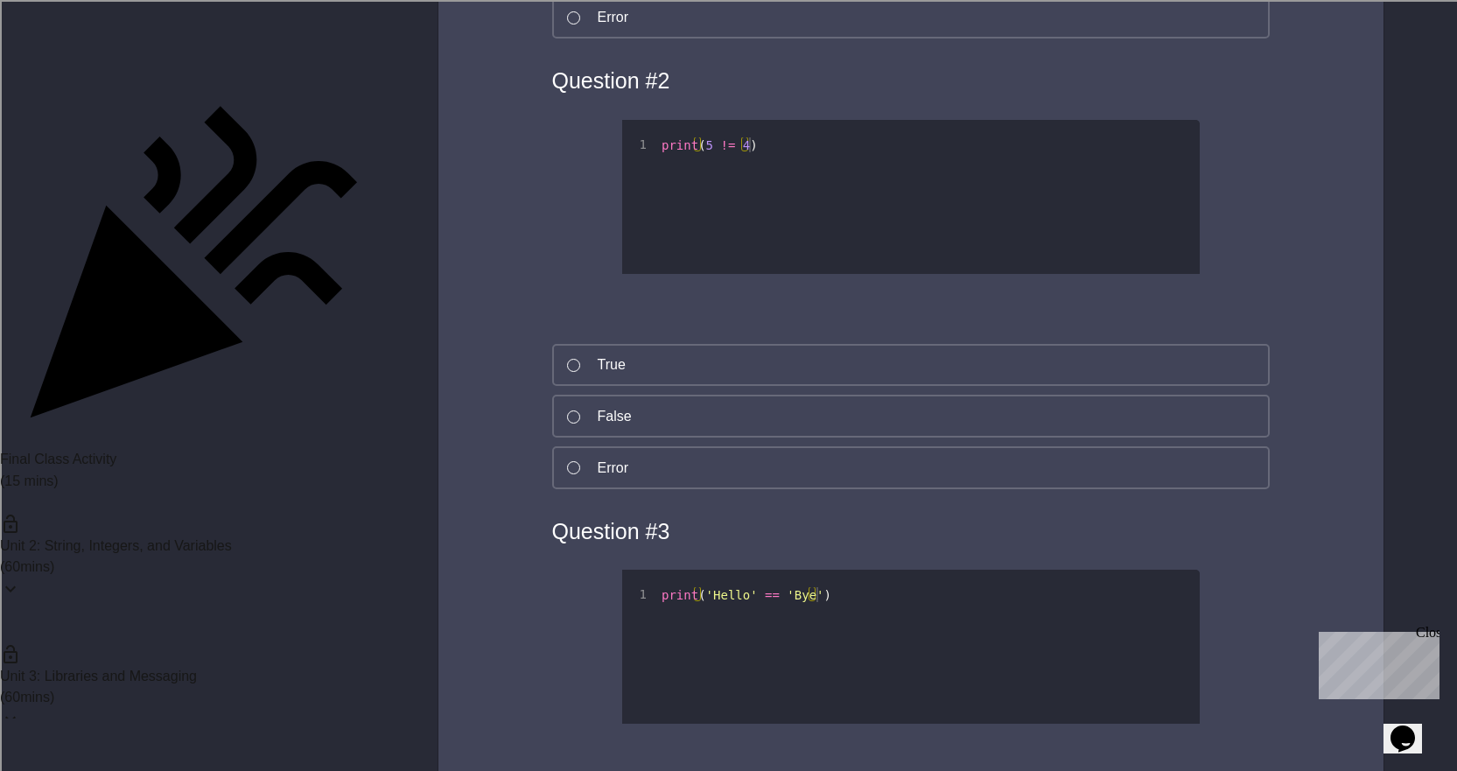
scroll to position [7087, 0]
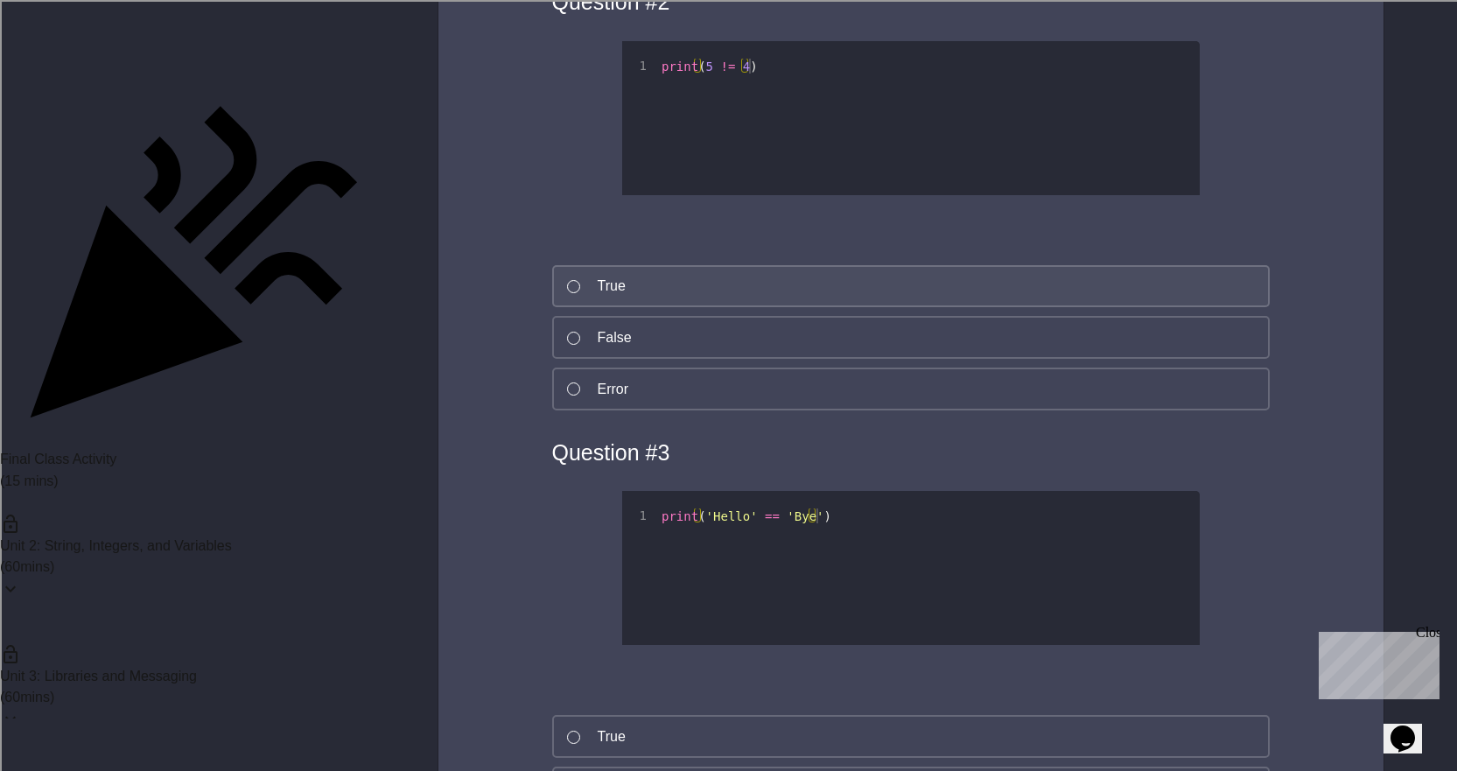
click at [641, 308] on button "True" at bounding box center [910, 286] width 717 height 43
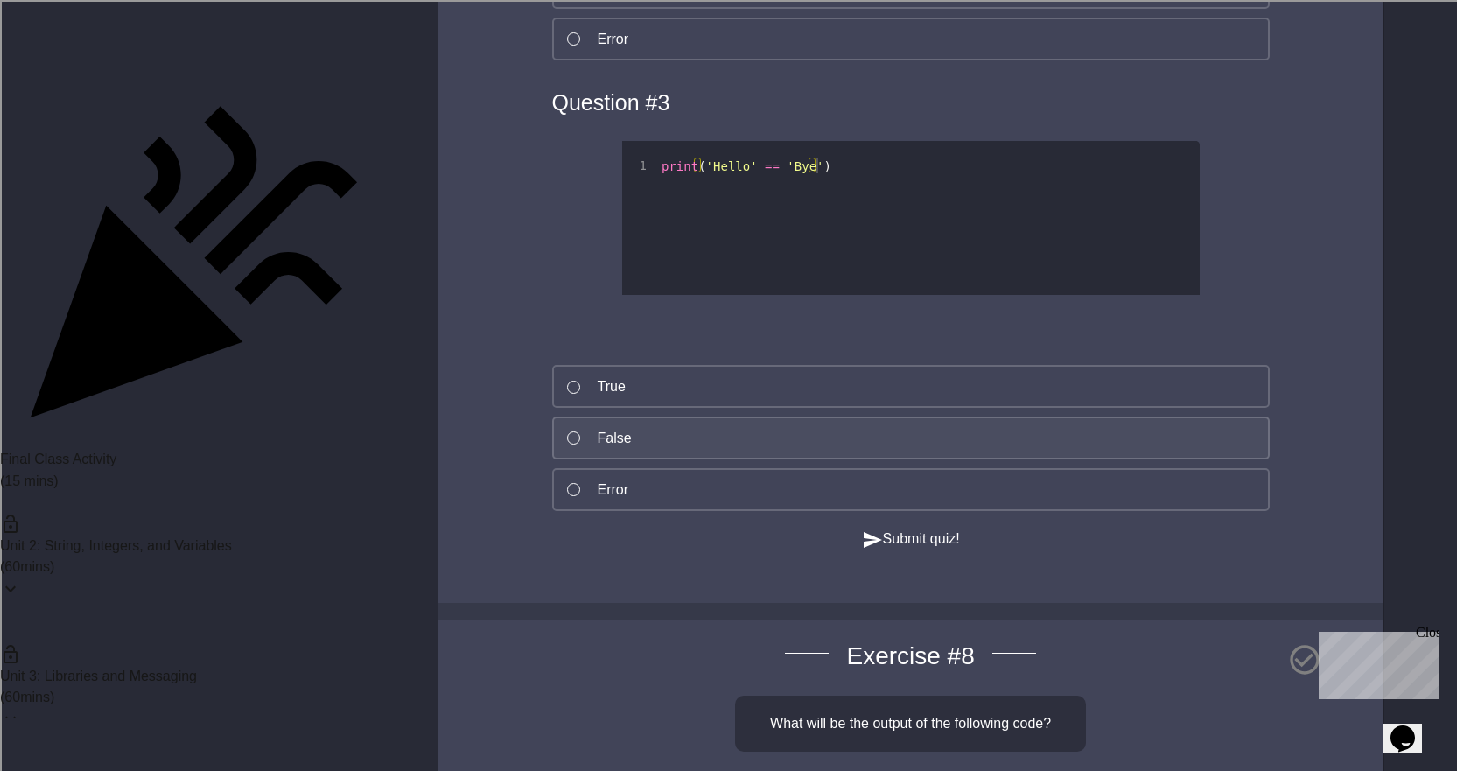
click at [619, 449] on div "False" at bounding box center [615, 438] width 34 height 21
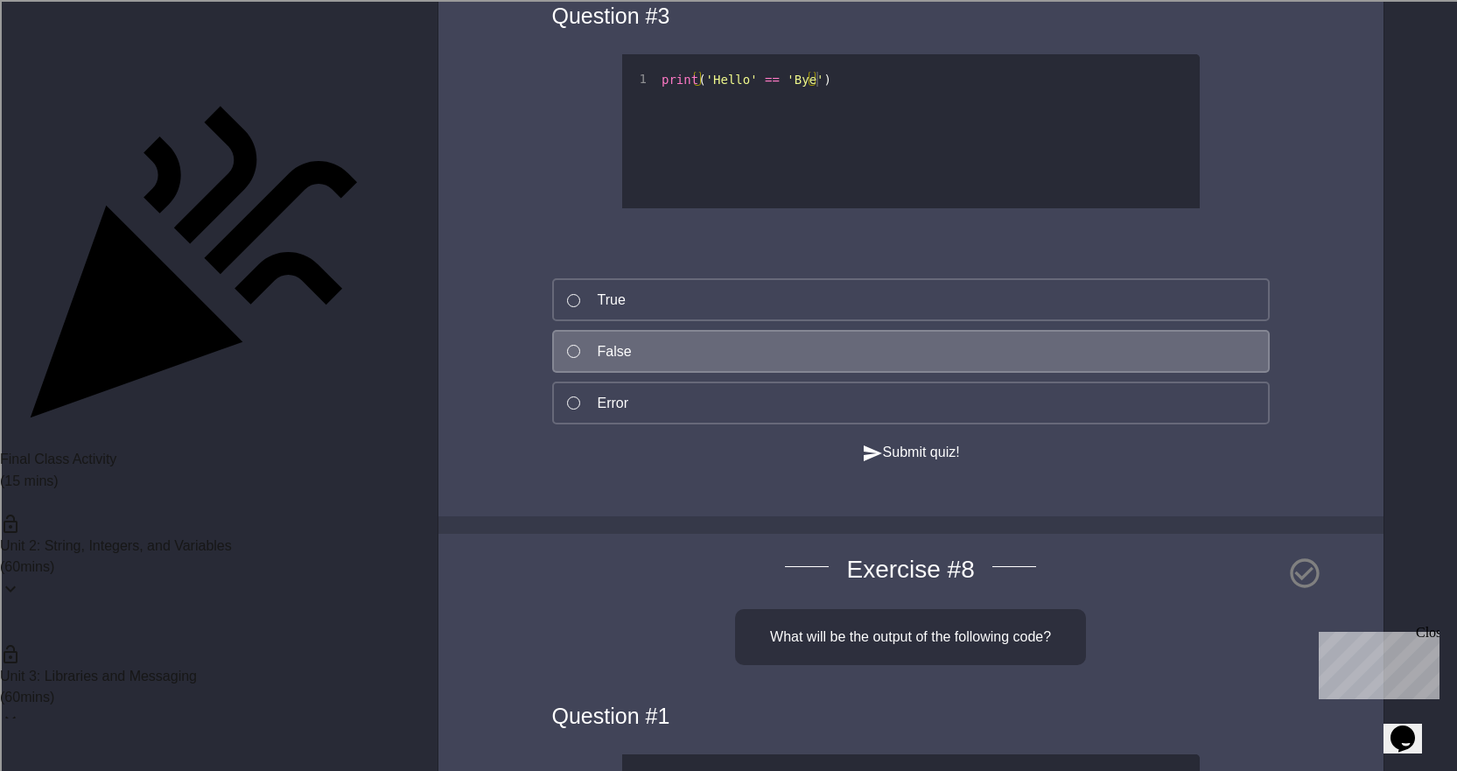
scroll to position [7787, 0]
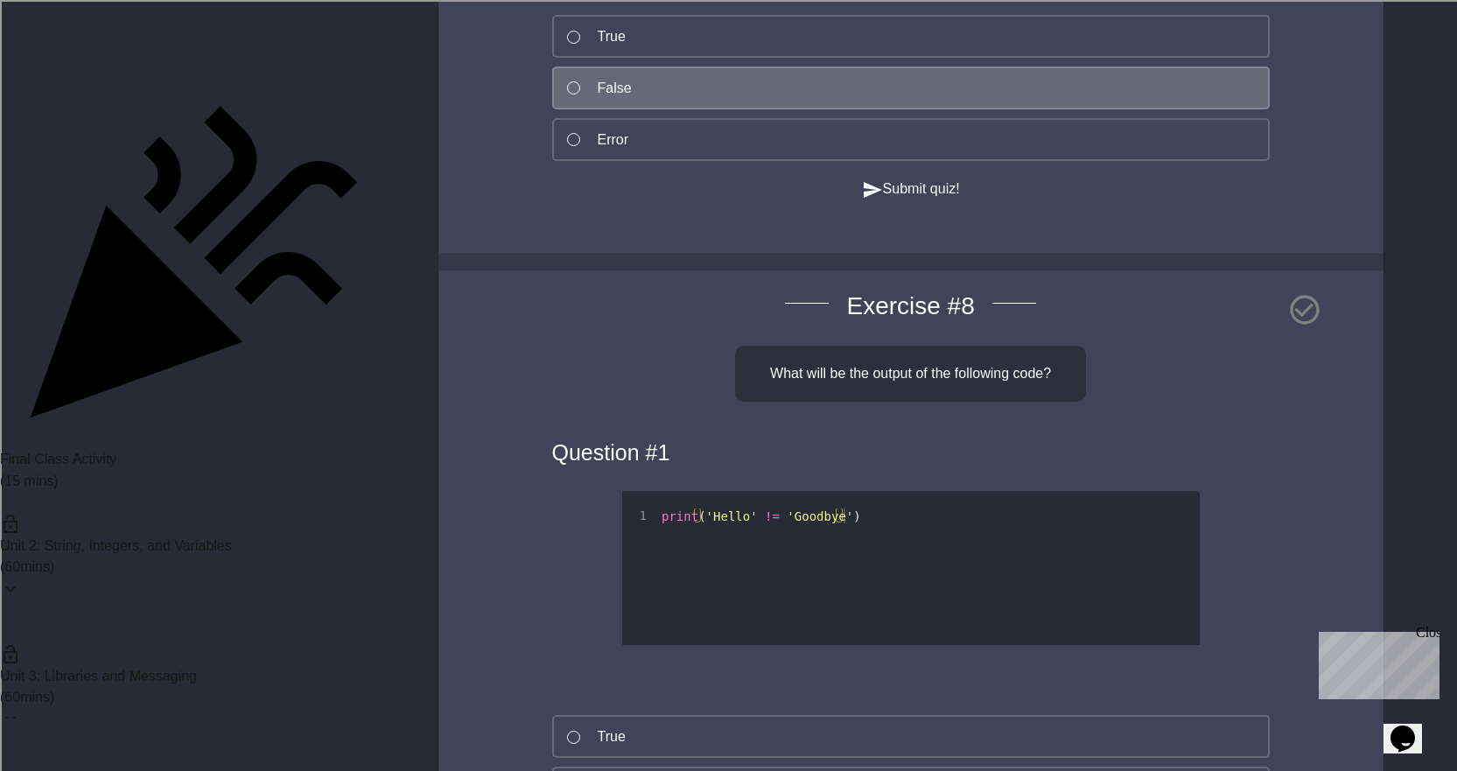
click at [931, 200] on button "Submit quiz!" at bounding box center [911, 189] width 98 height 22
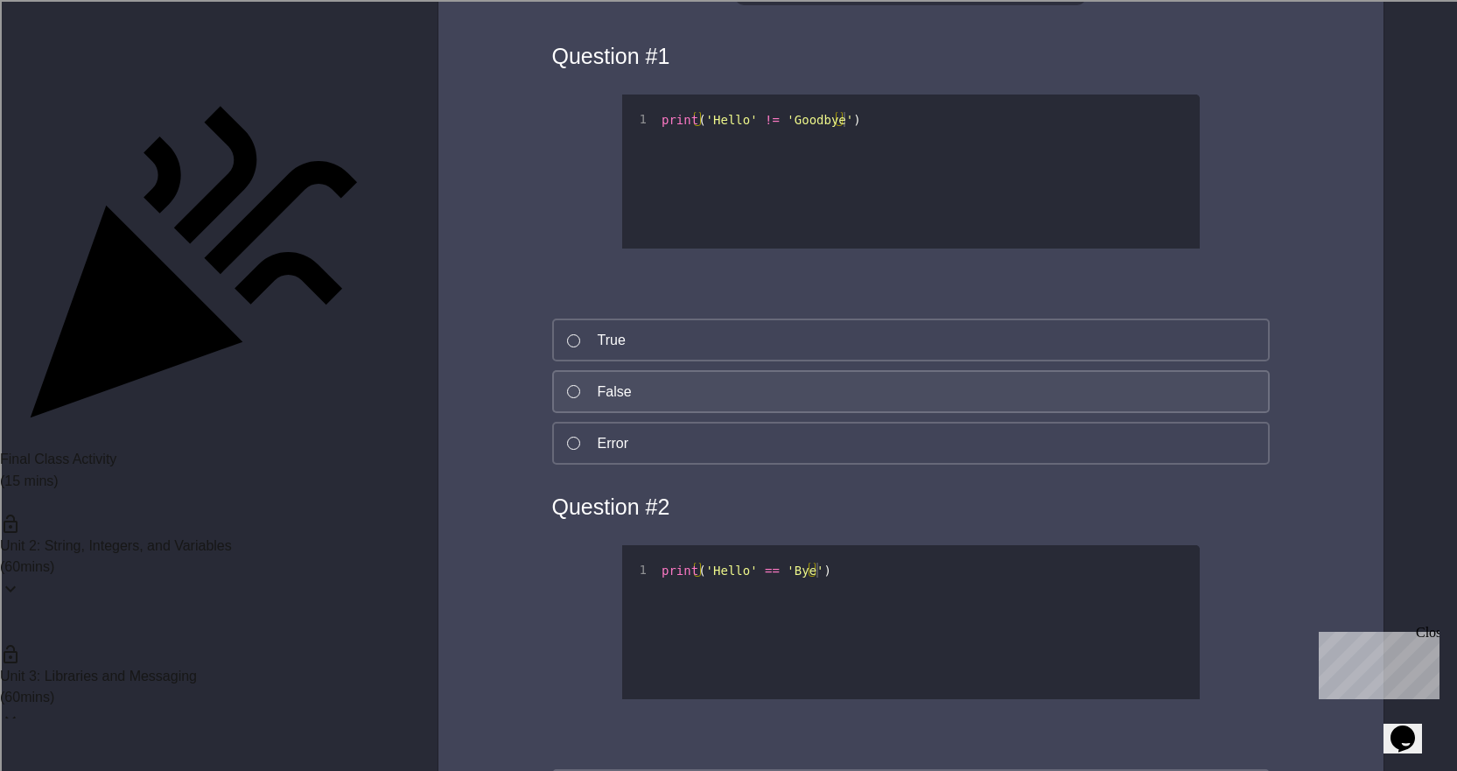
scroll to position [8225, 0]
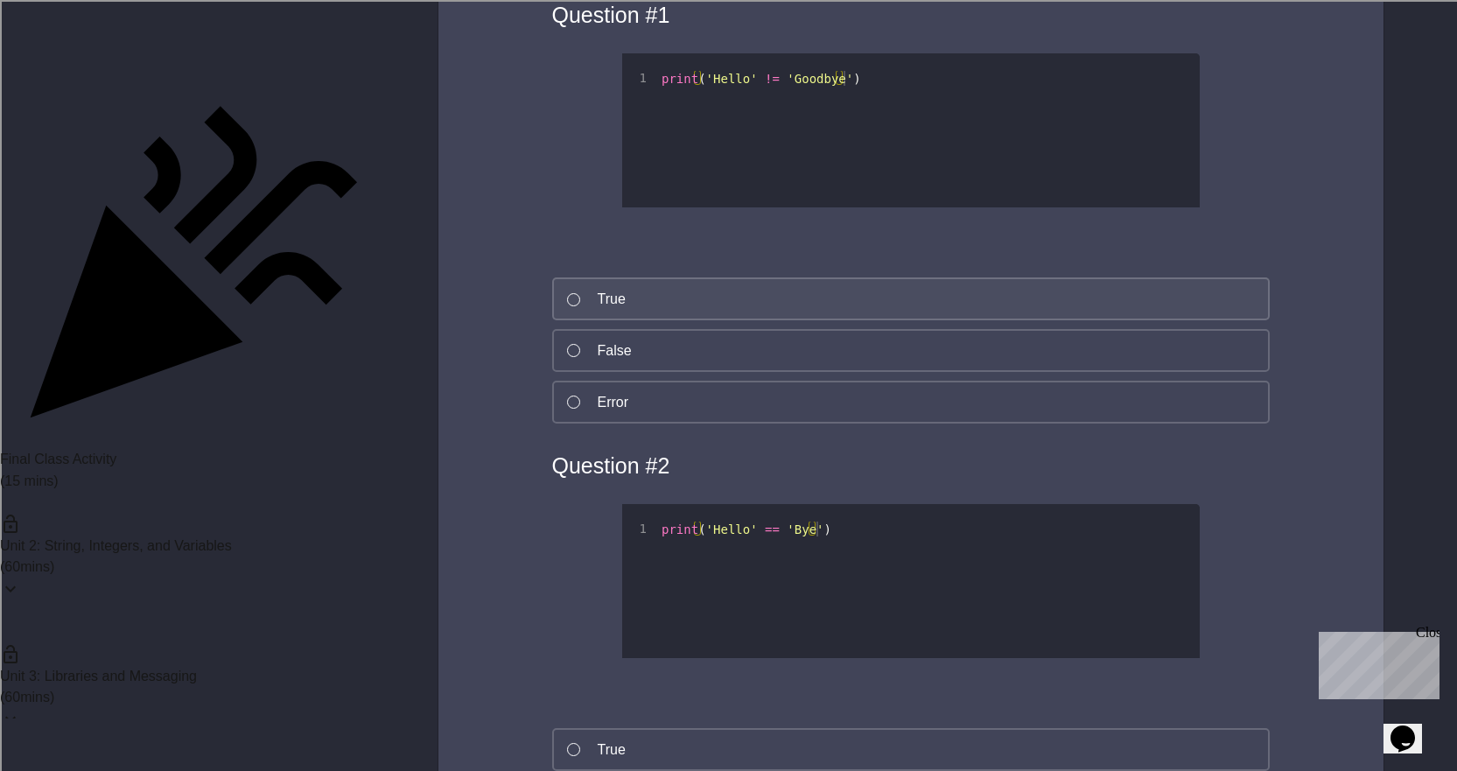
click at [648, 320] on button "True" at bounding box center [910, 298] width 717 height 43
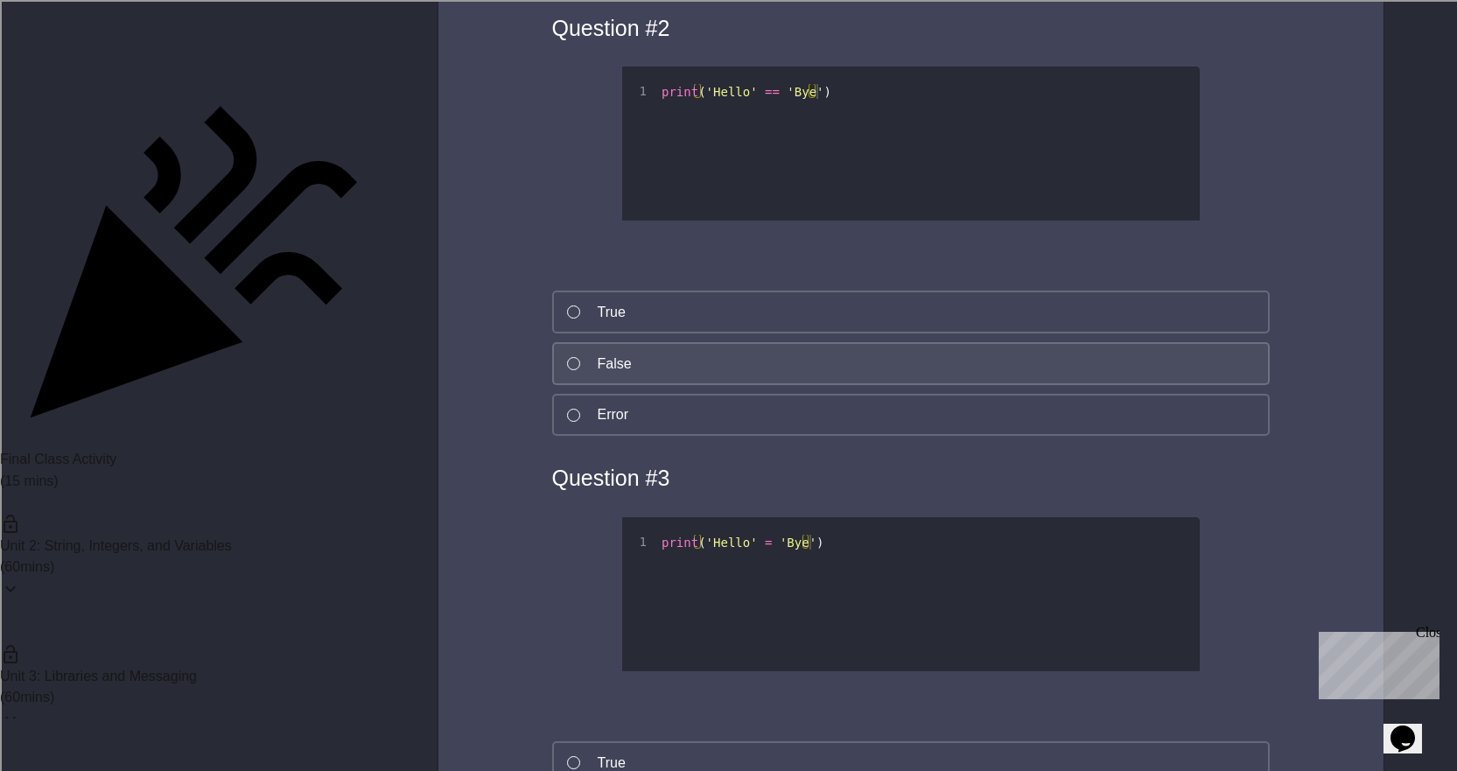
click at [636, 385] on button "False" at bounding box center [910, 363] width 717 height 43
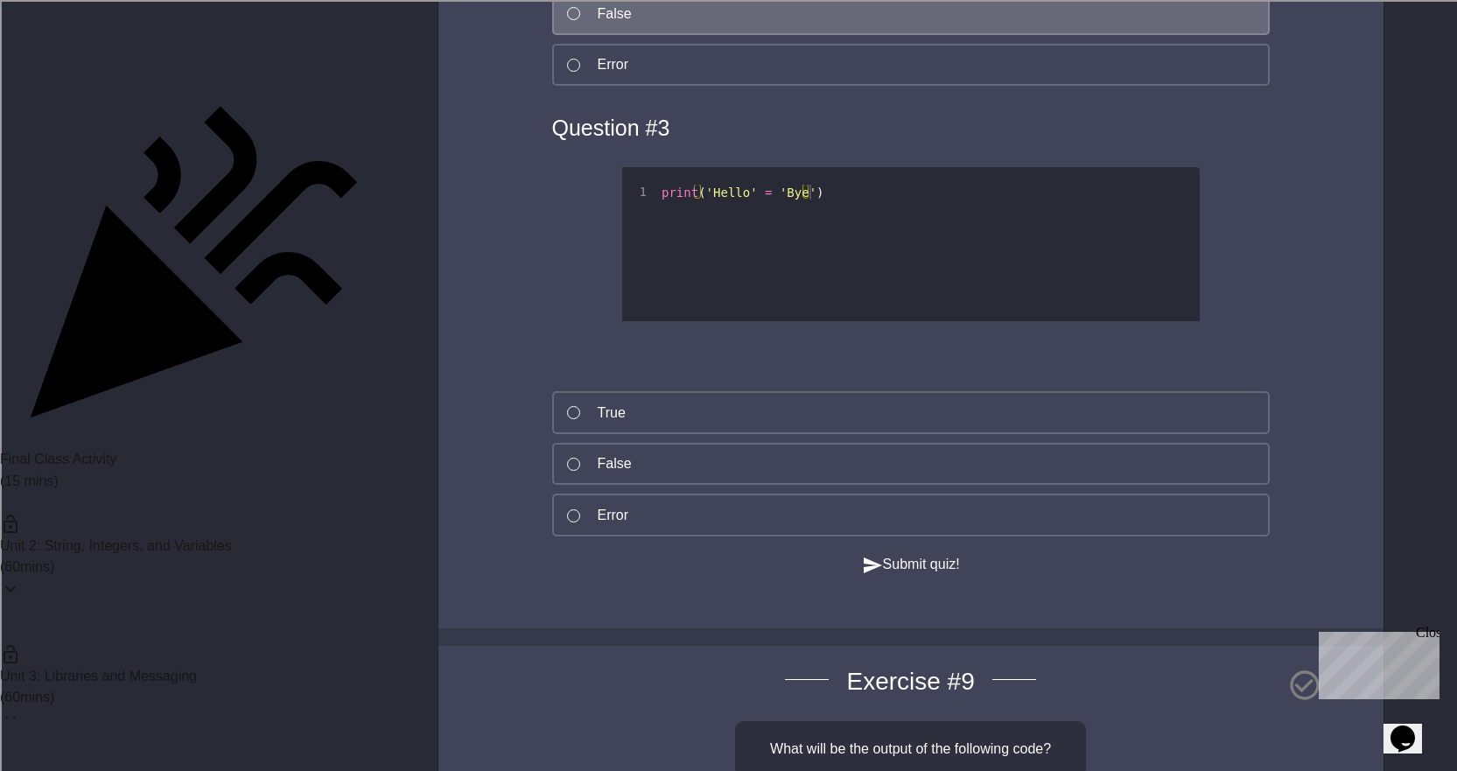
scroll to position [9100, 0]
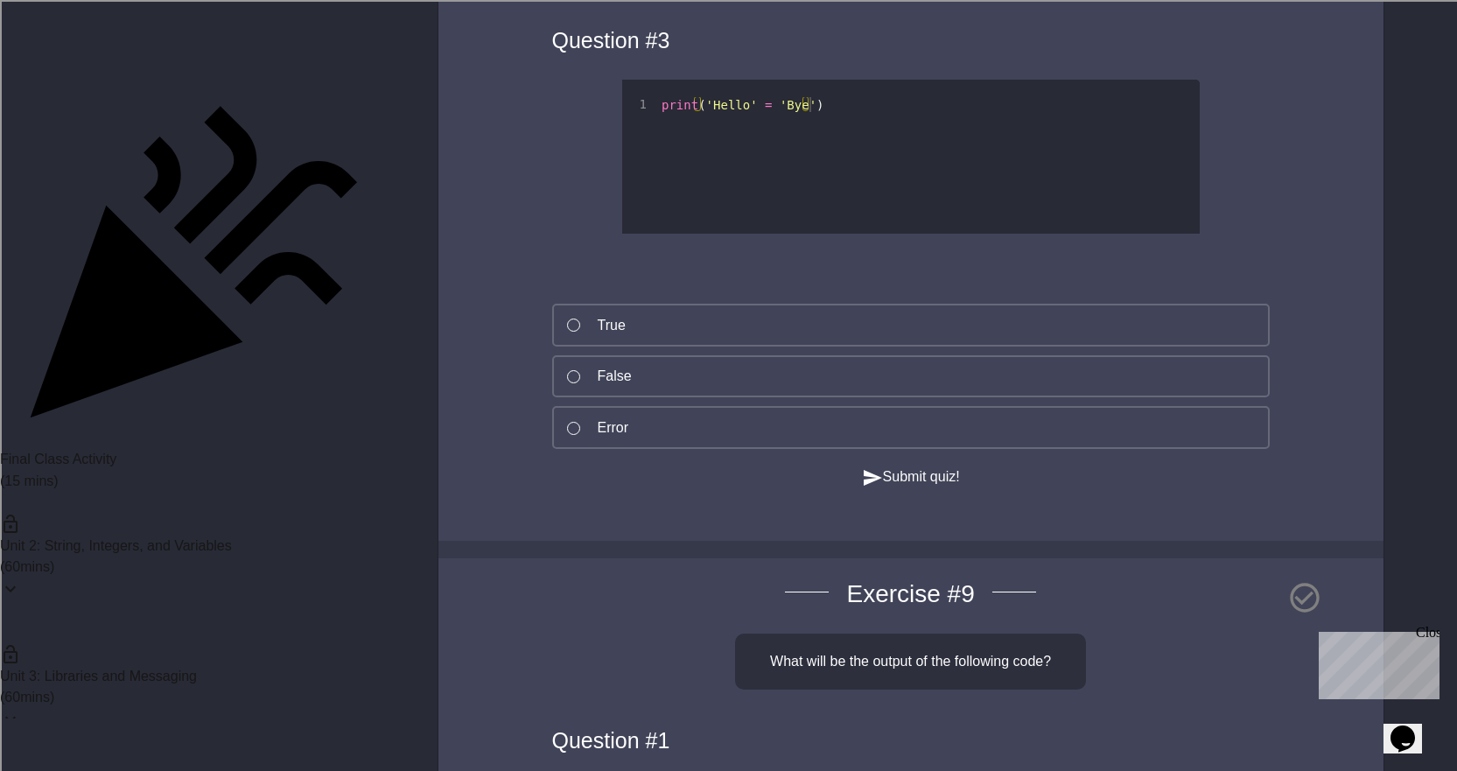
click at [646, 466] on div "Question # 3 1 print ( 'Hello' = 'Bye' ) XXXXXXXXXXXXXXXXXXXXXXXXXXXXXXXXXXXXXX…" at bounding box center [910, 241] width 805 height 451
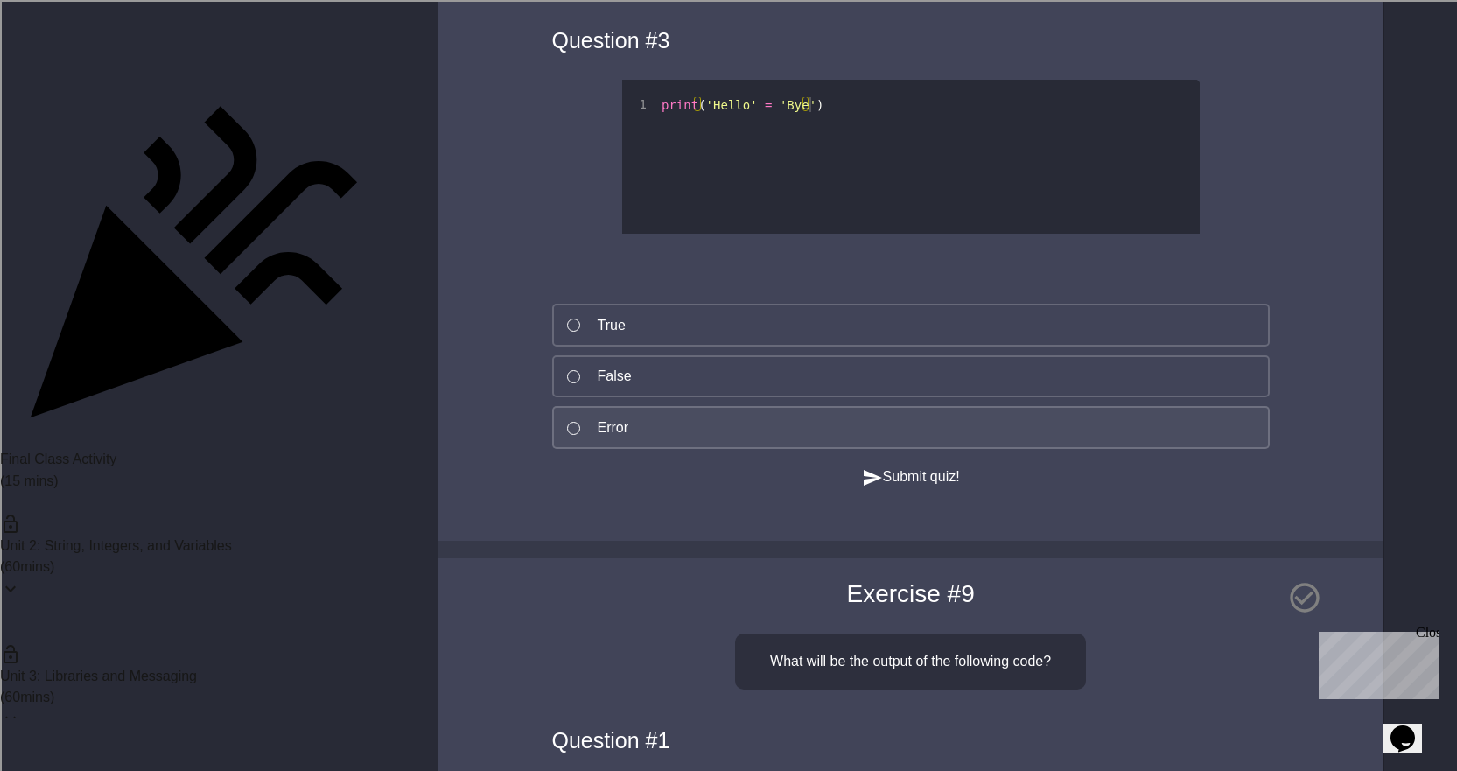
click at [646, 449] on button "Error" at bounding box center [910, 427] width 717 height 43
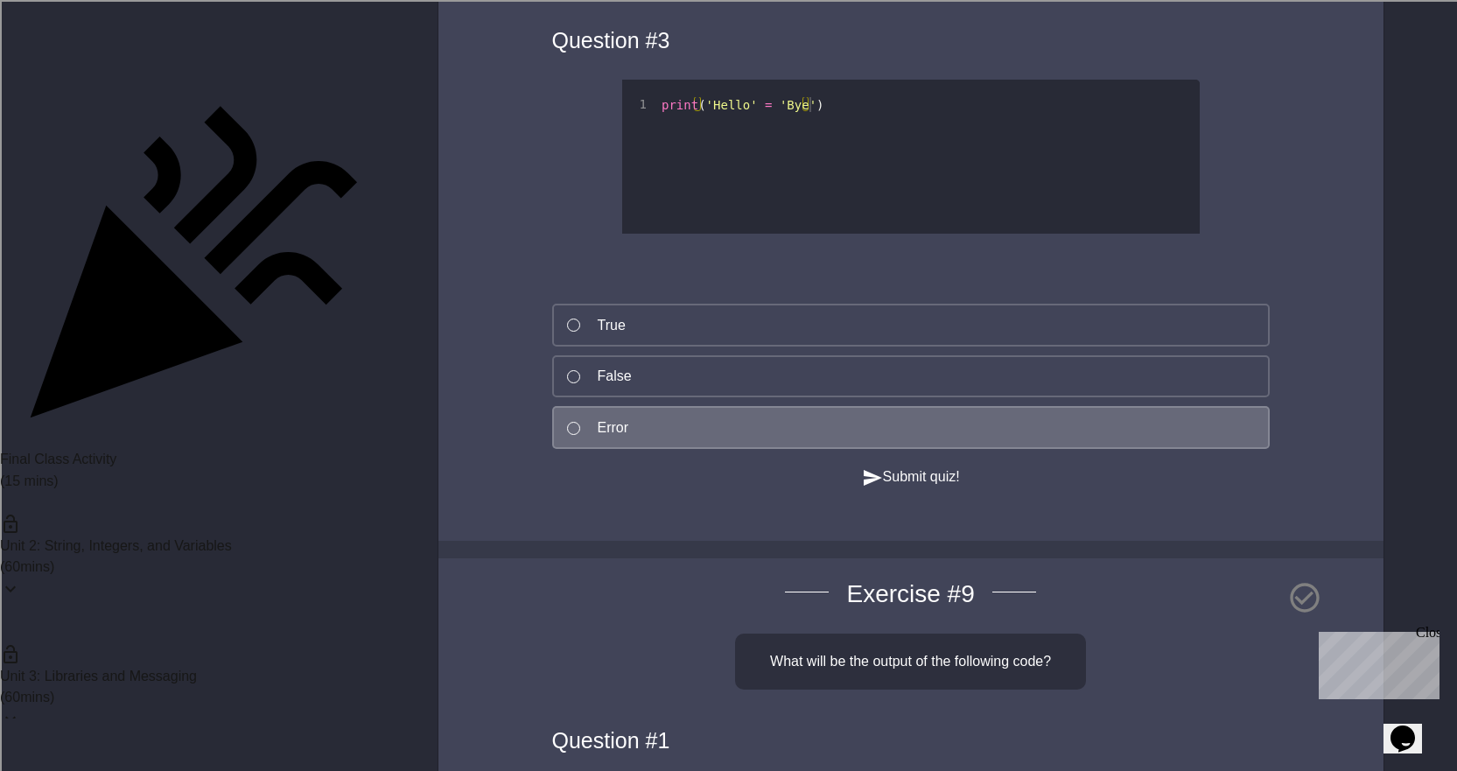
scroll to position [9362, 0]
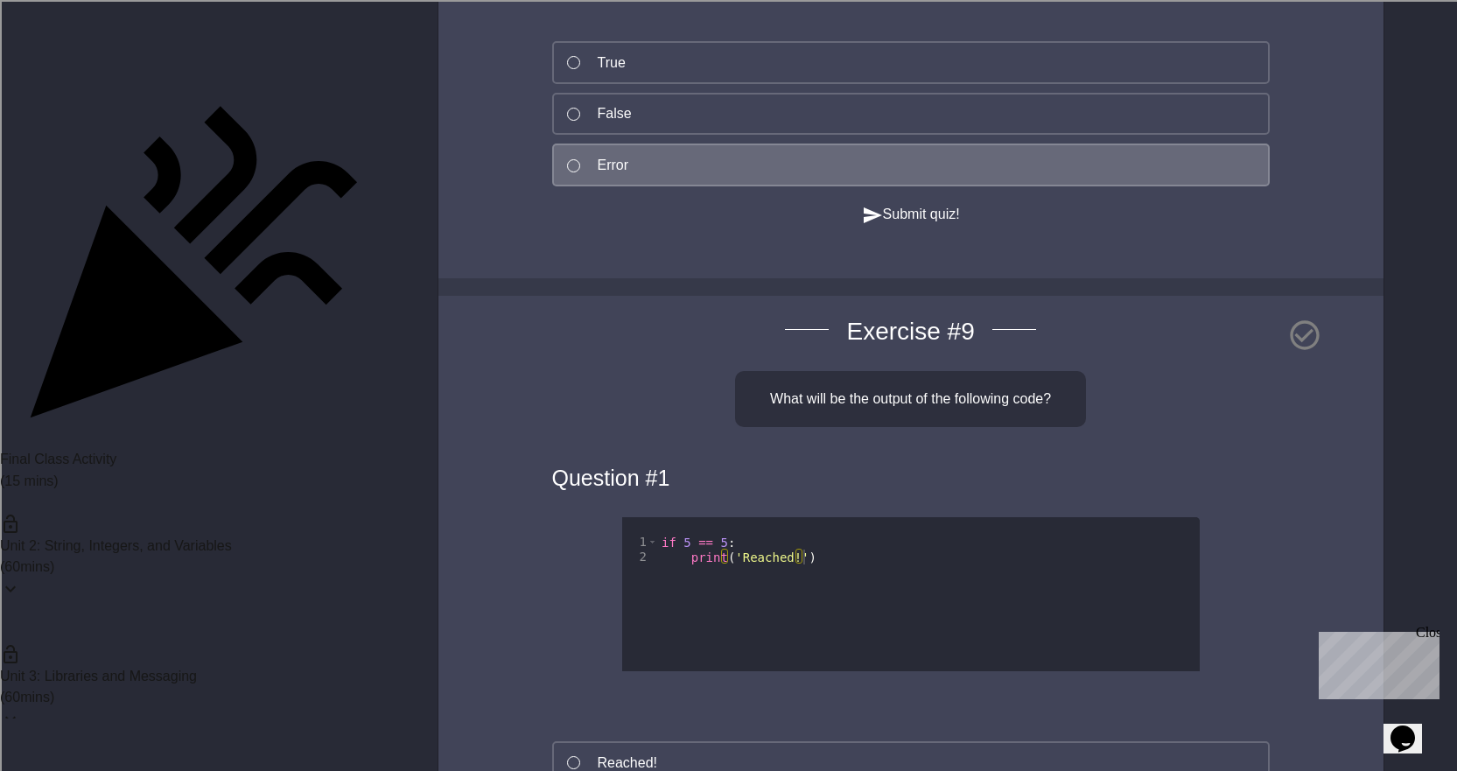
click at [888, 226] on button "Submit quiz!" at bounding box center [911, 215] width 98 height 22
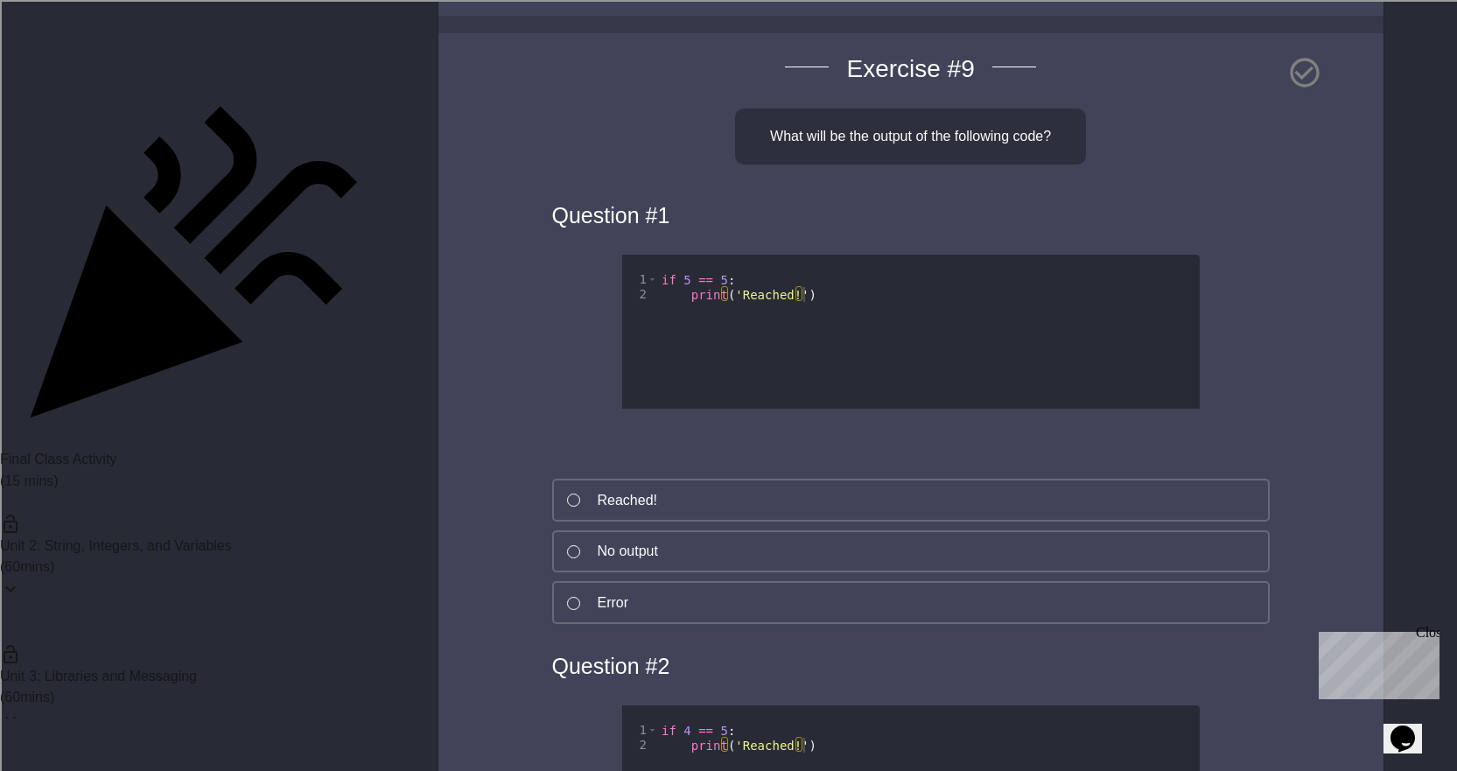
scroll to position [9800, 0]
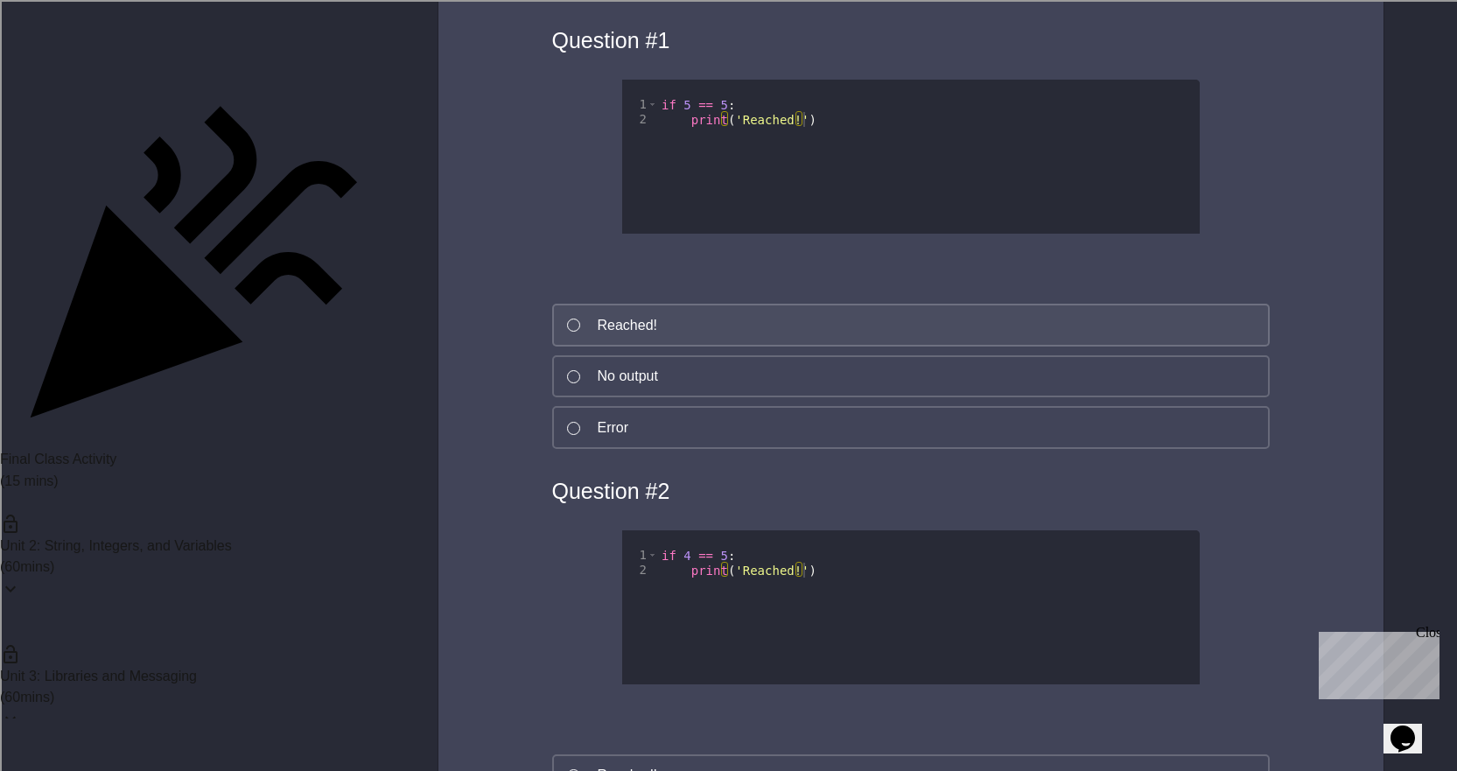
click at [579, 332] on div at bounding box center [573, 324] width 13 height 13
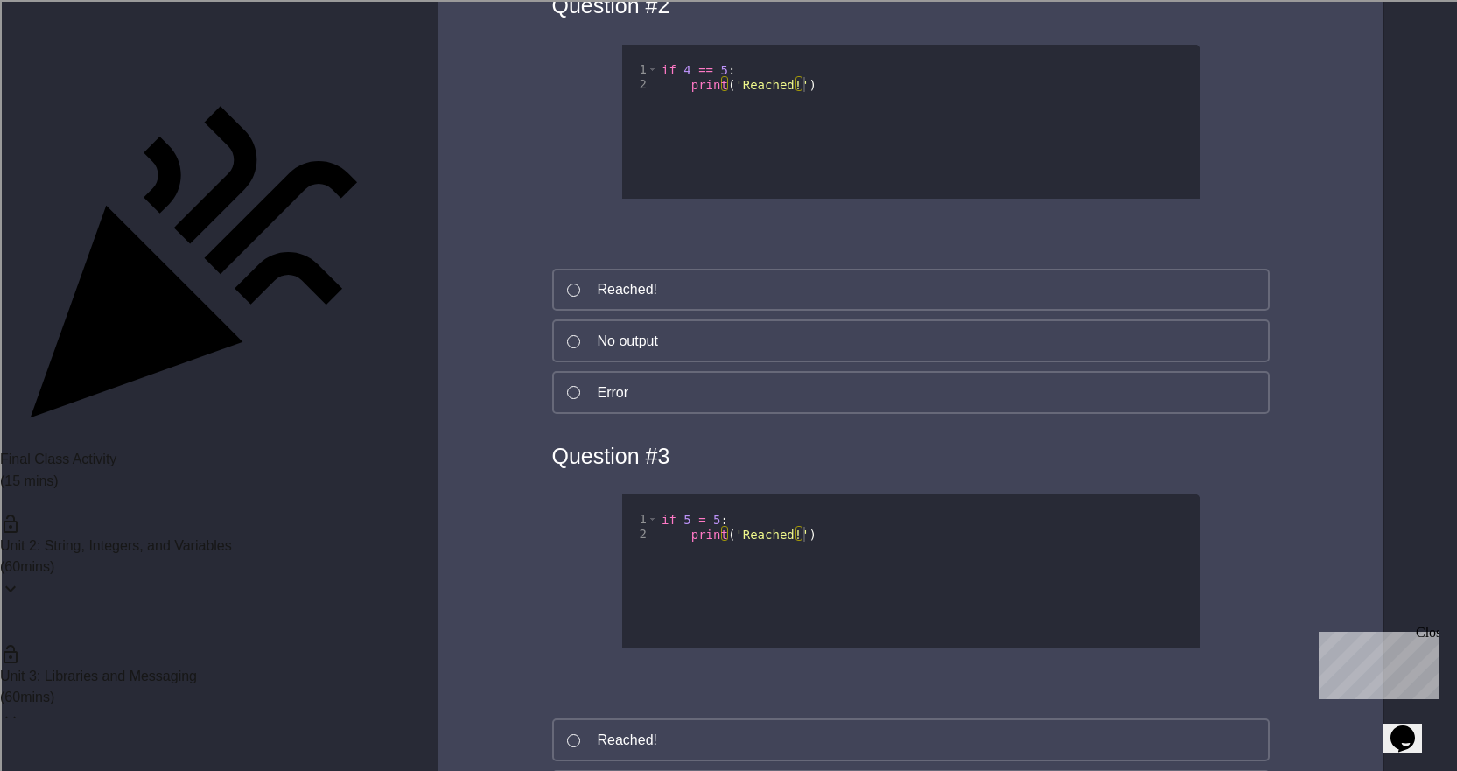
scroll to position [10325, 0]
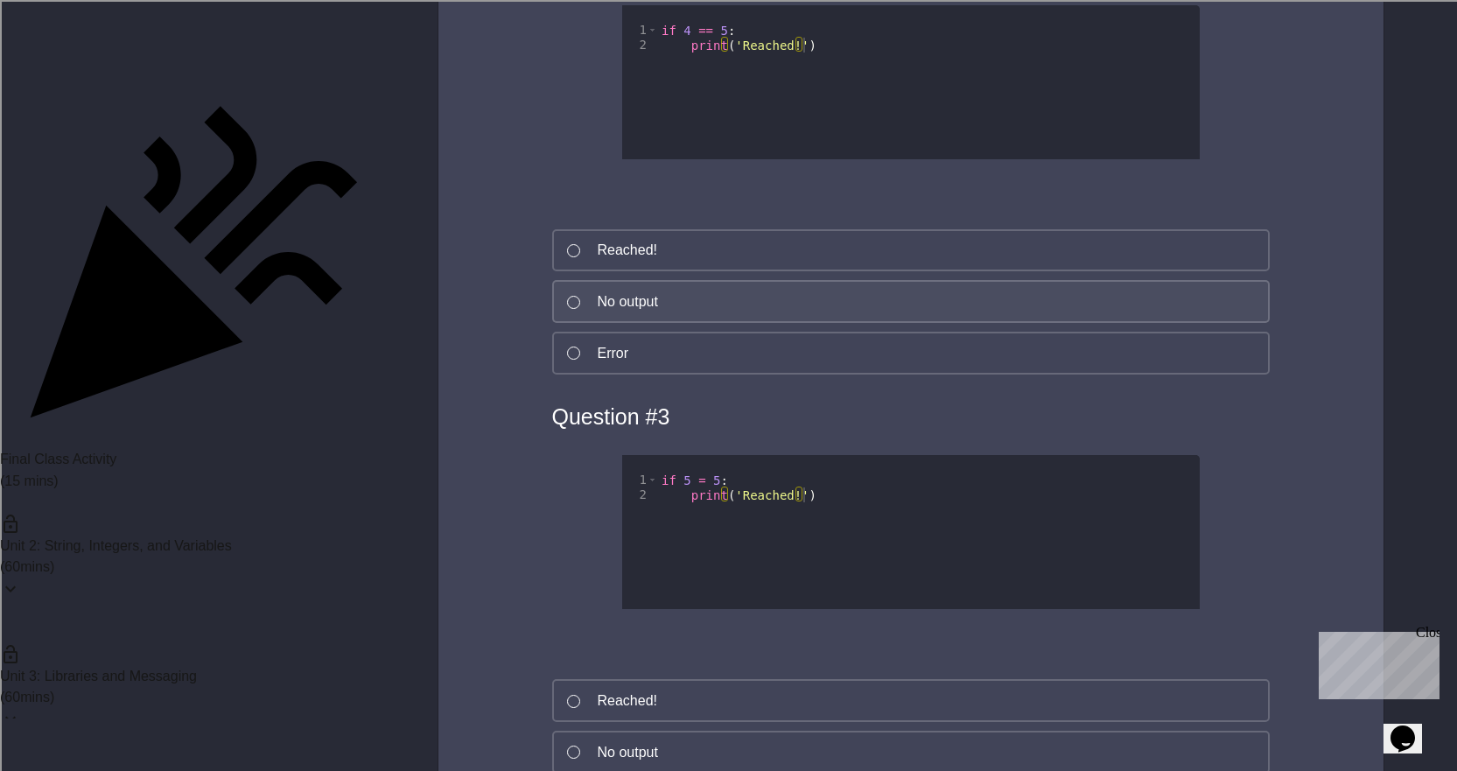
click at [597, 323] on button "No output" at bounding box center [910, 301] width 717 height 43
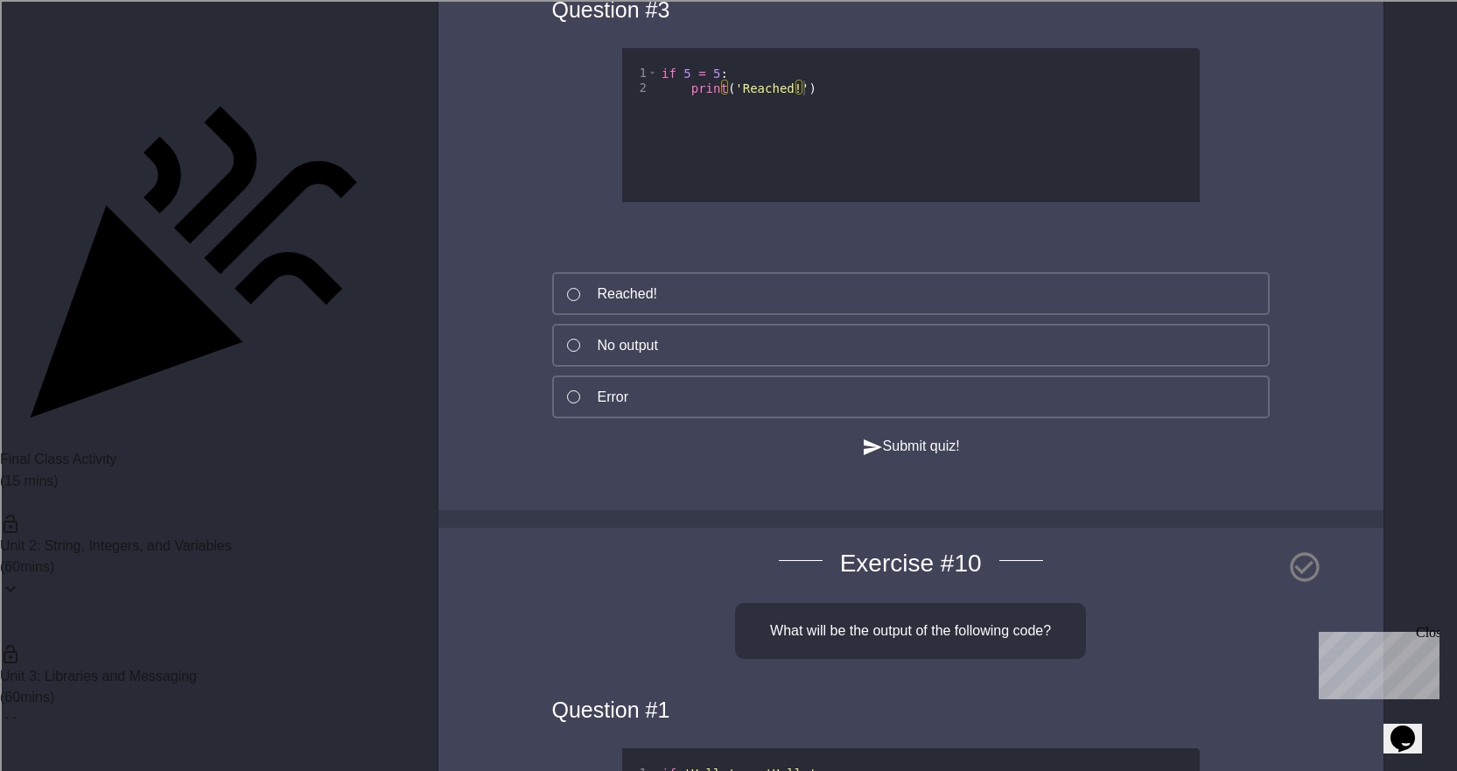
scroll to position [10762, 0]
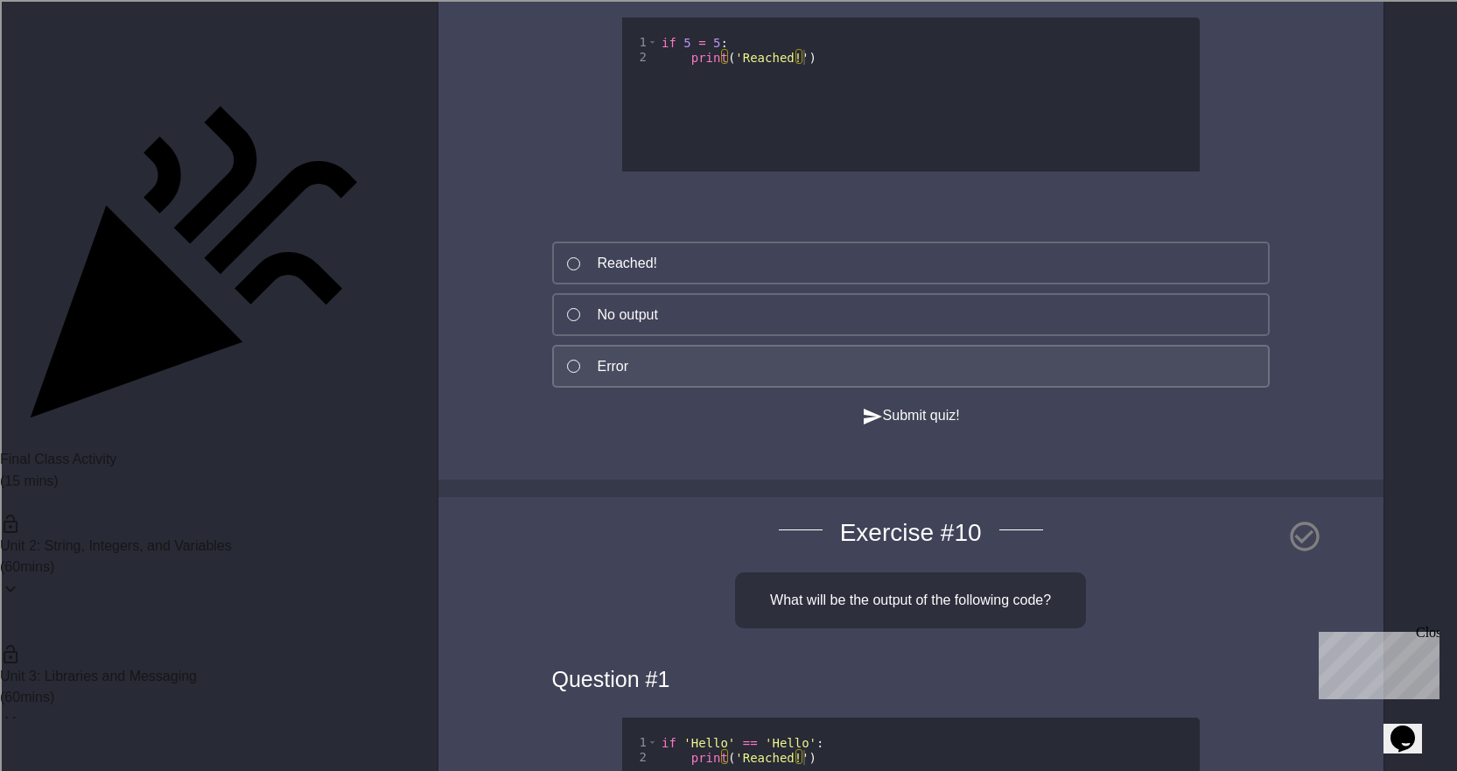
click at [629, 388] on button "Error" at bounding box center [910, 366] width 717 height 43
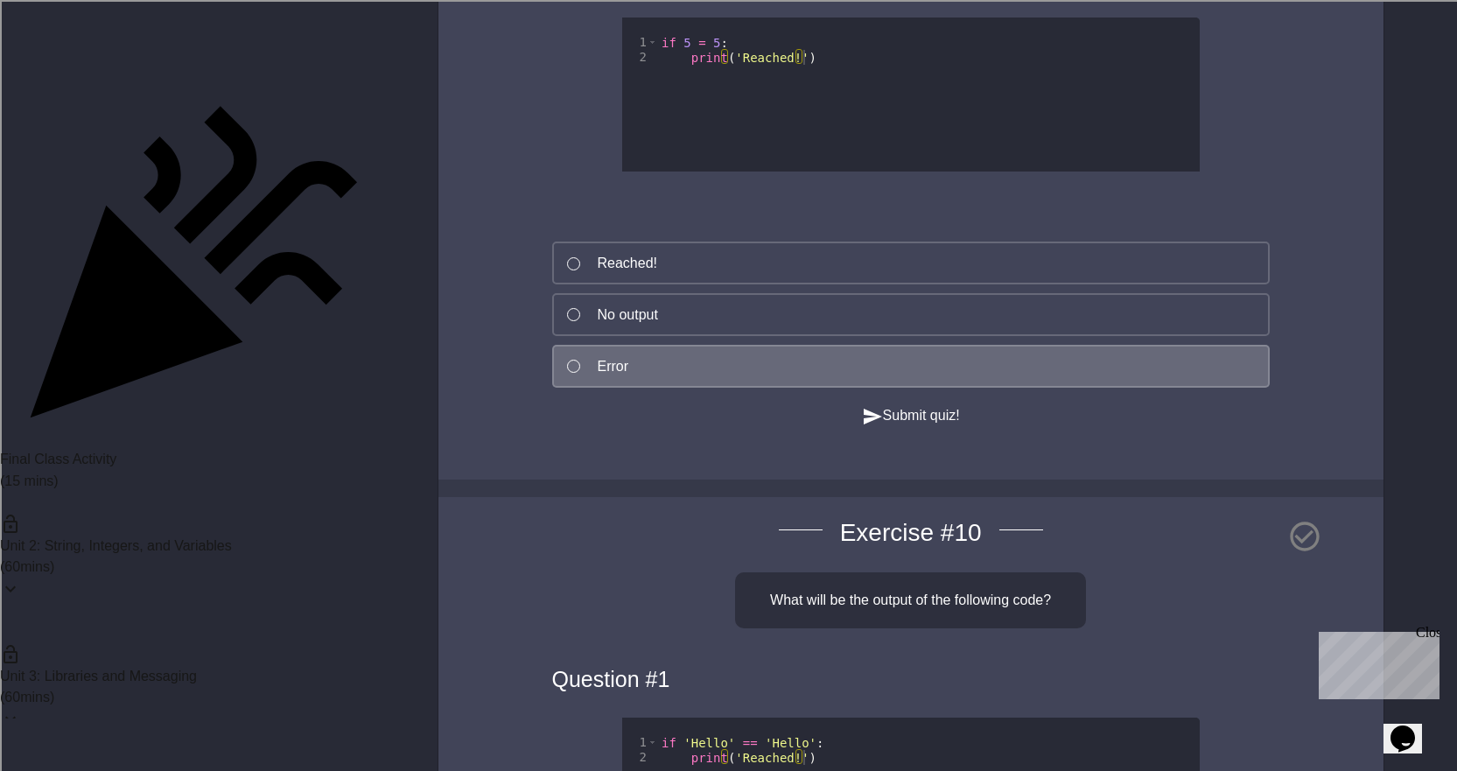
click at [933, 427] on button "Submit quiz!" at bounding box center [911, 416] width 98 height 22
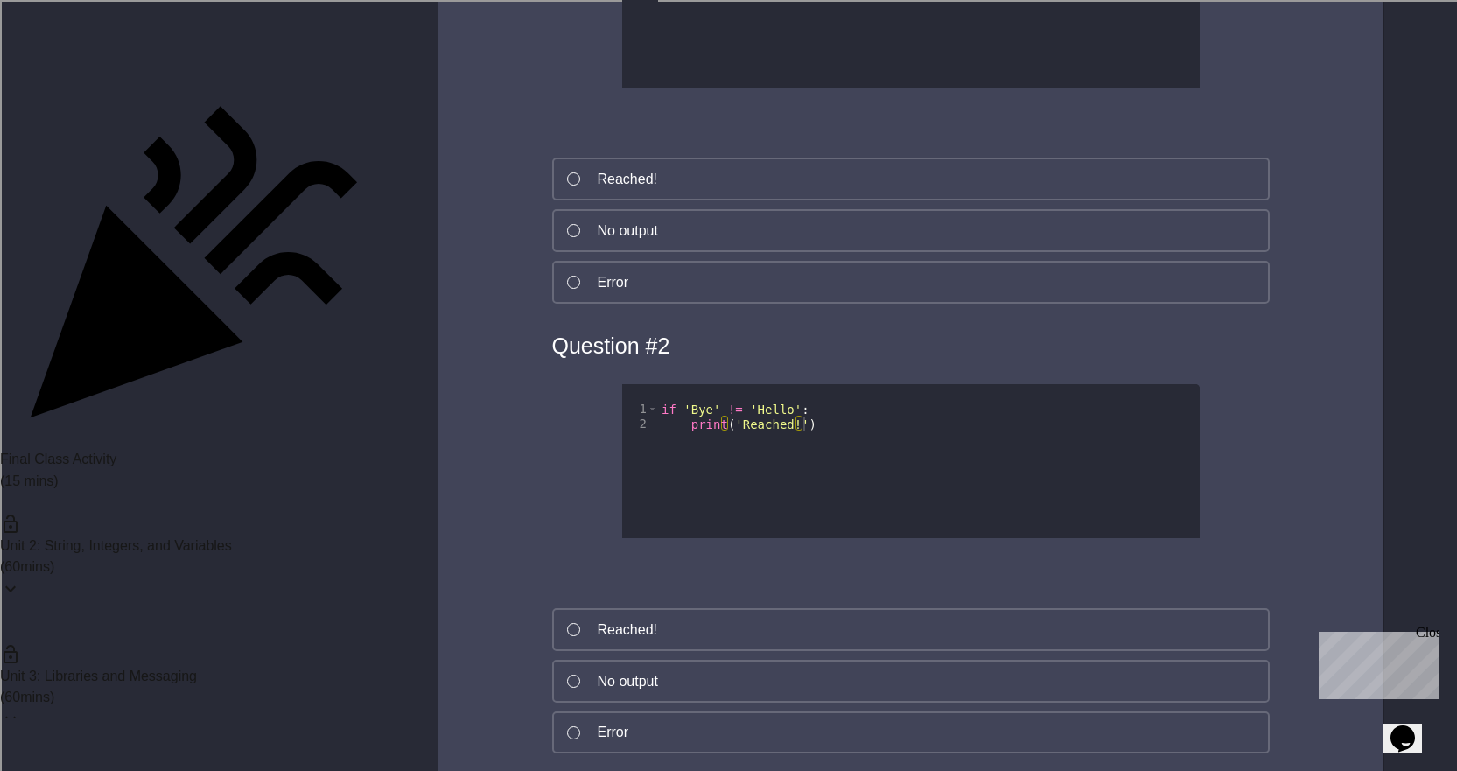
scroll to position [11550, 0]
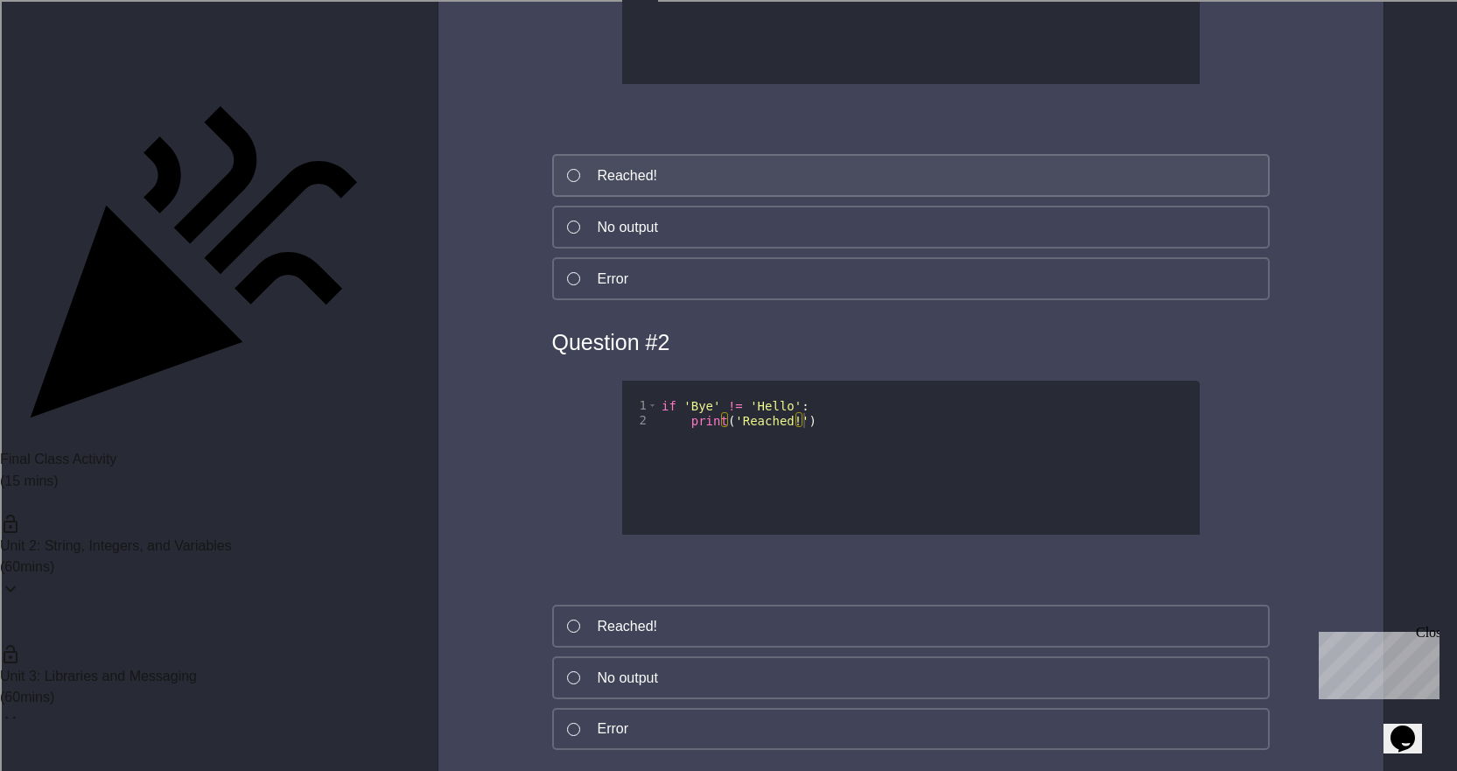
click at [656, 186] on div "Reached!" at bounding box center [628, 175] width 60 height 21
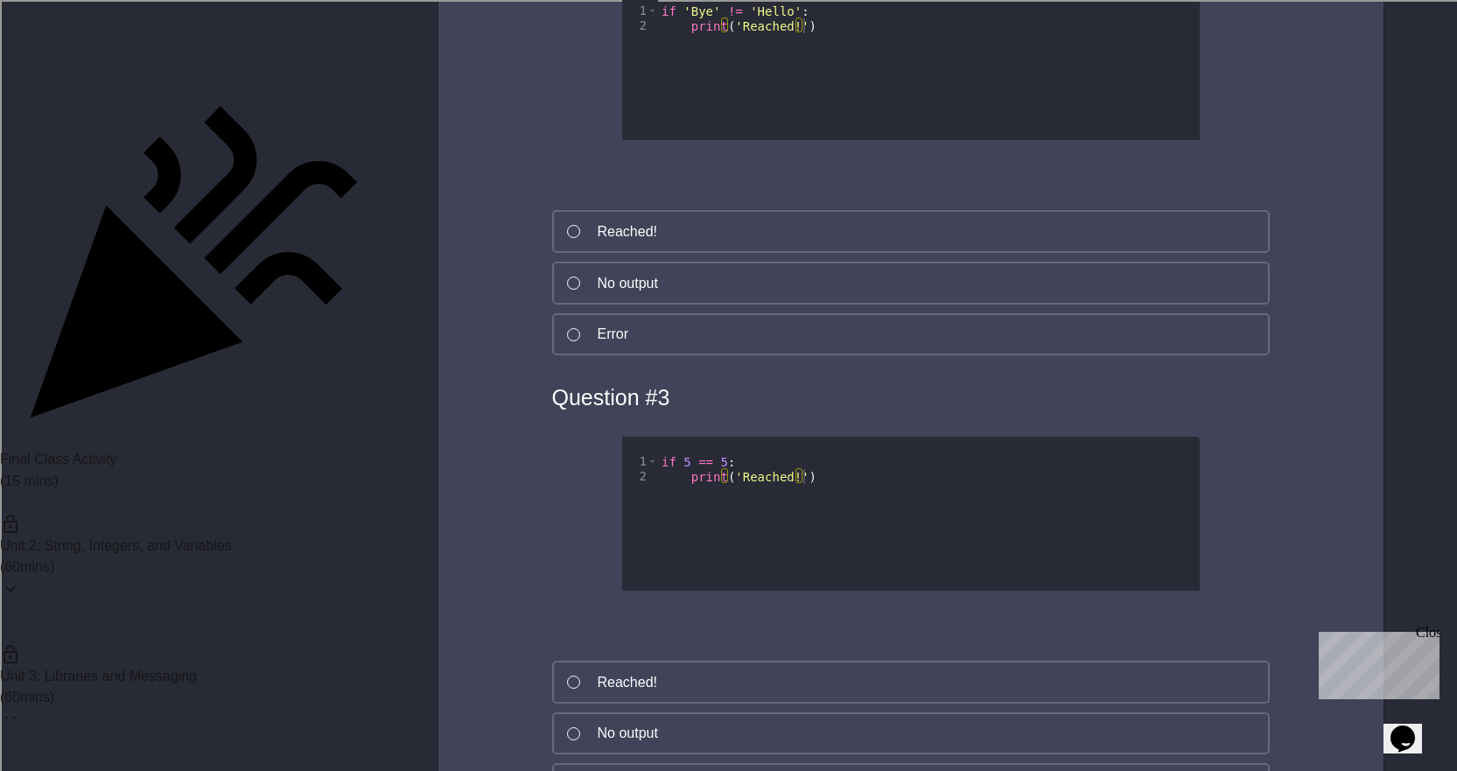
scroll to position [11987, 0]
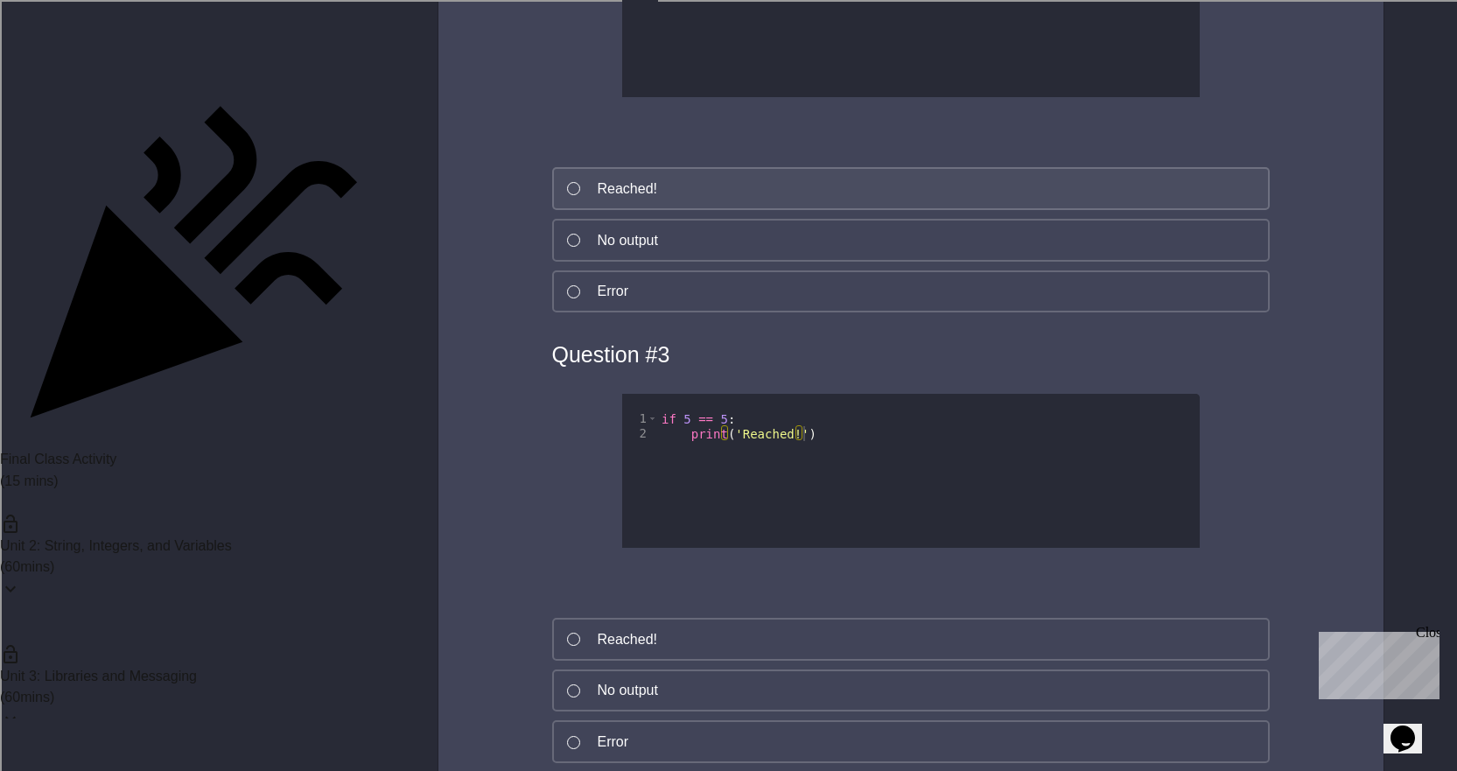
click at [658, 210] on button "Reached!" at bounding box center [910, 188] width 717 height 43
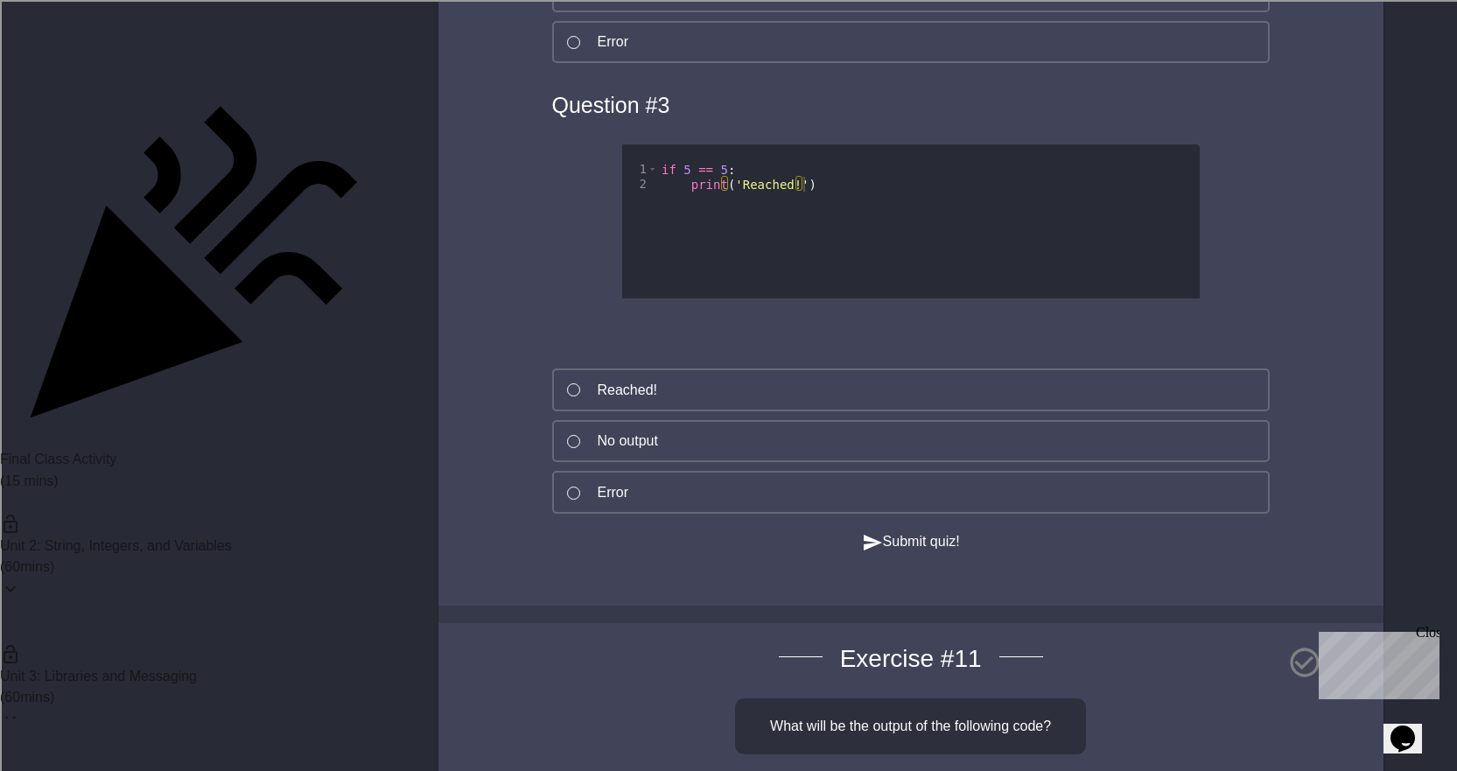
scroll to position [12337, 0]
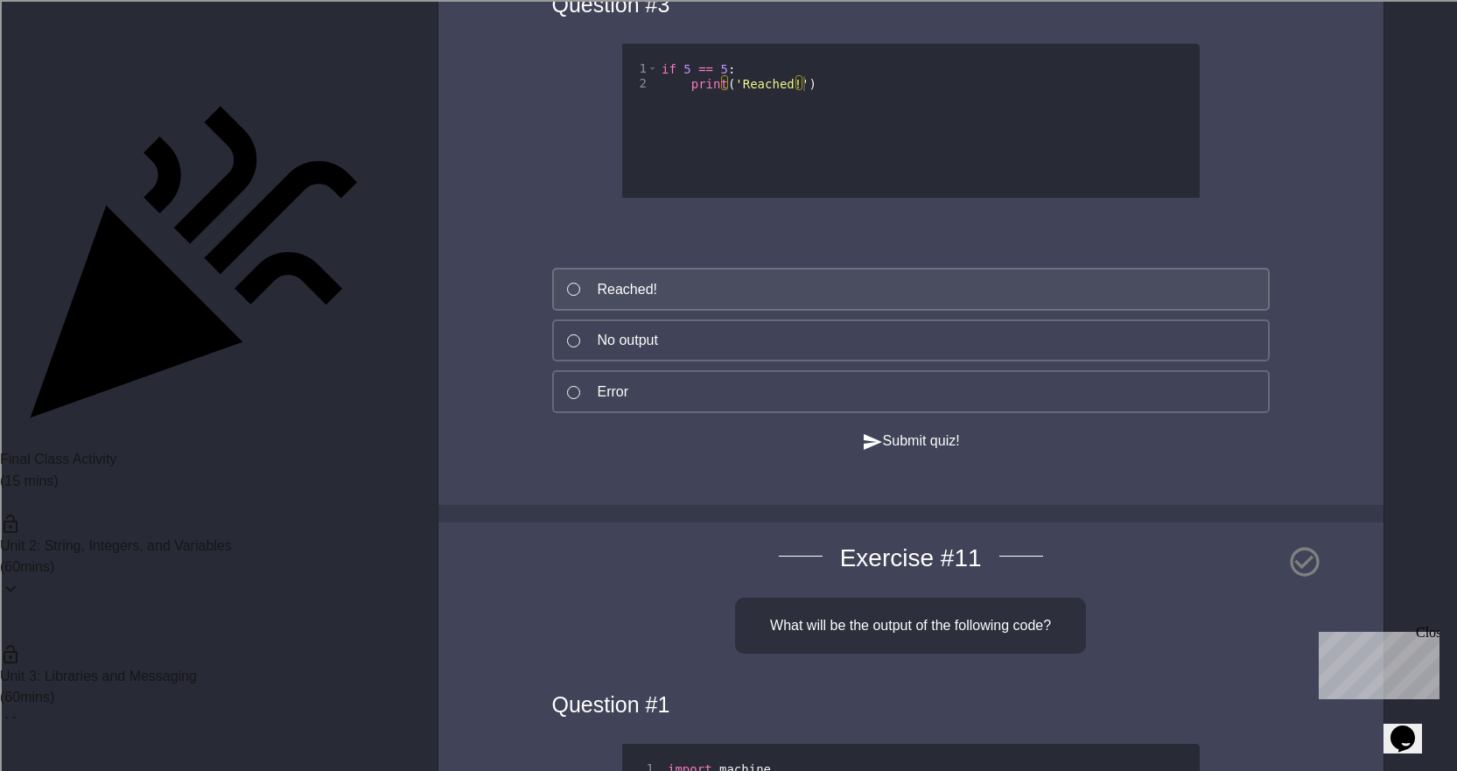
click at [647, 300] on div "Reached!" at bounding box center [628, 289] width 60 height 21
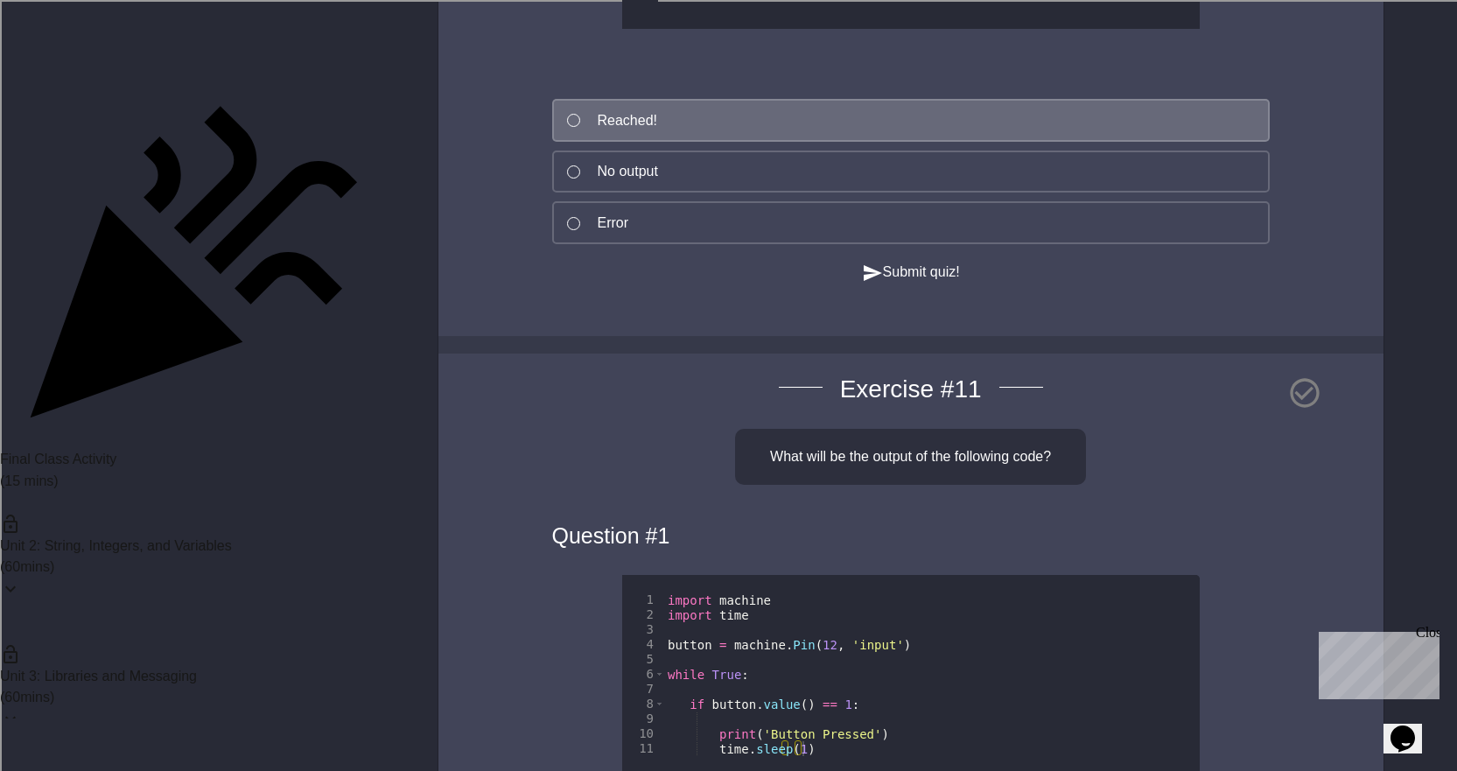
scroll to position [12687, 0]
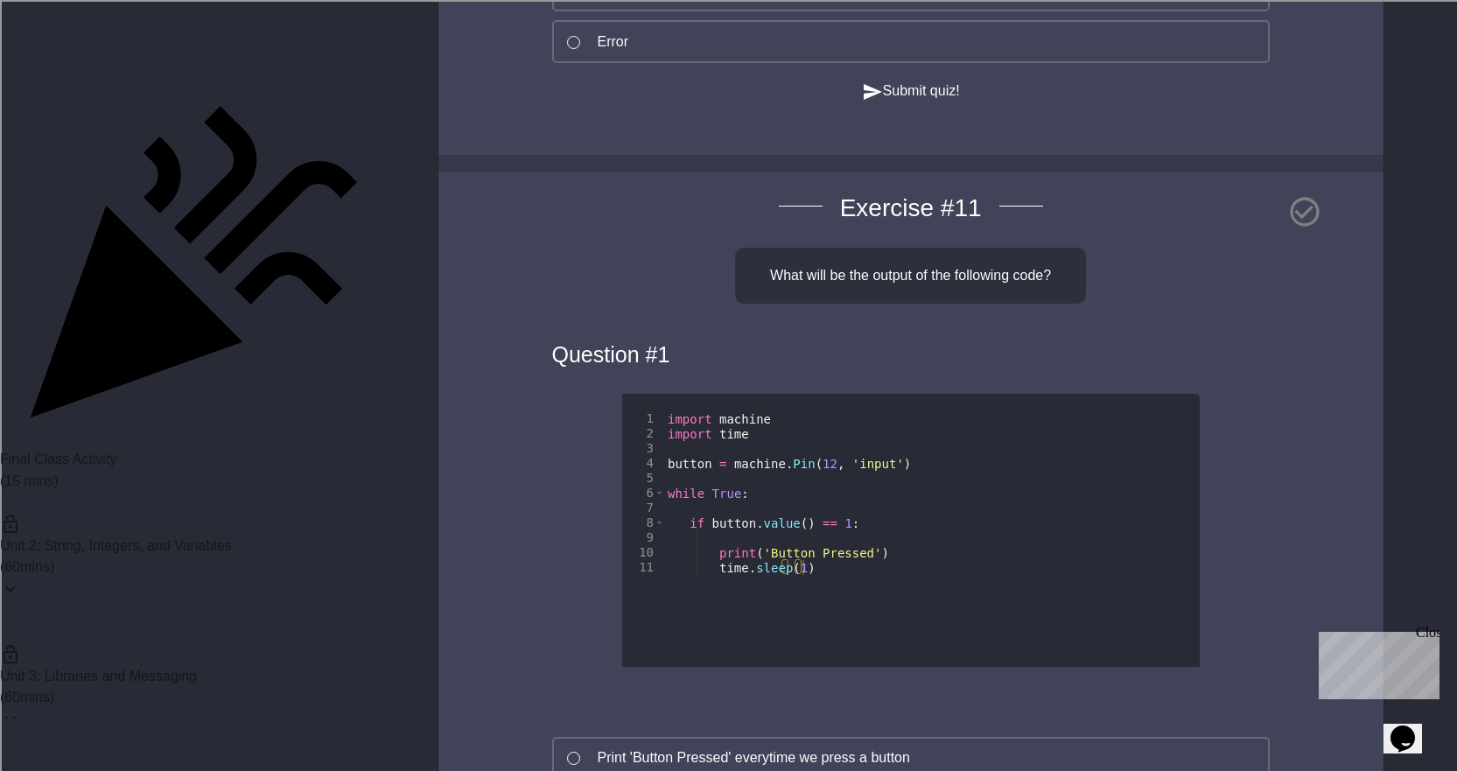
click at [932, 102] on button "Submit quiz!" at bounding box center [911, 91] width 98 height 22
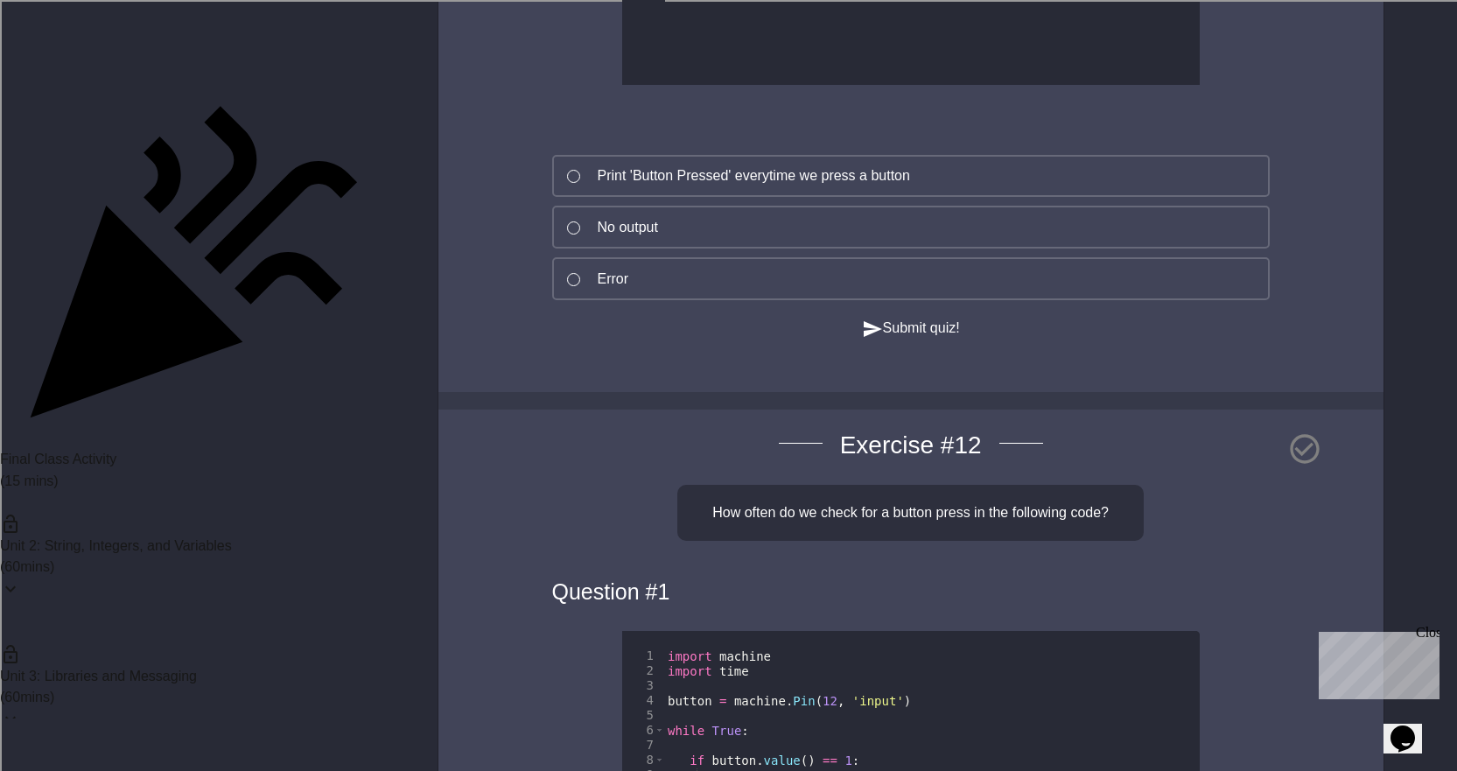
scroll to position [13300, 0]
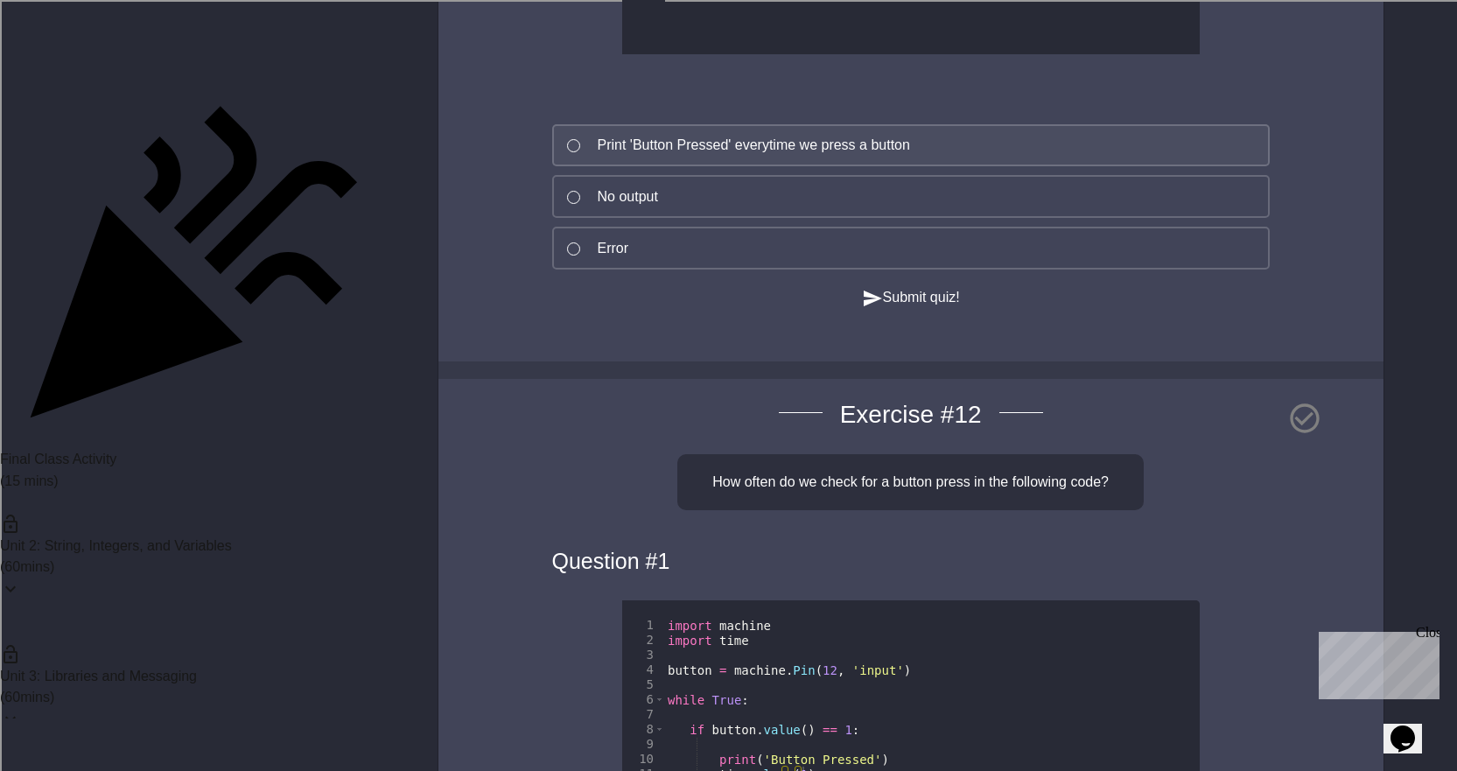
click at [714, 156] on div "Print 'Button Pressed' everytime we press a button" at bounding box center [754, 145] width 312 height 21
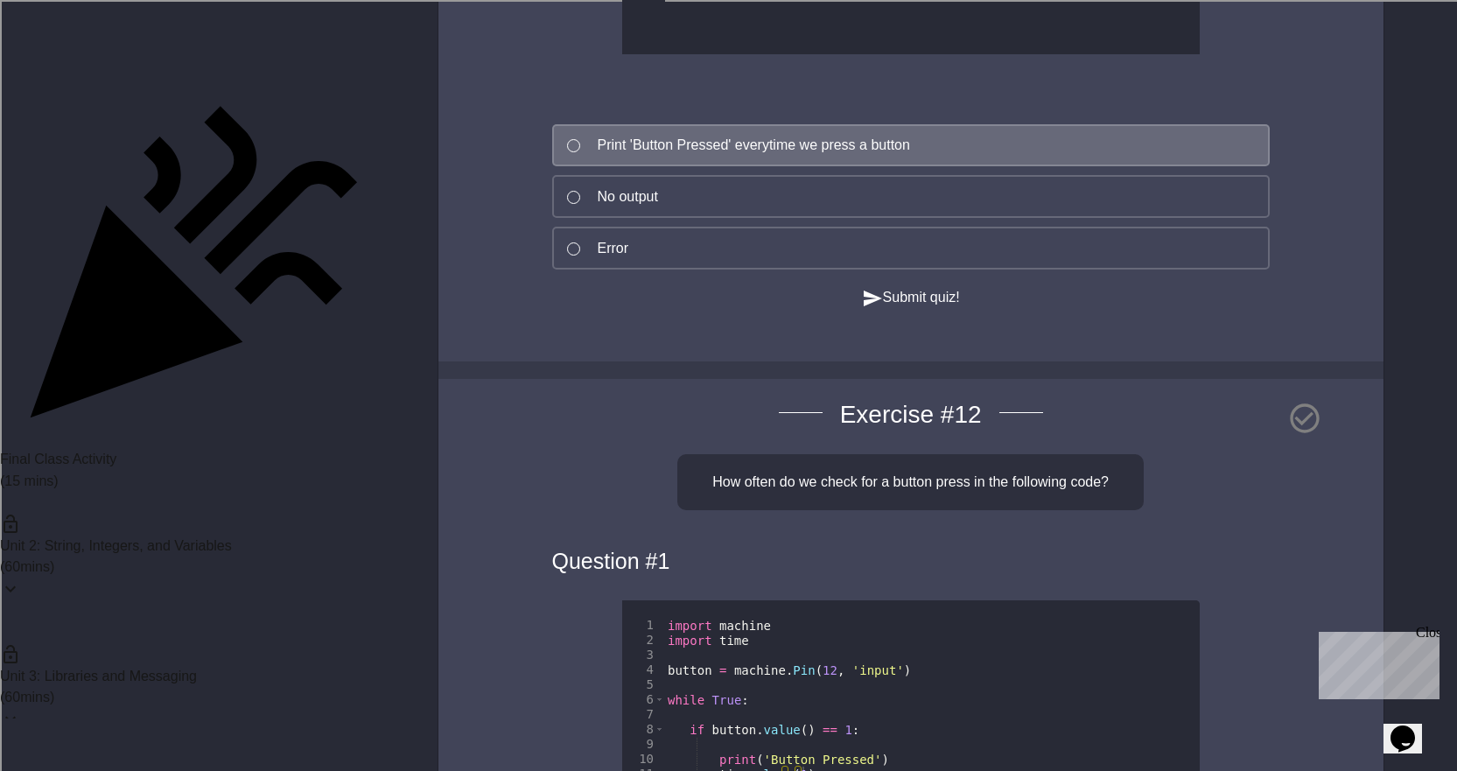
click at [935, 309] on button "Submit quiz!" at bounding box center [911, 298] width 98 height 22
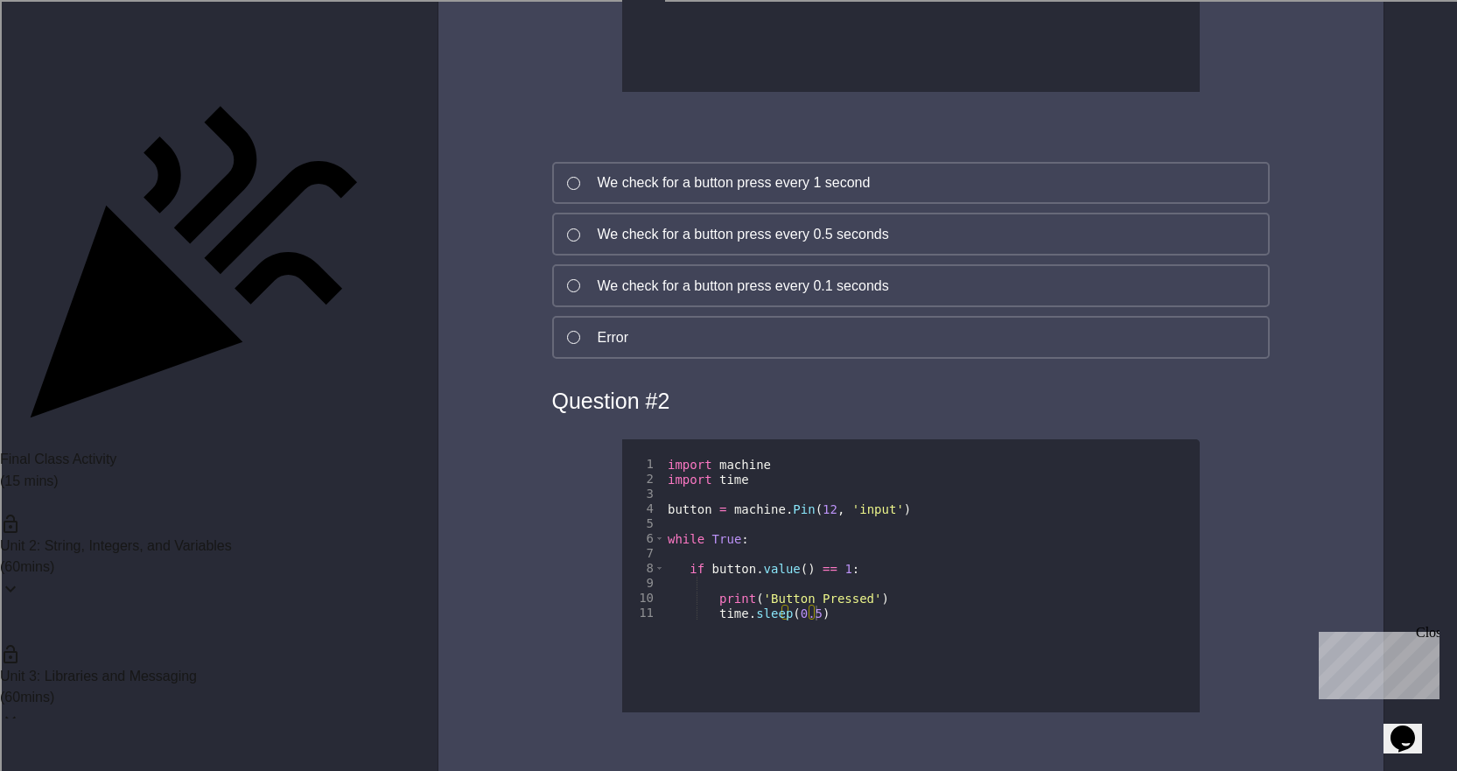
scroll to position [14087, 0]
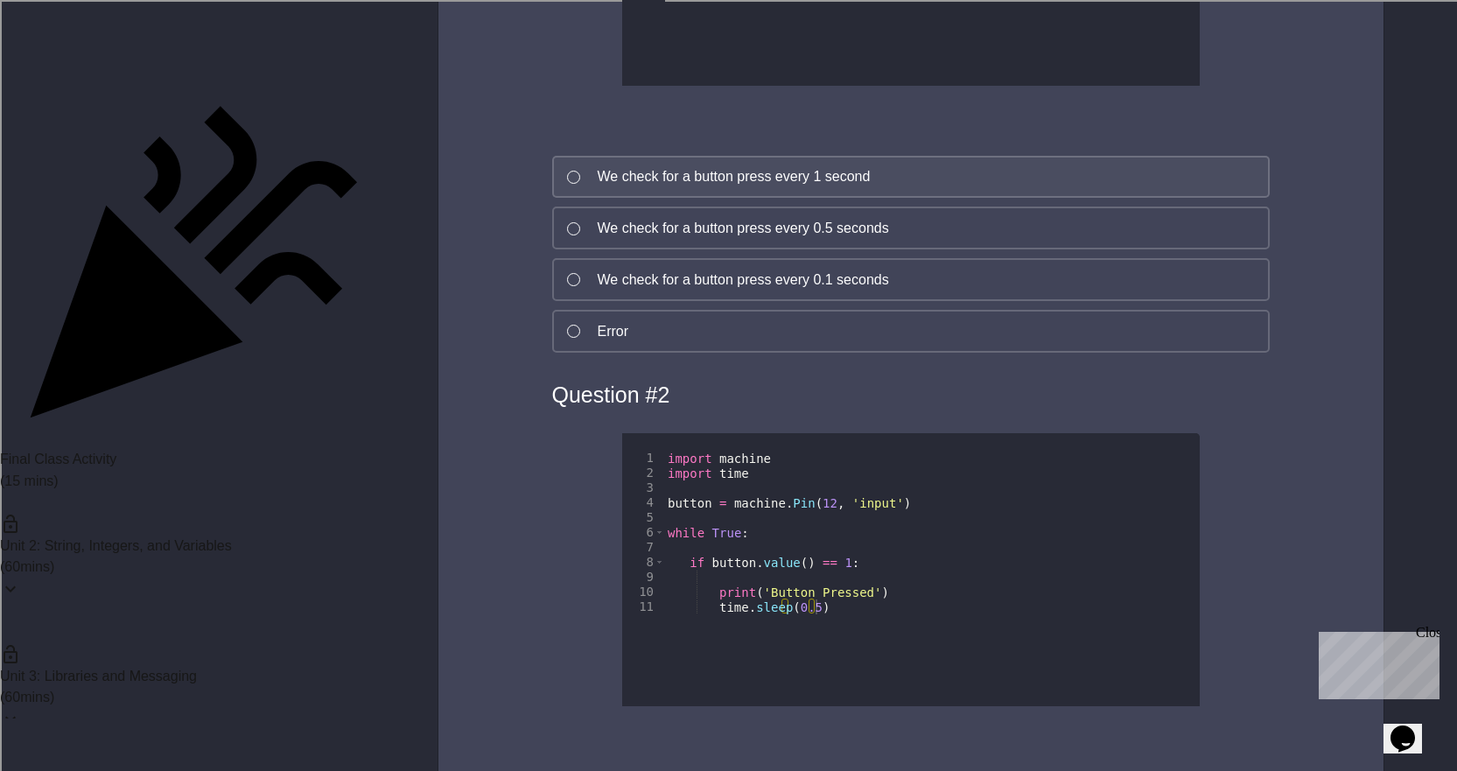
click at [621, 187] on div "We check for a button press every 1 second" at bounding box center [734, 176] width 273 height 21
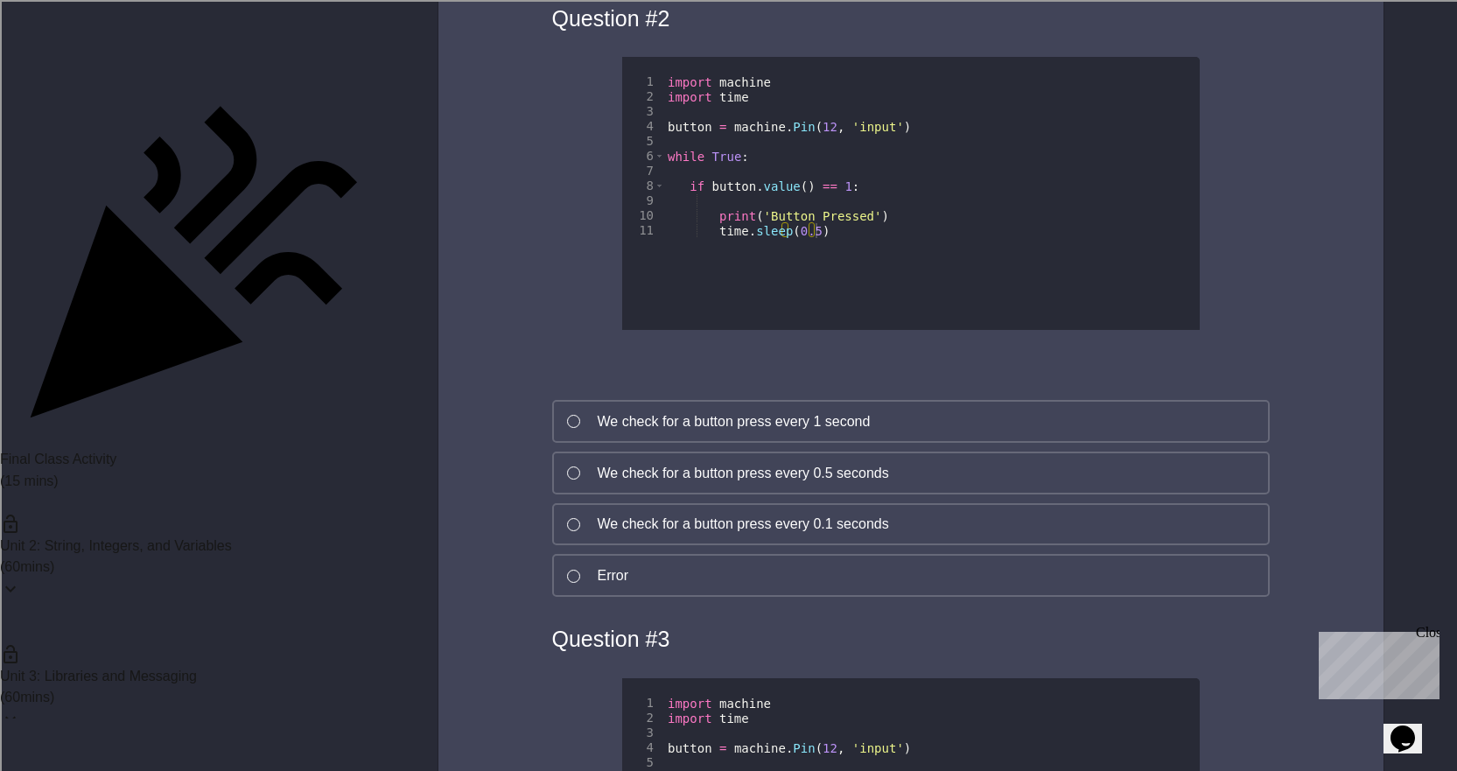
scroll to position [14612, 0]
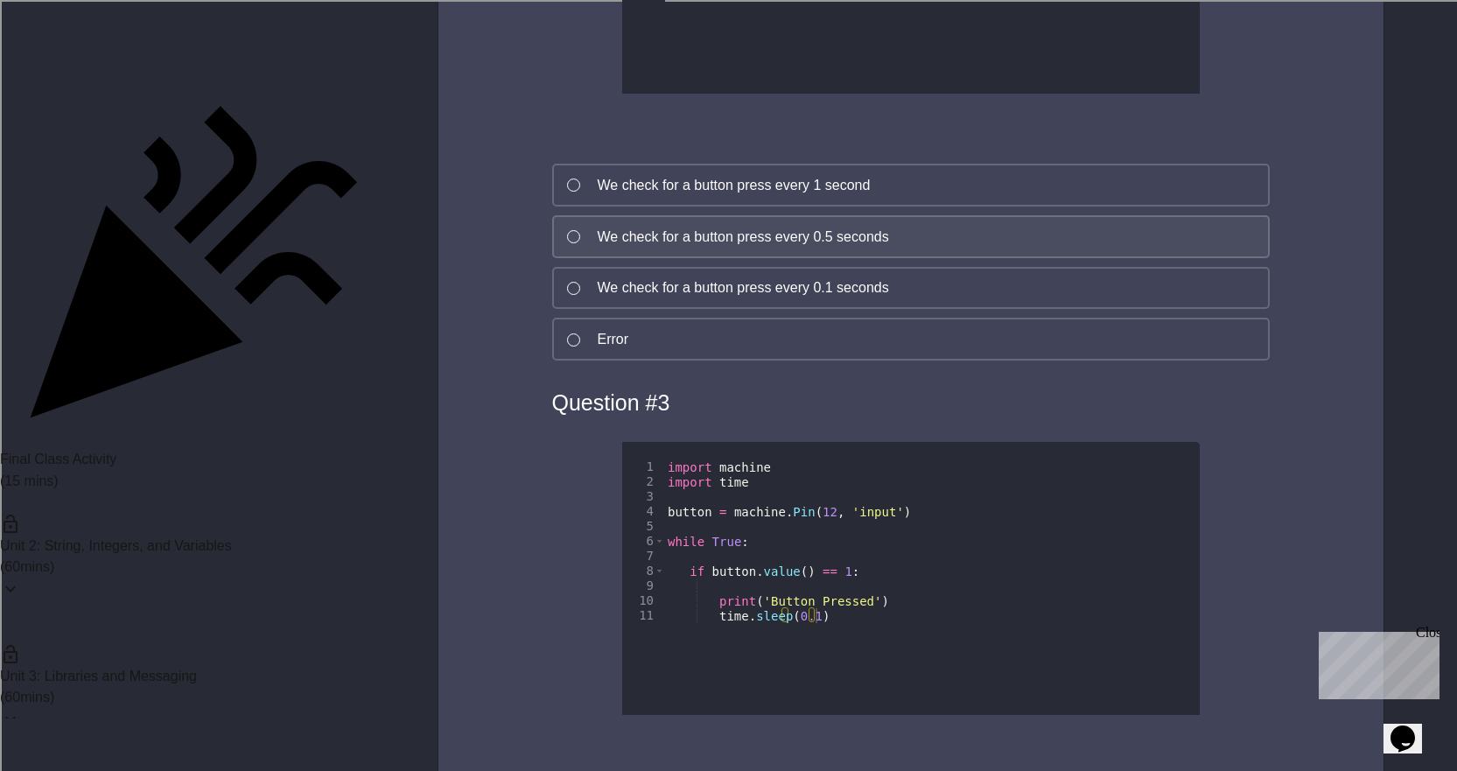
click at [600, 258] on button "We check for a button press every 0.5 seconds" at bounding box center [910, 236] width 717 height 43
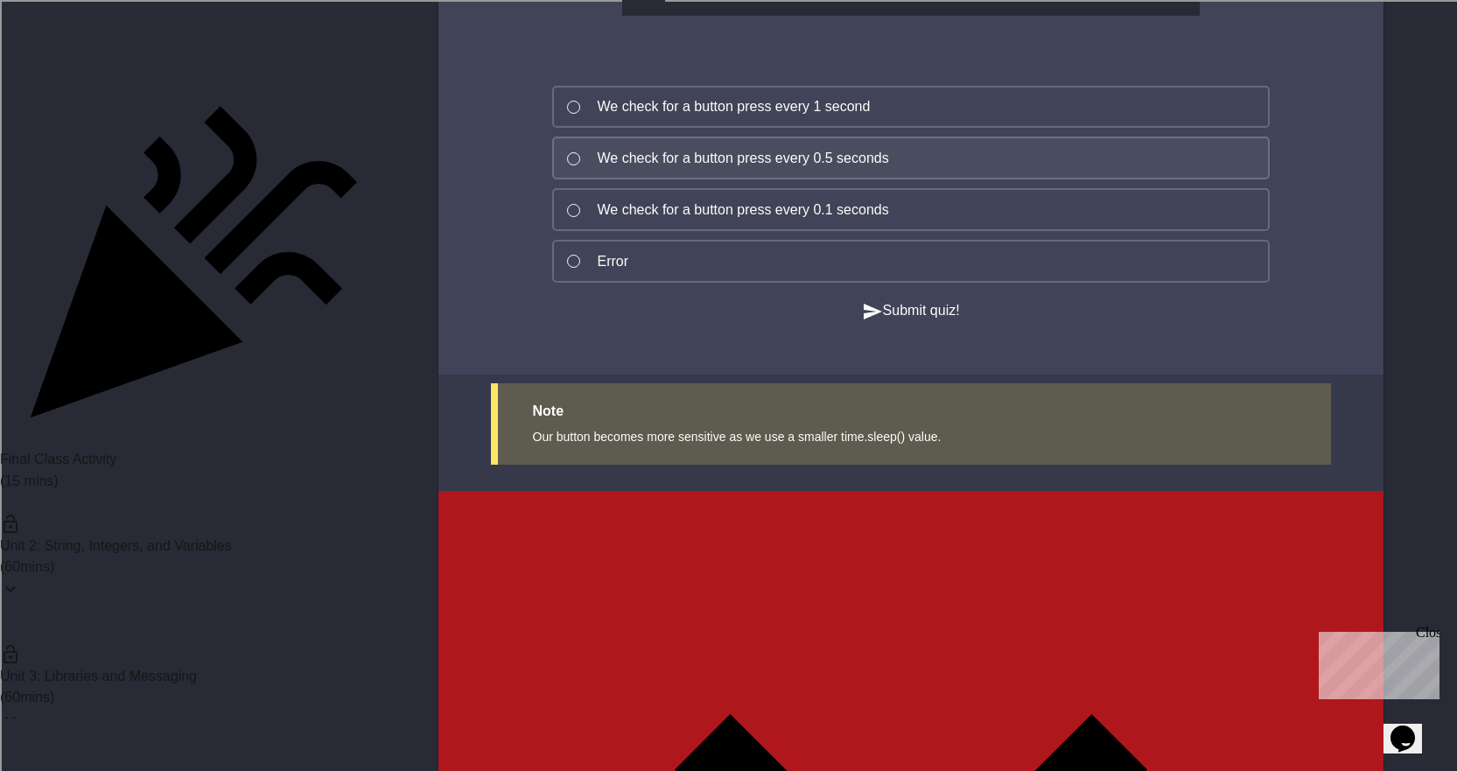
scroll to position [15400, 0]
click at [618, 220] on div "We check for a button press every 0.1 seconds" at bounding box center [743, 209] width 291 height 21
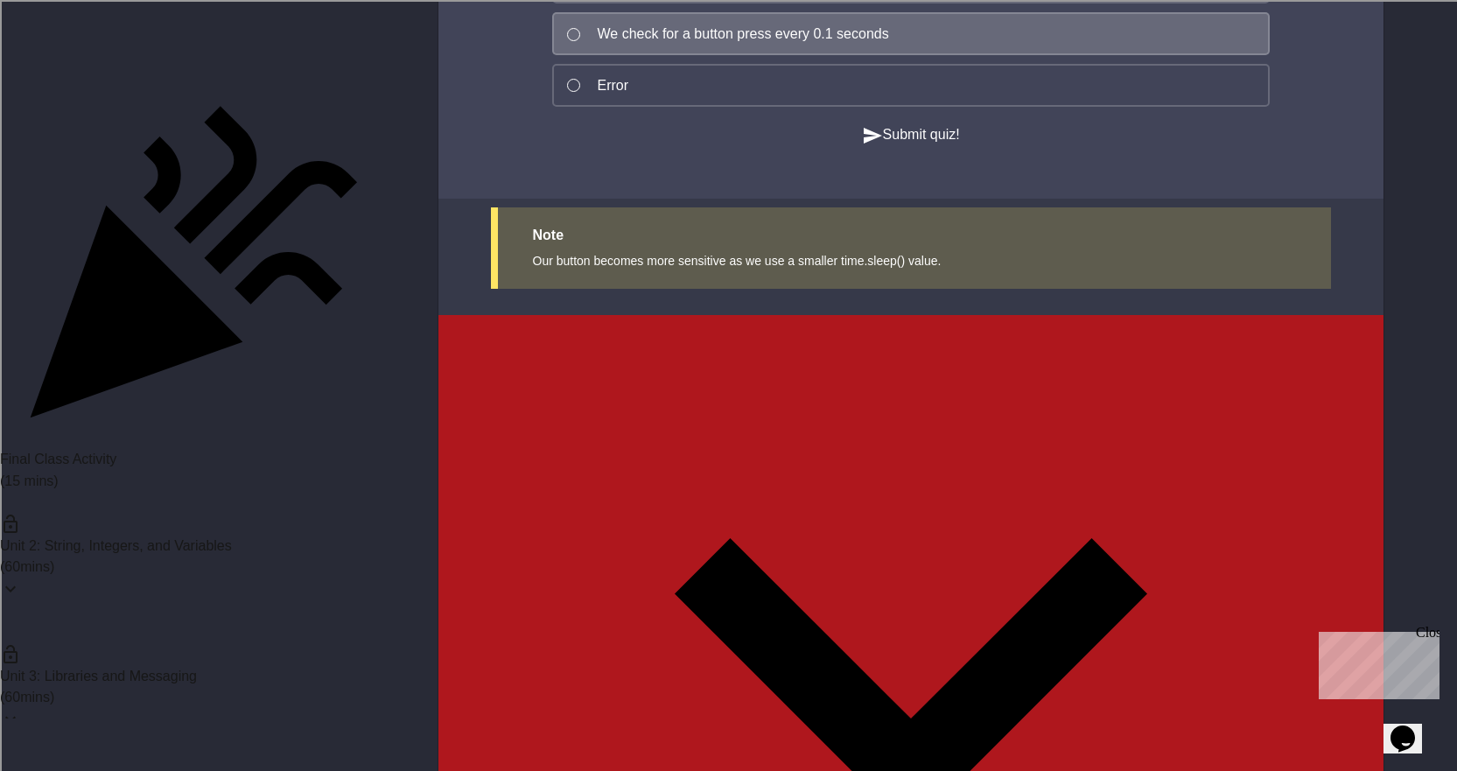
click at [862, 146] on button "Submit quiz!" at bounding box center [911, 135] width 98 height 22
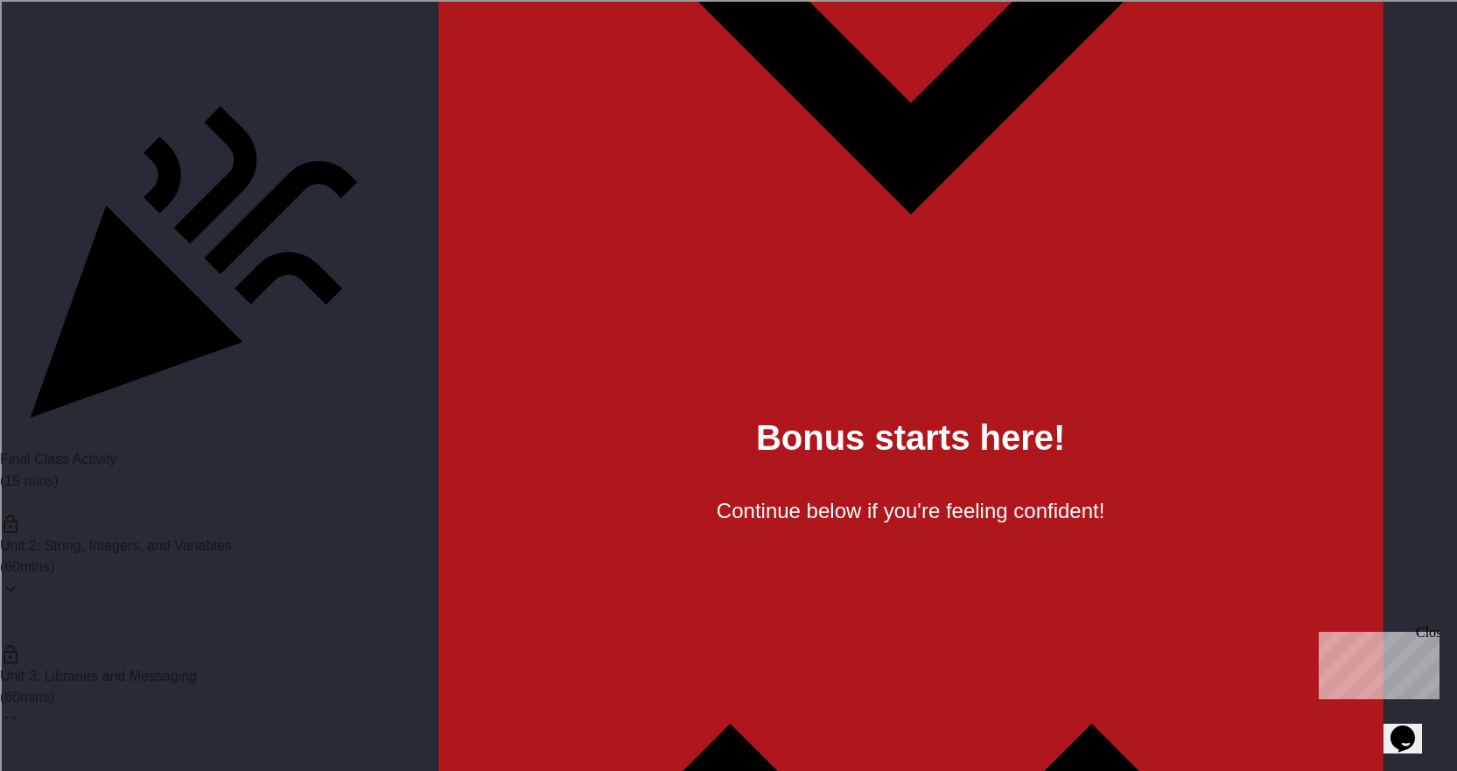
scroll to position [16800, 0]
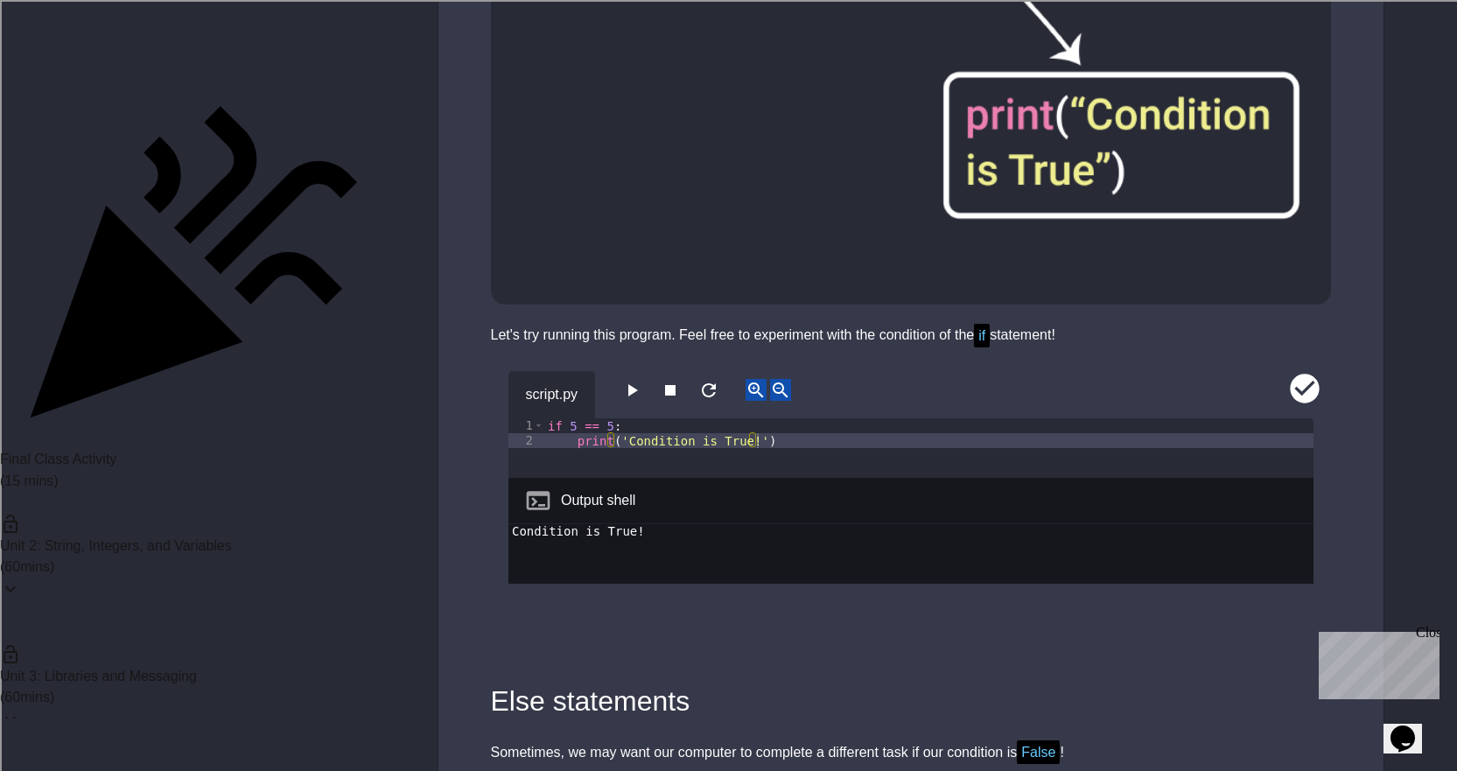
scroll to position [18375, 0]
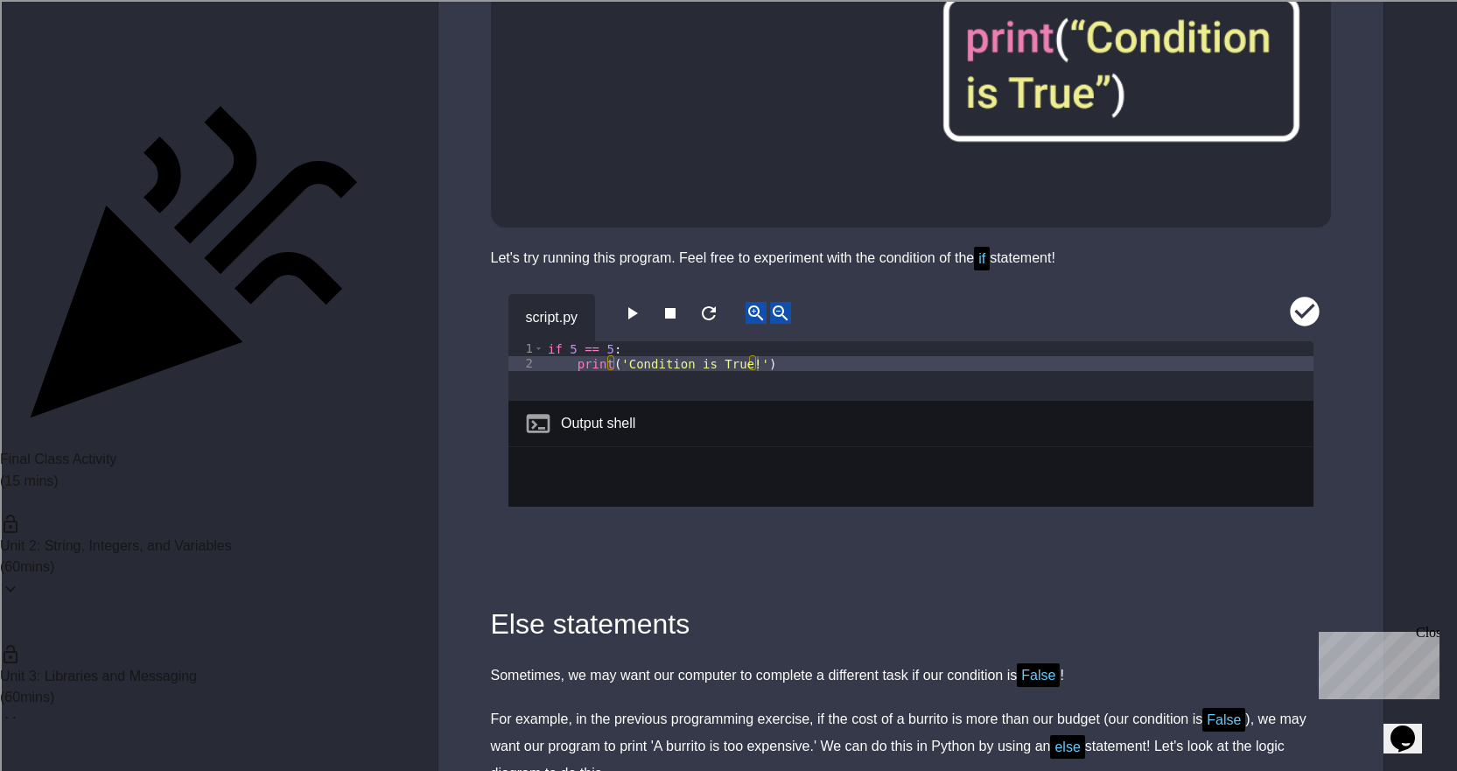
scroll to position [18462, 0]
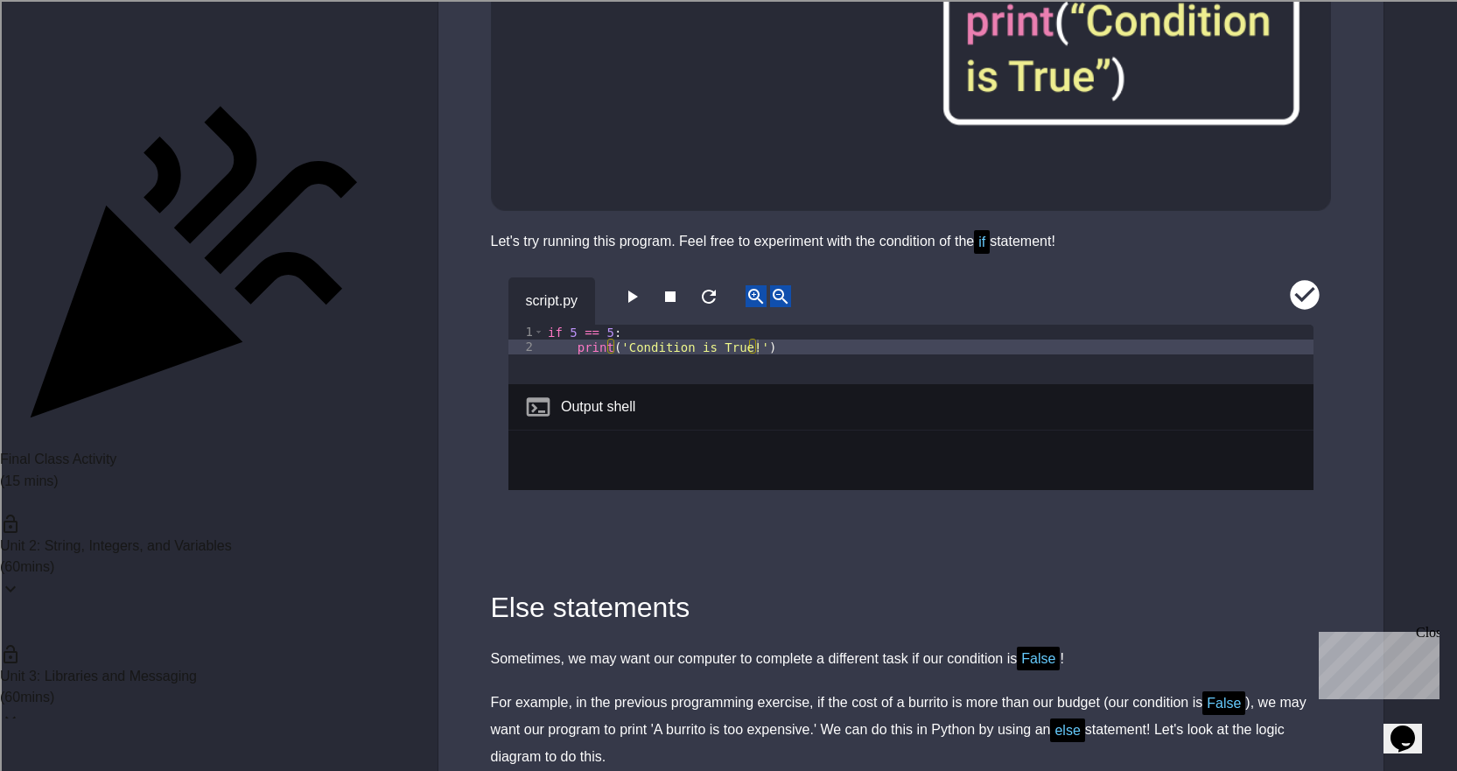
type textarea "**********"
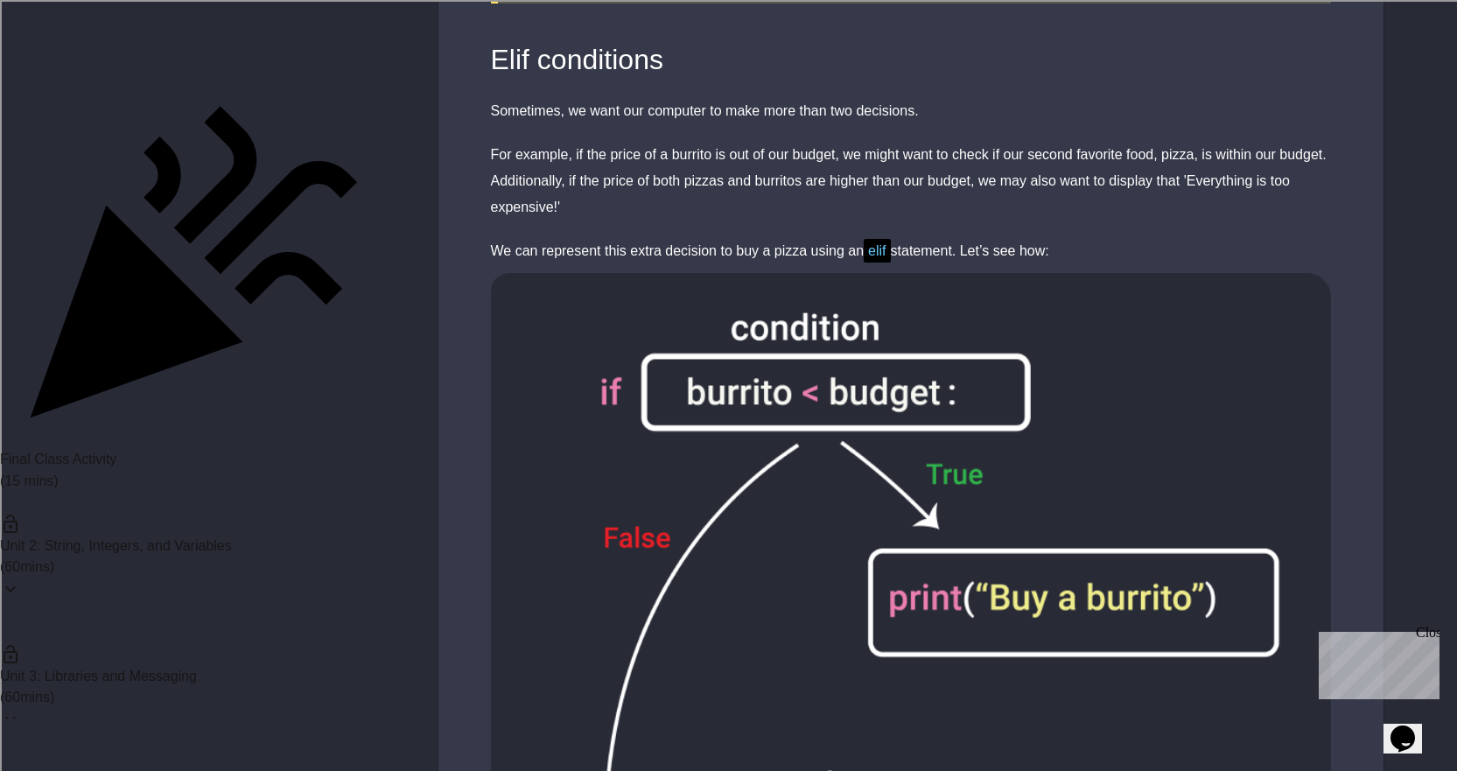
scroll to position [20650, 0]
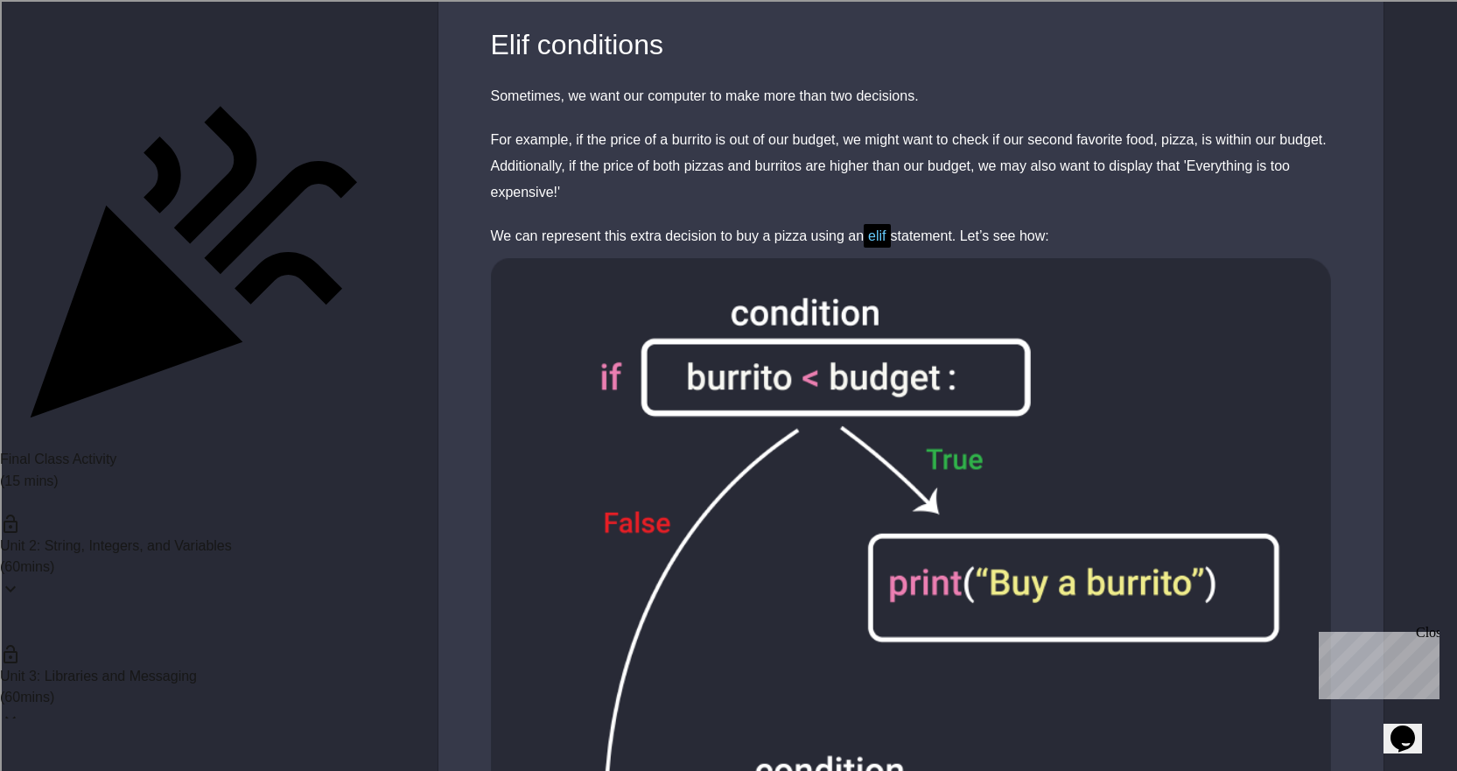
type textarea "**********"
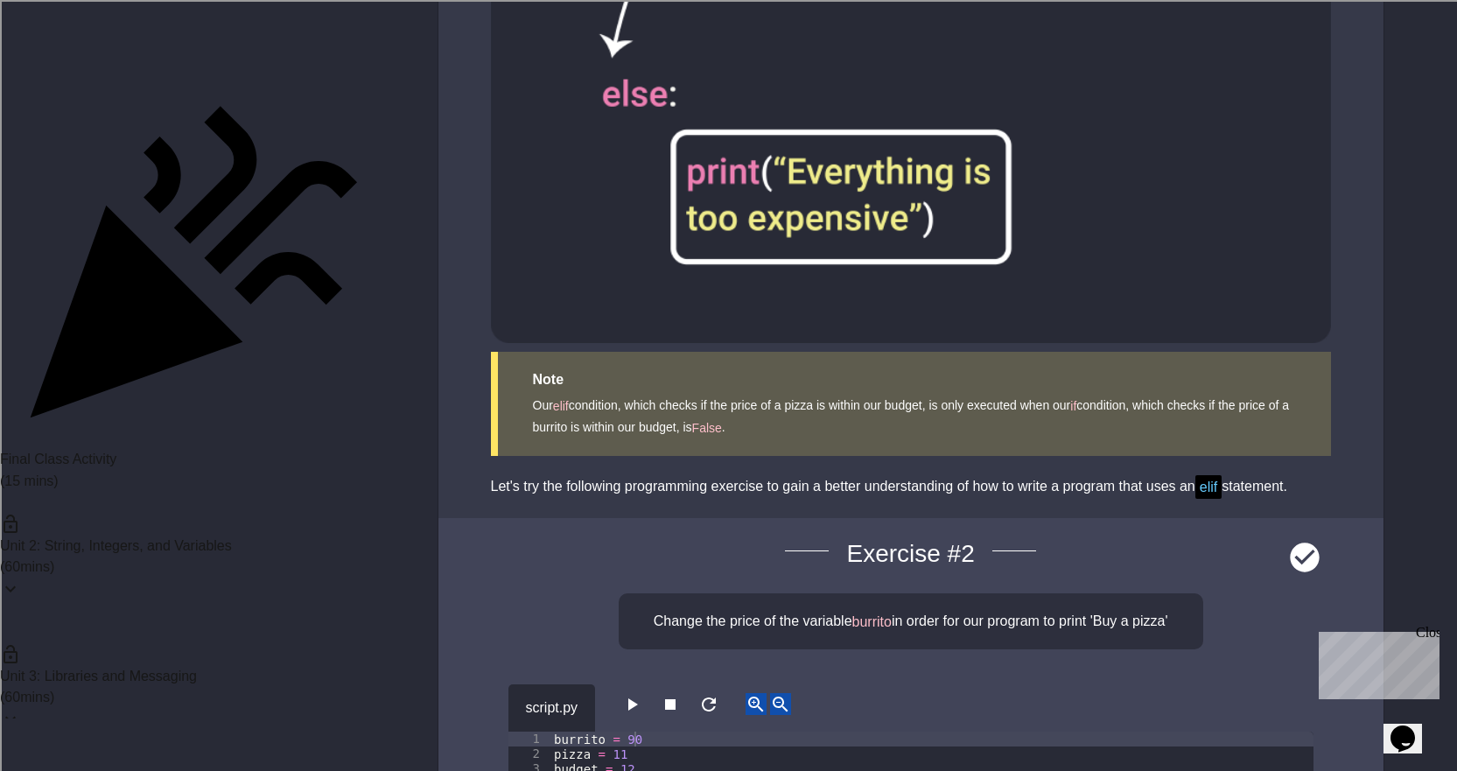
scroll to position [21875, 0]
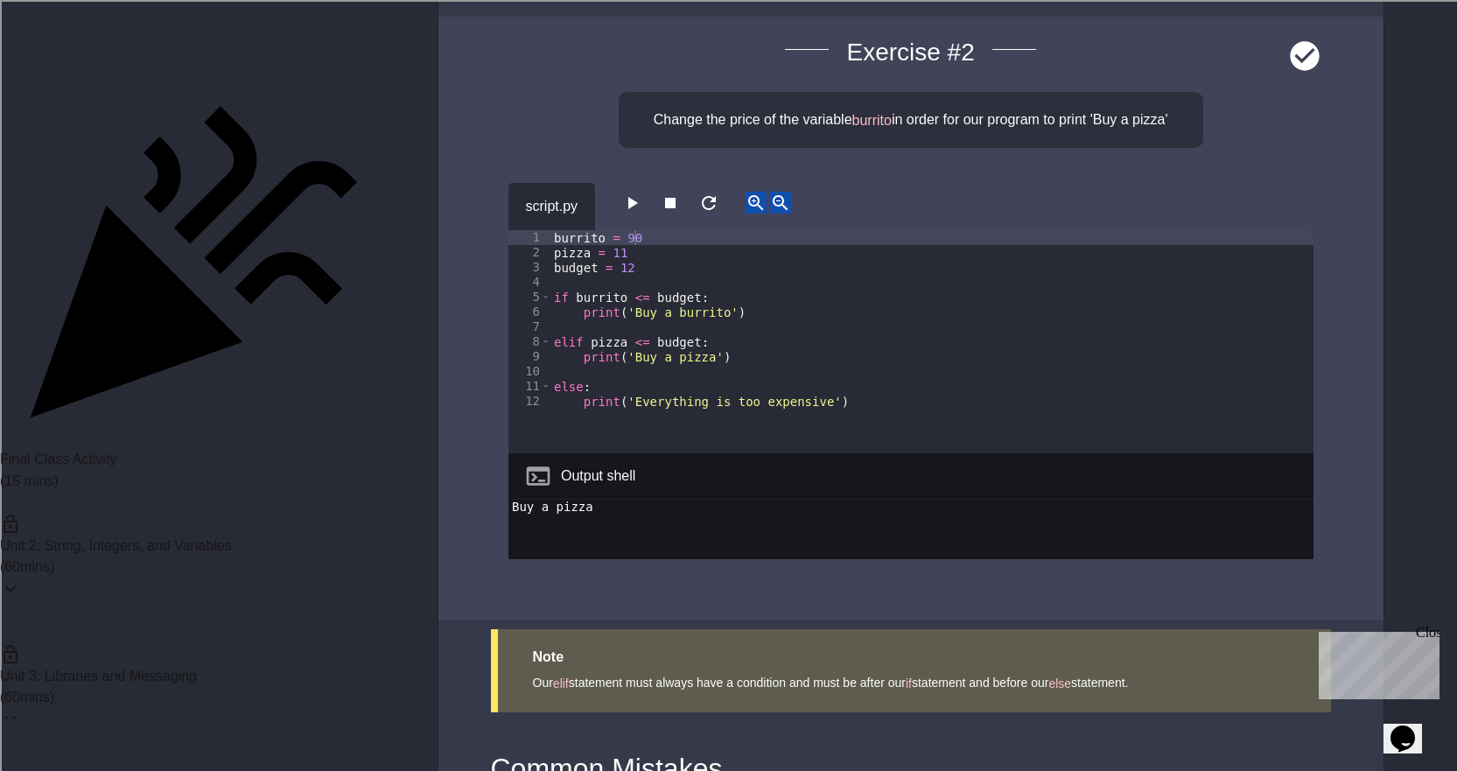
scroll to position [22312, 0]
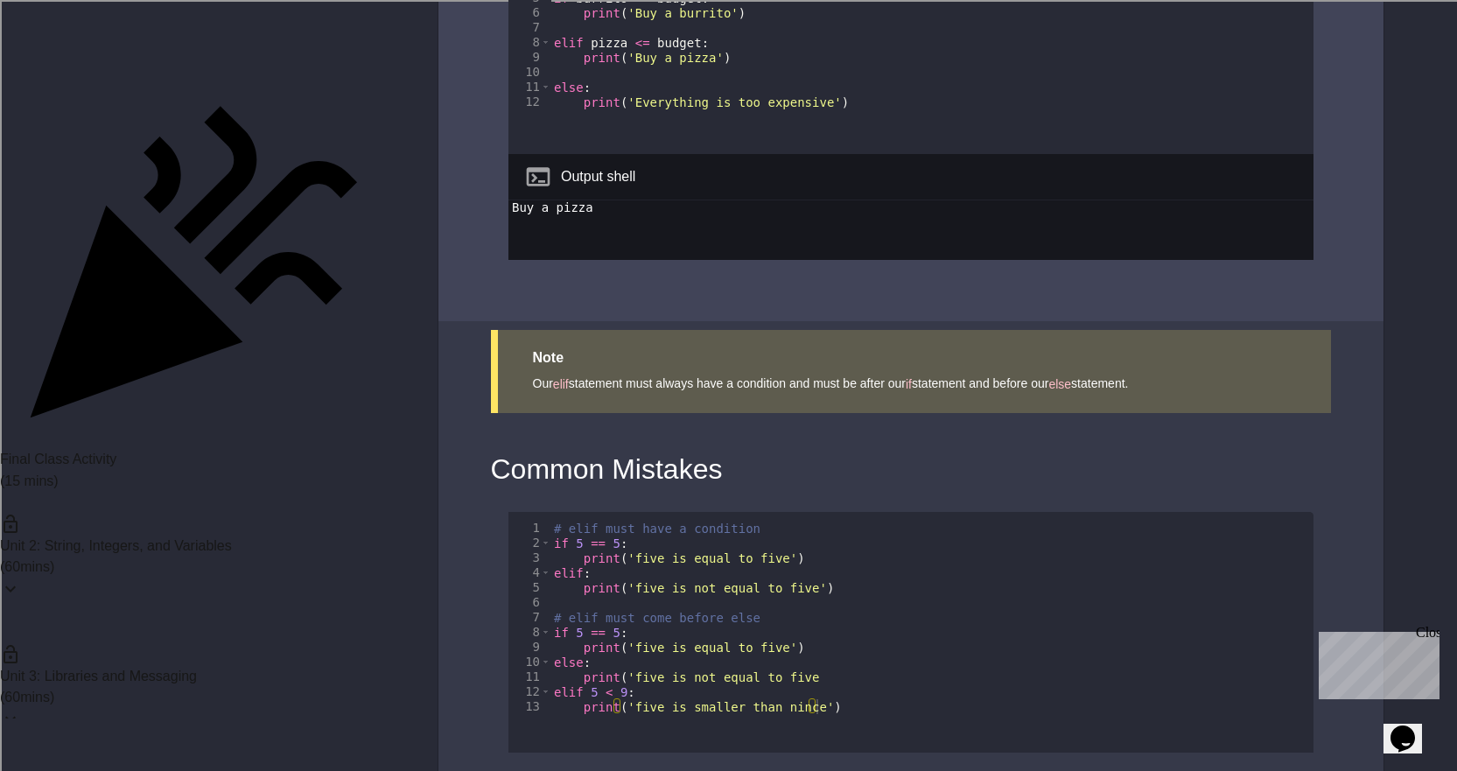
scroll to position [22575, 0]
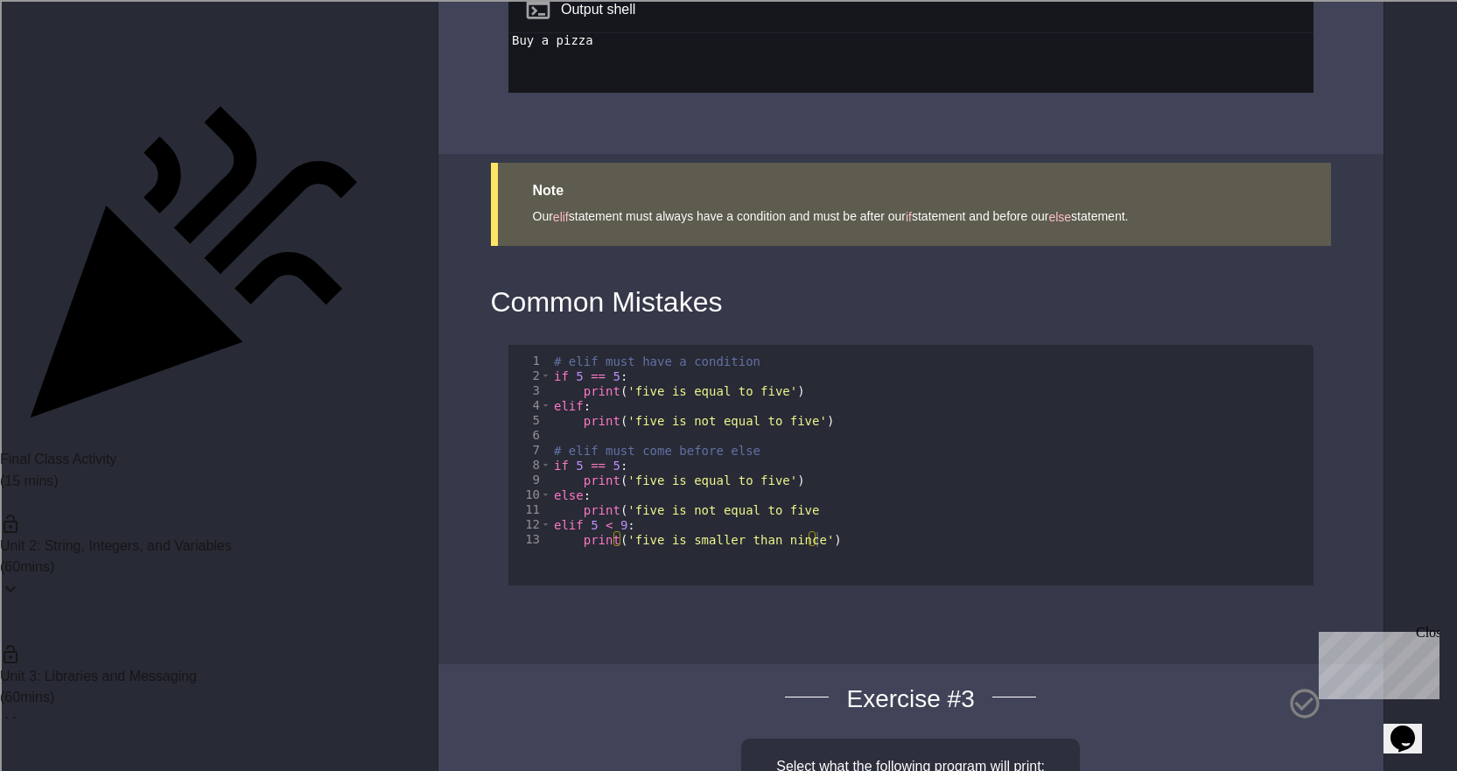
scroll to position [22750, 0]
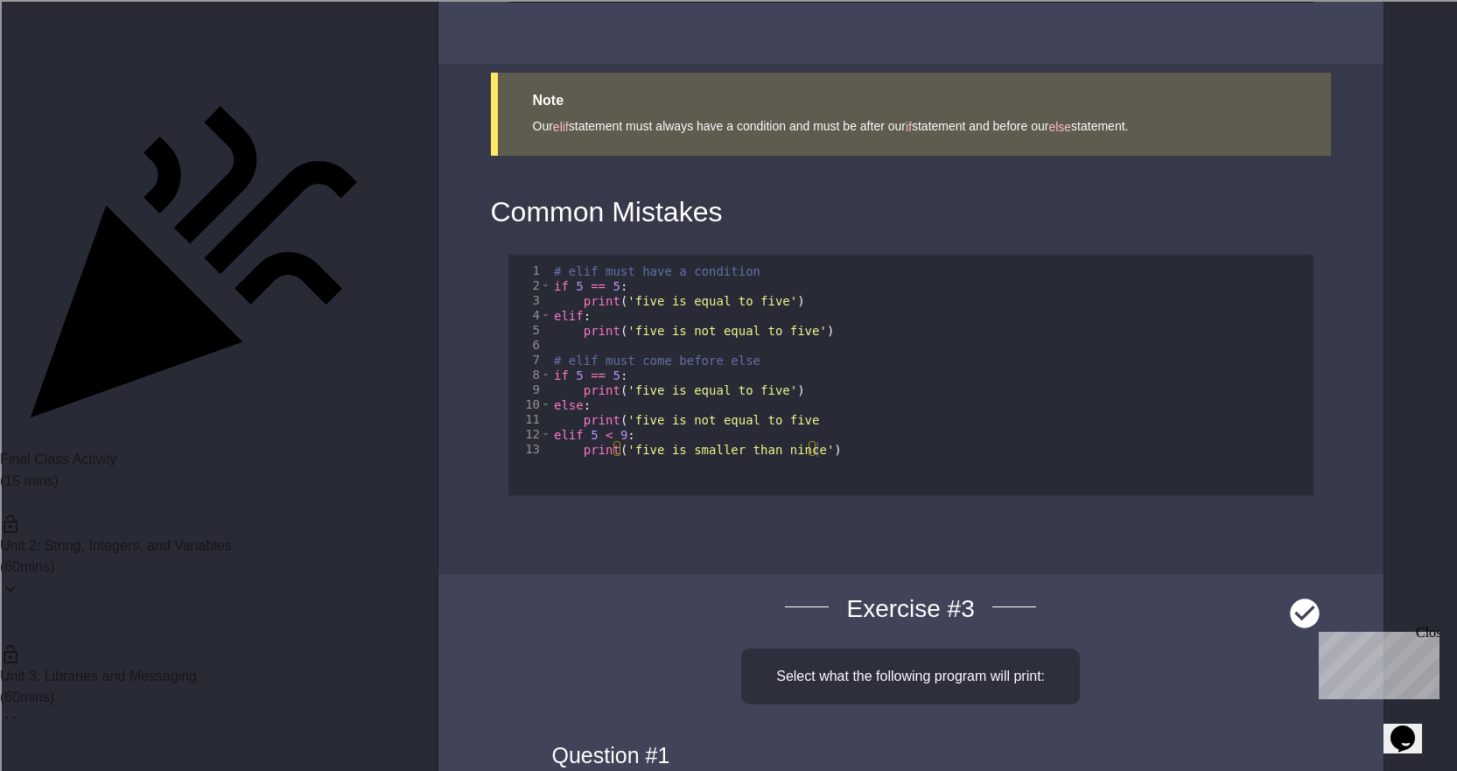
scroll to position [22837, 0]
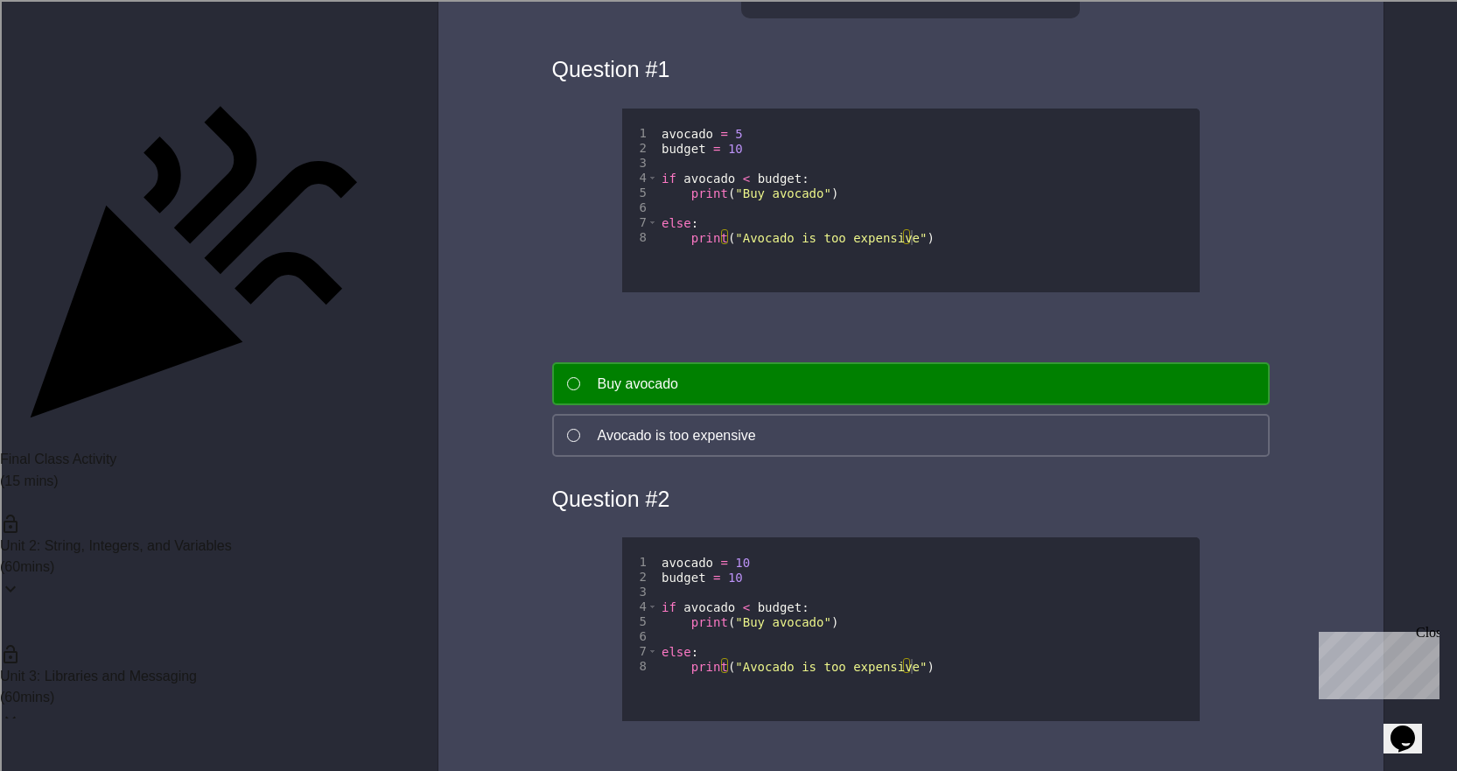
scroll to position [23537, 0]
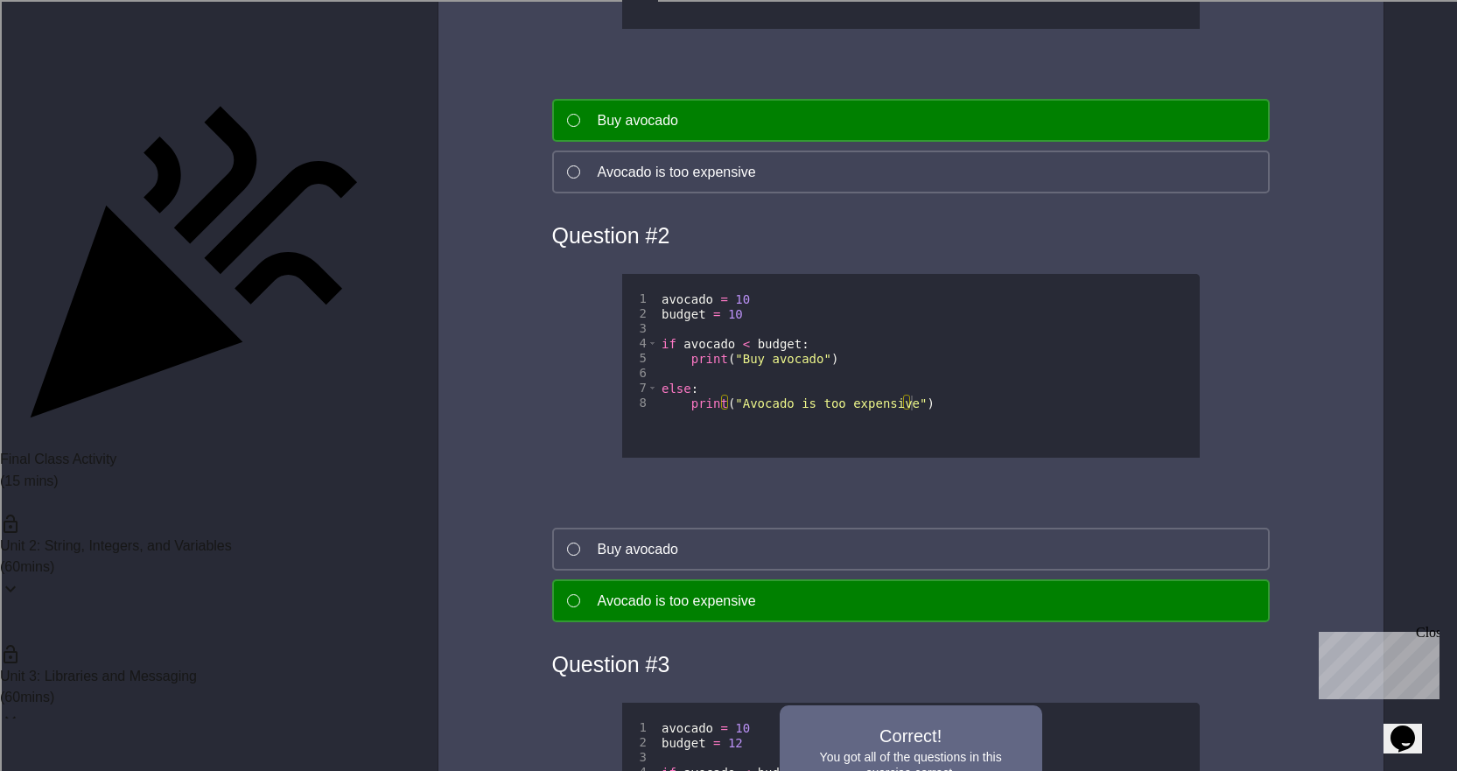
scroll to position [23800, 0]
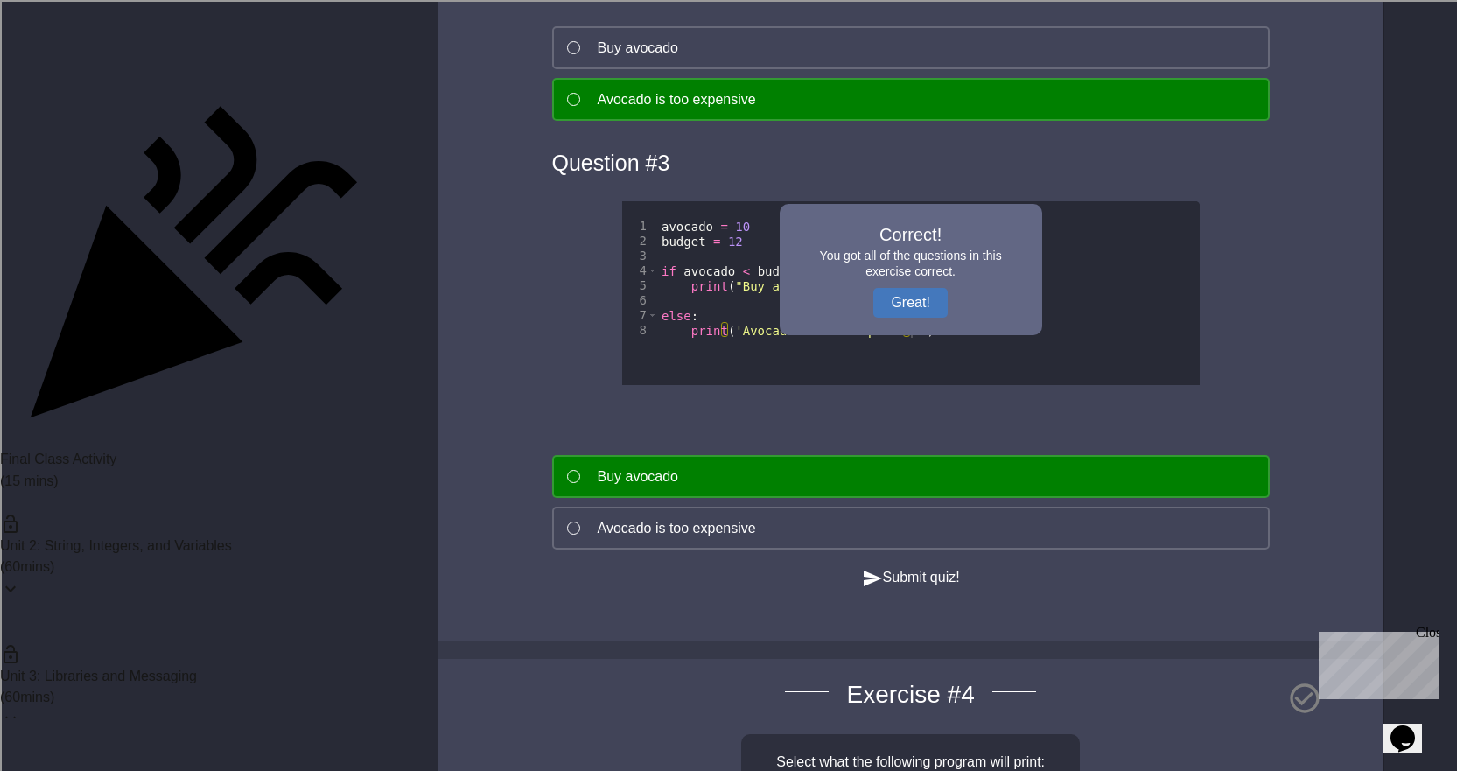
scroll to position [24325, 0]
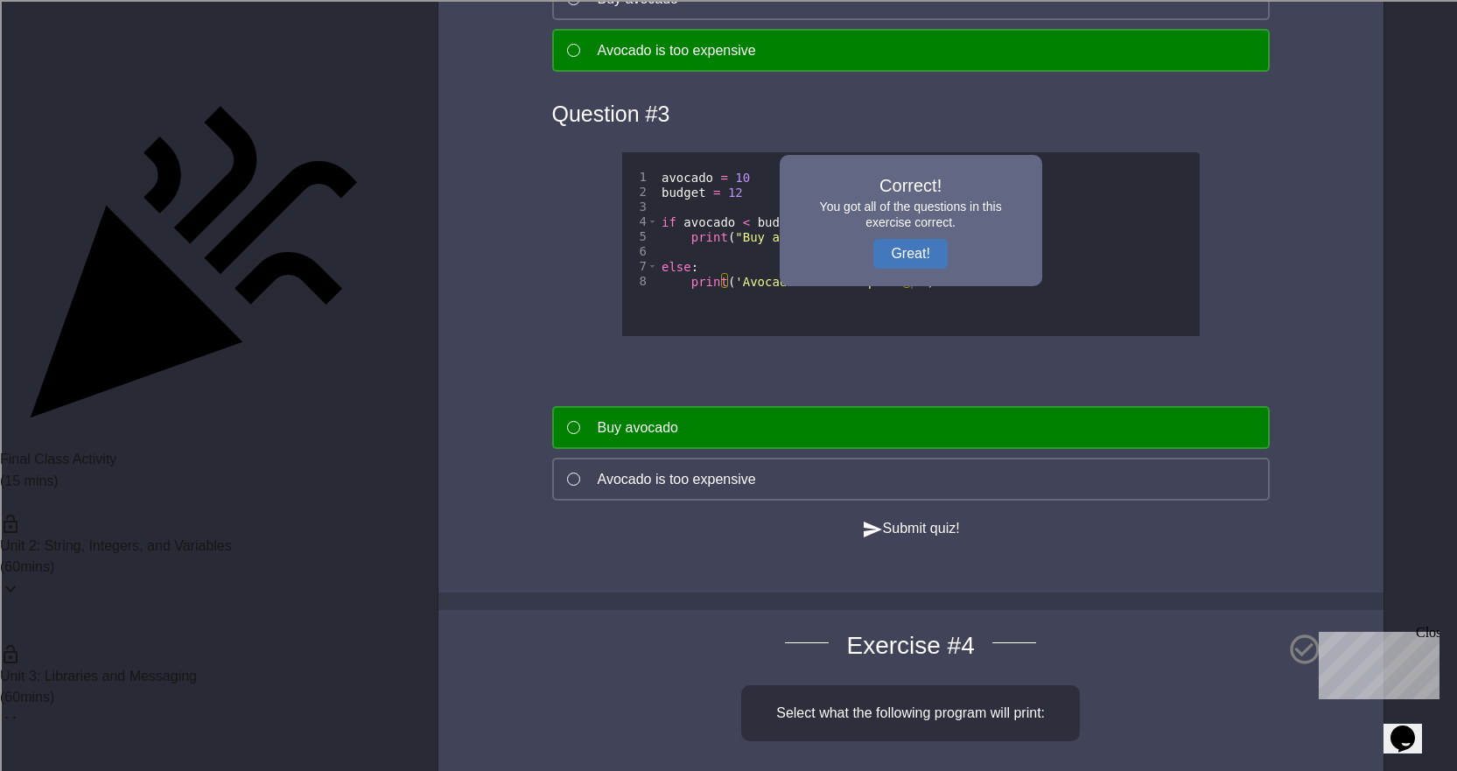
drag, startPoint x: 864, startPoint y: 680, endPoint x: 868, endPoint y: 692, distance: 13.0
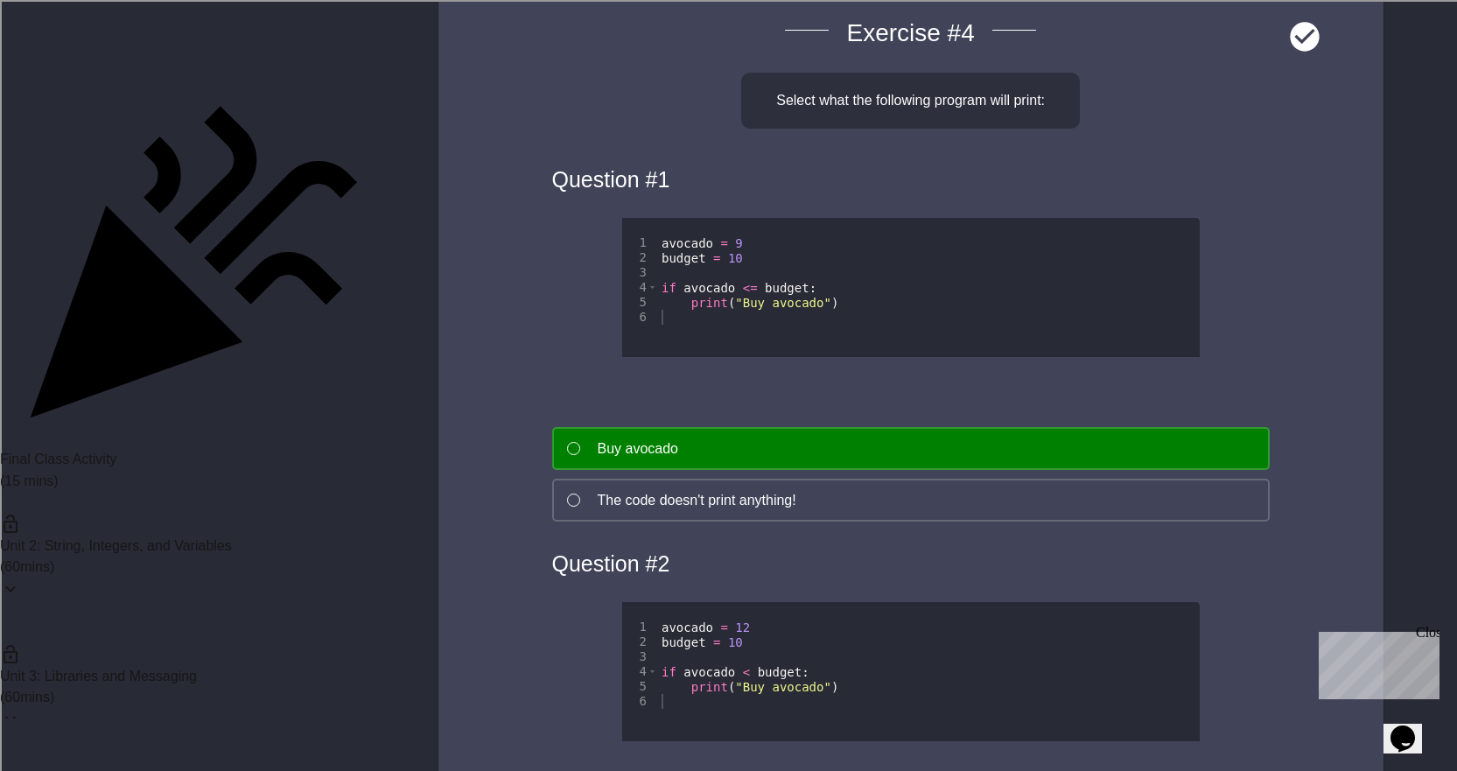
scroll to position [25025, 0]
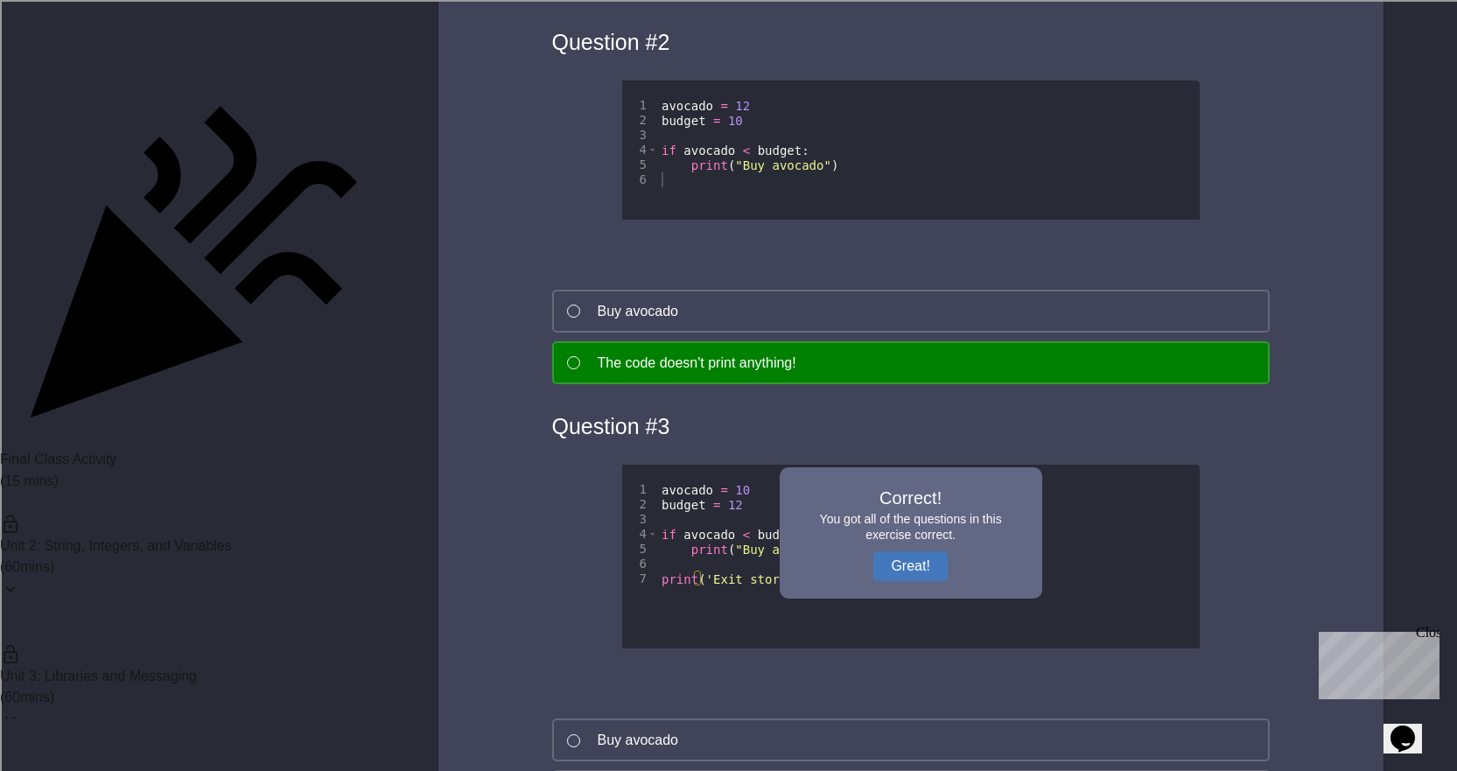
scroll to position [25462, 0]
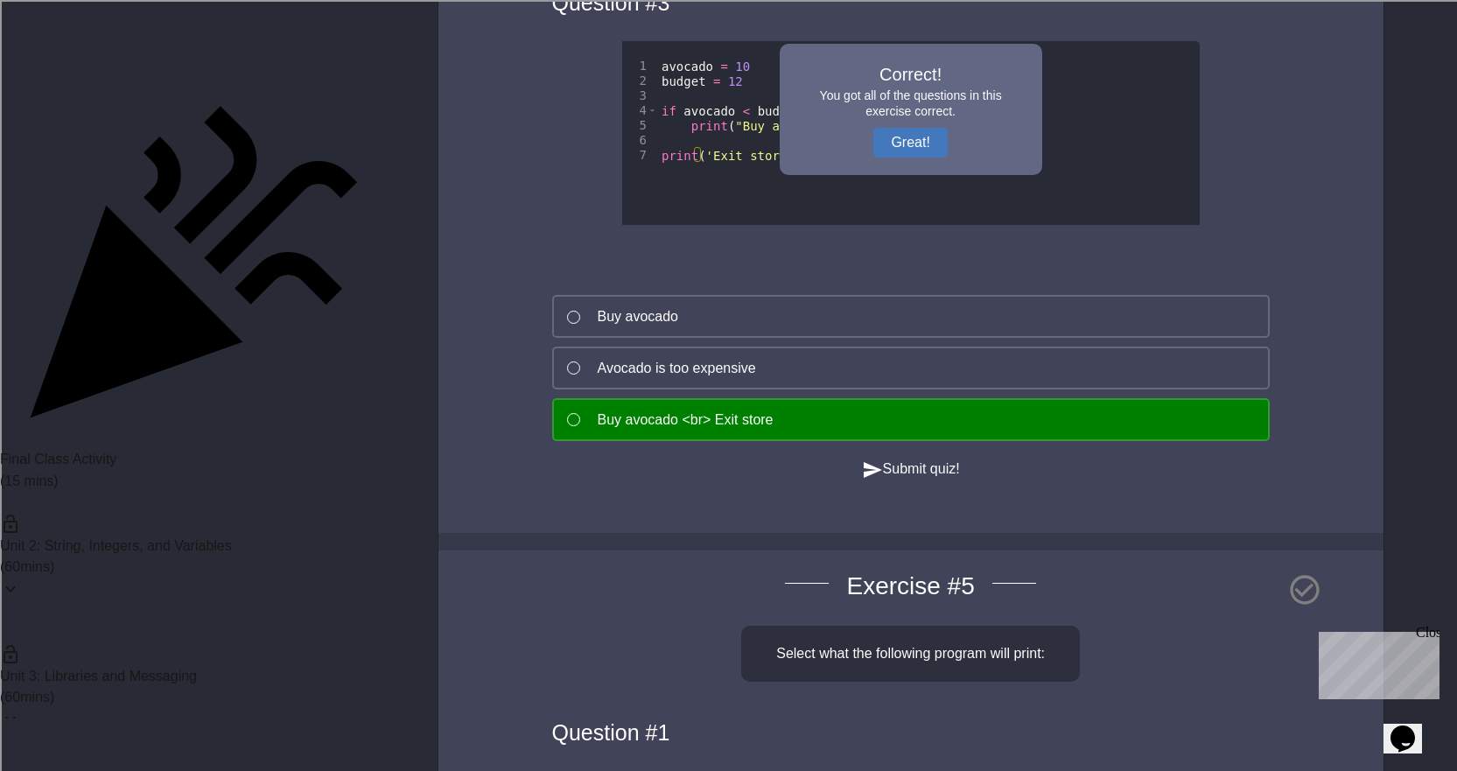
scroll to position [25987, 0]
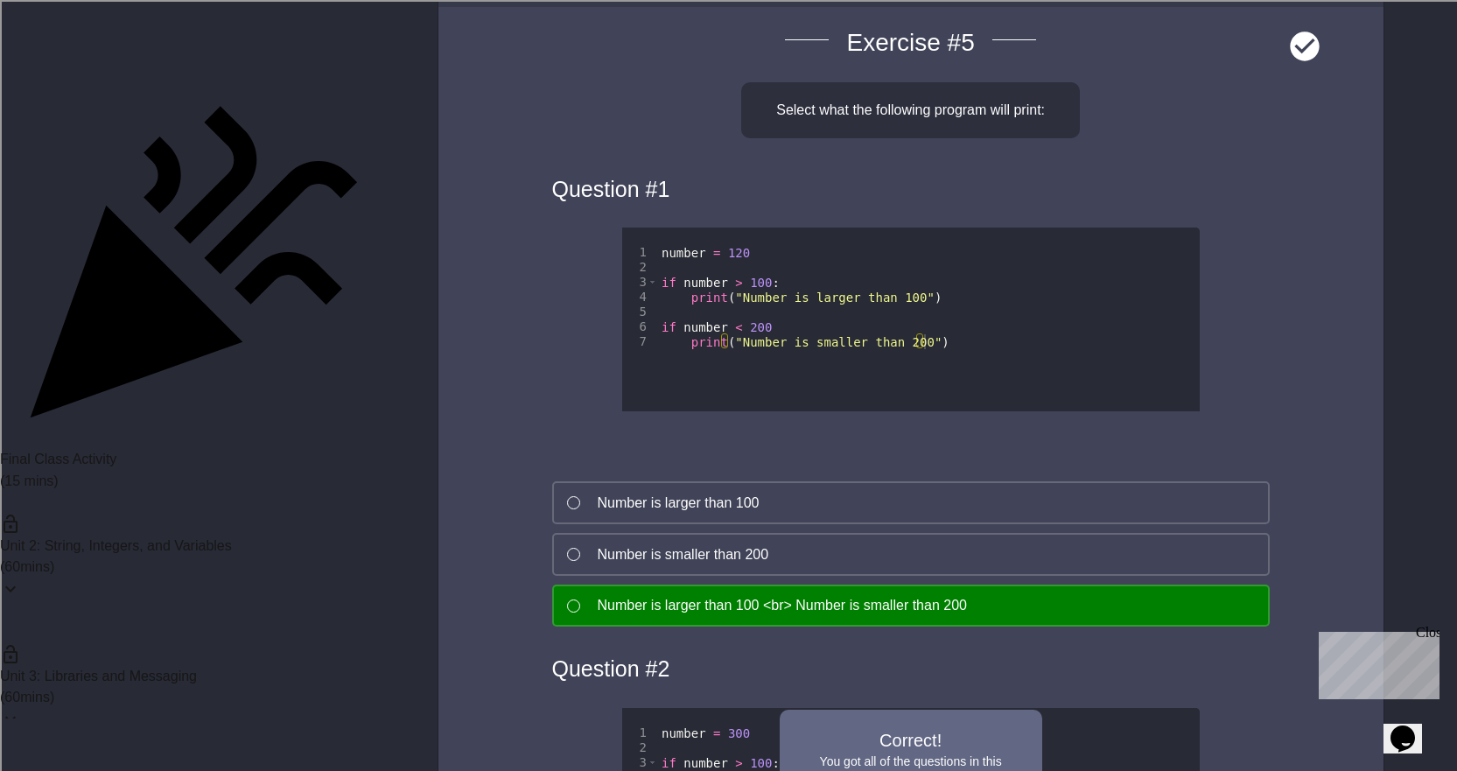
scroll to position [26425, 0]
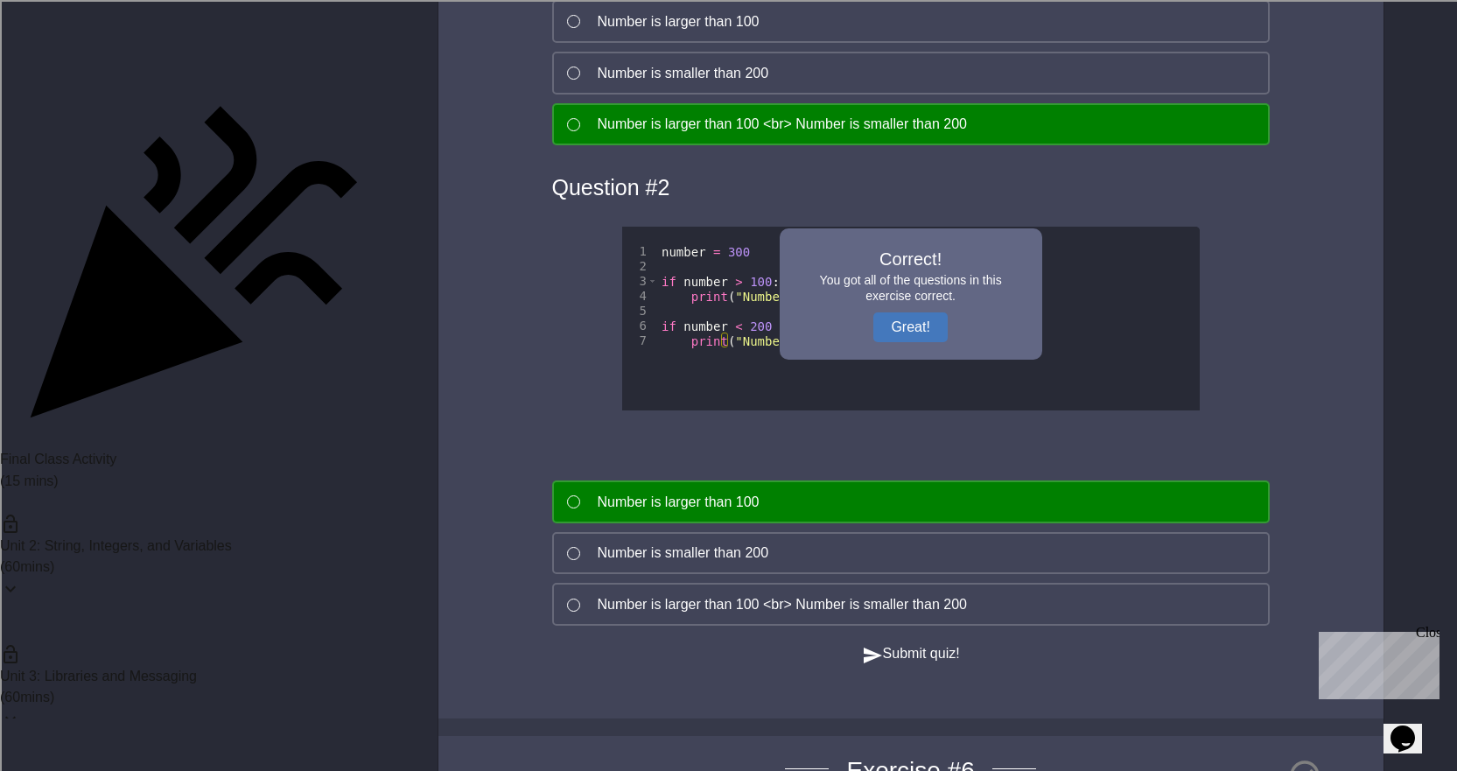
scroll to position [26950, 0]
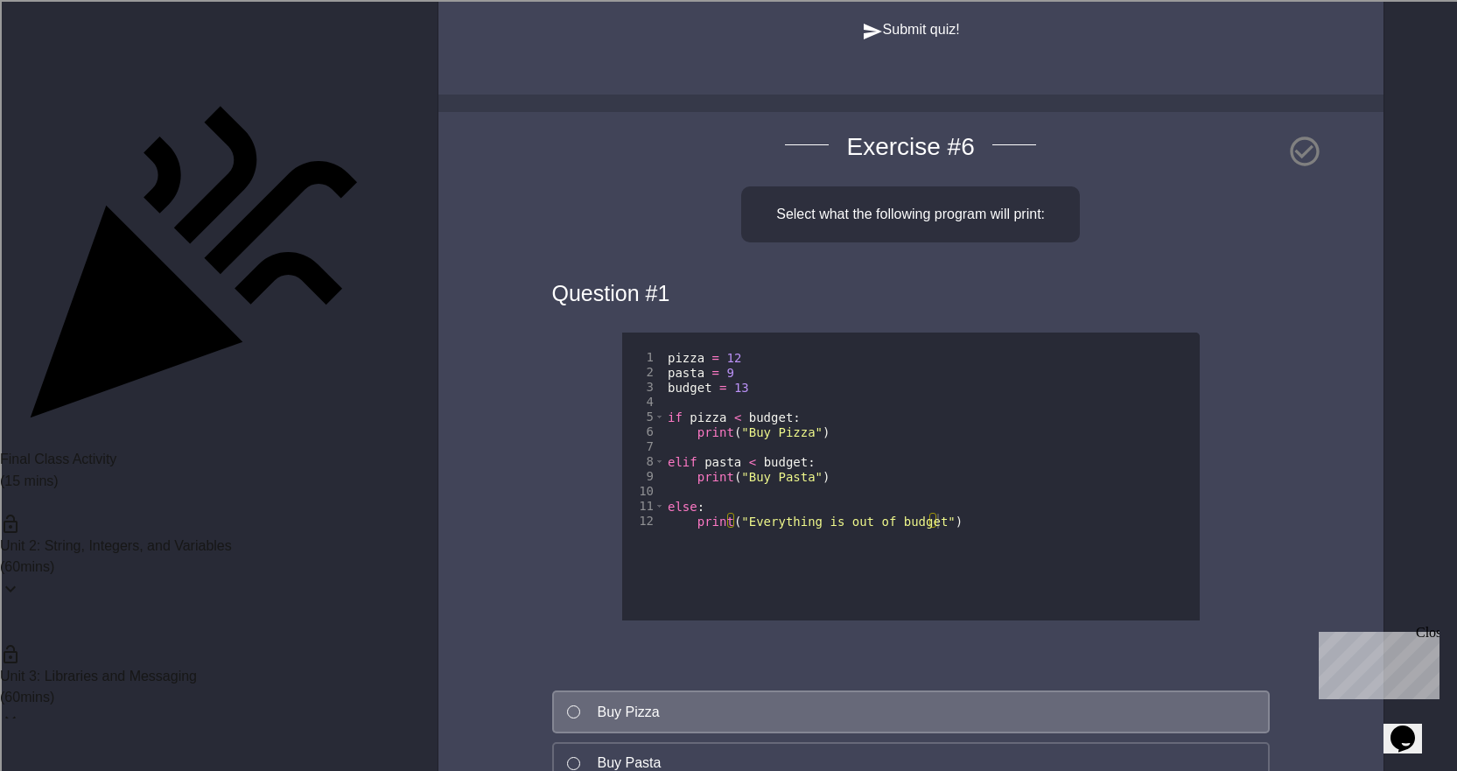
scroll to position [27562, 0]
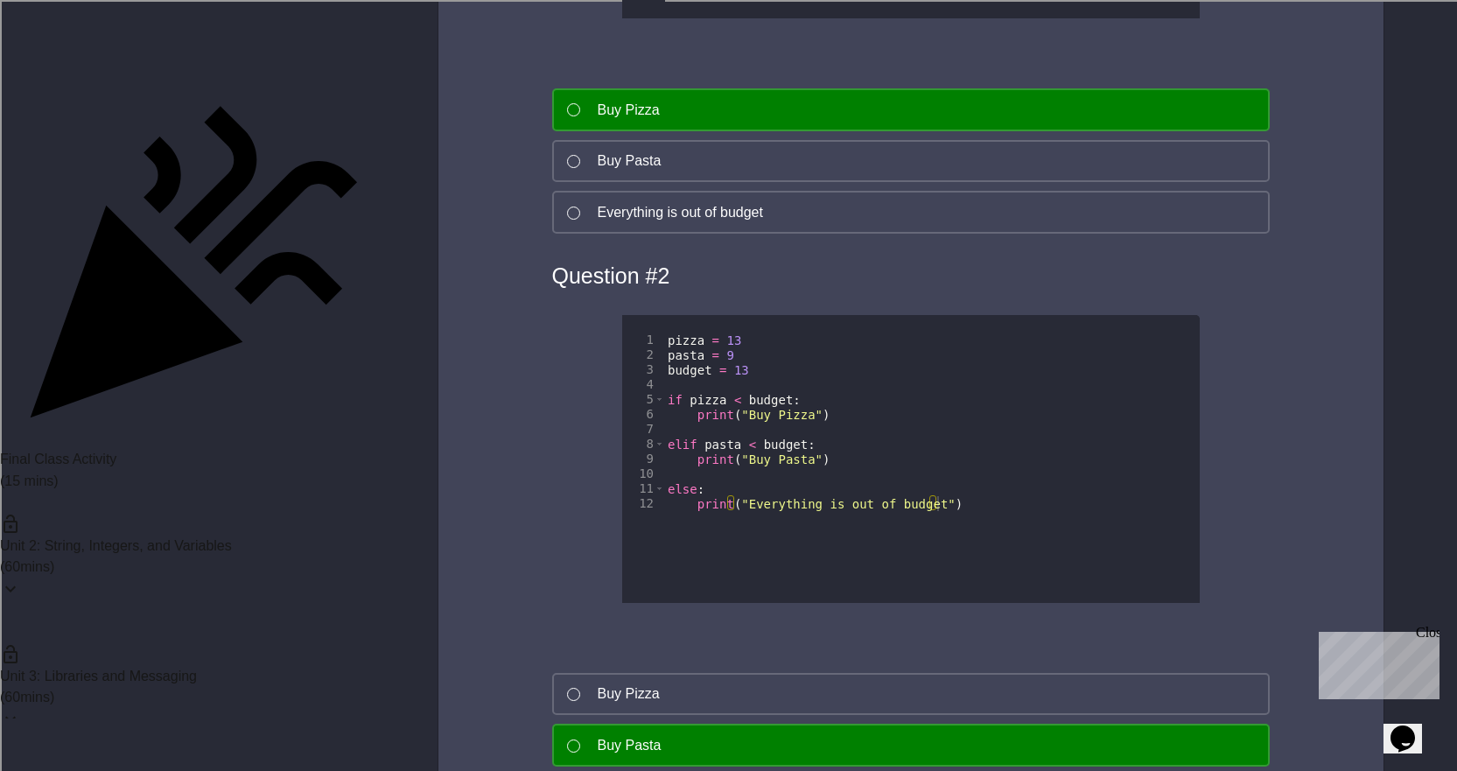
scroll to position [28350, 0]
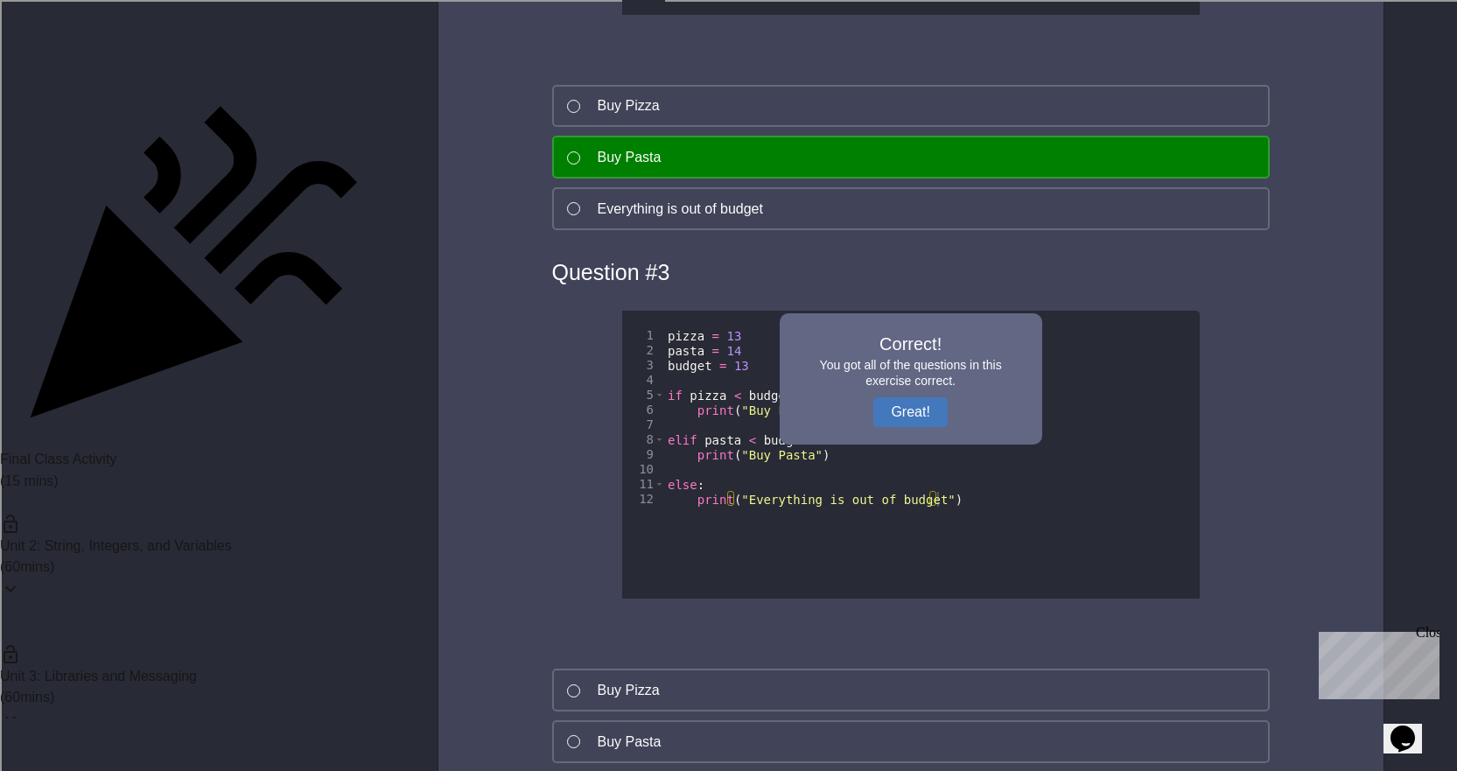
scroll to position [28875, 0]
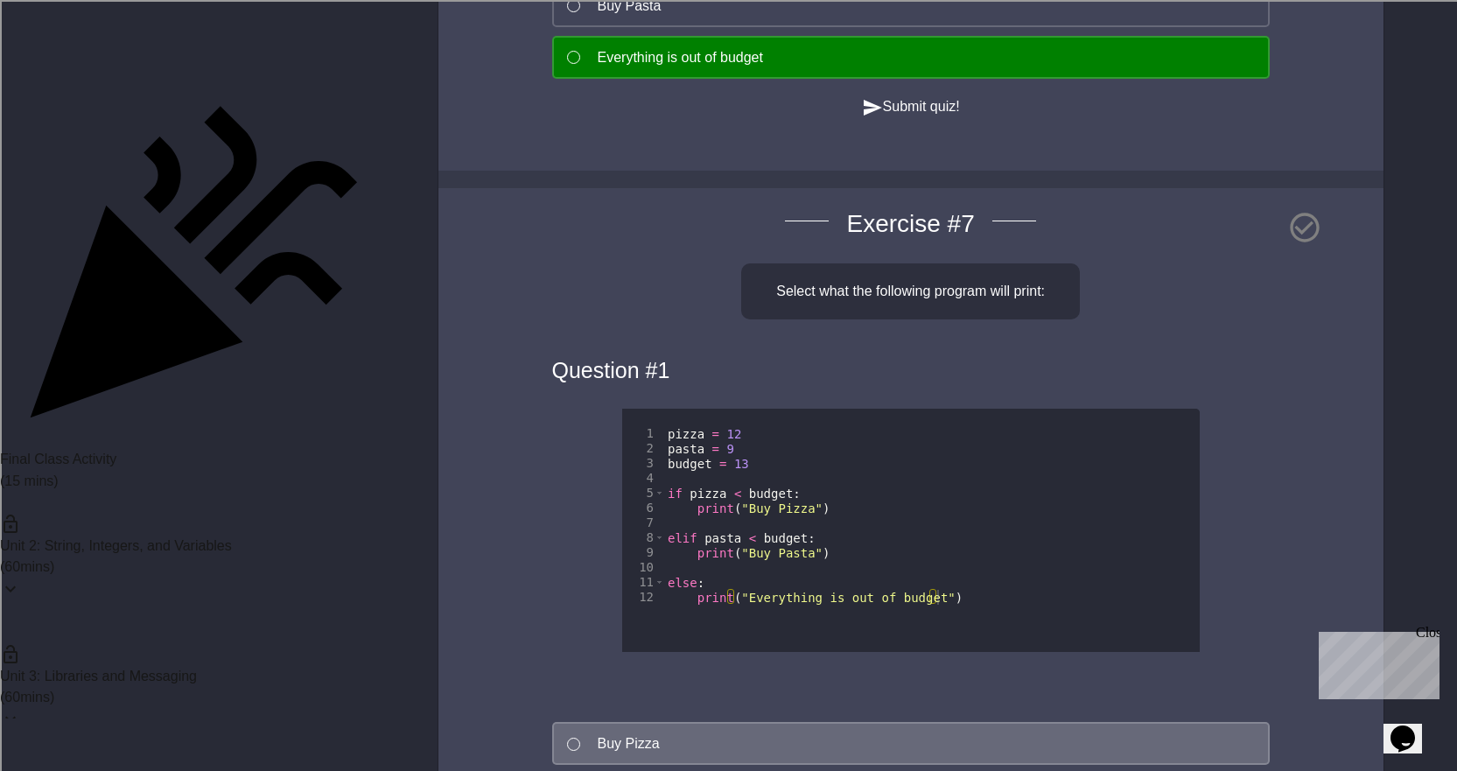
scroll to position [29487, 0]
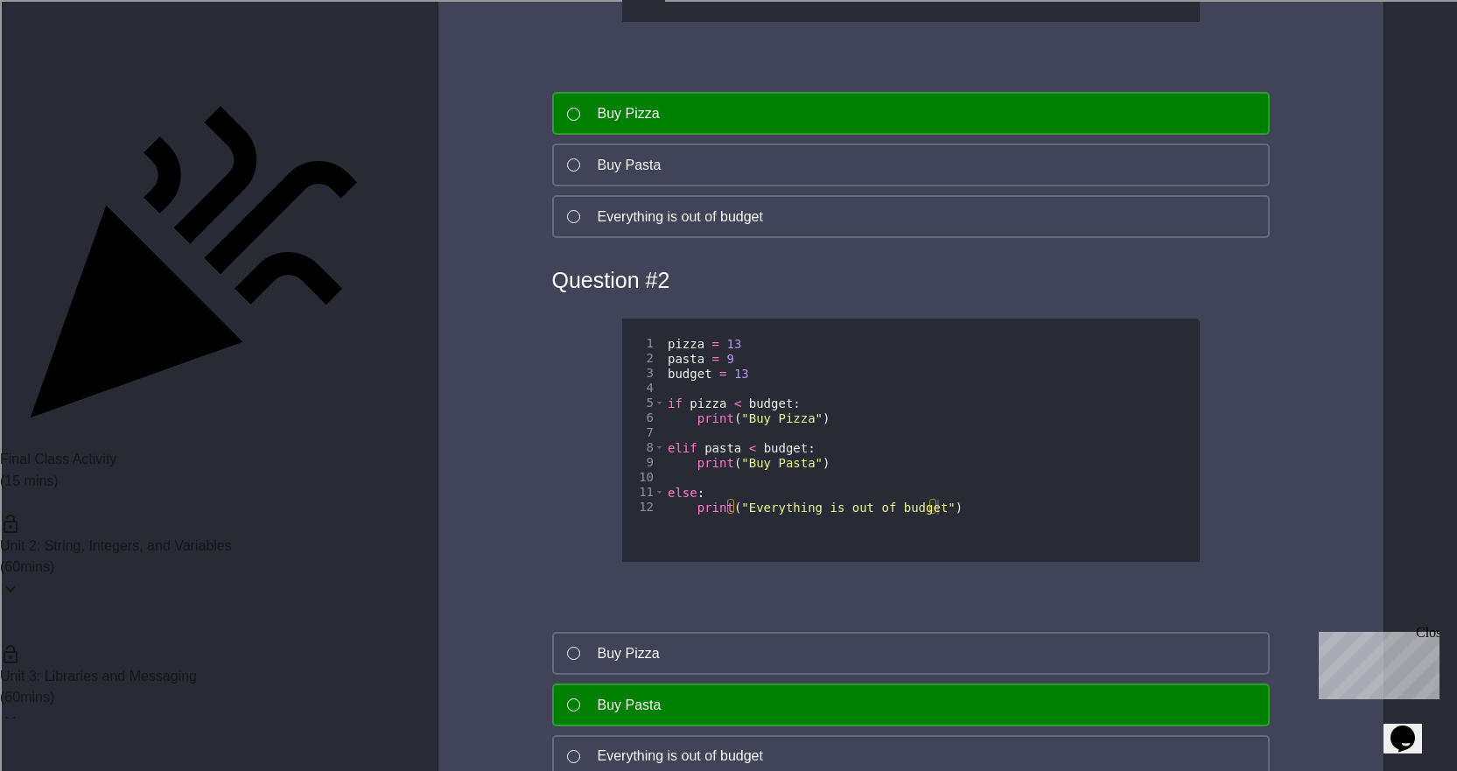
scroll to position [30275, 0]
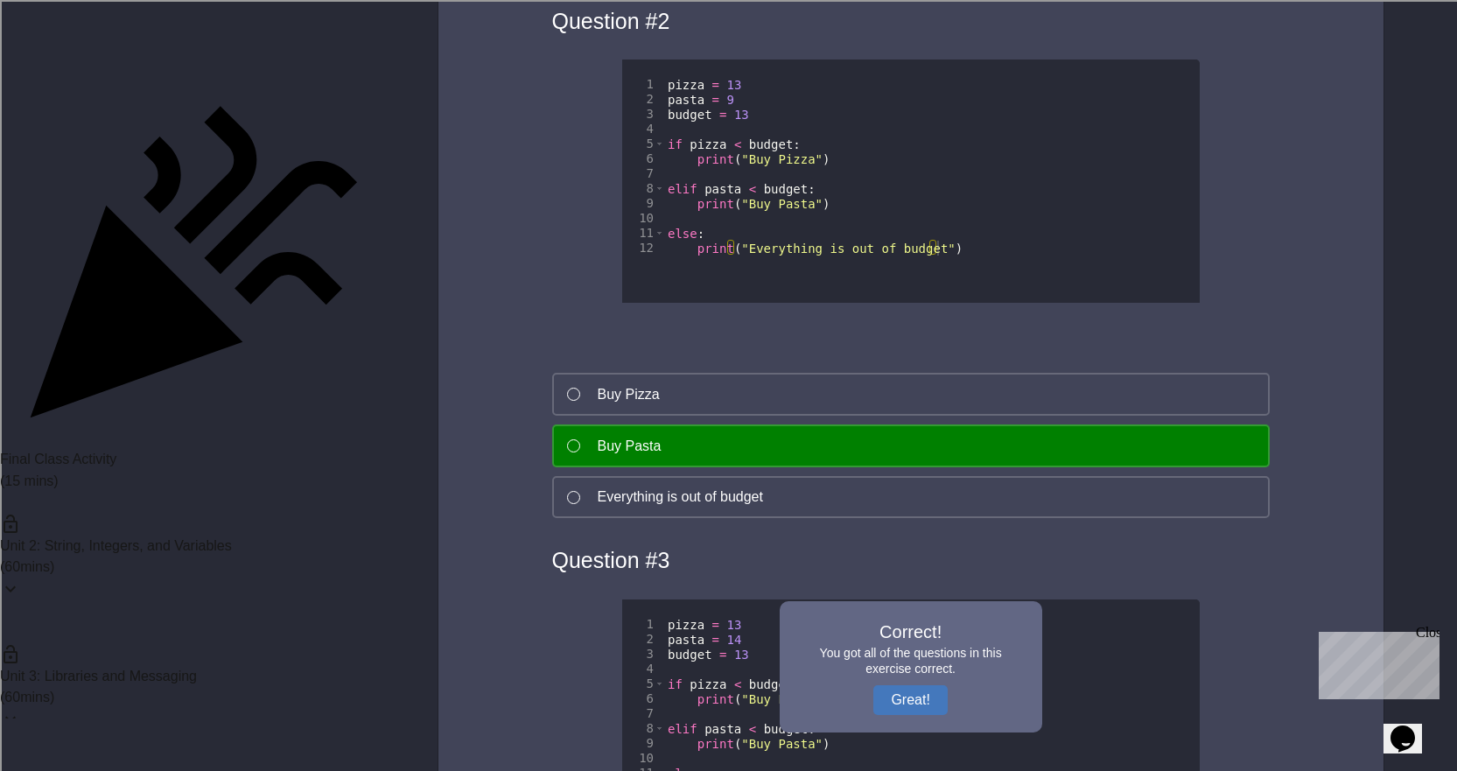
scroll to position [30712, 0]
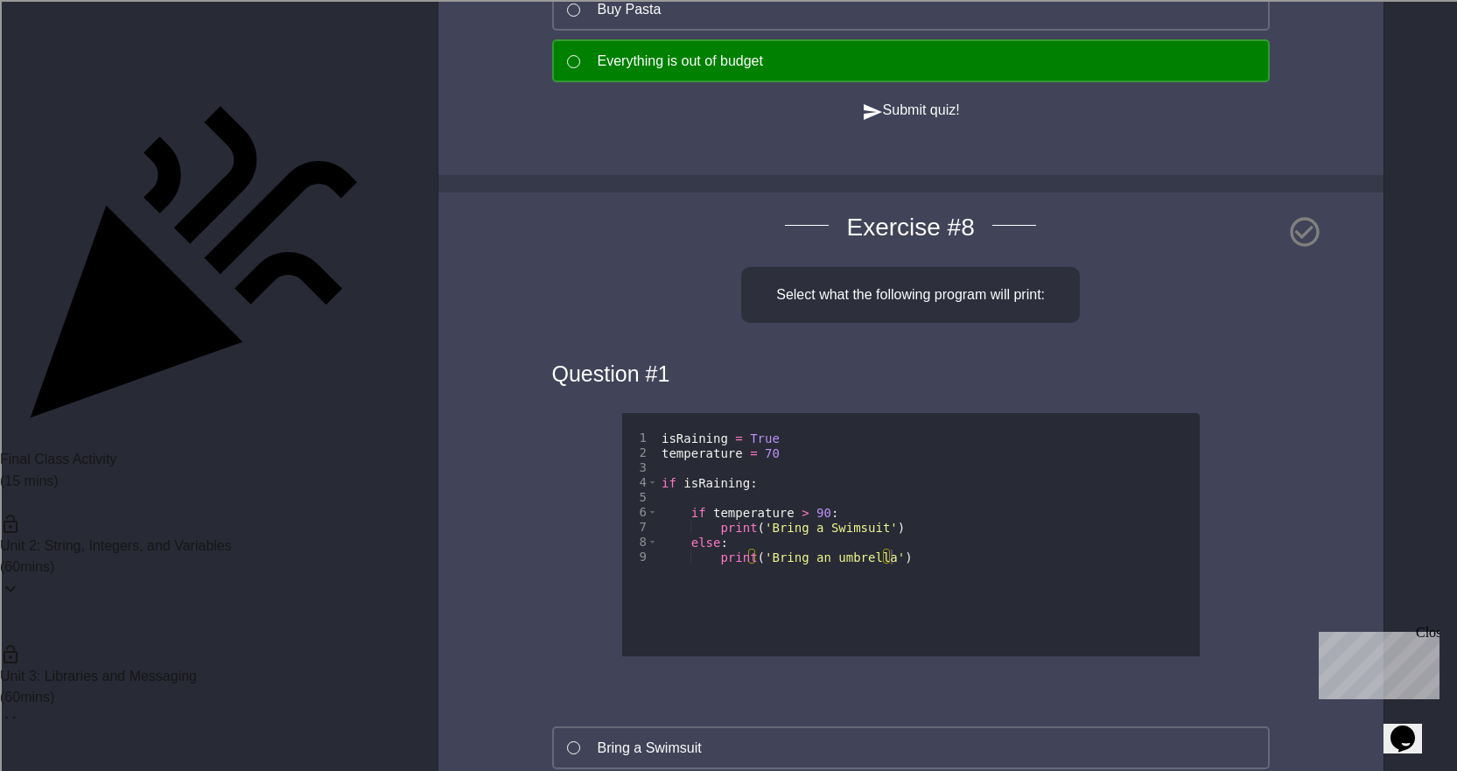
scroll to position [31325, 0]
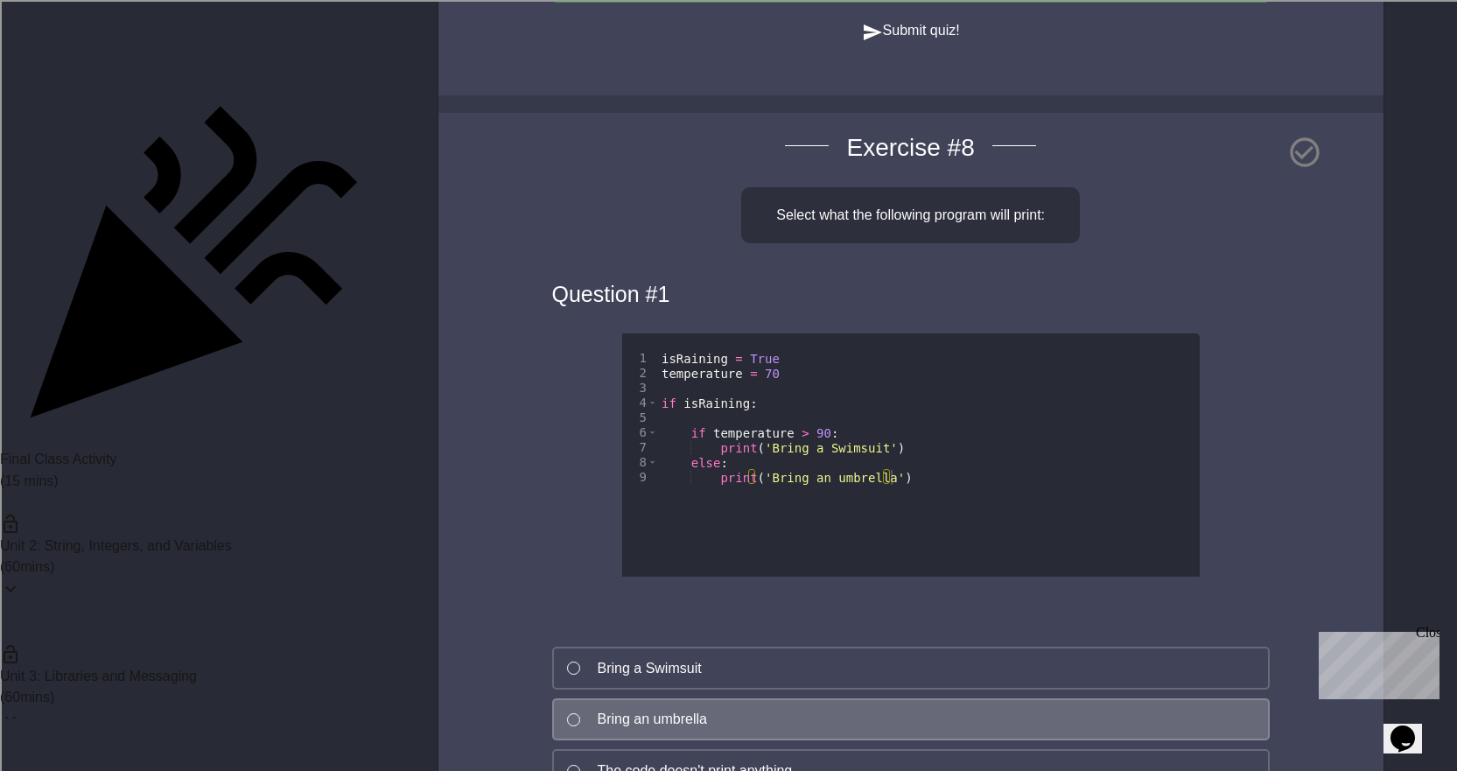
scroll to position [31555, 0]
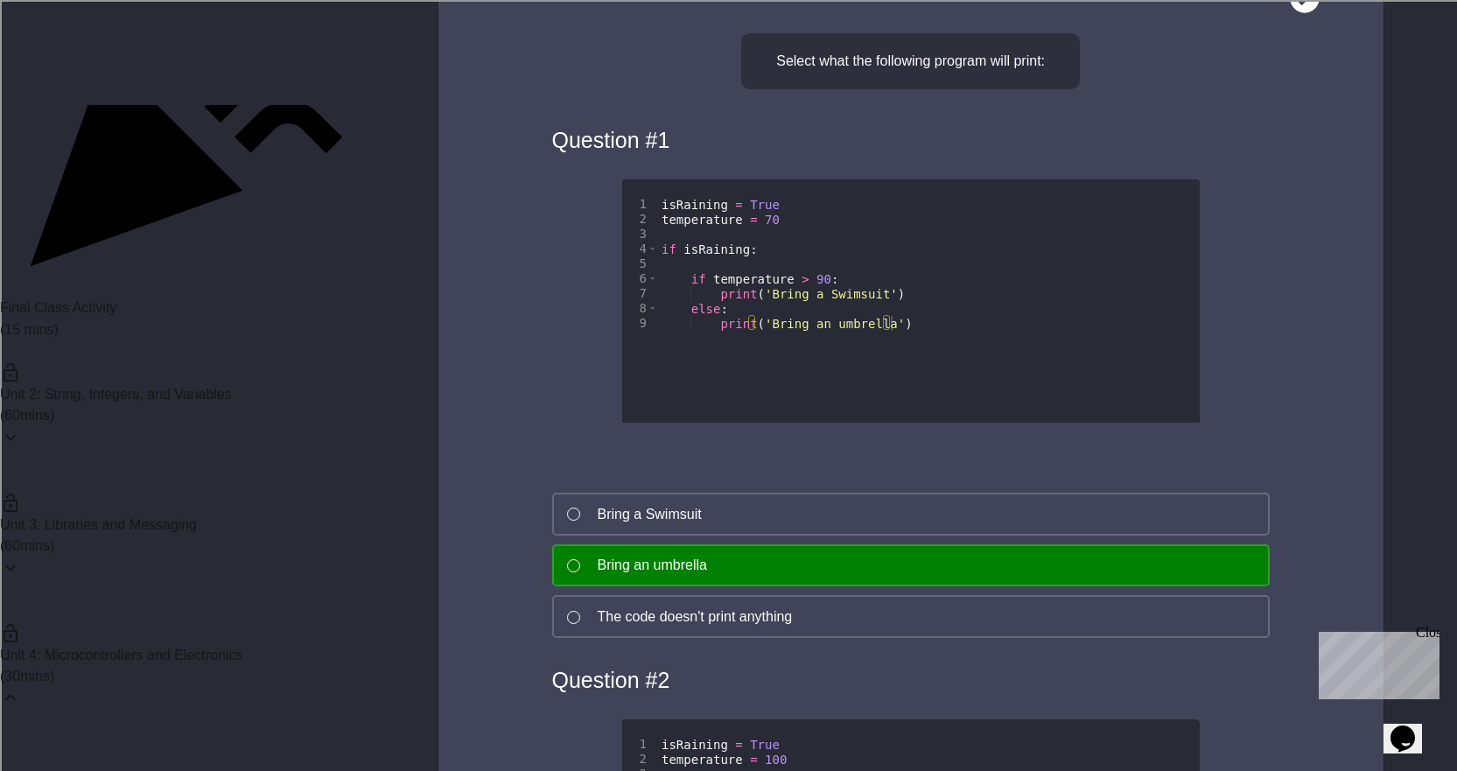
scroll to position [2259, 0]
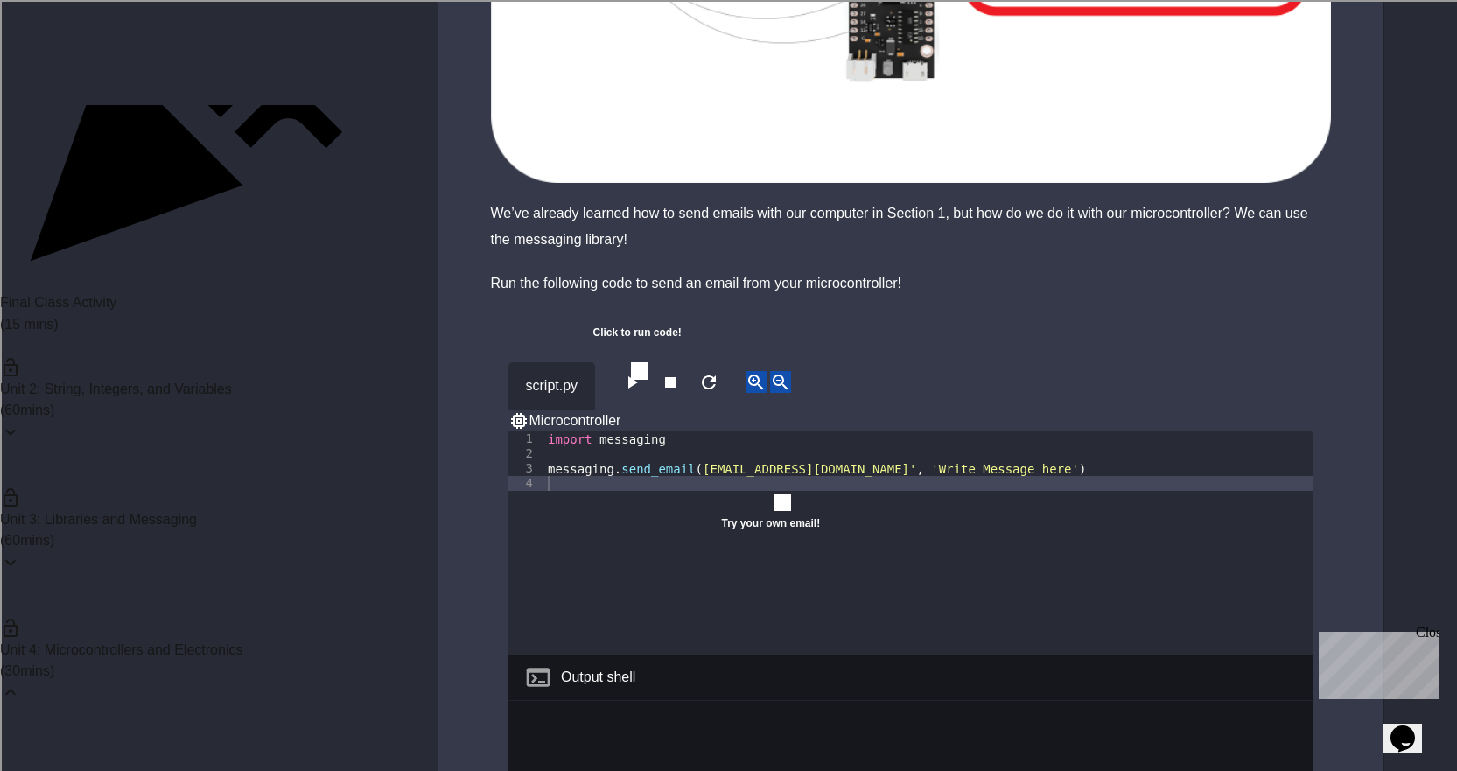
scroll to position [2012, 0]
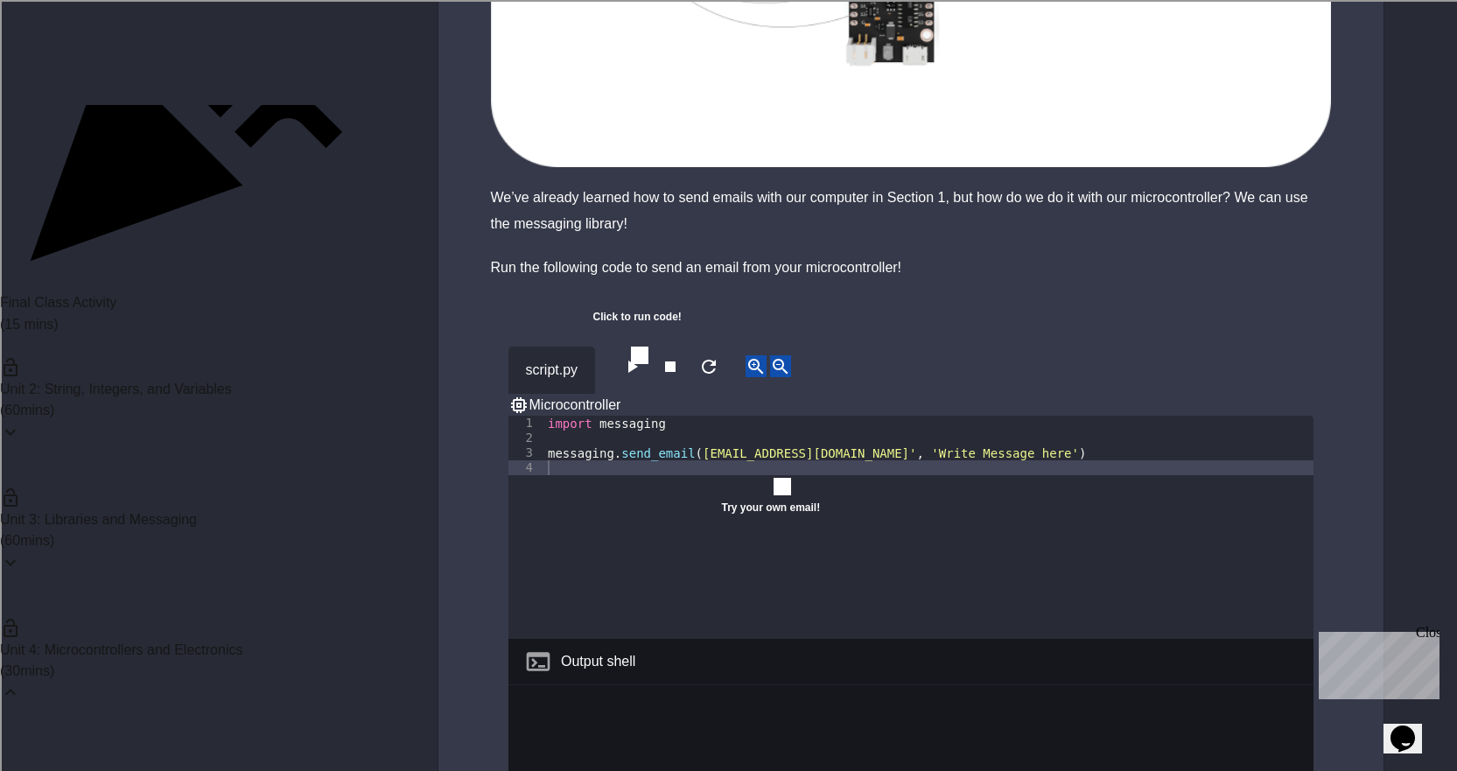
click at [635, 368] on icon "button" at bounding box center [631, 366] width 21 height 21
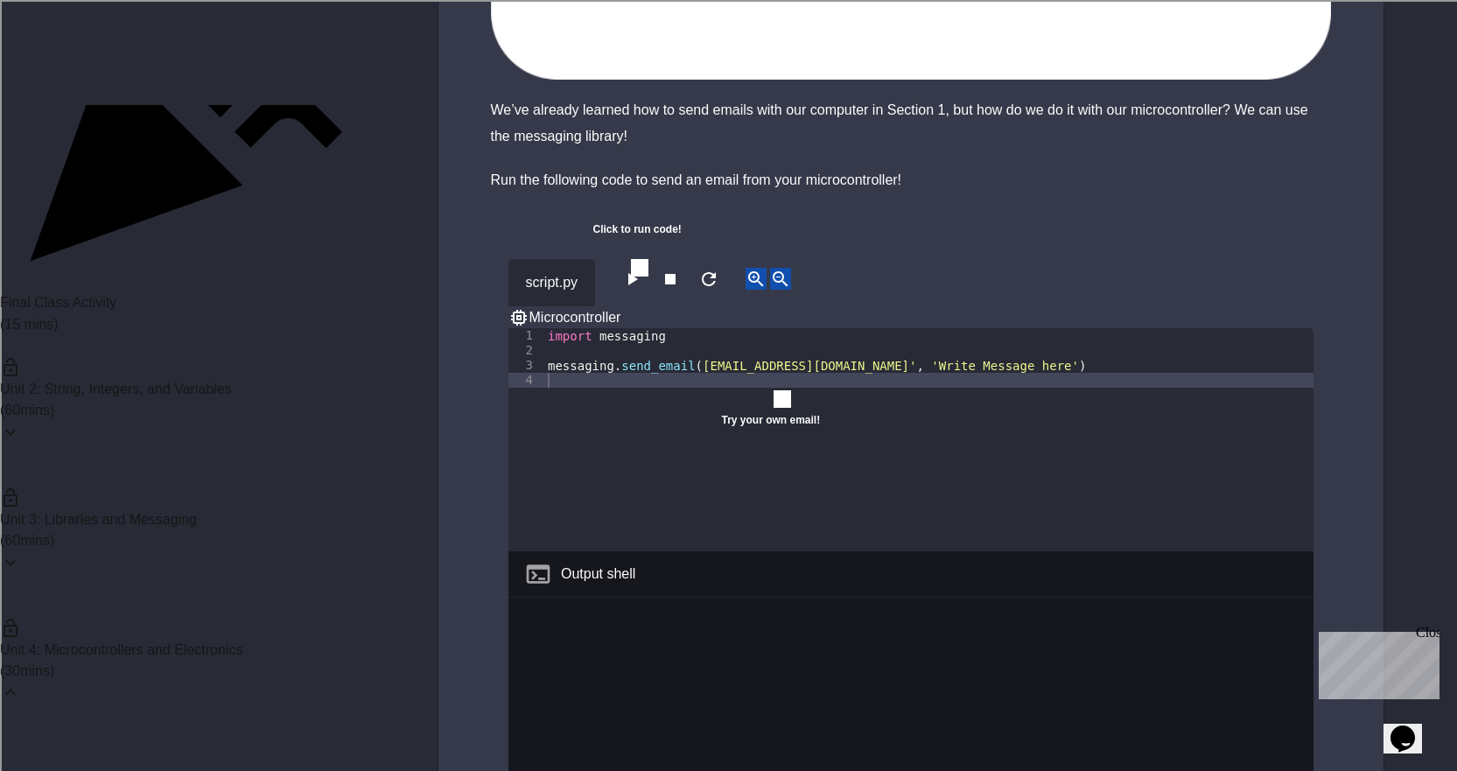
click at [738, 441] on icon "close" at bounding box center [732, 447] width 12 height 12
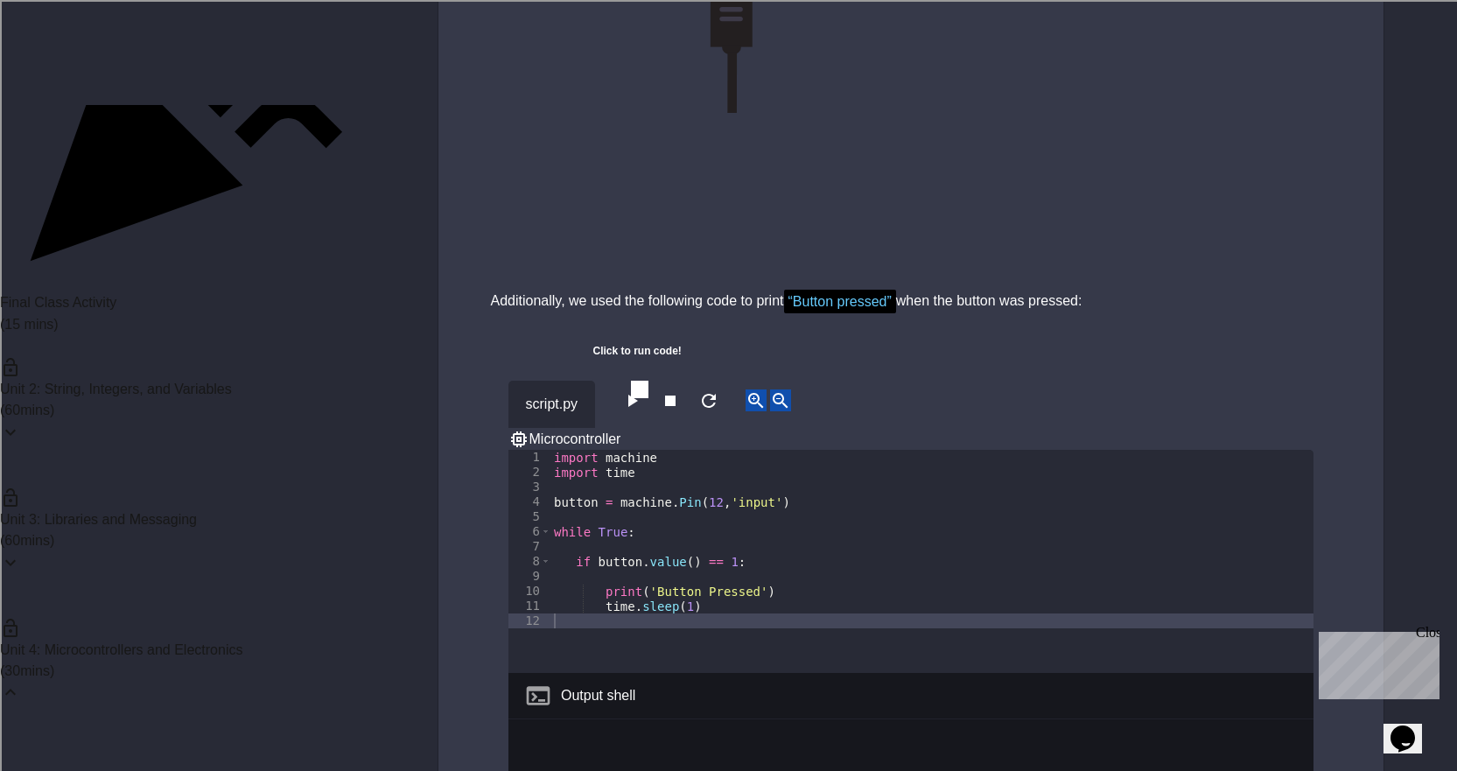
scroll to position [3762, 0]
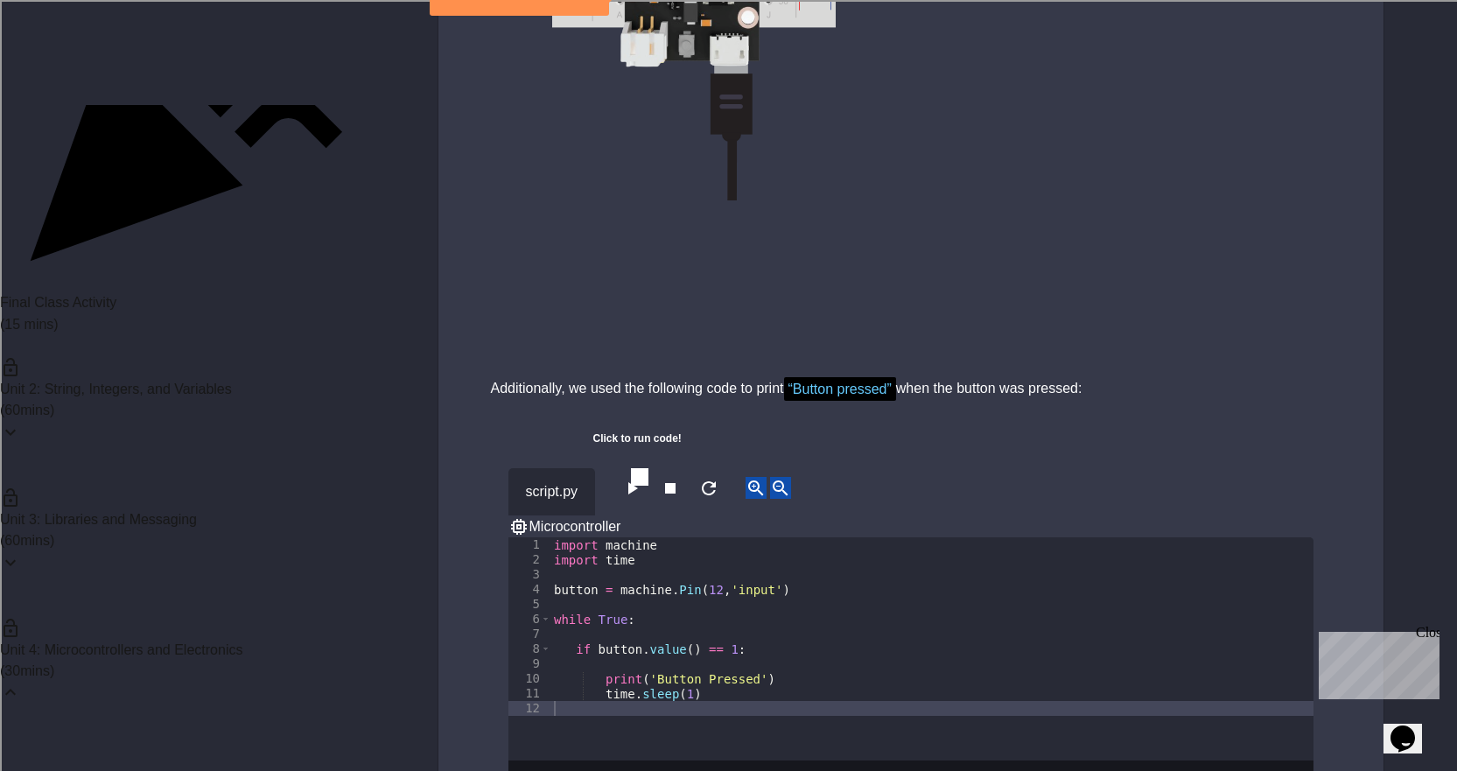
click at [642, 478] on icon "button" at bounding box center [631, 488] width 21 height 21
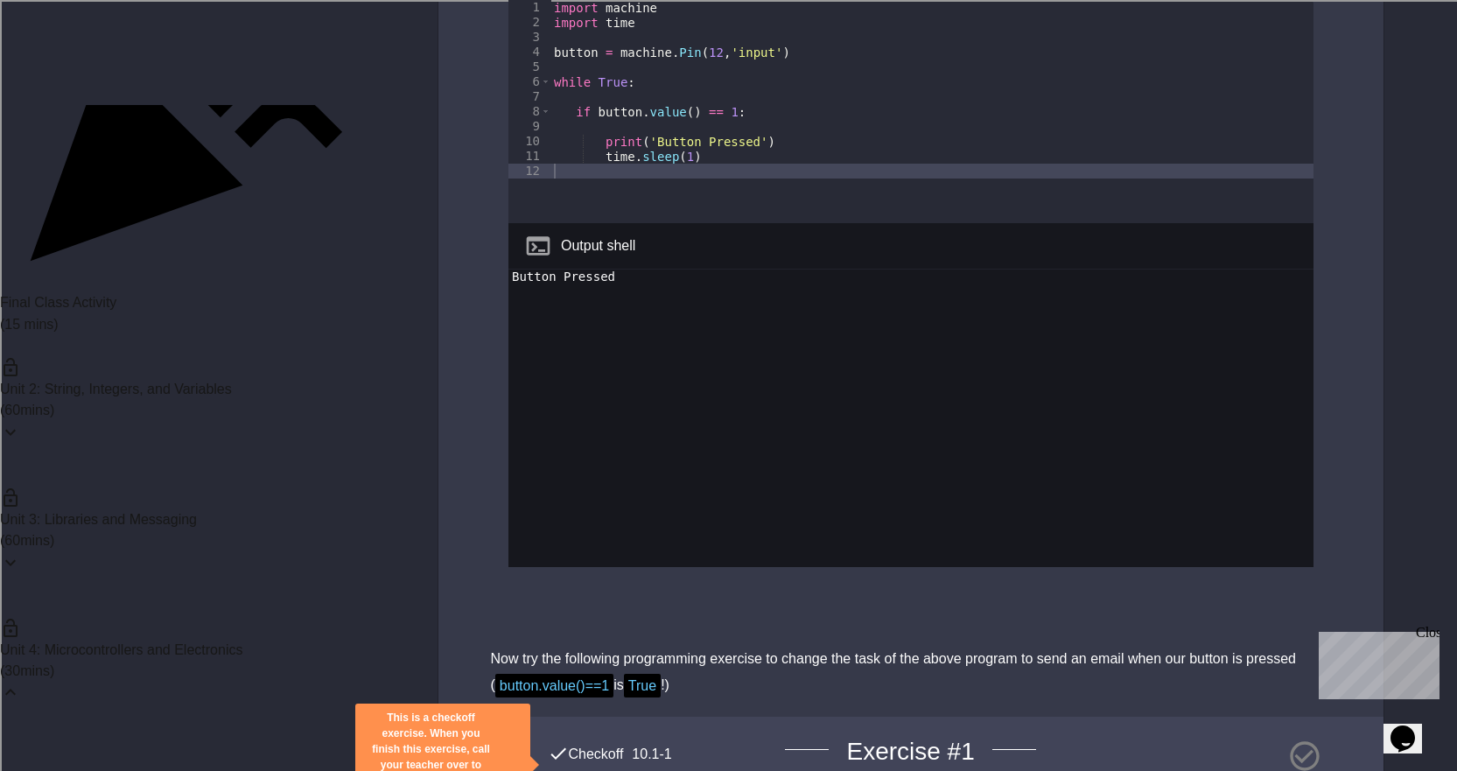
scroll to position [4112, 0]
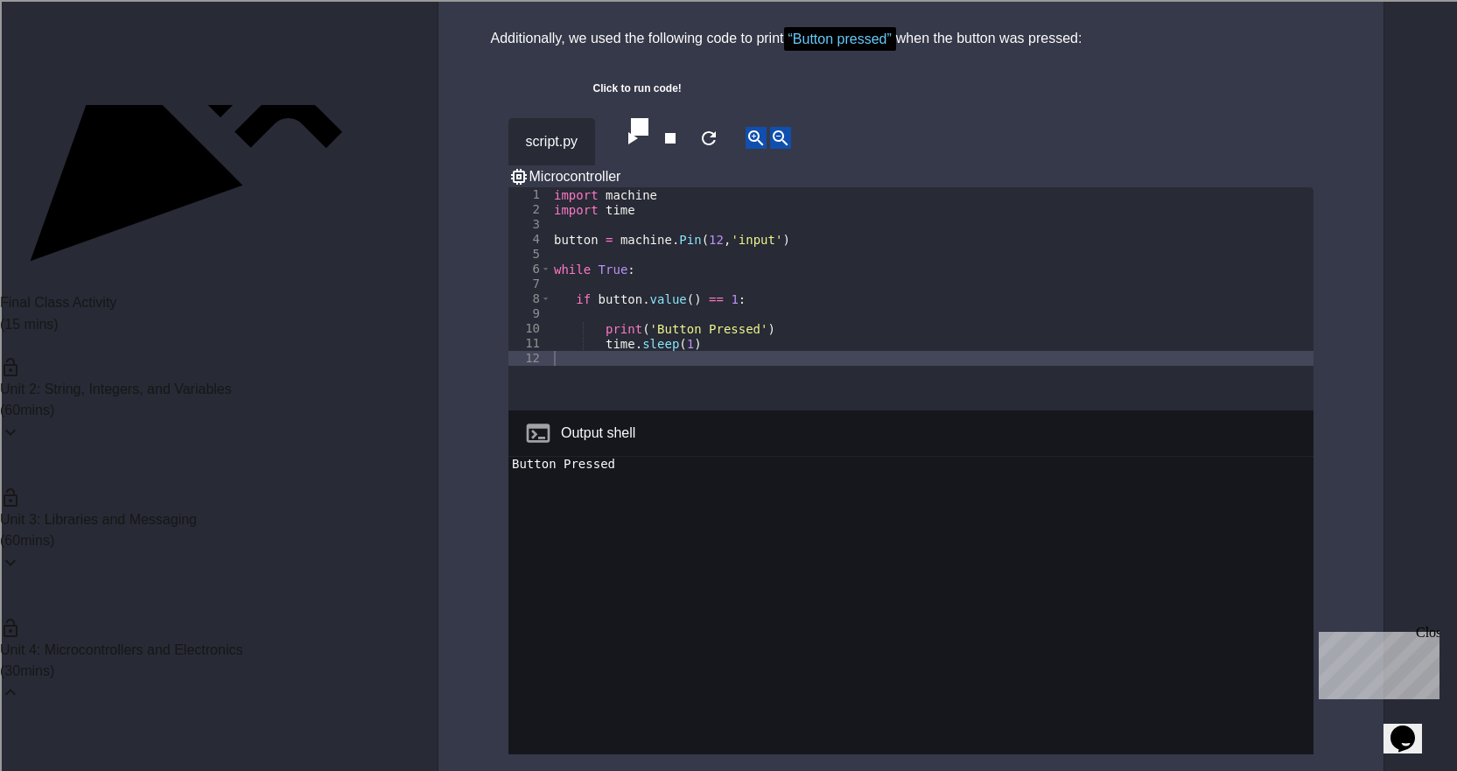
drag, startPoint x: 708, startPoint y: 114, endPoint x: 703, endPoint y: 123, distance: 11.0
click at [681, 127] on button "button" at bounding box center [670, 138] width 21 height 22
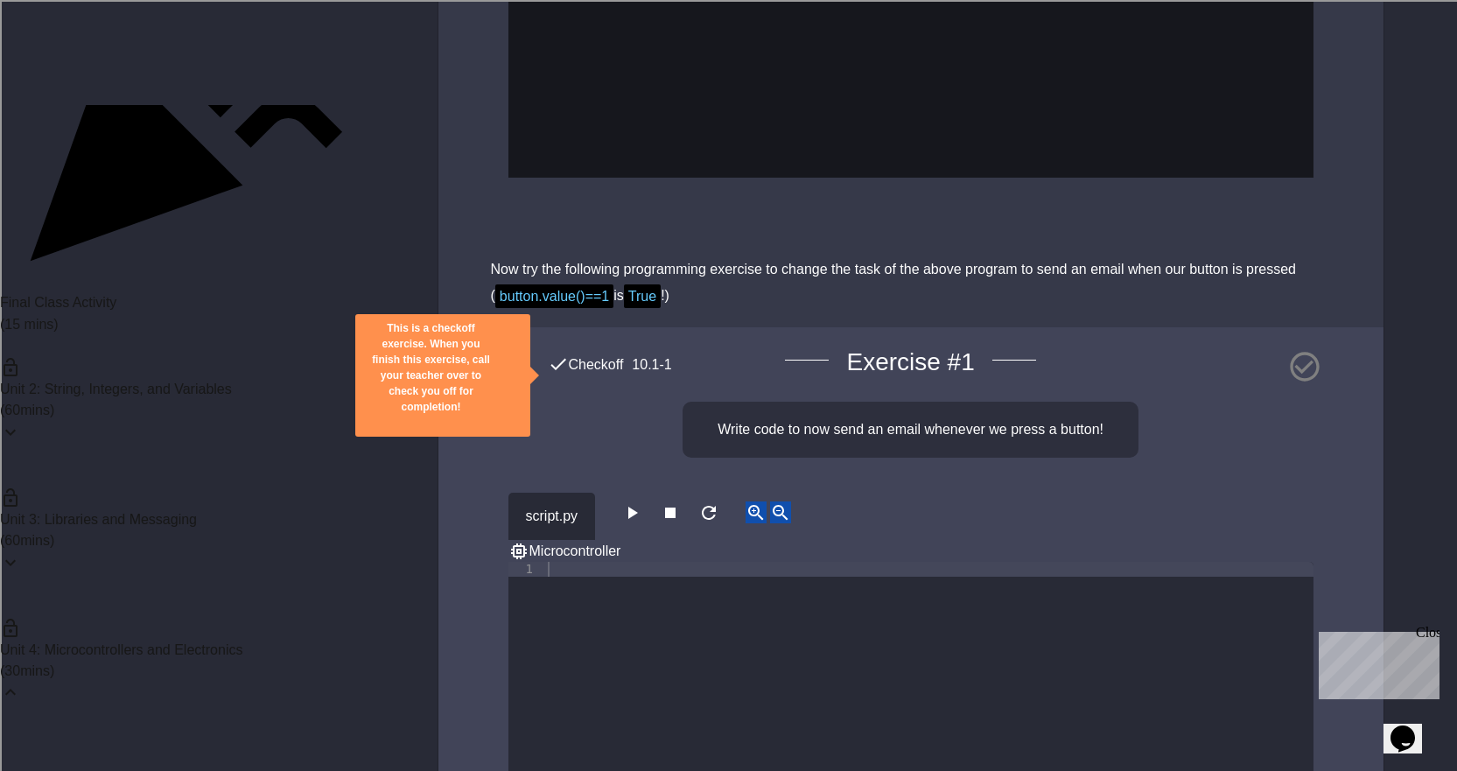
scroll to position [4812, 0]
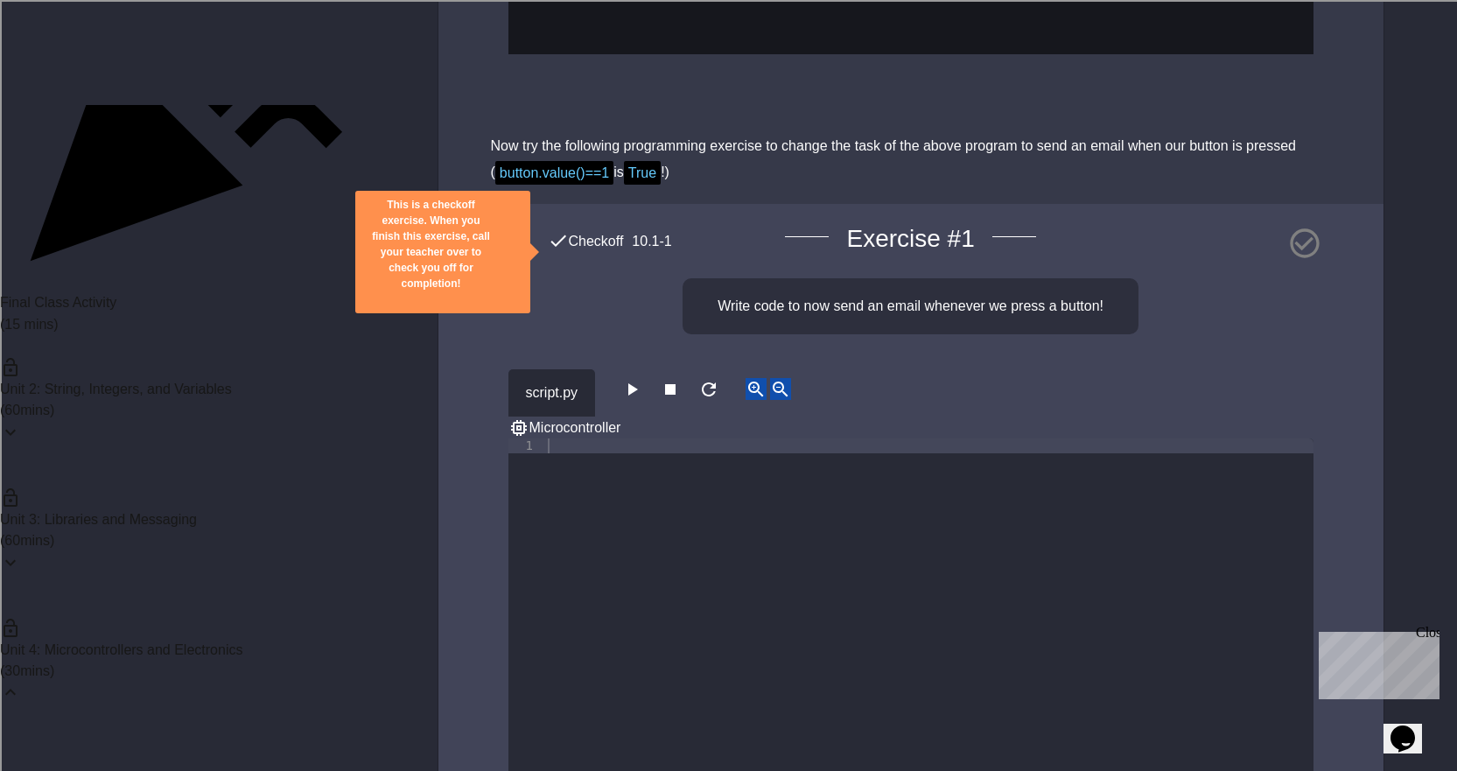
click at [569, 537] on div at bounding box center [928, 639] width 769 height 402
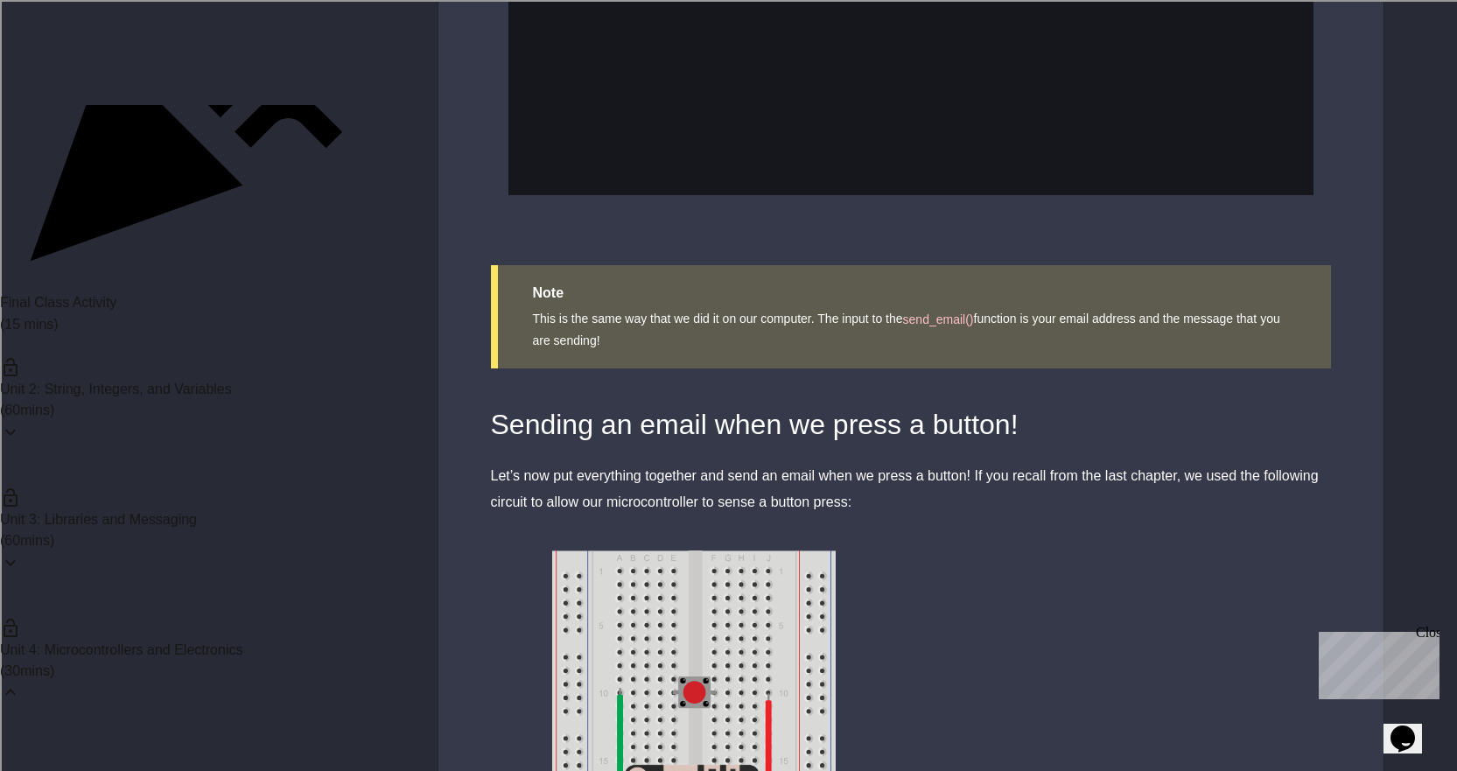
scroll to position [2187, 0]
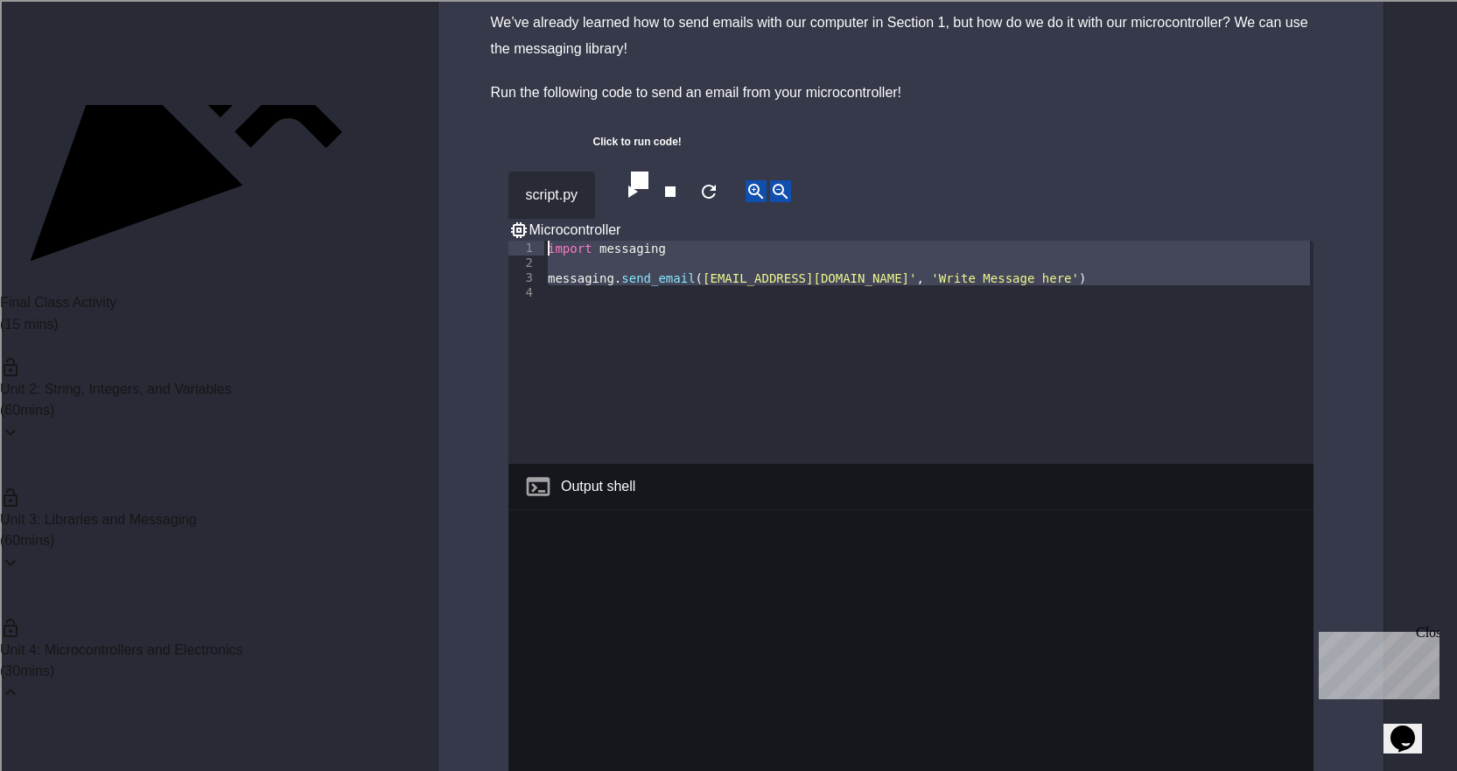
drag, startPoint x: 634, startPoint y: 280, endPoint x: 535, endPoint y: 233, distance: 109.6
click at [535, 241] on div "1 2 3 4 import messaging messaging . send_email ( [EMAIL_ADDRESS][DOMAIN_NAME]'…" at bounding box center [910, 352] width 805 height 223
click at [670, 241] on div "import messaging messaging . send_email ( [EMAIL_ADDRESS][DOMAIN_NAME]' , 'Writ…" at bounding box center [928, 352] width 769 height 223
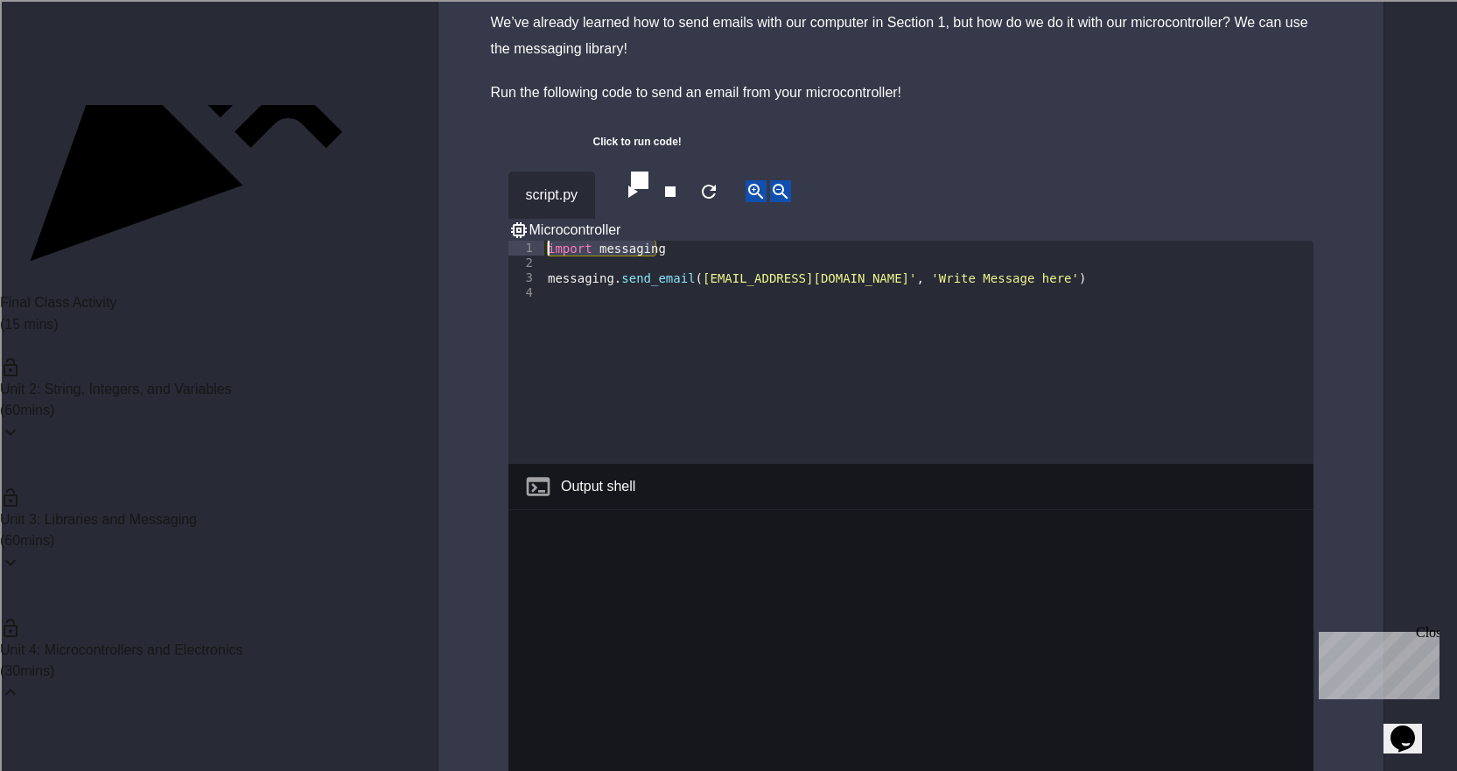
type textarea "**********"
drag, startPoint x: 670, startPoint y: 220, endPoint x: 542, endPoint y: 220, distance: 127.7
click at [542, 241] on div "**********" at bounding box center [910, 352] width 805 height 223
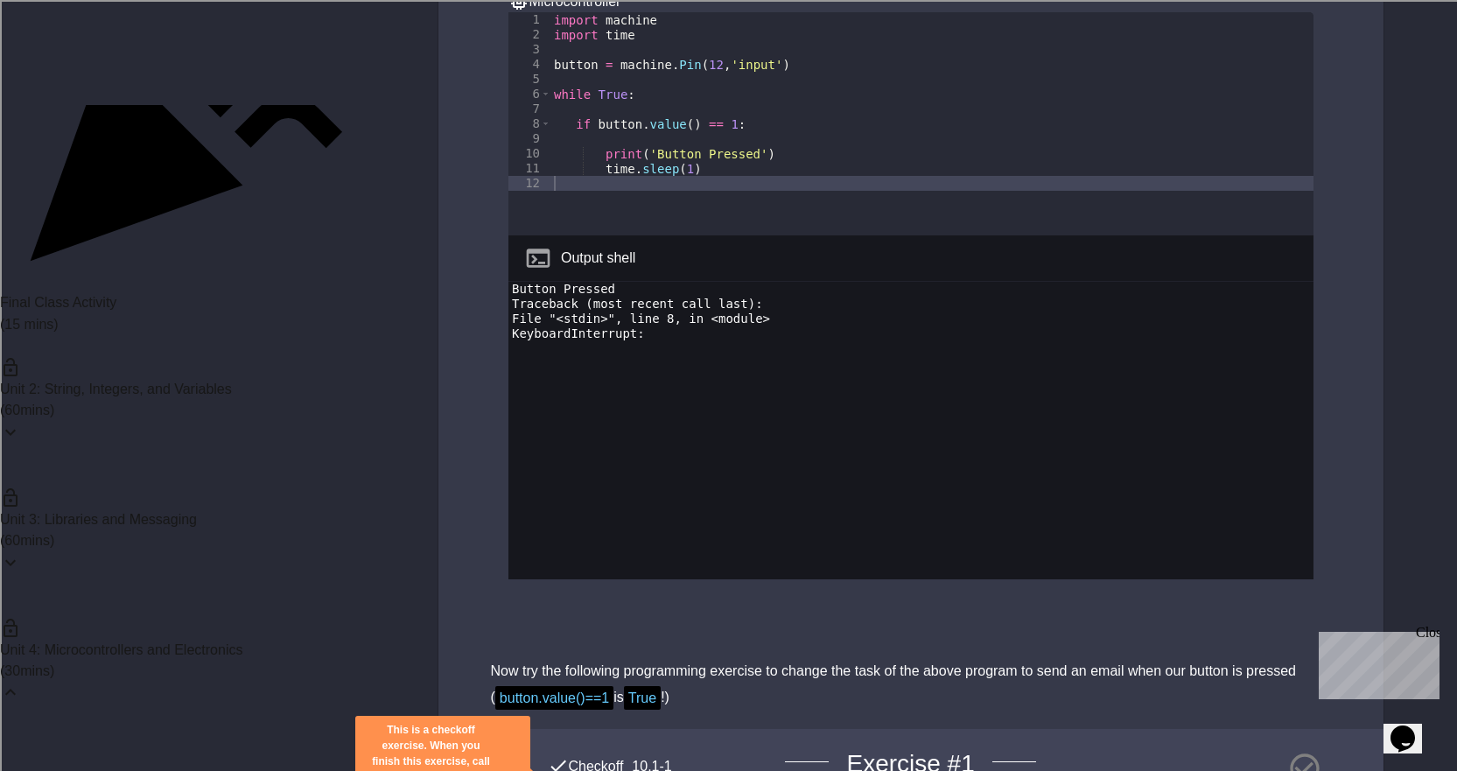
scroll to position [4725, 0]
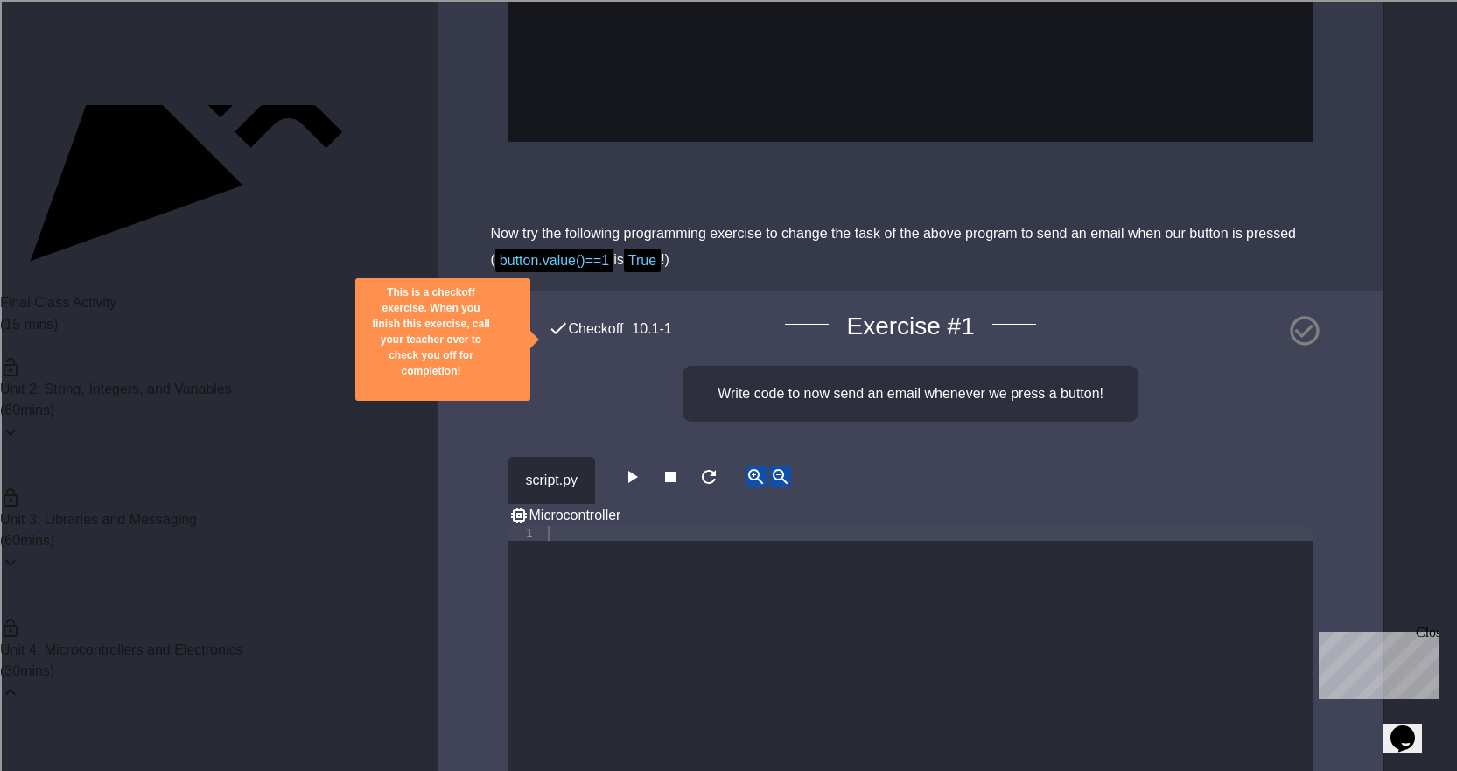
click at [658, 526] on div at bounding box center [928, 727] width 769 height 402
paste textarea "**********"
type textarea "**********"
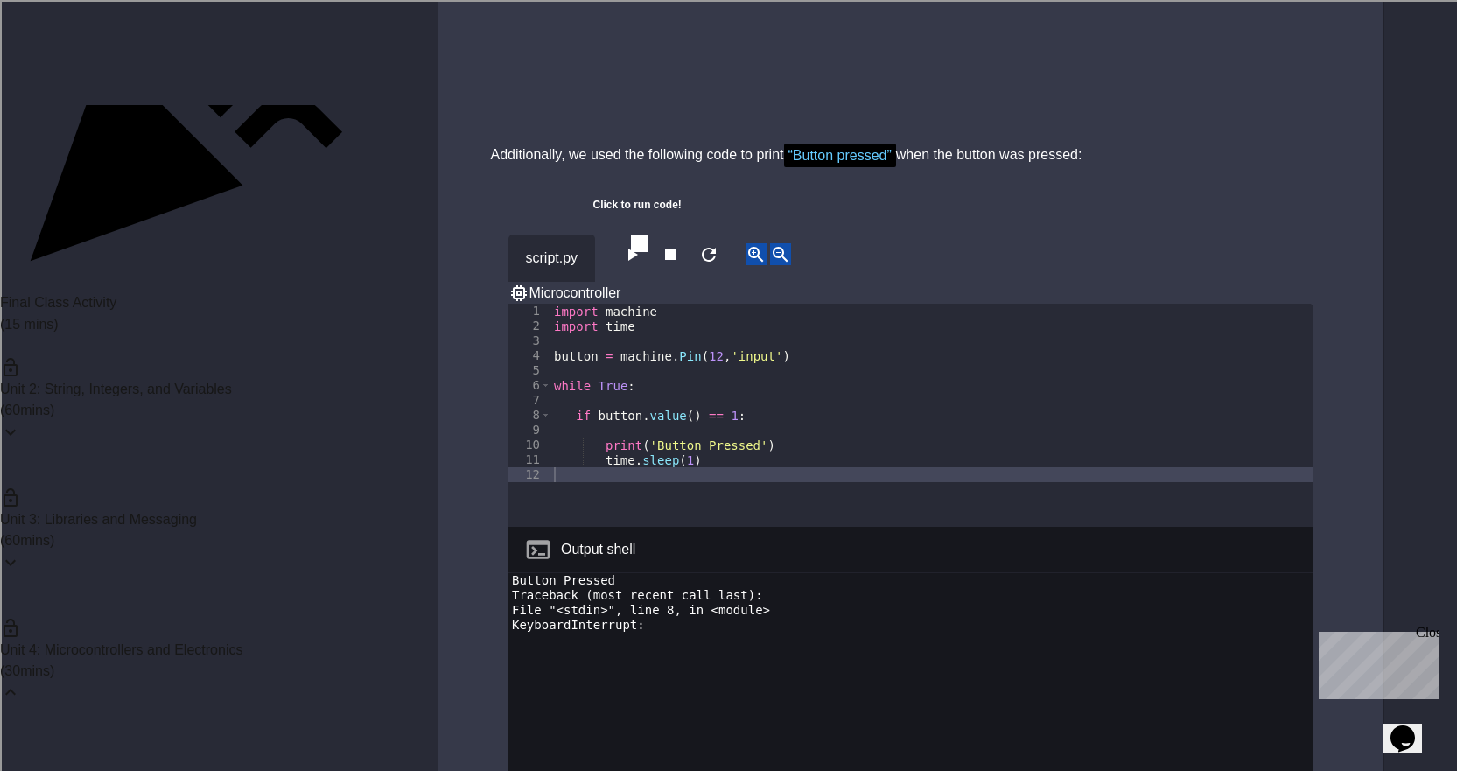
scroll to position [4025, 0]
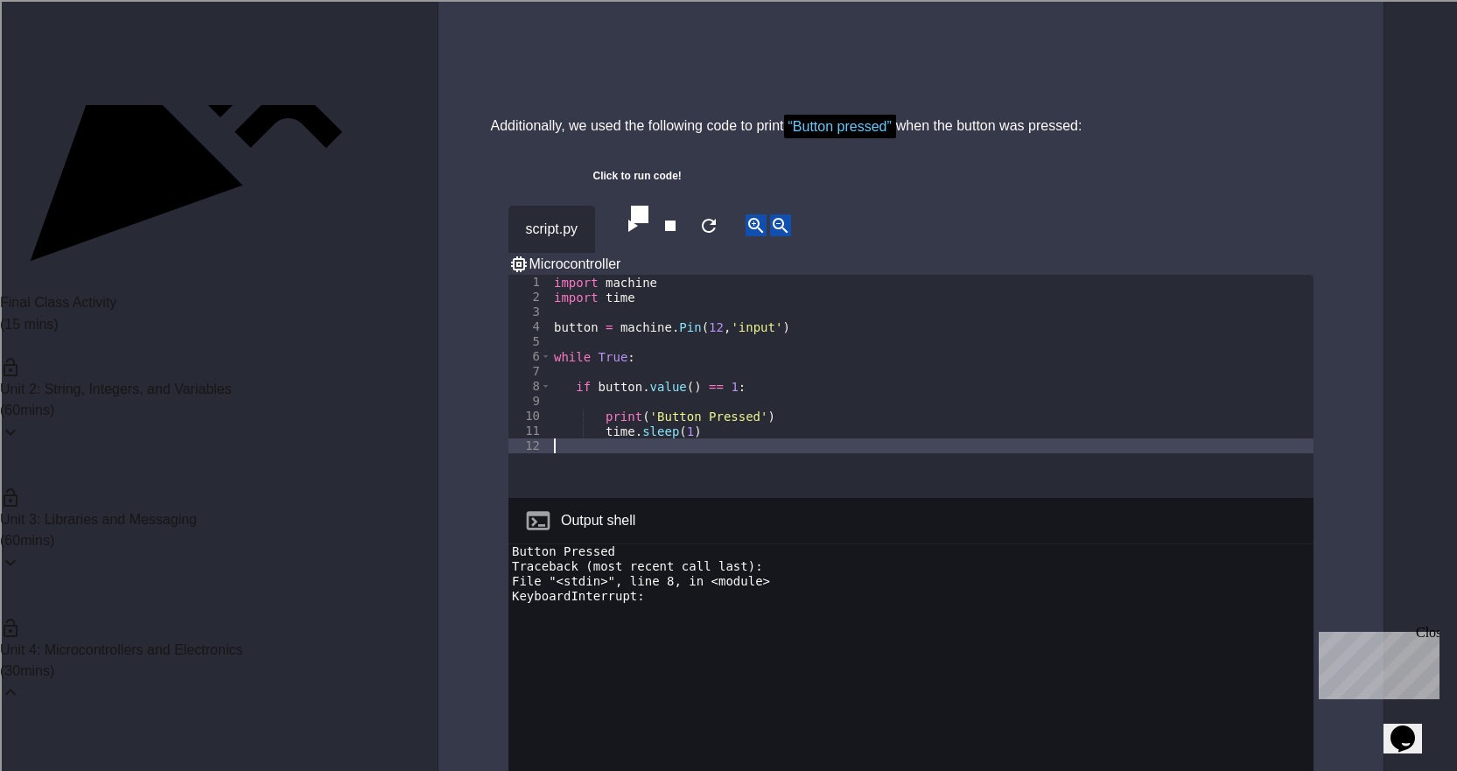
click at [728, 403] on div "import machine import time button = machine . Pin ( 12 , 'input' ) while True :…" at bounding box center [931, 401] width 763 height 253
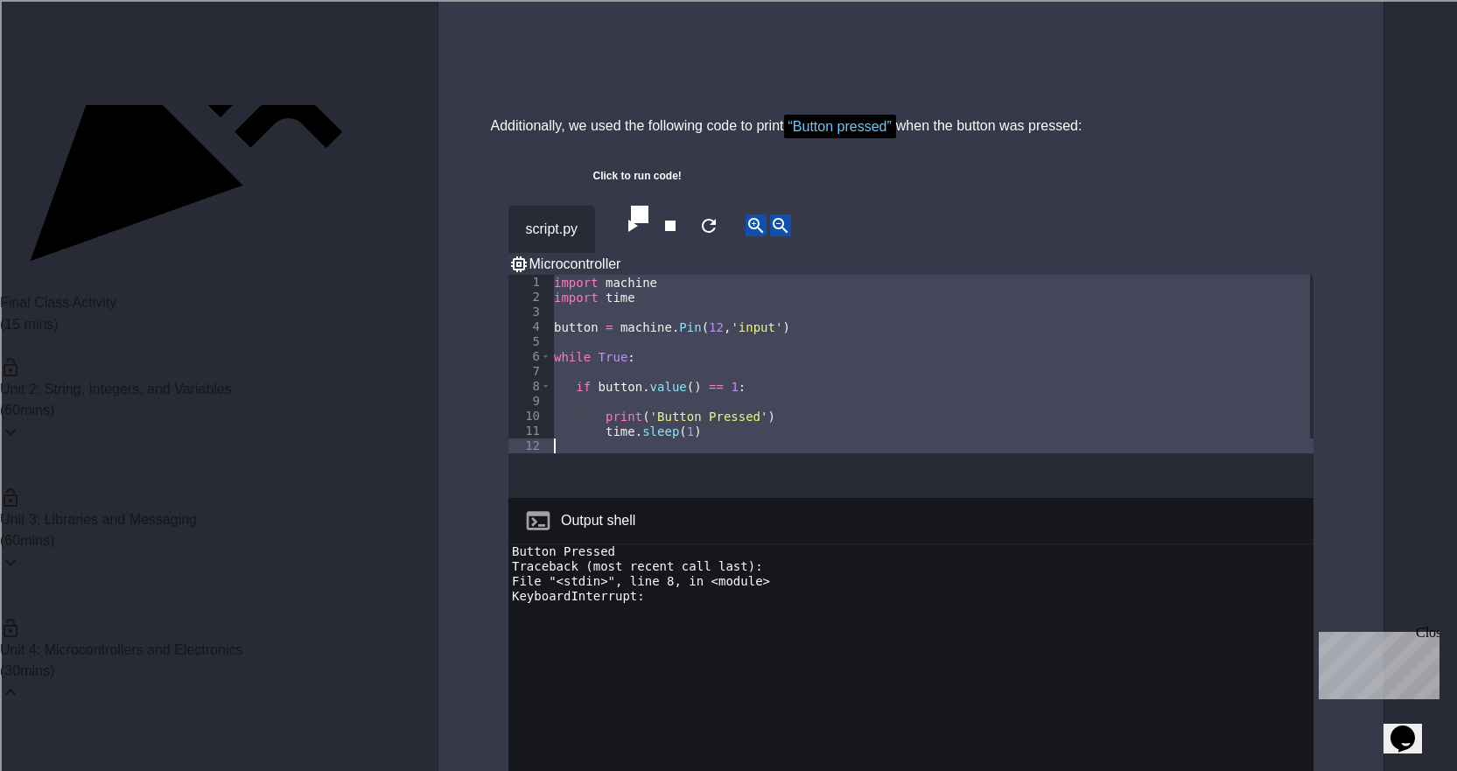
type textarea "**********"
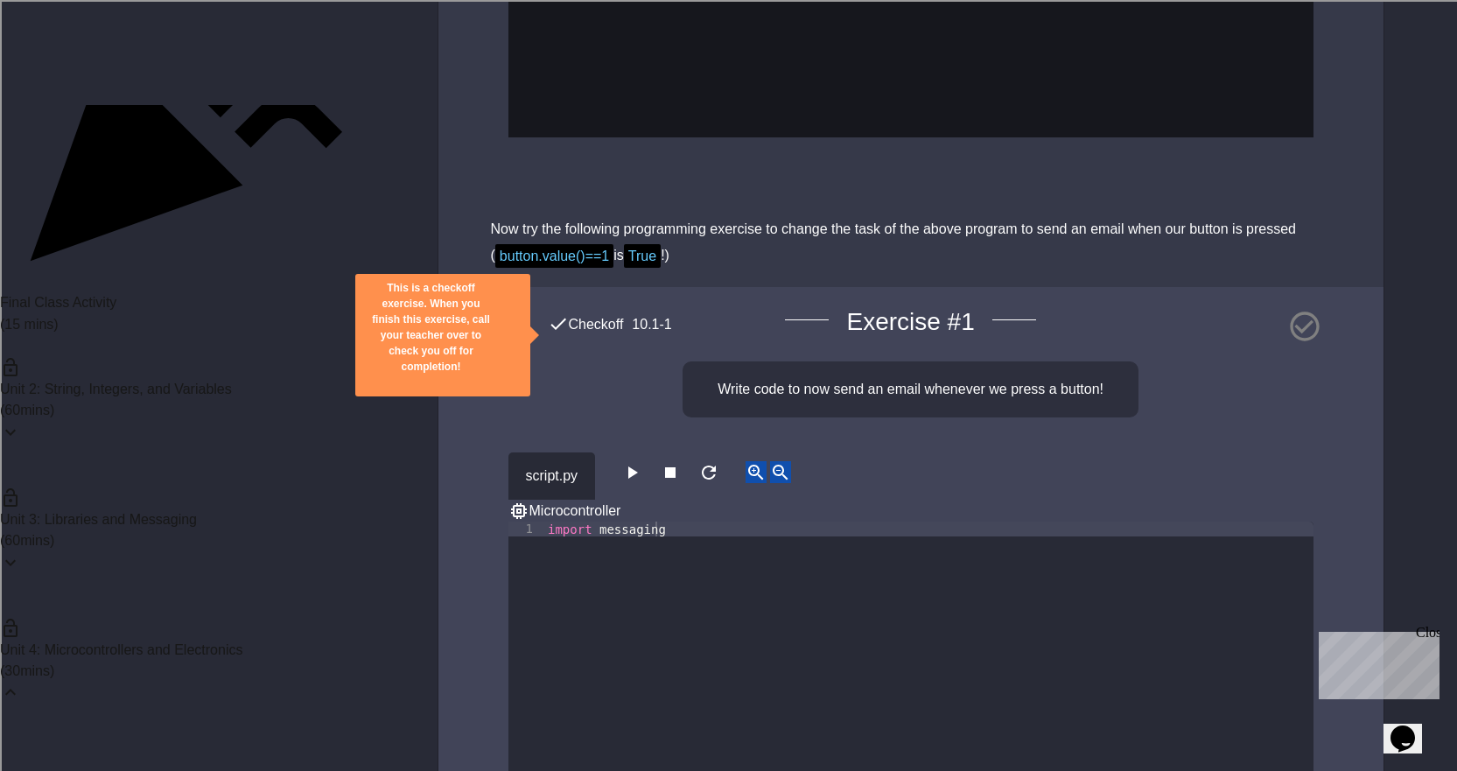
scroll to position [4900, 0]
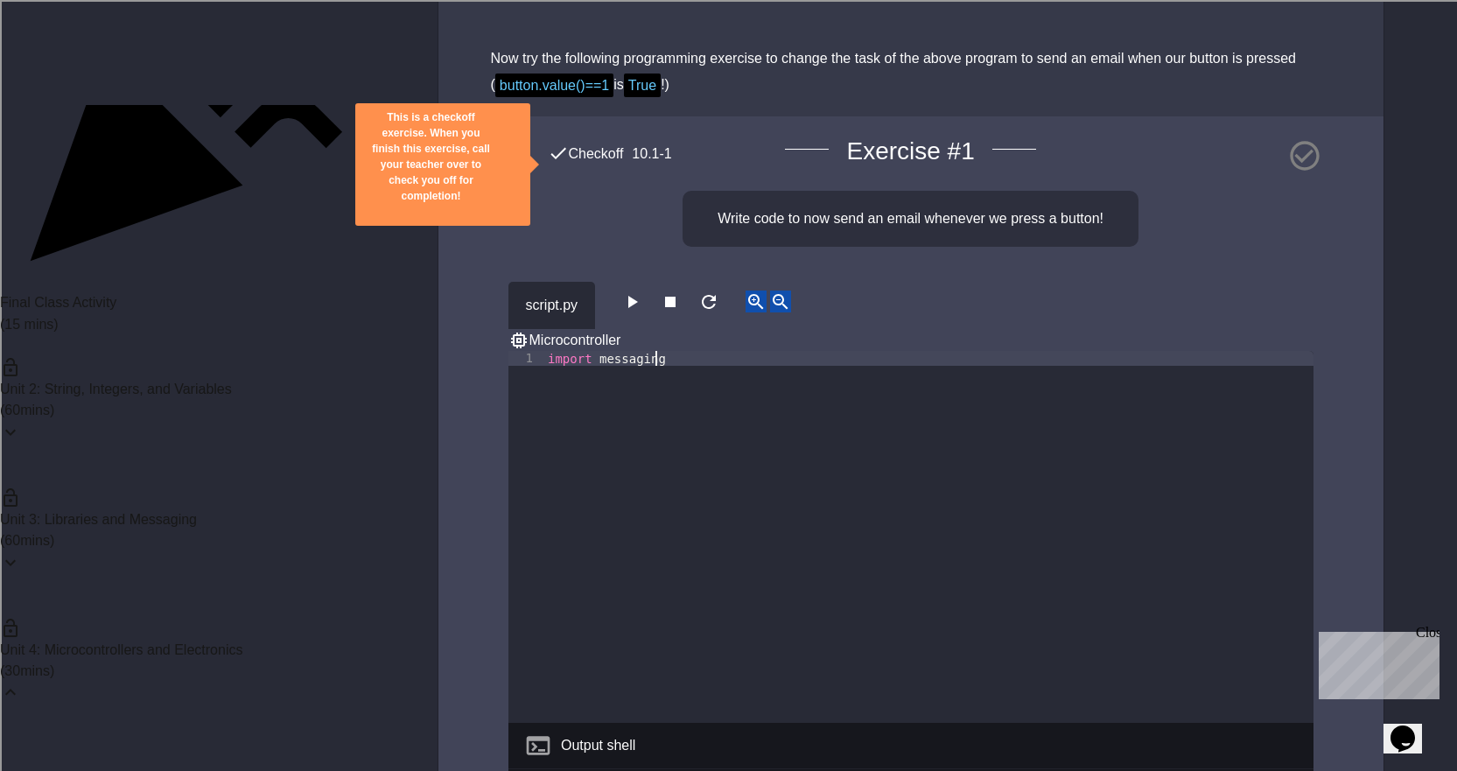
click at [639, 509] on div "import messaging" at bounding box center [928, 552] width 769 height 402
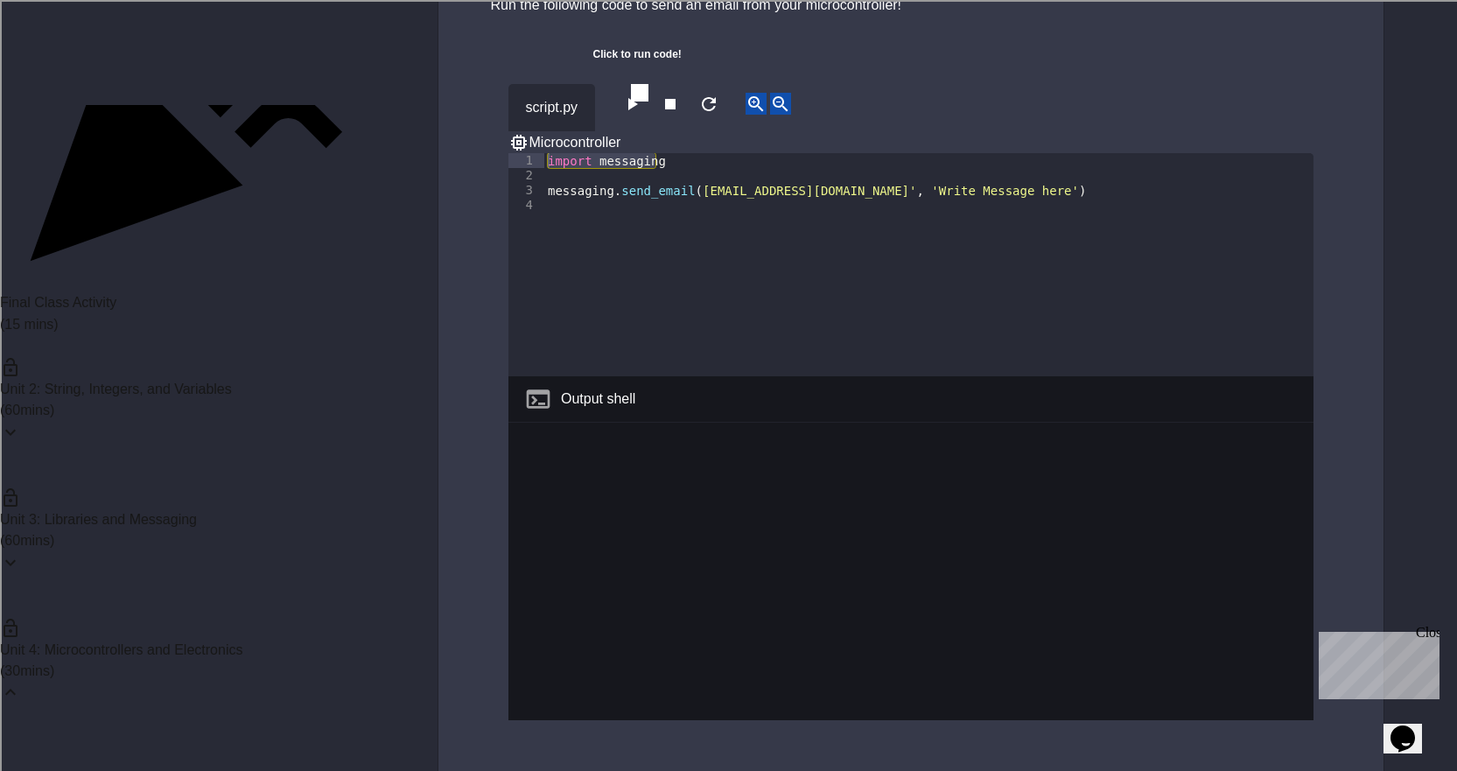
scroll to position [1837, 0]
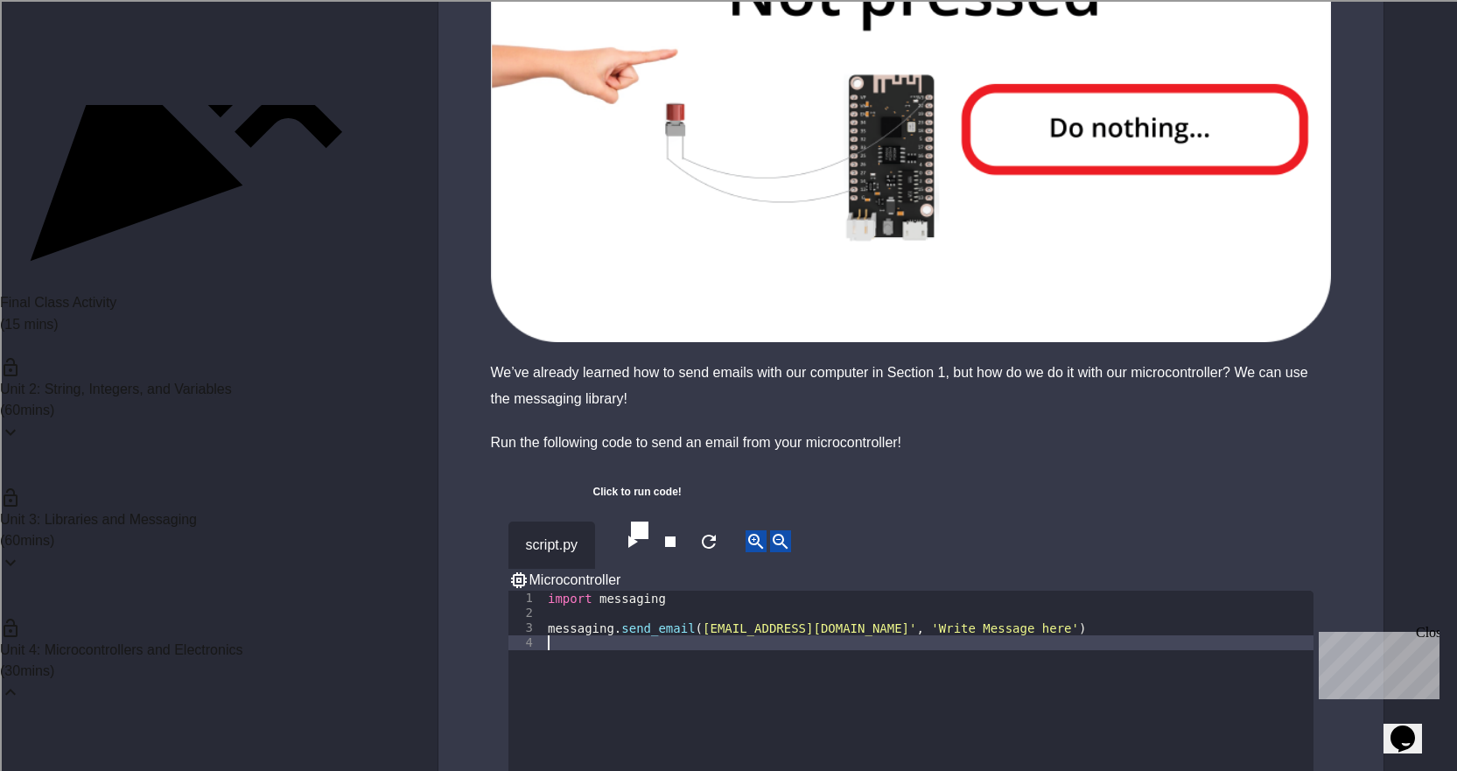
drag, startPoint x: 983, startPoint y: 616, endPoint x: 738, endPoint y: 616, distance: 245.0
click at [738, 616] on div "import messaging messaging . send_email ( [EMAIL_ADDRESS][DOMAIN_NAME]' , 'Writ…" at bounding box center [928, 717] width 769 height 253
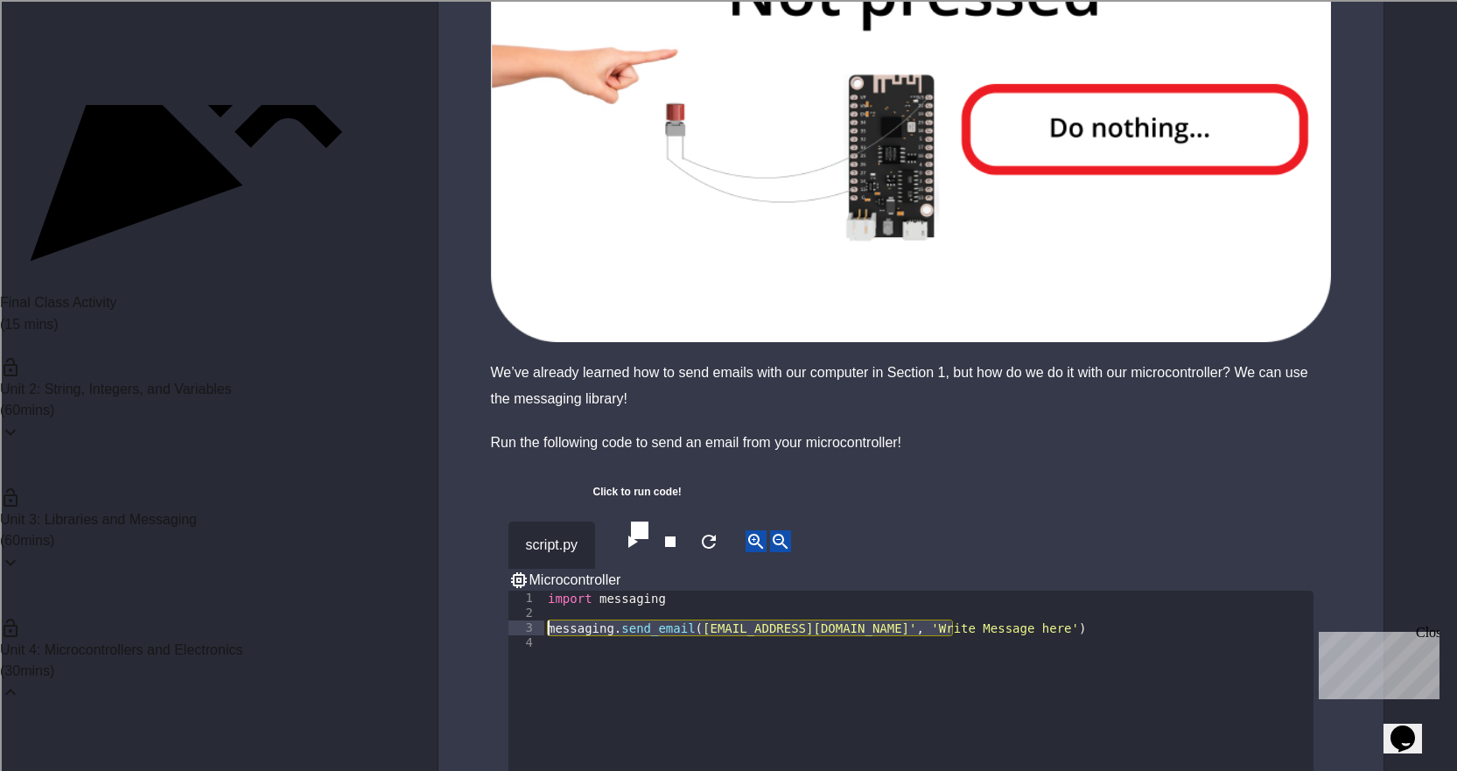
drag, startPoint x: 972, startPoint y: 605, endPoint x: 418, endPoint y: 605, distance: 553.9
type textarea "**********"
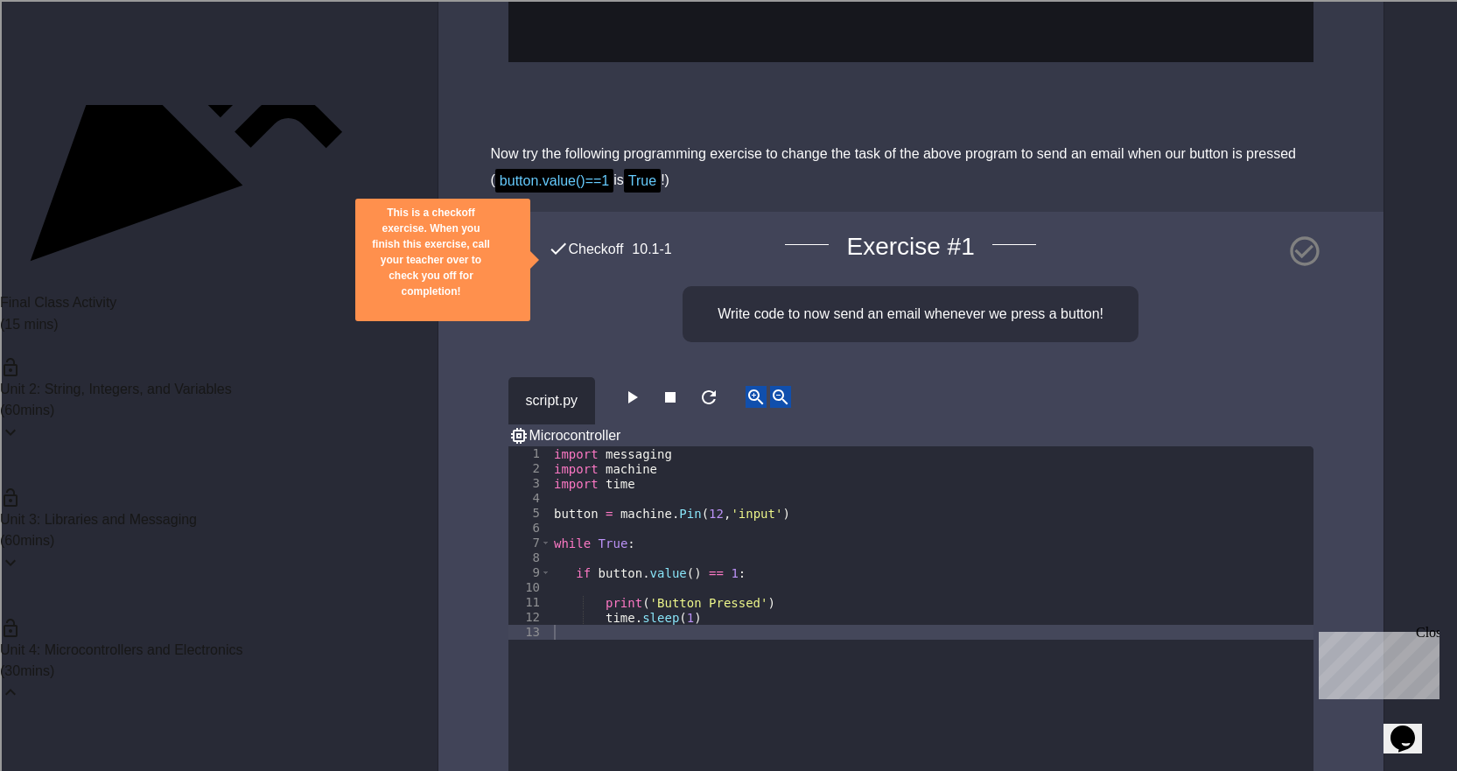
scroll to position [5075, 0]
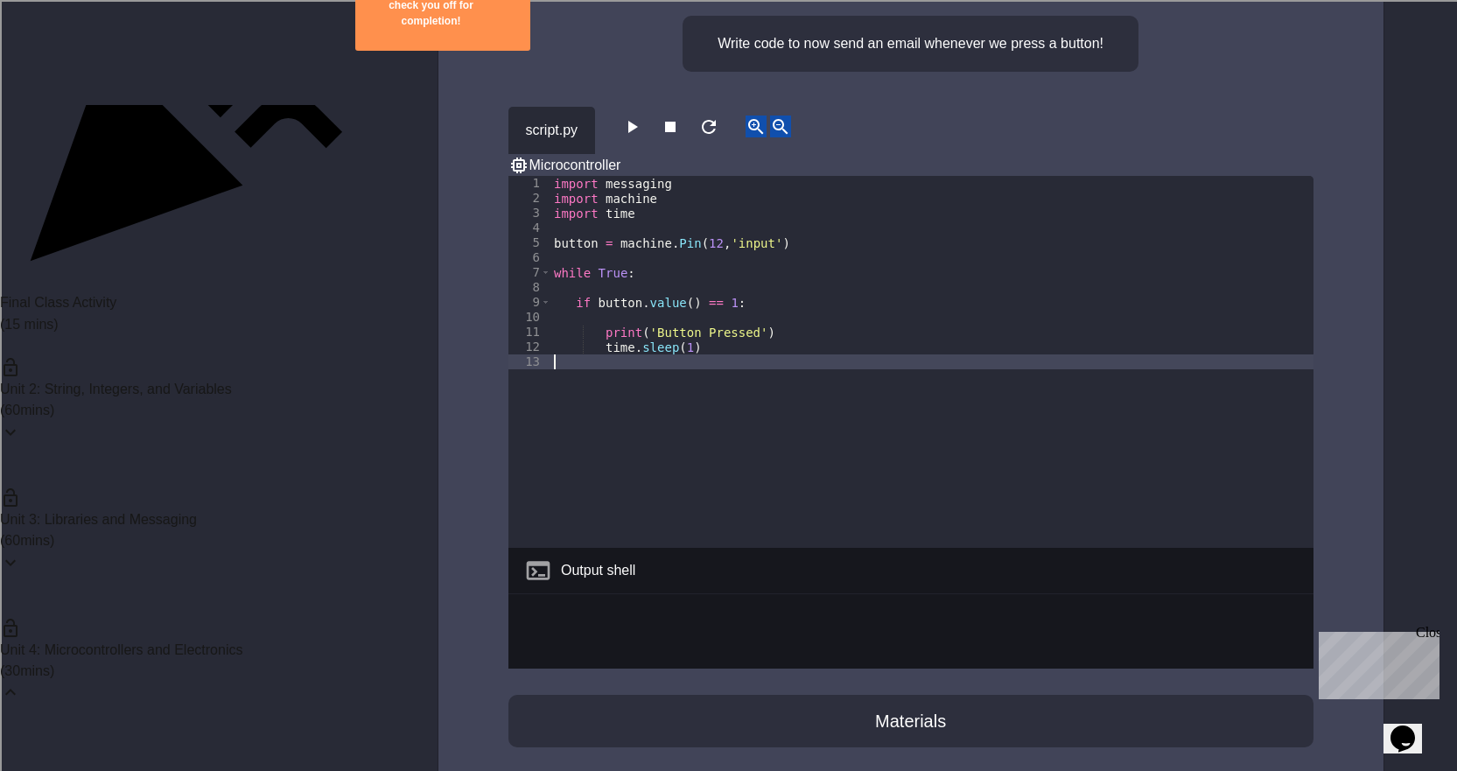
click at [608, 302] on div "import messaging import machine import time button = machine . Pin ( 12 , 'inpu…" at bounding box center [931, 377] width 763 height 402
click at [707, 293] on div "import messaging import machine import time button = machine . Pin ( 12 , 'inpu…" at bounding box center [931, 377] width 763 height 402
type textarea "*"
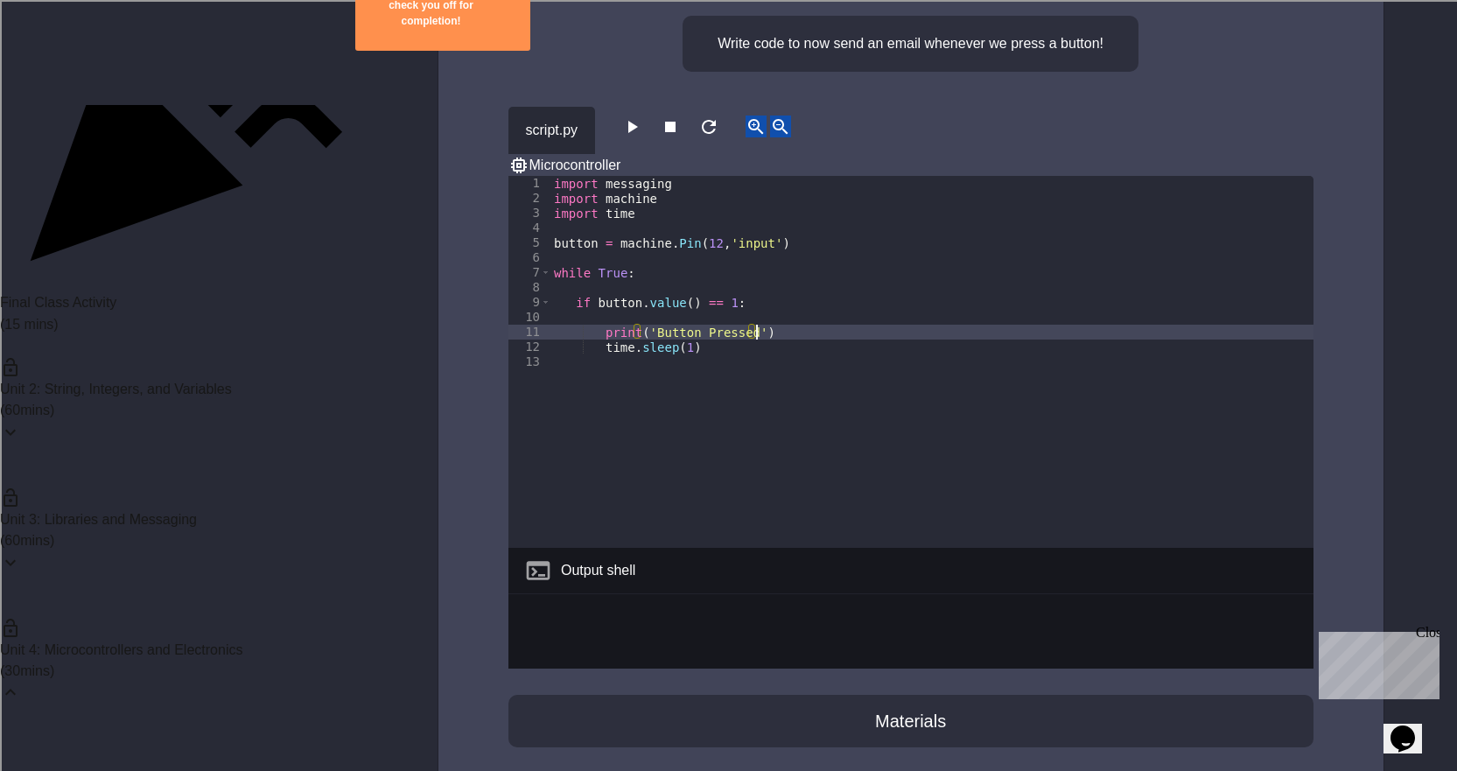
click at [771, 270] on div "import messaging import machine import time button = machine . Pin ( 12 , 'inpu…" at bounding box center [931, 377] width 763 height 402
type textarea "**********"
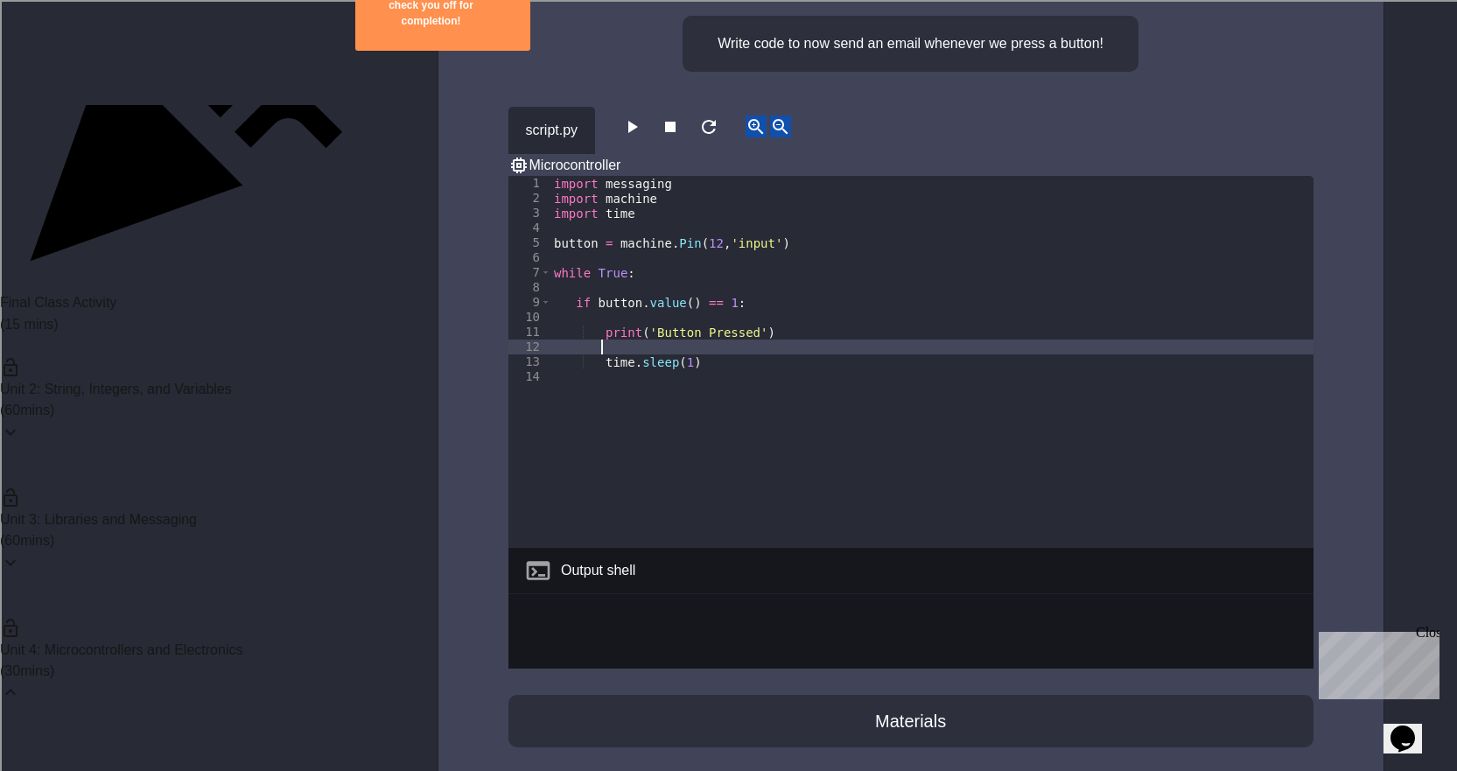
scroll to position [0, 3]
paste textarea "**********"
type textarea "**********"
click at [659, 109] on div "script.py Microcontroller" at bounding box center [910, 141] width 805 height 69
click at [591, 107] on div "script.py" at bounding box center [551, 130] width 87 height 47
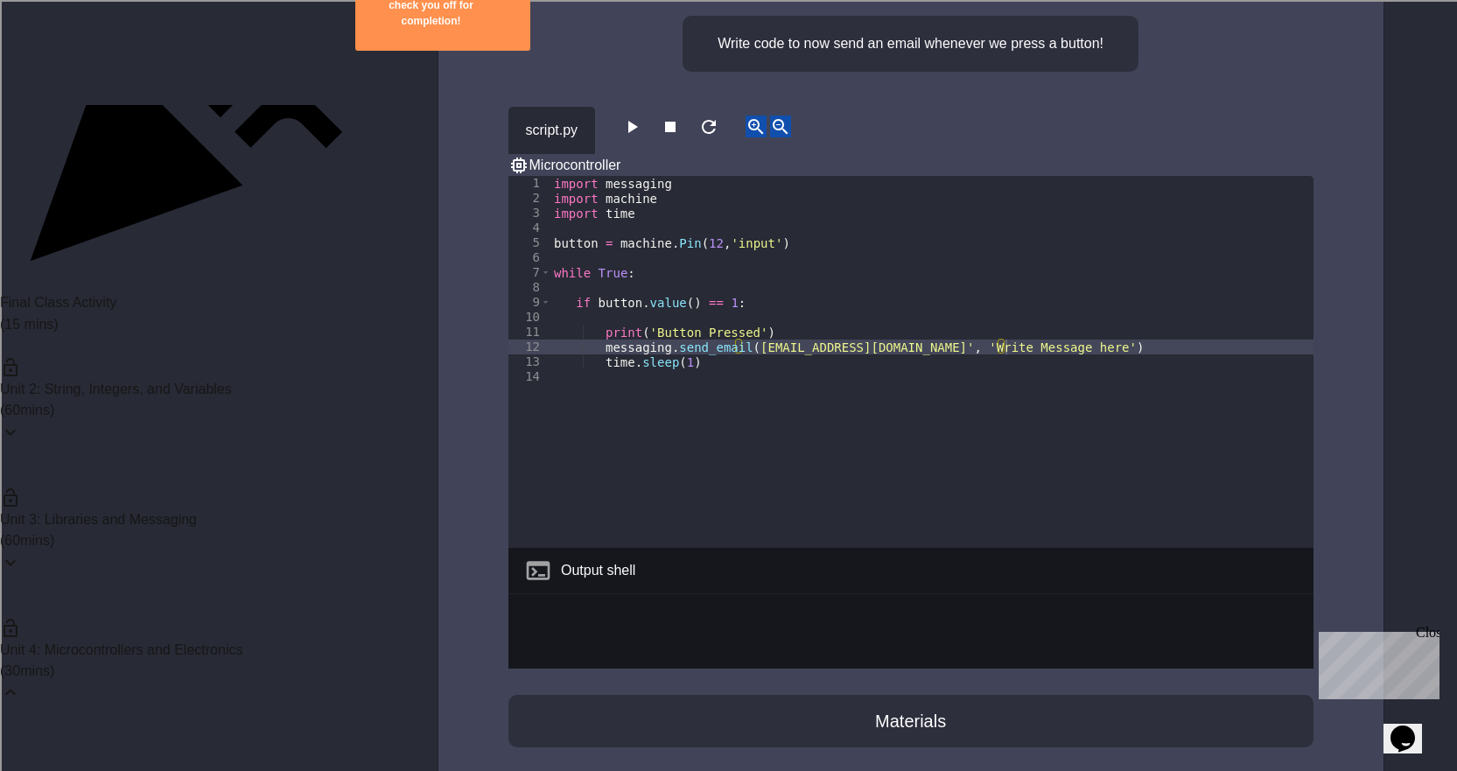
click at [642, 115] on button "button" at bounding box center [631, 126] width 21 height 22
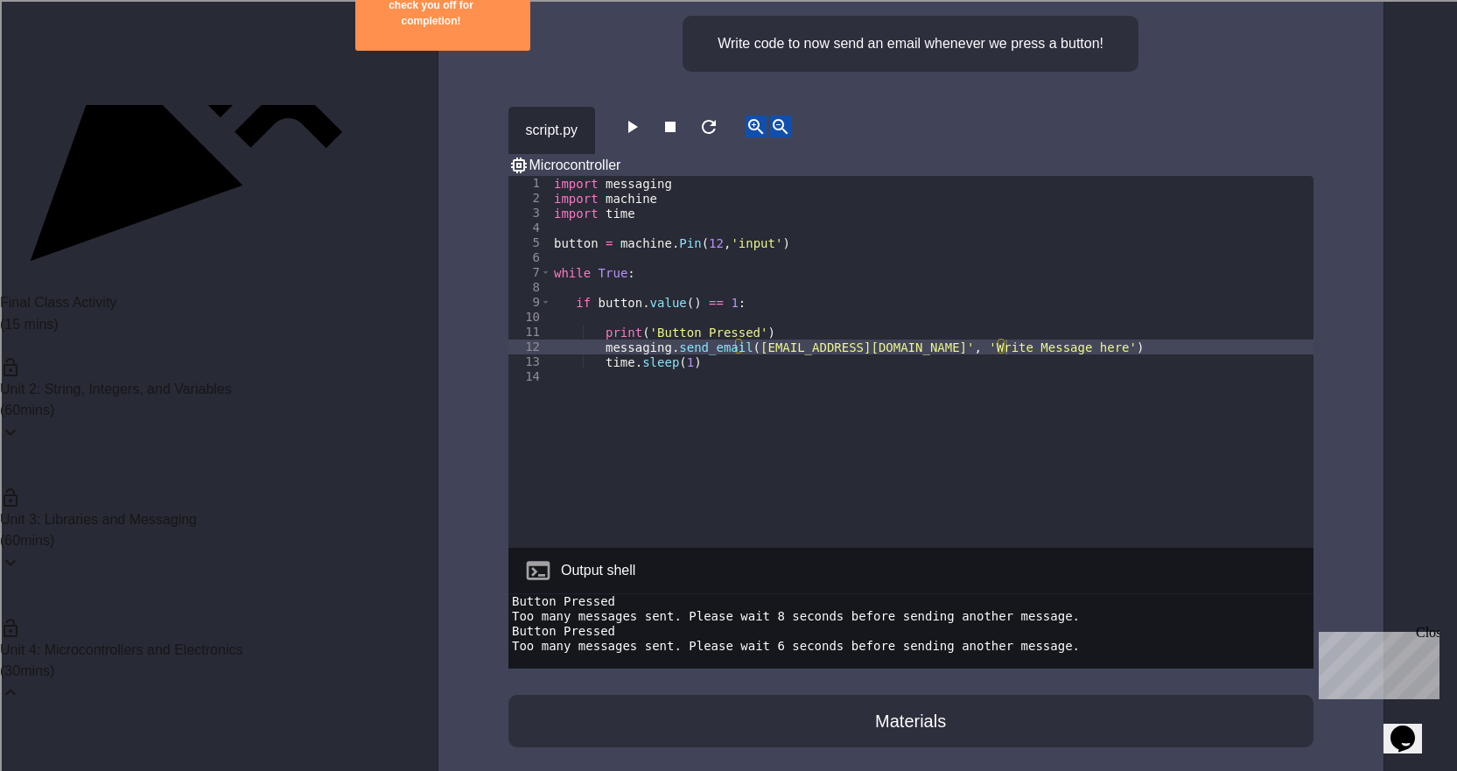
scroll to position [15, 0]
click at [681, 115] on button "button" at bounding box center [670, 126] width 21 height 22
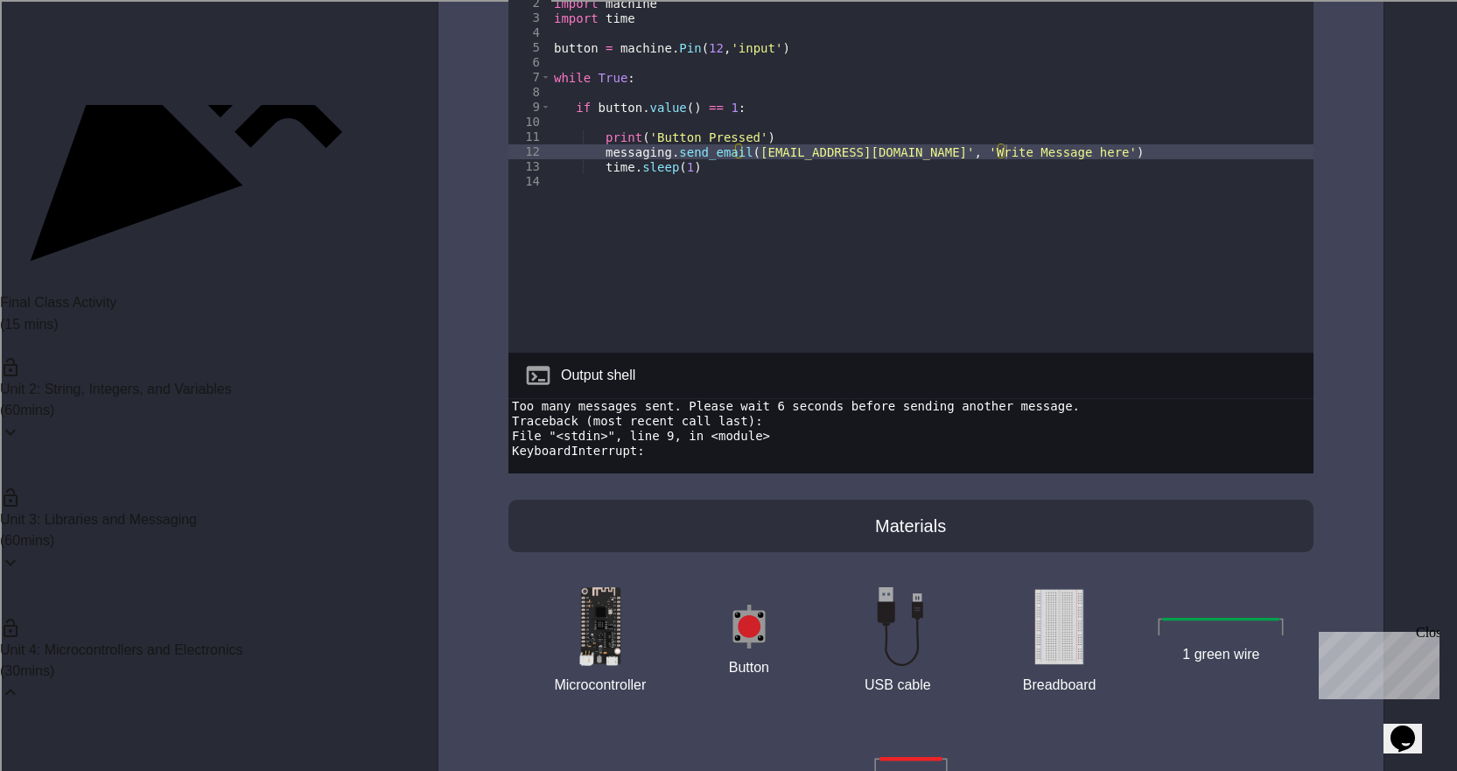
scroll to position [5423, 0]
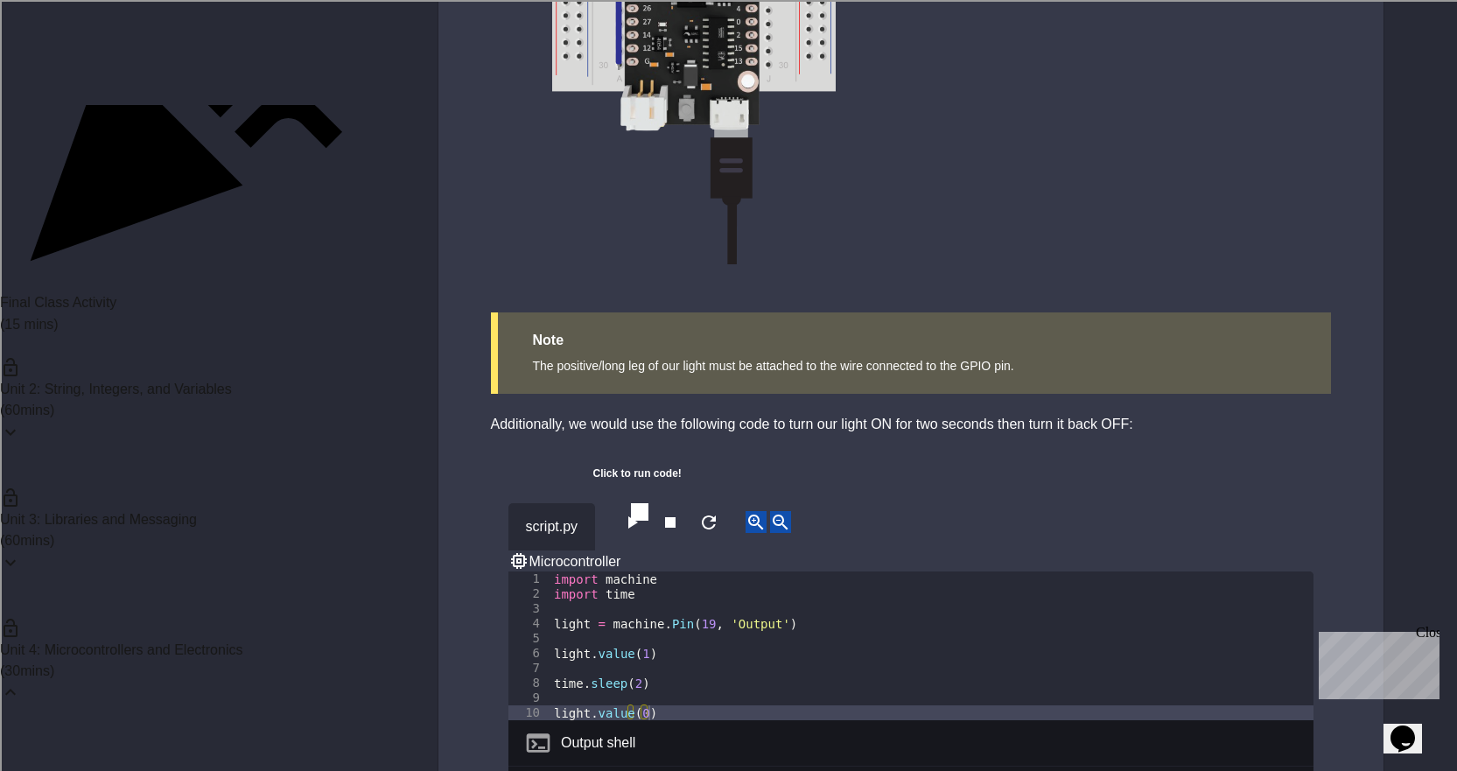
scroll to position [3500, 0]
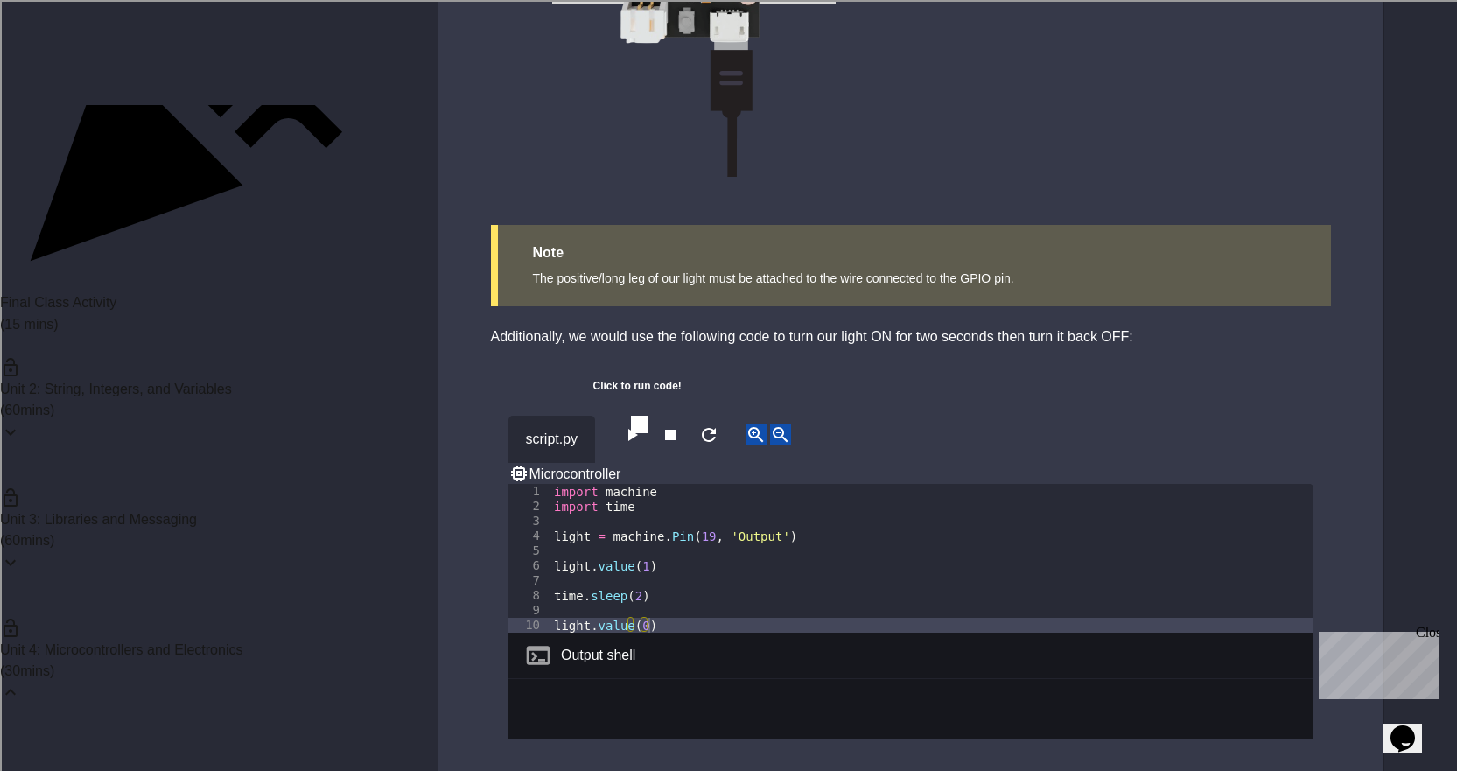
click at [633, 436] on icon "button" at bounding box center [631, 434] width 21 height 21
click at [675, 430] on icon "button" at bounding box center [670, 435] width 10 height 10
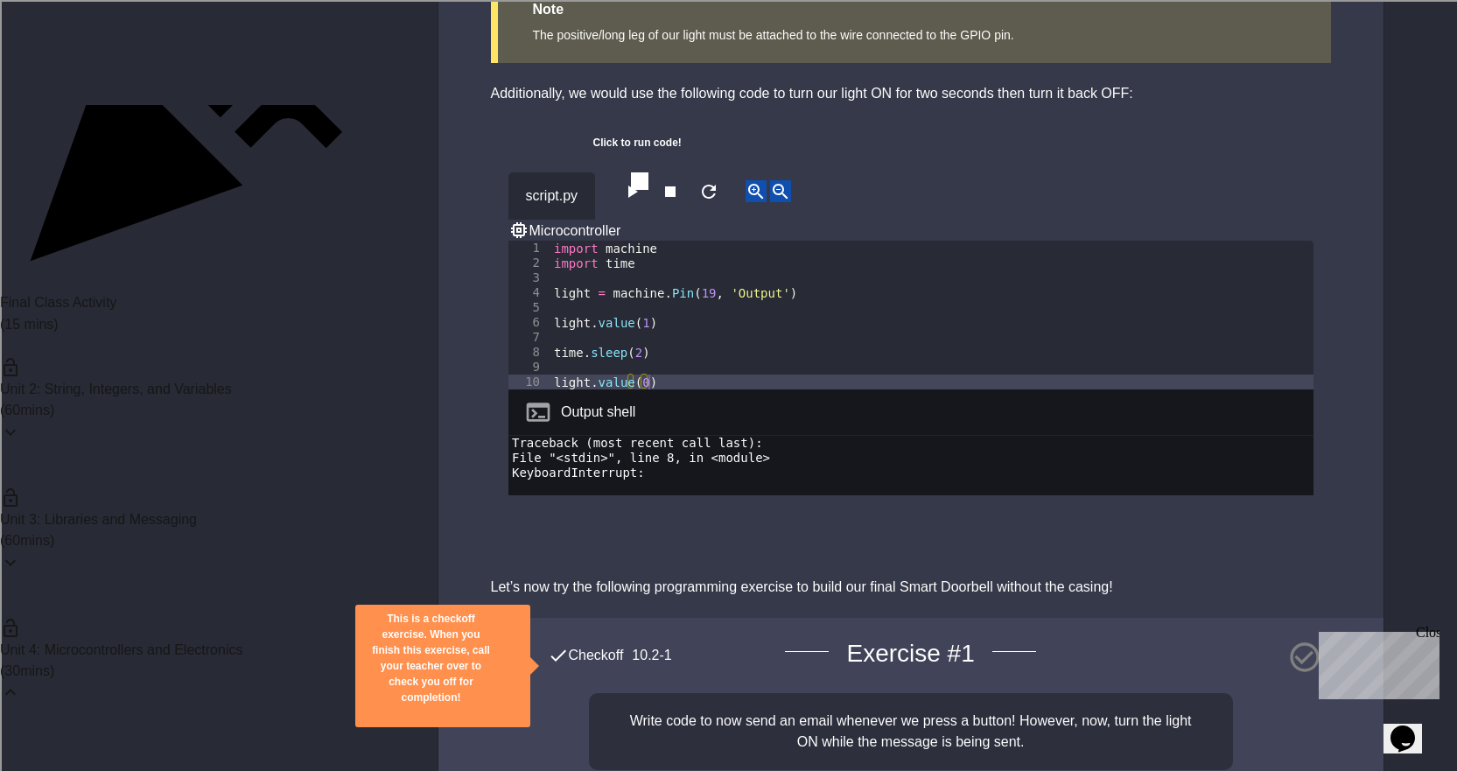
scroll to position [3762, 0]
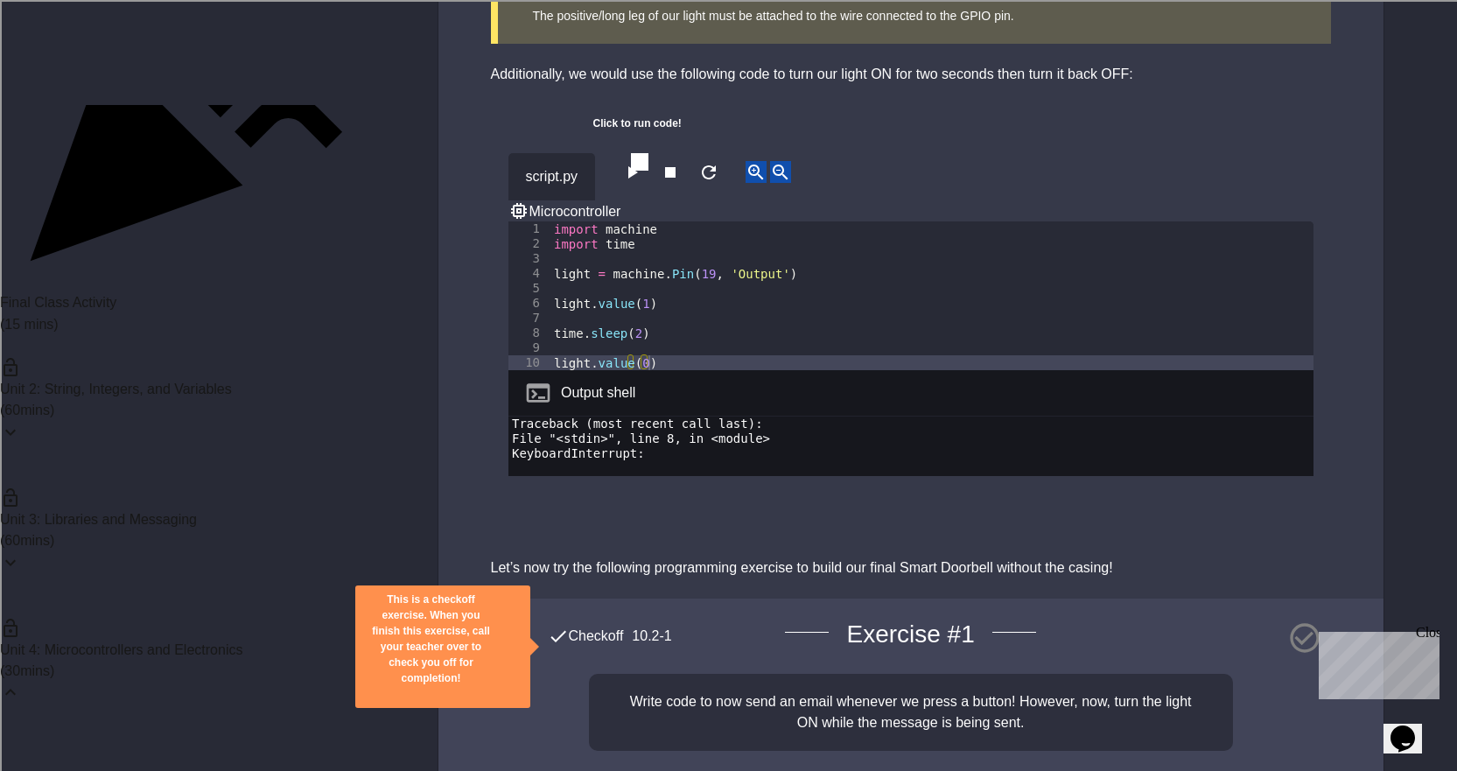
click at [630, 174] on icon "button" at bounding box center [631, 172] width 21 height 21
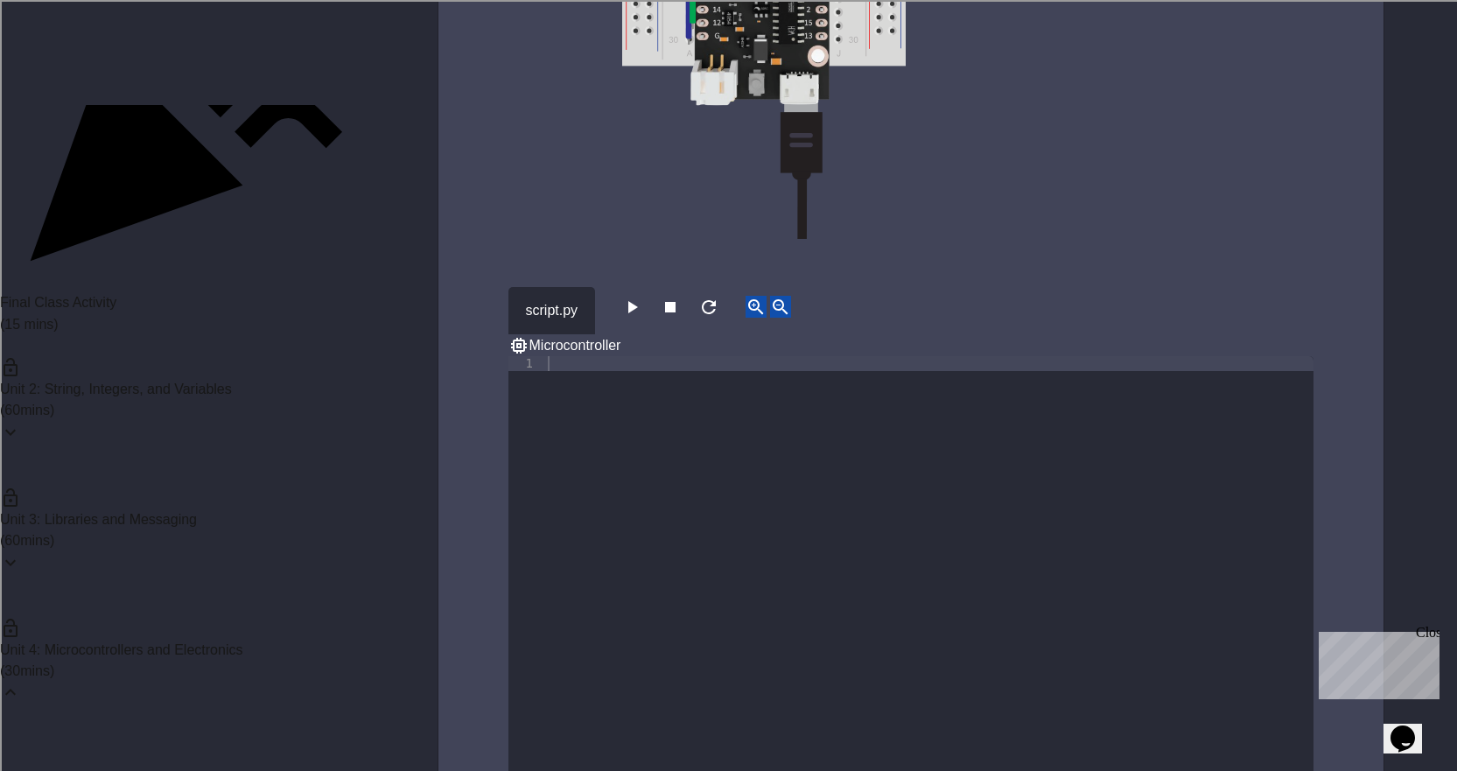
click at [606, 517] on div at bounding box center [928, 594] width 769 height 476
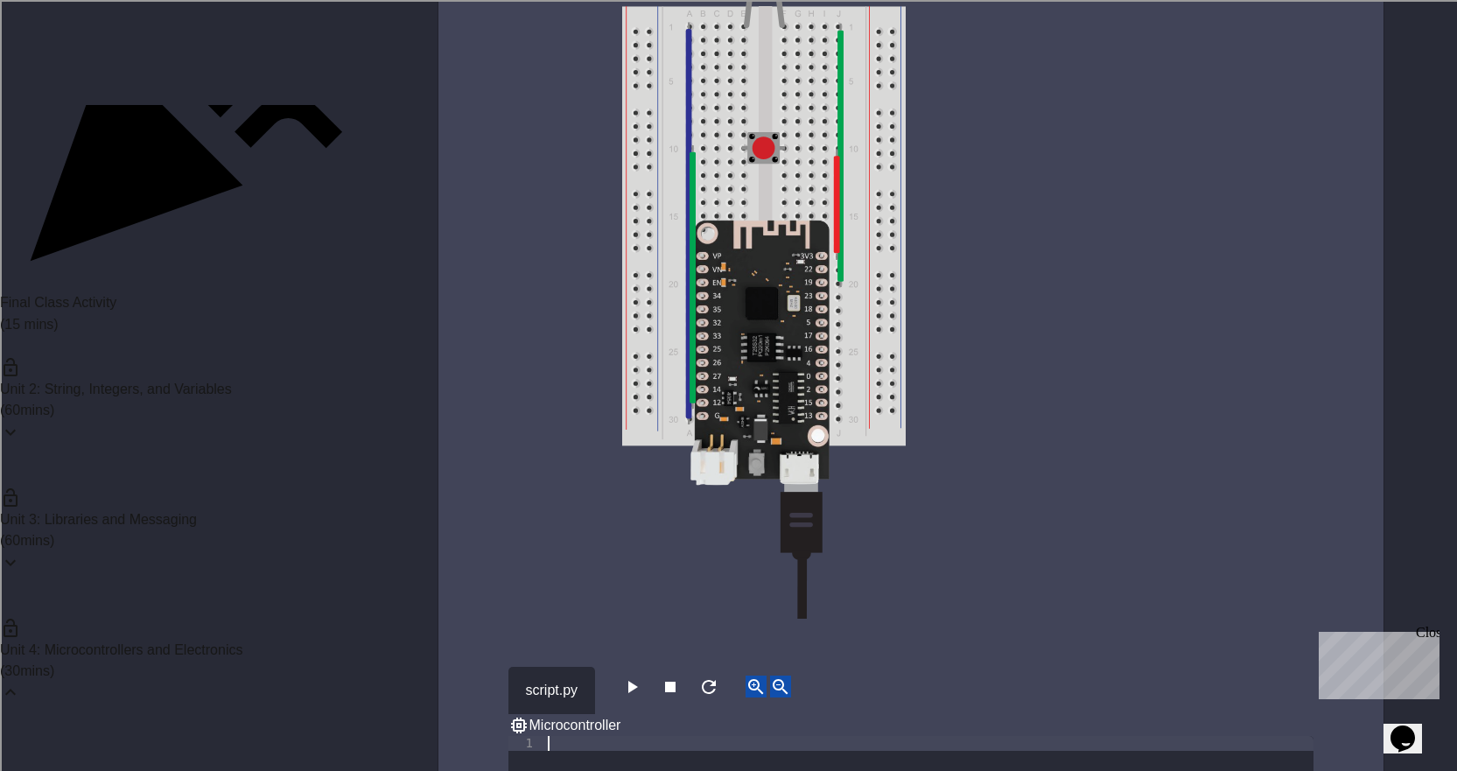
scroll to position [4812, 0]
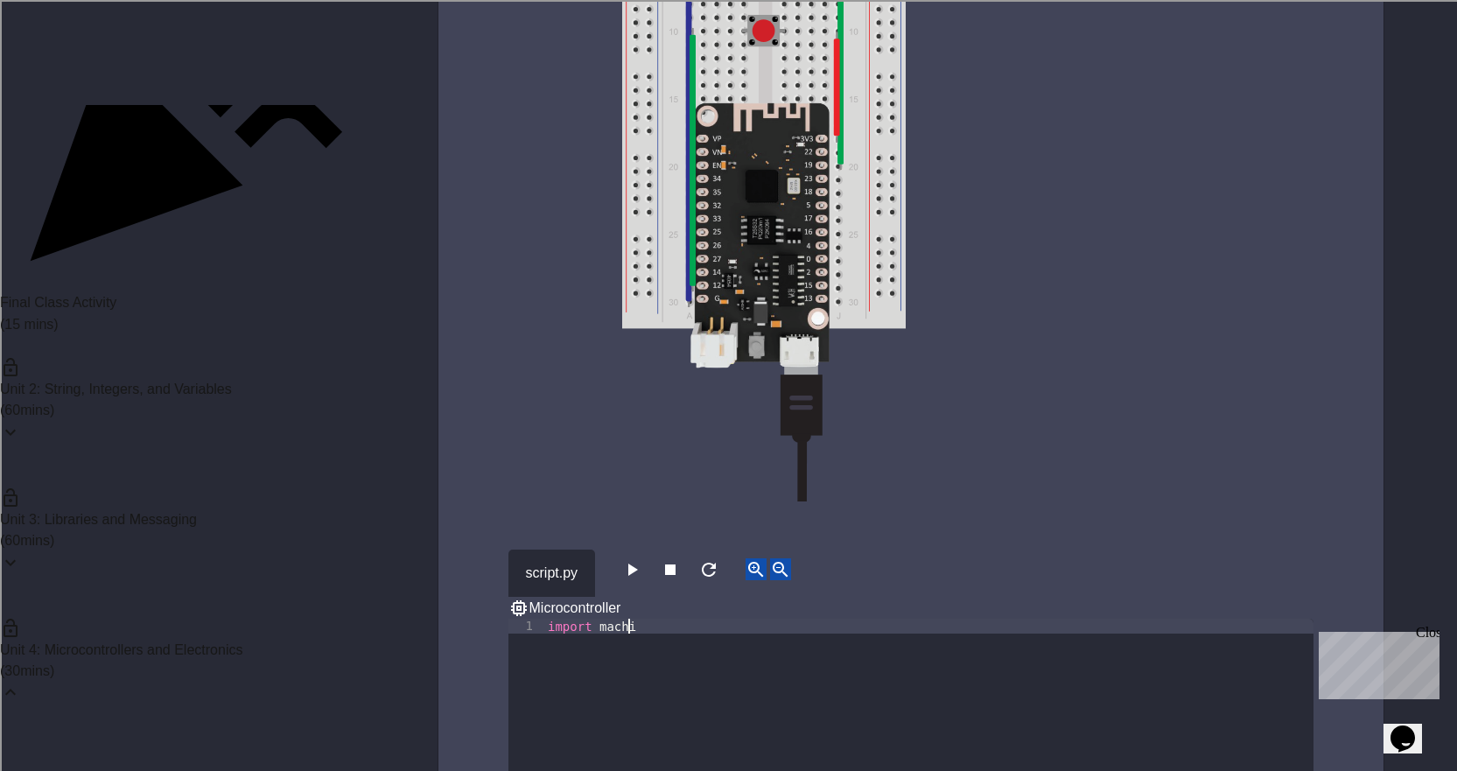
type textarea "**********"
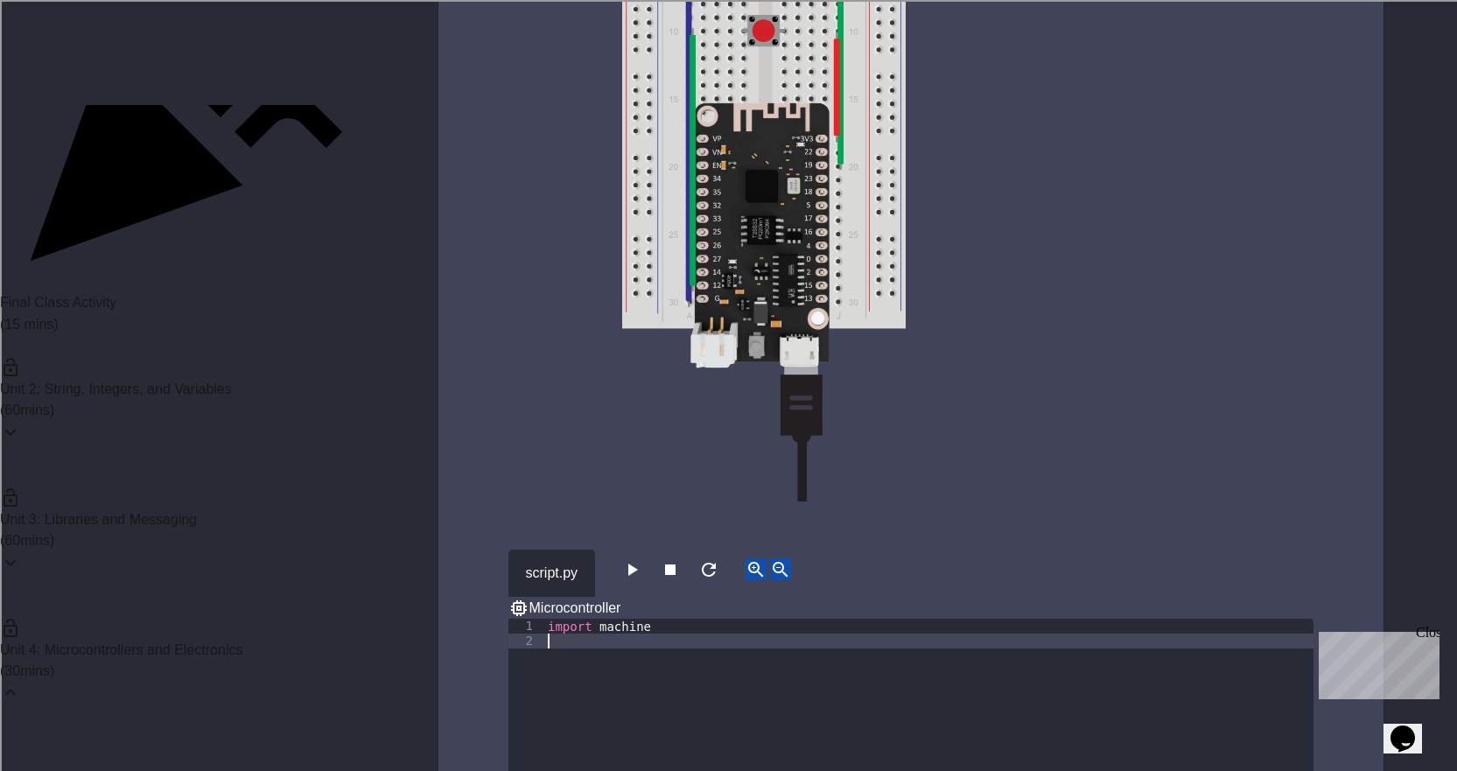
scroll to position [0, 0]
type textarea "*"
type textarea "**********"
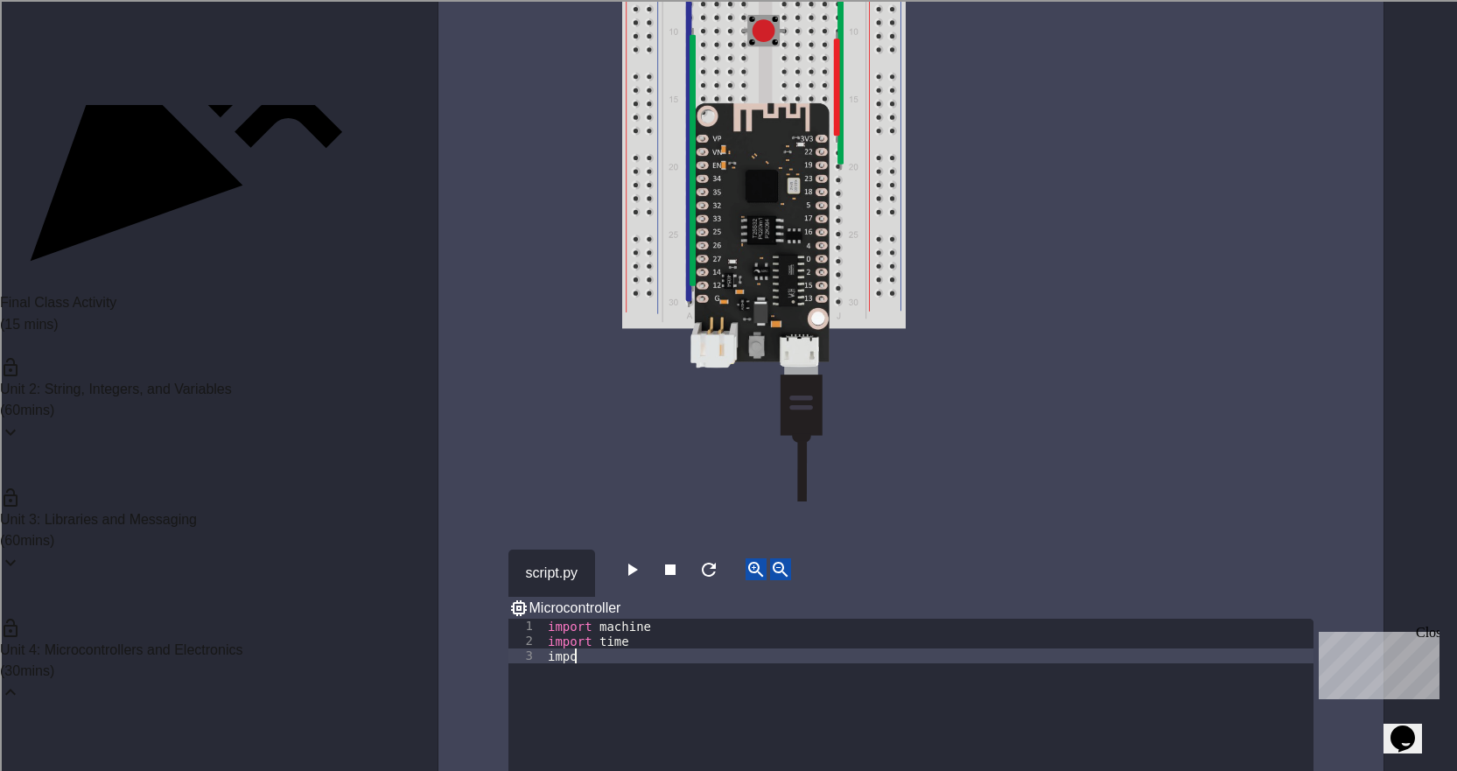
scroll to position [0, 2]
type textarea "**********"
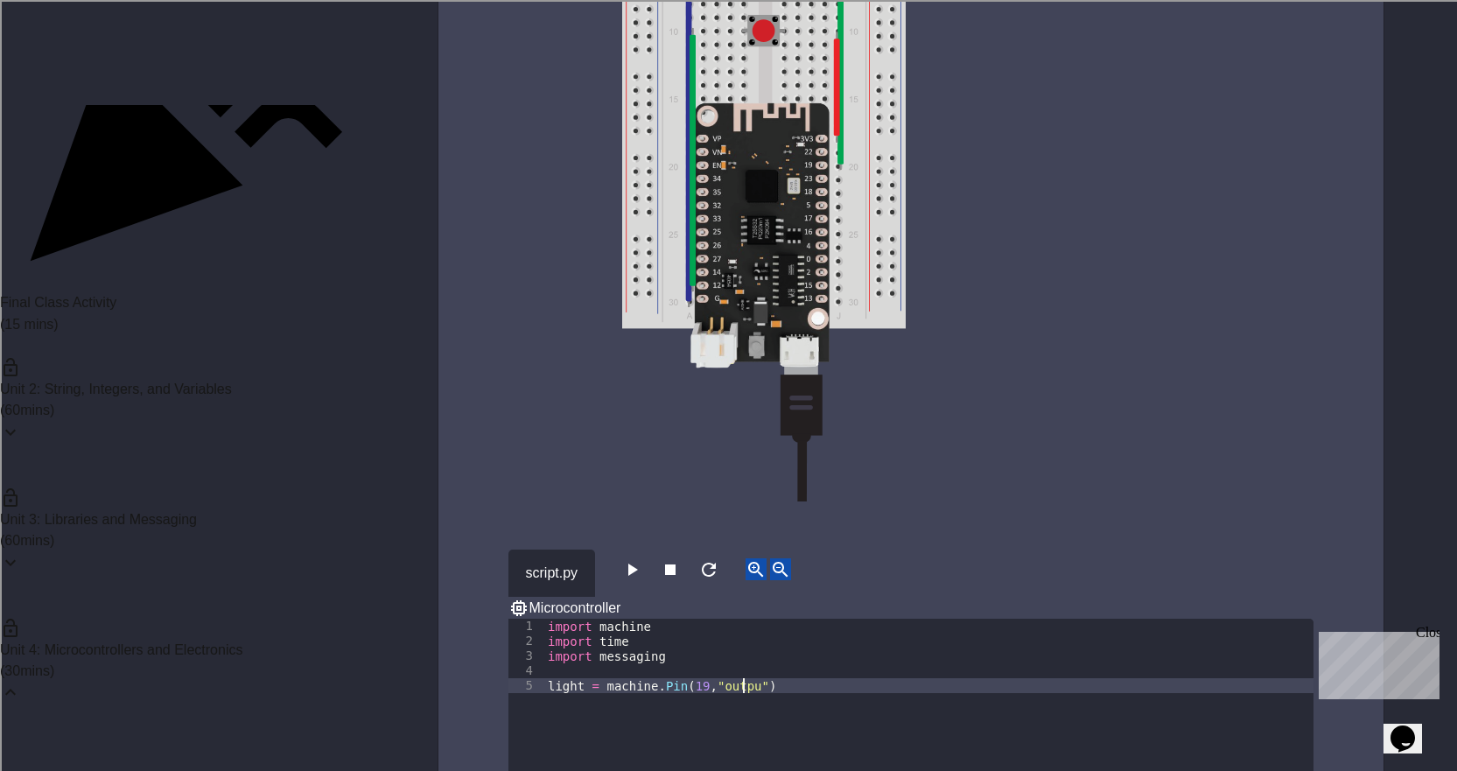
scroll to position [0, 14]
type textarea "**********"
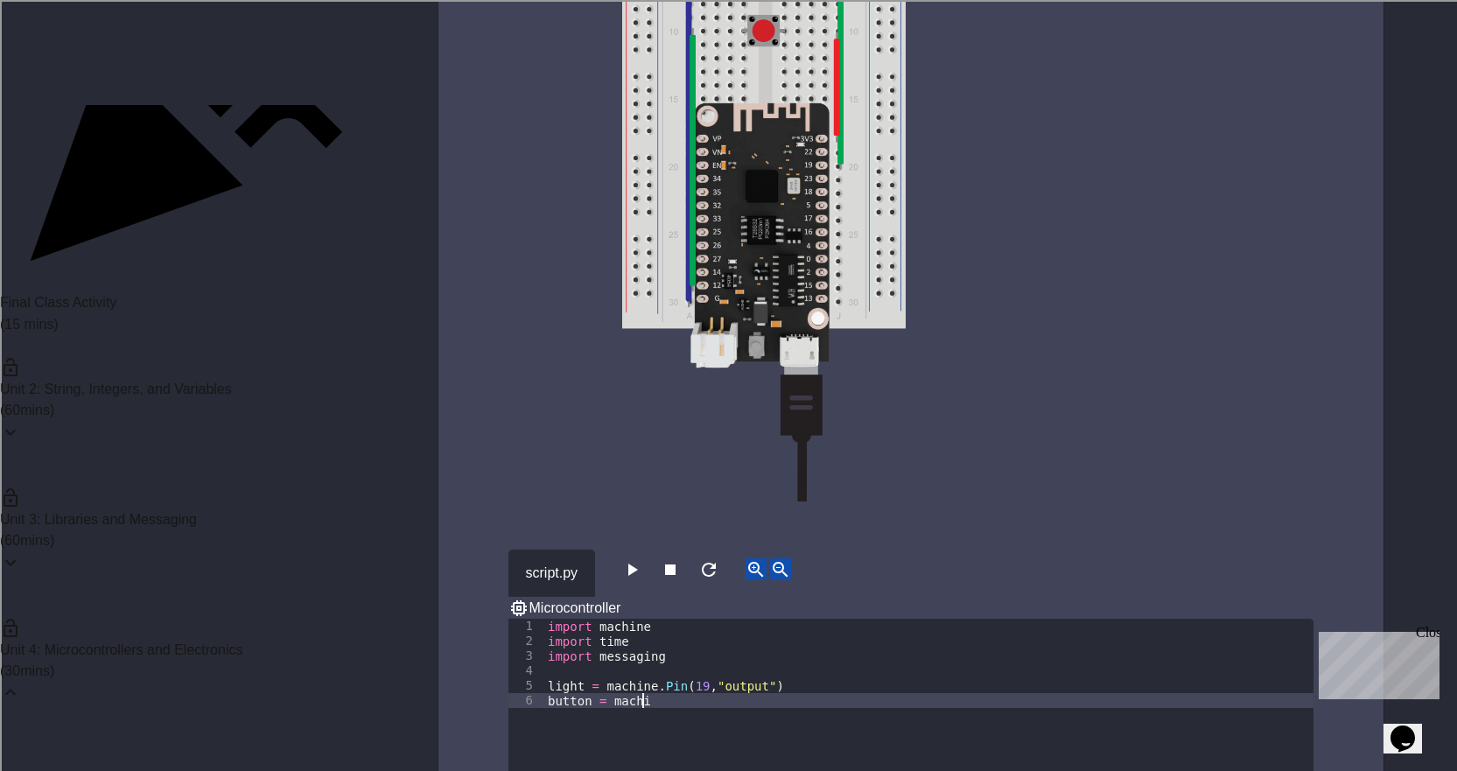
scroll to position [0, 7]
type textarea "**********"
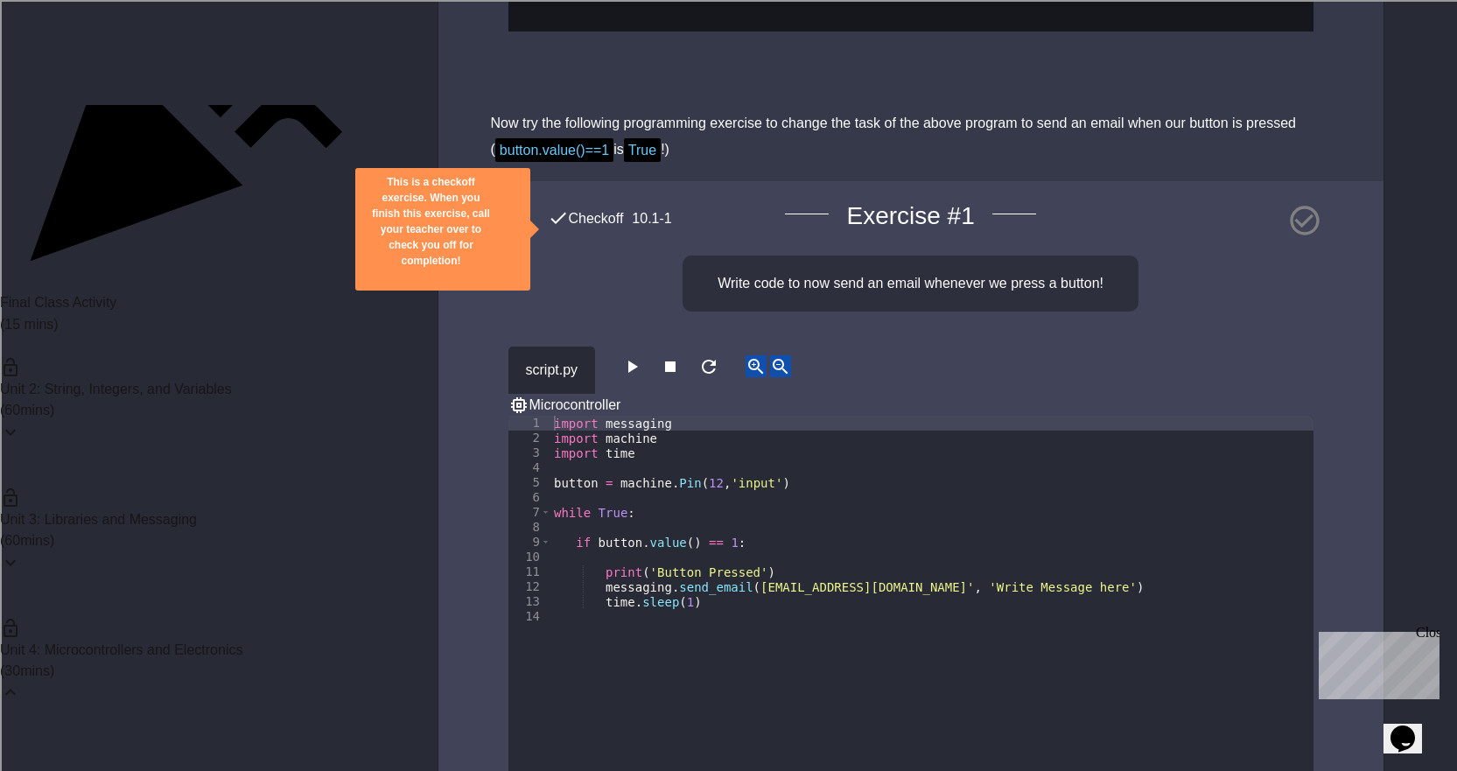
scroll to position [3830, 0]
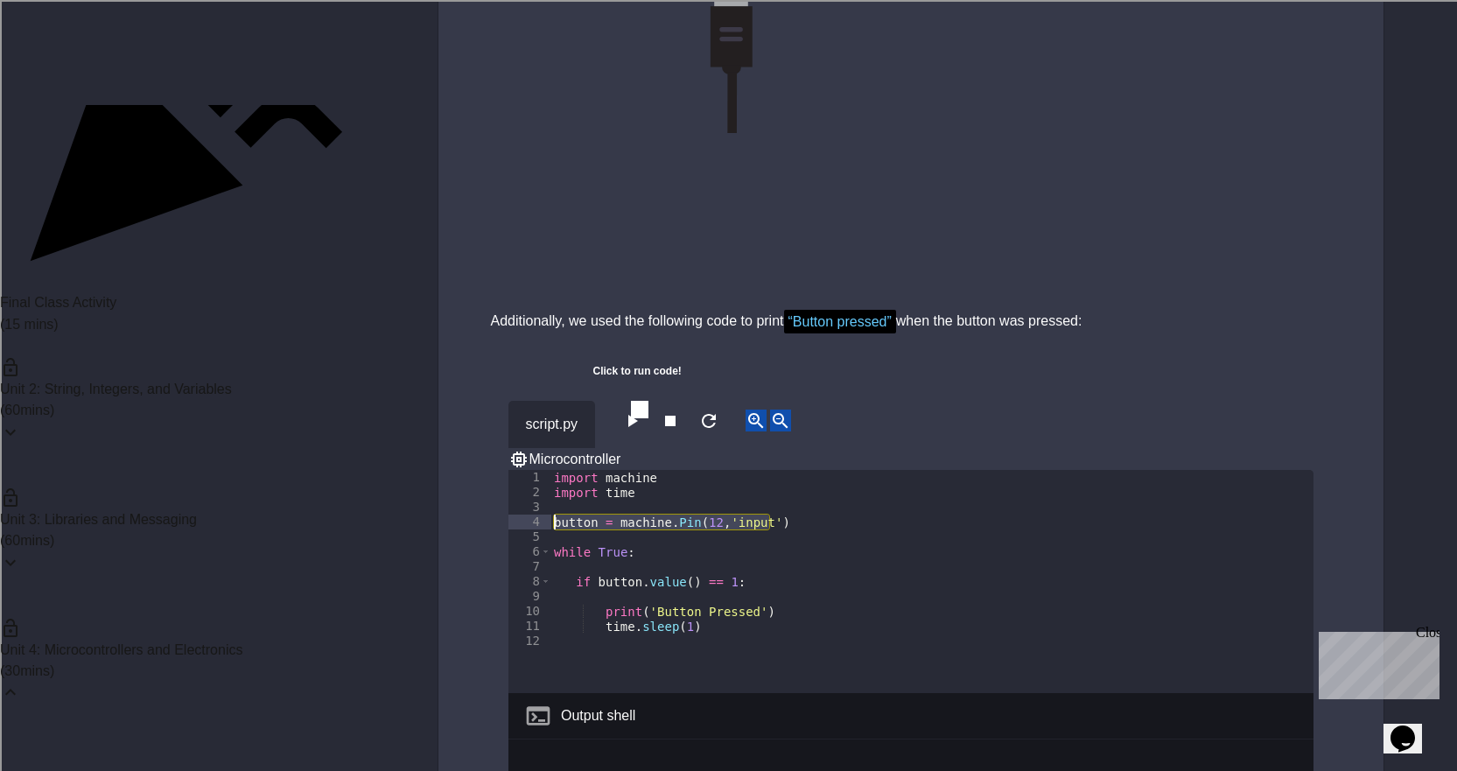
drag, startPoint x: 780, startPoint y: 477, endPoint x: 536, endPoint y: 479, distance: 243.3
click at [536, 479] on div "1 2 3 4 5 6 7 8 9 10 11 12 import machine import time button = machine . Pin ( …" at bounding box center [910, 581] width 805 height 223
type textarea "**********"
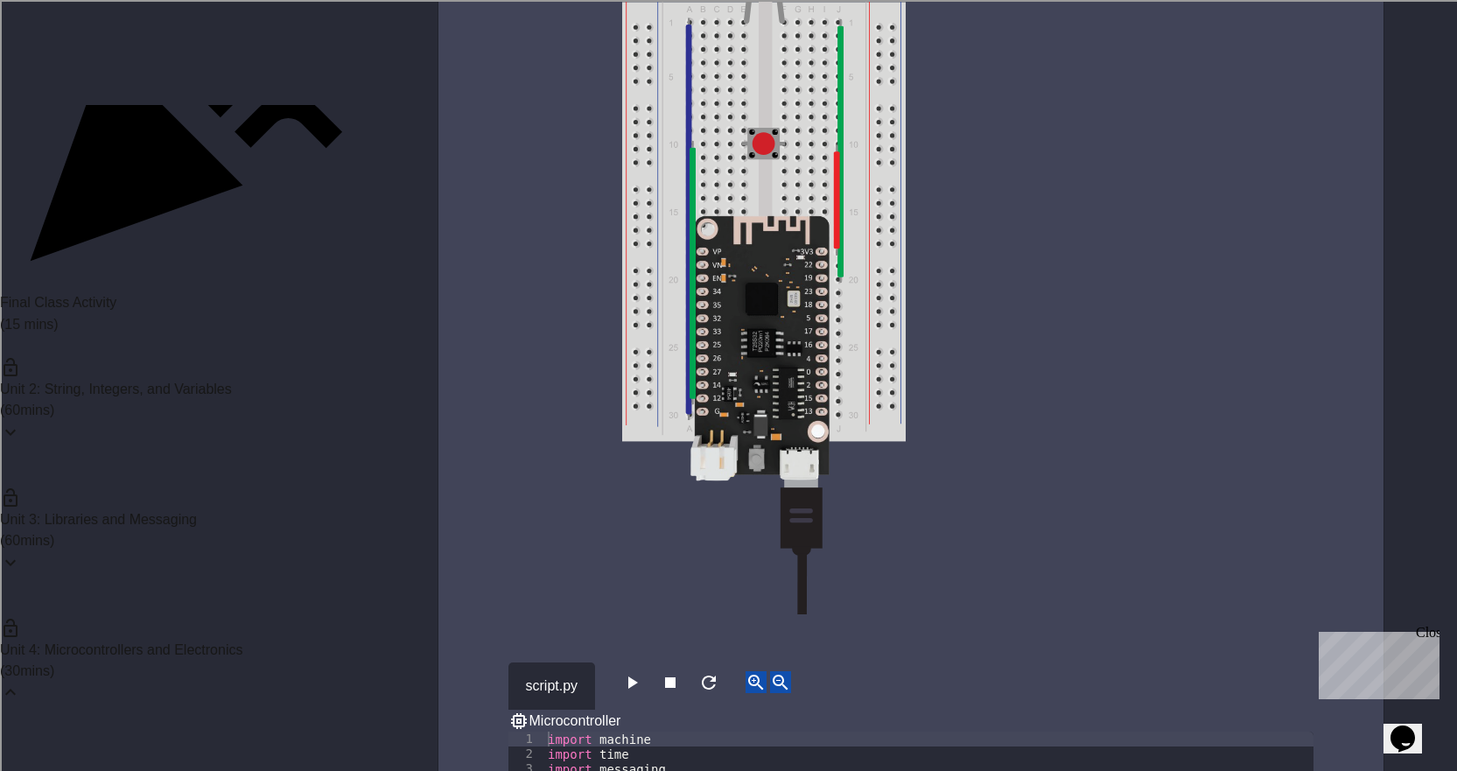
scroll to position [5050, 0]
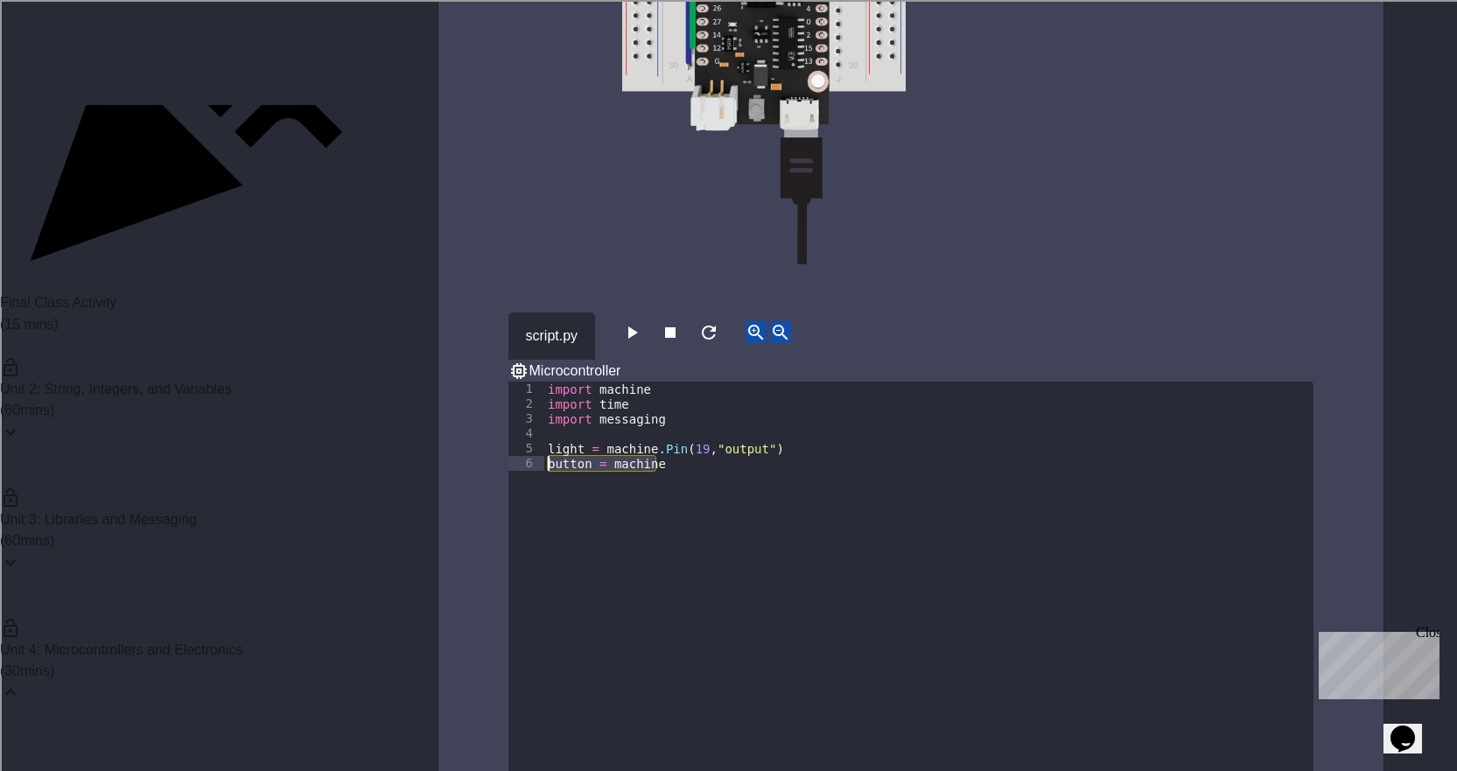
drag, startPoint x: 668, startPoint y: 424, endPoint x: 547, endPoint y: 420, distance: 120.8
click at [547, 420] on div "import machine import time import messaging light = machine . Pin ( 19 , "outpu…" at bounding box center [928, 619] width 769 height 476
paste textarea "**********"
type textarea "**********"
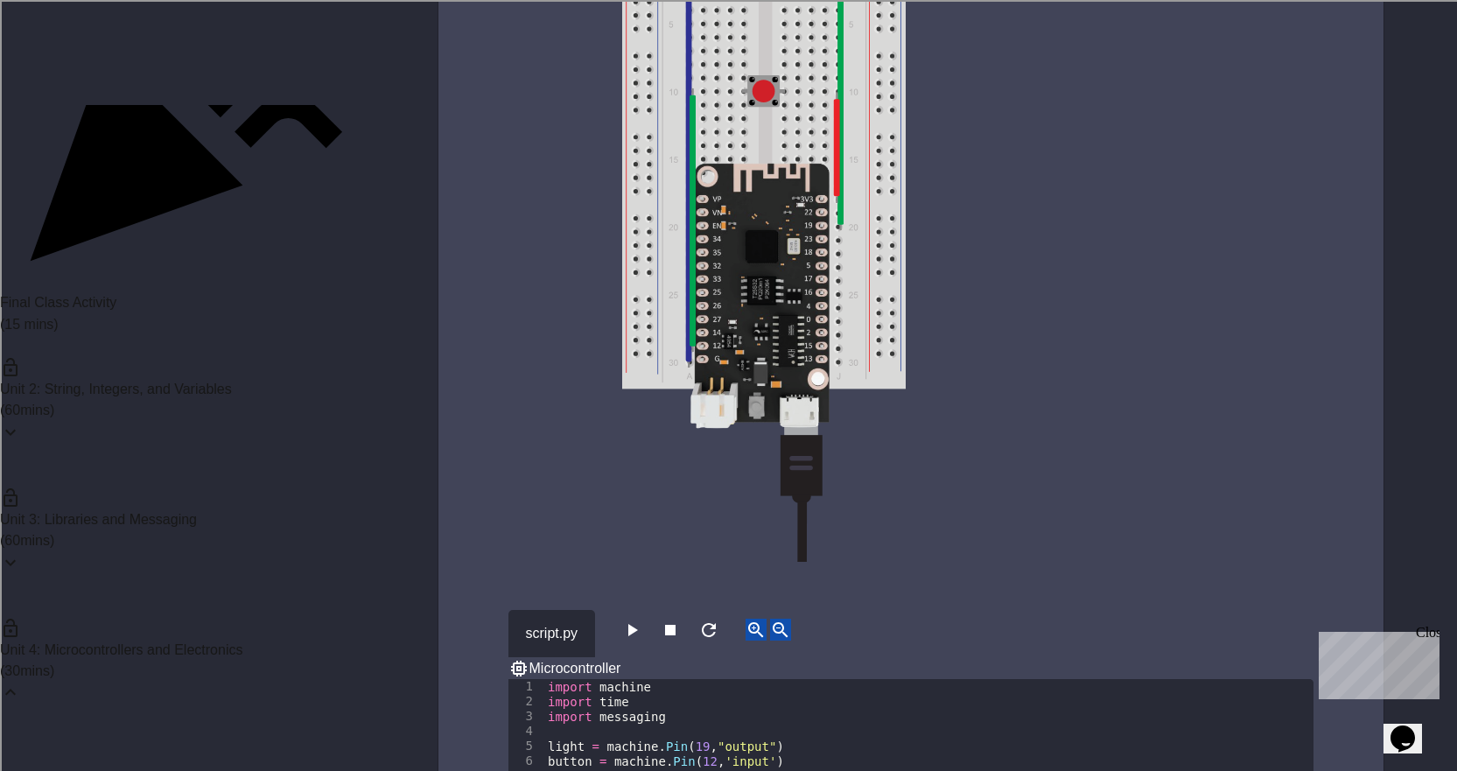
scroll to position [4962, 0]
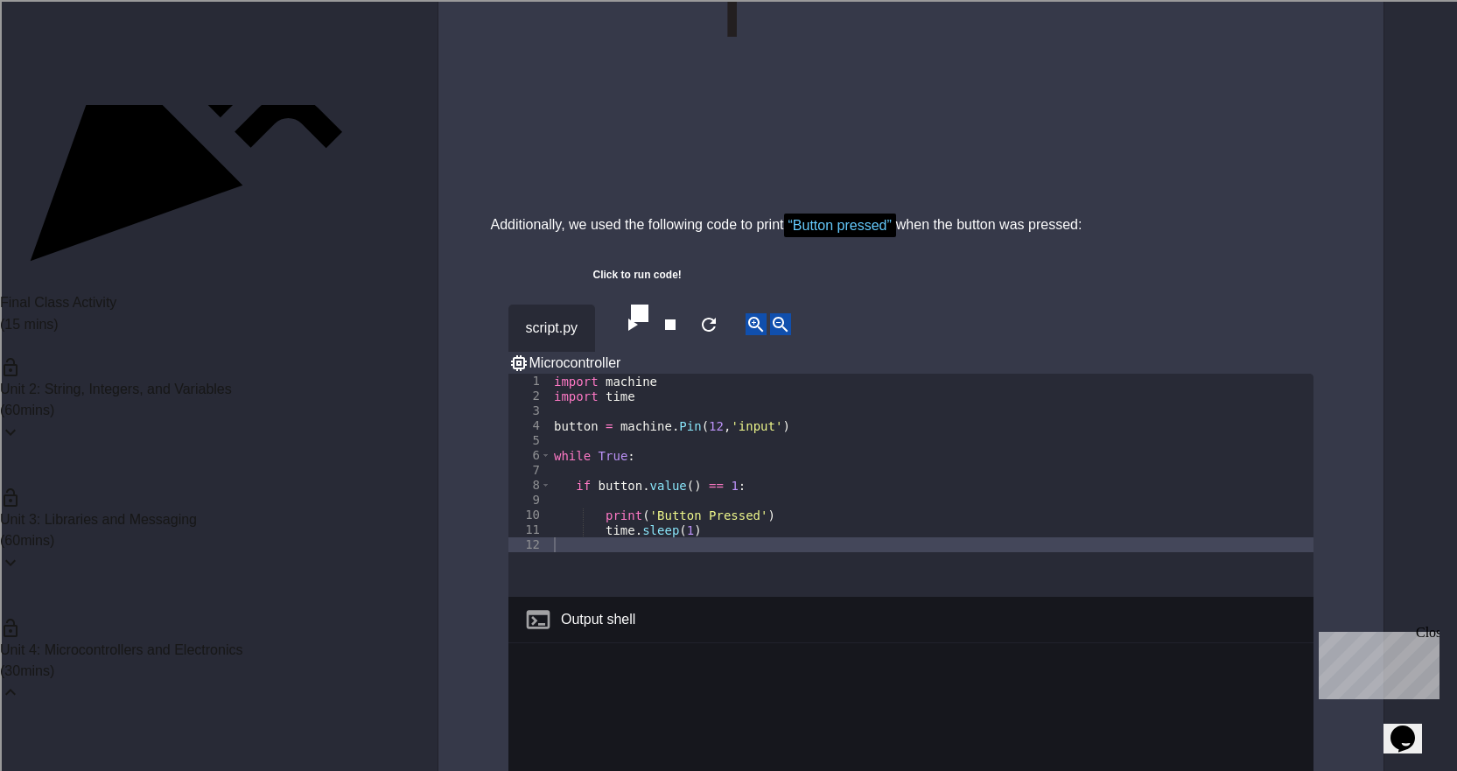
scroll to position [3925, 0]
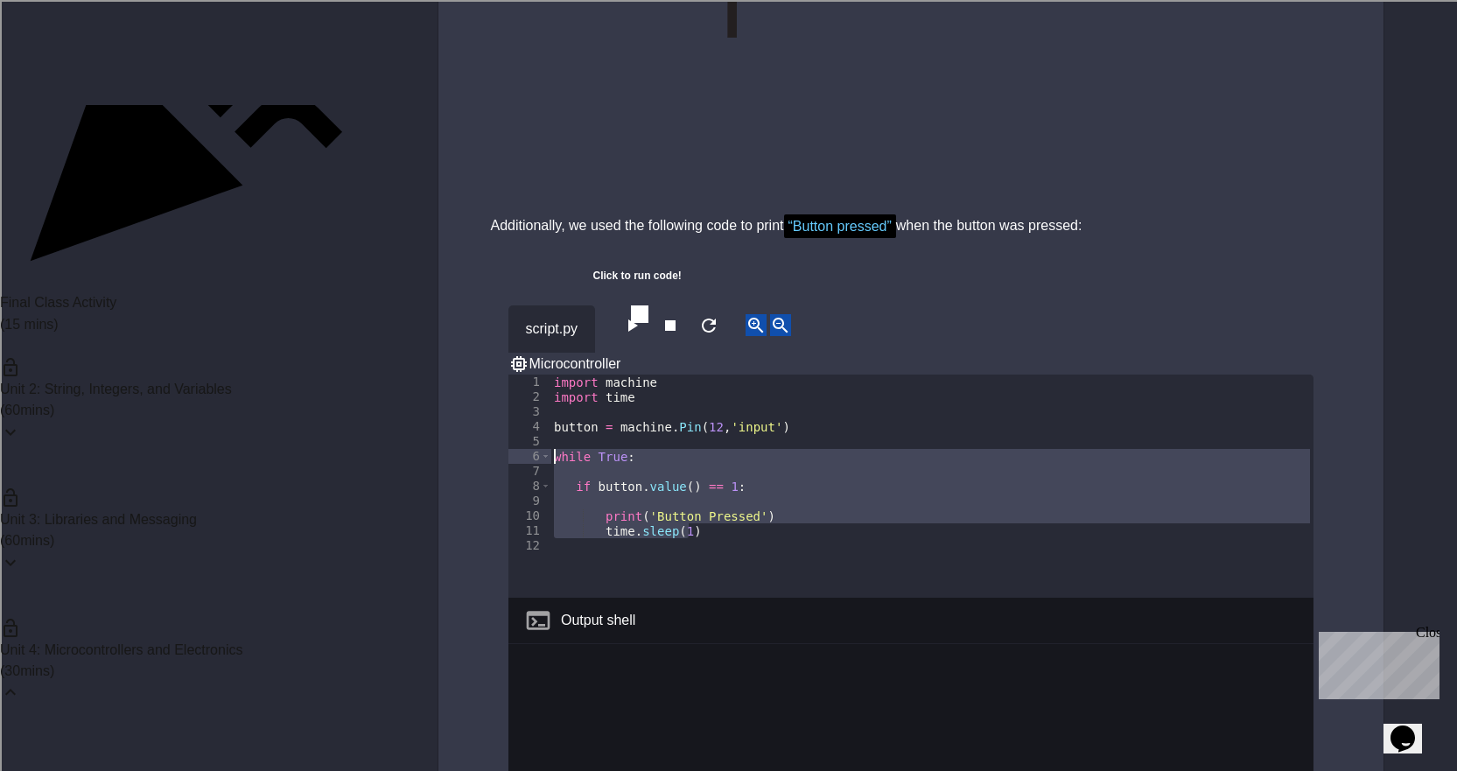
drag, startPoint x: 700, startPoint y: 483, endPoint x: 551, endPoint y: 412, distance: 164.8
click at [551, 412] on div "import machine import time button = machine . Pin ( 12 , 'input' ) while True :…" at bounding box center [931, 500] width 763 height 253
type textarea "**********"
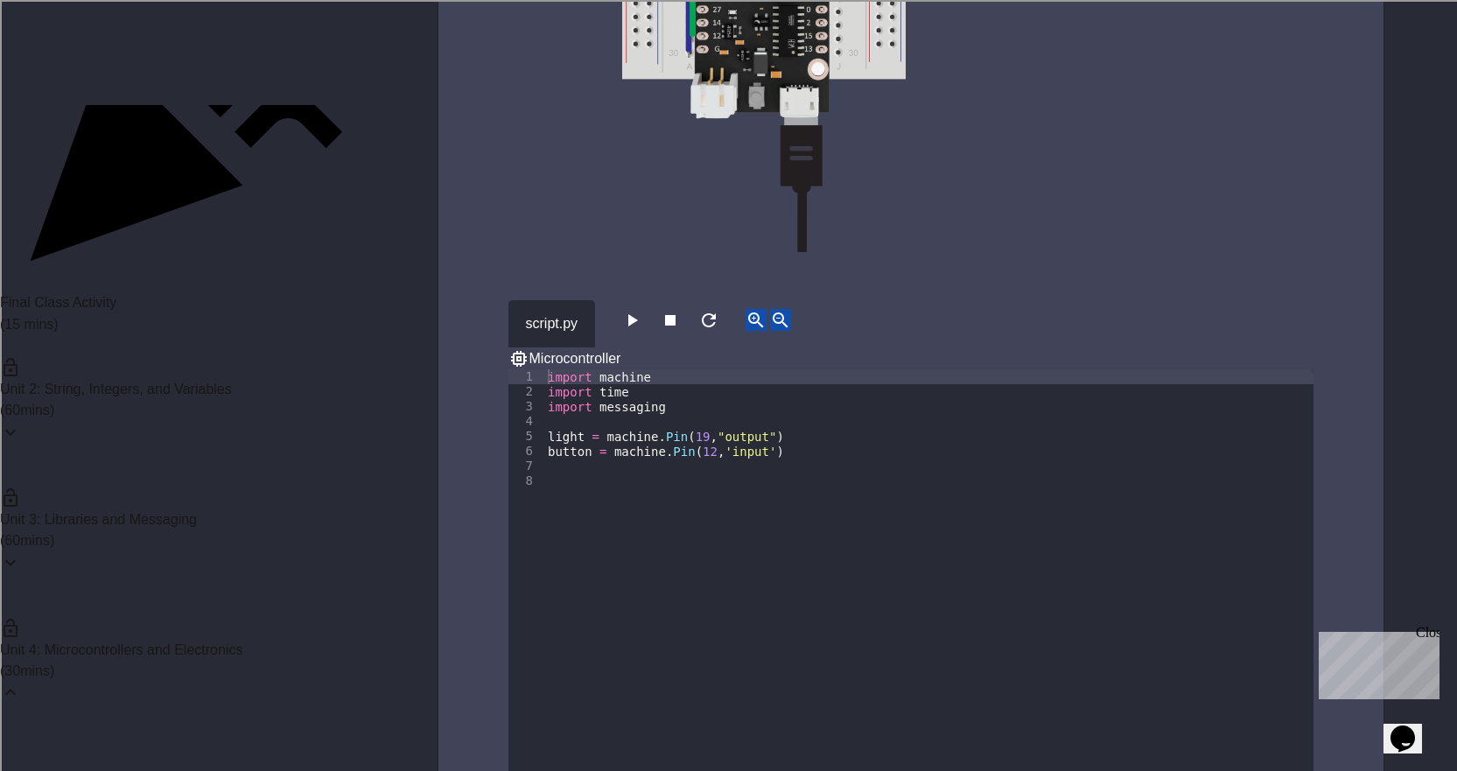
scroll to position [4987, 0]
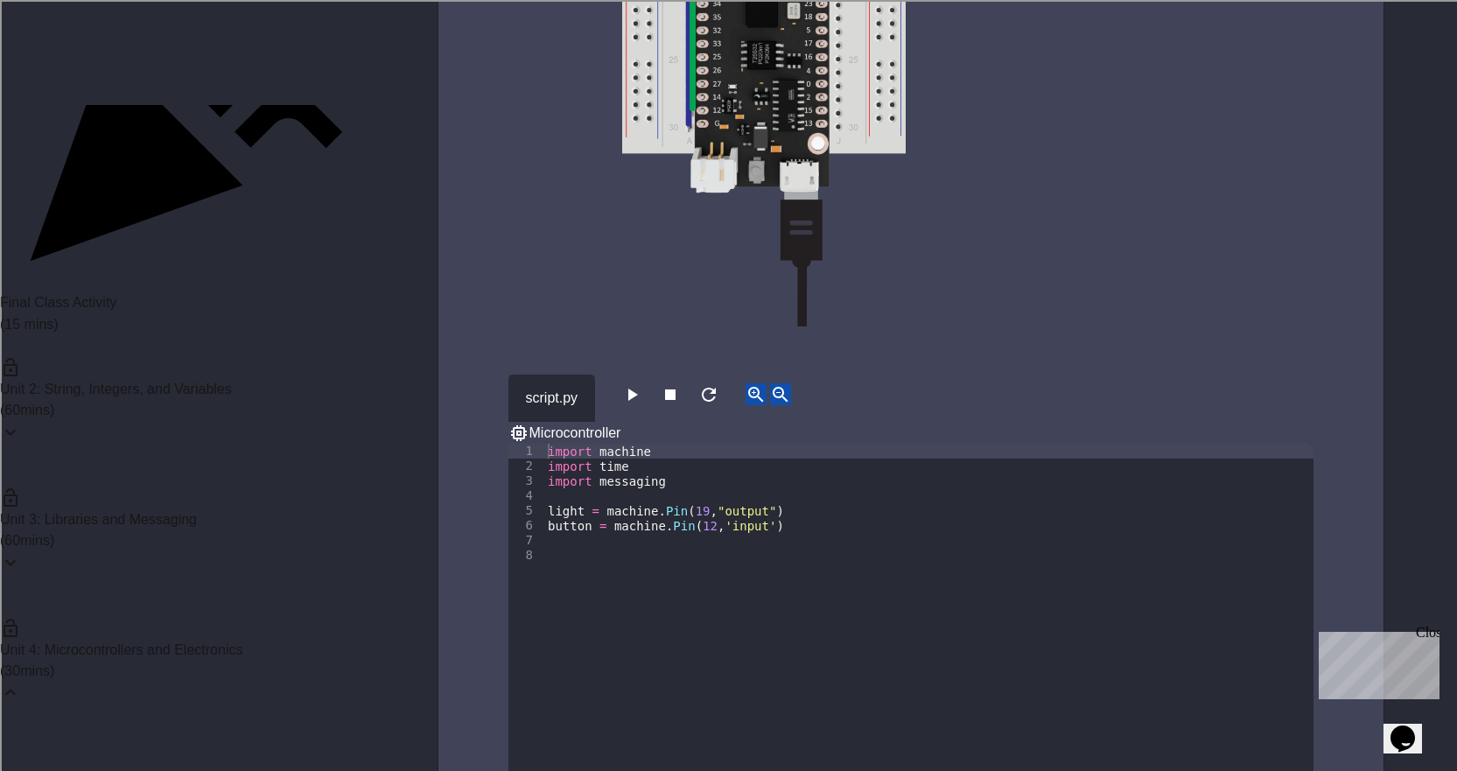
click at [746, 545] on div "import machine import time import messaging light = machine . Pin ( 19 , "outpu…" at bounding box center [928, 682] width 769 height 476
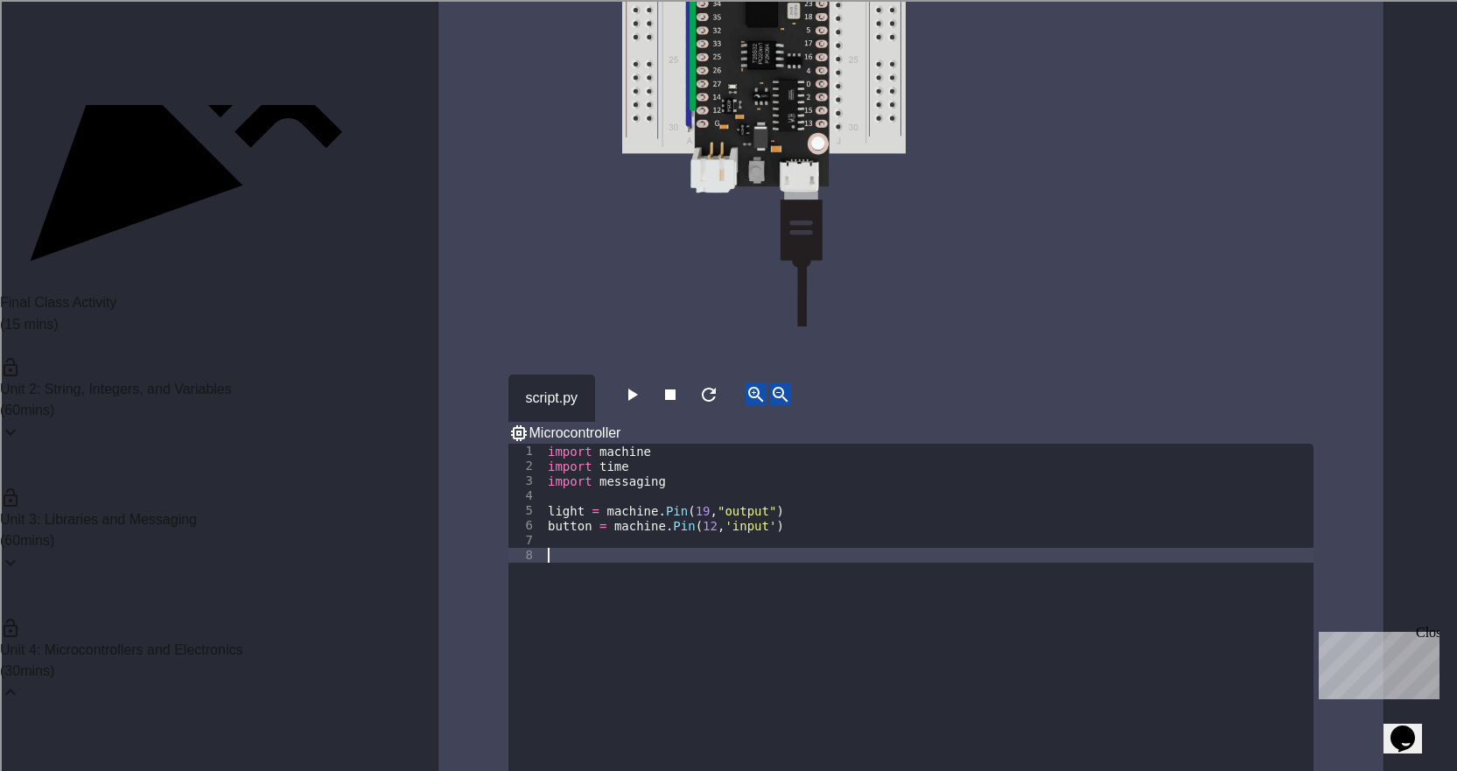
paste textarea "**********"
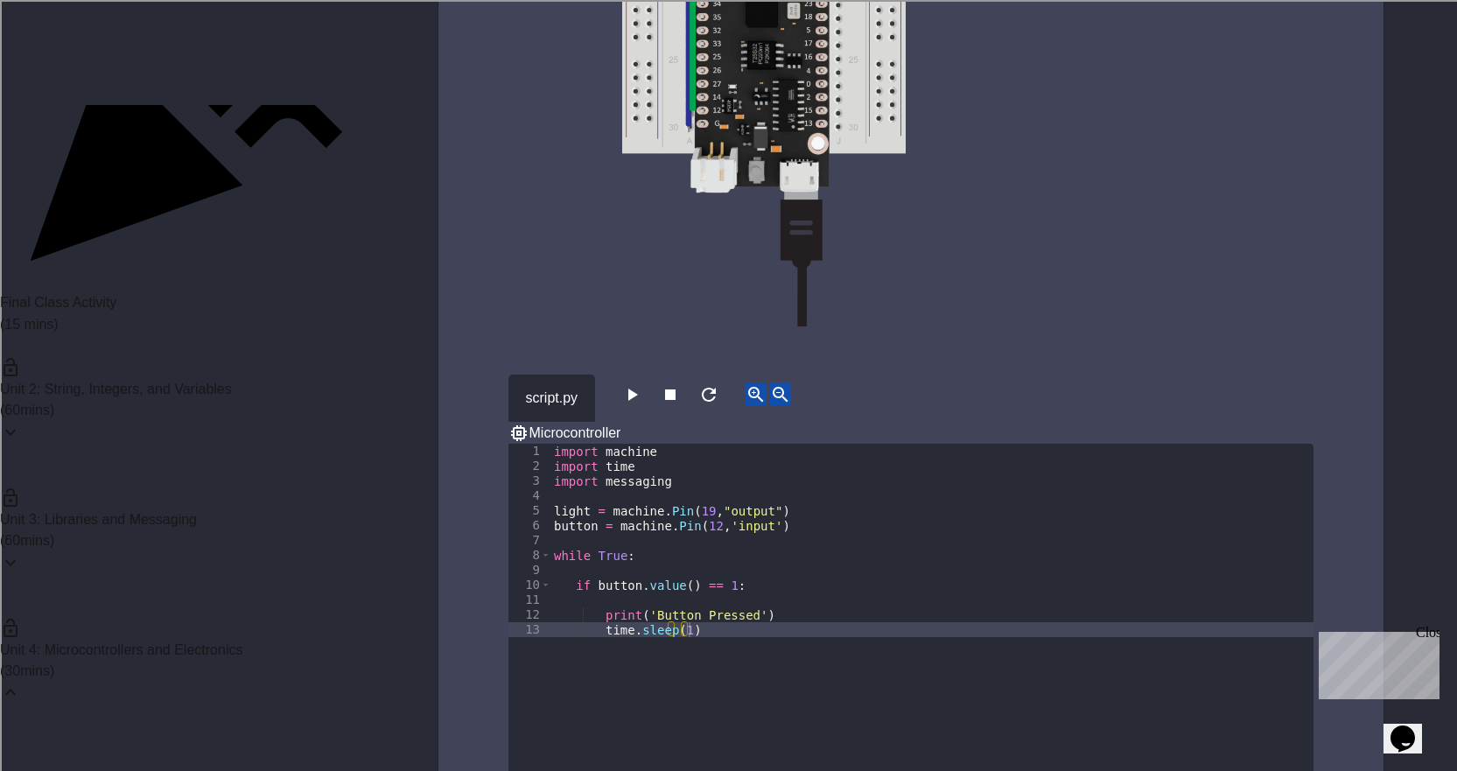
click at [639, 384] on icon "button" at bounding box center [631, 394] width 21 height 21
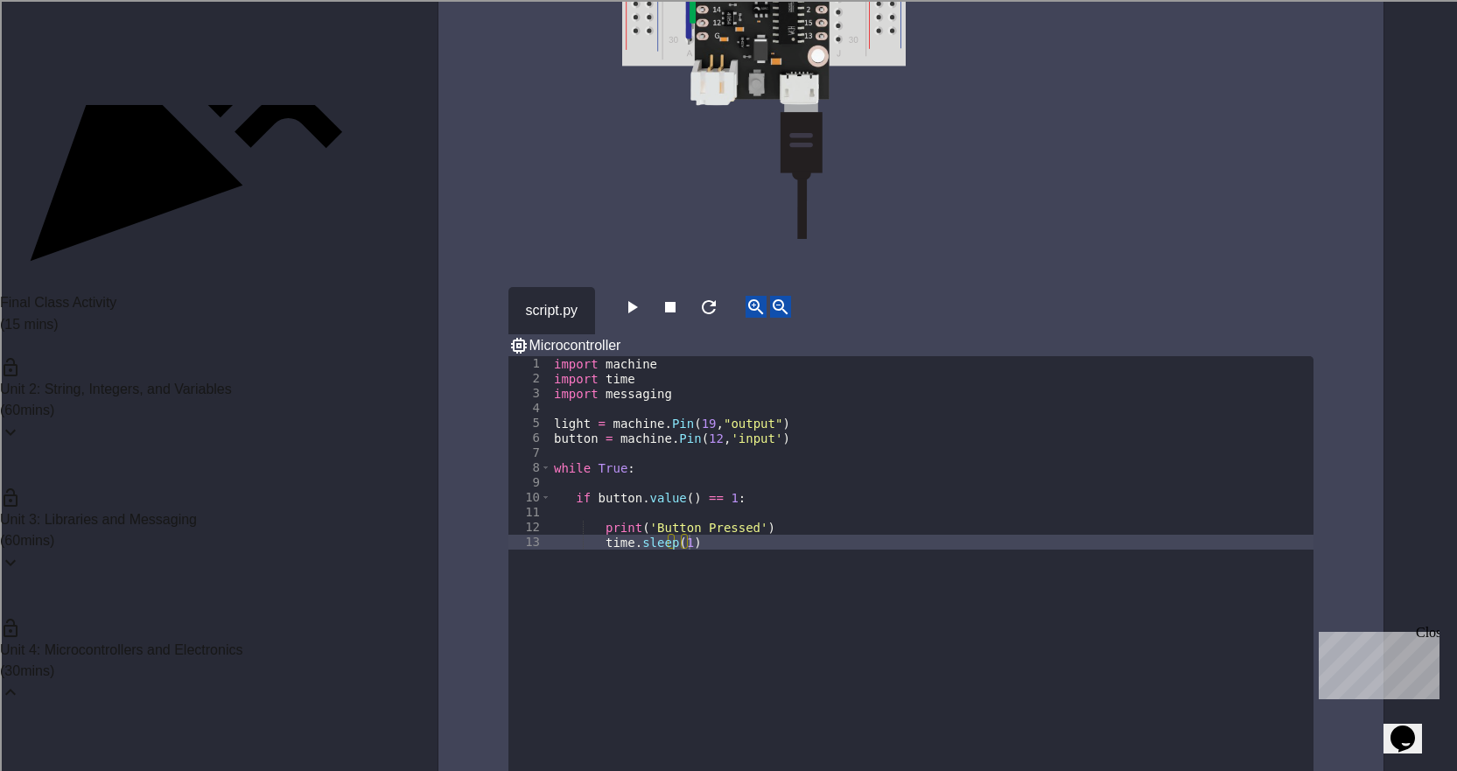
click at [681, 297] on icon "button" at bounding box center [670, 307] width 21 height 21
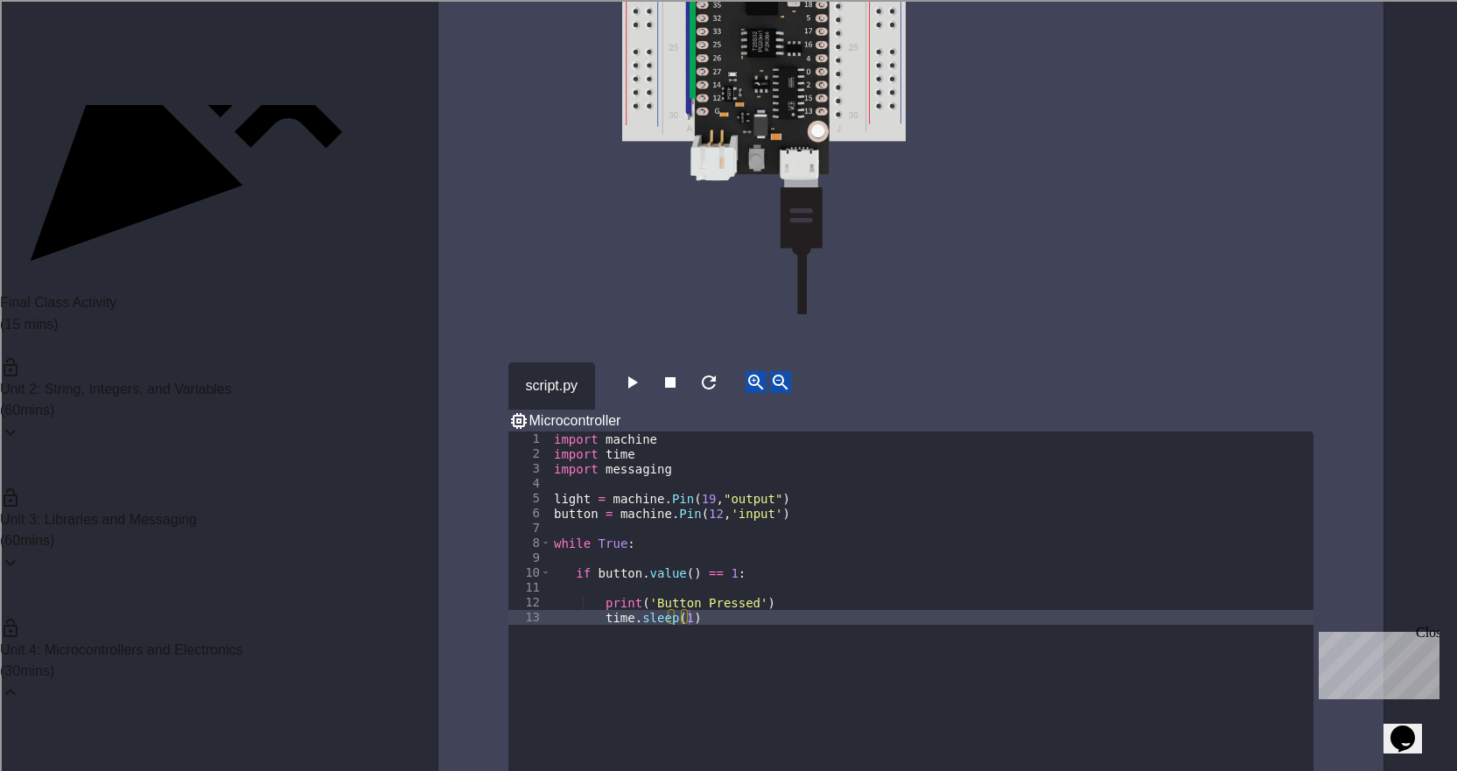
scroll to position [5075, 0]
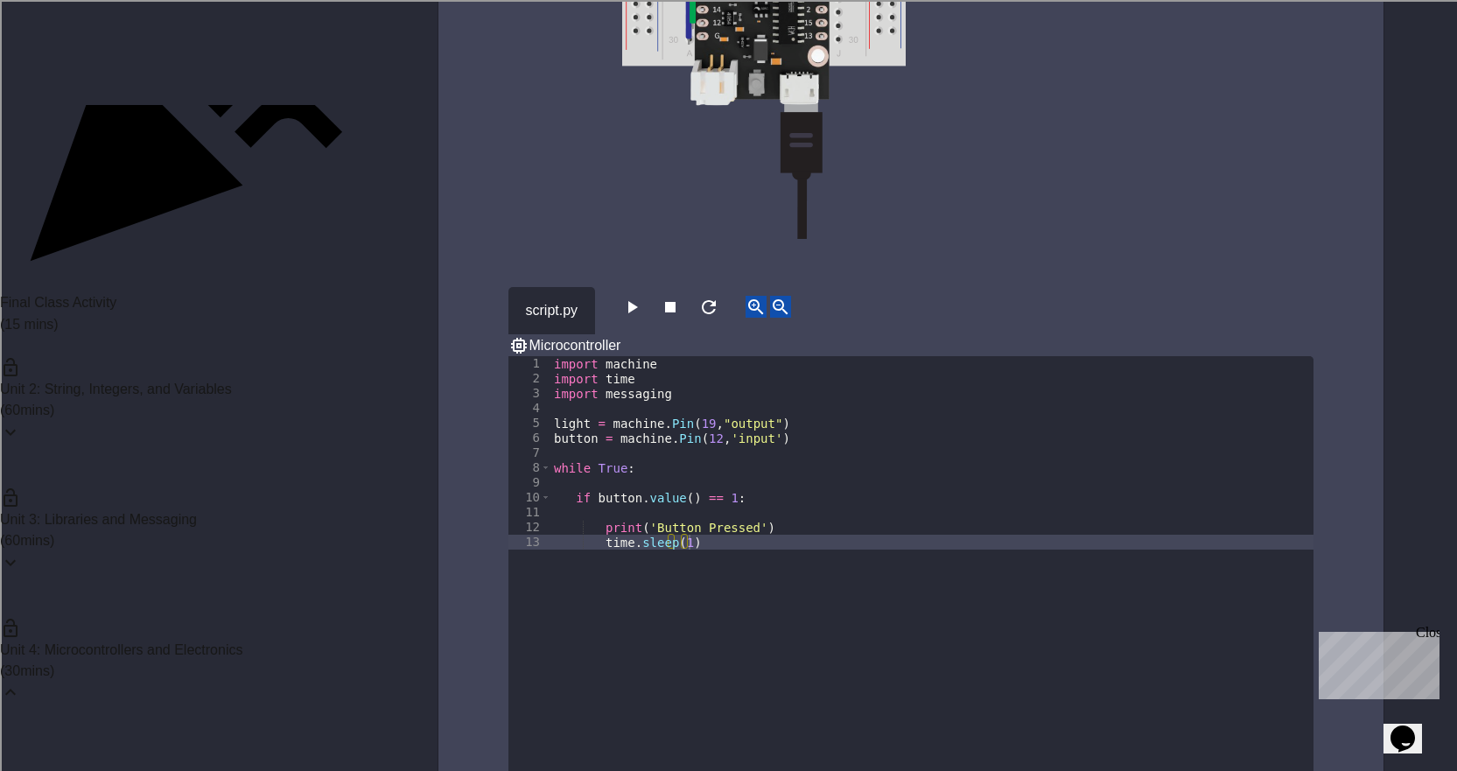
click at [777, 492] on div "import machine import time import messaging light = machine . Pin ( 19 , "outpu…" at bounding box center [931, 594] width 763 height 476
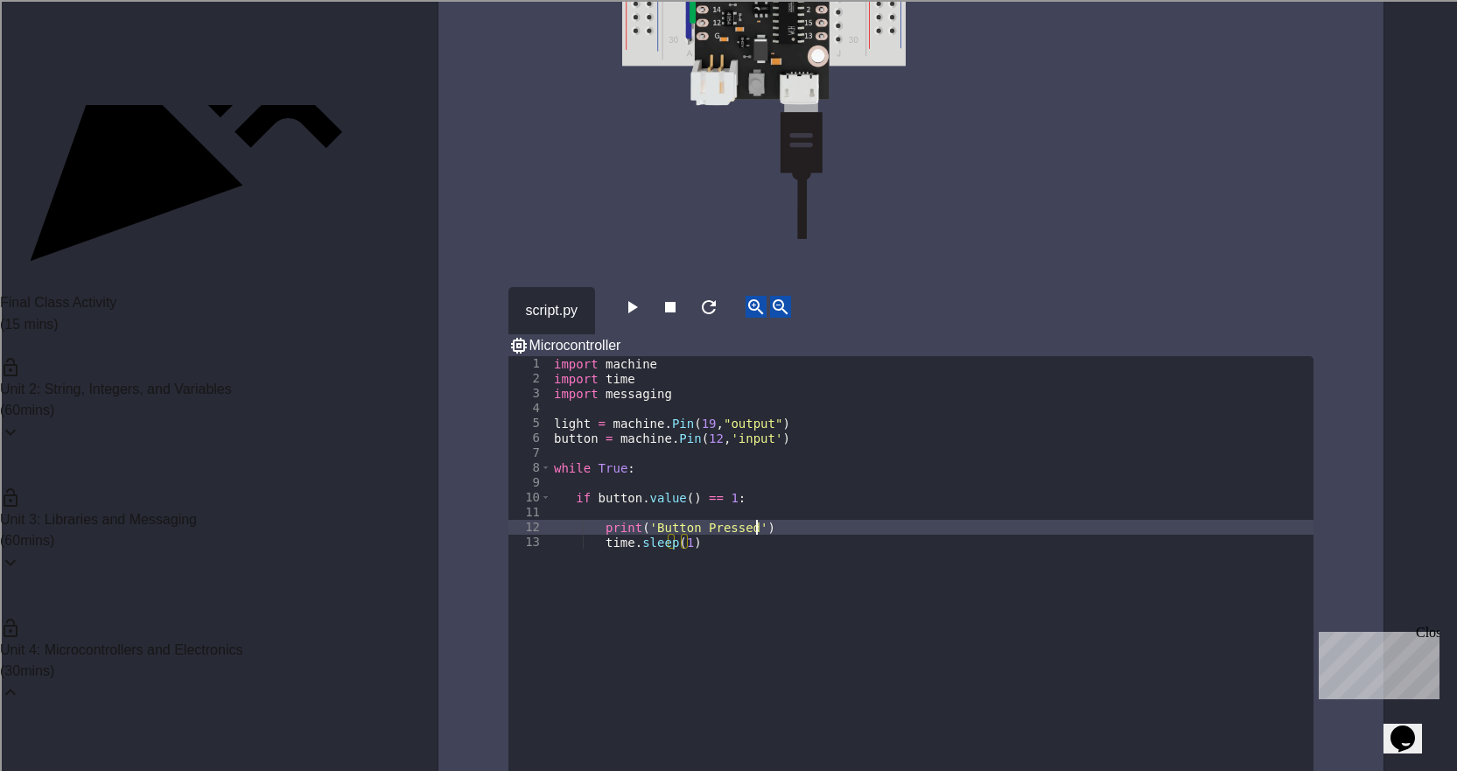
click at [779, 489] on div "import machine import time import messaging light = machine . Pin ( 19 , "outpu…" at bounding box center [931, 594] width 763 height 476
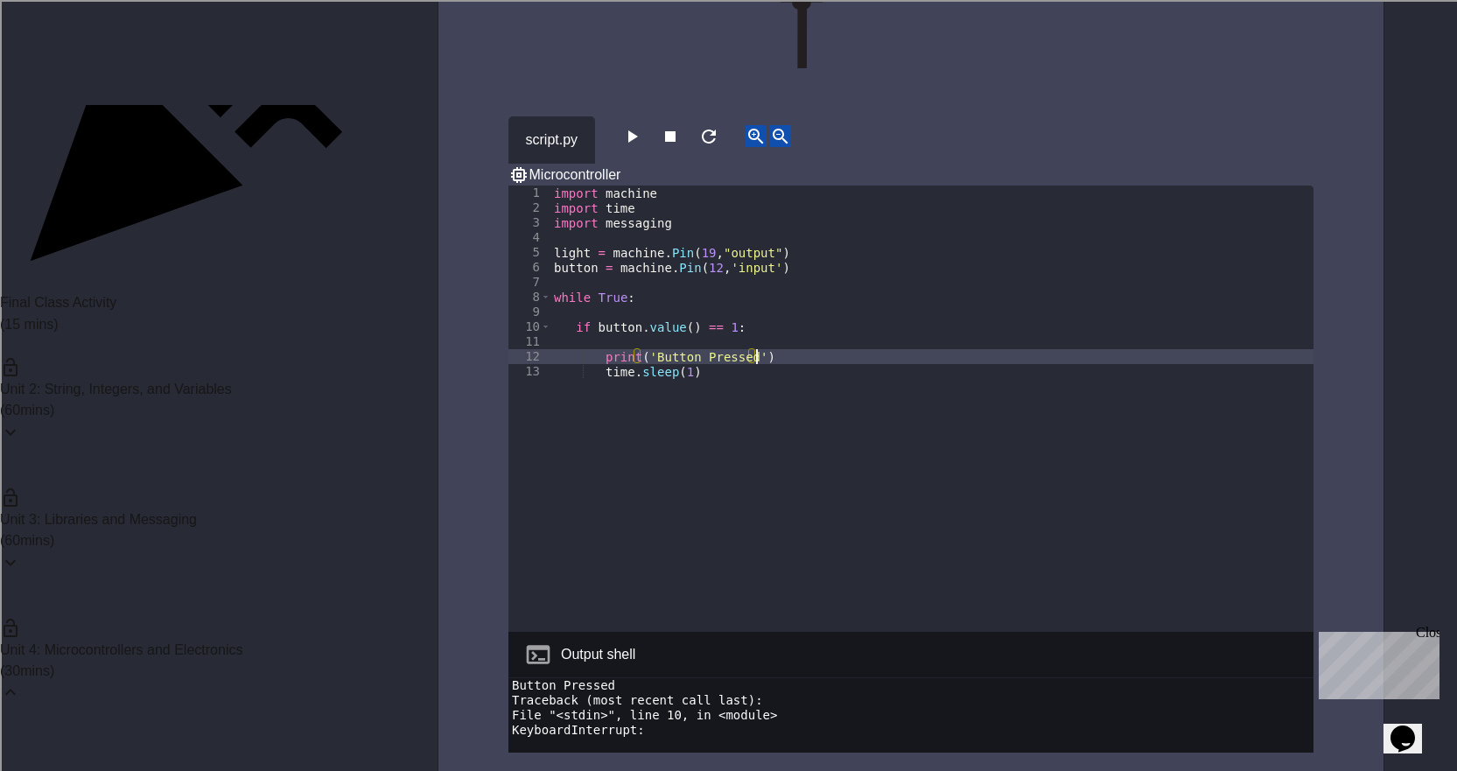
scroll to position [5250, 0]
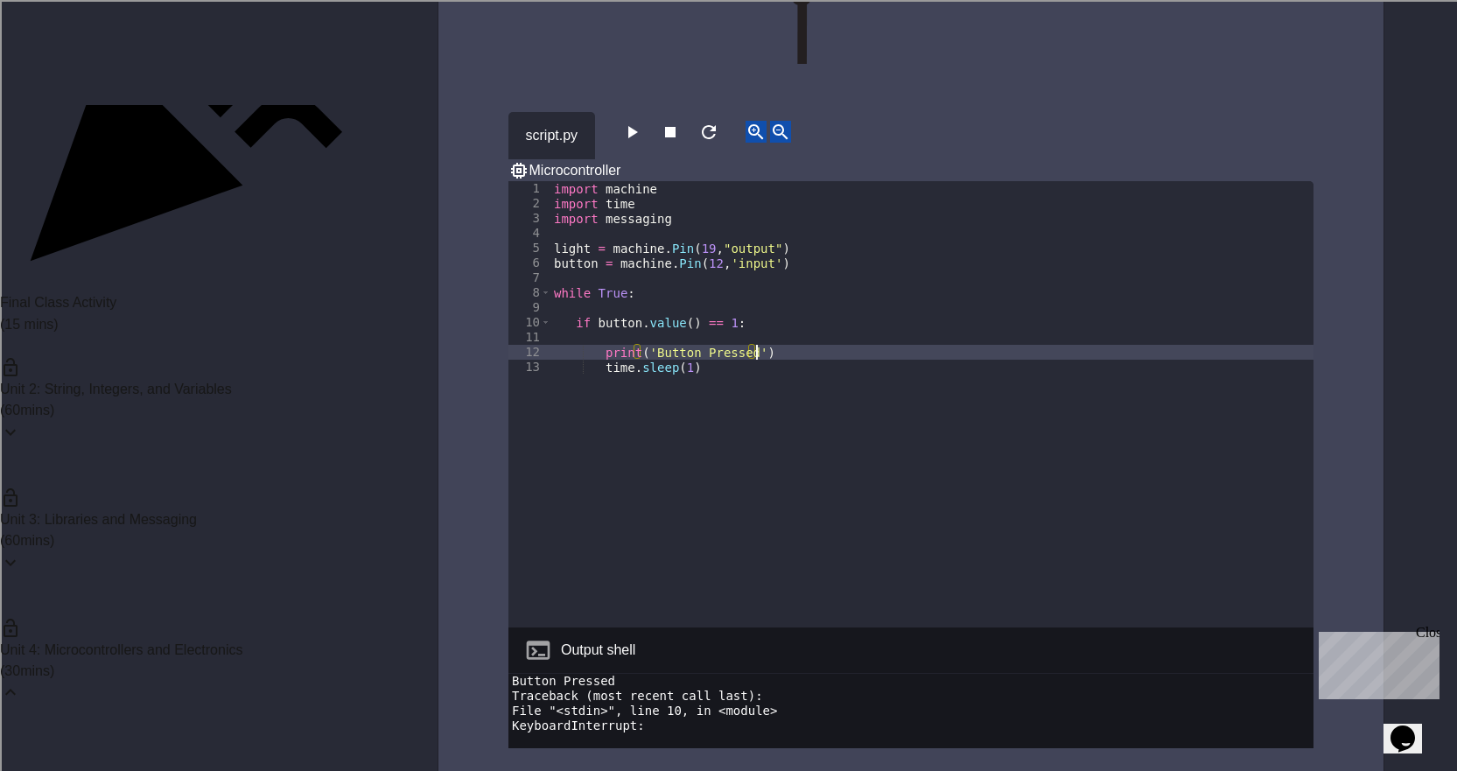
click at [642, 122] on icon "button" at bounding box center [631, 132] width 21 height 21
click at [681, 124] on button "button" at bounding box center [670, 132] width 21 height 22
click at [758, 310] on div "import machine import time import messaging light = machine . Pin ( 19 , "outpu…" at bounding box center [931, 419] width 763 height 476
click at [772, 316] on div "import machine import time import messaging light = machine . Pin ( 19 , "outpu…" at bounding box center [931, 419] width 763 height 476
type textarea "**********"
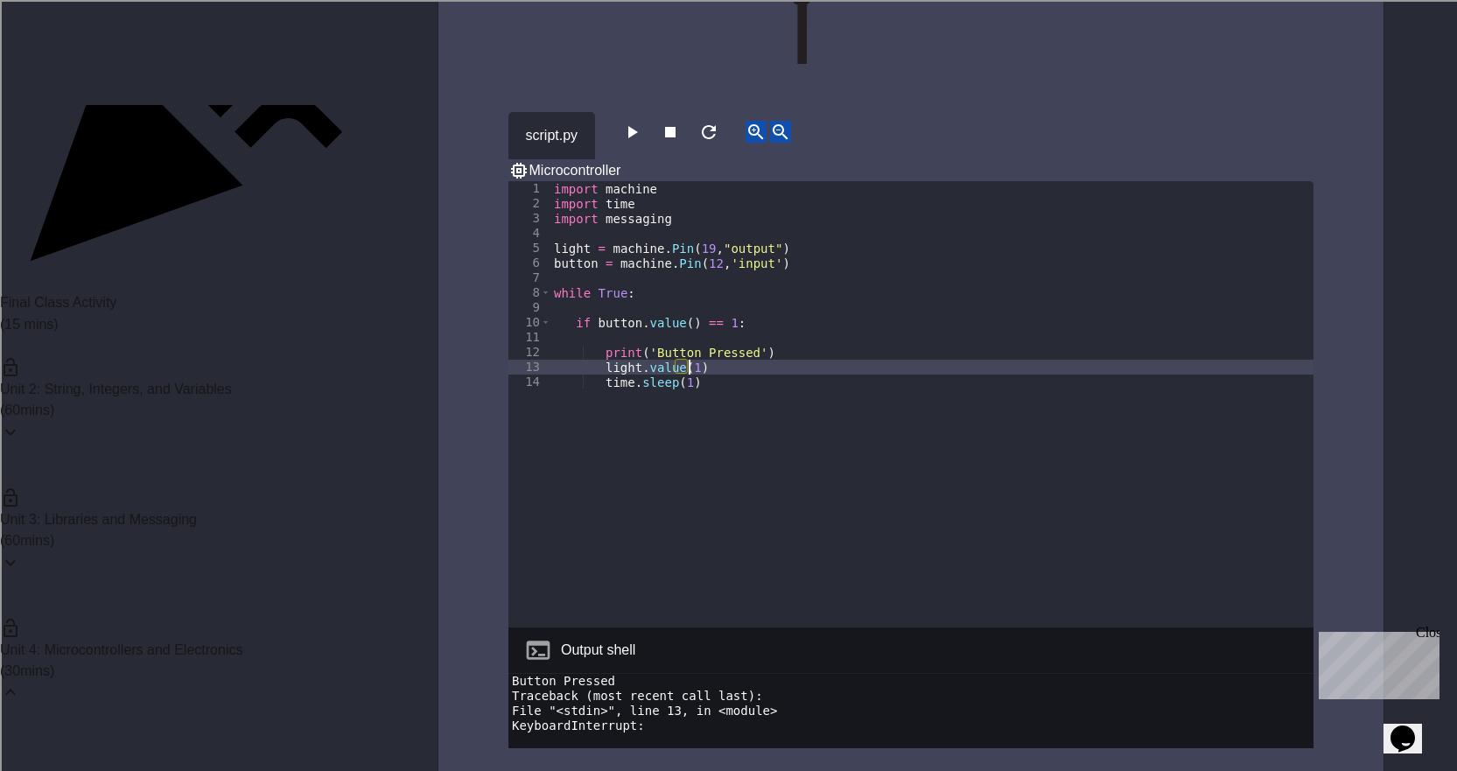
scroll to position [0, 9]
type textarea "**********"
click at [642, 121] on button "button" at bounding box center [631, 132] width 21 height 22
click at [675, 127] on icon "button" at bounding box center [670, 132] width 10 height 10
click at [792, 318] on div "import machine import time import messaging light = machine . Pin ( 19 , "outpu…" at bounding box center [931, 419] width 763 height 476
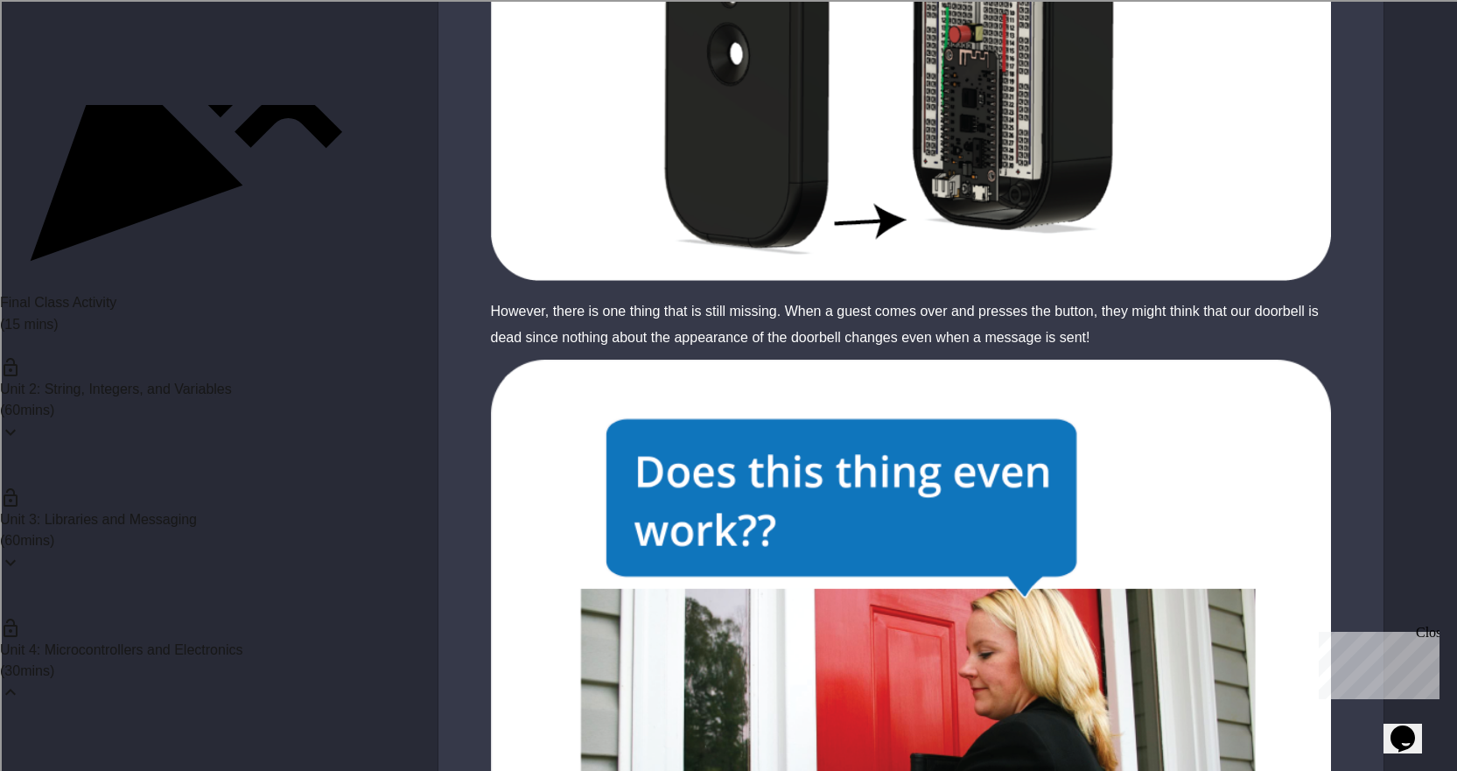
scroll to position [437, 0]
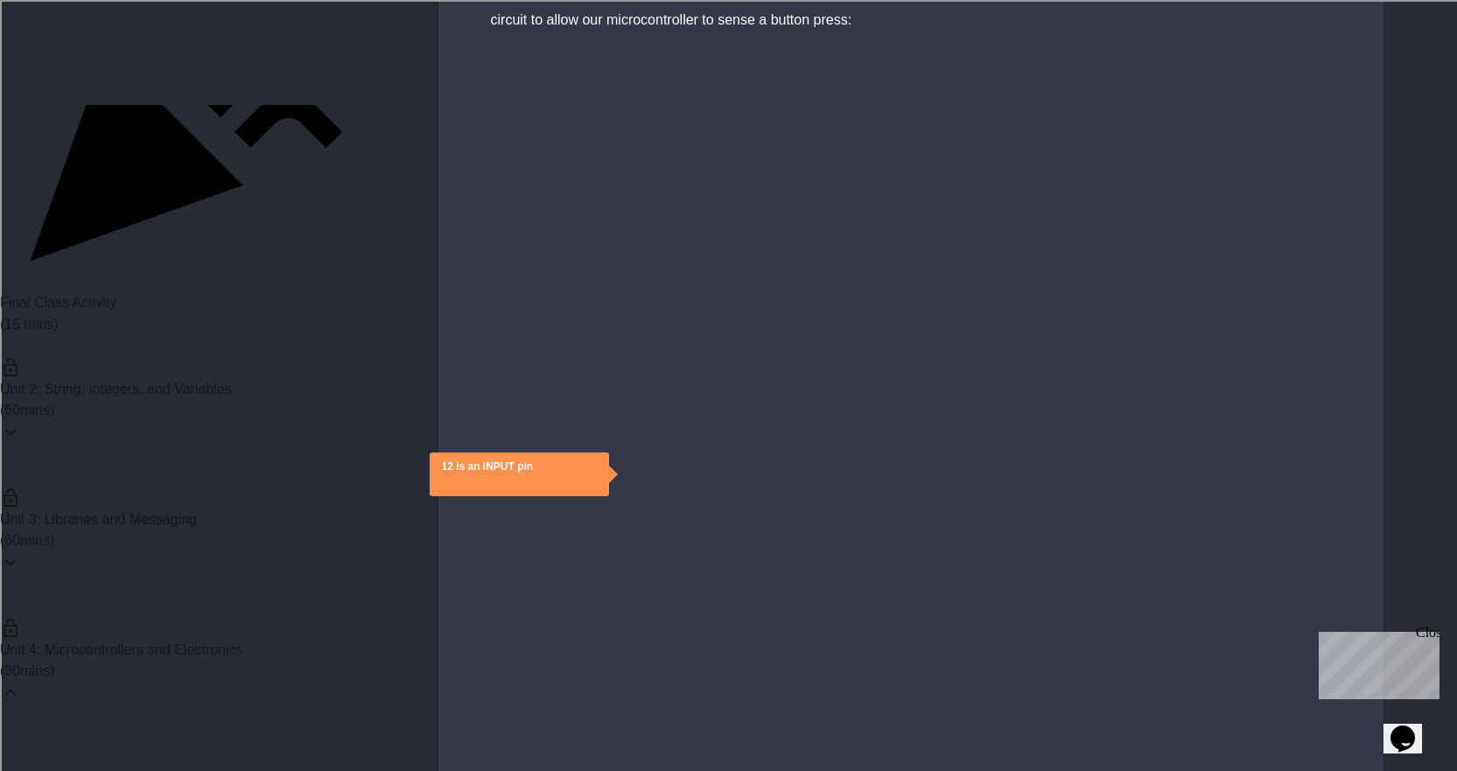
scroll to position [1225, 0]
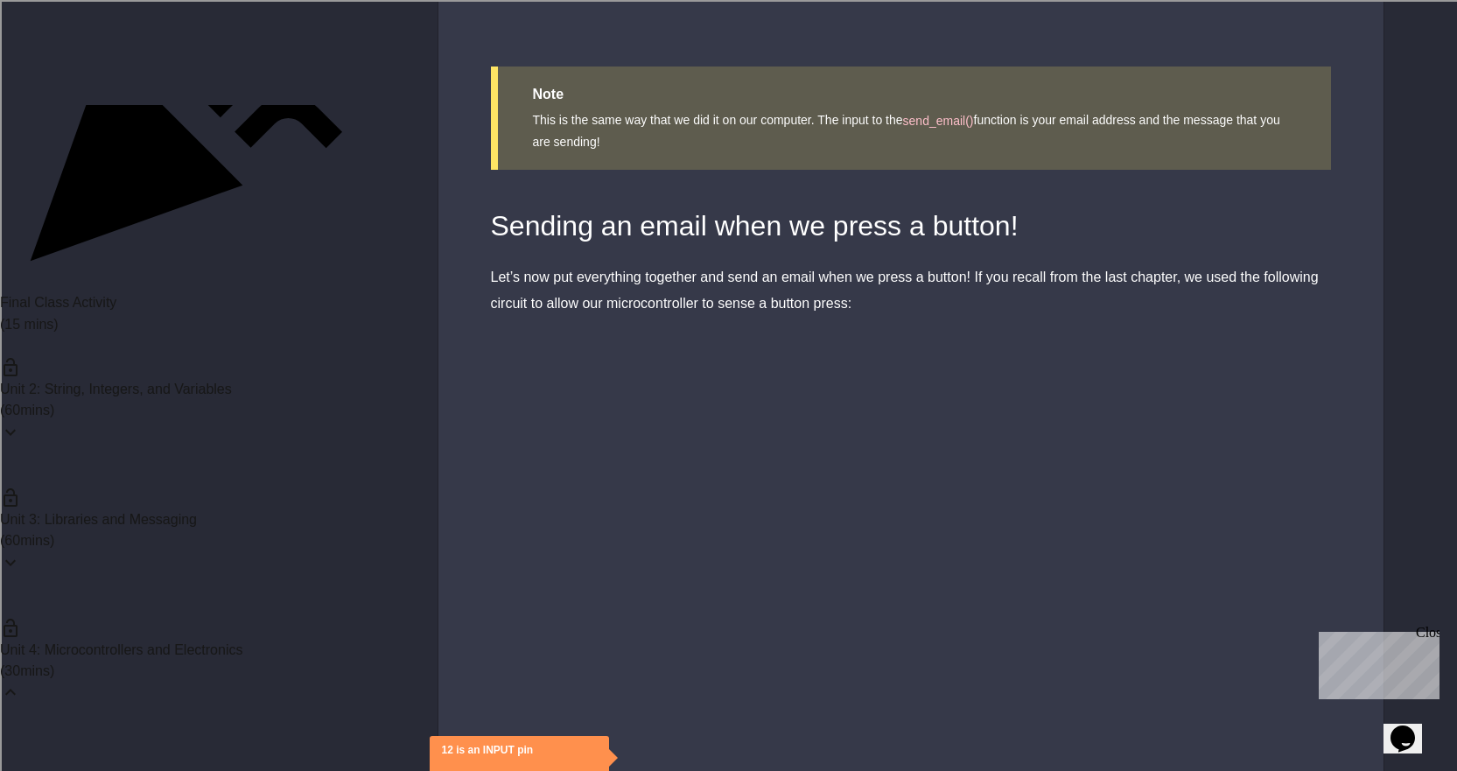
drag, startPoint x: 961, startPoint y: 451, endPoint x: 542, endPoint y: 449, distance: 419.1
type textarea "**********"
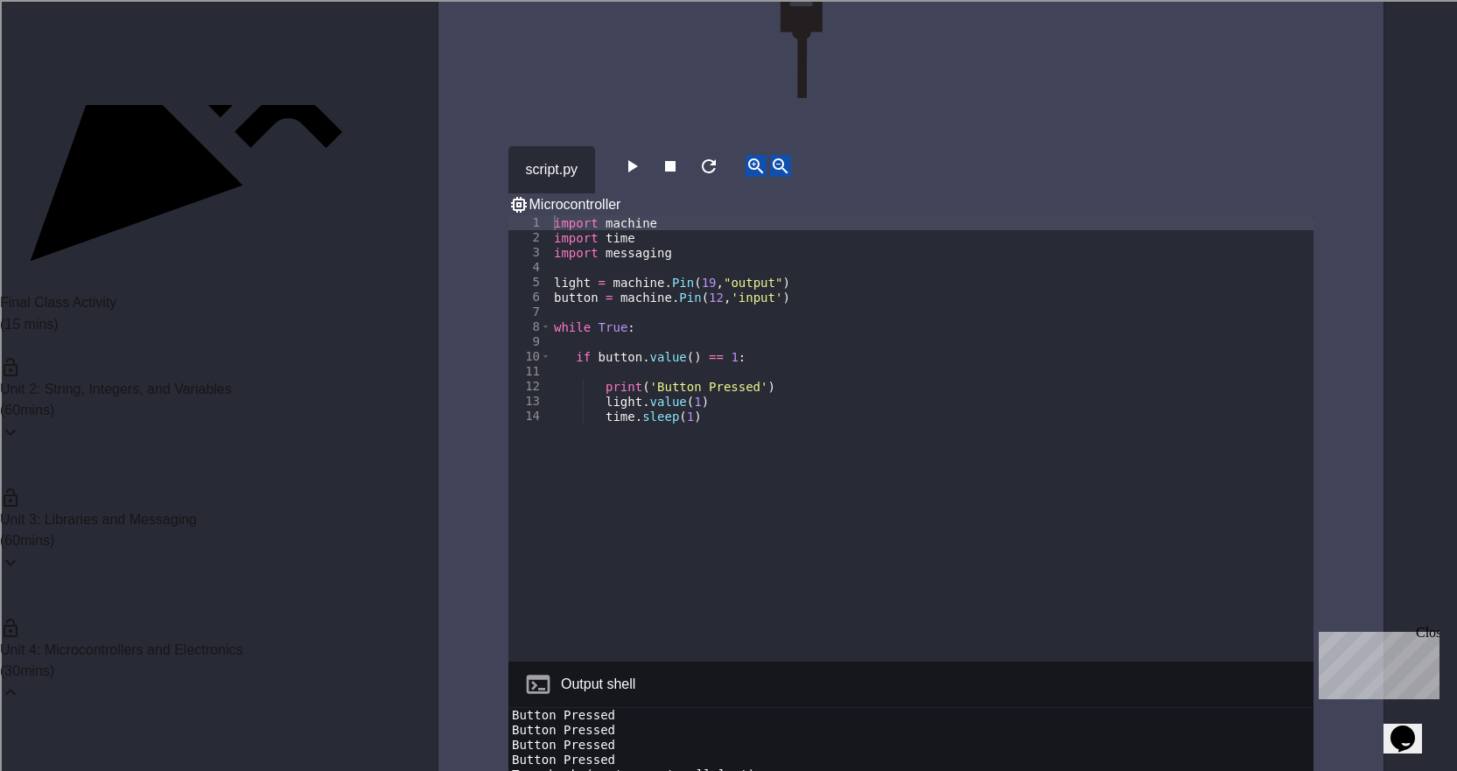
scroll to position [5317, 0]
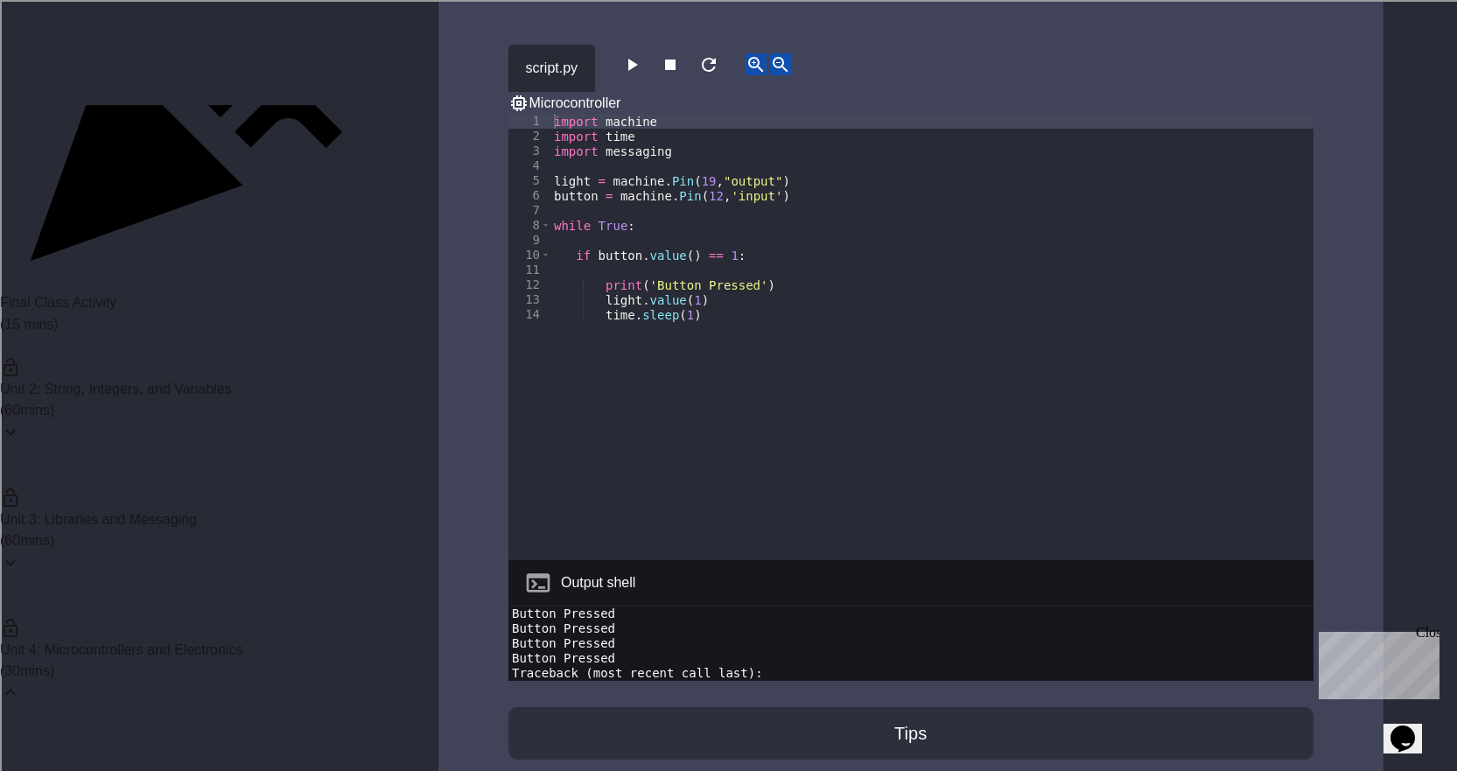
click at [762, 253] on div "import machine import time import messaging light = machine . Pin ( 19 , "outpu…" at bounding box center [931, 352] width 763 height 476
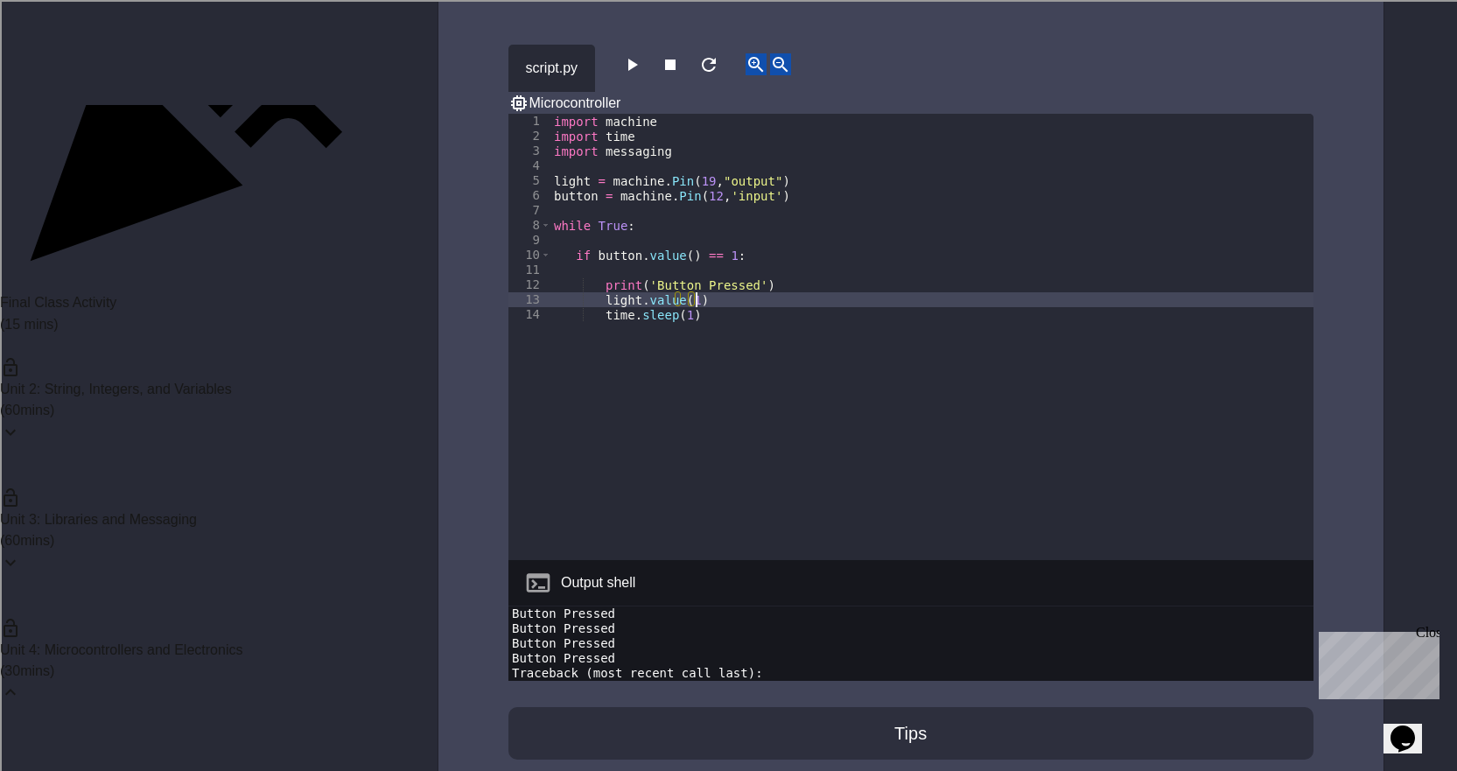
click at [770, 250] on div "import machine import time import messaging light = machine . Pin ( 19 , "outpu…" at bounding box center [931, 352] width 763 height 476
click at [778, 242] on div "import machine import time import messaging light = machine . Pin ( 19 , "outpu…" at bounding box center [931, 352] width 763 height 476
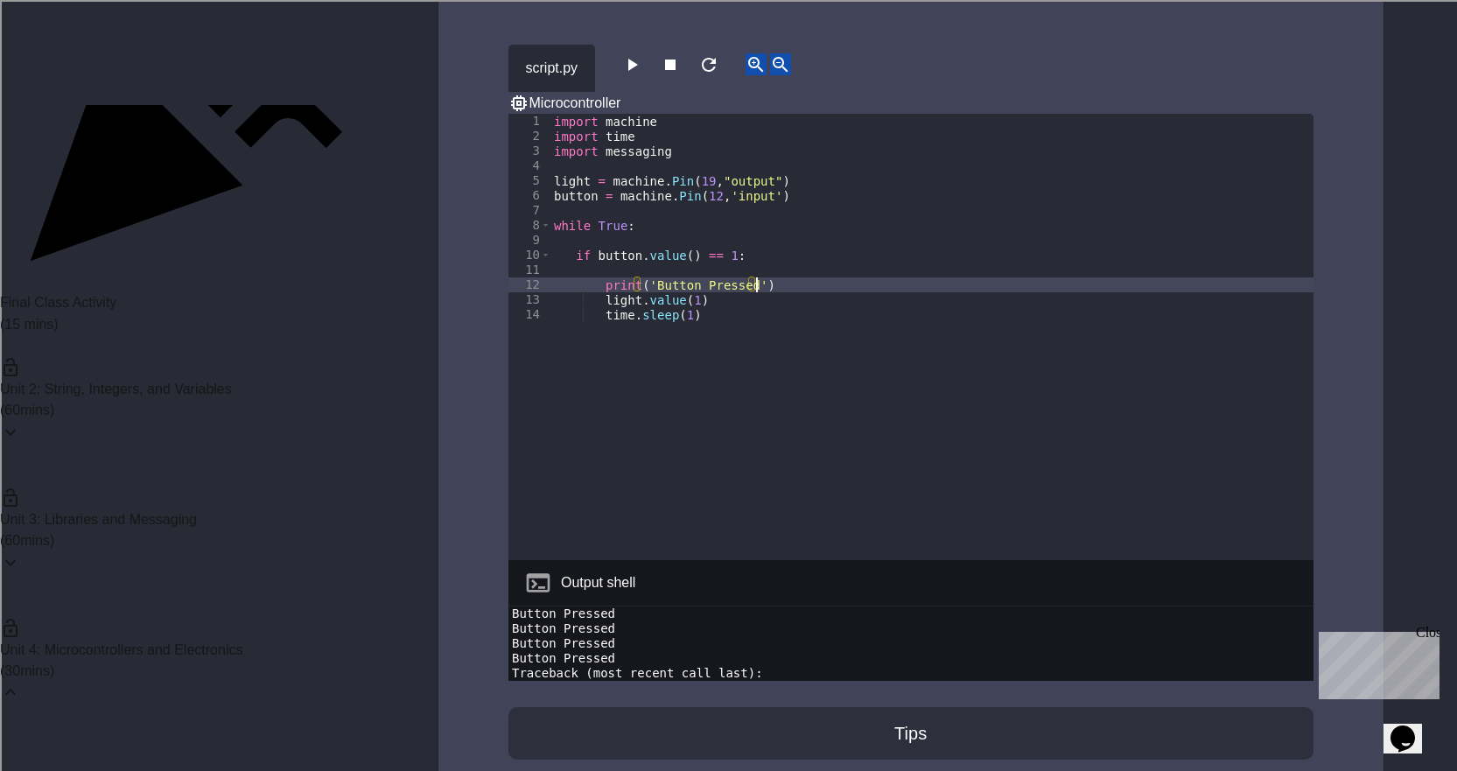
type textarea "**********"
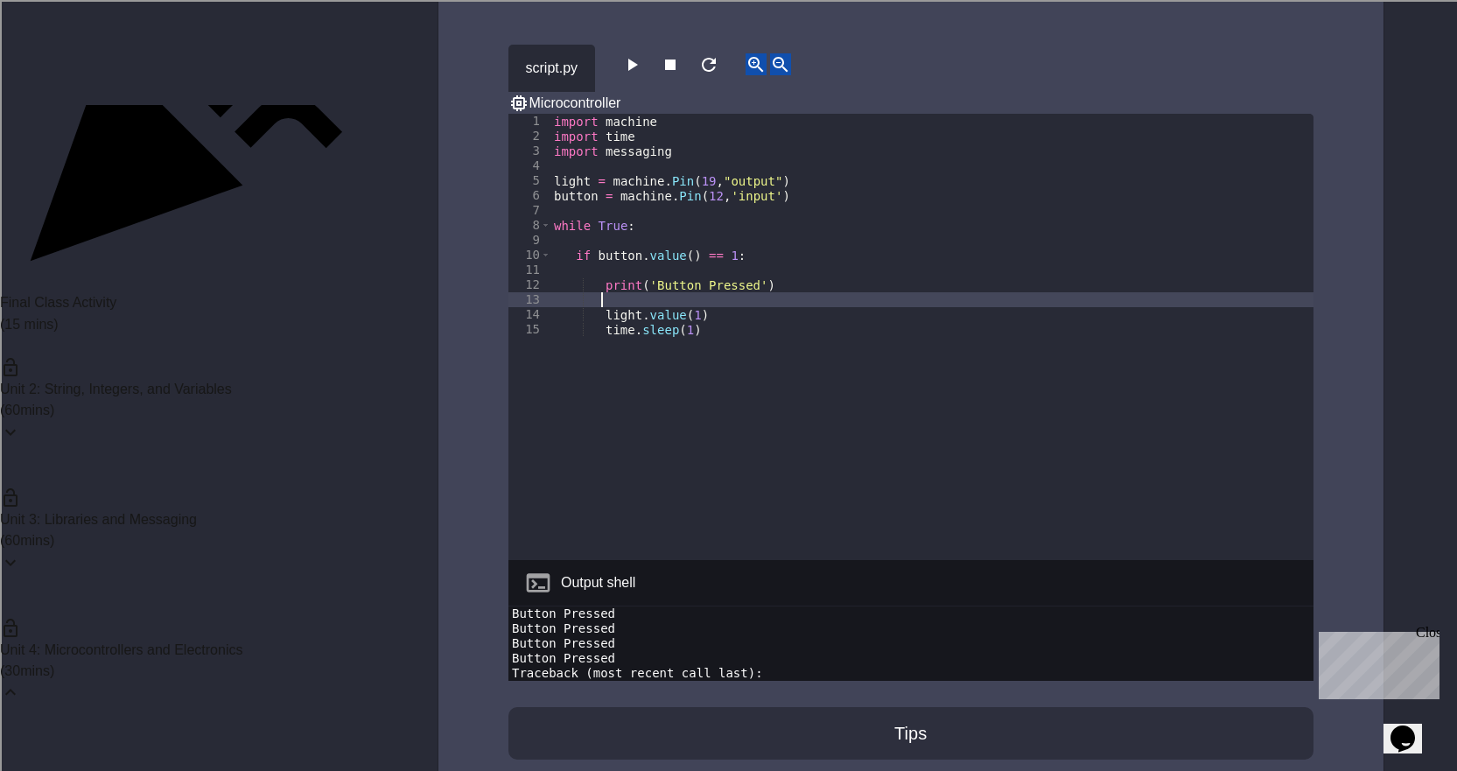
paste textarea "**********"
type textarea "**********"
click at [642, 53] on button "button" at bounding box center [631, 64] width 21 height 22
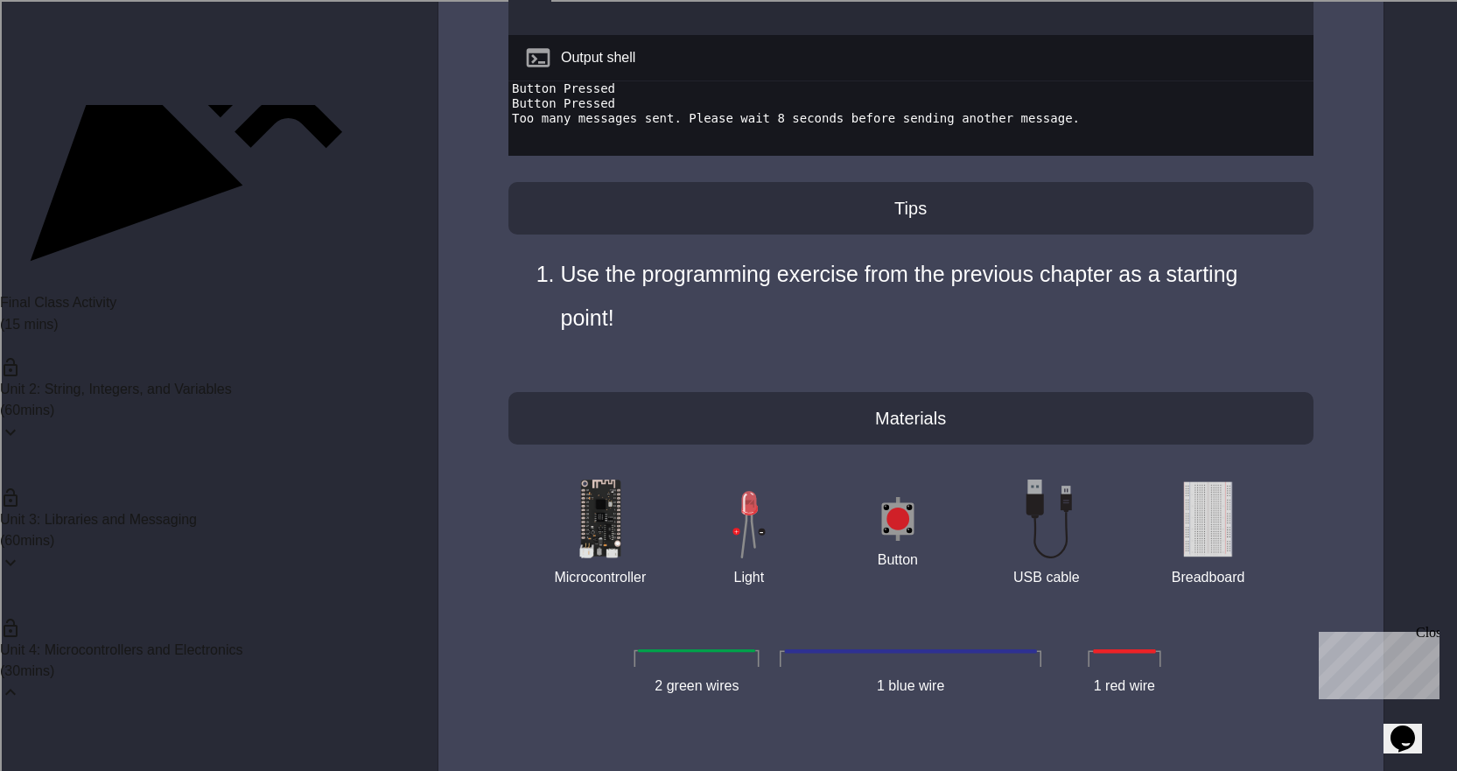
scroll to position [5910, 0]
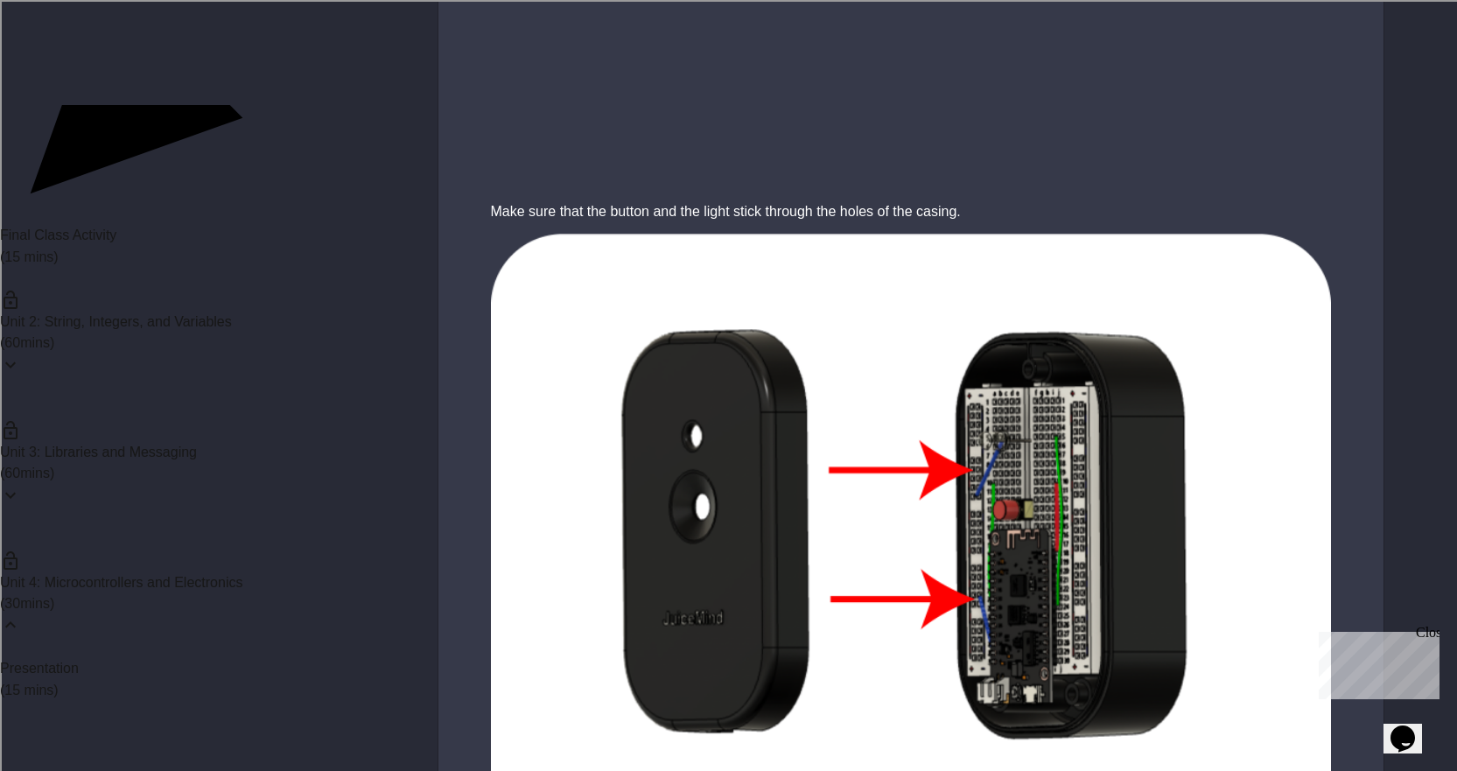
scroll to position [5463, 0]
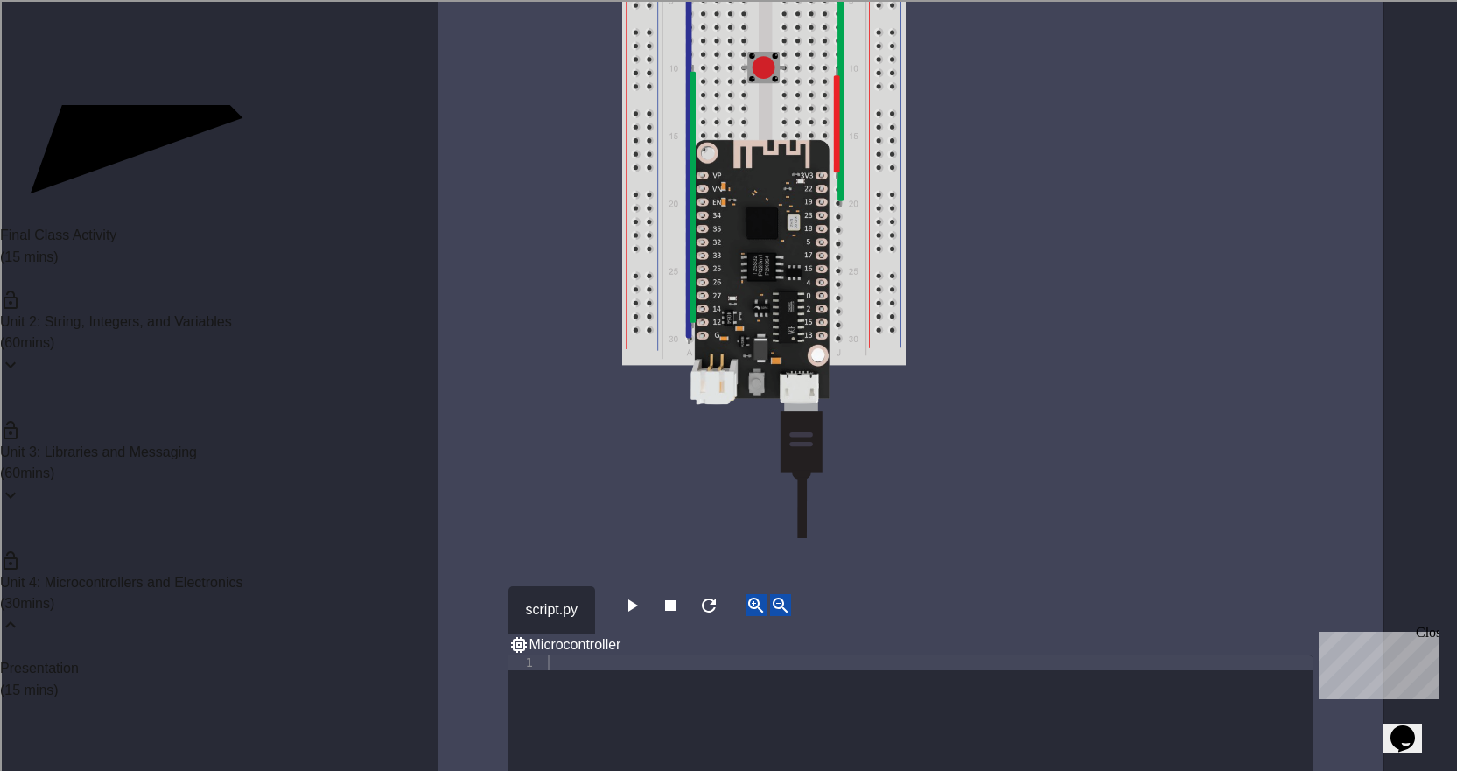
scroll to position [1050, 0]
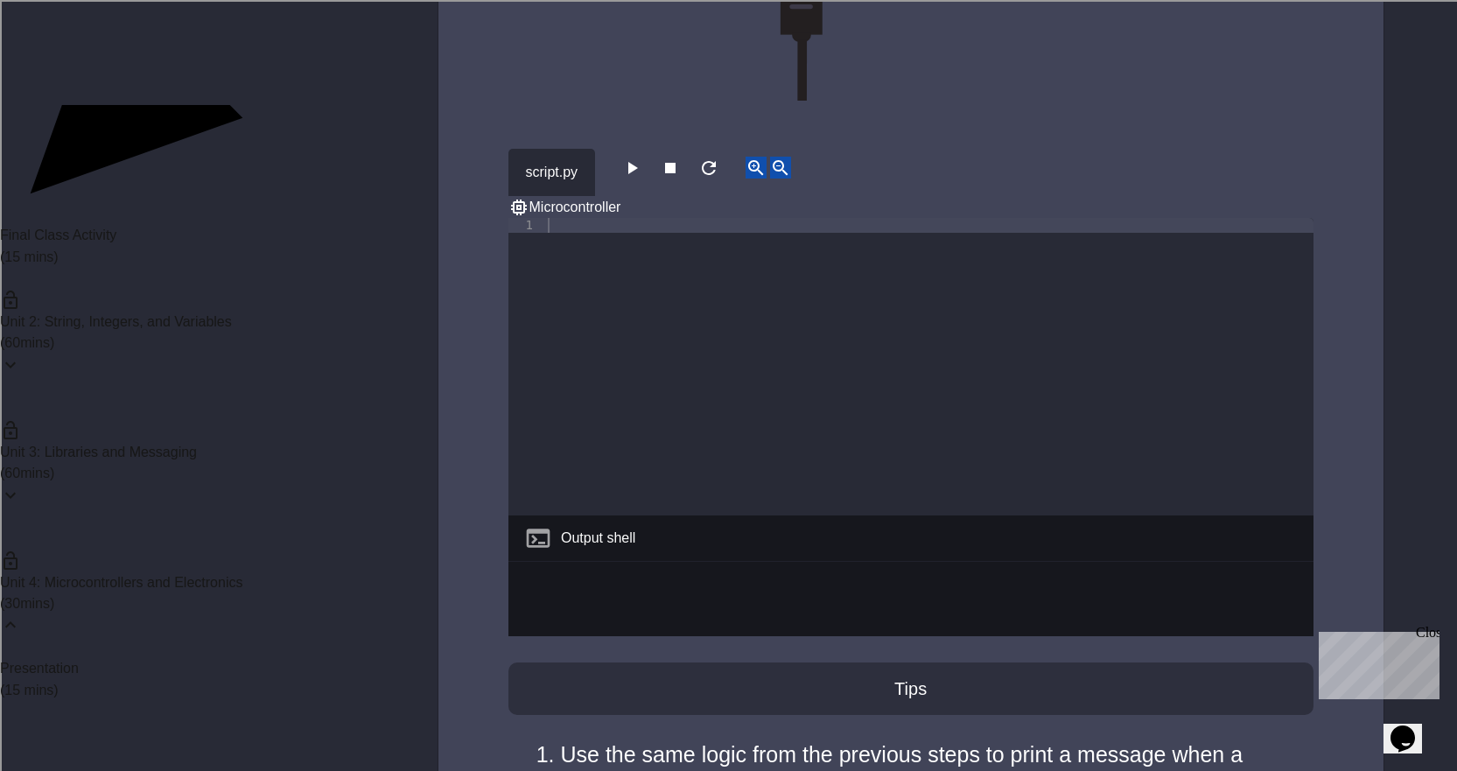
type textarea "**********"
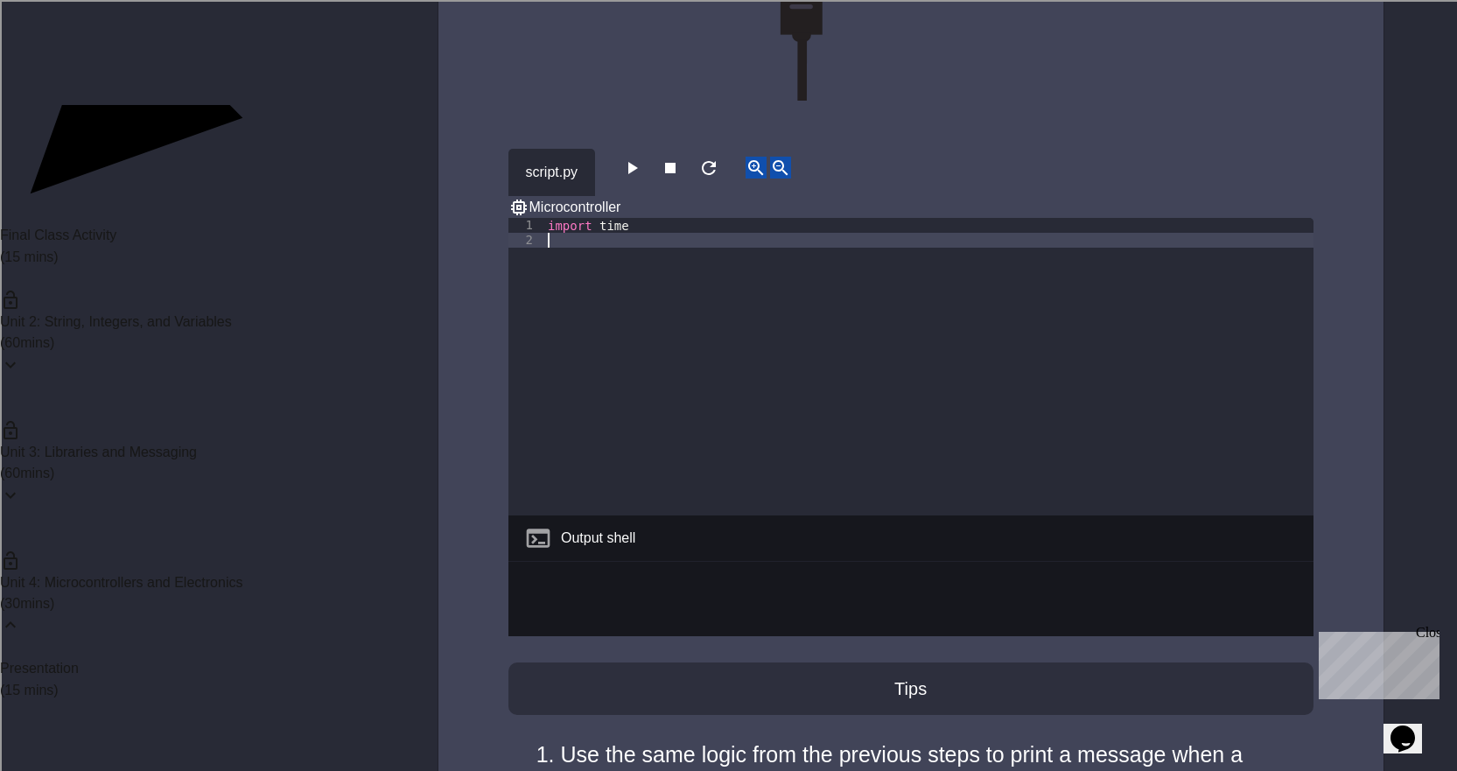
scroll to position [0, 0]
type textarea "**********"
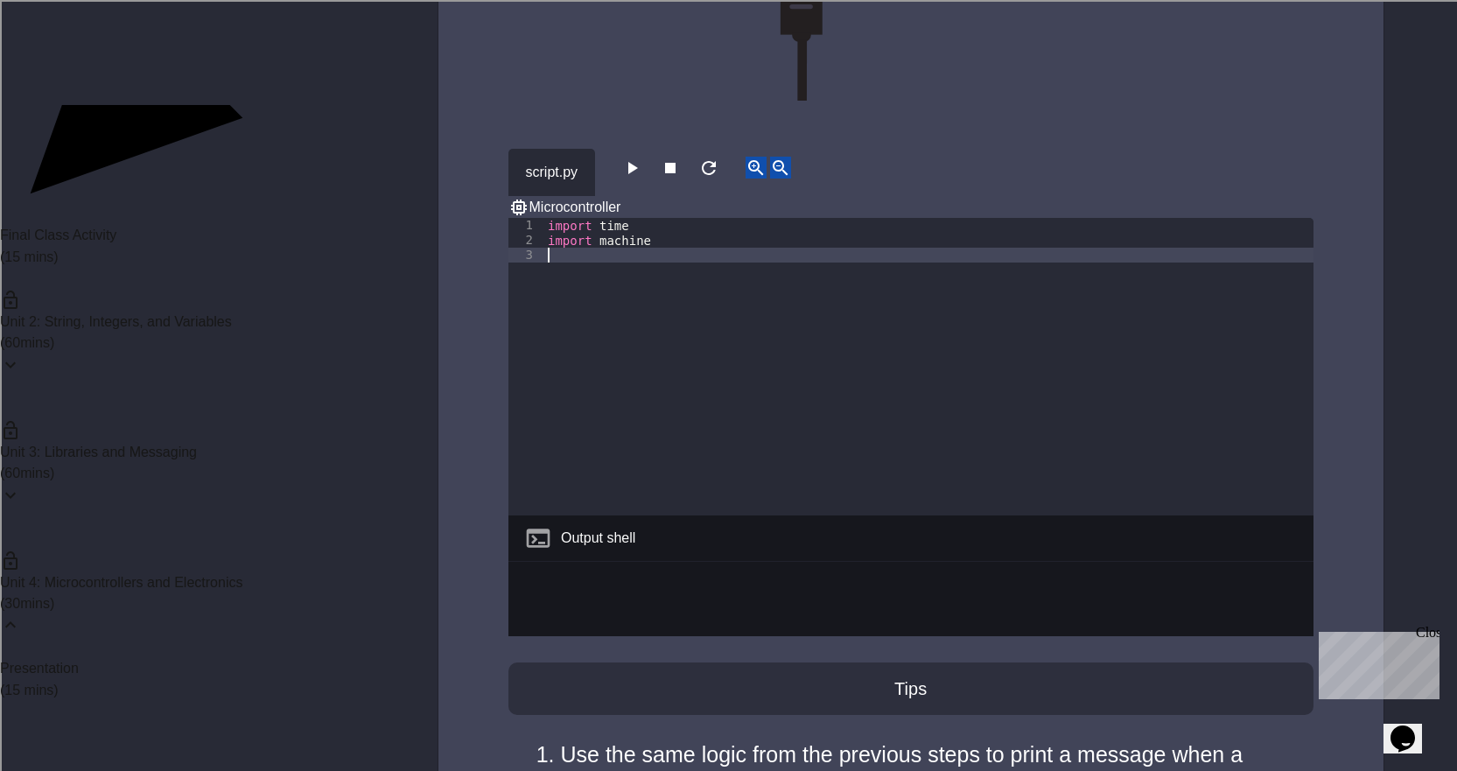
type textarea "*"
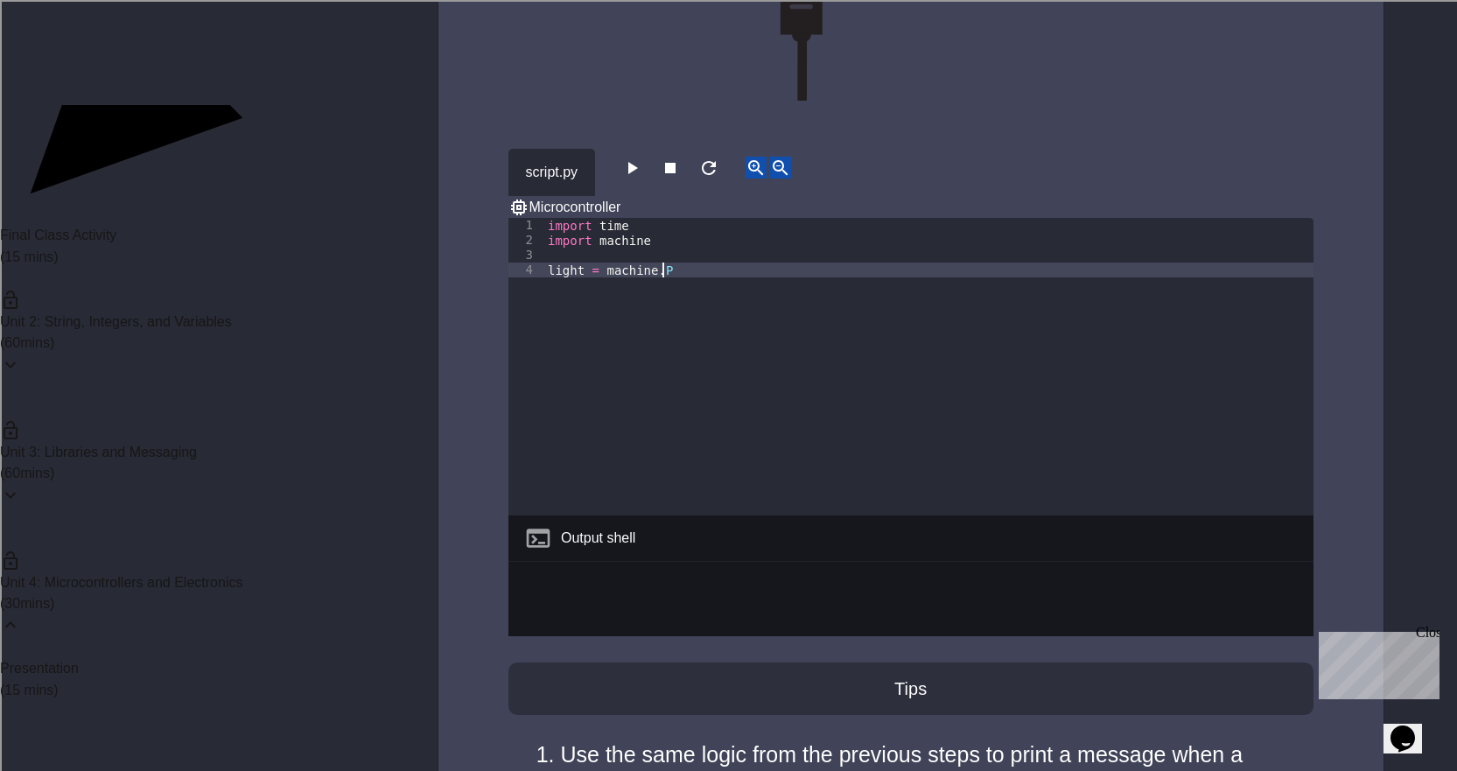
scroll to position [0, 8]
type textarea "**********"
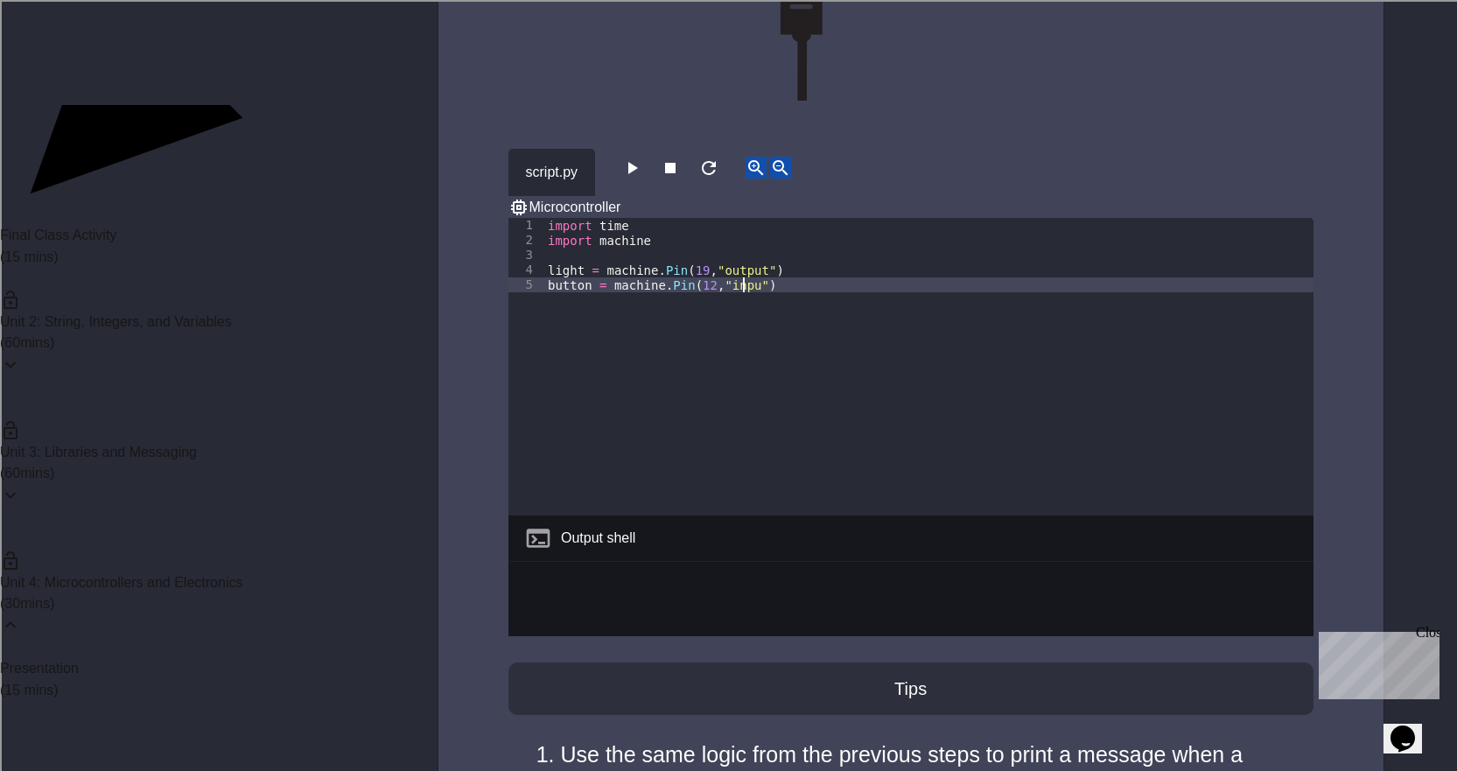
scroll to position [0, 14]
type textarea "**********"
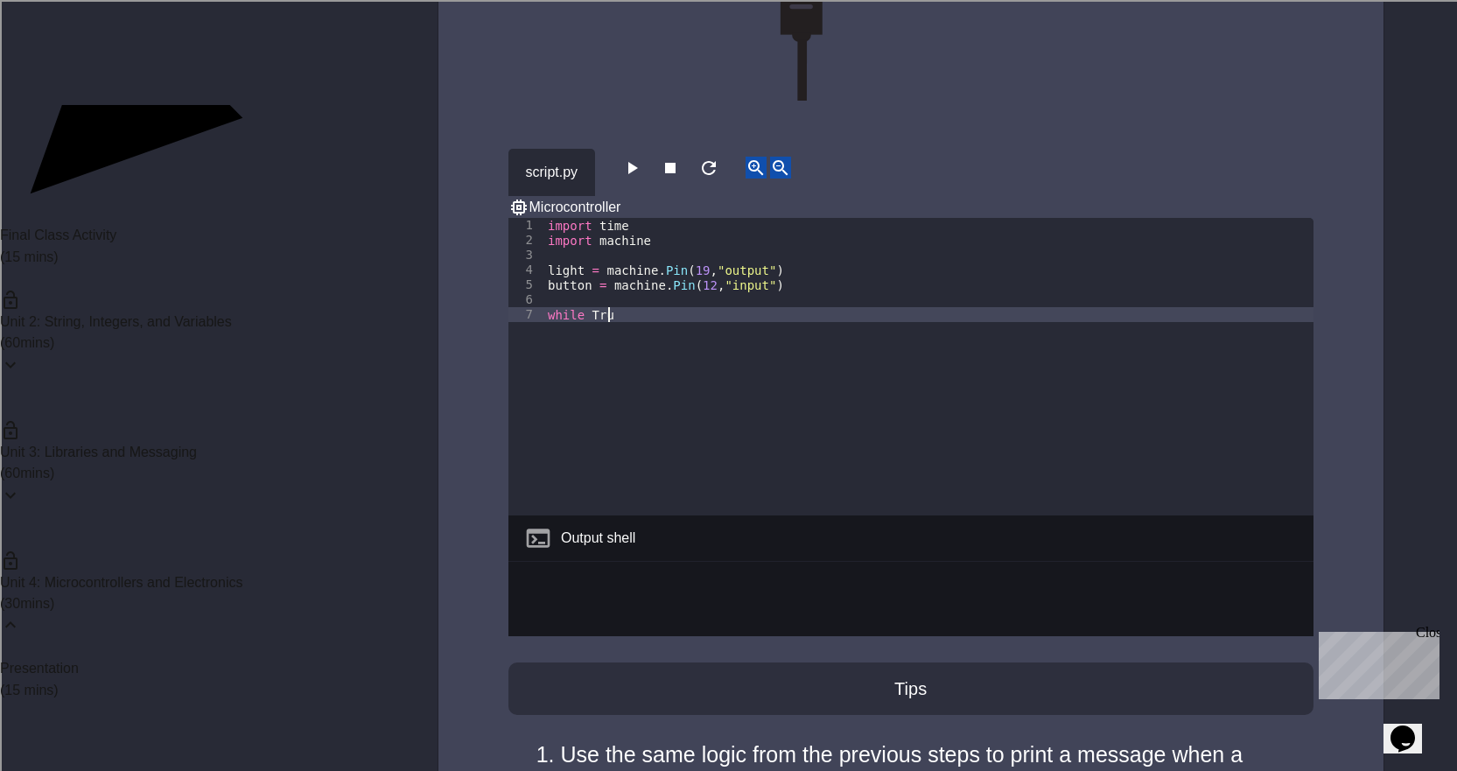
scroll to position [0, 4]
type textarea "**********"
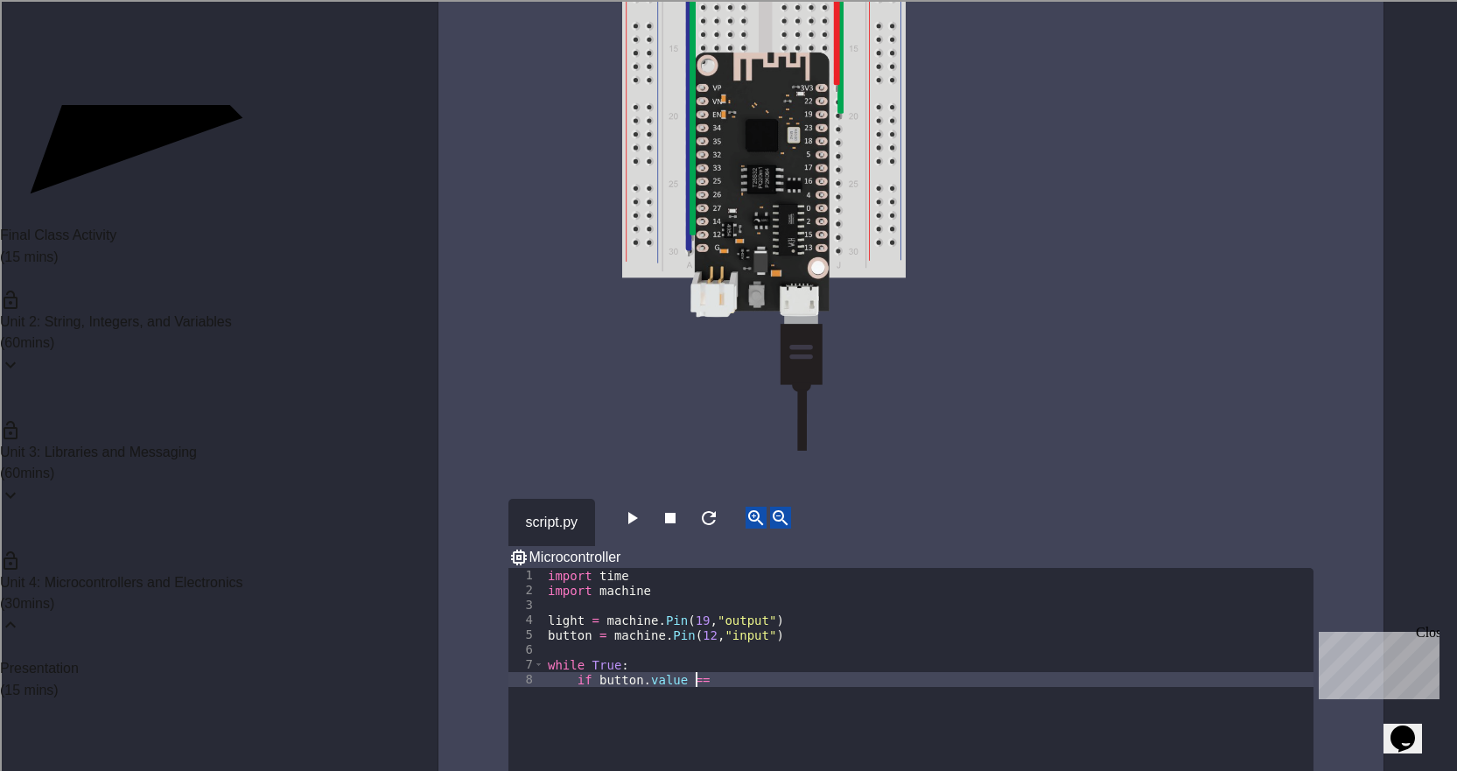
scroll to position [0, 10]
type textarea "**********"
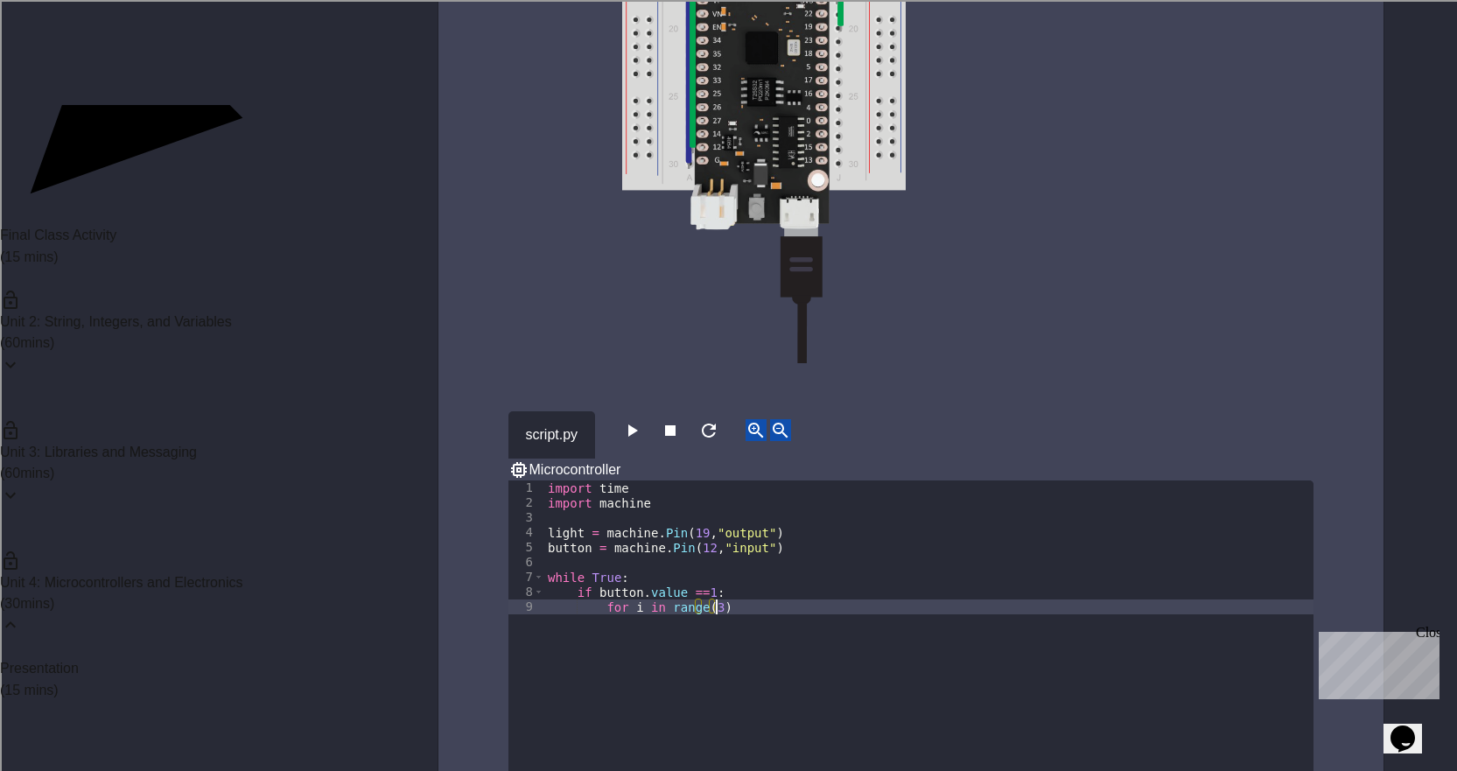
type textarea "**********"
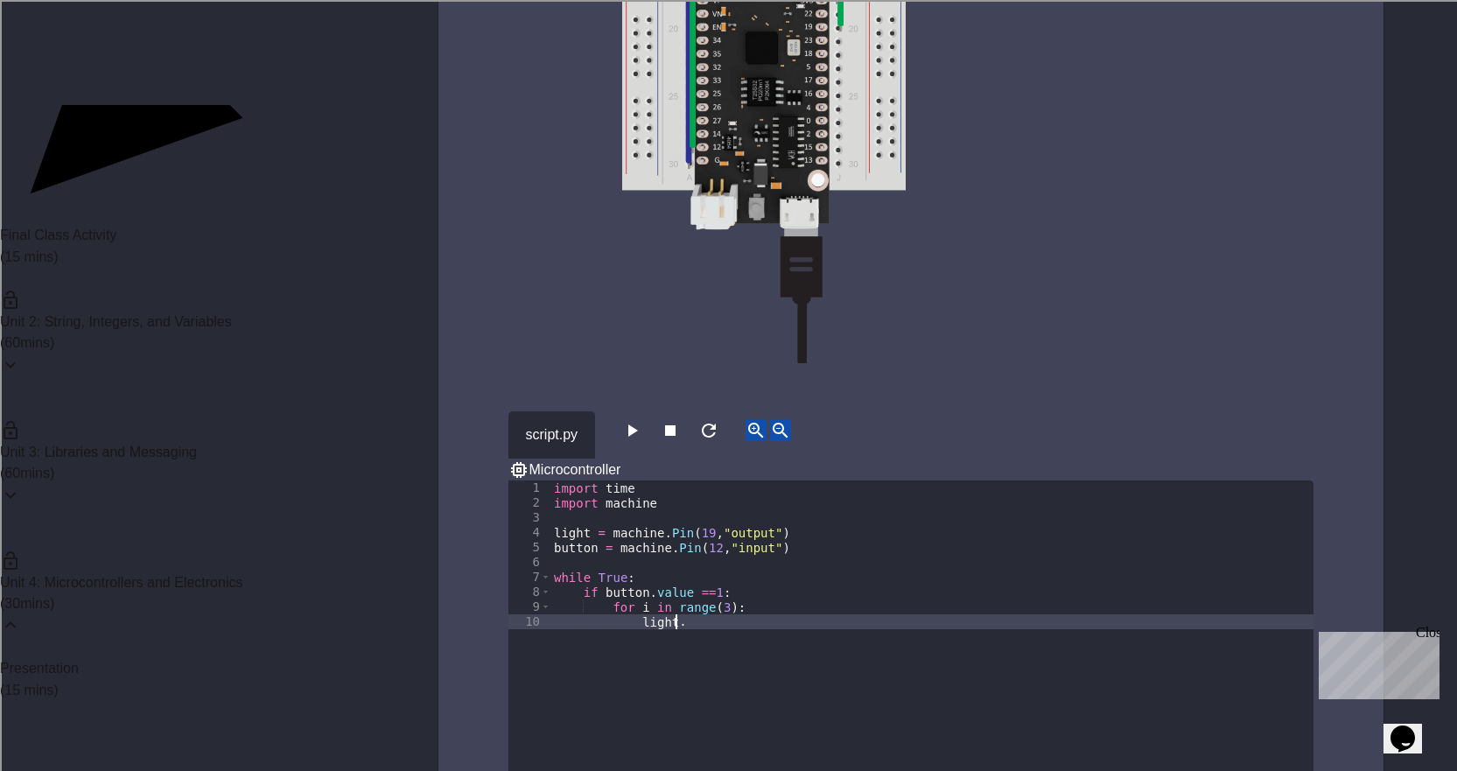
scroll to position [0, 8]
type textarea "**********"
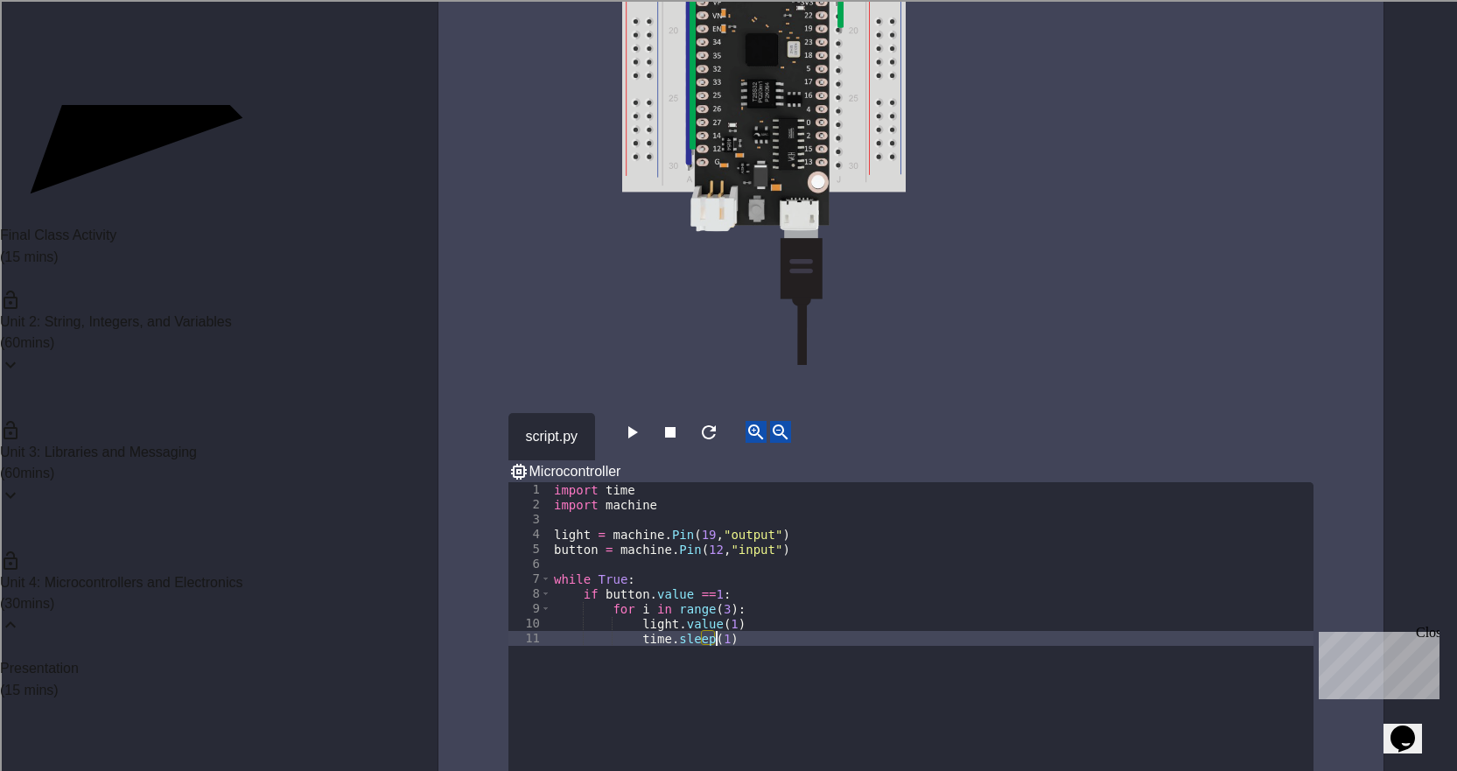
scroll to position [787, 0]
type textarea "**********"
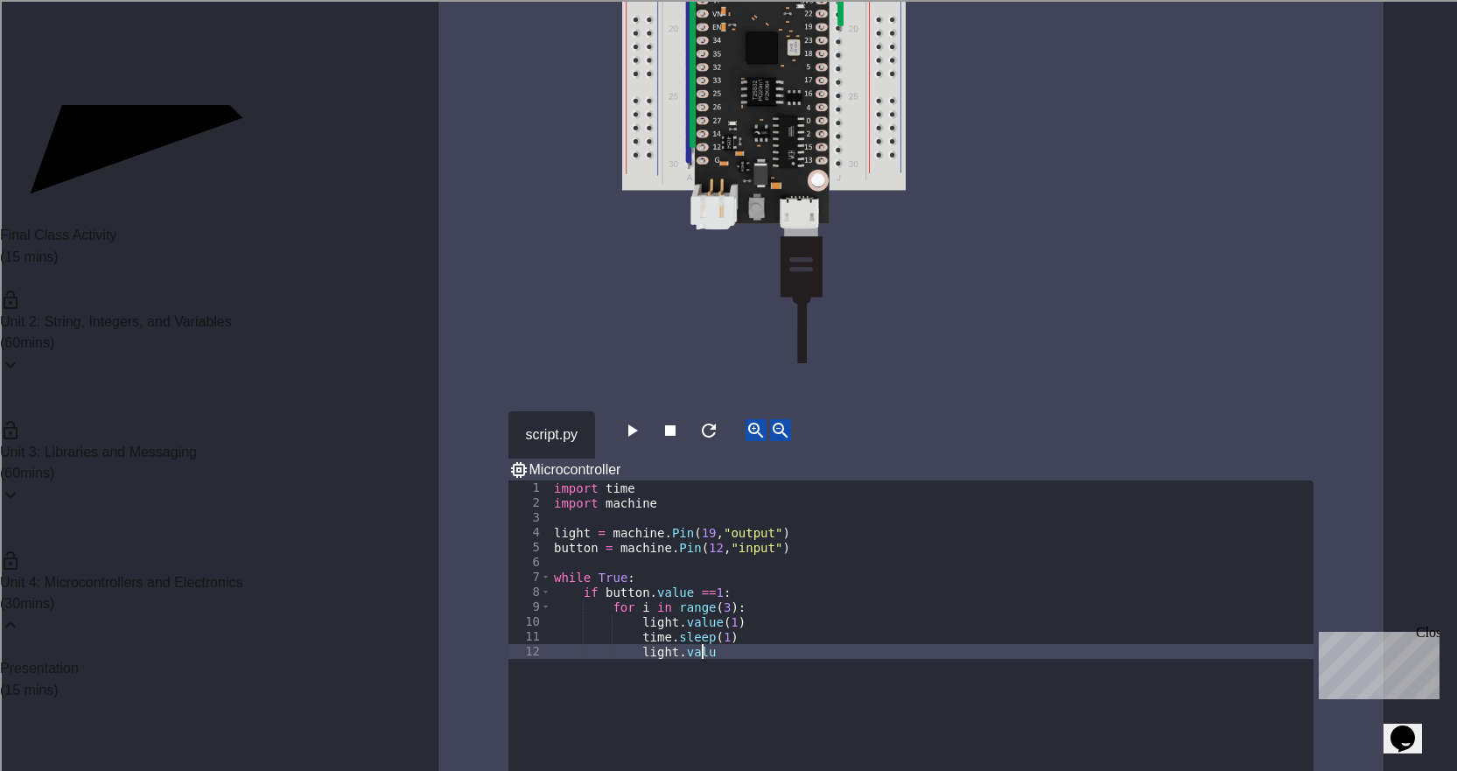
scroll to position [0, 10]
type textarea "**********"
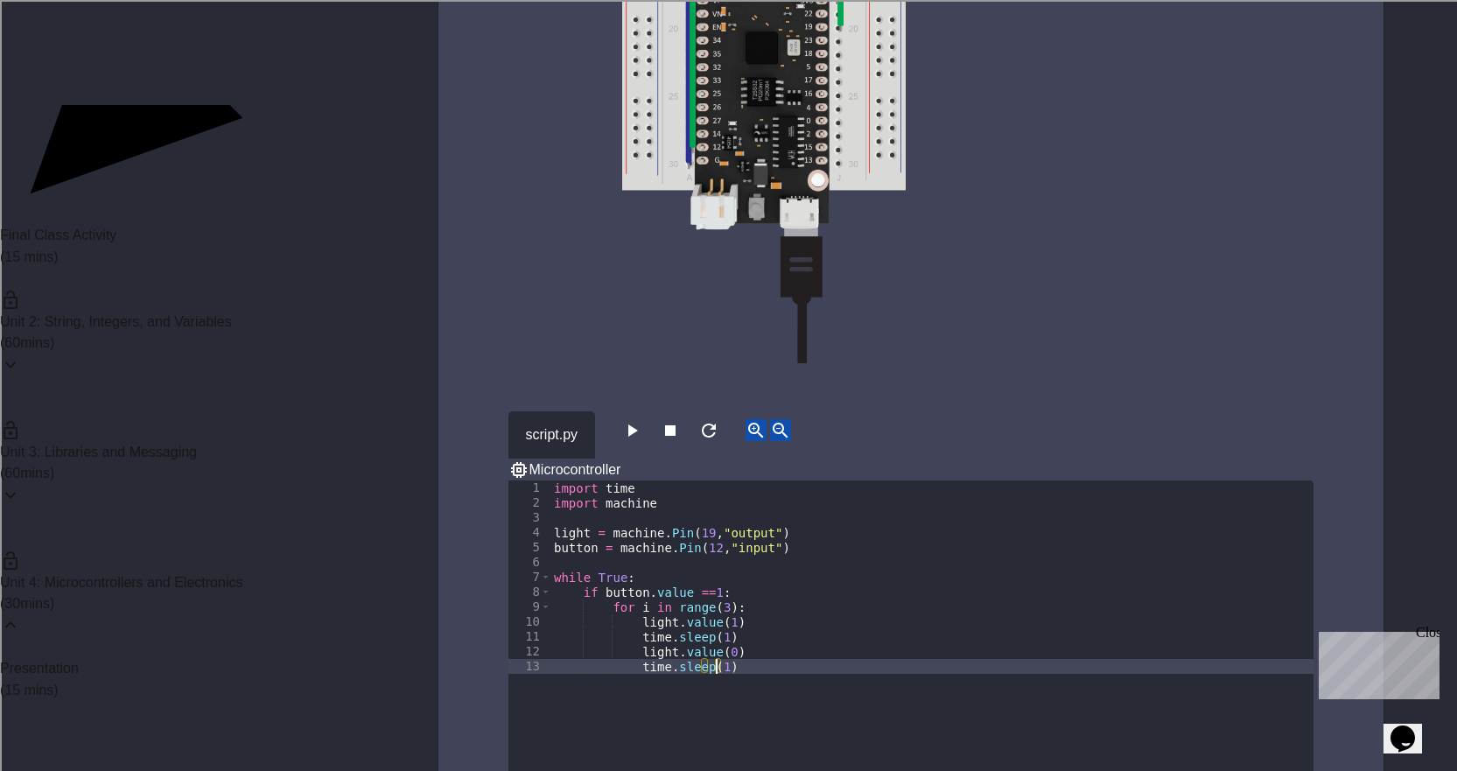
type textarea "**********"
click at [629, 436] on button "button" at bounding box center [631, 430] width 21 height 22
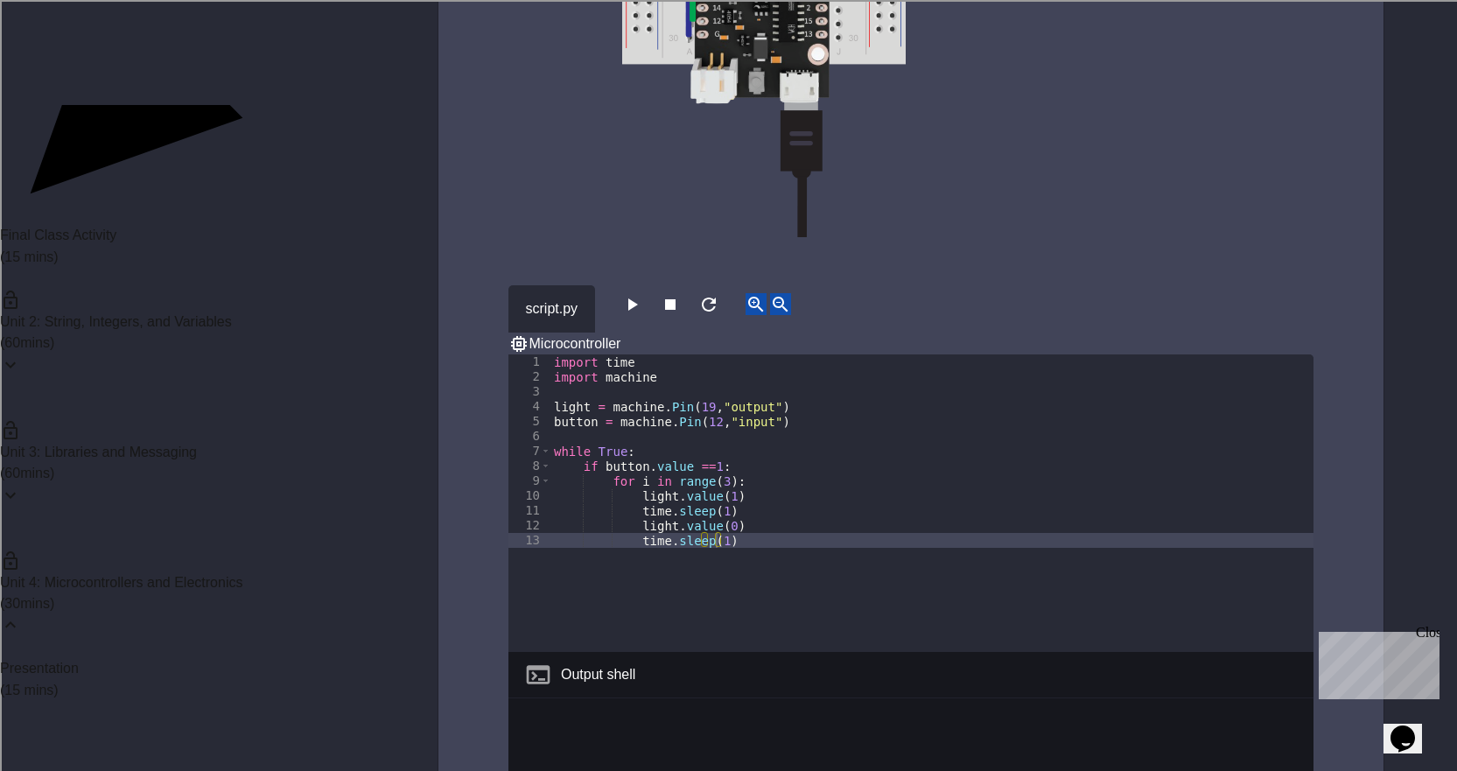
scroll to position [962, 0]
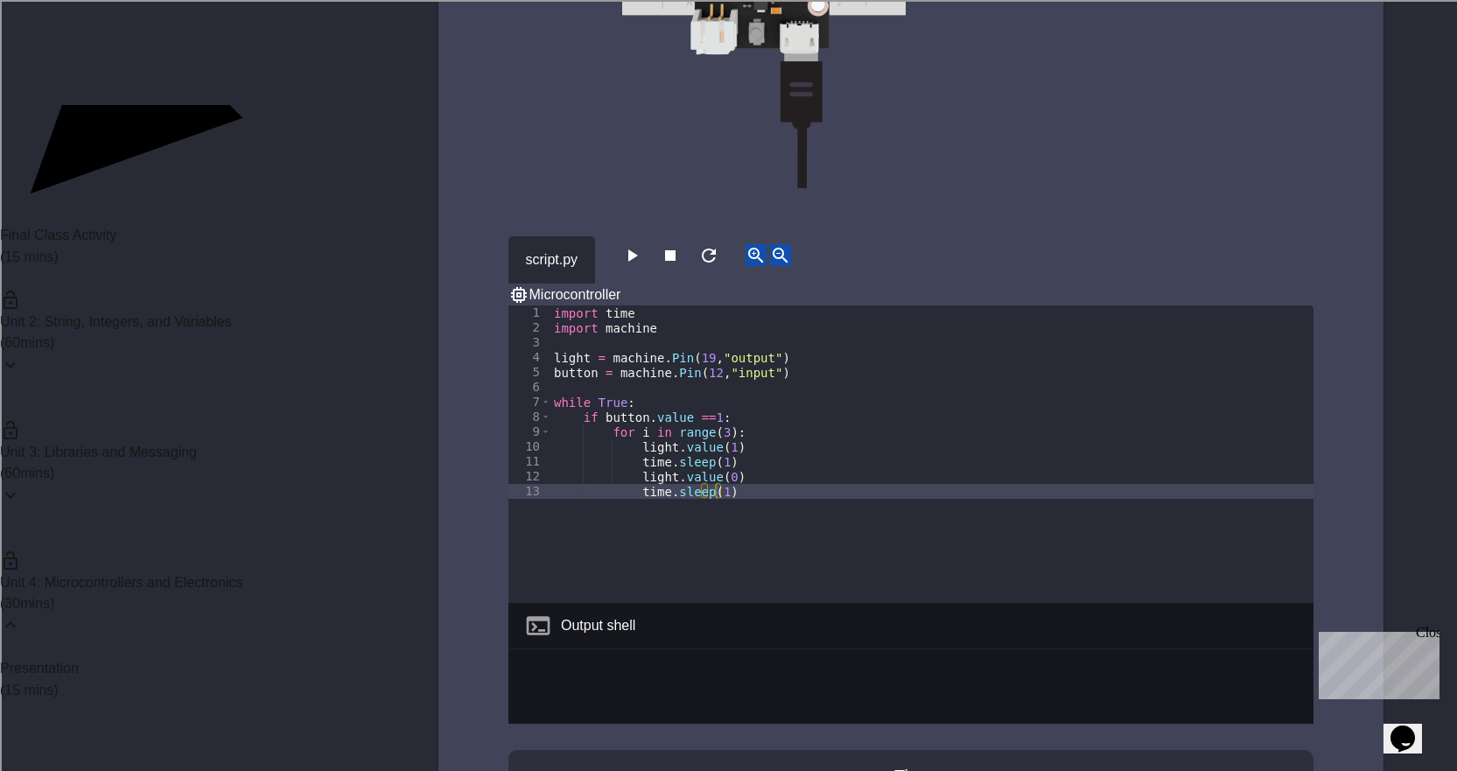
click at [681, 266] on button "button" at bounding box center [670, 255] width 21 height 22
click at [642, 253] on icon "button" at bounding box center [631, 255] width 21 height 21
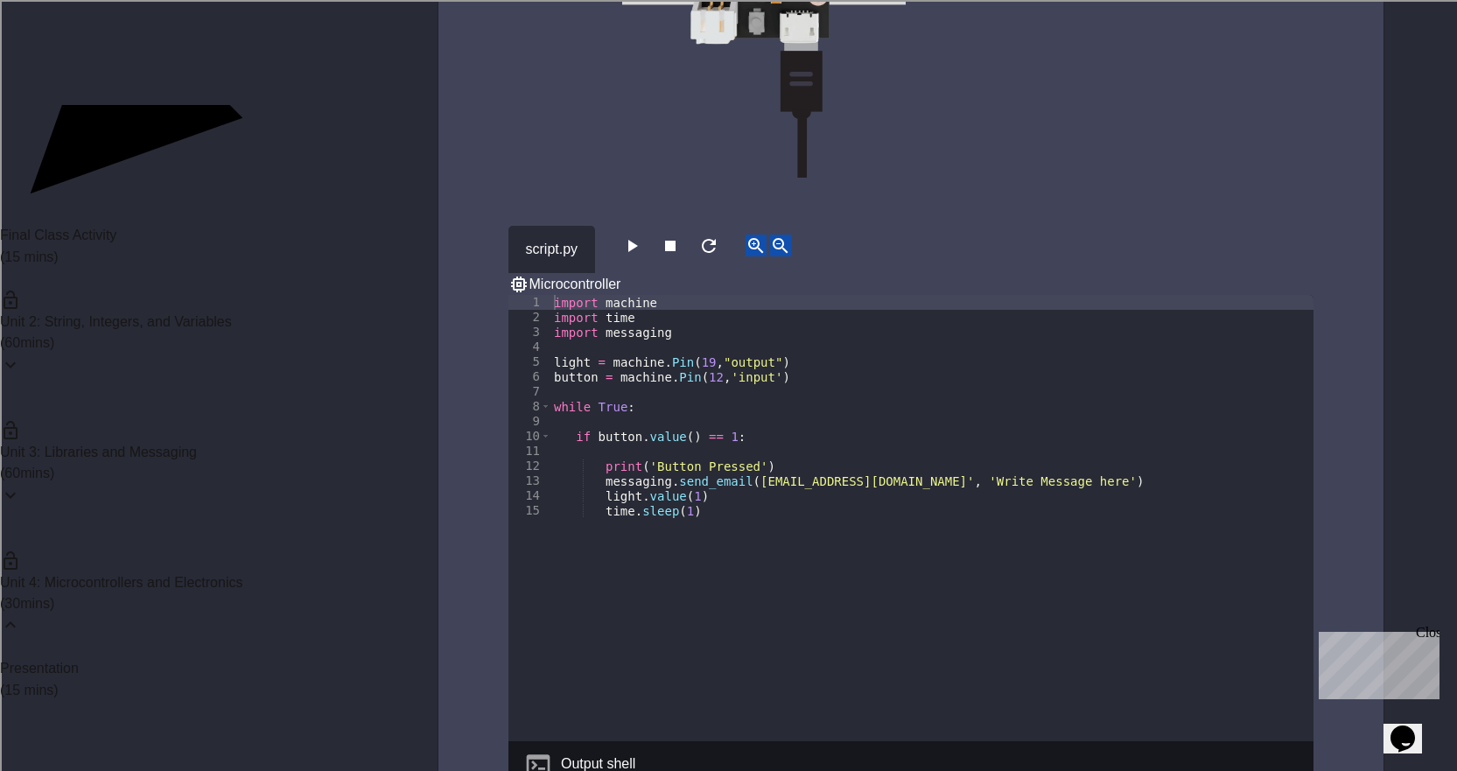
scroll to position [5297, 0]
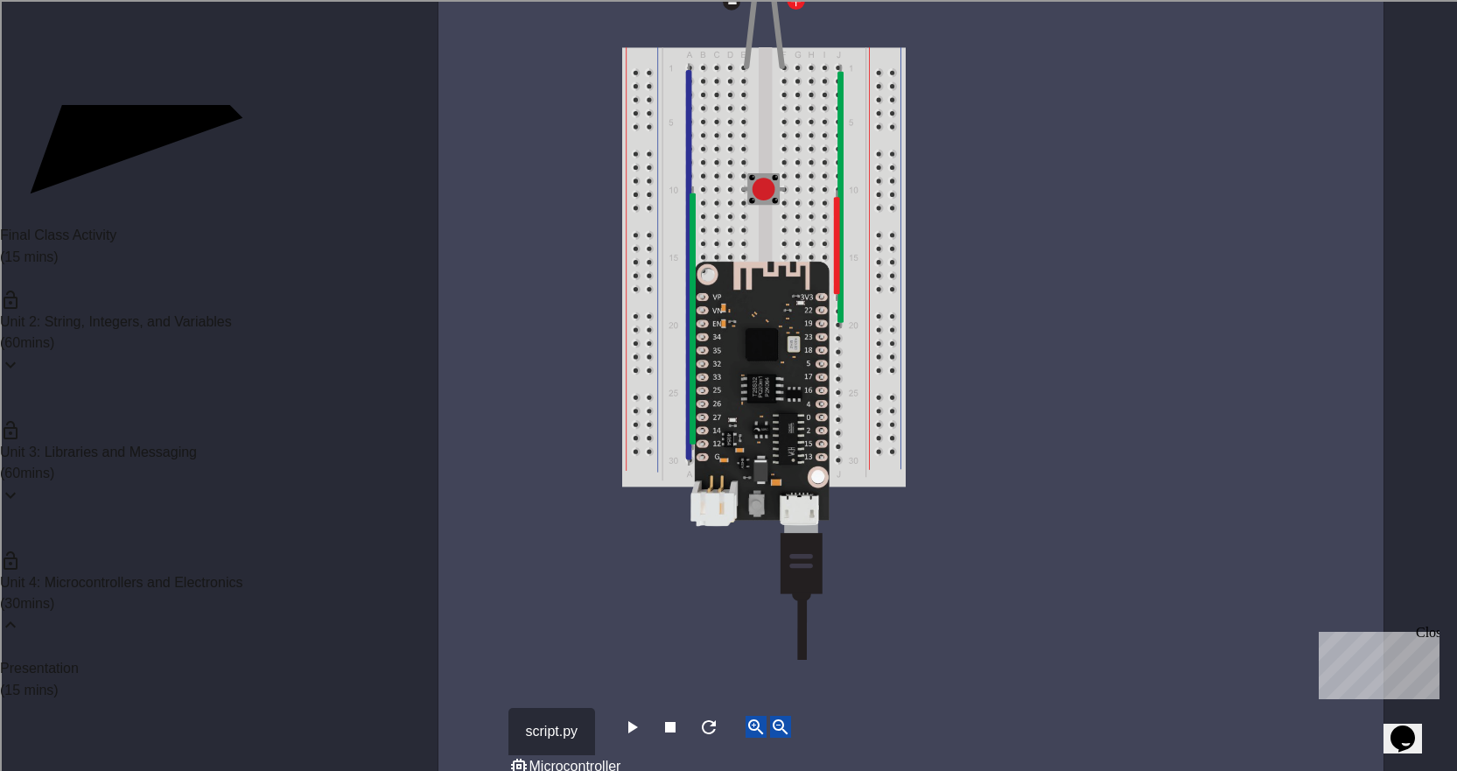
scroll to position [616, 0]
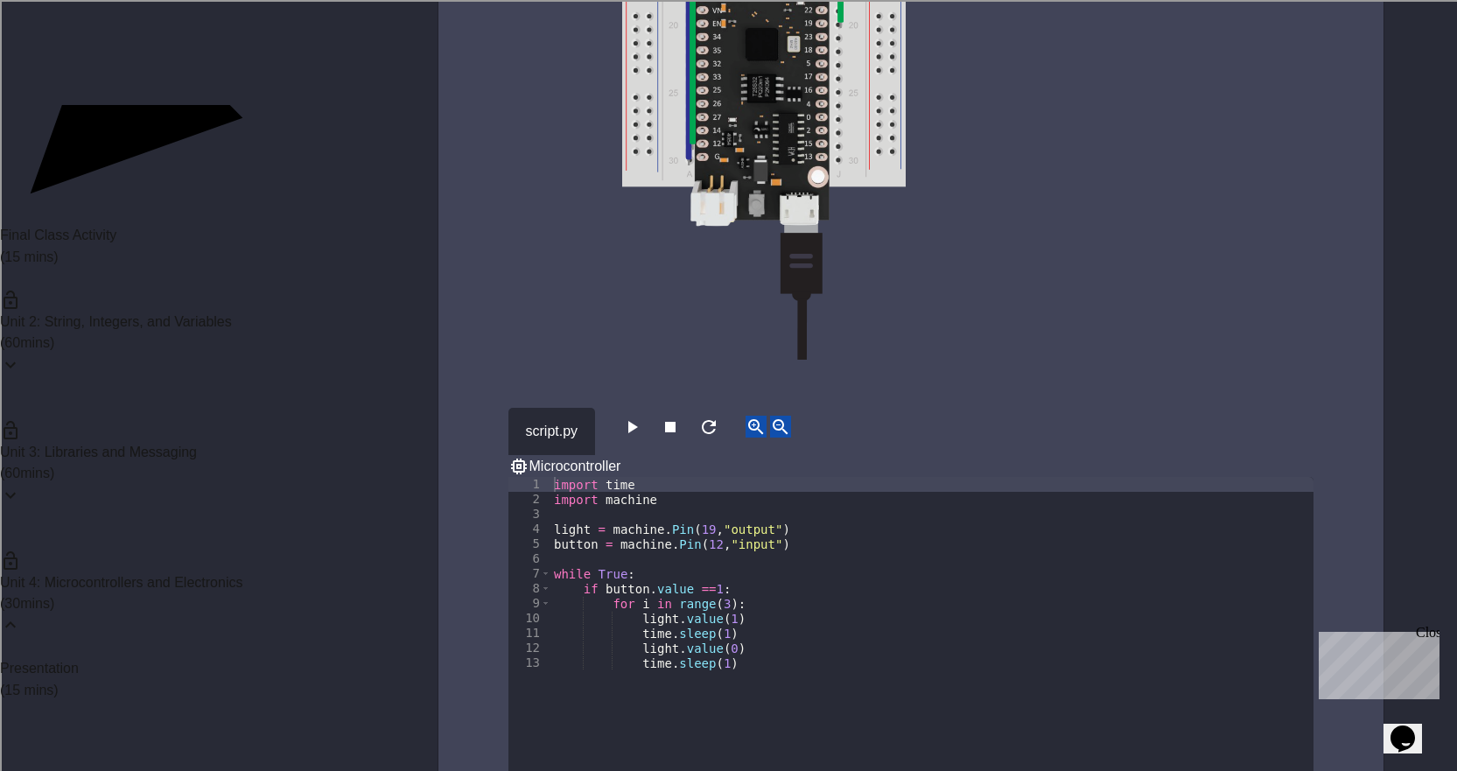
click at [693, 408] on div "script.py Microcontroller" at bounding box center [910, 442] width 805 height 69
click at [681, 416] on icon "button" at bounding box center [670, 426] width 21 height 21
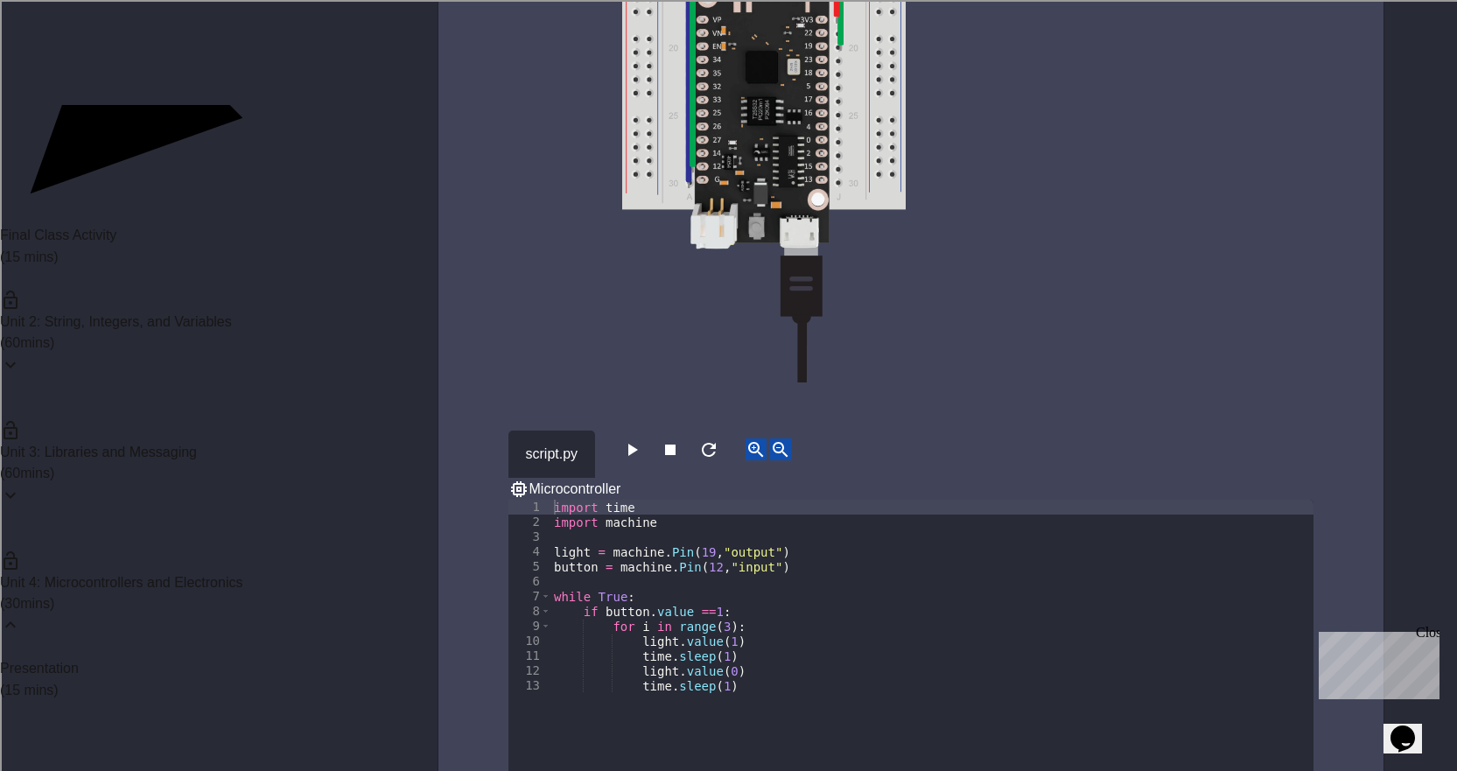
scroll to position [966, 0]
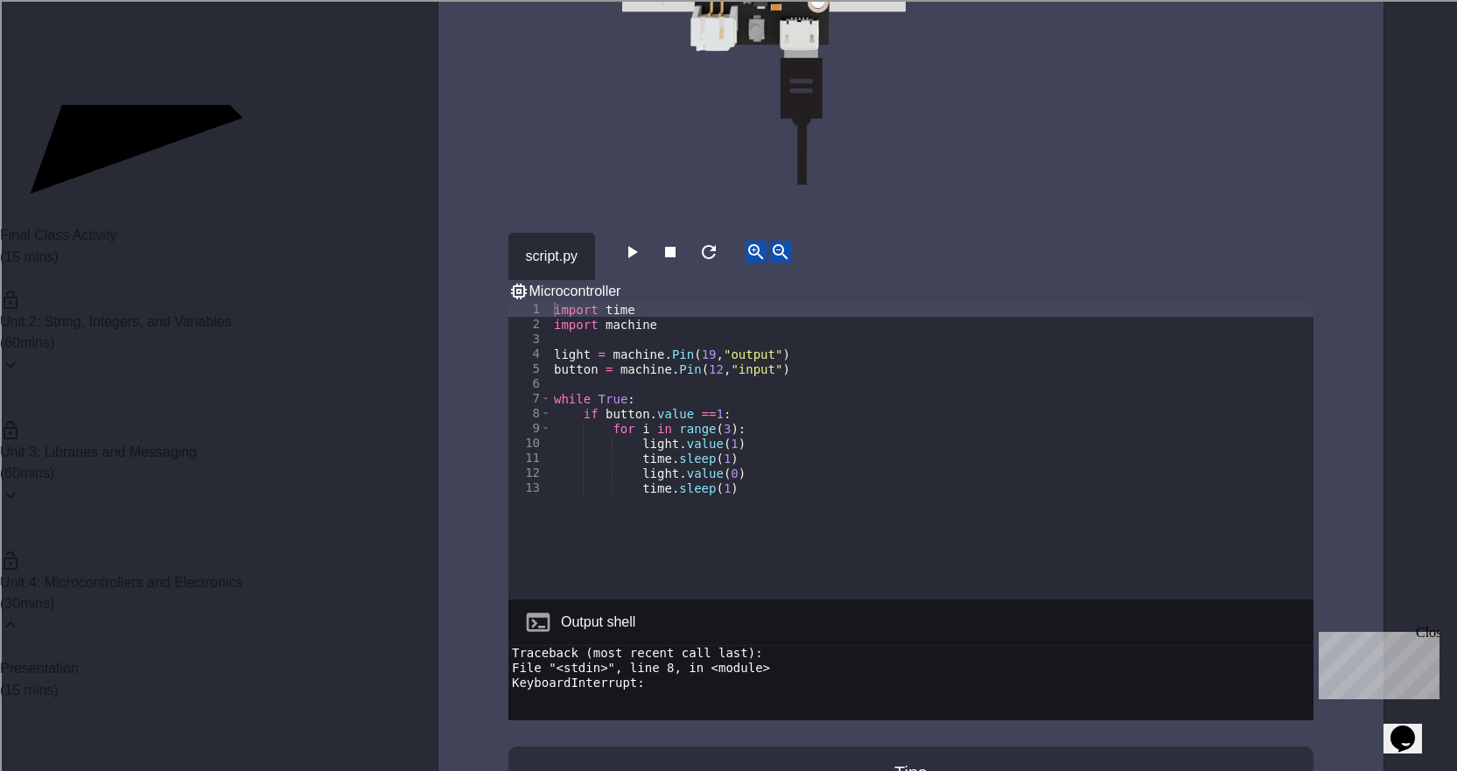
click at [701, 390] on div "import time import machine light = machine . Pin ( 19 , "output" ) button = mac…" at bounding box center [931, 465] width 763 height 327
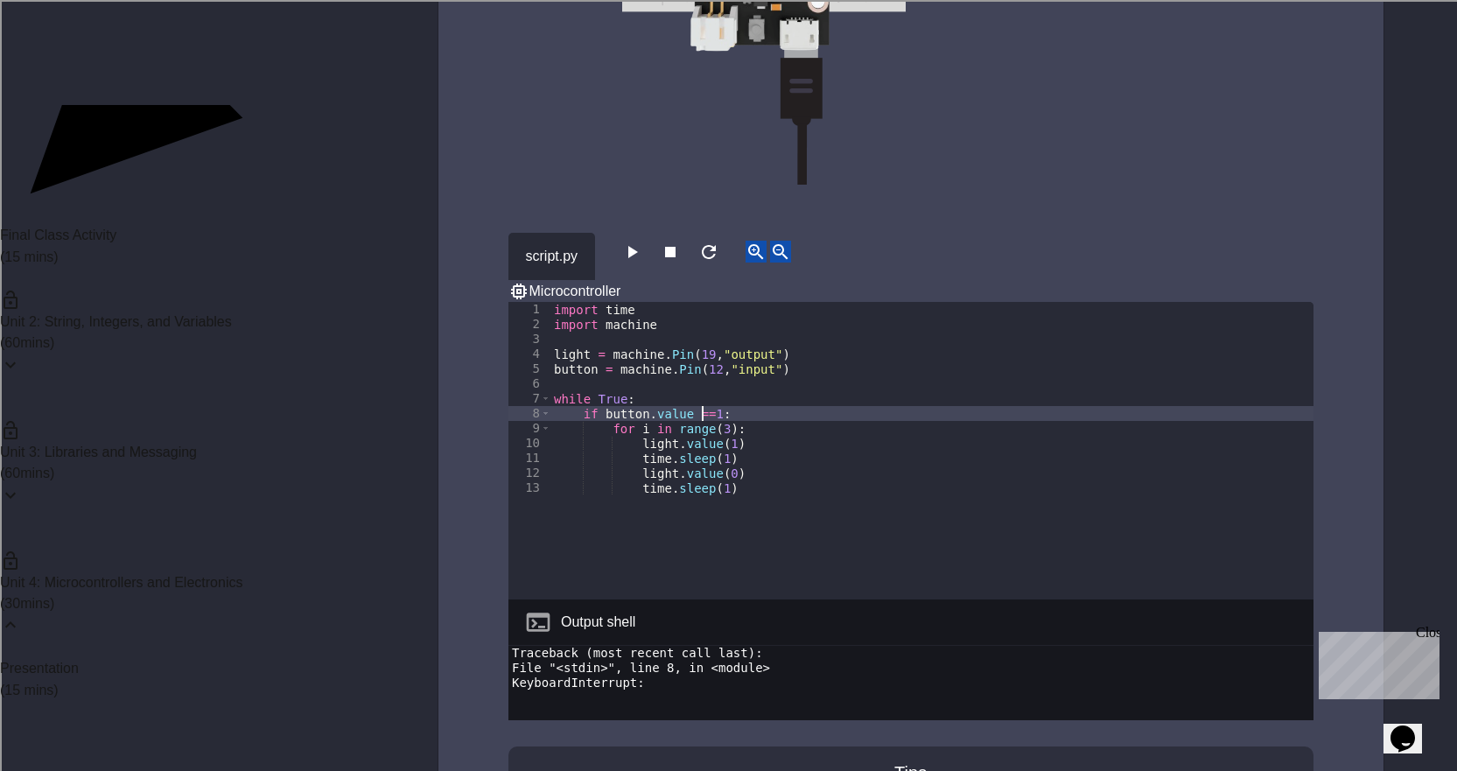
scroll to position [0, 11]
click at [642, 248] on button "button" at bounding box center [631, 252] width 21 height 22
click at [677, 382] on div "import time import machine light = machine . Pin ( 19 , "output" ) button = mac…" at bounding box center [931, 465] width 763 height 327
click at [725, 393] on div "import time import machine light = machine . Pin ( 19 , "output" ) button = mac…" at bounding box center [931, 465] width 763 height 327
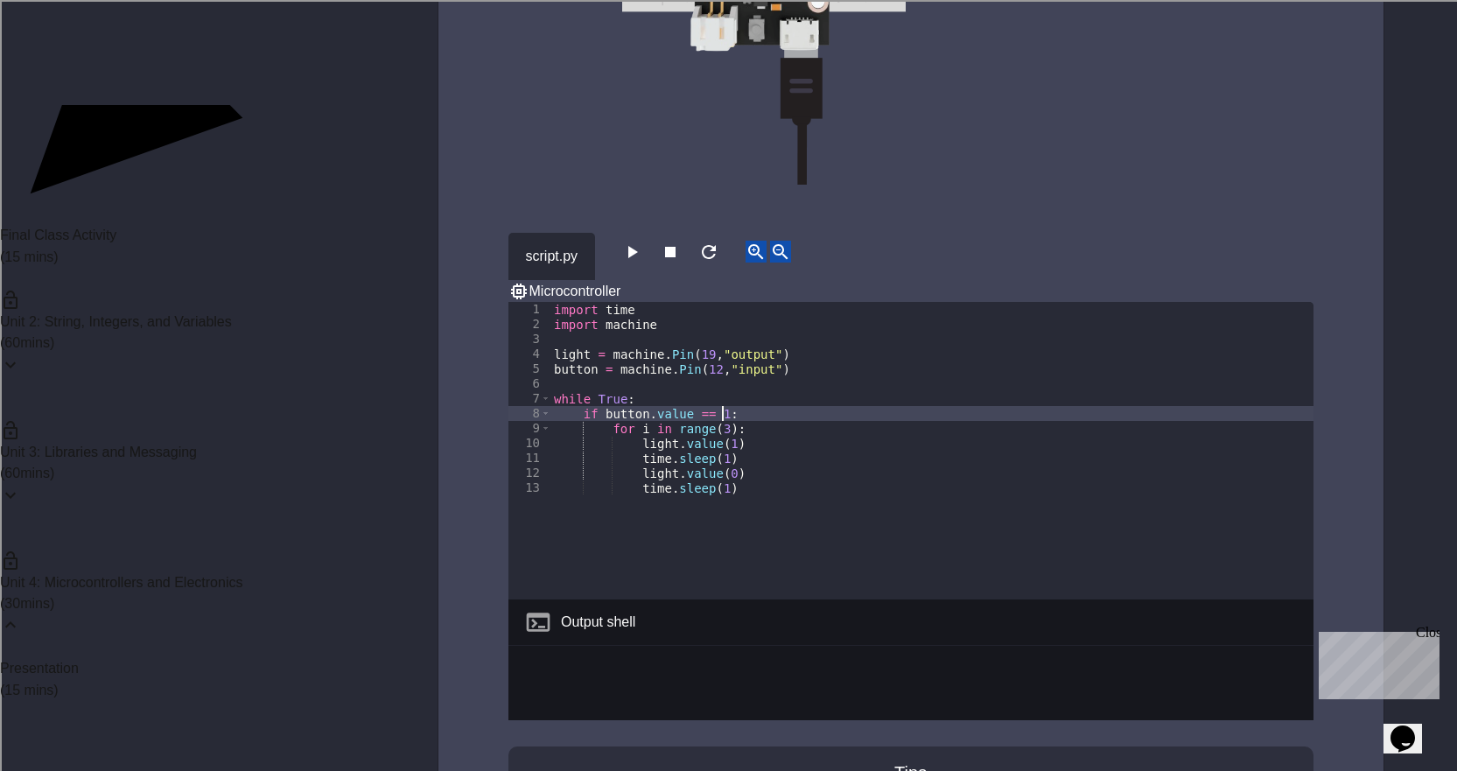
click at [667, 384] on div "import time import machine light = machine . Pin ( 19 , "output" ) button = mac…" at bounding box center [931, 465] width 763 height 327
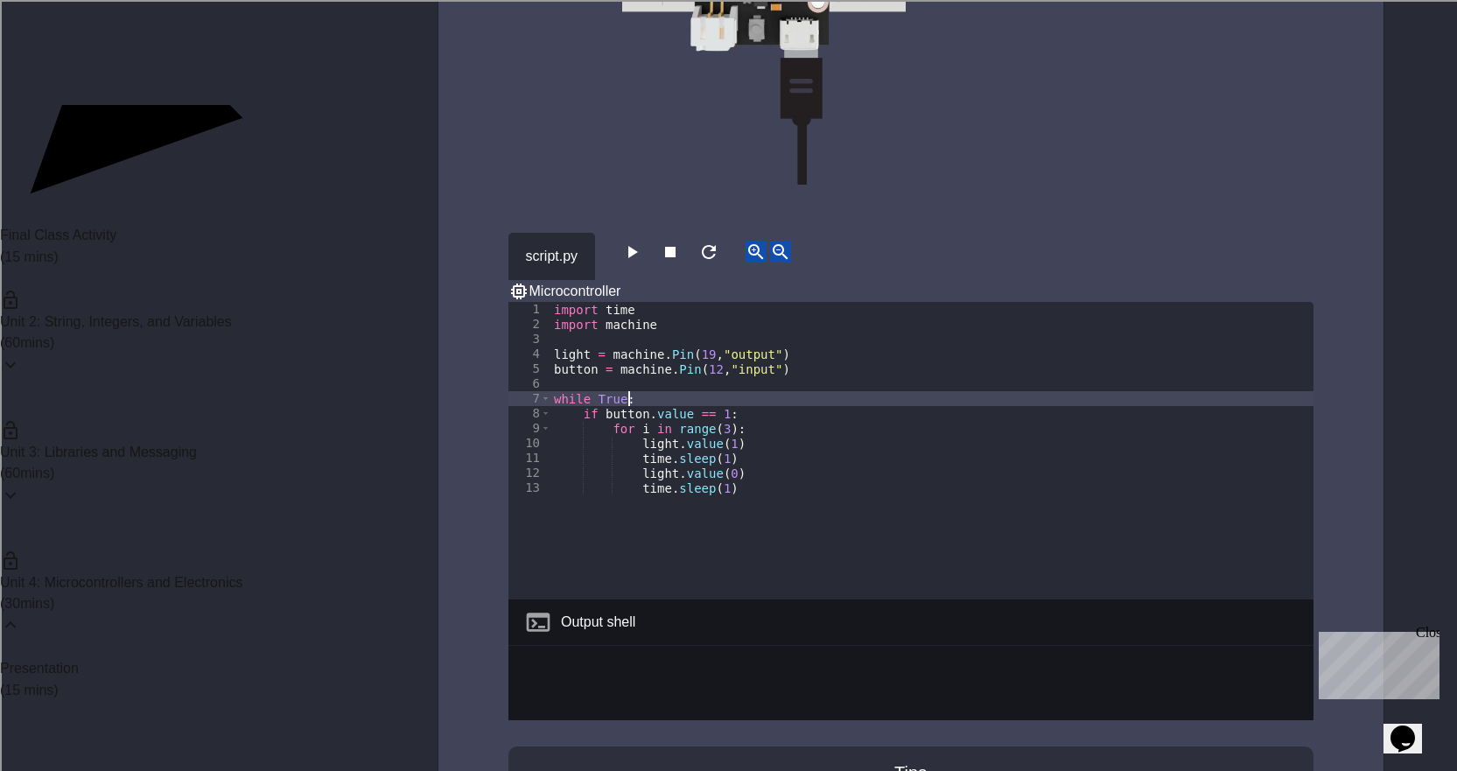
click at [666, 383] on div "import time import machine light = machine . Pin ( 19 , "output" ) button = mac…" at bounding box center [931, 465] width 763 height 327
type textarea "**********"
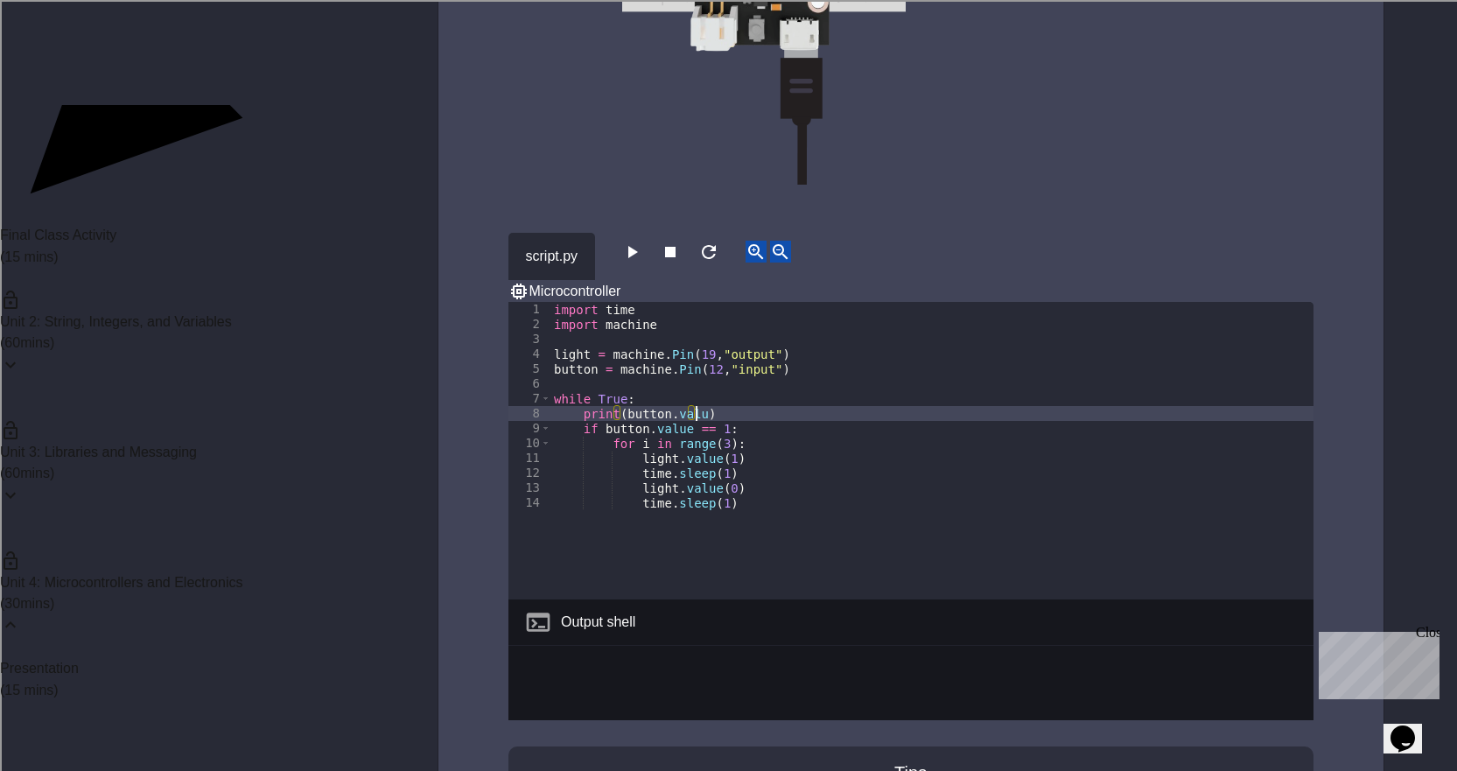
scroll to position [0, 10]
type textarea "**********"
click at [675, 251] on button "button" at bounding box center [670, 252] width 21 height 22
click at [641, 243] on icon "button" at bounding box center [631, 251] width 21 height 21
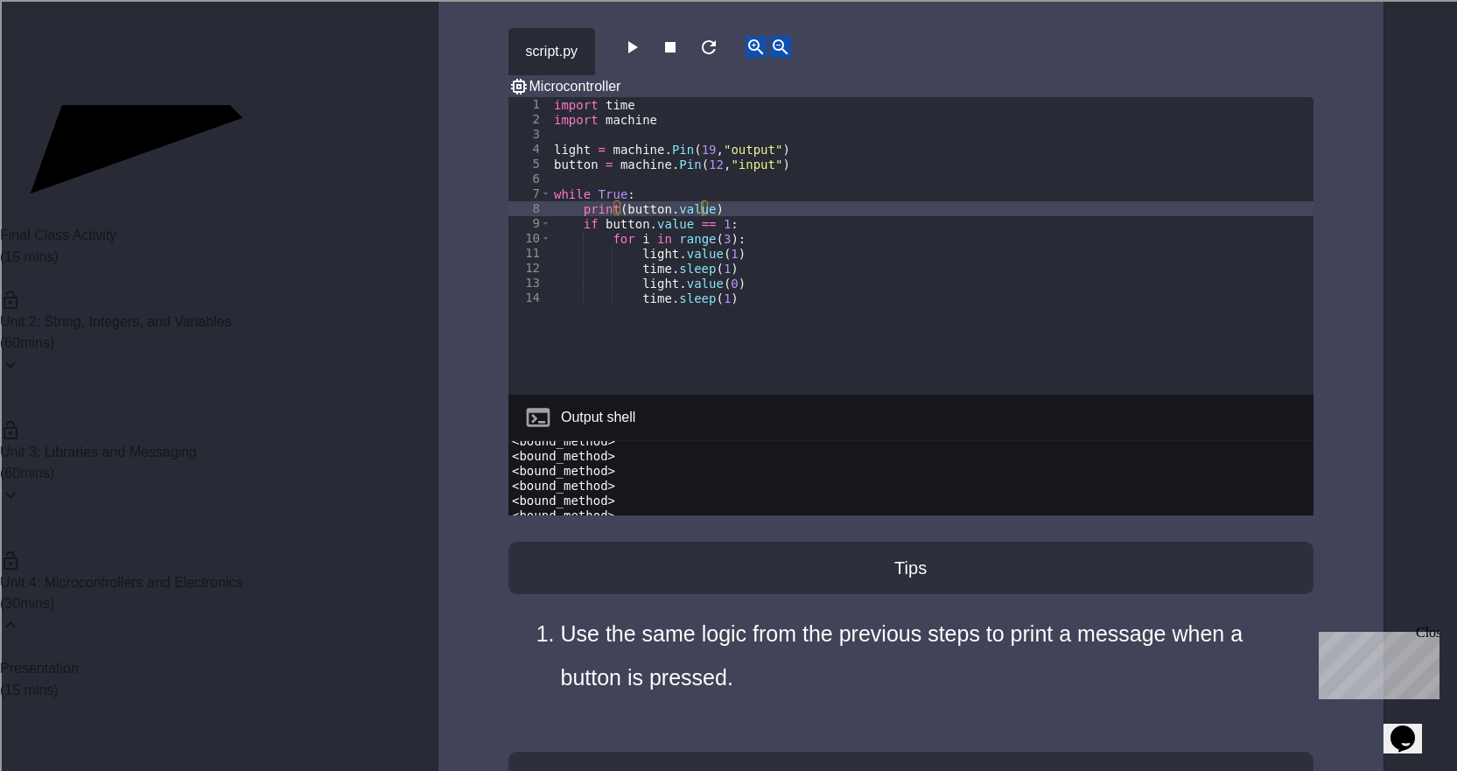
scroll to position [1141, 0]
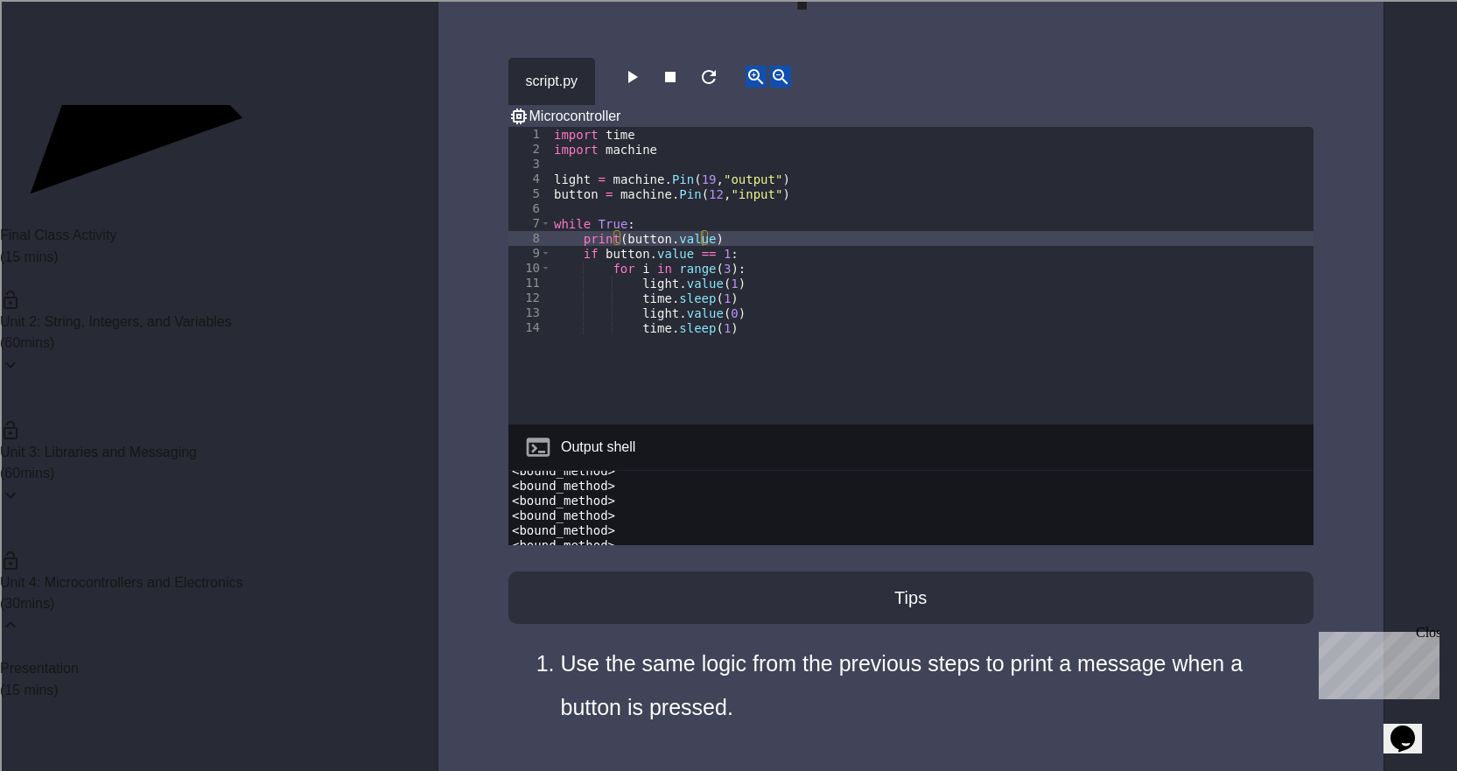
click at [681, 87] on button "button" at bounding box center [670, 77] width 21 height 22
click at [638, 80] on icon "button" at bounding box center [633, 77] width 10 height 12
click at [681, 79] on icon "button" at bounding box center [670, 76] width 21 height 21
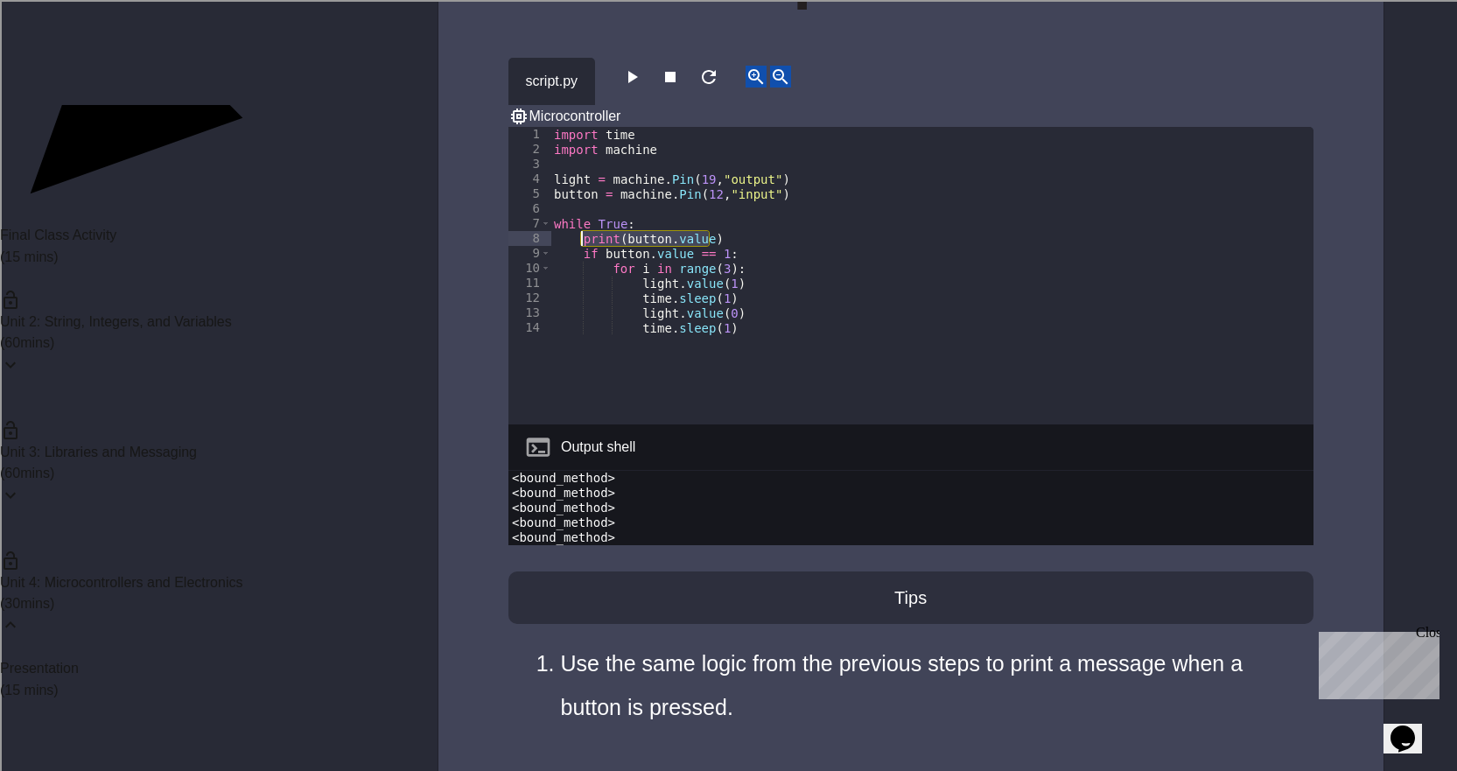
drag, startPoint x: 647, startPoint y: 215, endPoint x: 577, endPoint y: 217, distance: 70.0
click at [577, 217] on div "import time import machine light = machine . Pin ( 19 , "output" ) button = mac…" at bounding box center [931, 290] width 763 height 327
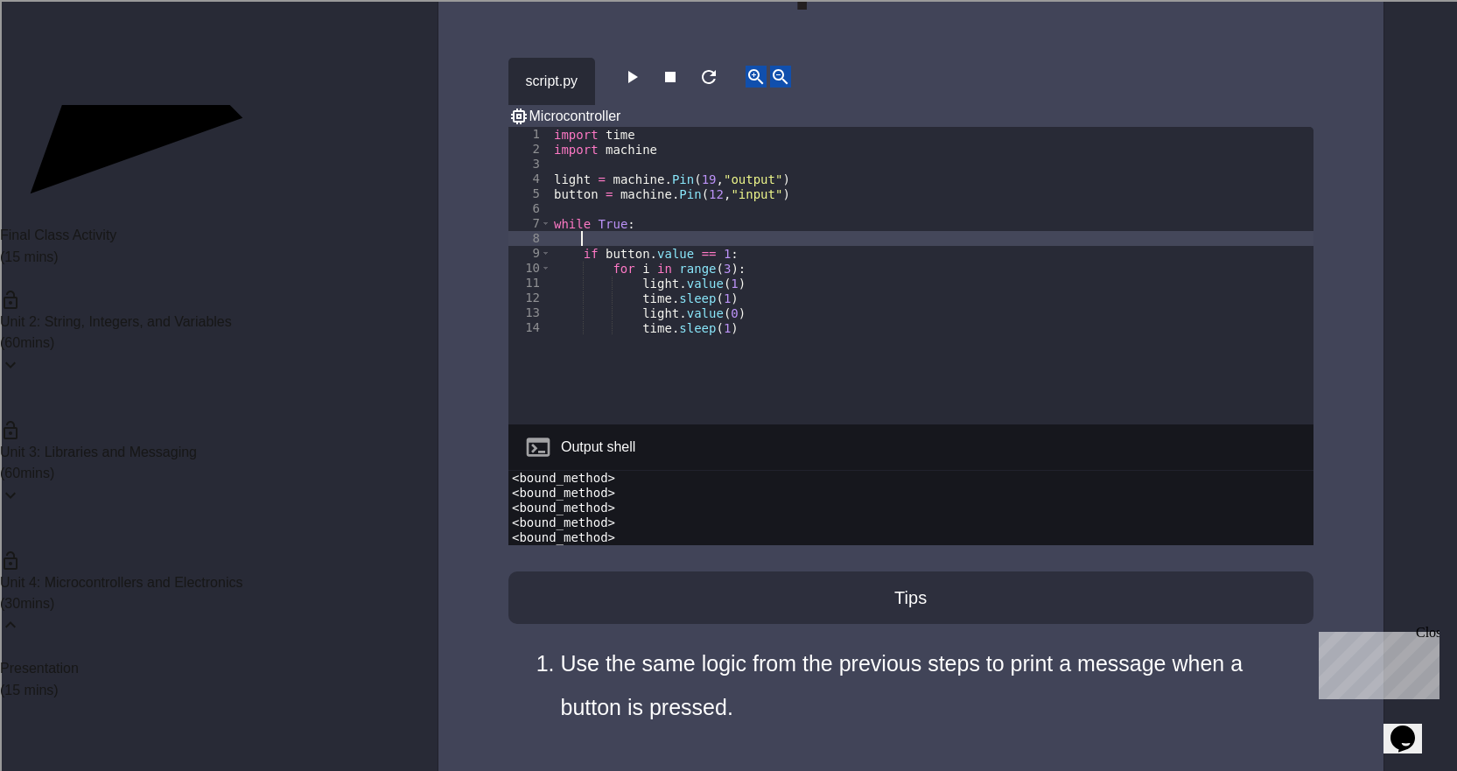
drag, startPoint x: 163, startPoint y: 463, endPoint x: 331, endPoint y: 460, distance: 168.0
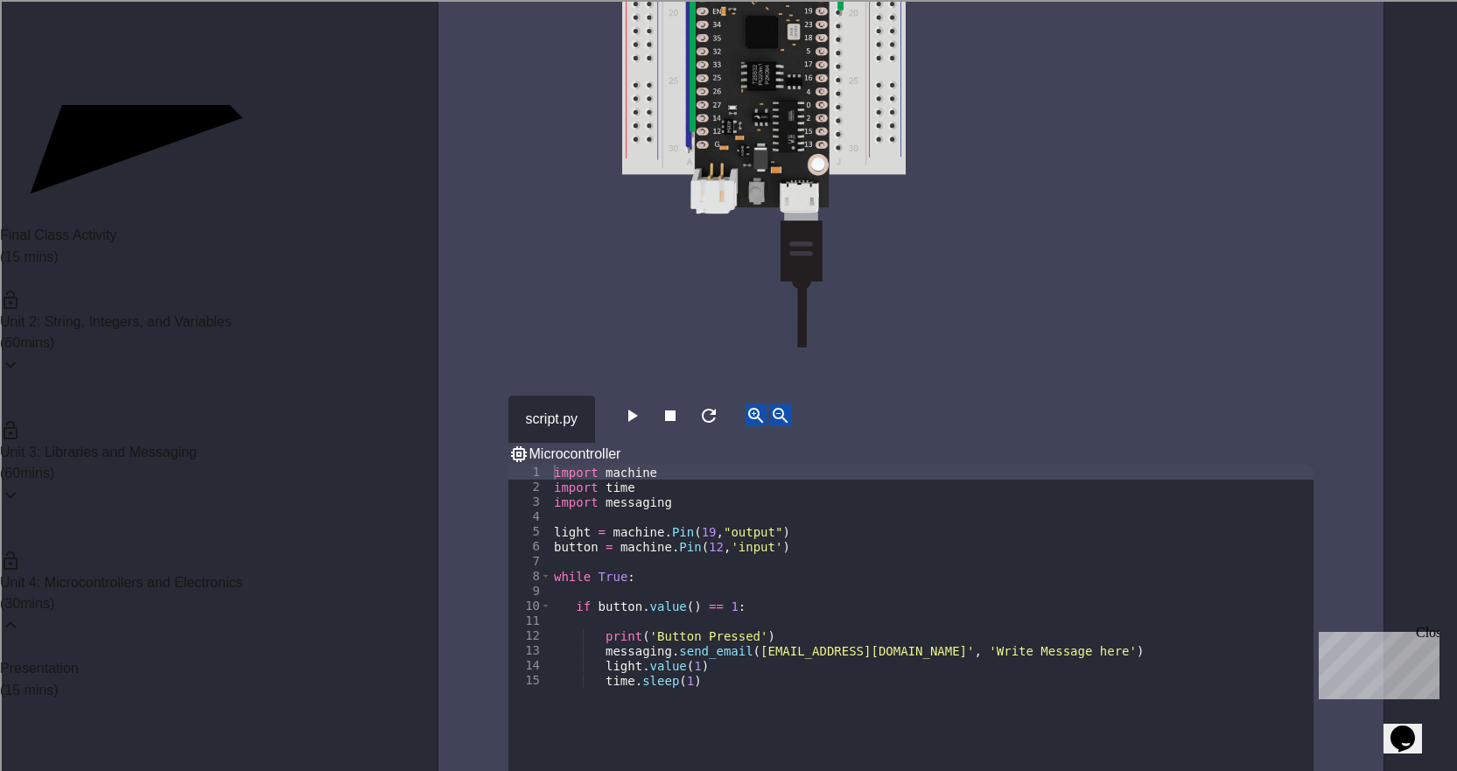
scroll to position [4967, 0]
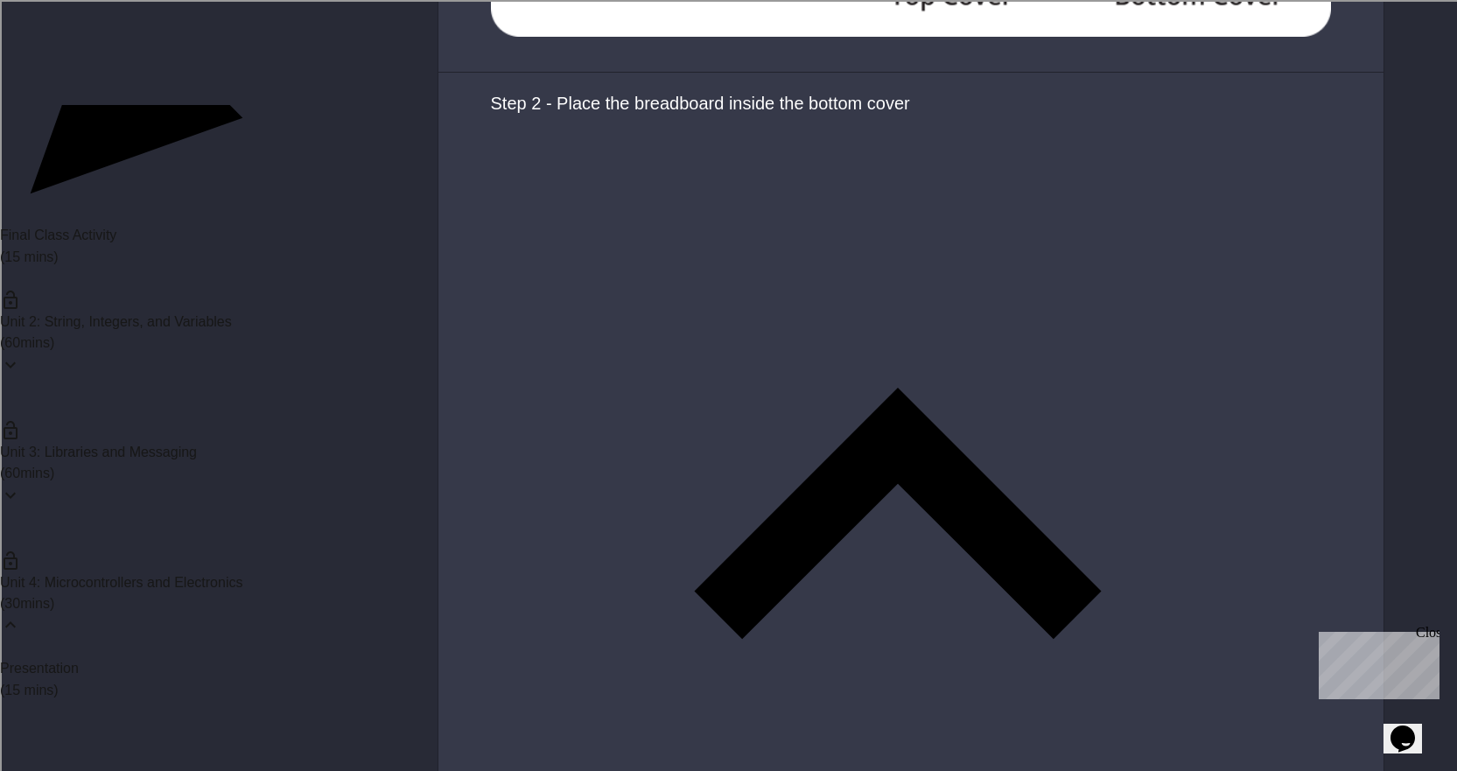
scroll to position [3587, 0]
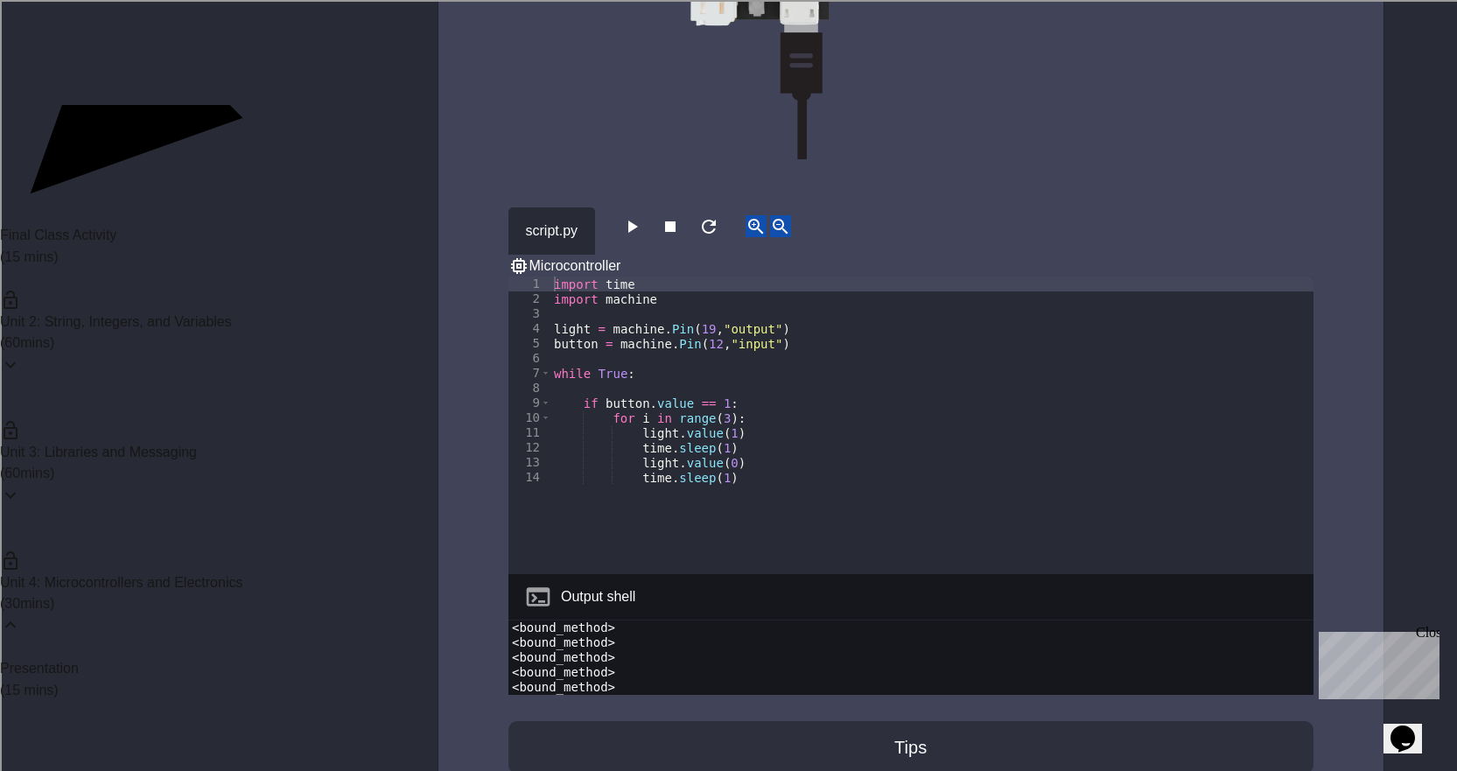
scroll to position [1141, 0]
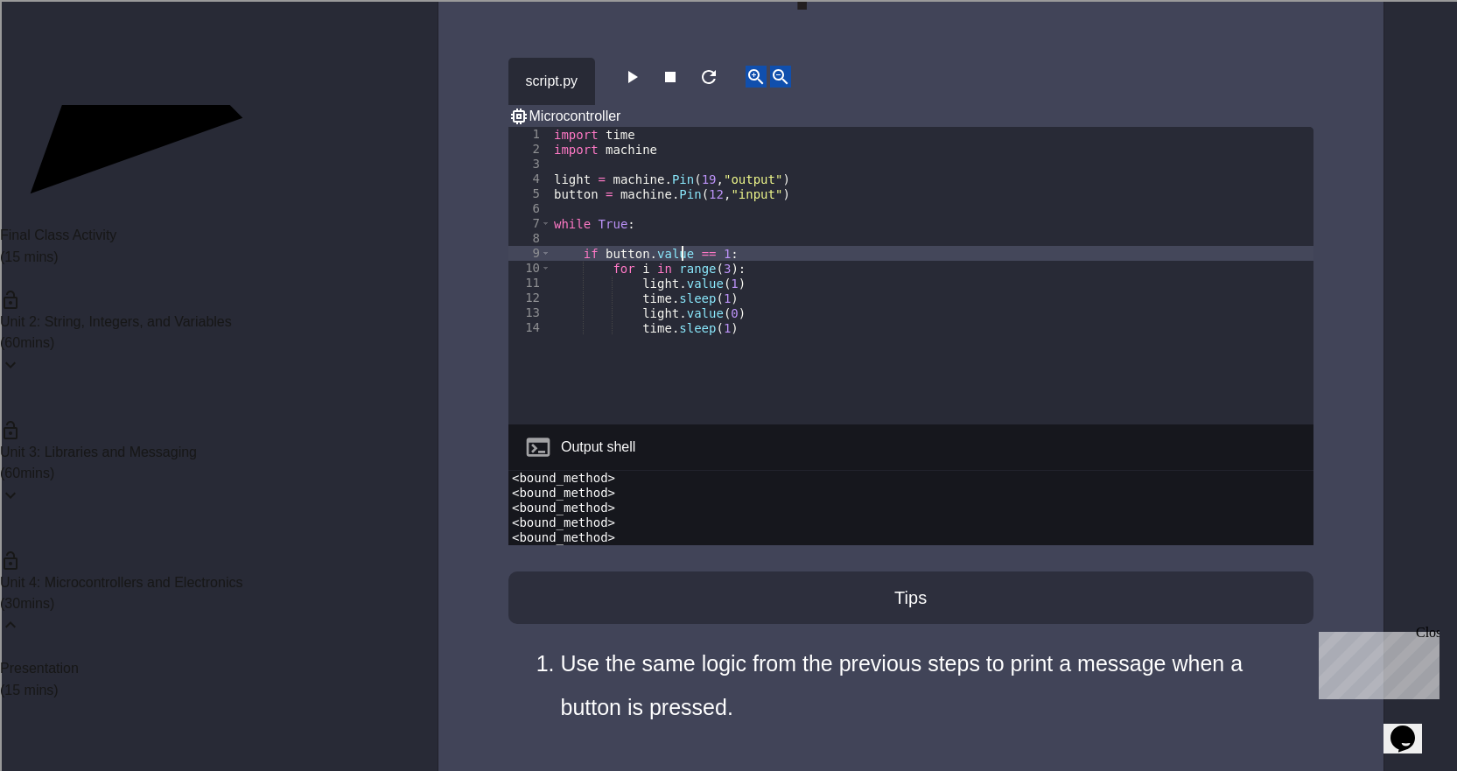
click at [679, 232] on div "import time import machine light = machine . Pin ( 19 , "output" ) button = mac…" at bounding box center [931, 290] width 763 height 327
click at [642, 86] on icon "button" at bounding box center [631, 76] width 21 height 21
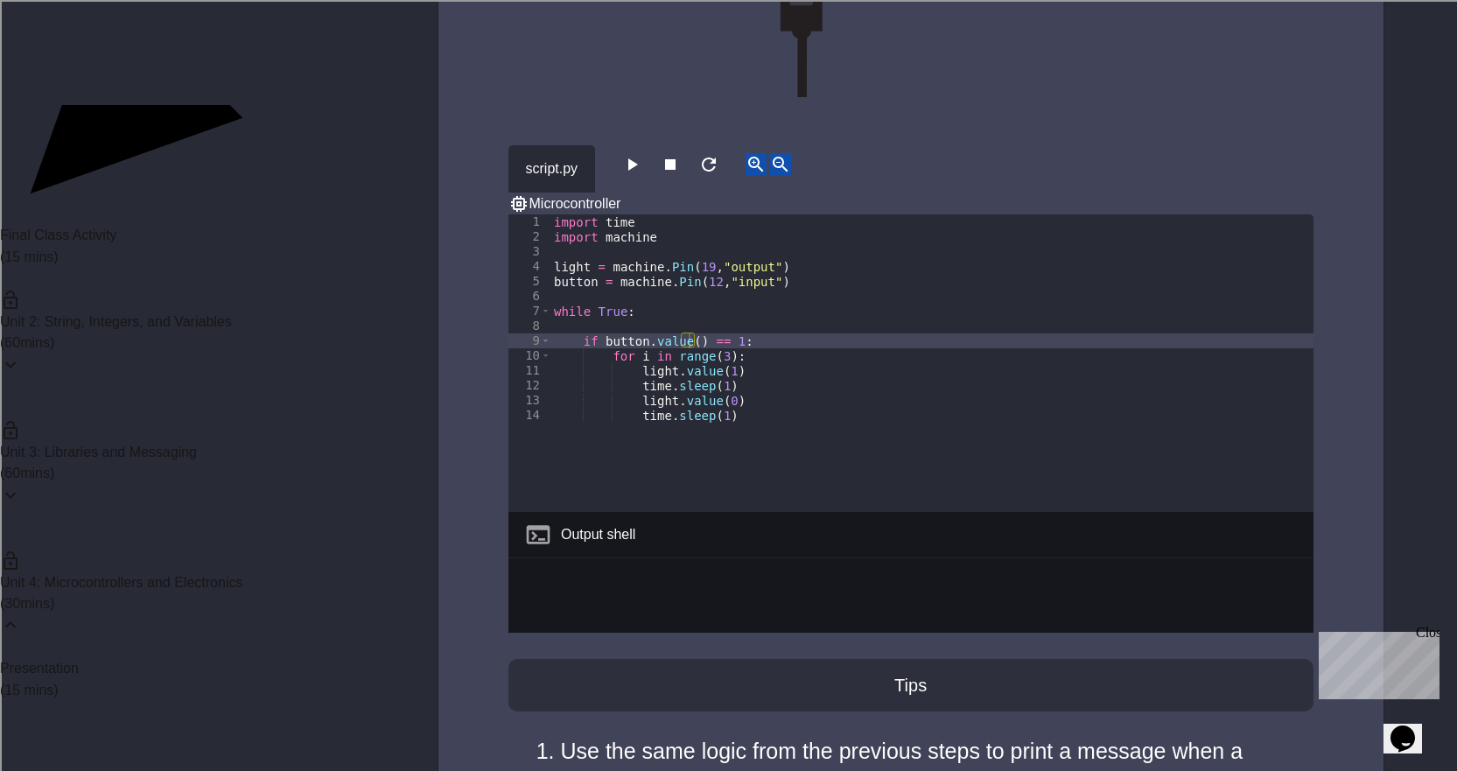
click at [675, 161] on icon "button" at bounding box center [670, 164] width 10 height 10
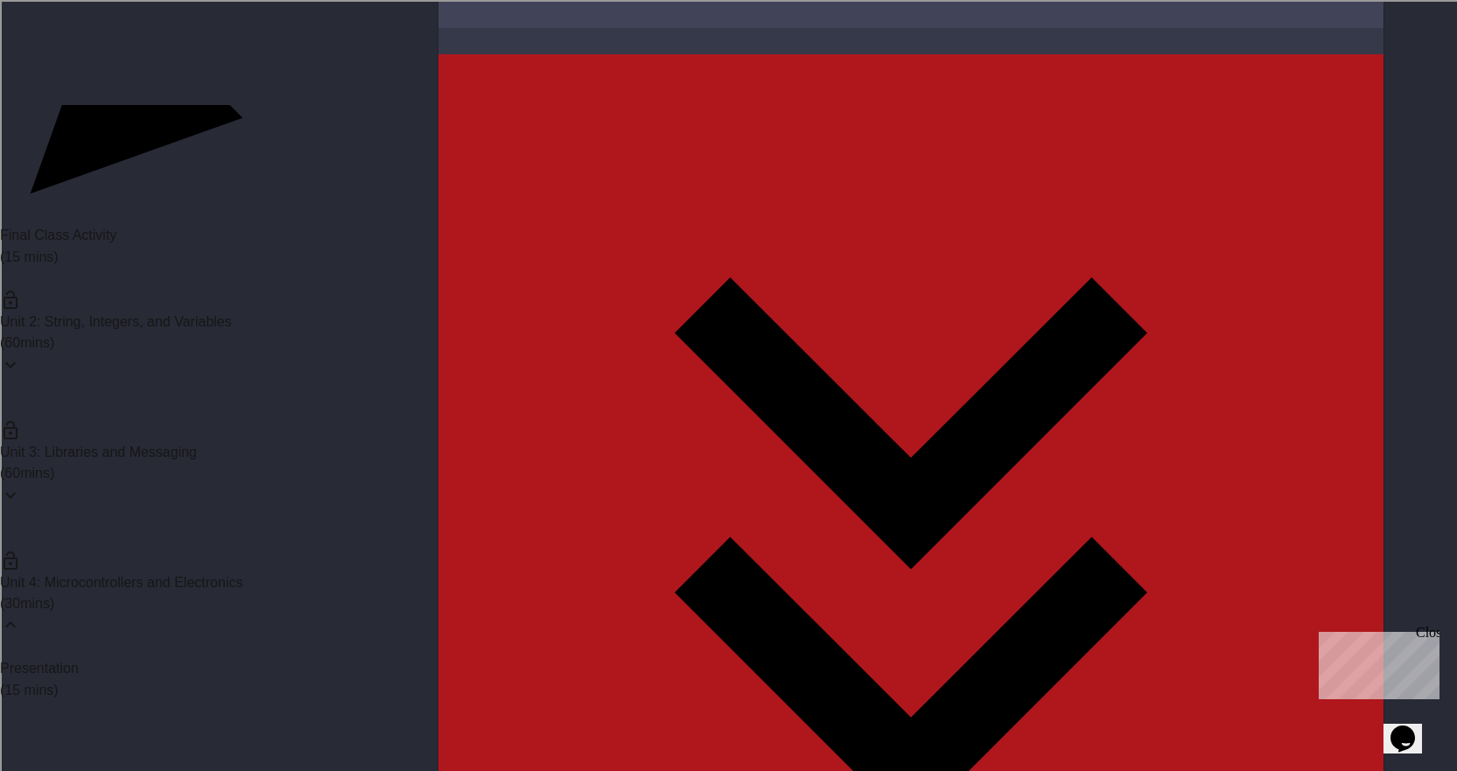
scroll to position [2278, 0]
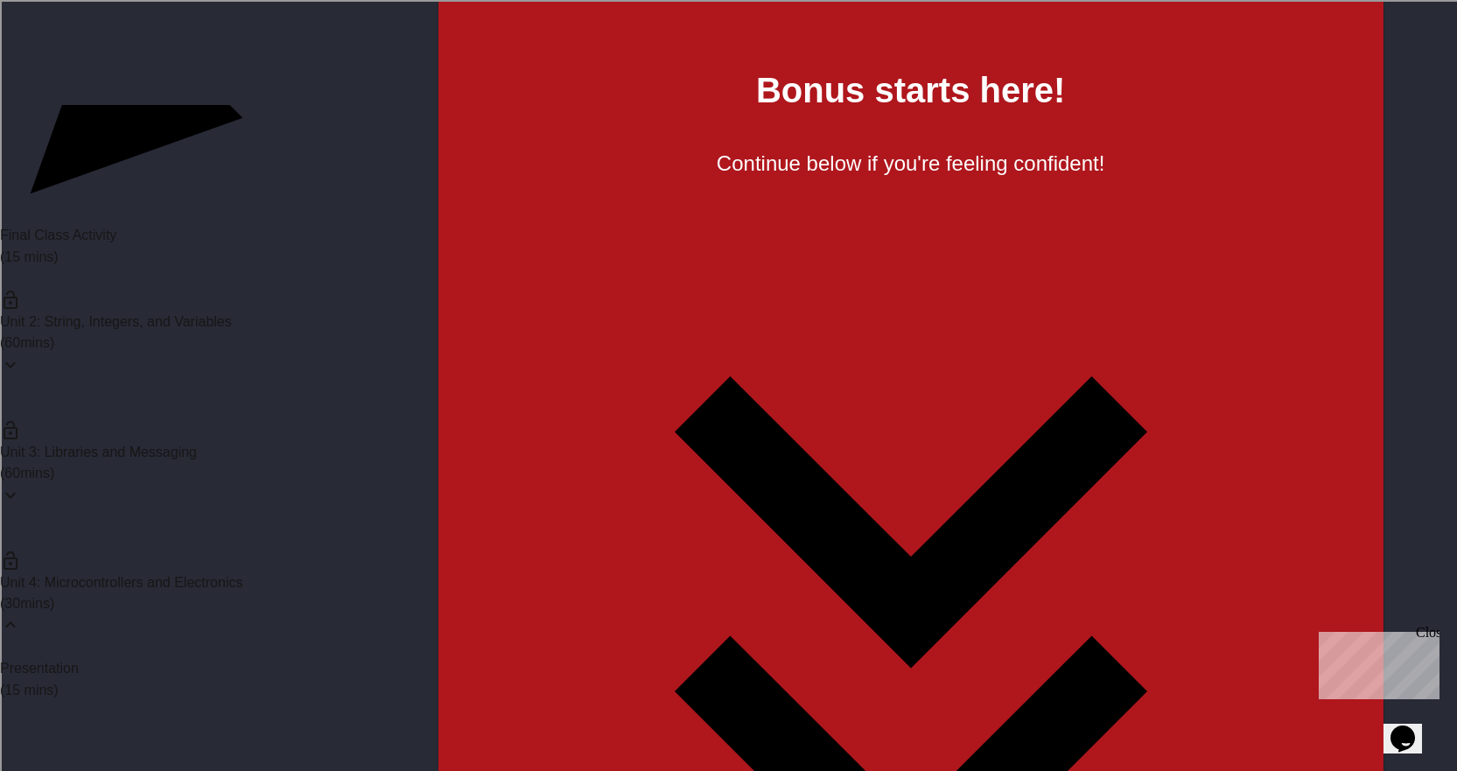
scroll to position [3241, 0]
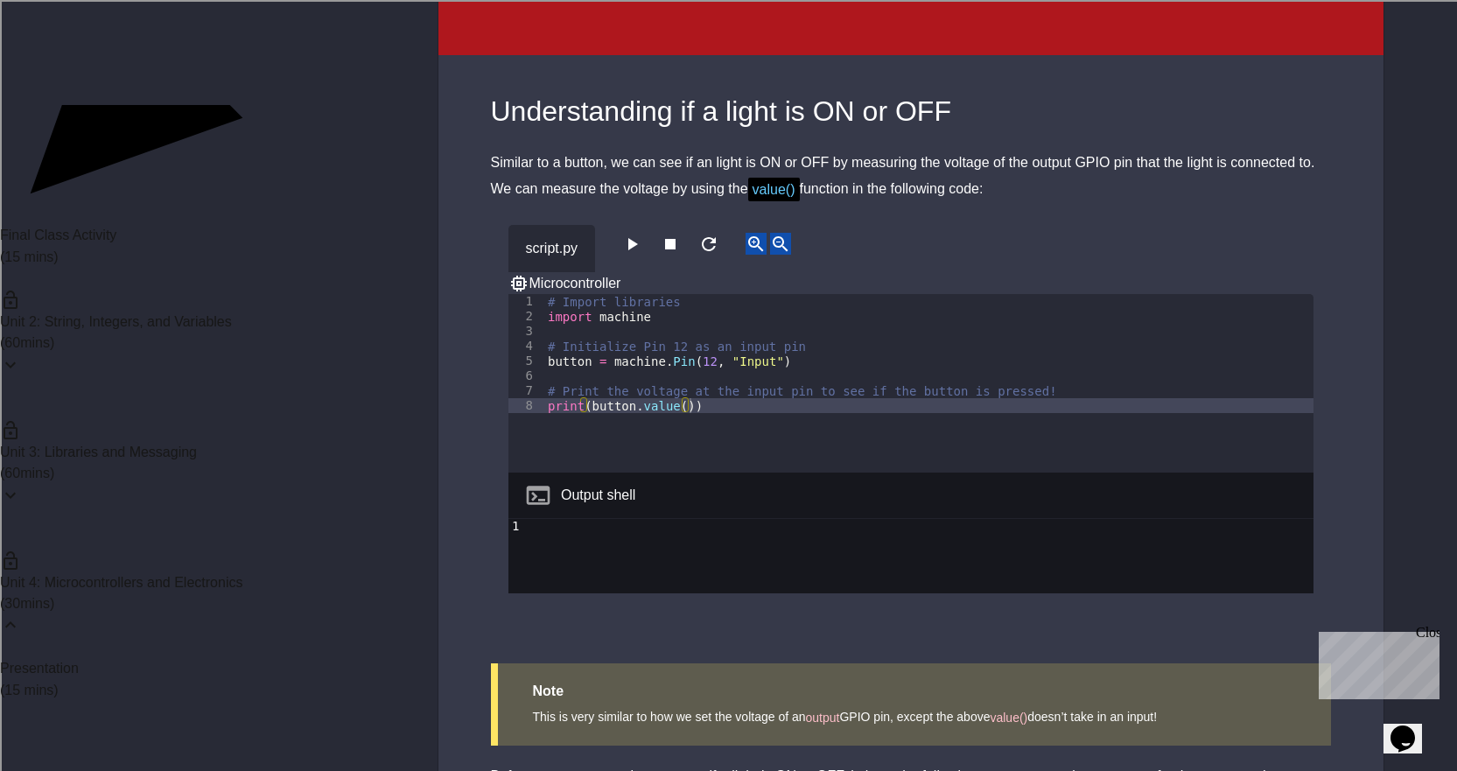
scroll to position [4378, 0]
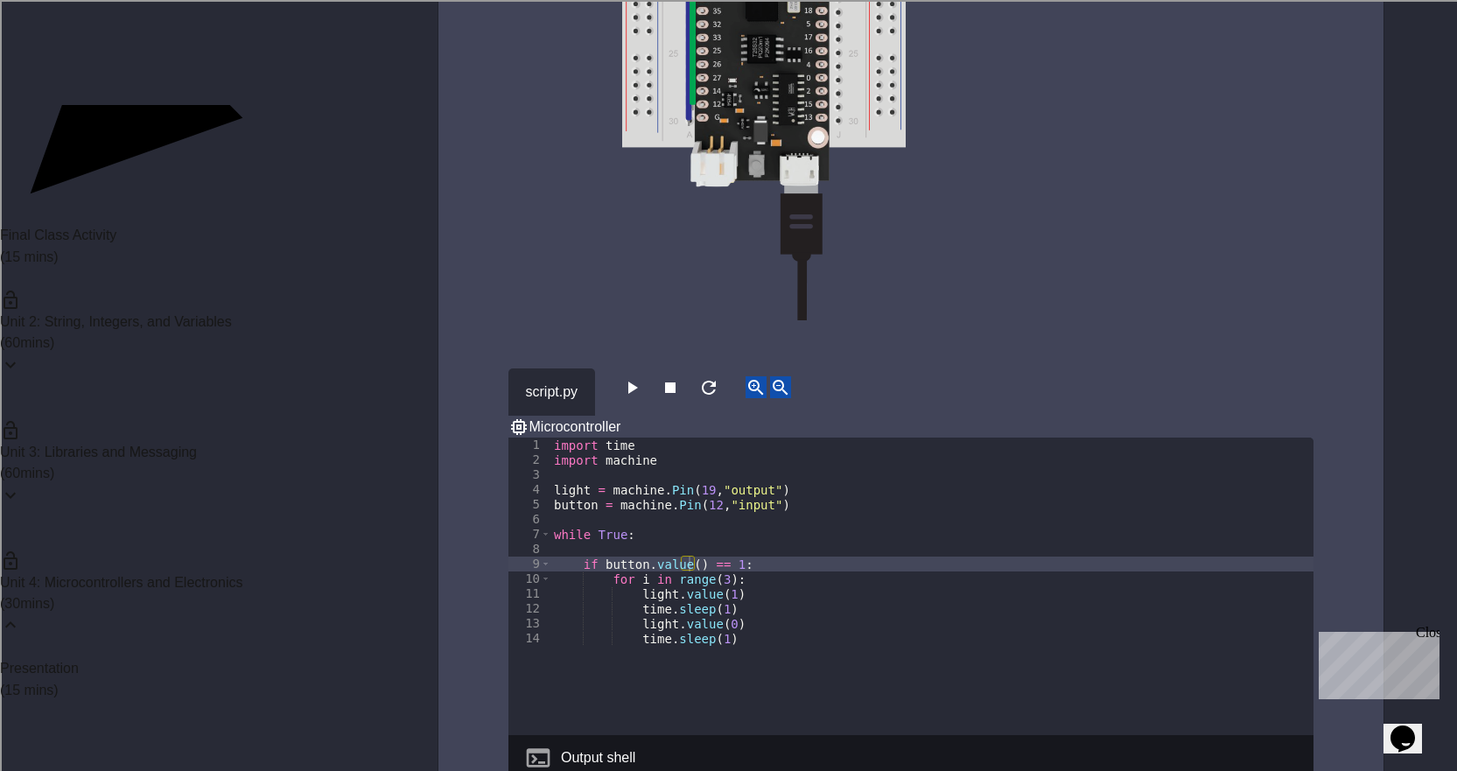
scroll to position [962, 0]
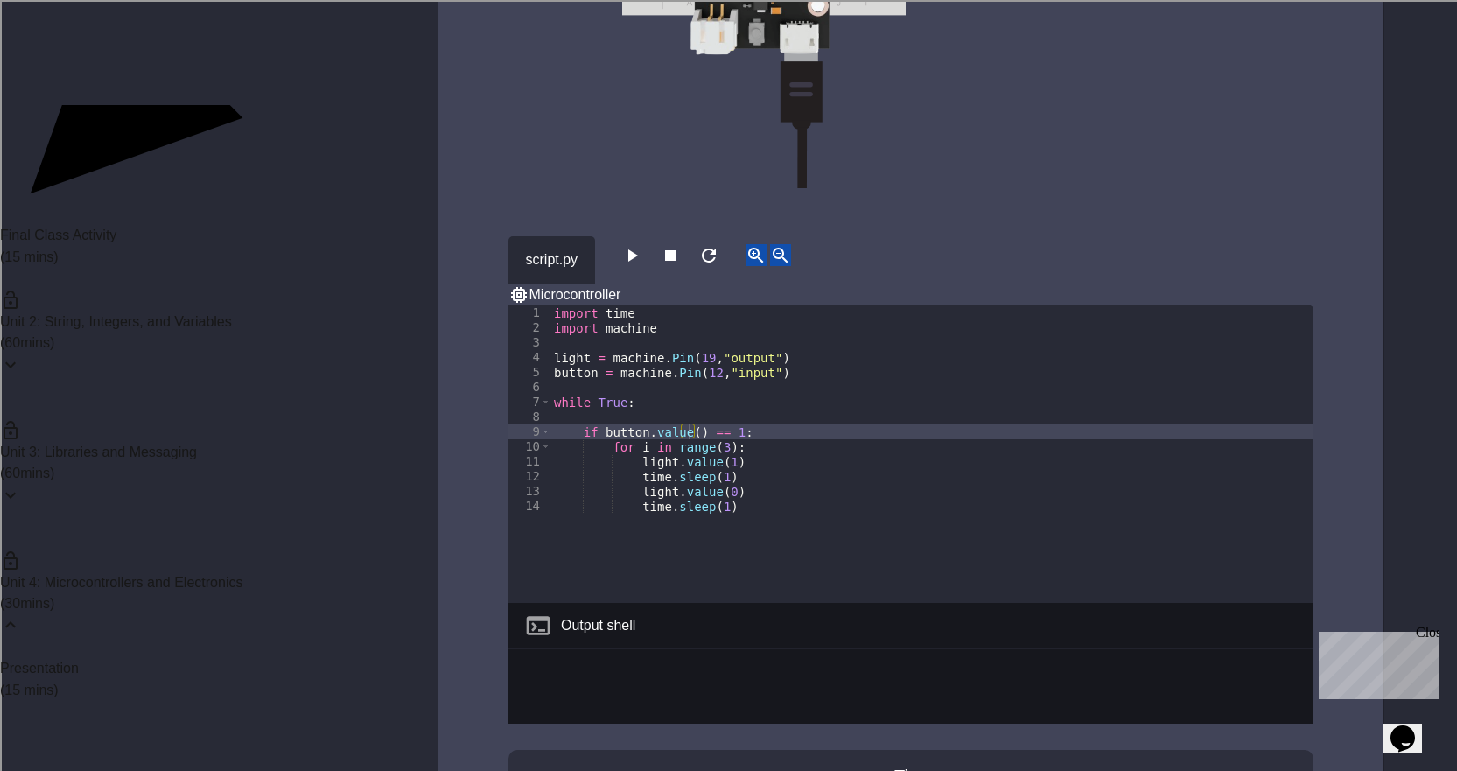
click at [761, 548] on div "import time import machine light = machine . Pin ( 19 , "output" ) button = mac…" at bounding box center [931, 468] width 763 height 327
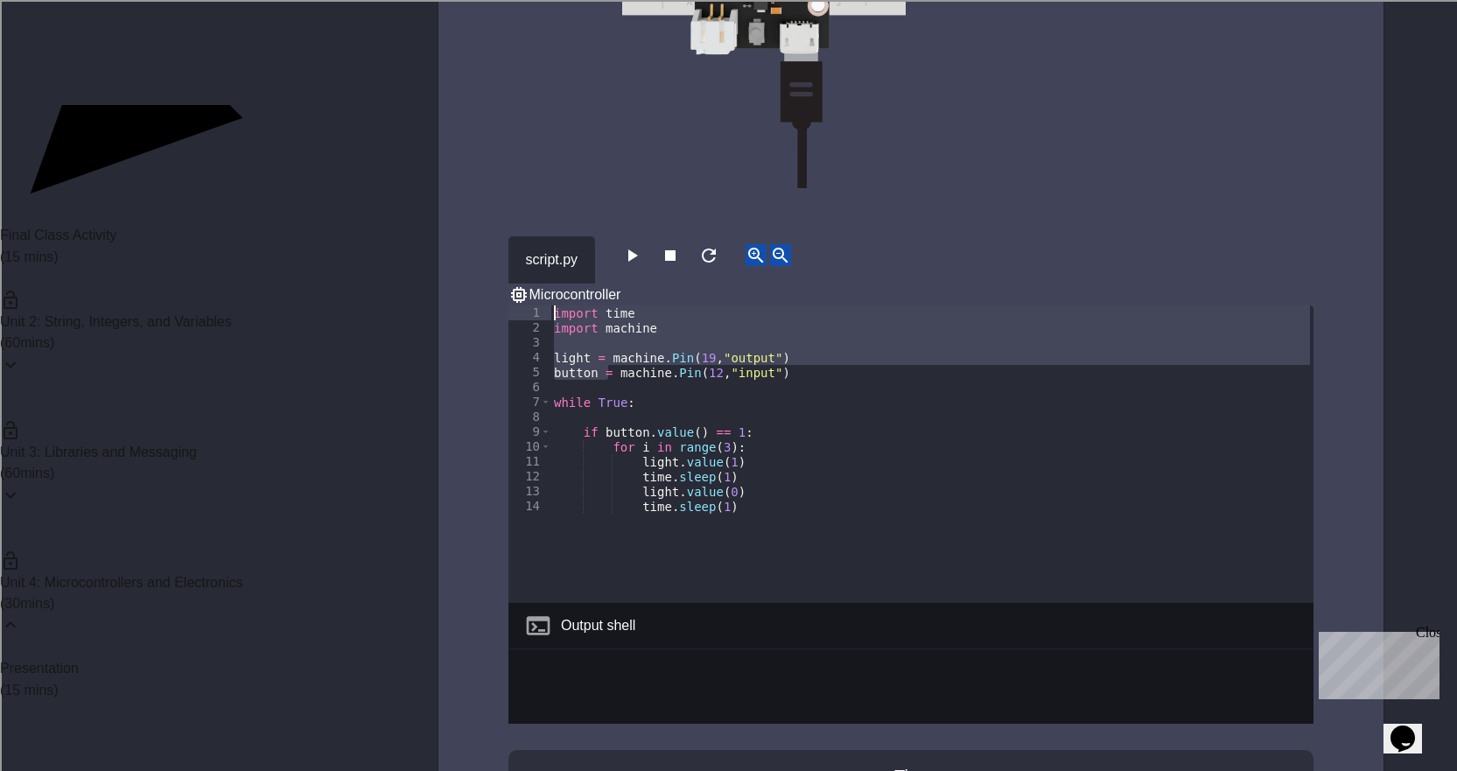
drag, startPoint x: 605, startPoint y: 357, endPoint x: 554, endPoint y: 288, distance: 85.8
click at [554, 305] on div "import time import machine light = machine . Pin ( 19 , "output" ) button = mac…" at bounding box center [931, 468] width 763 height 327
type textarea "**********"
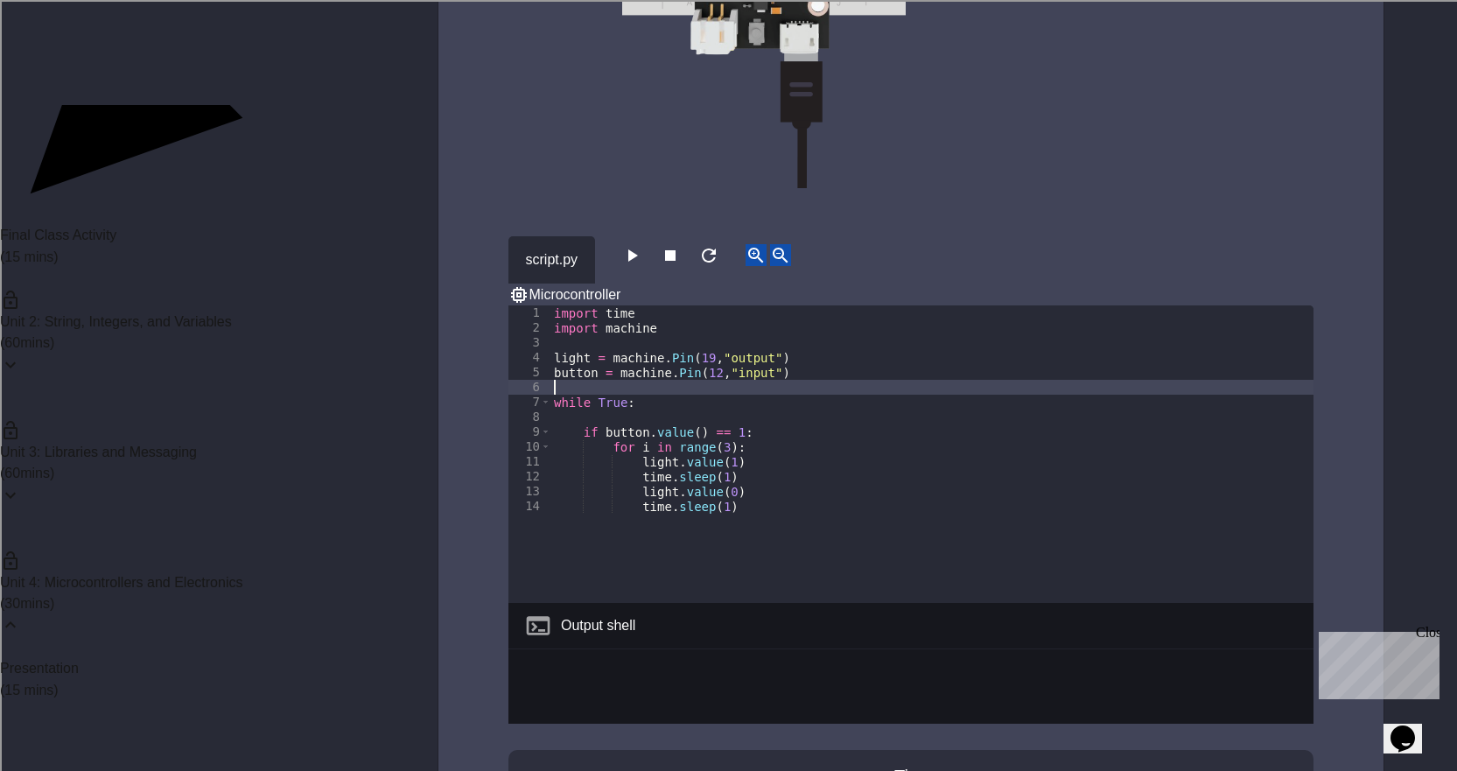
click at [622, 365] on div "import time import machine light = machine . Pin ( 19 , "output" ) button = mac…" at bounding box center [931, 468] width 763 height 327
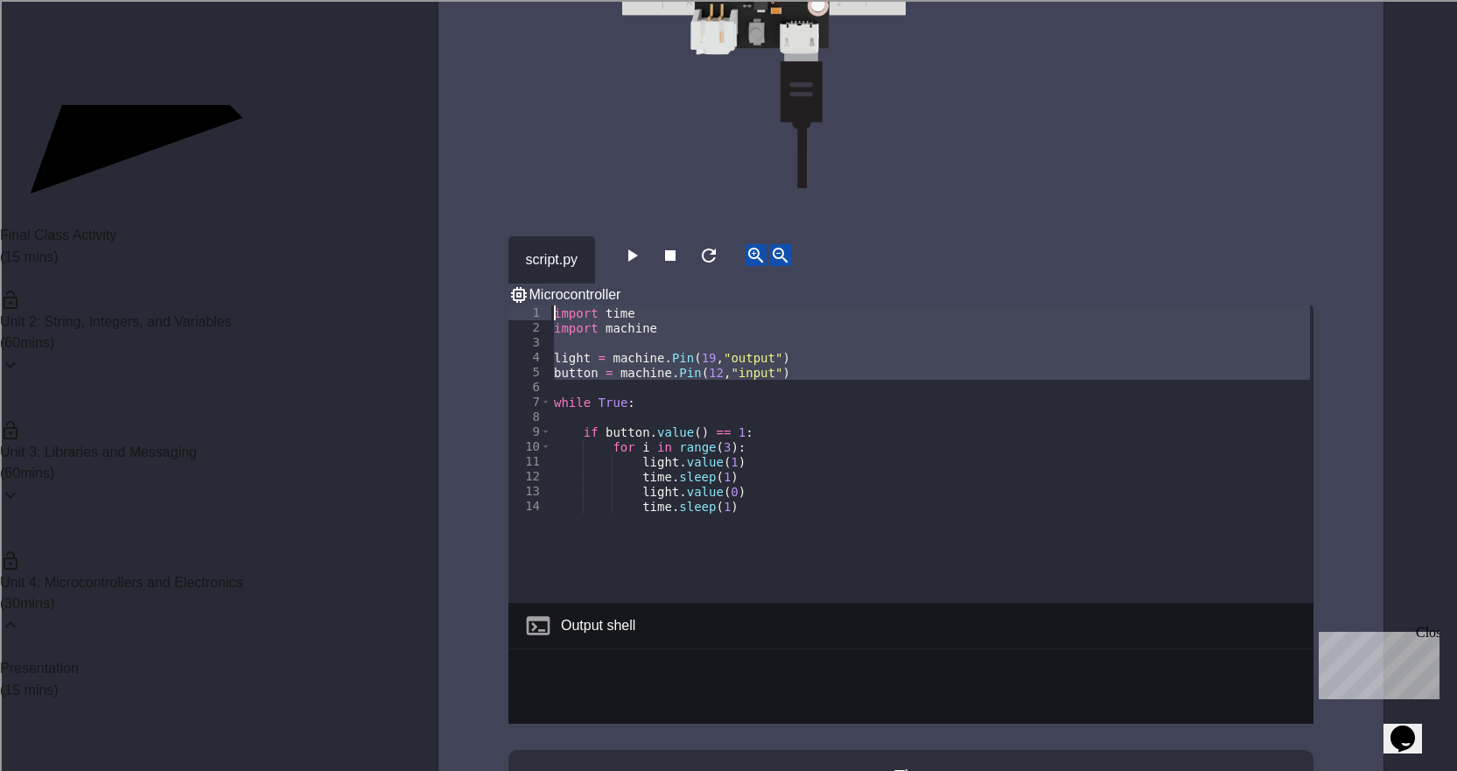
drag, startPoint x: 795, startPoint y: 359, endPoint x: 560, endPoint y: 280, distance: 248.2
click at [560, 280] on div "**********" at bounding box center [910, 479] width 805 height 487
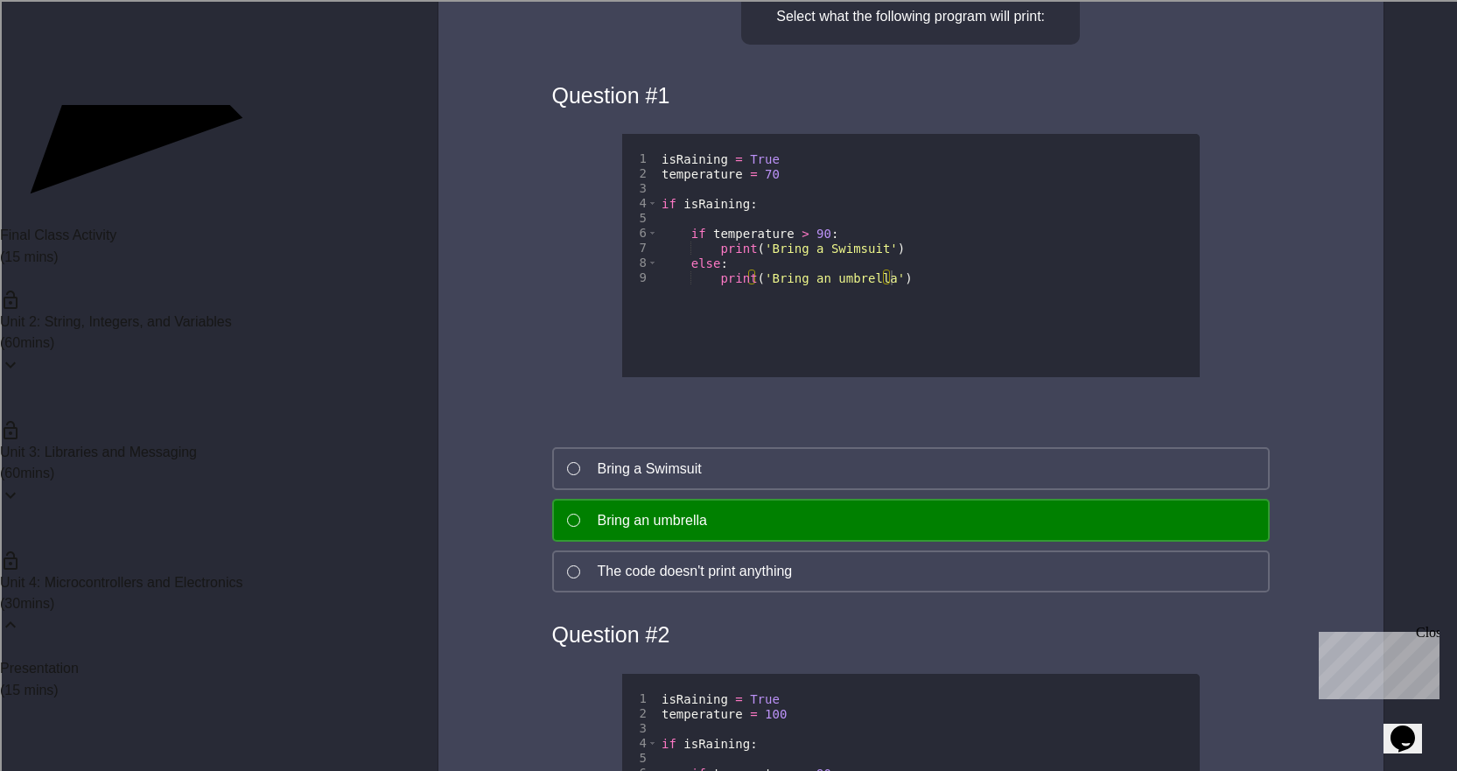
scroll to position [5512, 0]
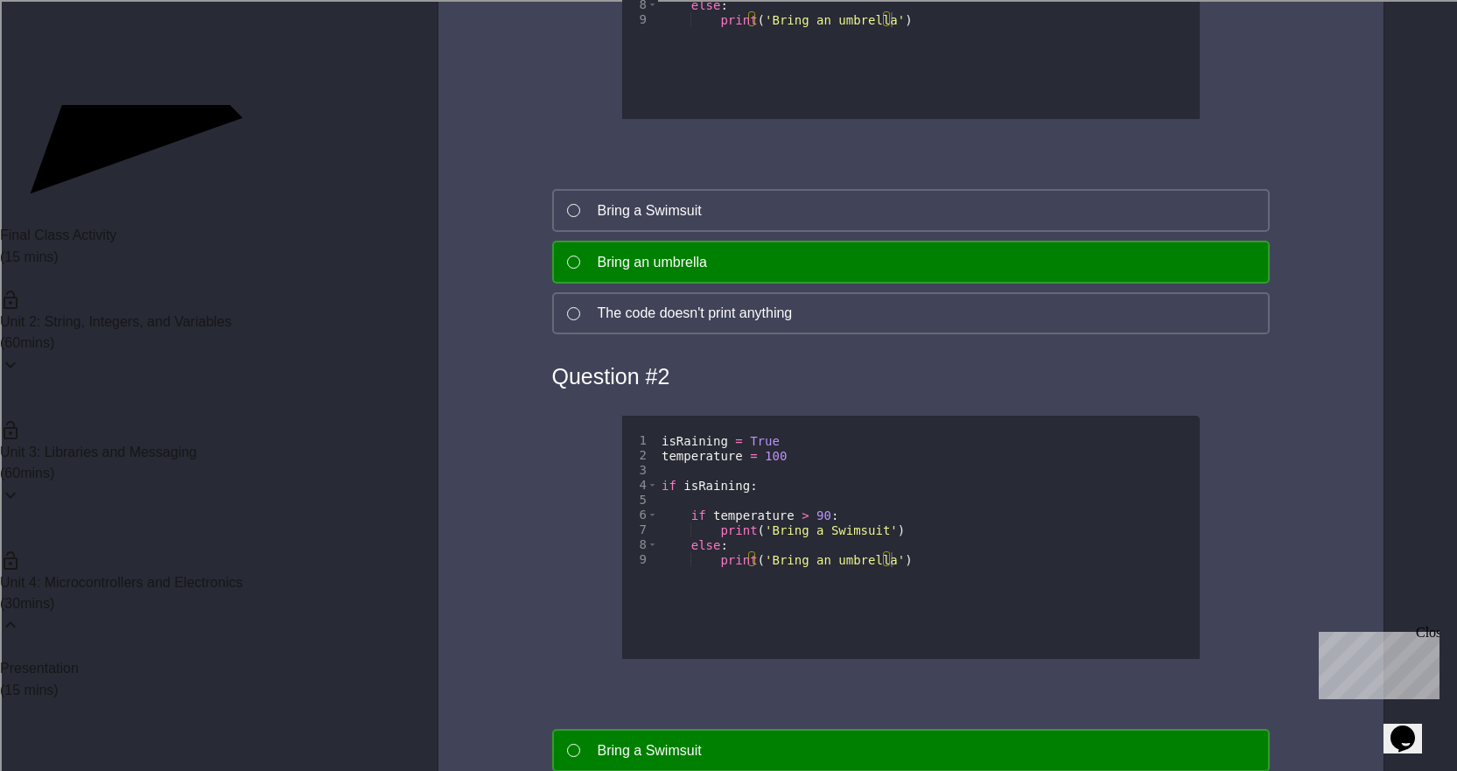
paste textarea "Cursor at row 6"
type textarea "**********"
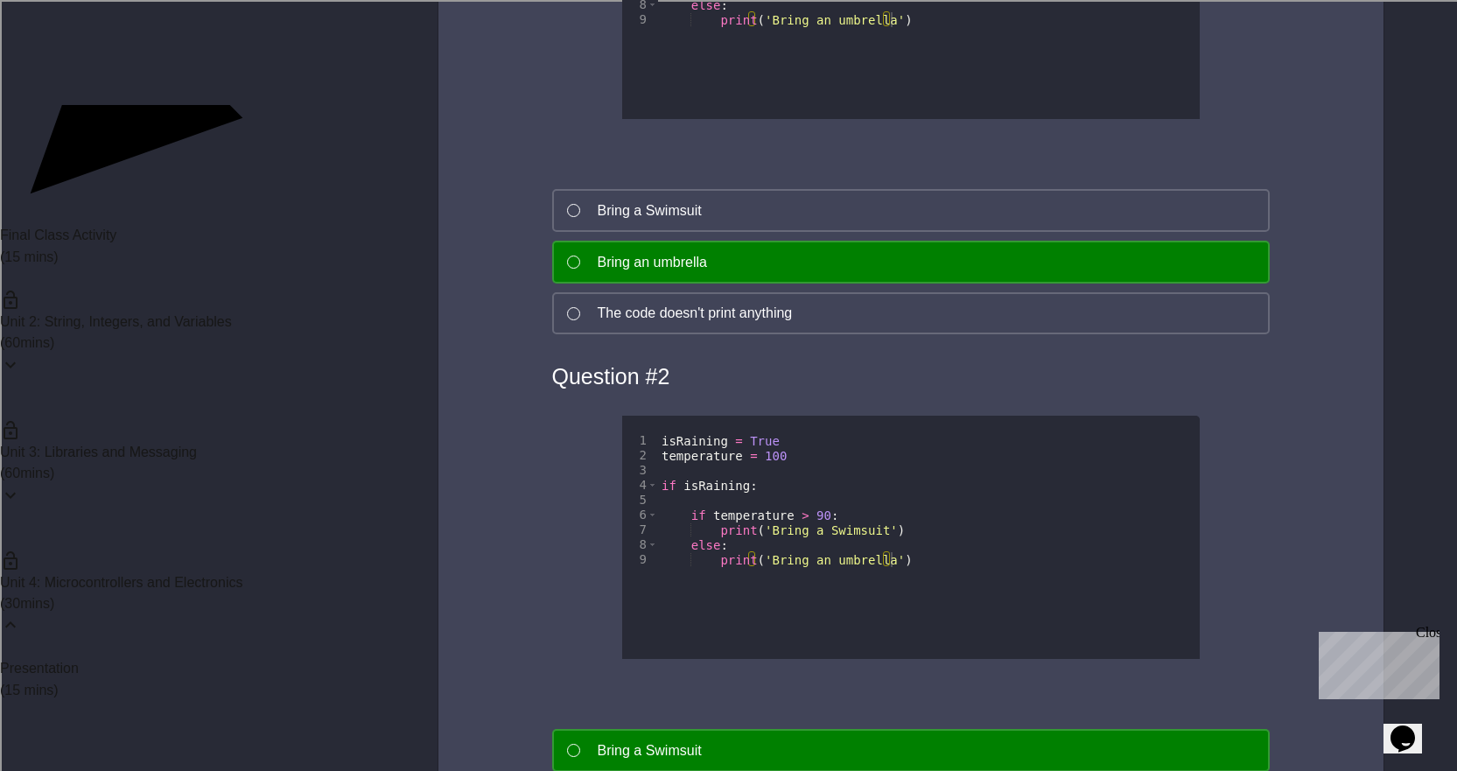
type textarea "**********"
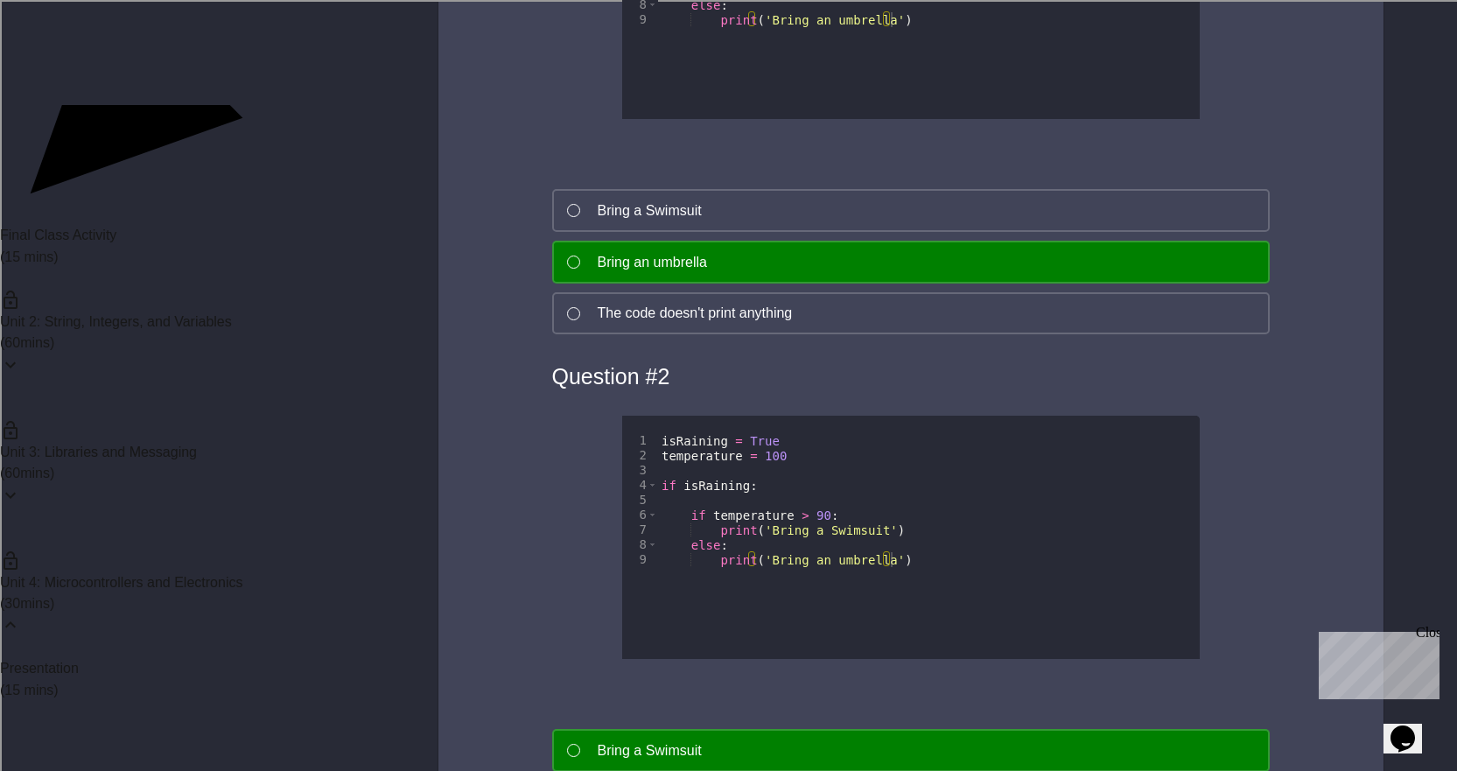
scroll to position [0, 4]
type textarea "*"
type textarea "*****"
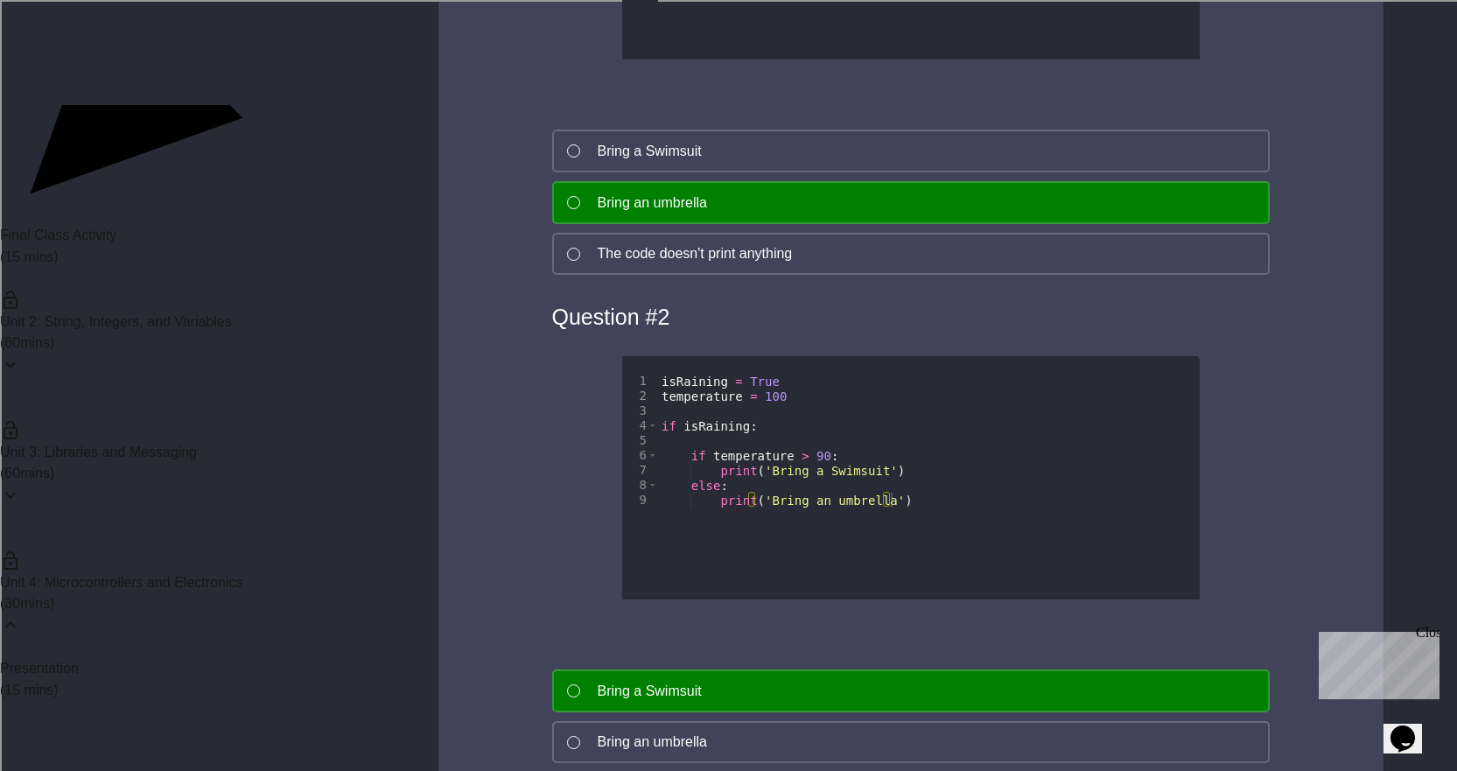
scroll to position [5600, 0]
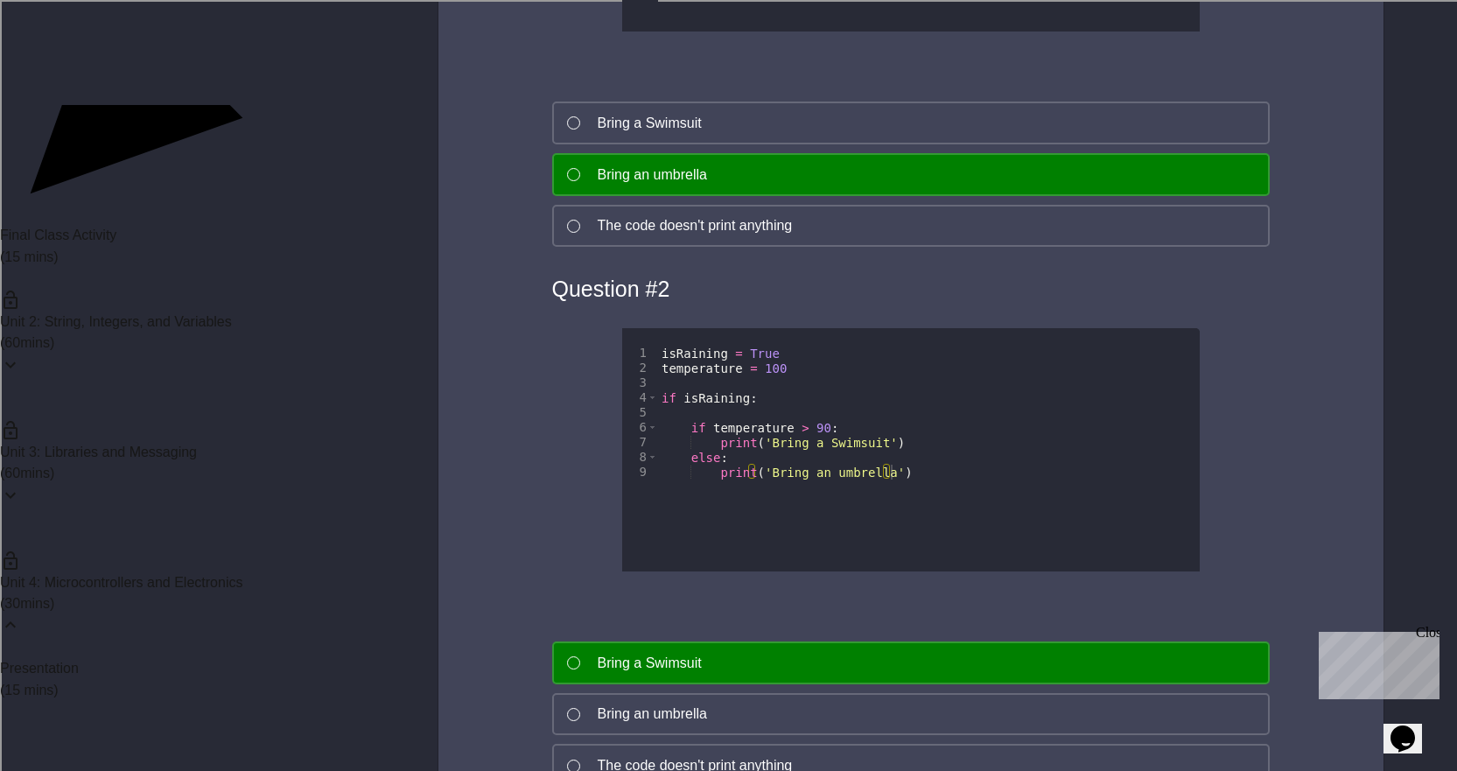
drag, startPoint x: 719, startPoint y: 384, endPoint x: 734, endPoint y: 381, distance: 15.3
type textarea "**********"
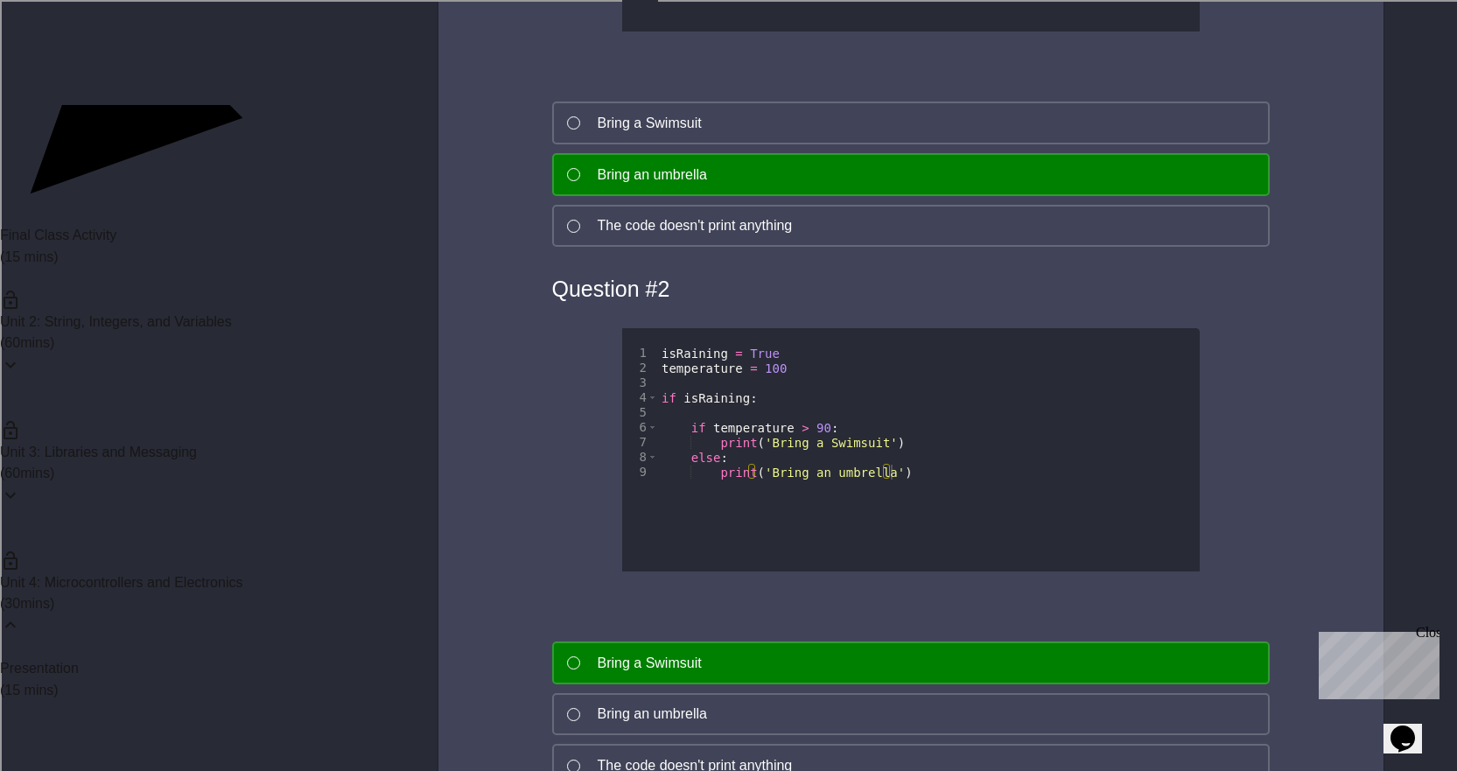
type textarea "*"
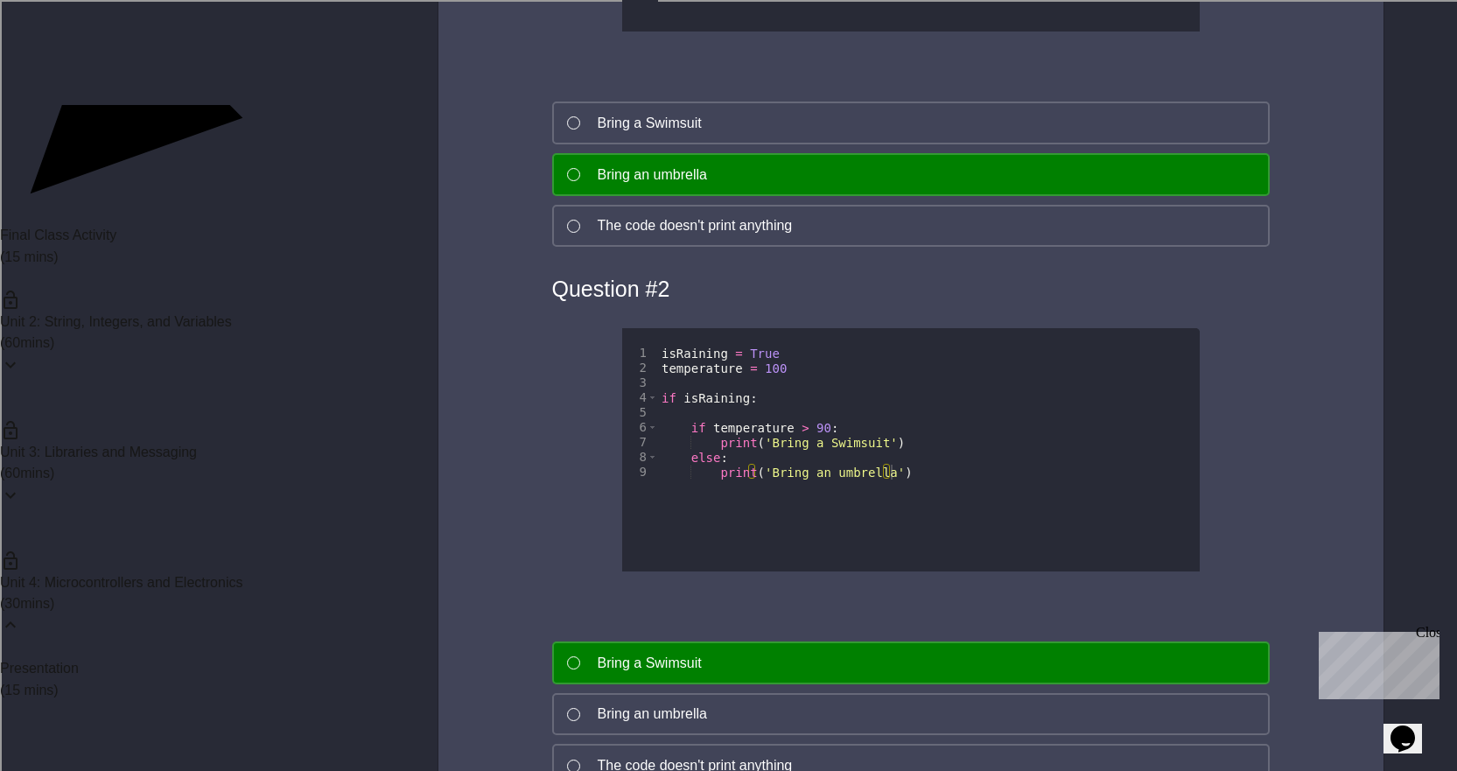
drag, startPoint x: 696, startPoint y: 384, endPoint x: 584, endPoint y: 387, distance: 112.9
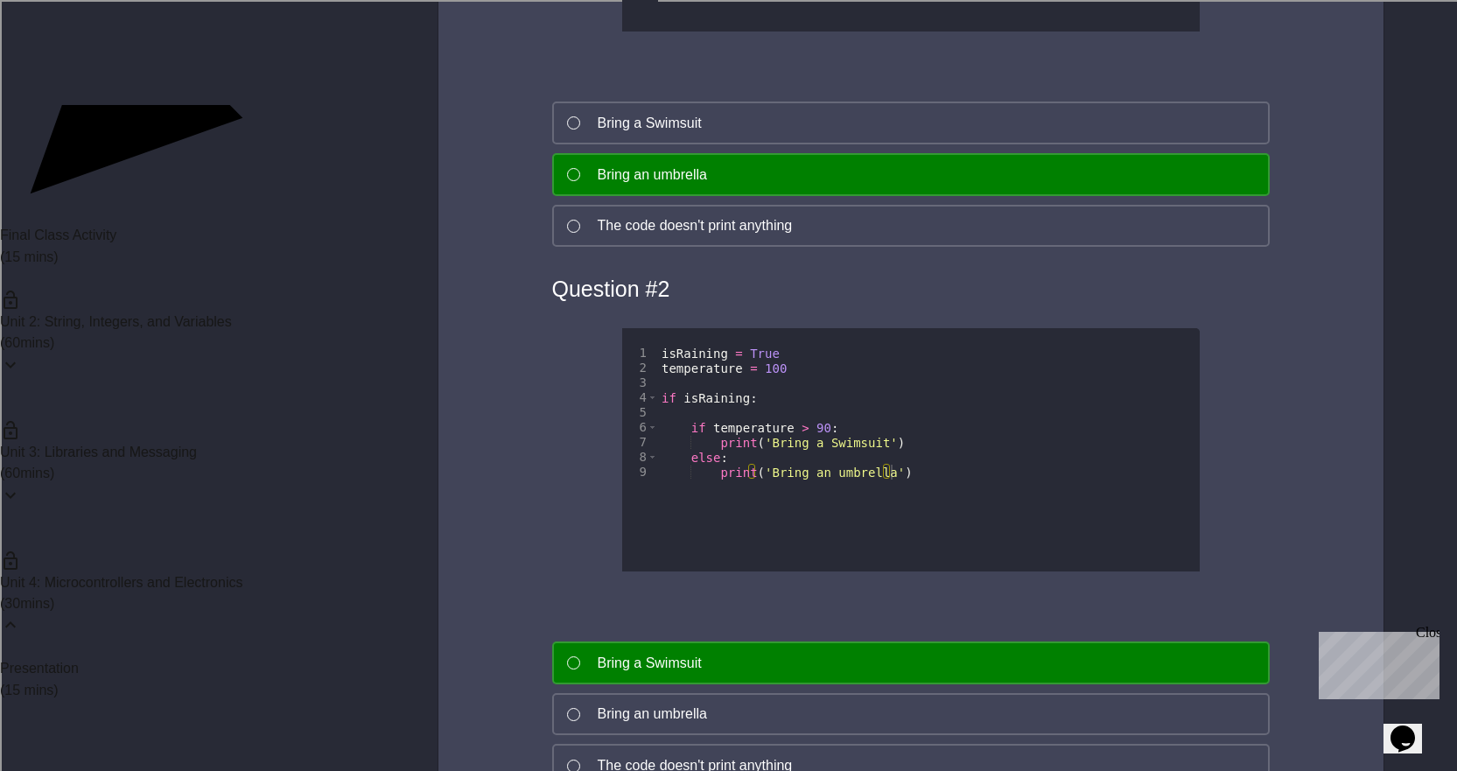
type textarea "**********"
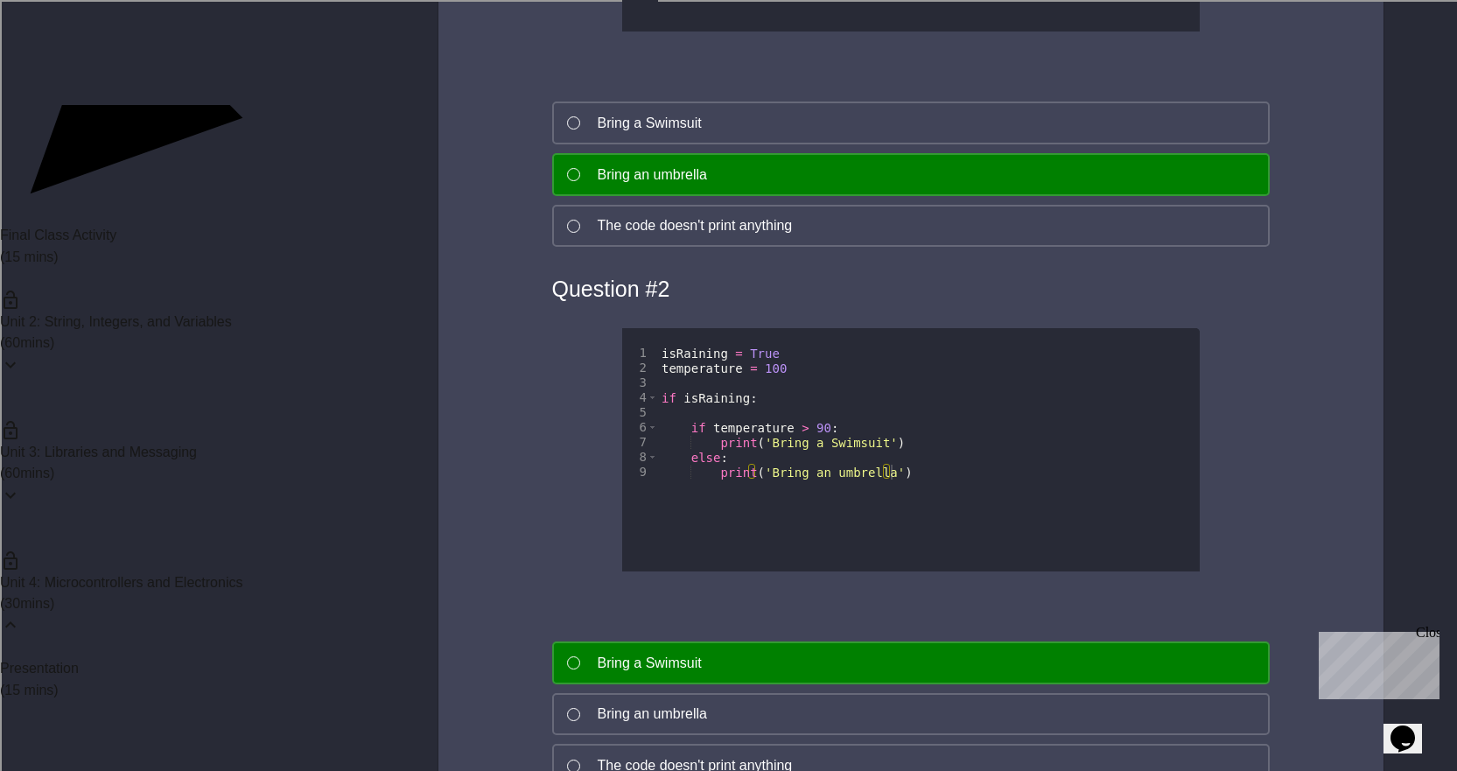
type textarea "**********"
paste textarea "**********"
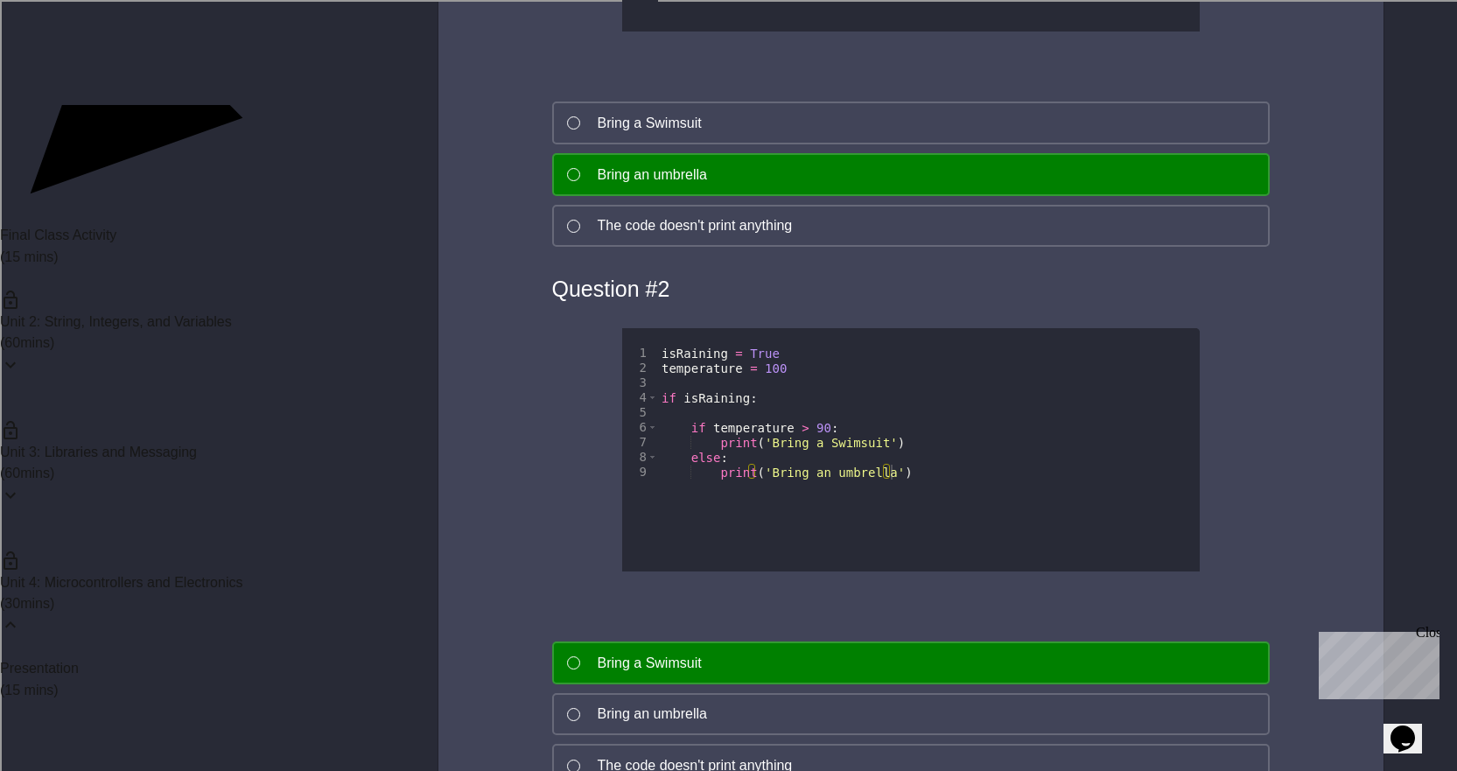
type textarea "**********"
paste textarea "**********"
type textarea "**********"
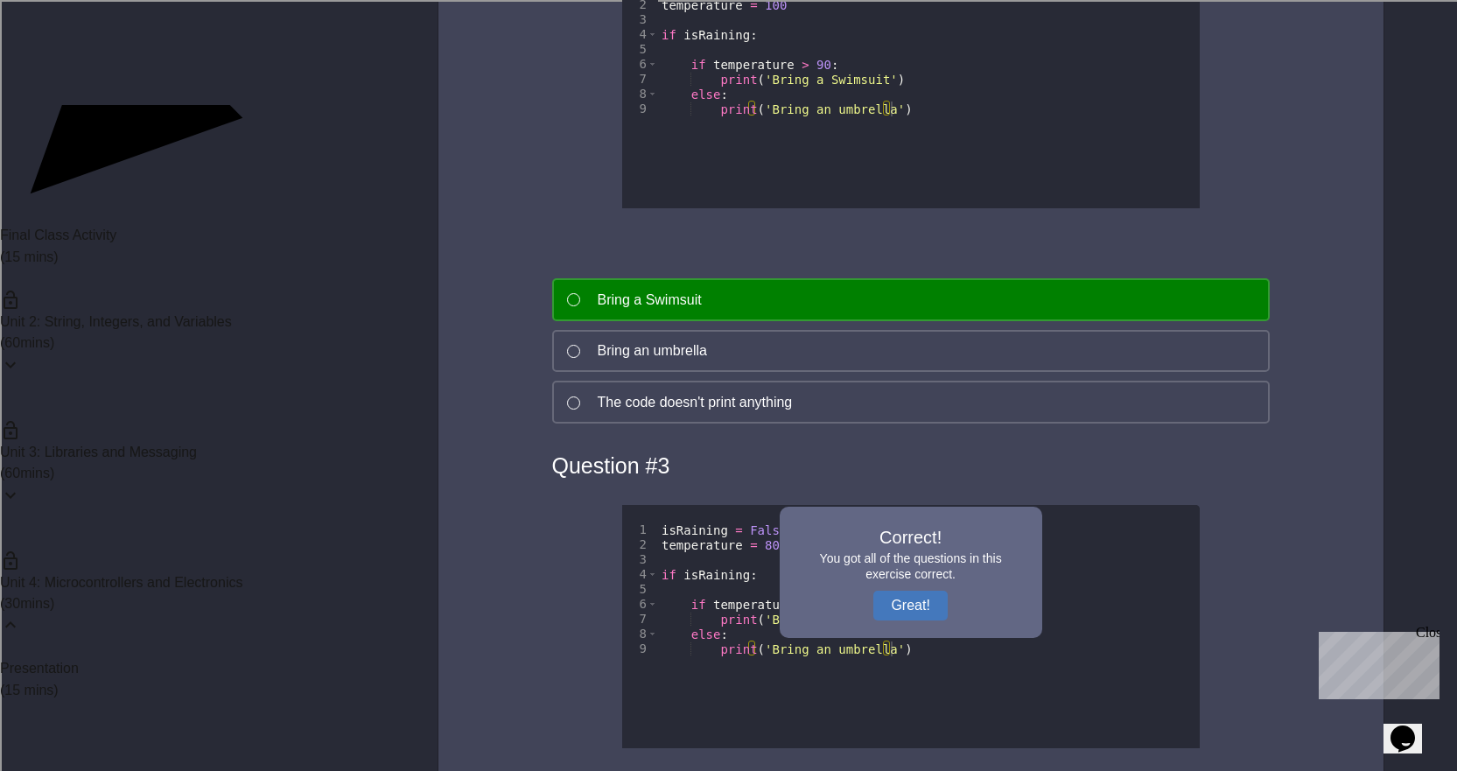
scroll to position [5967, 0]
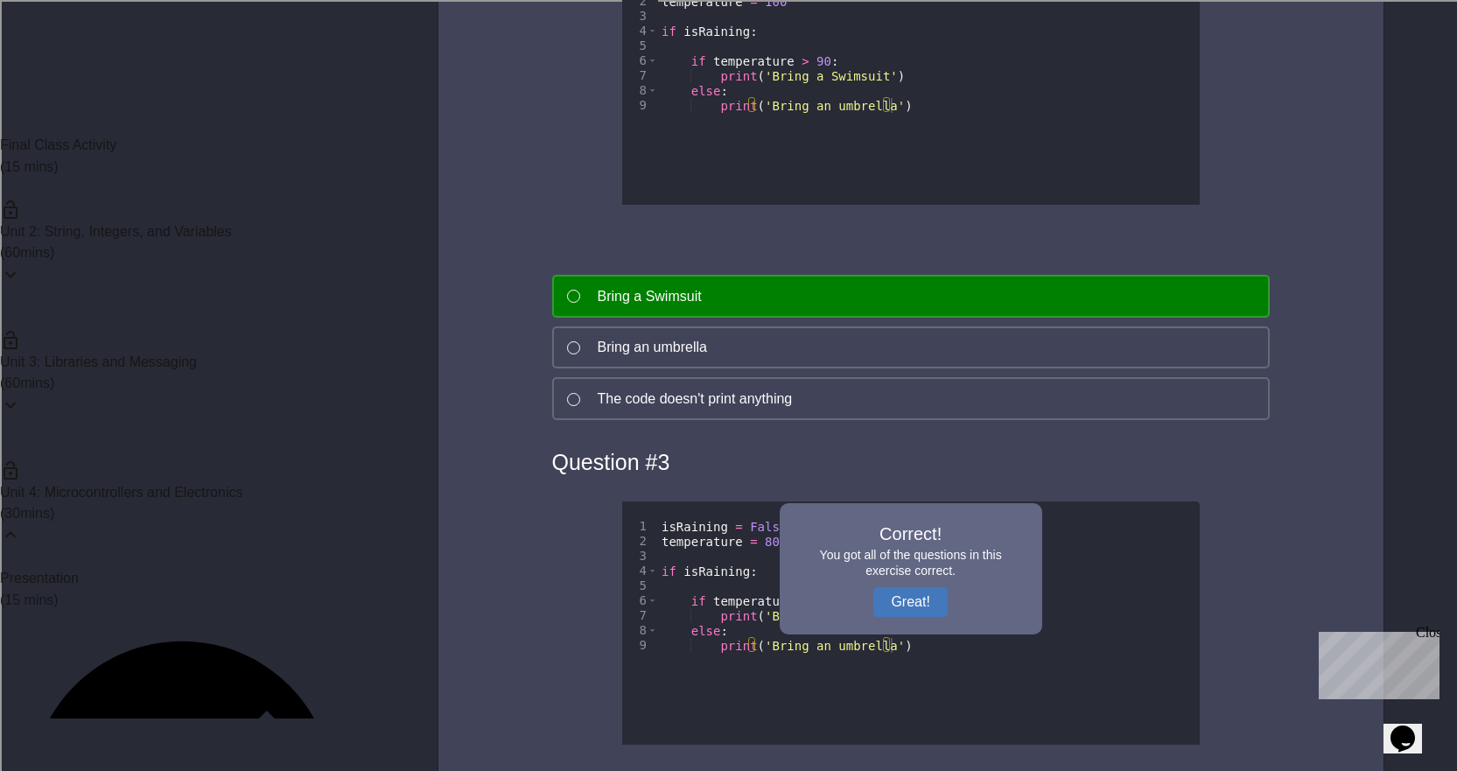
drag, startPoint x: 284, startPoint y: 642, endPoint x: 402, endPoint y: 590, distance: 129.3
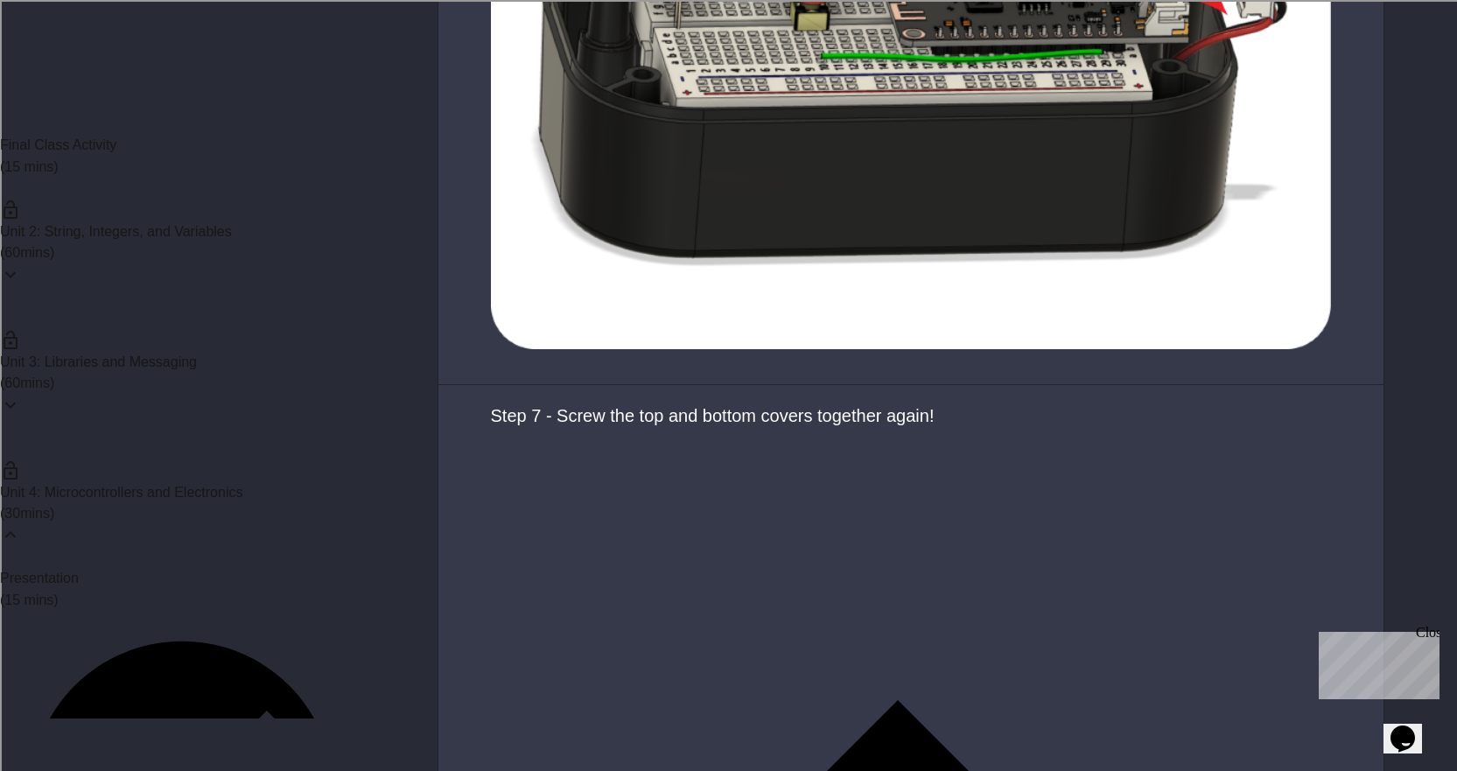
scroll to position [12512, 0]
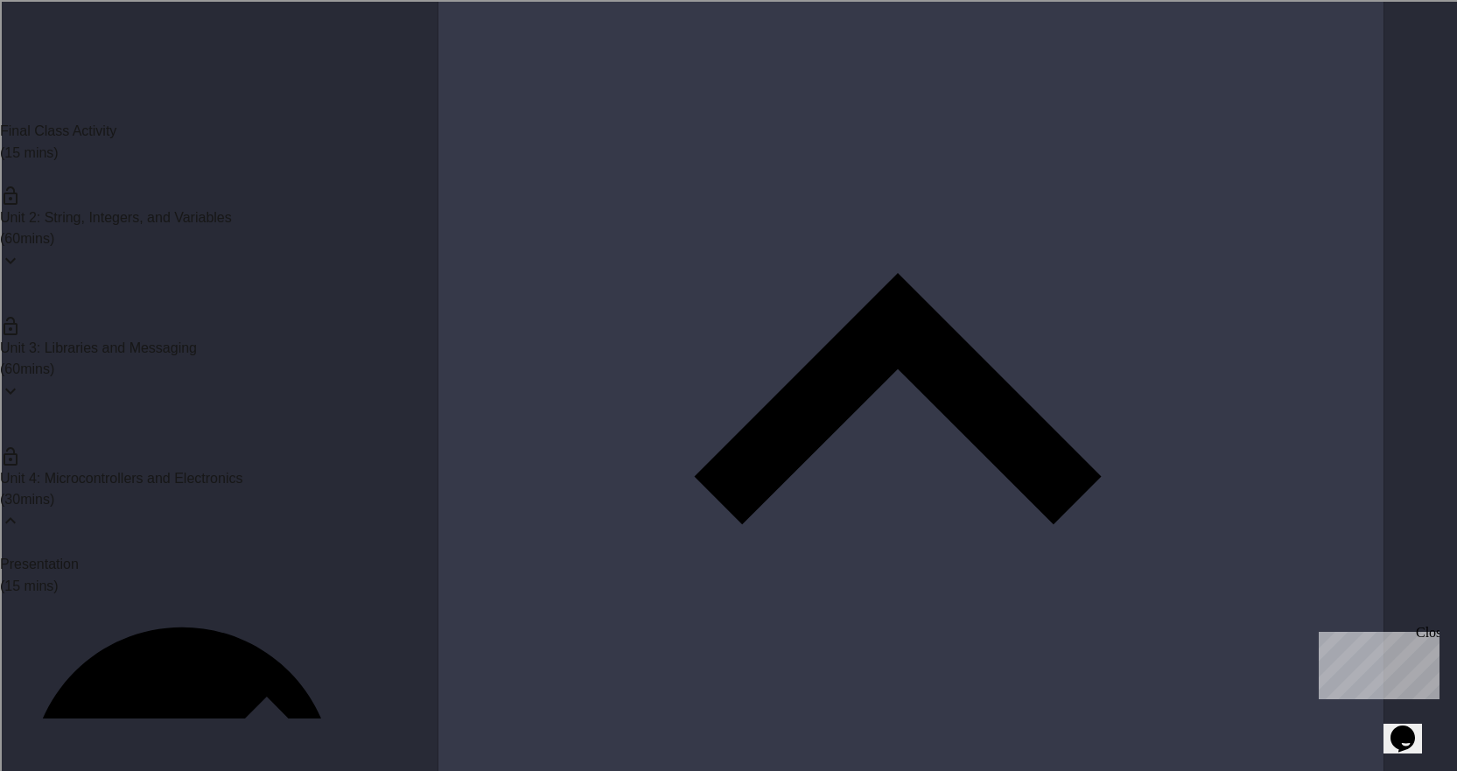
scroll to position [2439, 0]
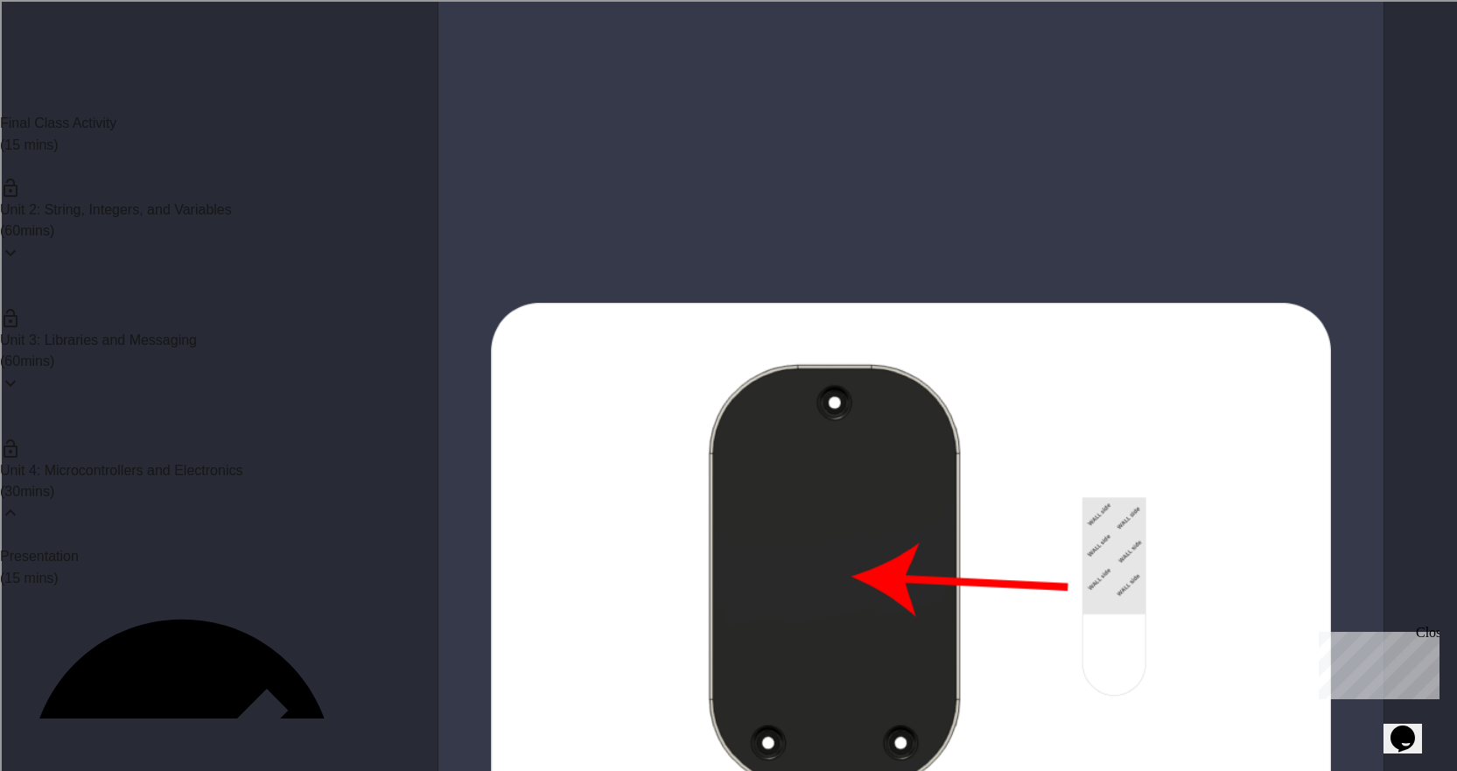
scroll to position [4812, 0]
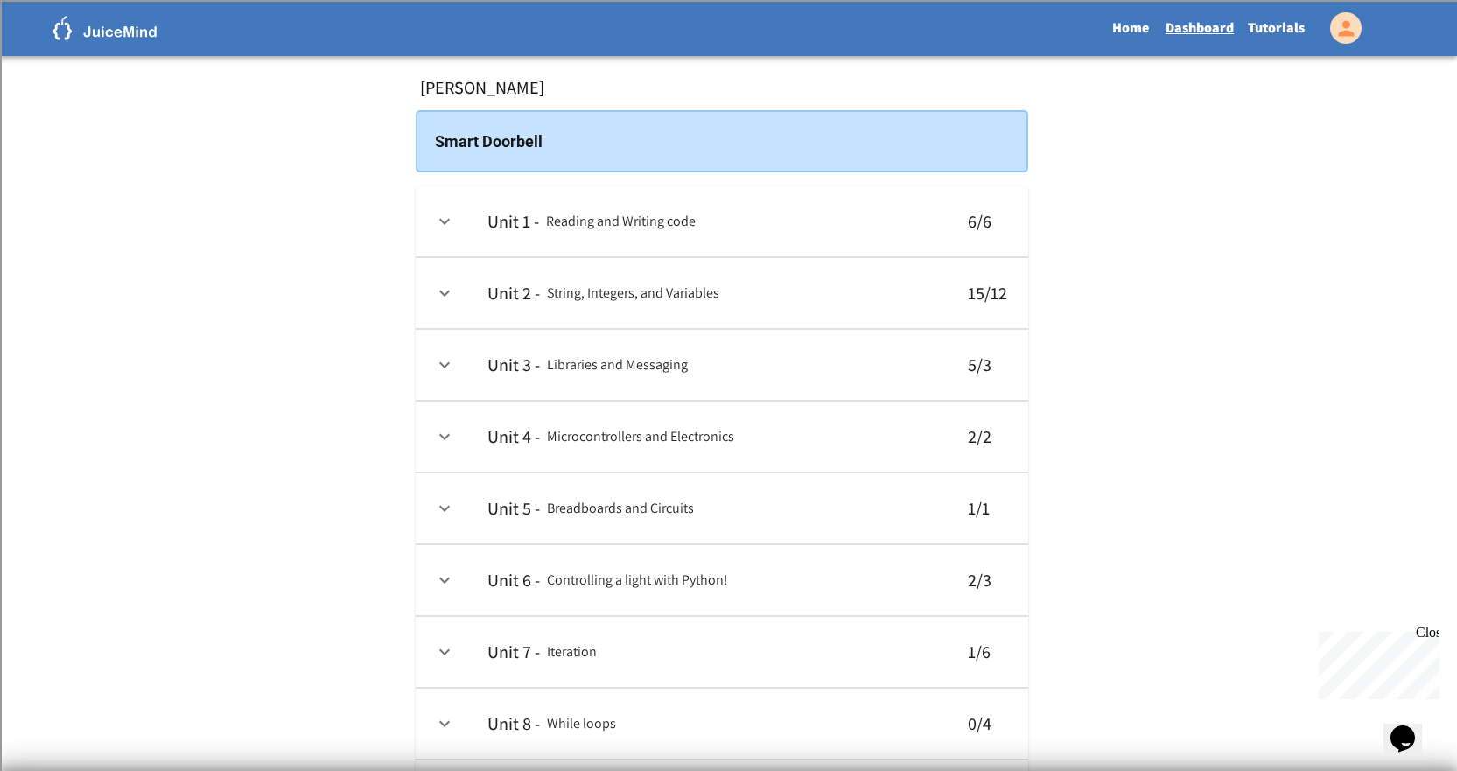
scroll to position [87, 0]
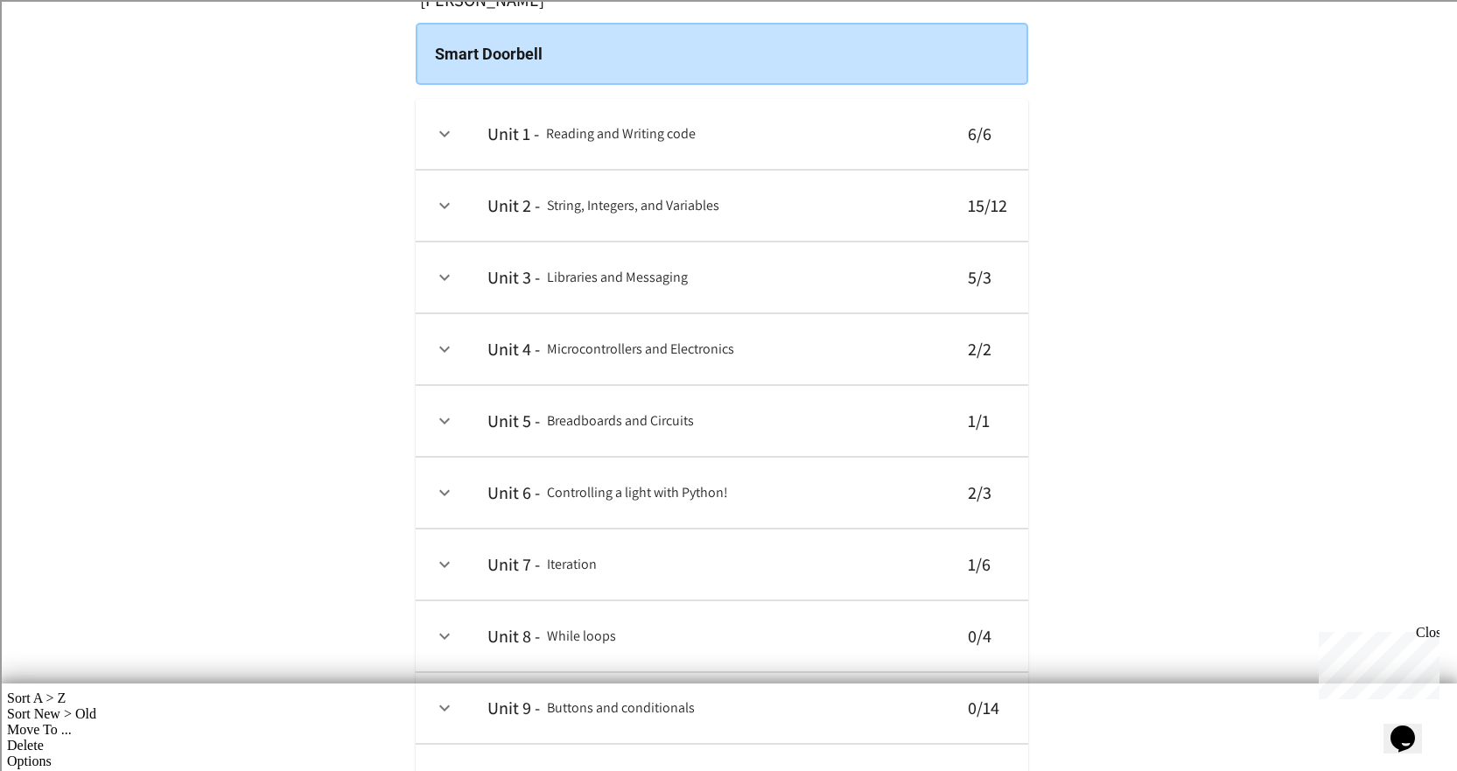
click at [442, 563] on icon "expand row" at bounding box center [444, 565] width 10 height 6
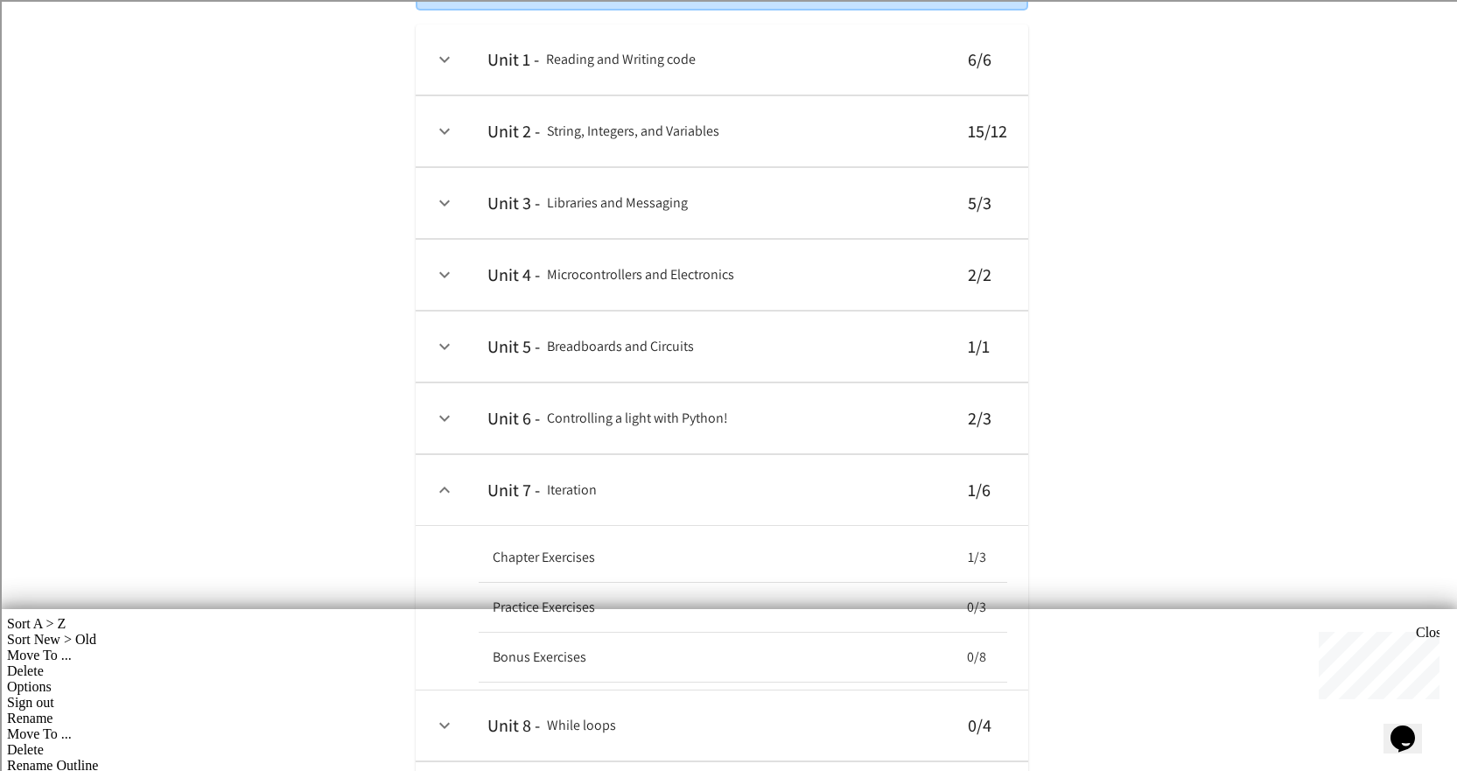
scroll to position [262, 0]
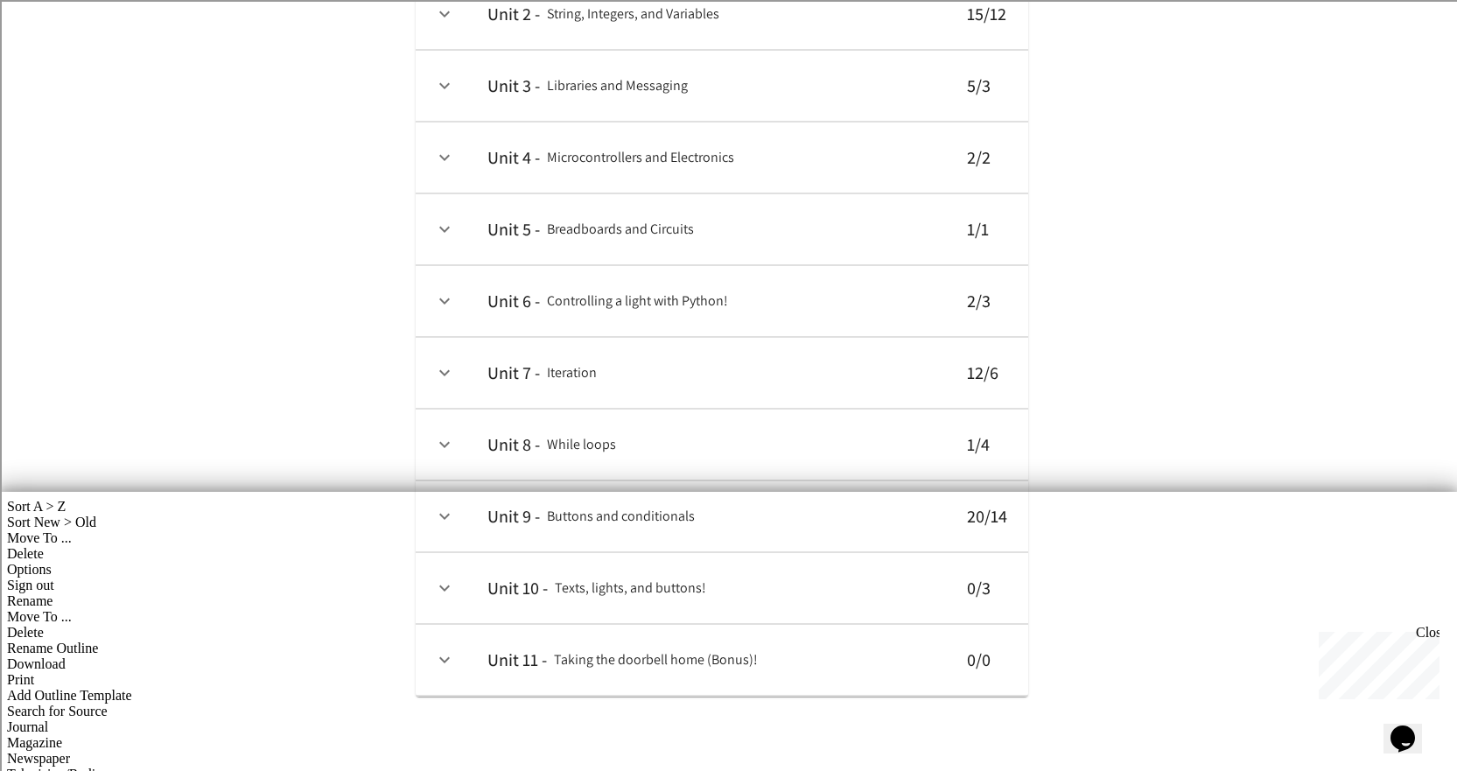
scroll to position [292, 0]
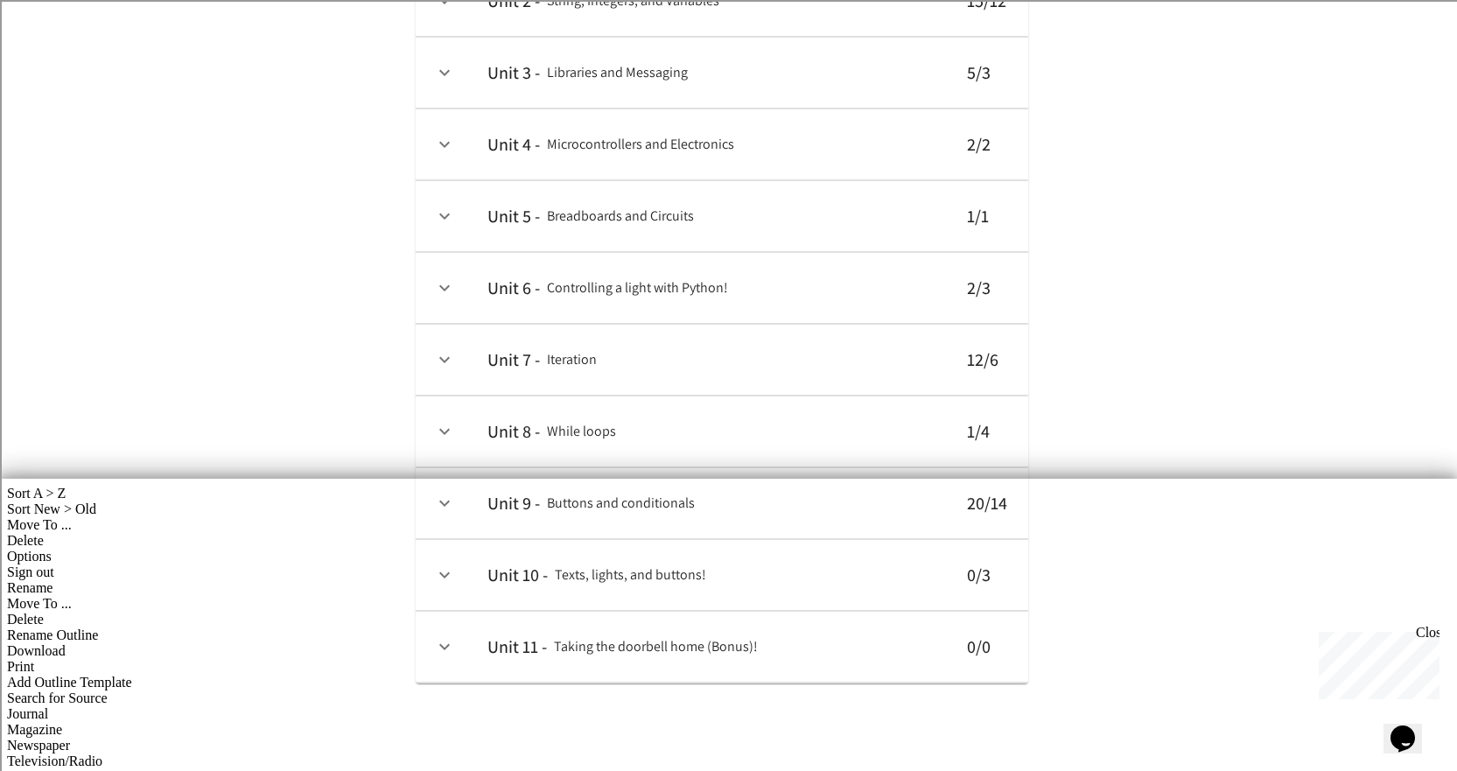
click at [481, 430] on th "Unit 8 - While loops" at bounding box center [709, 431] width 472 height 71
click at [450, 443] on button "expand row" at bounding box center [445, 431] width 30 height 30
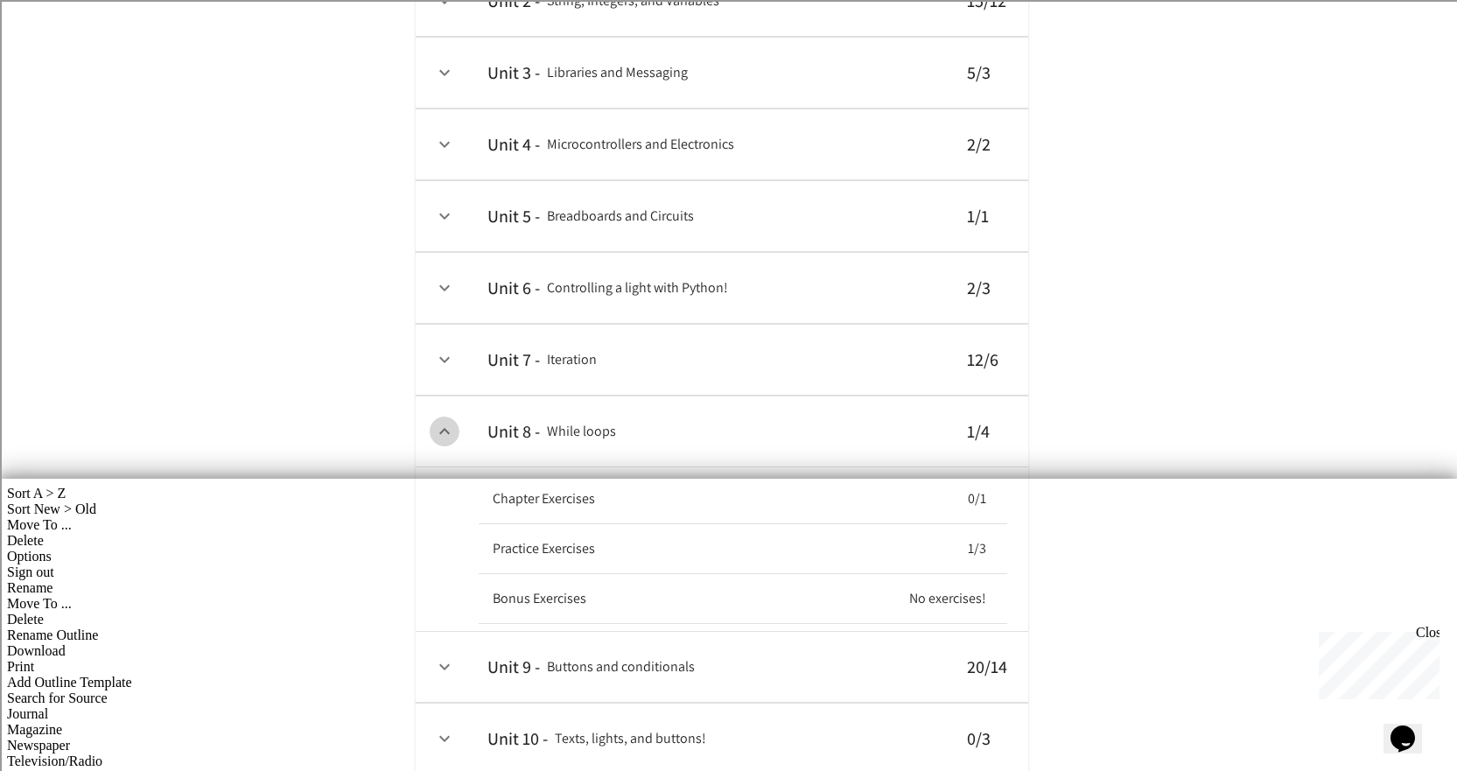
click at [450, 443] on button "expand row" at bounding box center [445, 431] width 30 height 30
